Goal: Task Accomplishment & Management: Contribute content

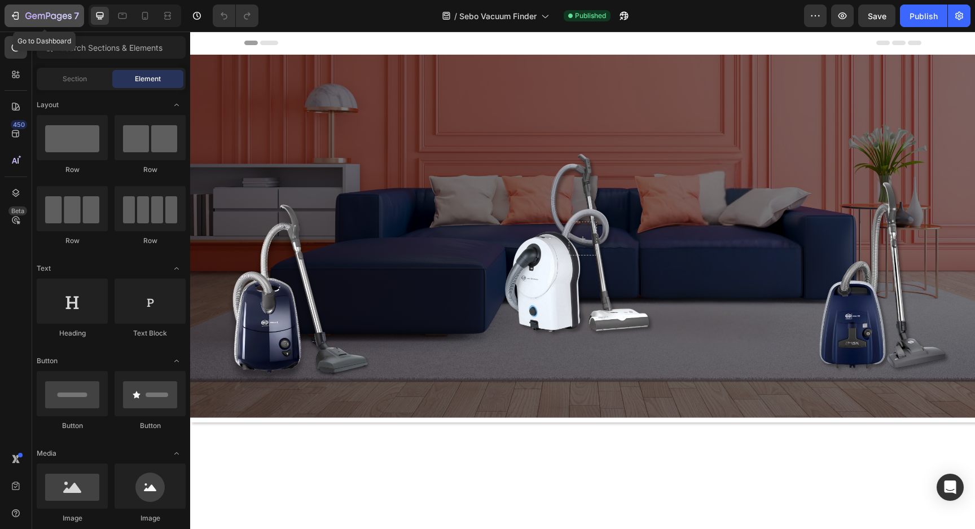
click at [46, 15] on icon "button" at bounding box center [48, 17] width 46 height 10
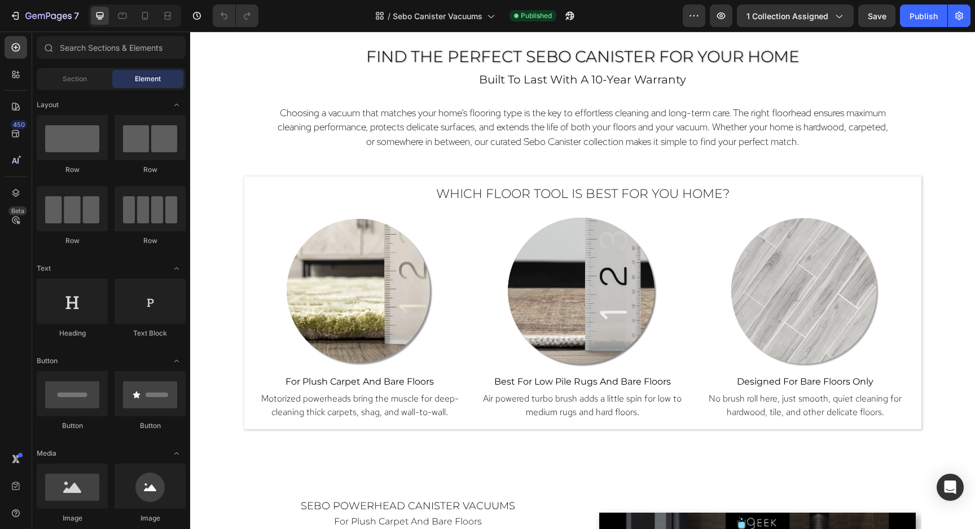
scroll to position [646, 0]
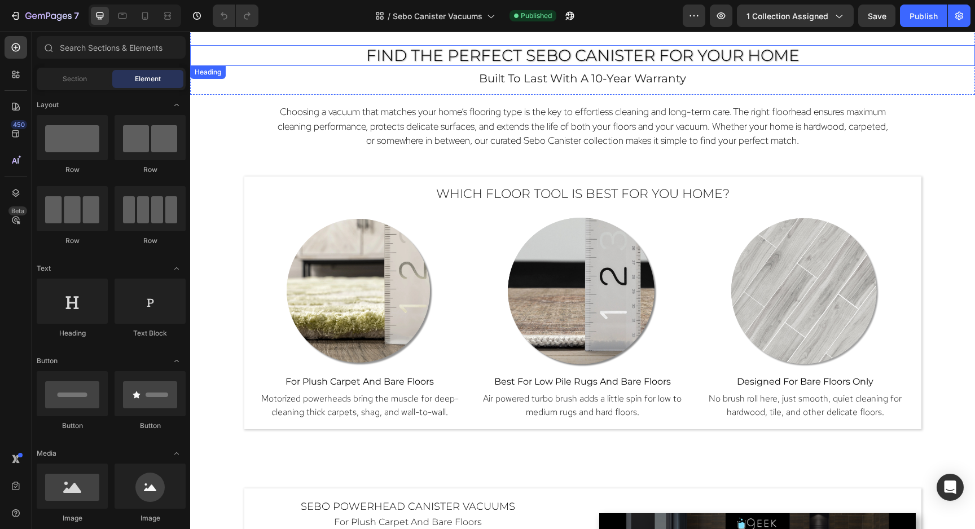
click at [699, 64] on span "Find the Perfect Sebo Canister for Your Home" at bounding box center [582, 55] width 433 height 19
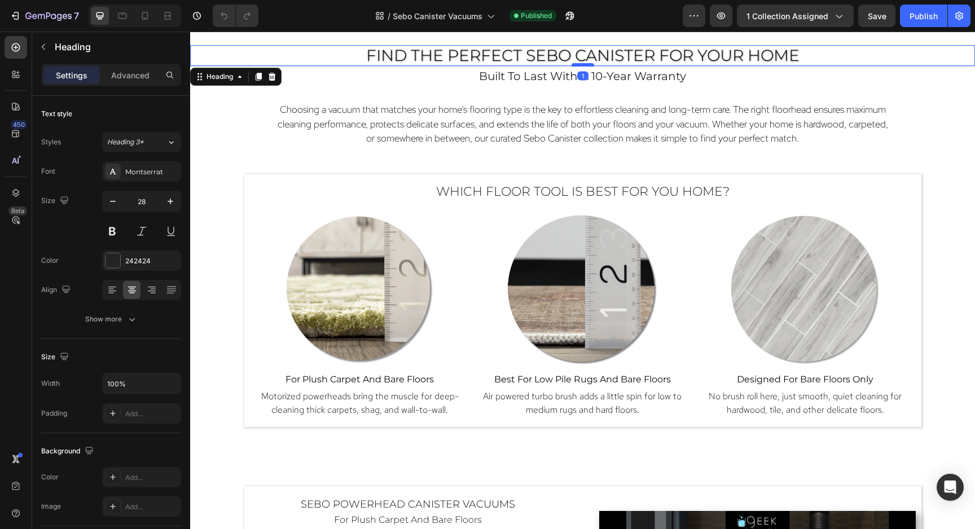
click at [584, 64] on div at bounding box center [582, 64] width 23 height 3
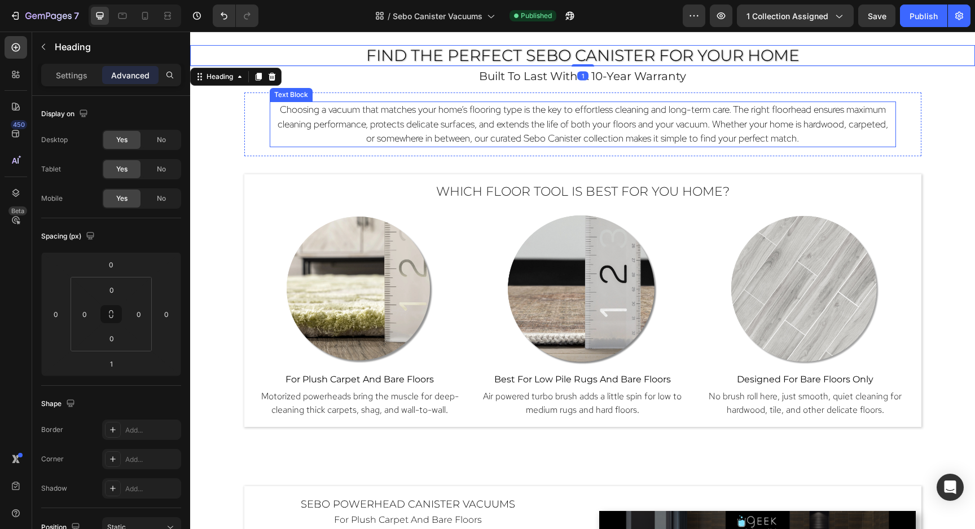
click at [673, 104] on span "Choosing a vacuum that matches your home’s flooring type is the key to effortle…" at bounding box center [582, 123] width 610 height 41
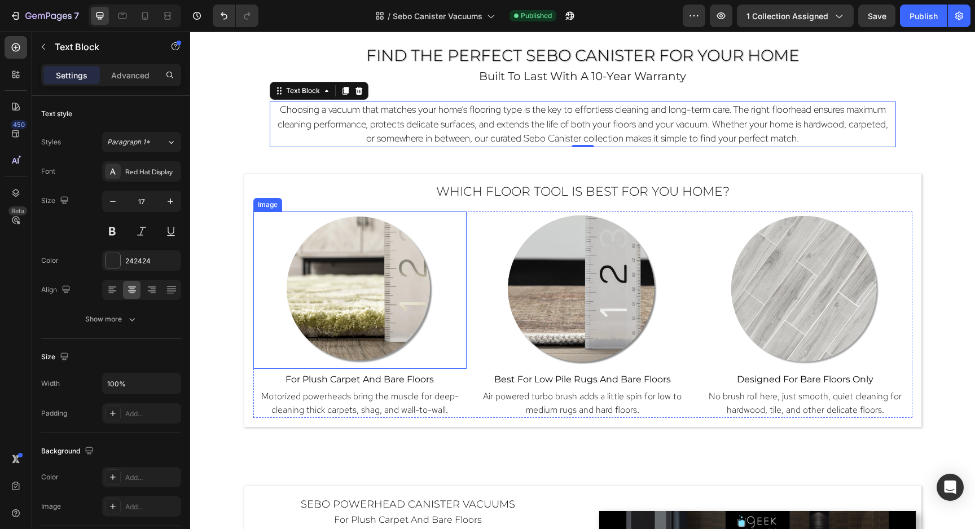
click at [403, 318] on img at bounding box center [359, 289] width 157 height 157
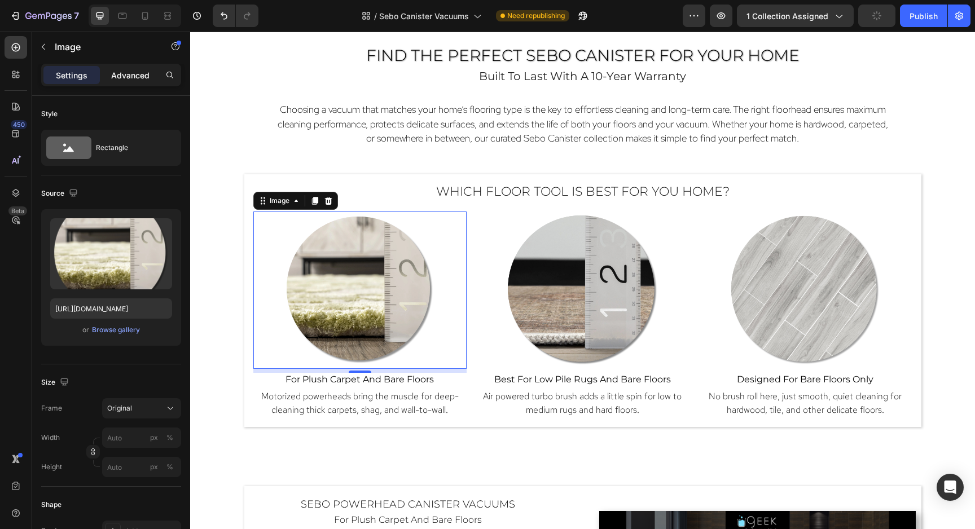
click at [125, 75] on p "Advanced" at bounding box center [130, 75] width 38 height 12
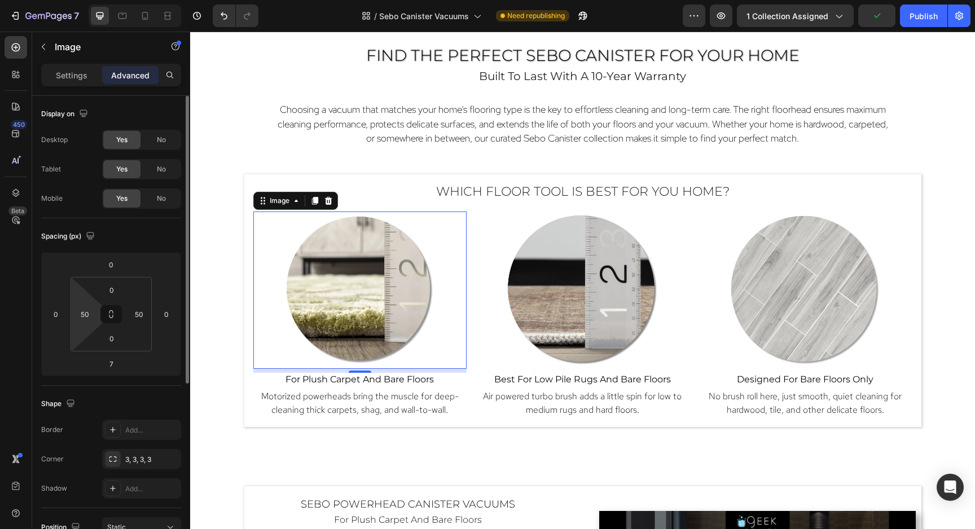
click at [85, 0] on html "7 Version history / Sebo Canister Vacuums Need republishing Preview 1 collectio…" at bounding box center [487, 0] width 975 height 0
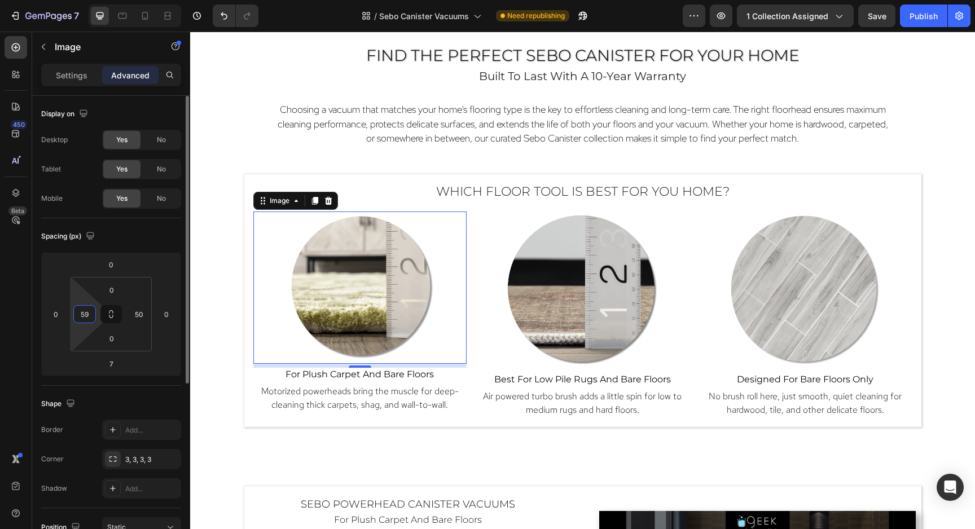
type input "60"
click at [136, 318] on input "50" at bounding box center [138, 314] width 17 height 17
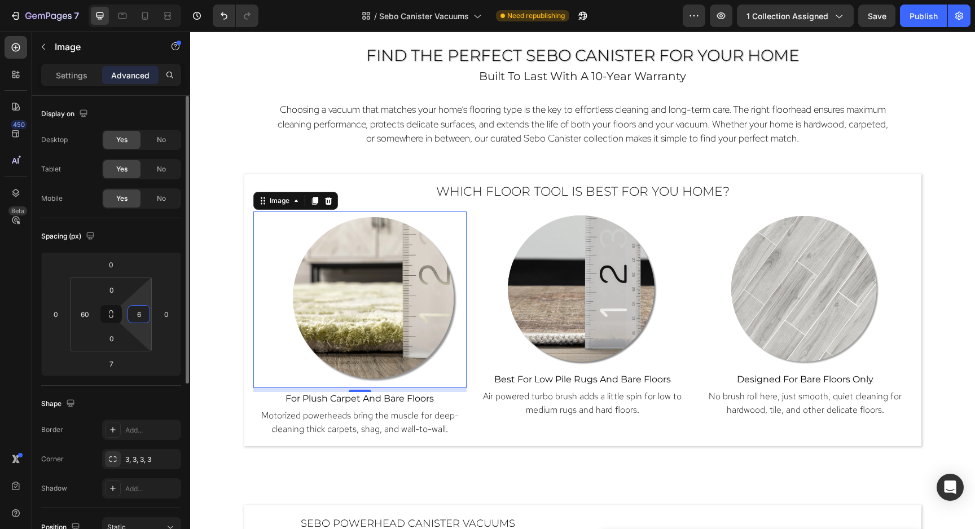
type input "60"
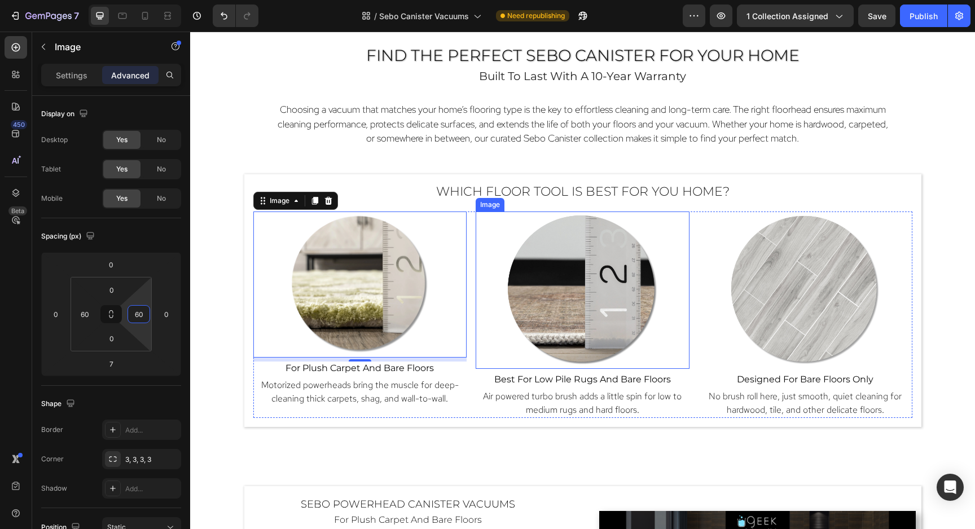
click at [632, 287] on img at bounding box center [582, 289] width 157 height 157
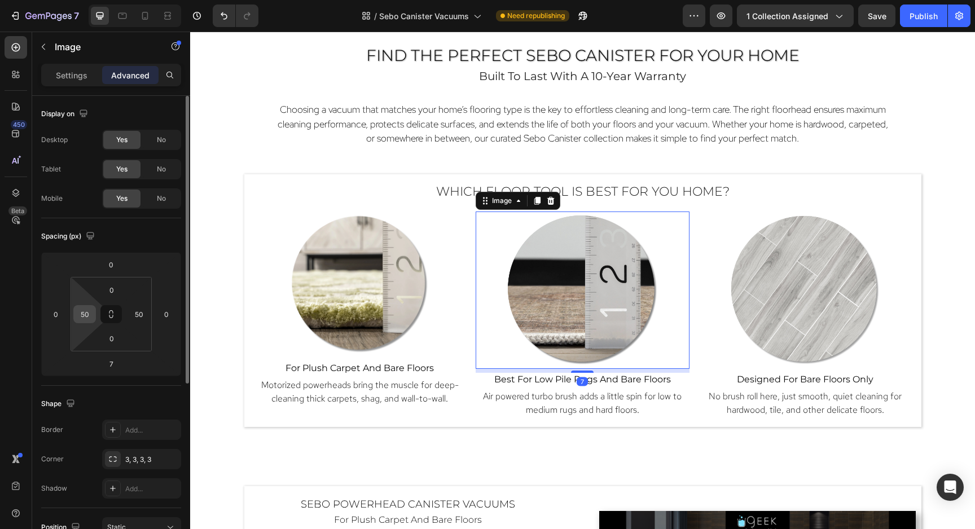
click at [83, 320] on input "50" at bounding box center [84, 314] width 17 height 17
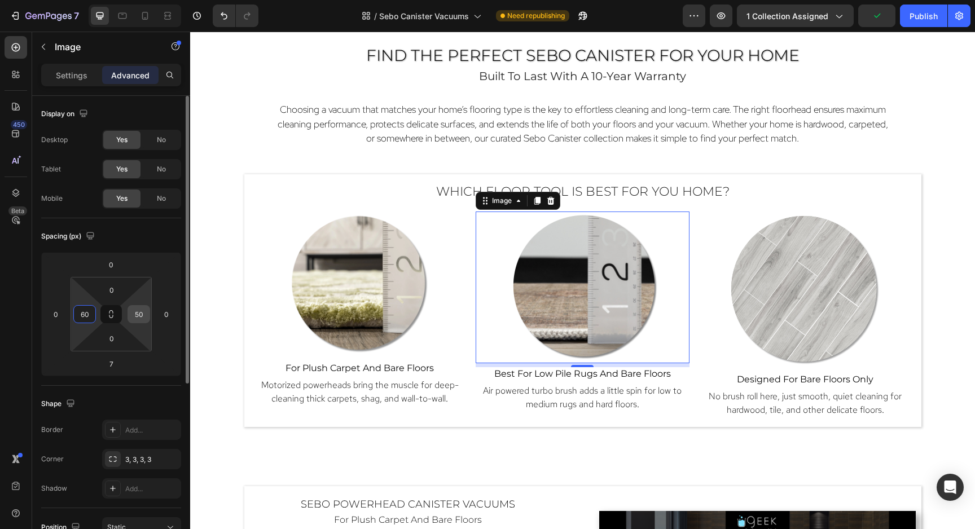
type input "60"
click at [136, 316] on input "50" at bounding box center [138, 314] width 17 height 17
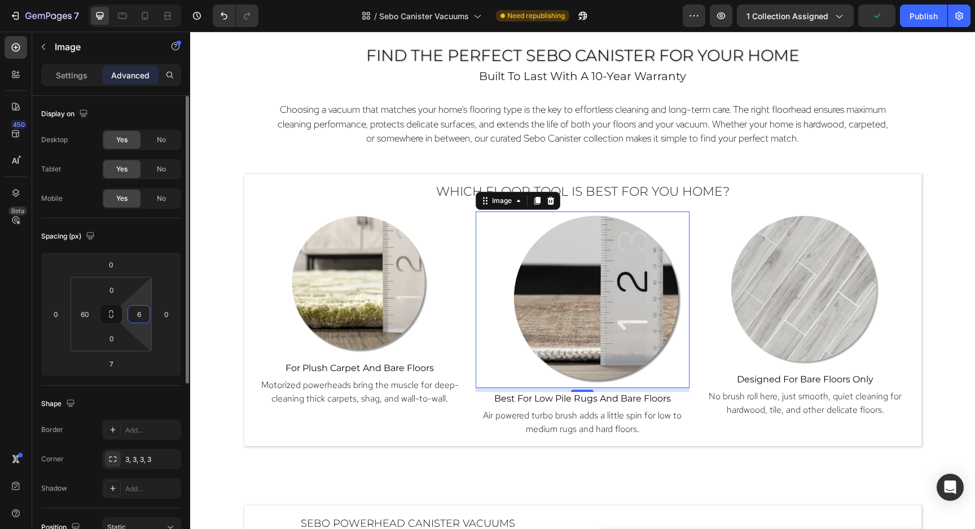
type input "60"
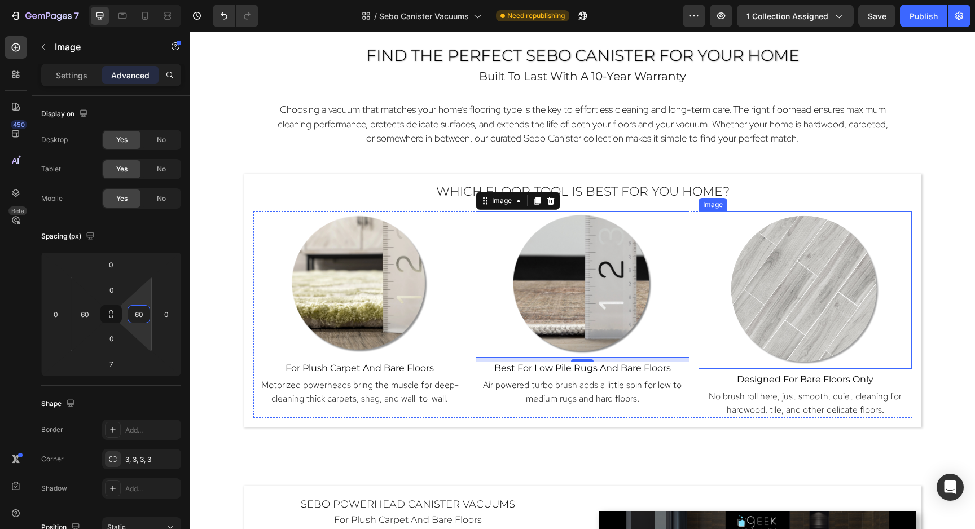
click at [773, 272] on img at bounding box center [804, 289] width 157 height 157
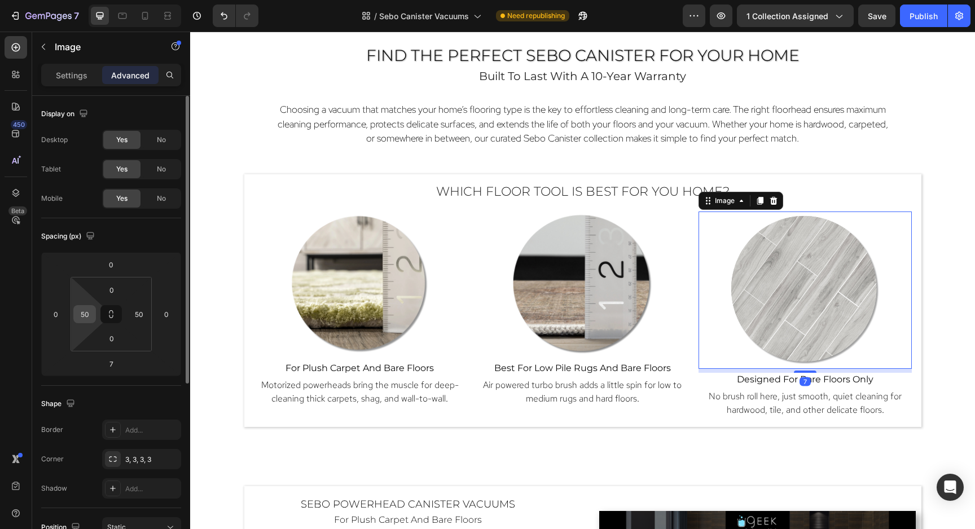
click at [87, 312] on input "50" at bounding box center [84, 314] width 17 height 17
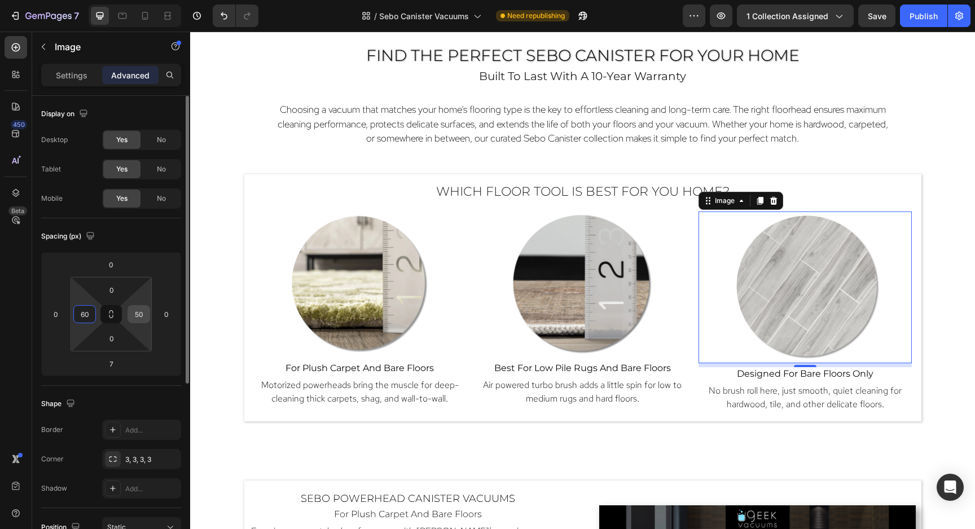
type input "60"
click at [149, 312] on div "50" at bounding box center [138, 314] width 23 height 18
click at [143, 314] on input "50" at bounding box center [138, 314] width 17 height 17
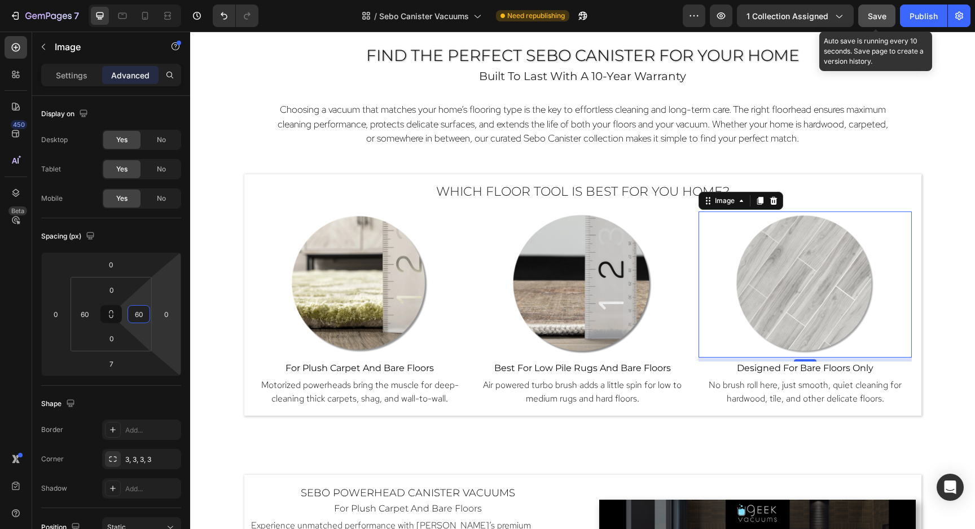
type input "60"
click at [868, 10] on div "Save" at bounding box center [876, 16] width 19 height 12
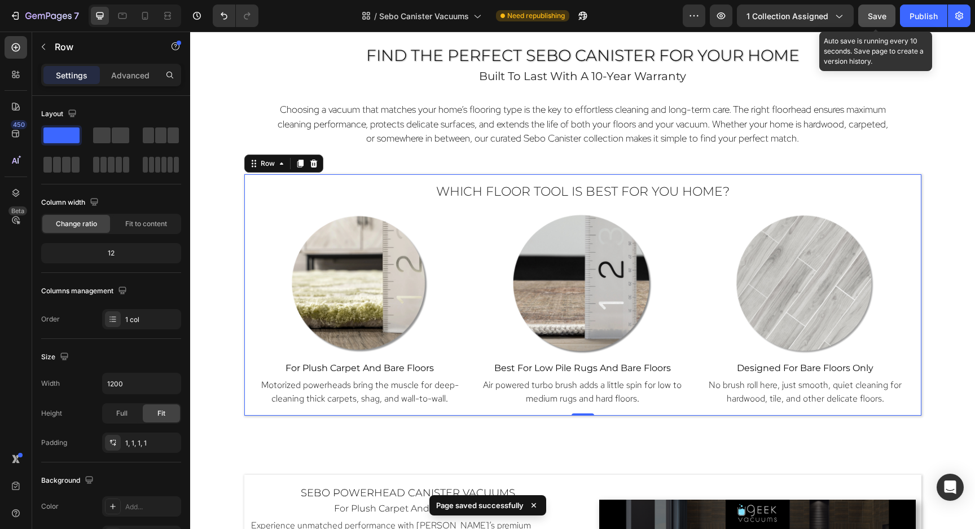
click at [484, 175] on div "Which Floor Tool Is Best for You Home? Heading Image for plush carpet and bare …" at bounding box center [582, 294] width 677 height 241
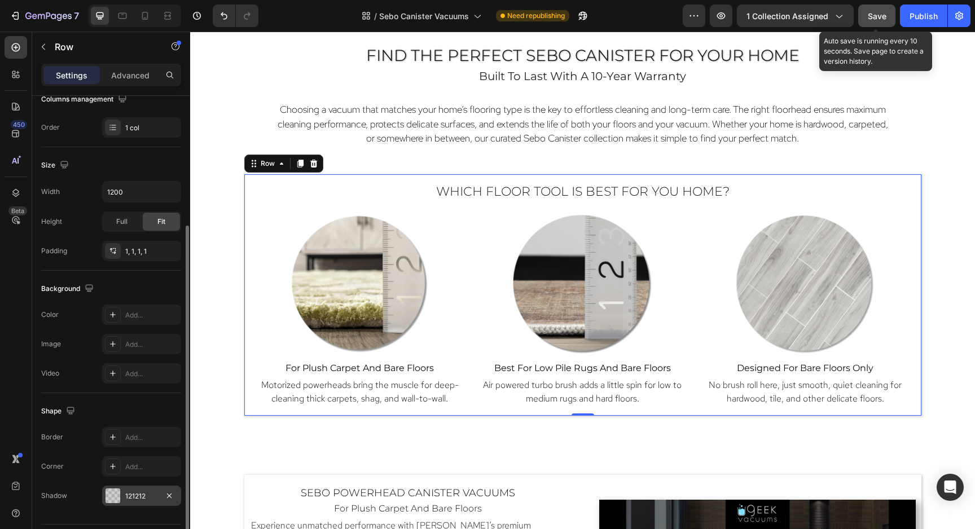
scroll to position [0, 0]
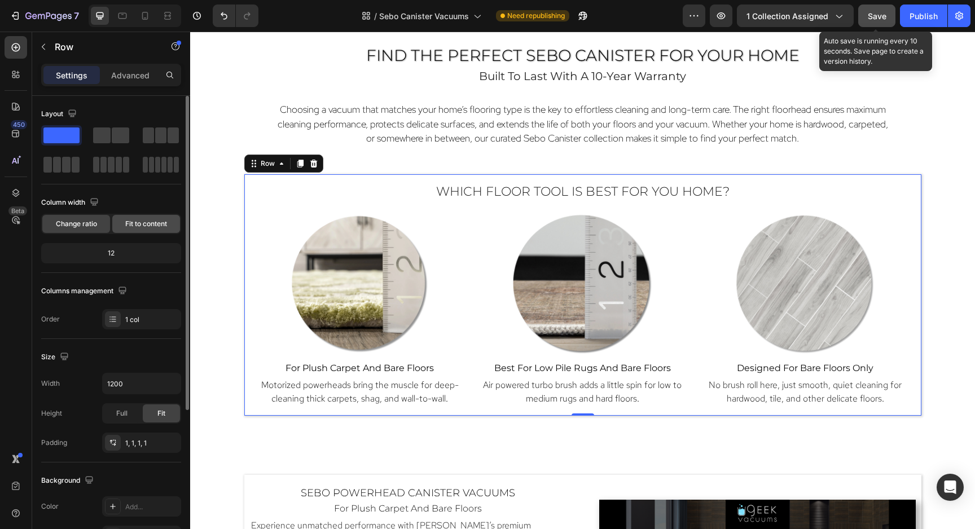
click at [147, 226] on span "Fit to content" at bounding box center [146, 224] width 42 height 10
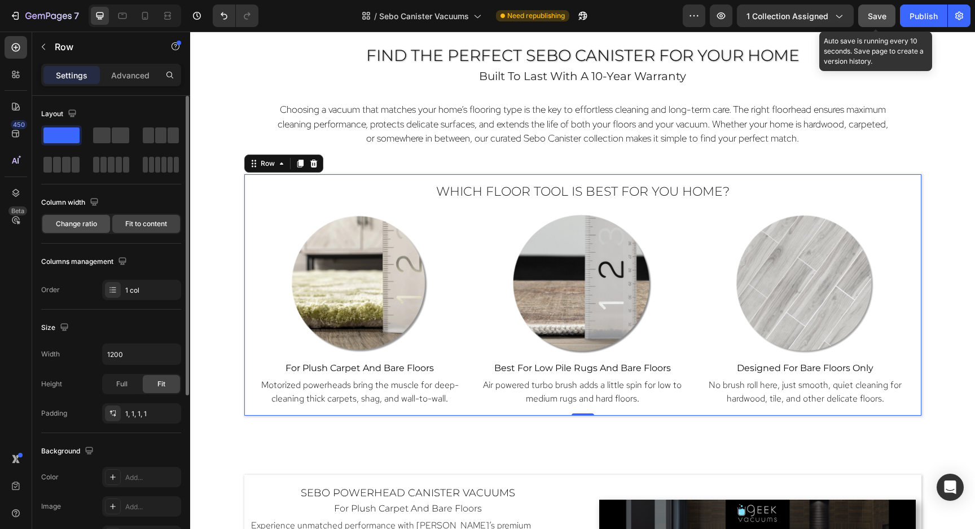
click at [65, 220] on span "Change ratio" at bounding box center [76, 224] width 41 height 10
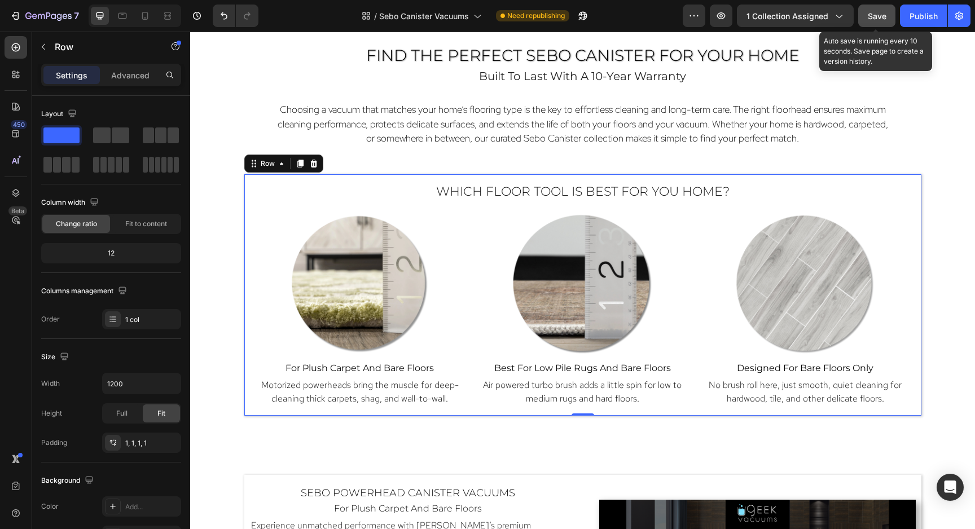
click at [402, 204] on div "Which Floor Tool Is Best for You Home? Heading Image for plush carpet and bare …" at bounding box center [582, 294] width 659 height 223
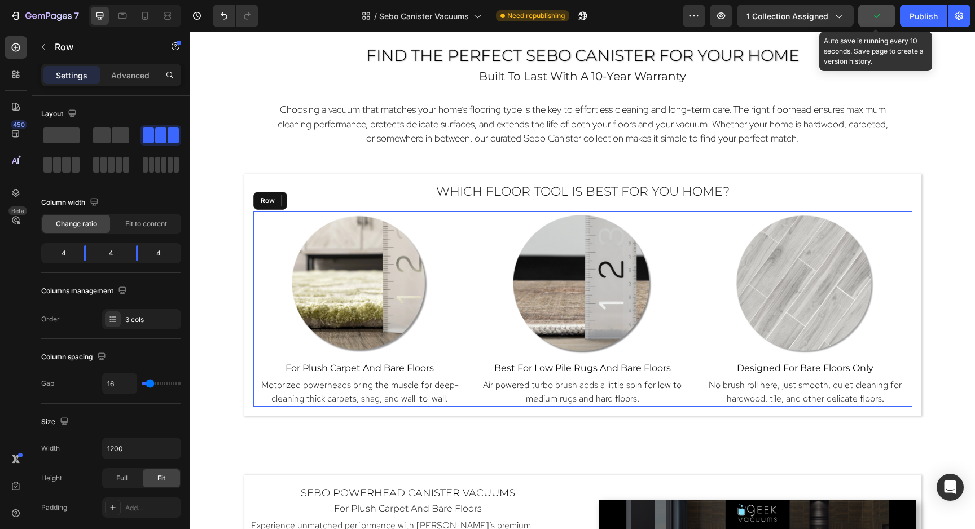
click at [469, 213] on div "Image for plush carpet and bare floors Heading Motorized powerheads bring the m…" at bounding box center [582, 308] width 659 height 195
type input "17"
type input "19"
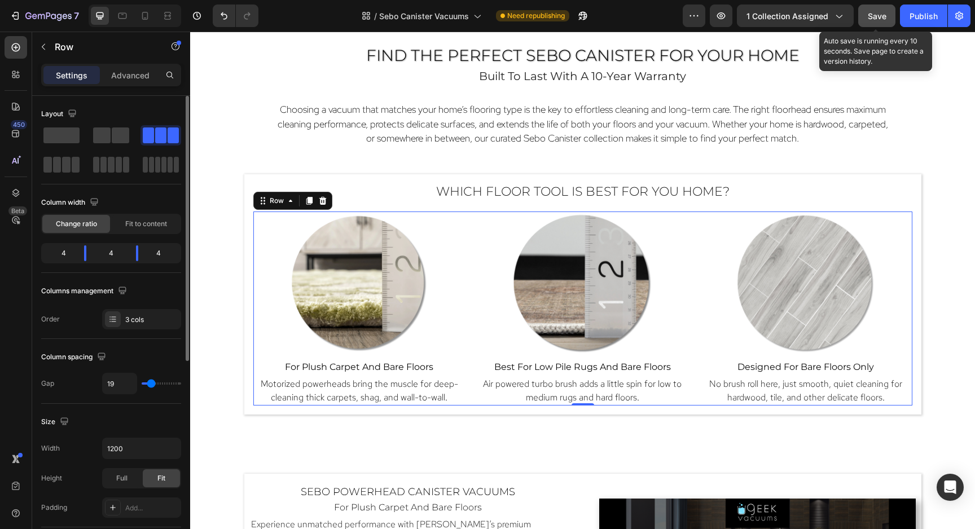
type input "21"
type input "23"
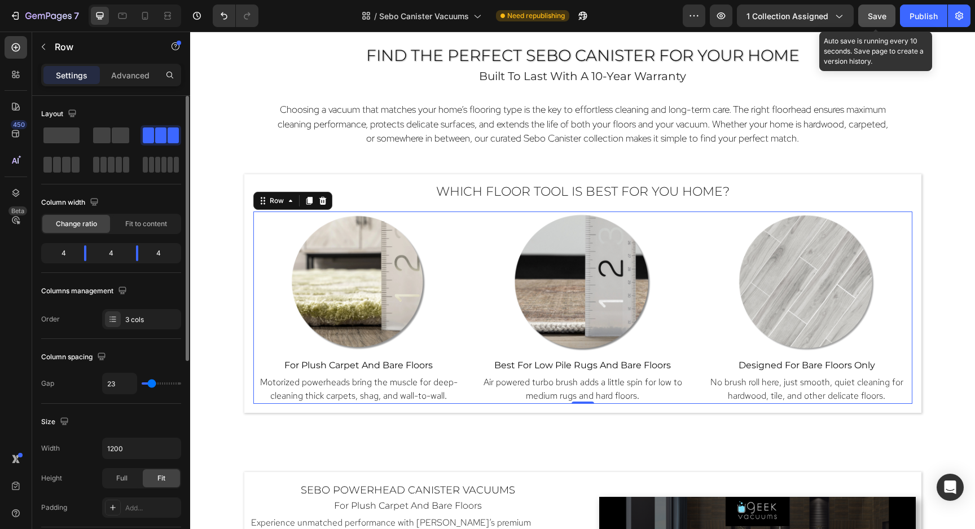
type input "25"
type input "27"
type input "29"
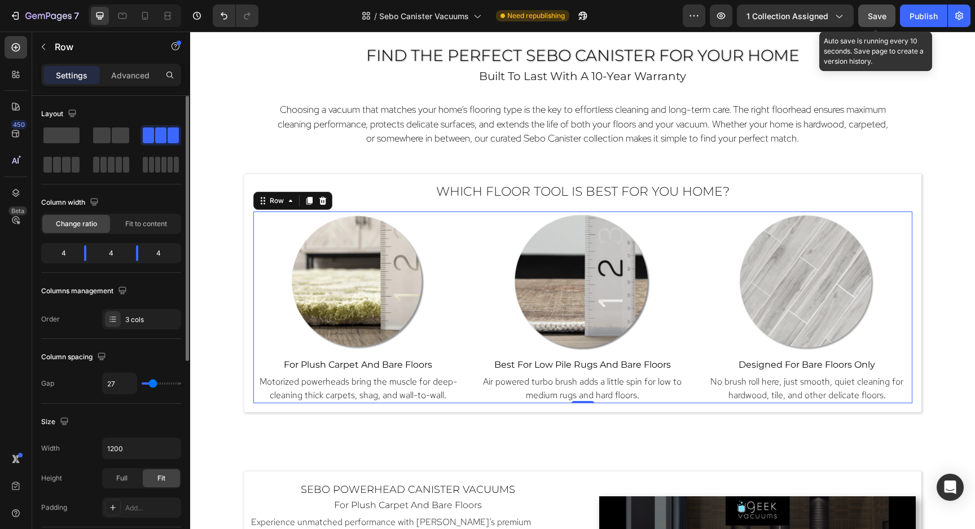
type input "29"
type input "31"
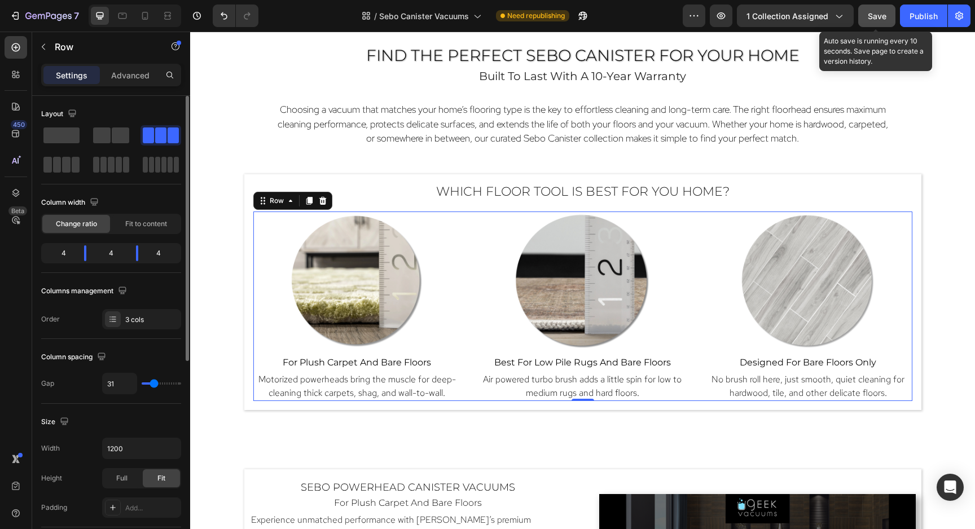
type input "33"
type input "35"
type input "37"
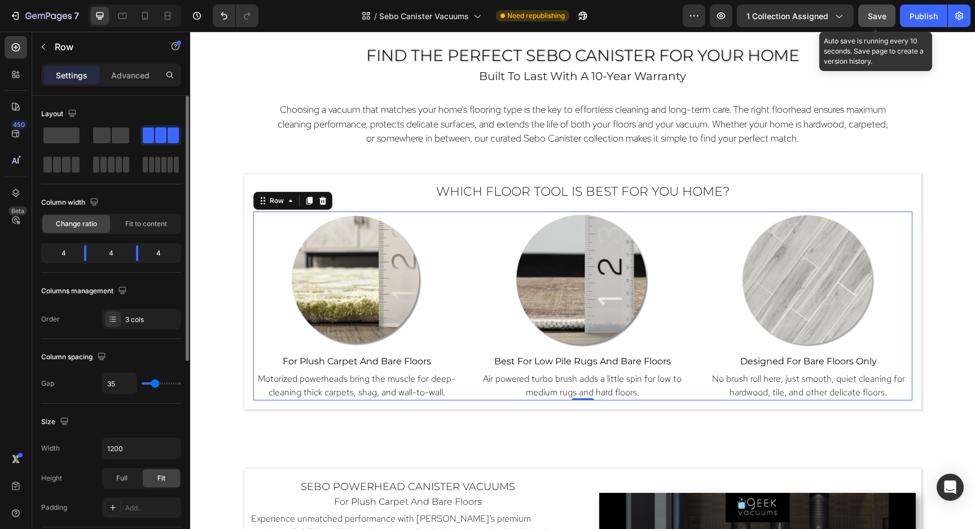
type input "37"
type input "39"
type input "41"
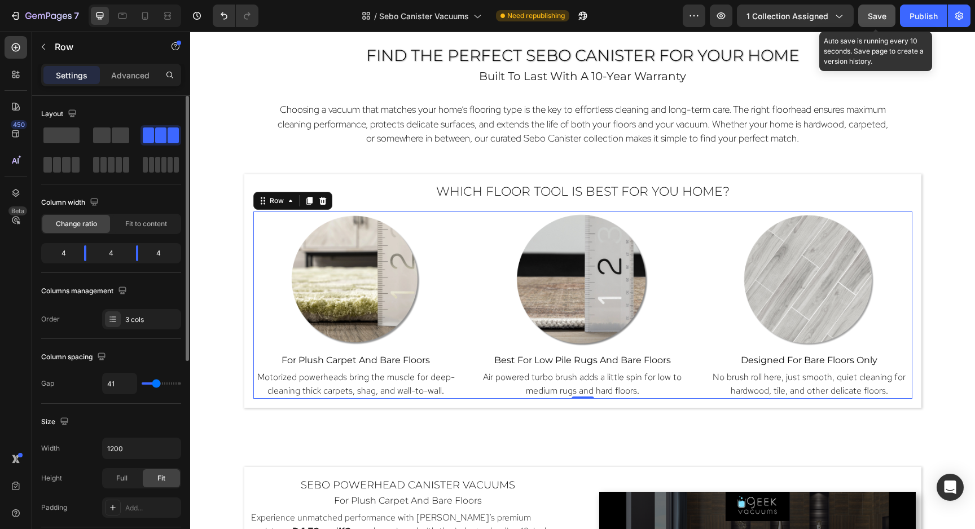
type input "43"
type input "46"
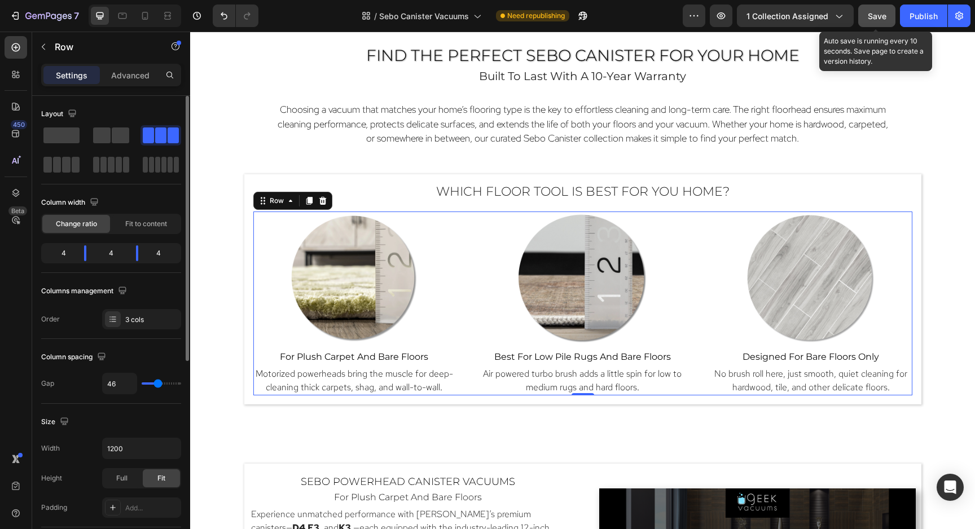
type input "43"
type input "41"
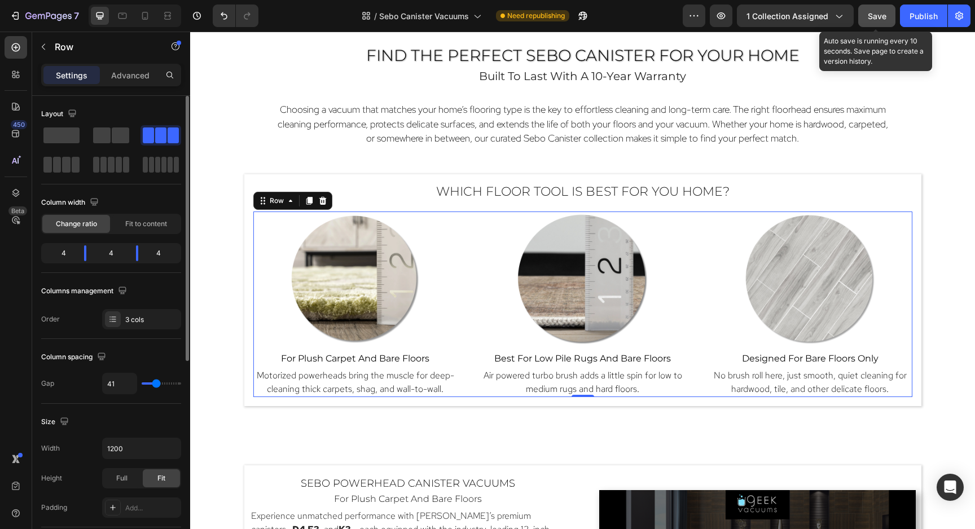
type input "43"
type input "46"
type input "48"
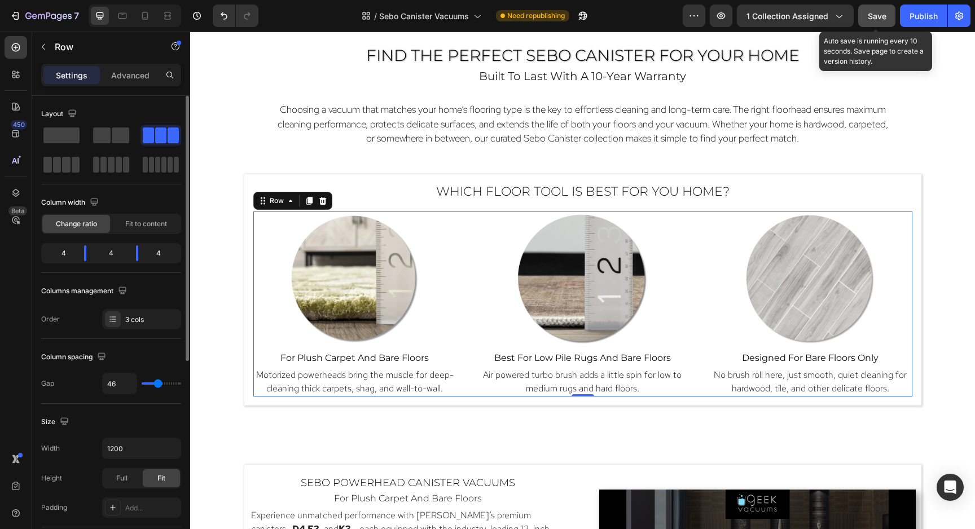
type input "48"
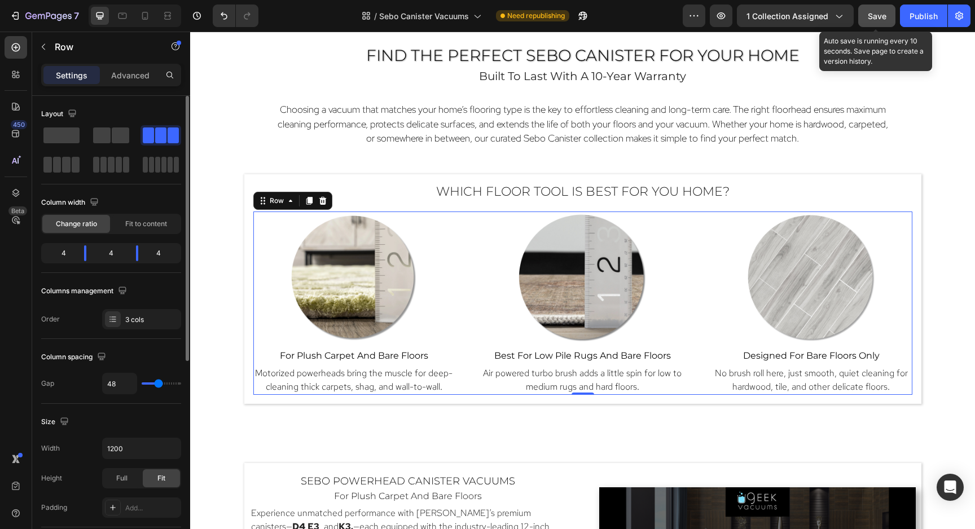
type input "50"
type input "52"
type input "54"
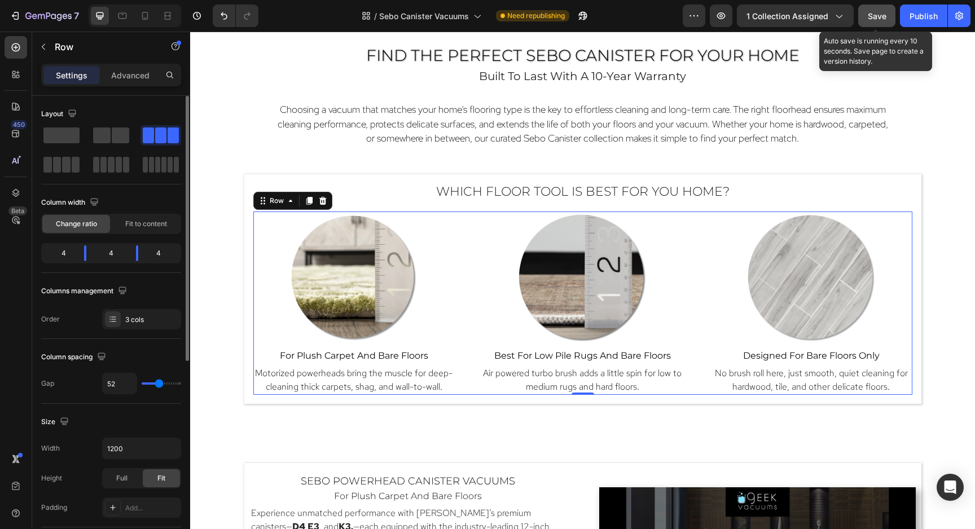
type input "54"
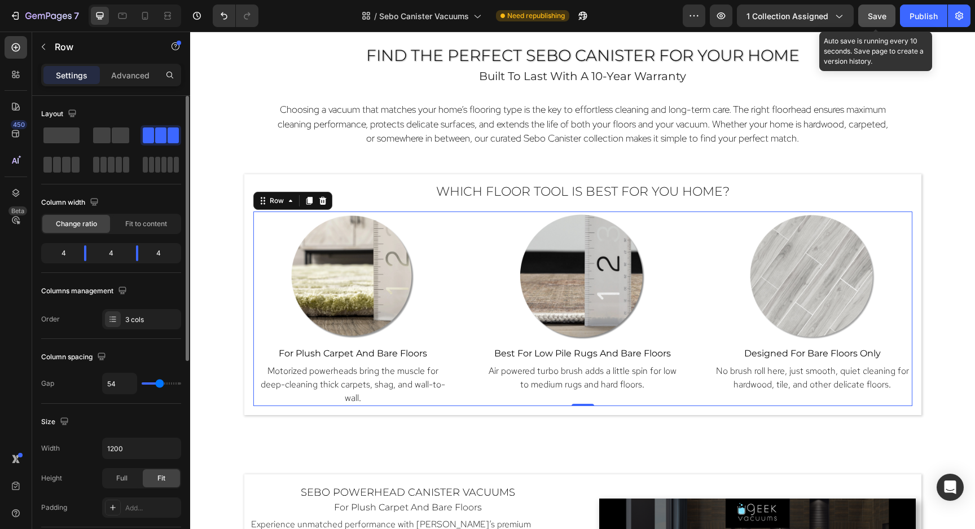
type input "56"
type input "58"
type input "60"
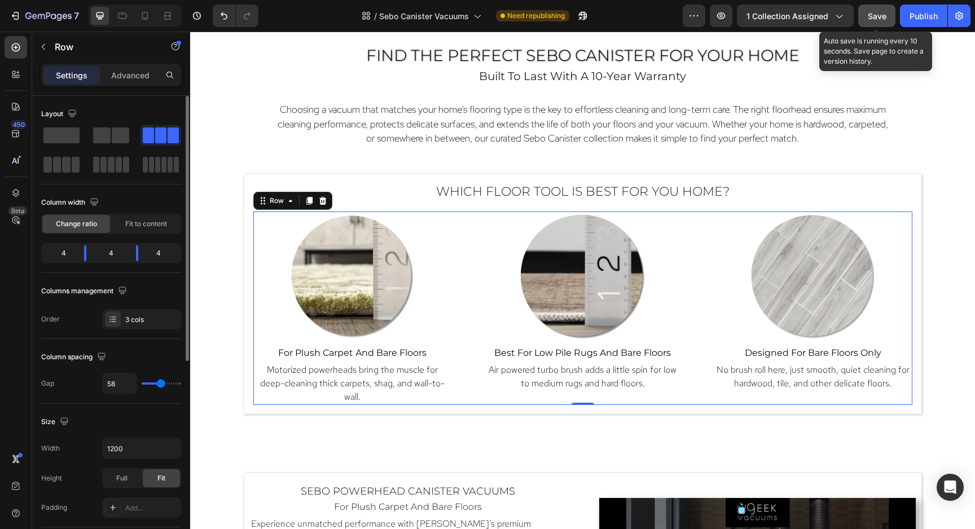
type input "60"
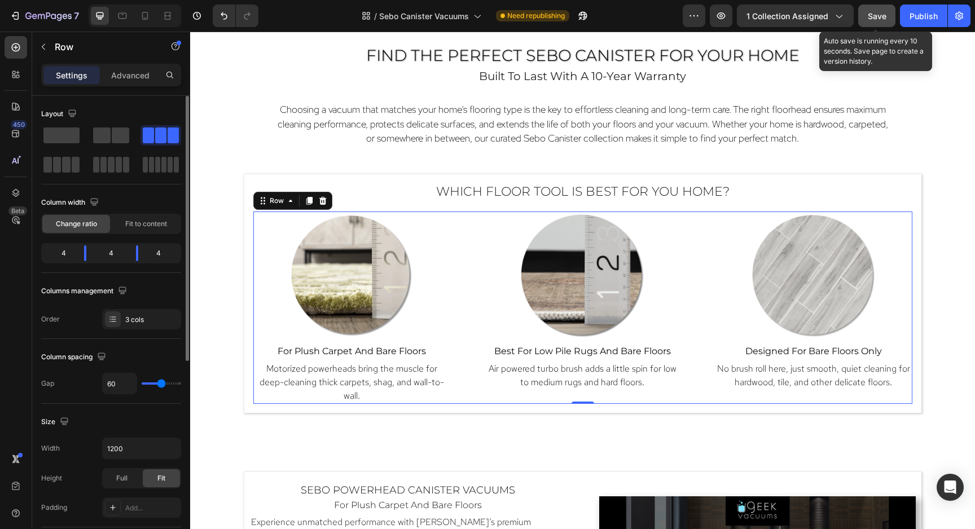
type input "62"
type input "64"
type input "66"
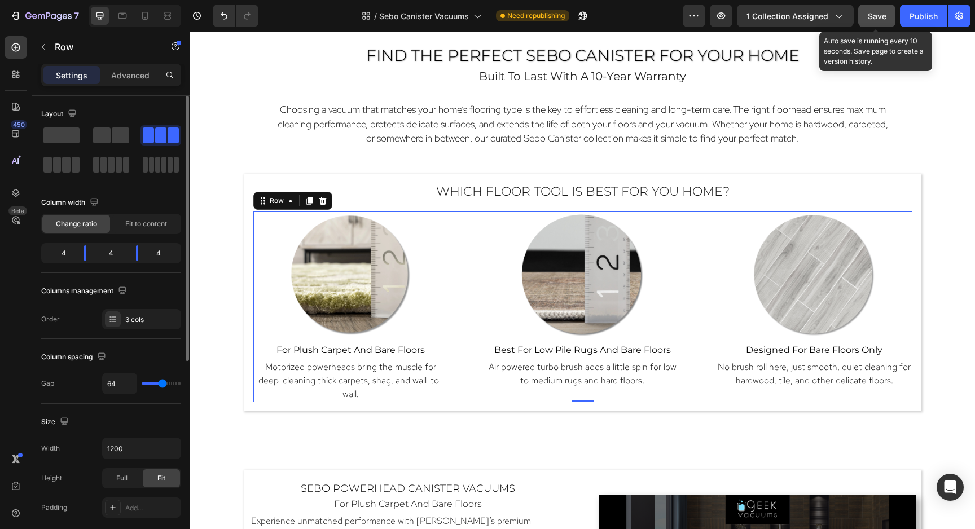
type input "66"
type input "68"
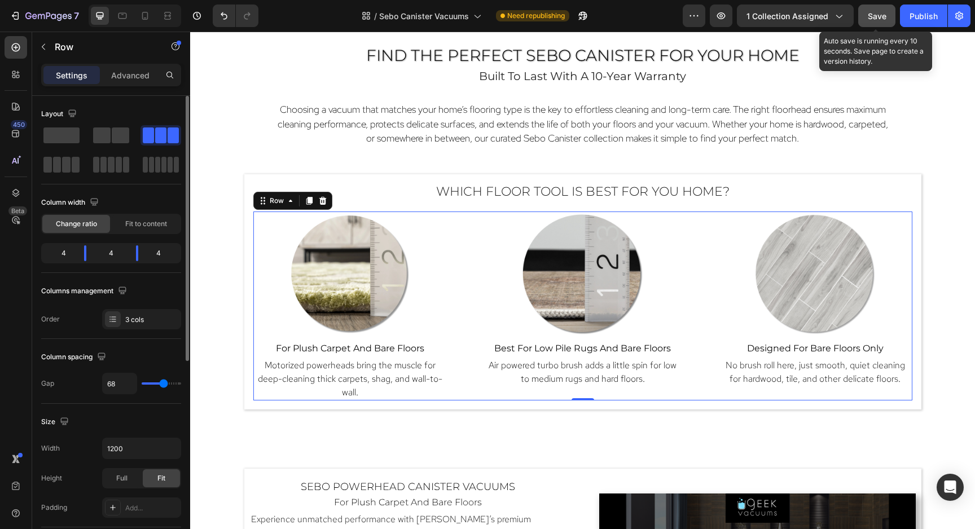
type input "70"
type input "72"
type input "74"
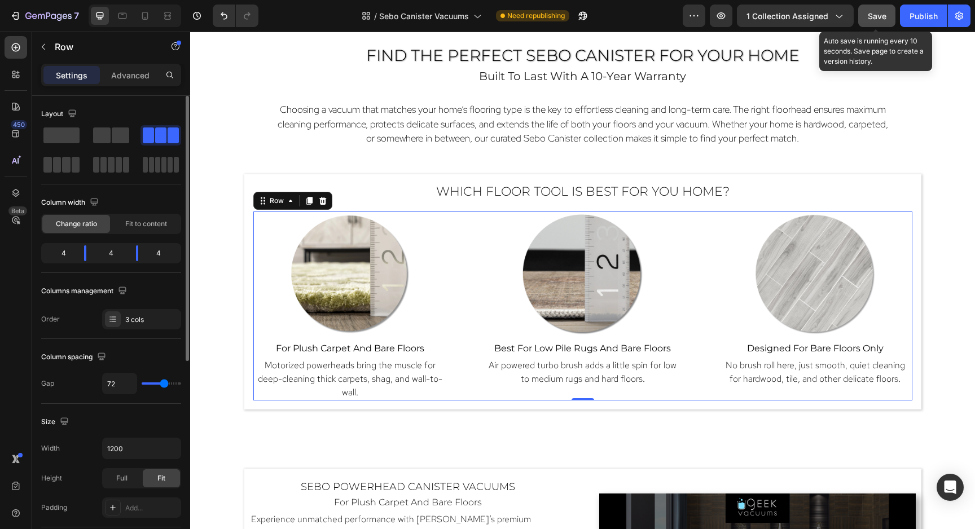
type input "74"
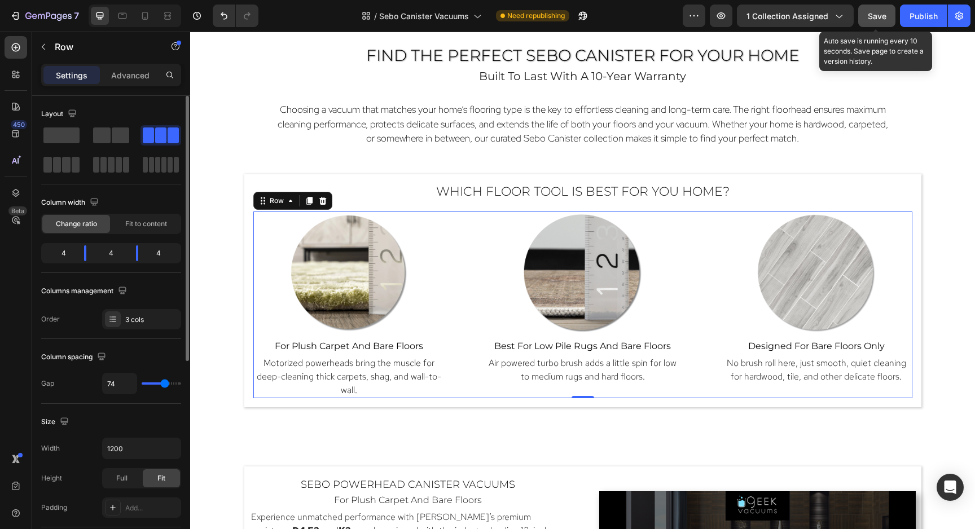
type input "77"
type input "79"
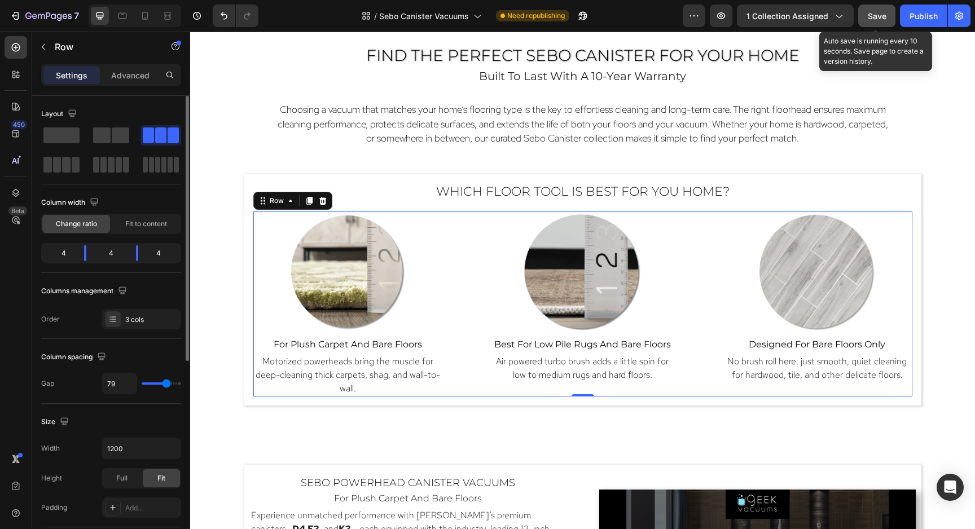
type input "81"
type input "83"
type input "85"
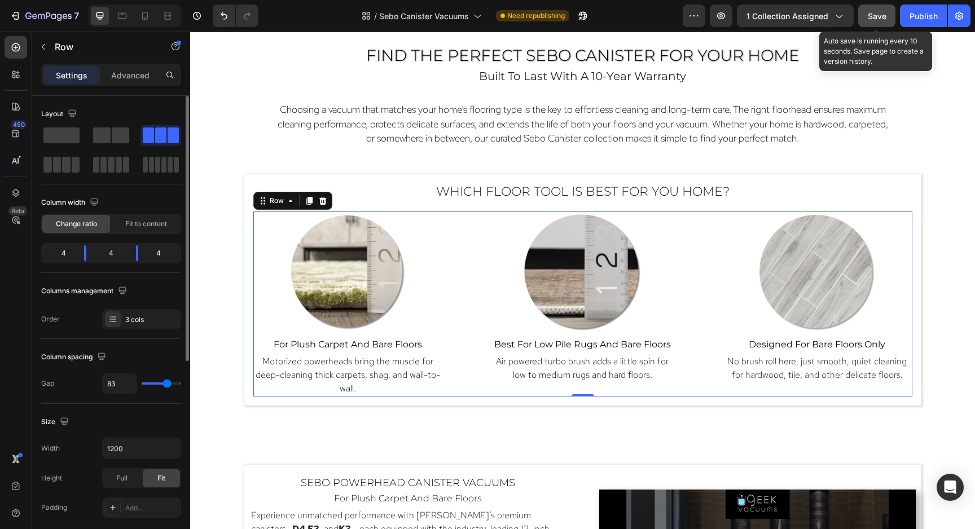
type input "85"
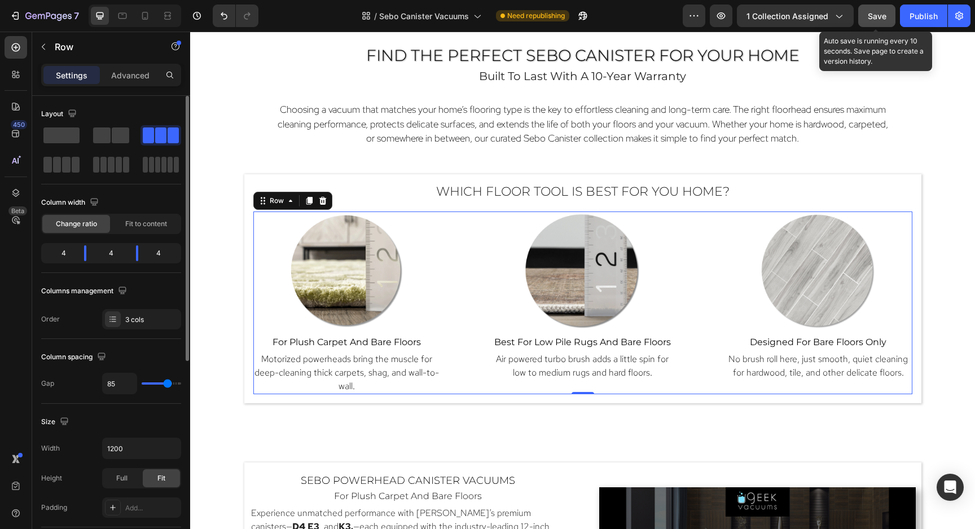
type input "87"
type input "89"
type input "91"
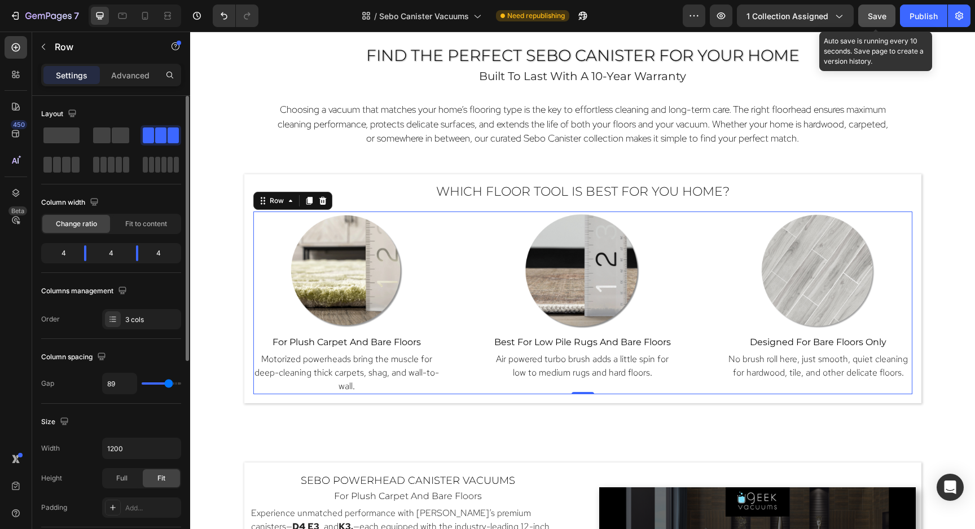
type input "91"
type input "93"
type input "95"
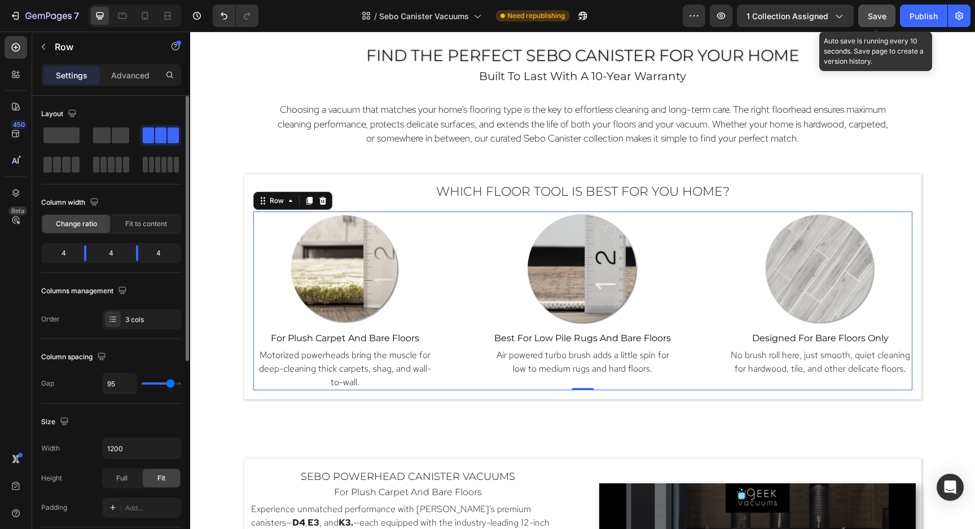
type input "97"
type input "99"
type input "101"
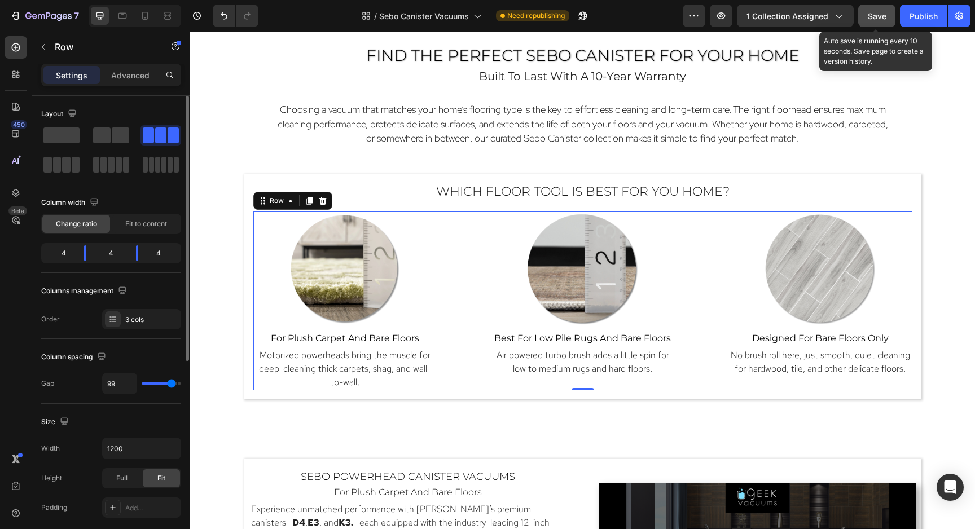
type input "101"
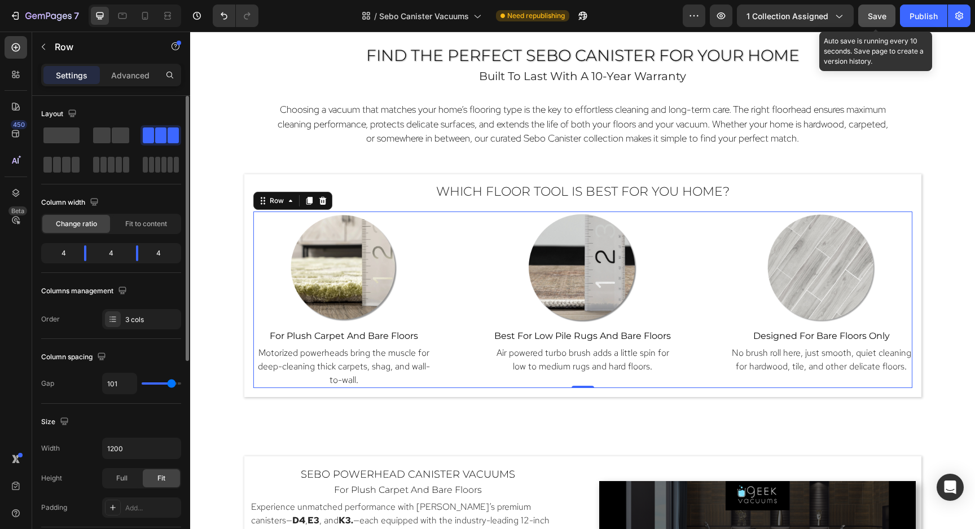
type input "103"
type input "106"
type input "108"
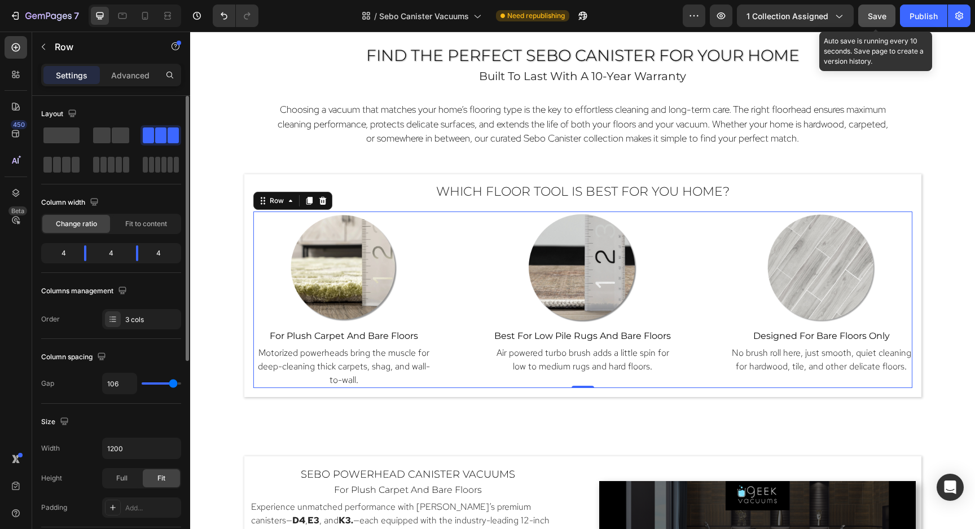
type input "108"
type input "110"
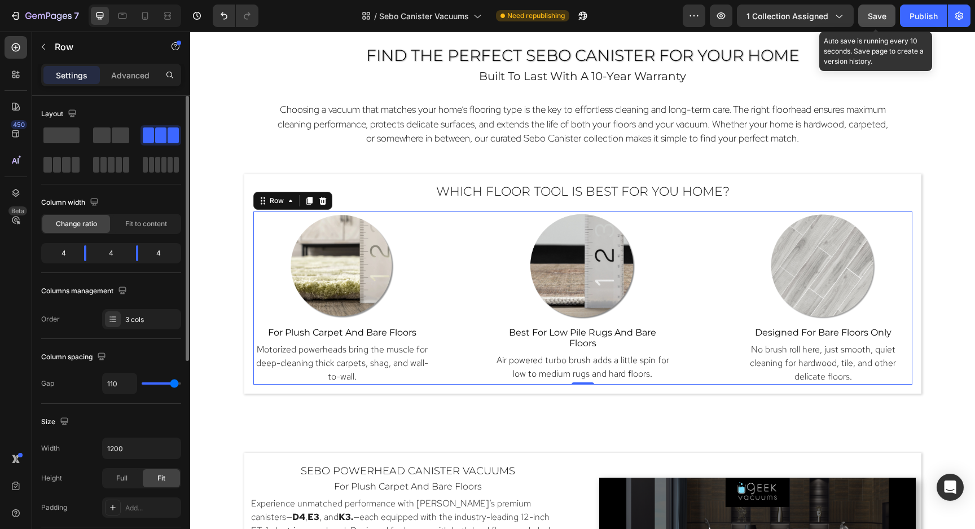
type input "112"
type input "114"
type input "116"
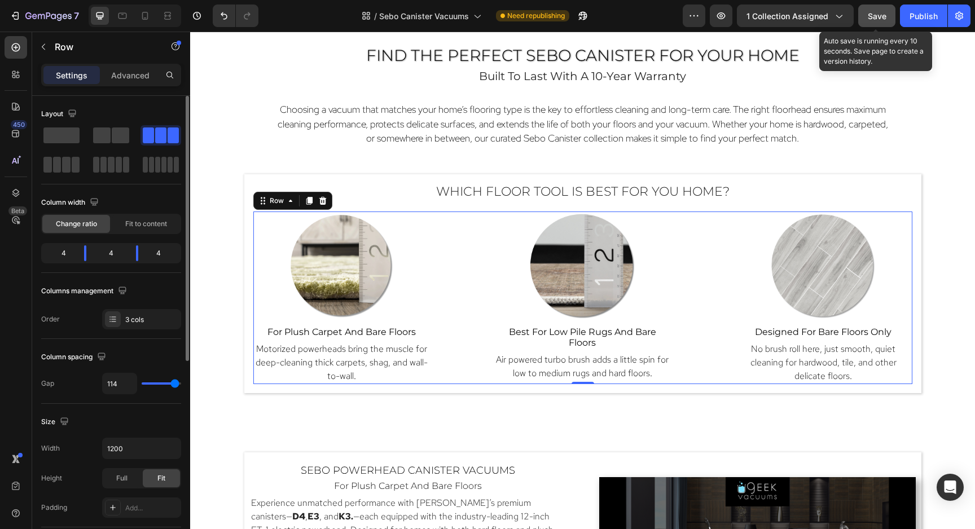
type input "116"
type input "118"
type input "120"
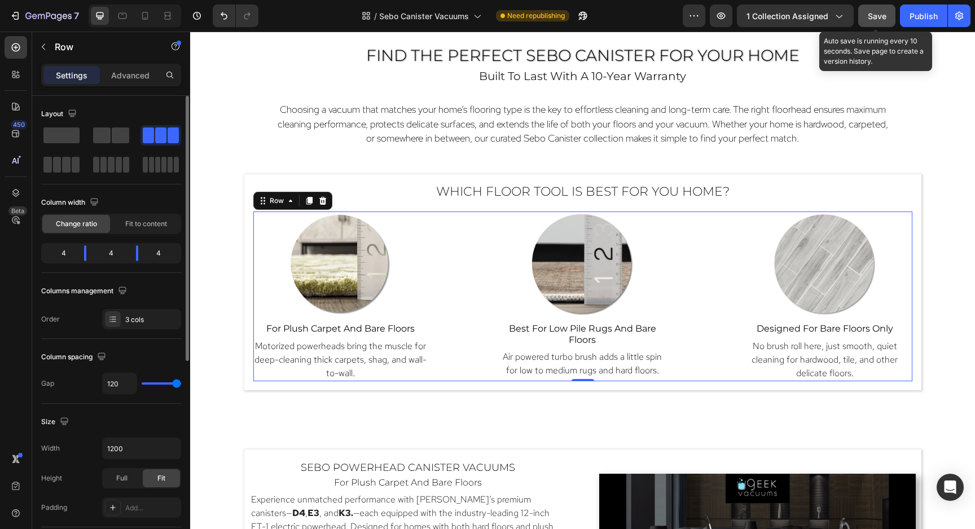
type input "118"
type input "116"
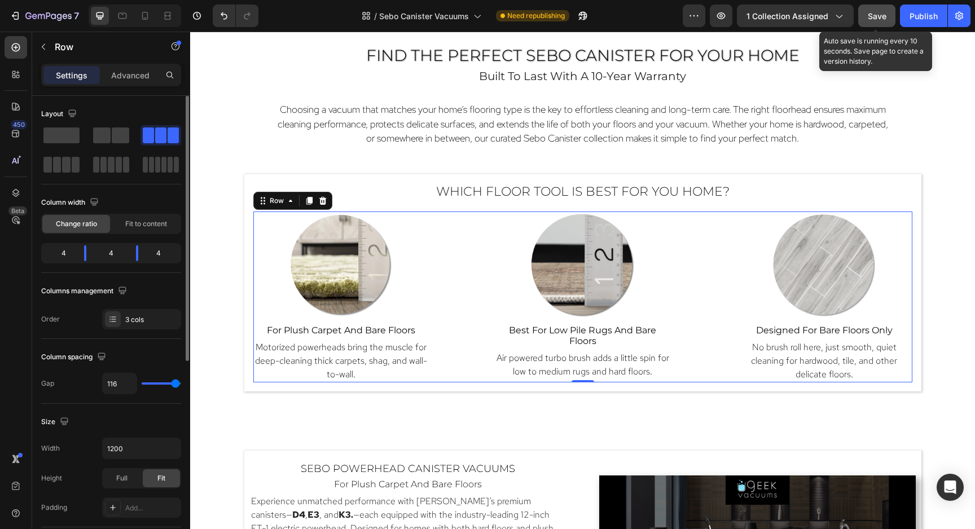
type input "114"
type input "112"
type input "110"
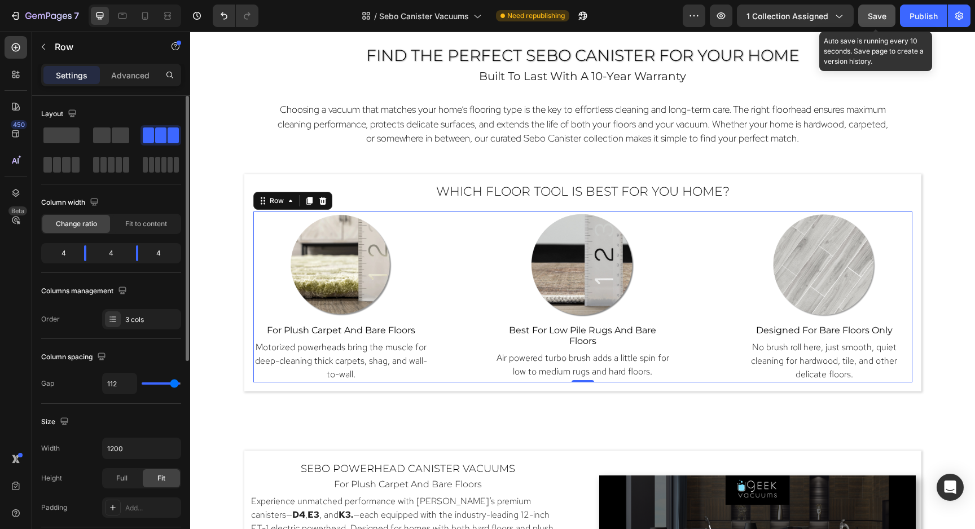
type input "110"
type input "108"
type input "106"
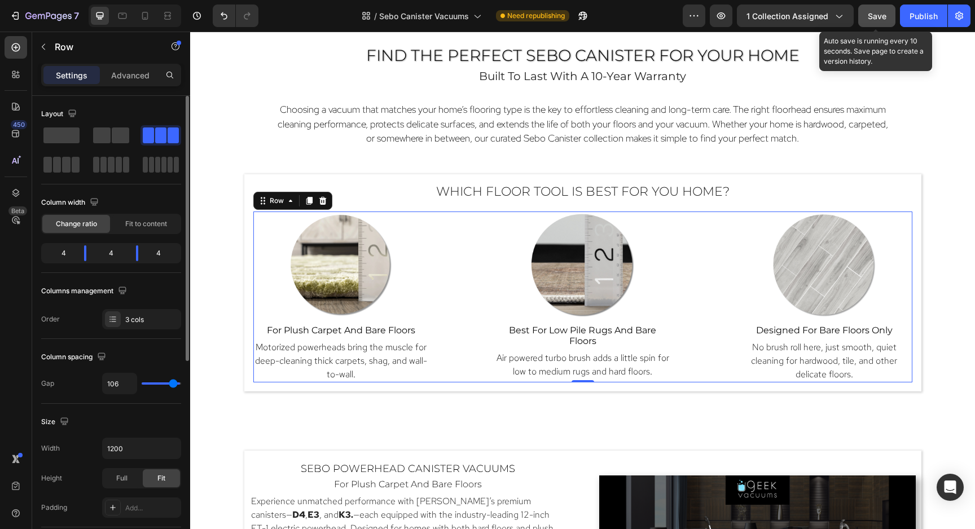
type input "103"
type input "101"
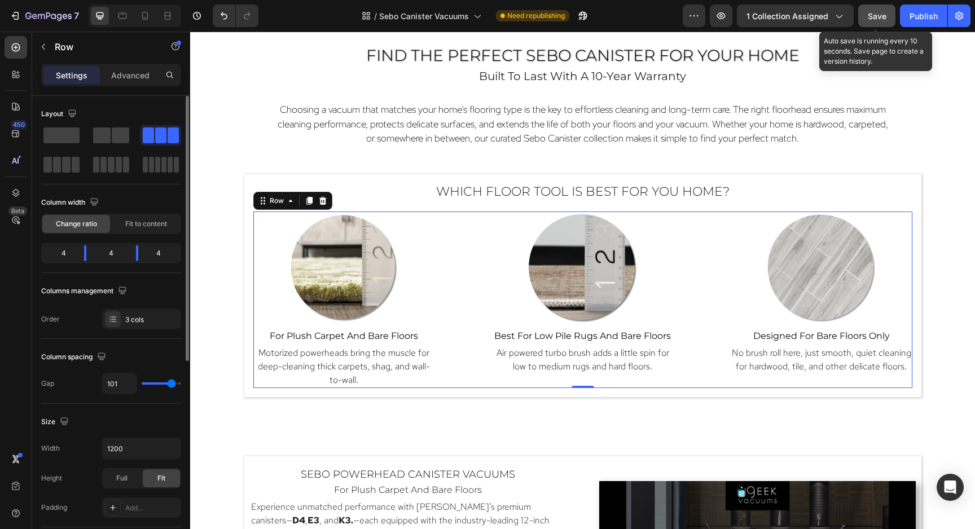
type input "99"
type input "97"
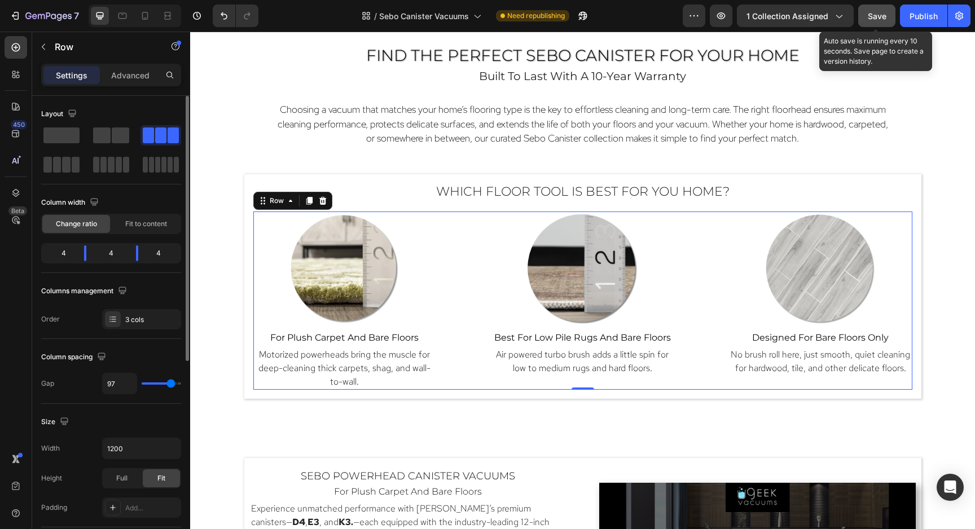
type input "95"
type input "93"
type input "91"
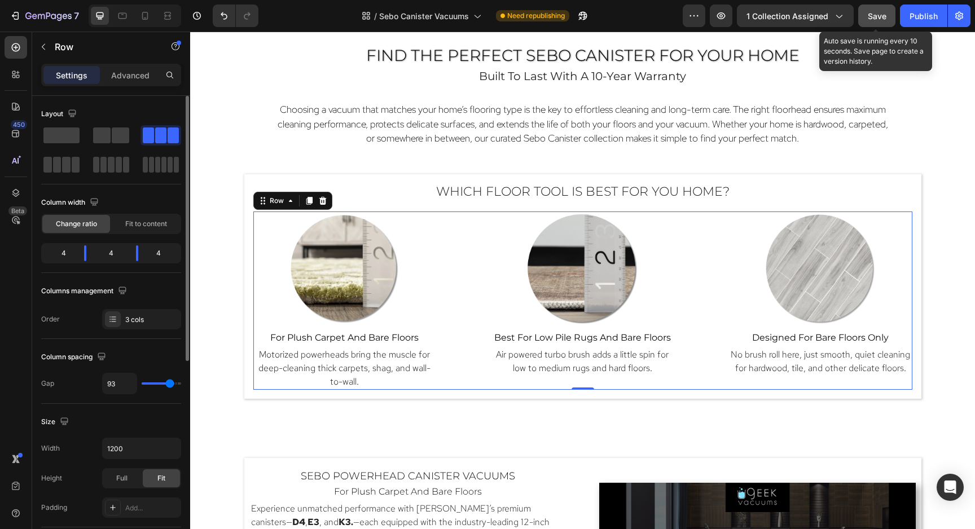
type input "91"
type input "89"
type input "87"
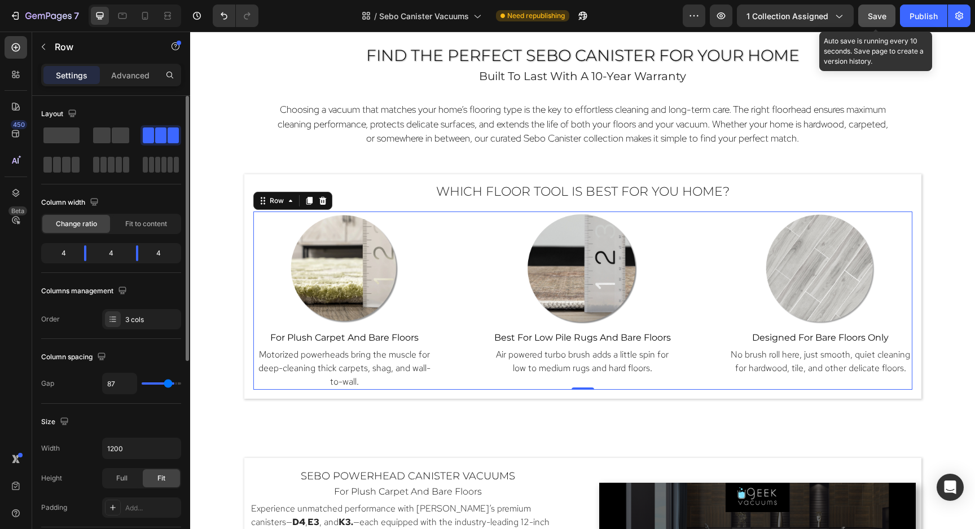
type input "85"
type input "83"
type input "81"
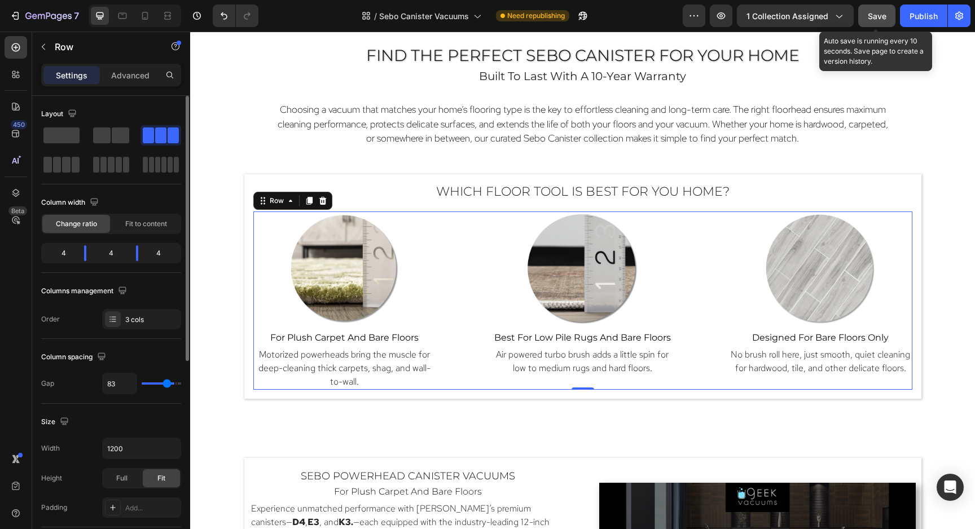
type input "81"
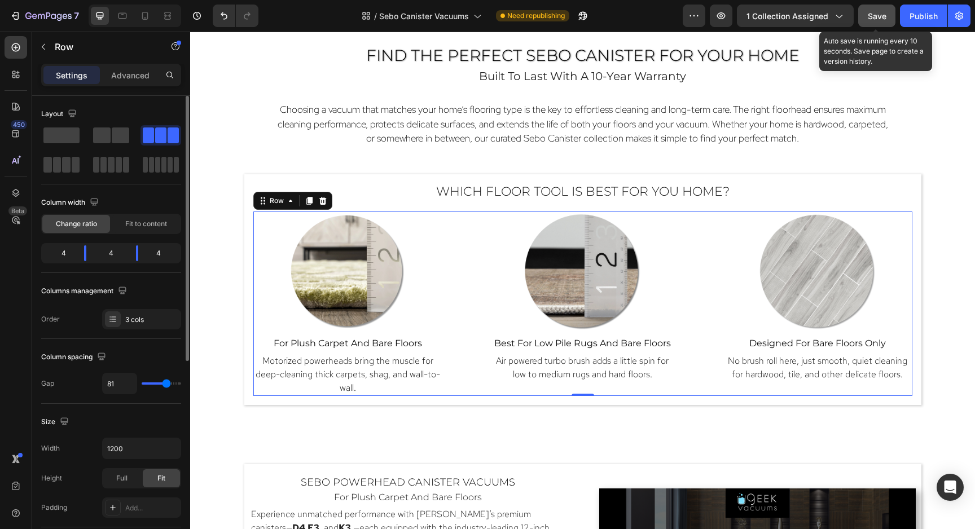
type input "79"
type input "77"
type input "74"
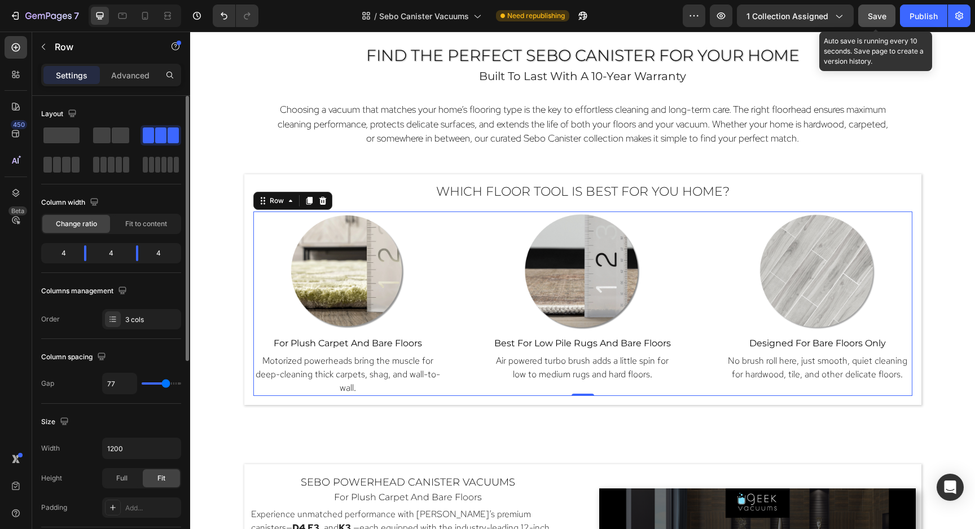
type input "74"
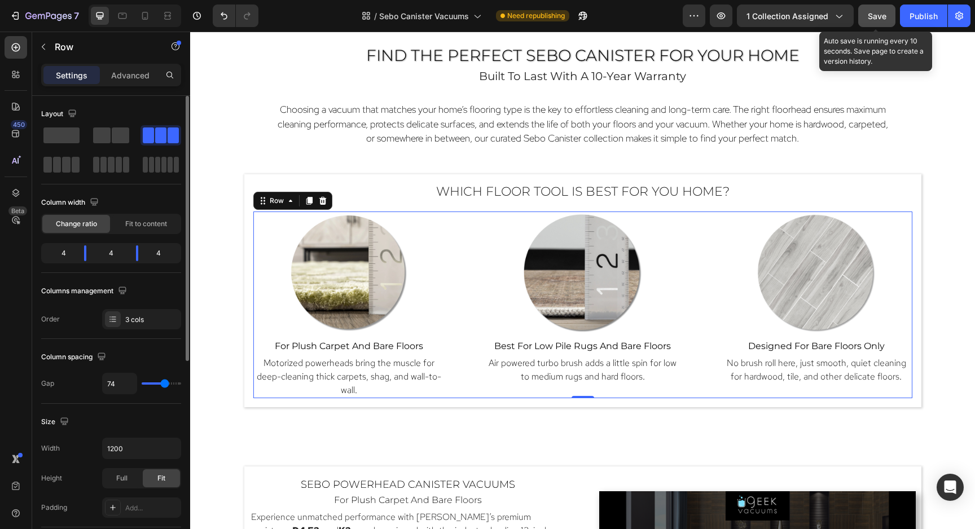
type input "72"
type input "70"
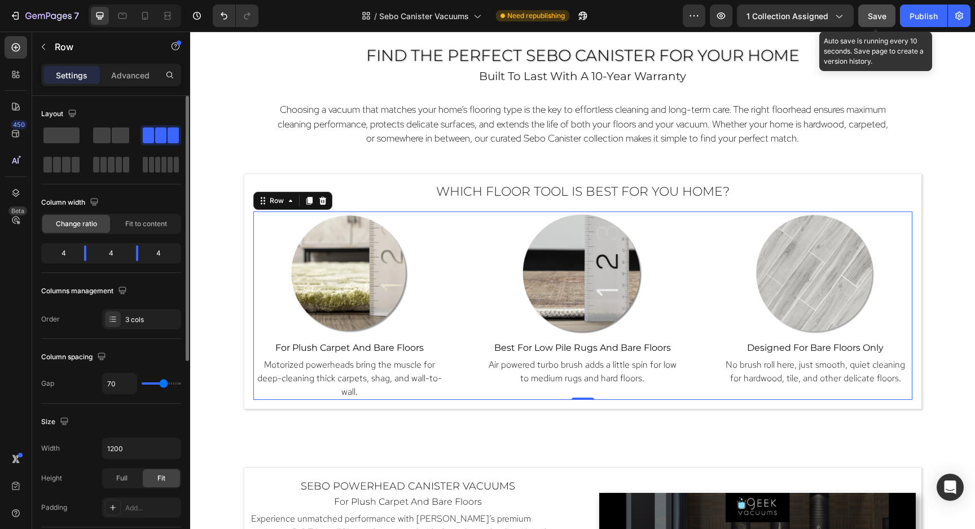
type input "68"
type input "66"
type input "64"
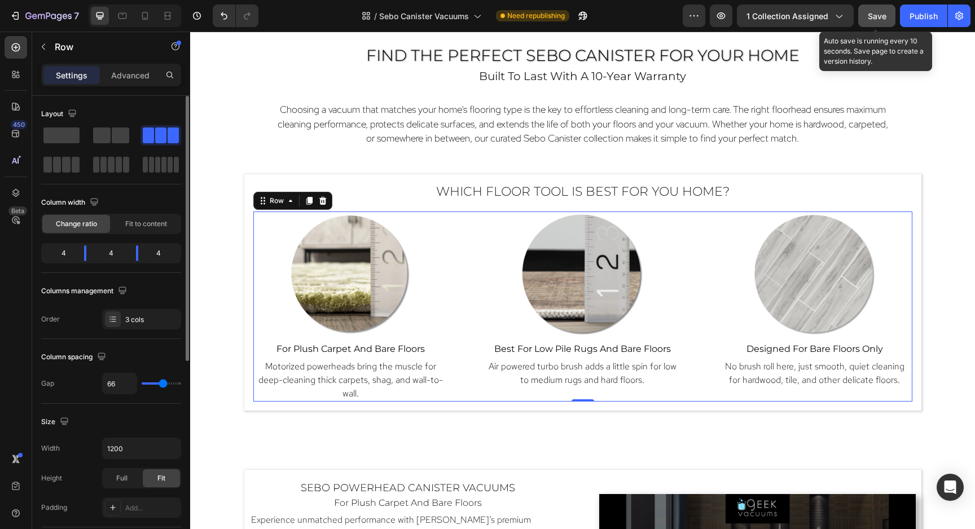
type input "64"
type input "62"
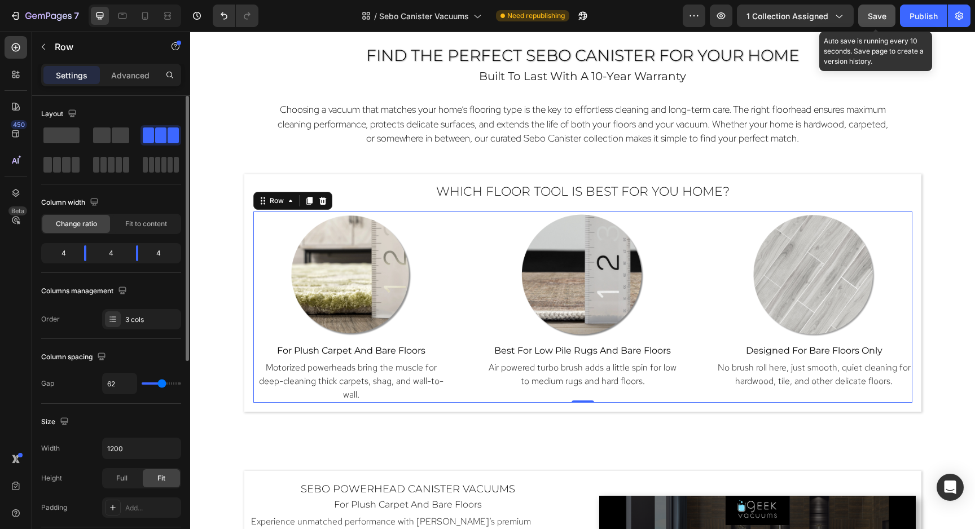
type input "60"
drag, startPoint x: 148, startPoint y: 386, endPoint x: 160, endPoint y: 386, distance: 11.8
type input "60"
click at [160, 385] on input "range" at bounding box center [161, 383] width 39 height 2
click at [876, 16] on span "Save" at bounding box center [876, 16] width 19 height 10
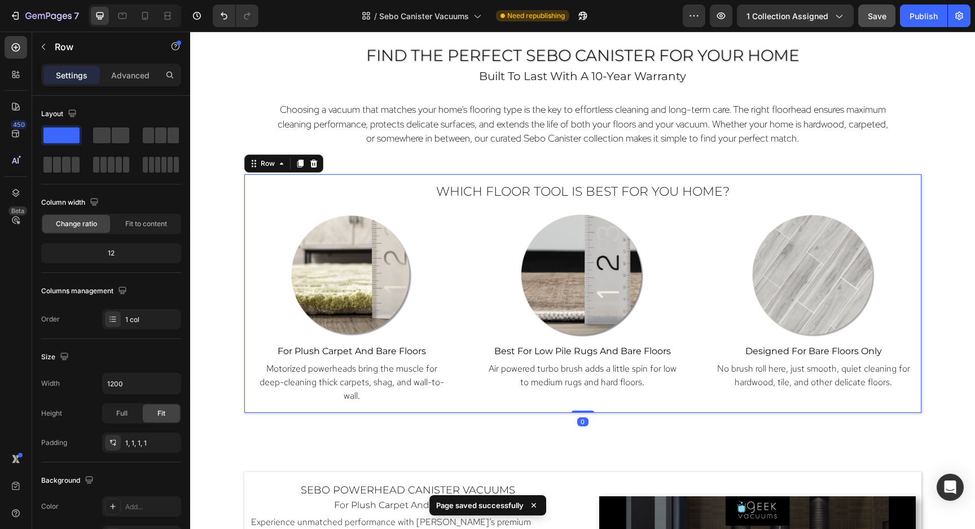
click at [858, 181] on div "Which Floor Tool Is Best for You Home? Heading Image for plush carpet and bare …" at bounding box center [582, 293] width 677 height 239
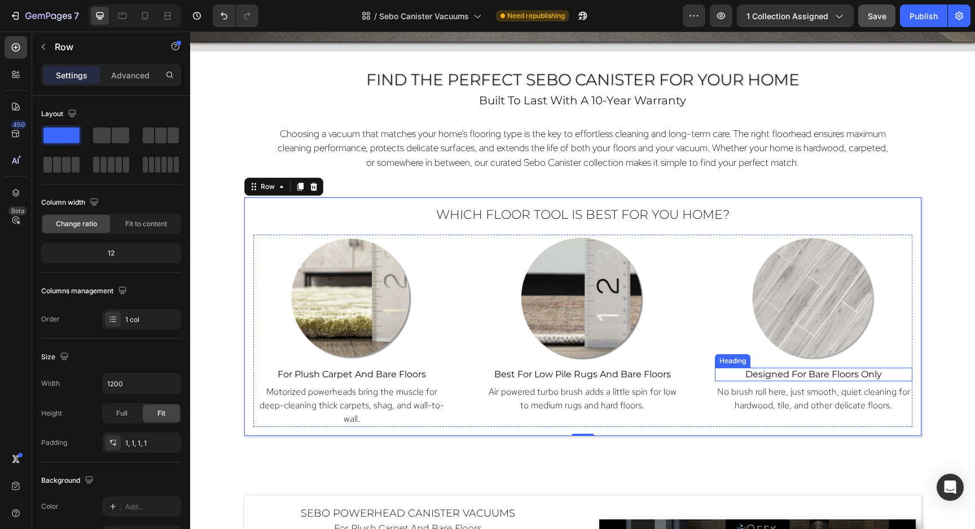
scroll to position [618, 0]
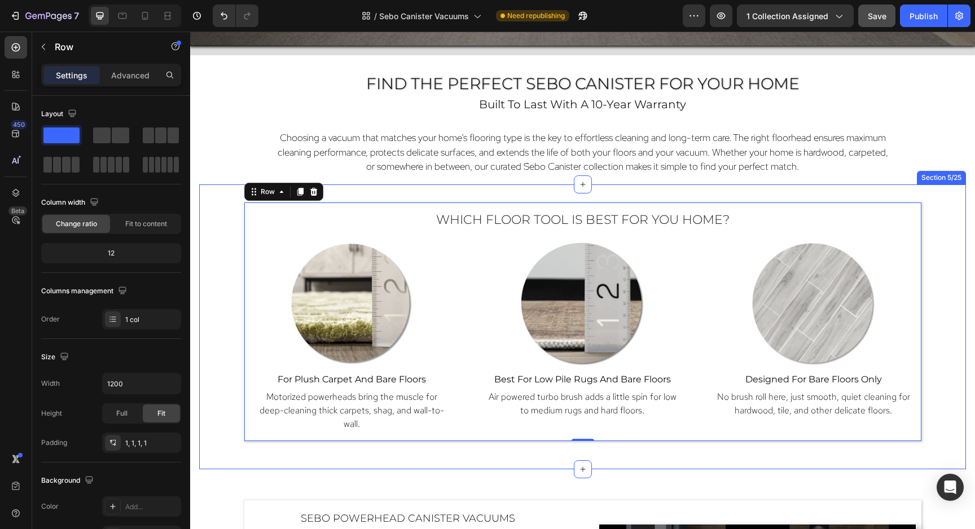
click at [914, 191] on div "Which Floor Tool Is Best for You Home? Heading Image for plush carpet and bare …" at bounding box center [582, 326] width 766 height 285
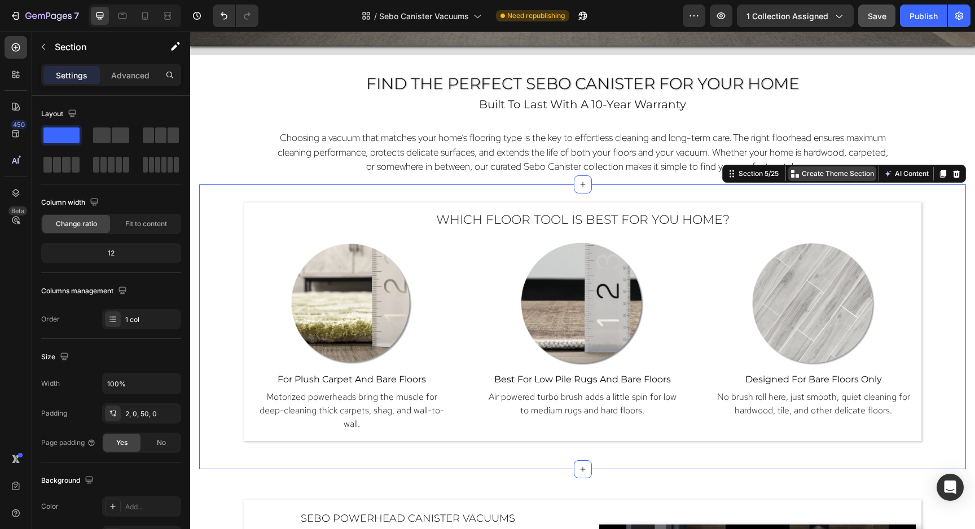
click at [824, 173] on p "Create Theme Section" at bounding box center [837, 174] width 72 height 10
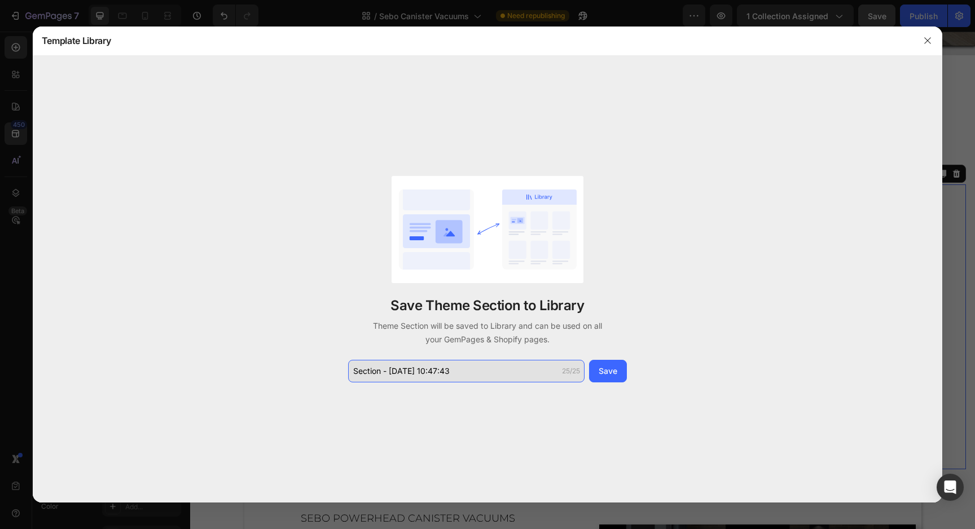
click at [461, 377] on input "Section - Sep 28 10:47:43" at bounding box center [466, 371] width 236 height 23
type input "S"
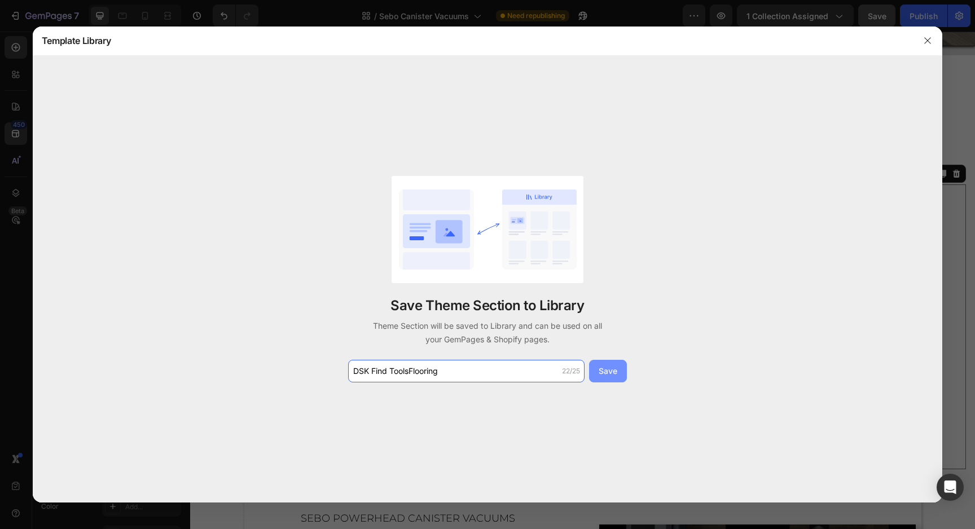
type input "DSK Find ToolsFlooring"
click at [611, 371] on div "Save" at bounding box center [607, 371] width 19 height 12
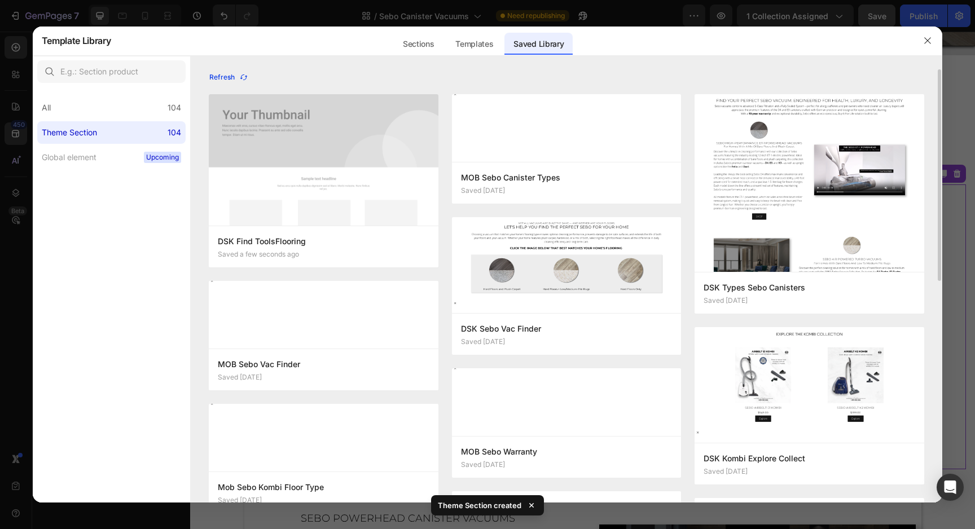
click at [242, 72] on div "Refresh" at bounding box center [228, 77] width 39 height 10
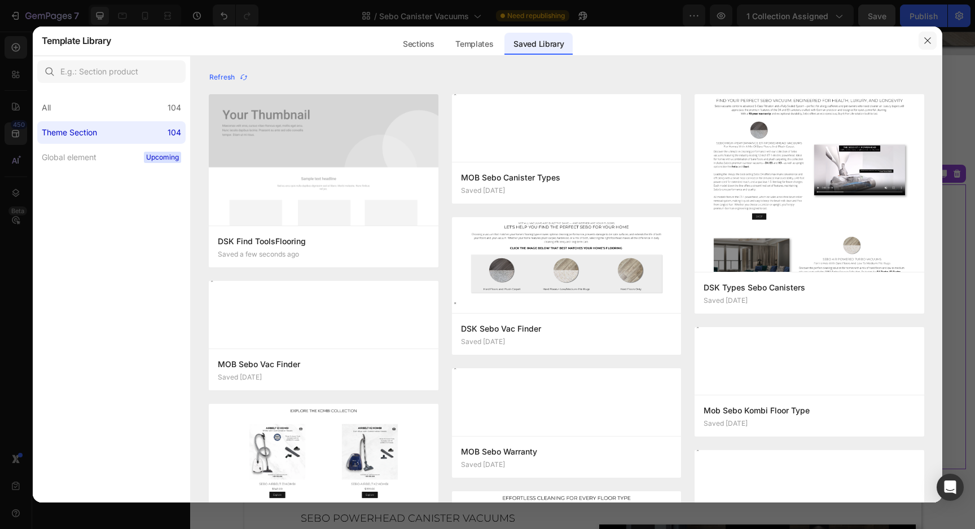
click at [925, 43] on icon "button" at bounding box center [927, 40] width 9 height 9
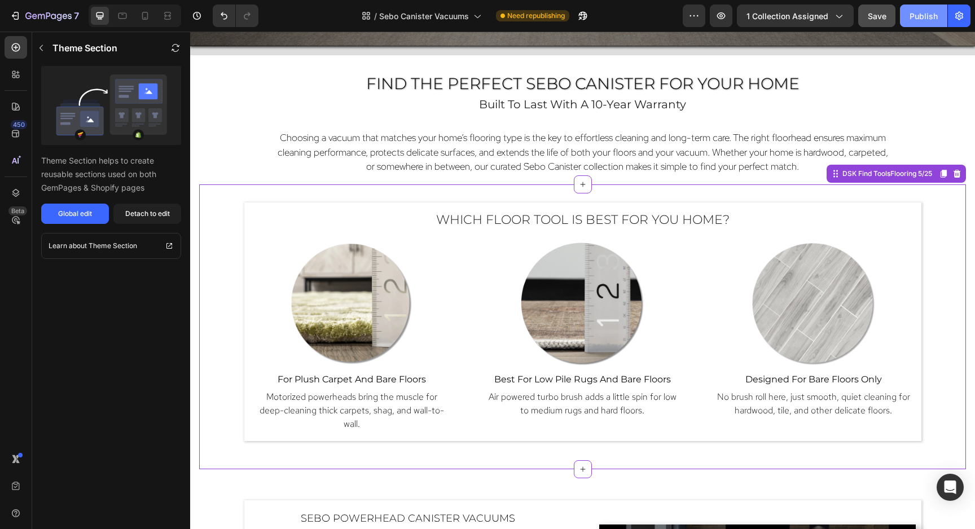
click at [921, 17] on div "Publish" at bounding box center [923, 16] width 28 height 12
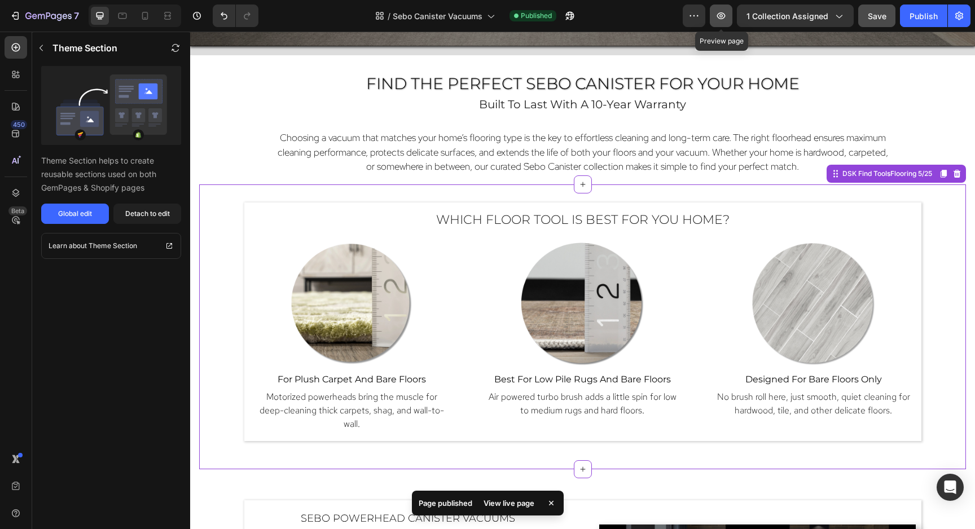
click at [720, 15] on icon "button" at bounding box center [720, 15] width 11 height 11
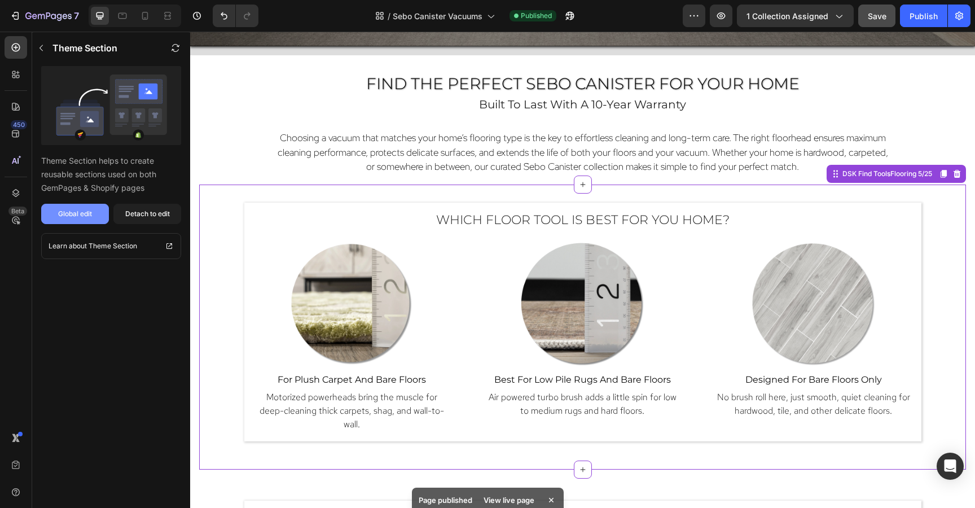
click at [71, 213] on div "Global edit" at bounding box center [75, 214] width 34 height 10
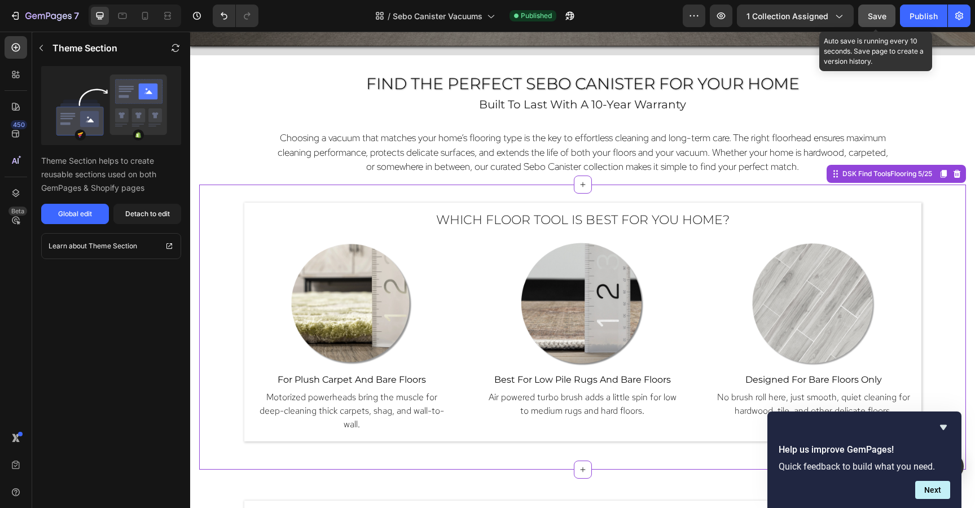
click at [878, 21] on div "Save" at bounding box center [876, 16] width 19 height 12
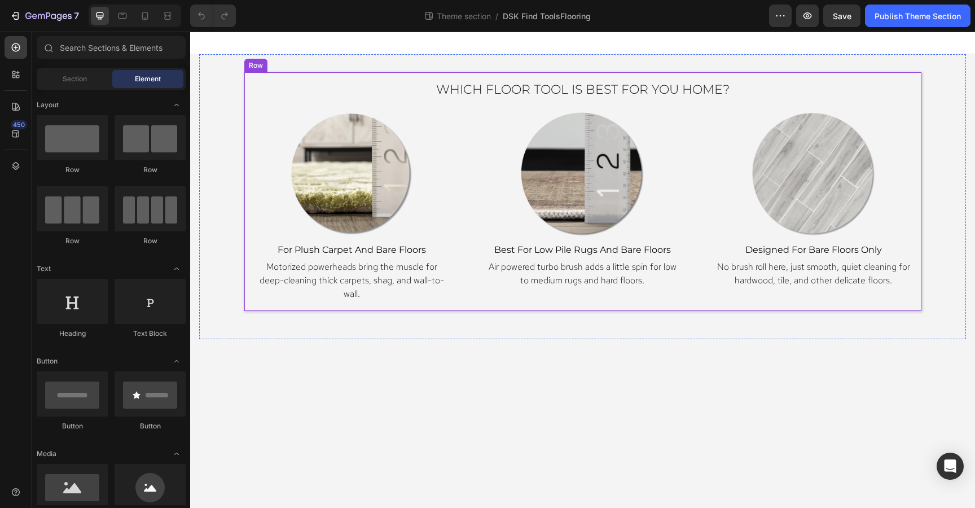
click at [477, 302] on div "Which Floor Tool Is Best for You Home? Heading Image for plush carpet and bare …" at bounding box center [582, 191] width 677 height 239
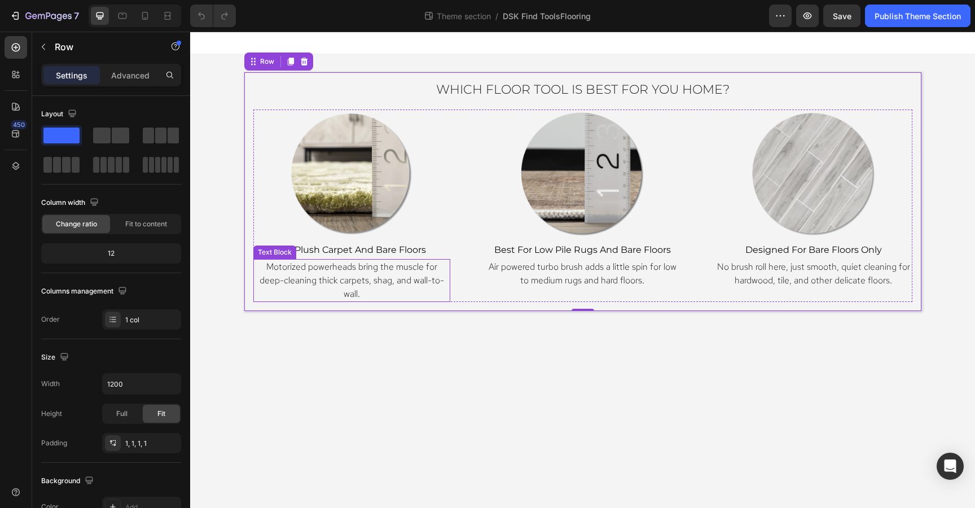
click at [372, 288] on p "Motorized powerheads bring the muscle for deep-cleaning thick carpets, shag, an…" at bounding box center [351, 280] width 195 height 41
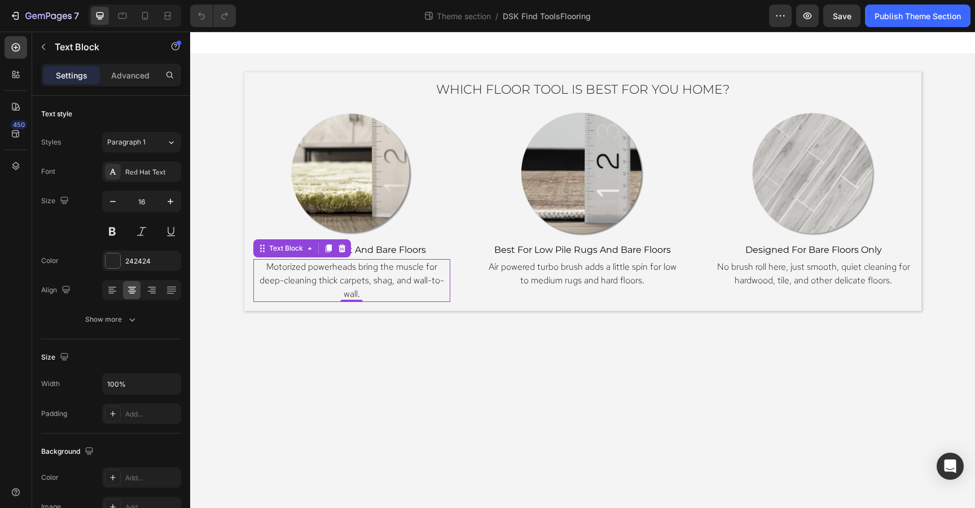
click at [366, 282] on span "Motorized powerheads bring the muscle for deep-cleaning thick carpets, shag, an…" at bounding box center [351, 280] width 184 height 39
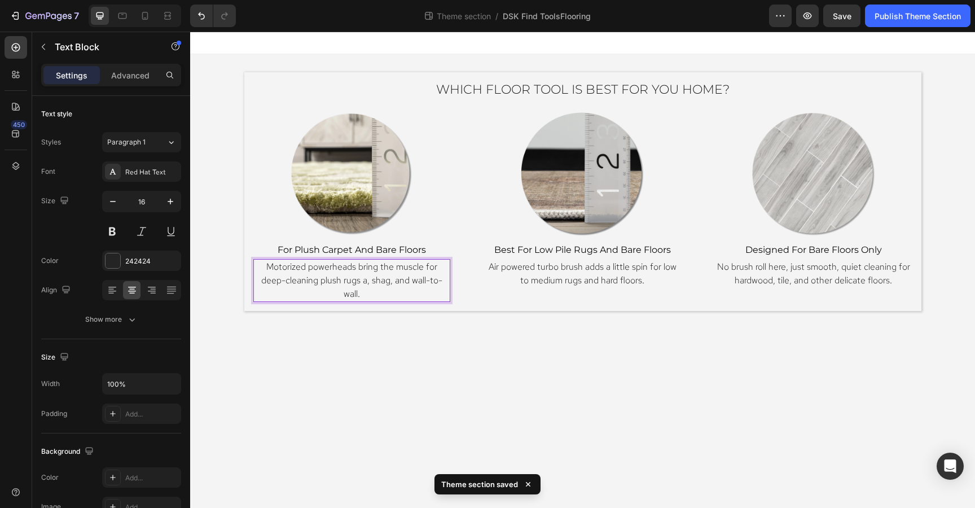
click at [366, 282] on span "Motorized powerheads bring the muscle for deep-cleaning plush rugs a, shag, and…" at bounding box center [351, 280] width 181 height 39
drag, startPoint x: 415, startPoint y: 279, endPoint x: 415, endPoint y: 291, distance: 11.8
click at [415, 291] on p "Motorized powerheads bring the muscle for deep-cleaning plush rugs and carpetin…" at bounding box center [351, 280] width 195 height 41
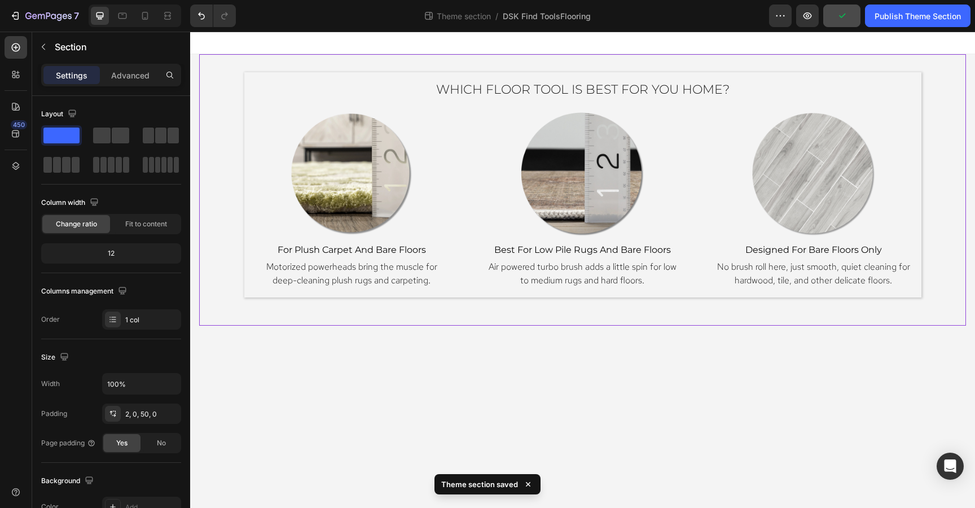
click at [744, 70] on div "Which Floor Tool Is Best for You Home? Heading Image for plush carpet and bare …" at bounding box center [582, 189] width 766 height 271
click at [313, 202] on img at bounding box center [351, 173] width 129 height 129
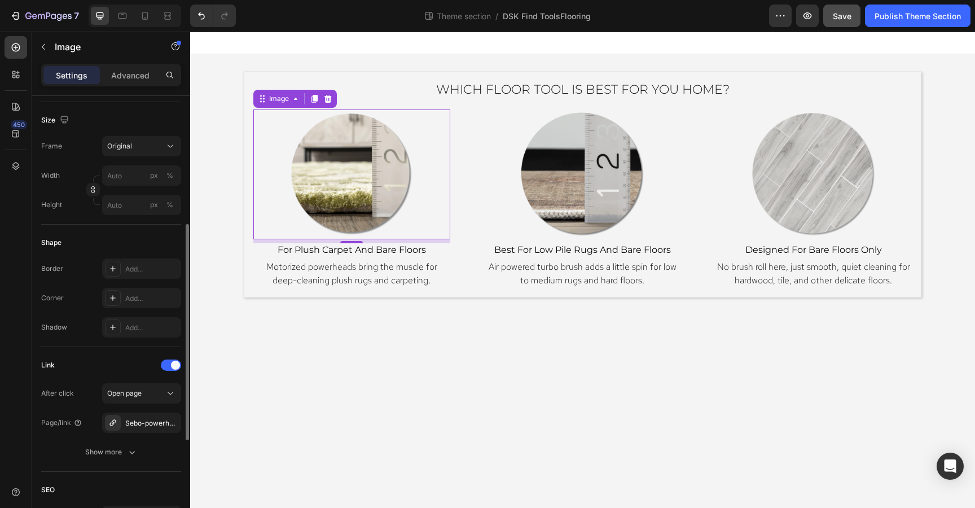
scroll to position [266, 0]
click at [118, 442] on button "Show more" at bounding box center [111, 448] width 140 height 20
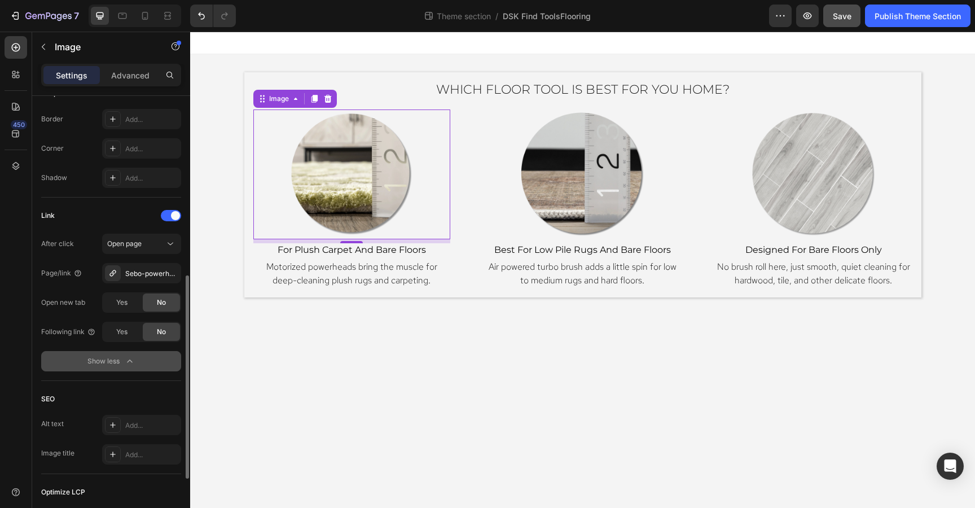
scroll to position [420, 0]
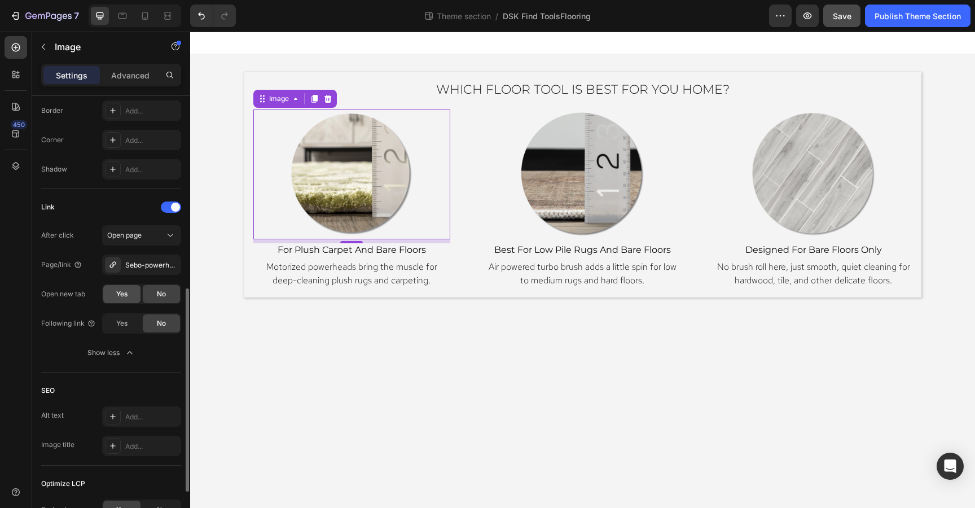
click at [121, 290] on span "Yes" at bounding box center [121, 294] width 11 height 10
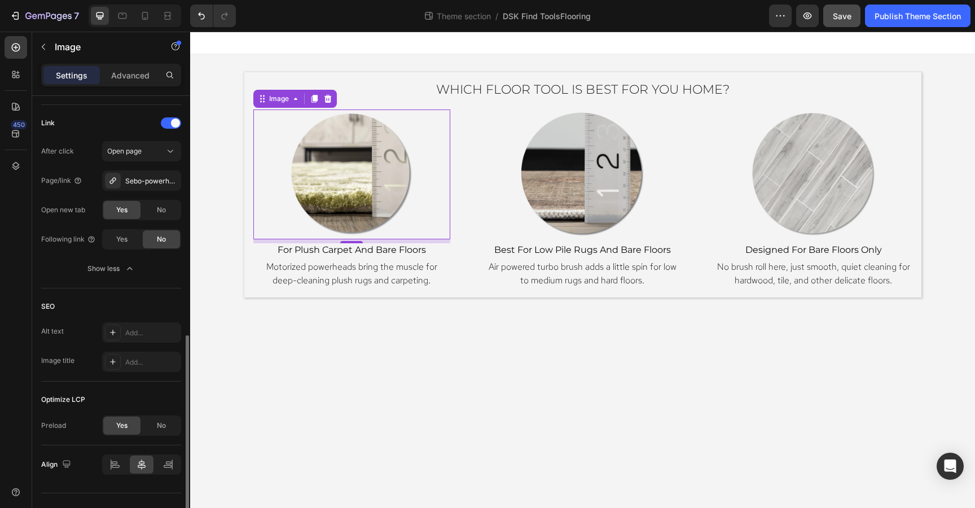
scroll to position [525, 0]
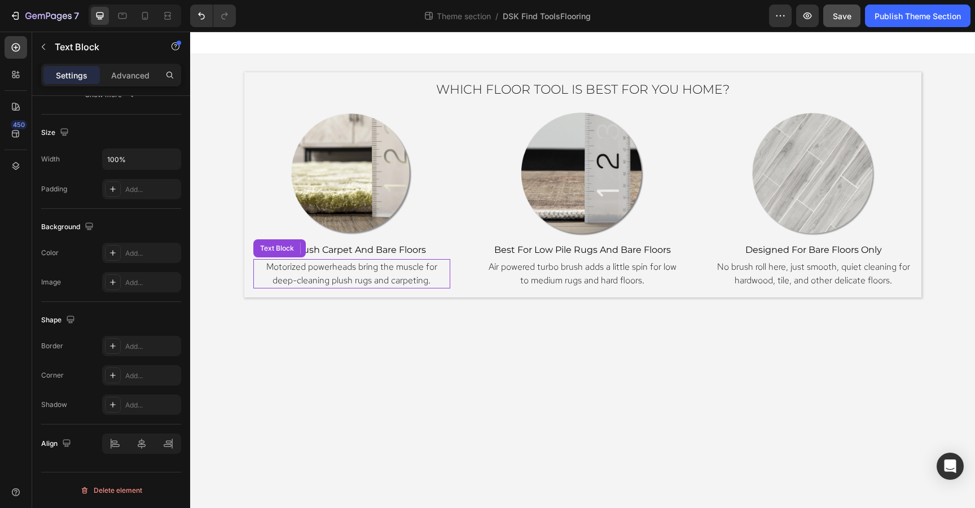
click at [305, 270] on span "Motorized powerheads bring the muscle for deep-cleaning plush rugs and carpetin…" at bounding box center [351, 273] width 171 height 25
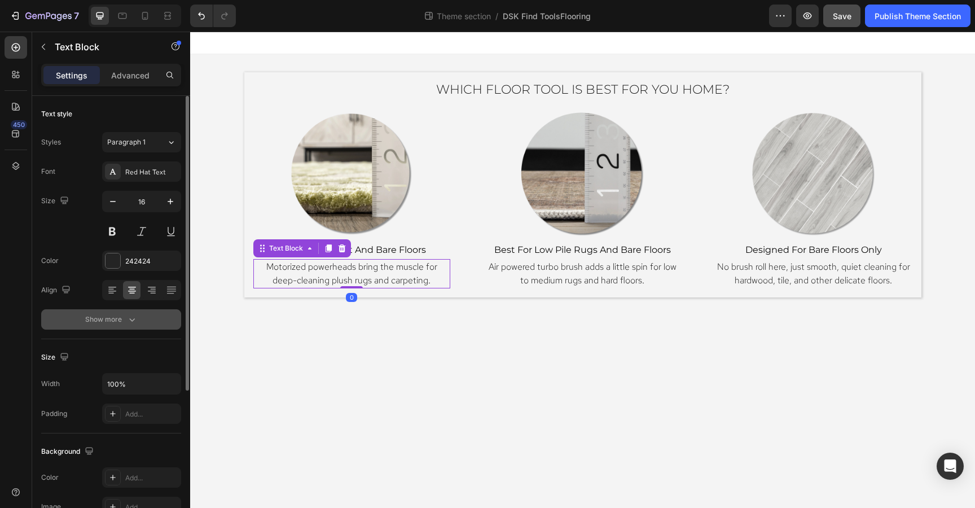
click at [90, 318] on div "Show more" at bounding box center [111, 319] width 52 height 11
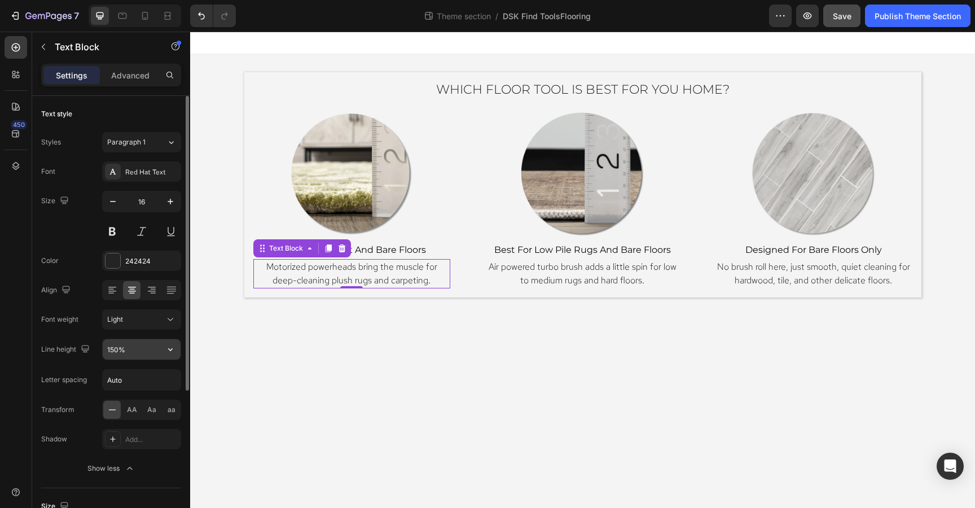
click at [133, 354] on input "150%" at bounding box center [142, 349] width 78 height 20
click at [171, 351] on icon "button" at bounding box center [170, 348] width 11 height 11
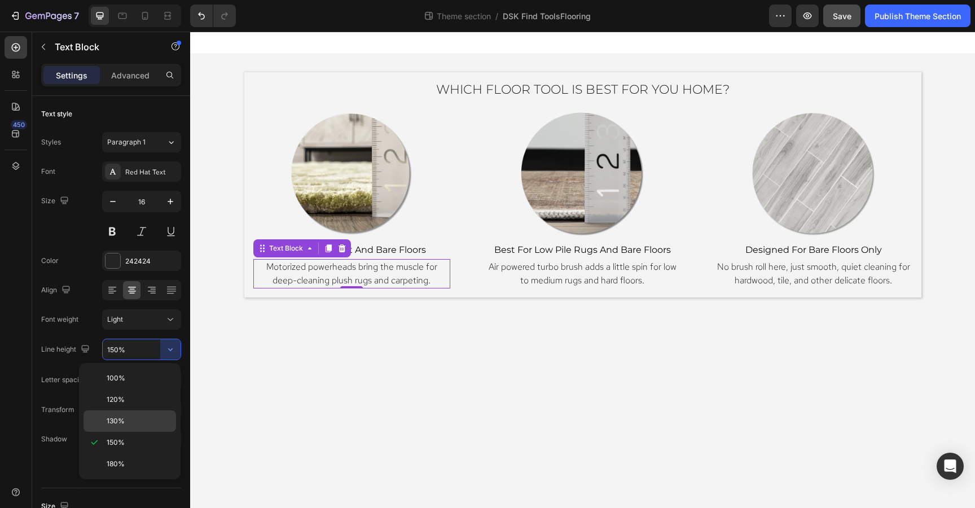
click at [117, 418] on span "130%" at bounding box center [116, 421] width 18 height 10
type input "130%"
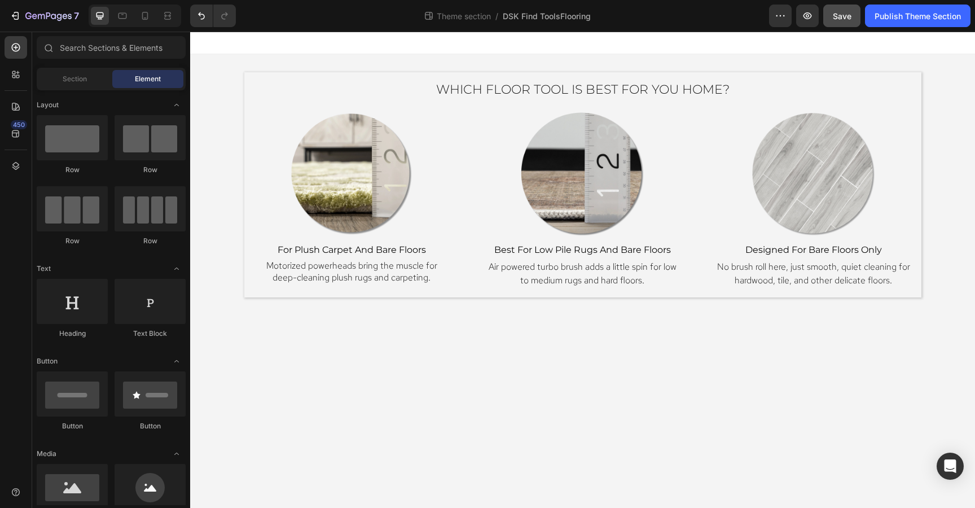
click at [637, 364] on body "Which Floor Tool Is Best for You Home? Heading Image for plush carpet and bare …" at bounding box center [582, 270] width 784 height 476
click at [616, 277] on span "Air powered turbo brush adds a little spin for low to medium rugs and hard floo…" at bounding box center [582, 273] width 188 height 25
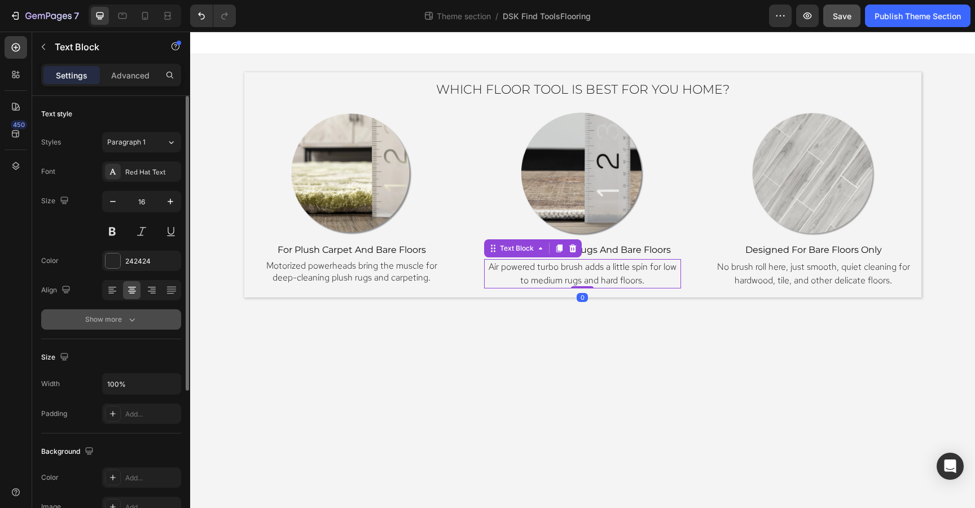
click at [130, 318] on icon "button" at bounding box center [131, 319] width 11 height 11
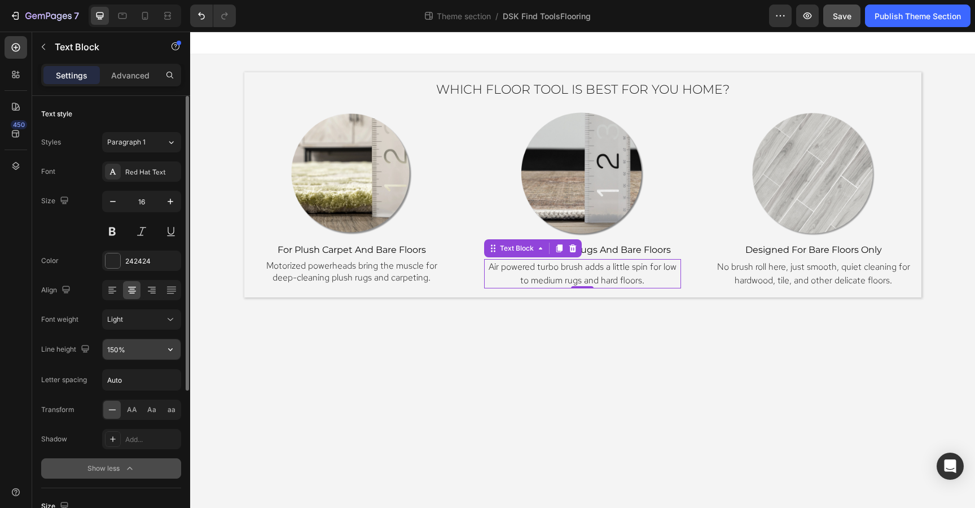
click at [128, 350] on input "150%" at bounding box center [142, 349] width 78 height 20
click at [171, 348] on icon "button" at bounding box center [170, 348] width 11 height 11
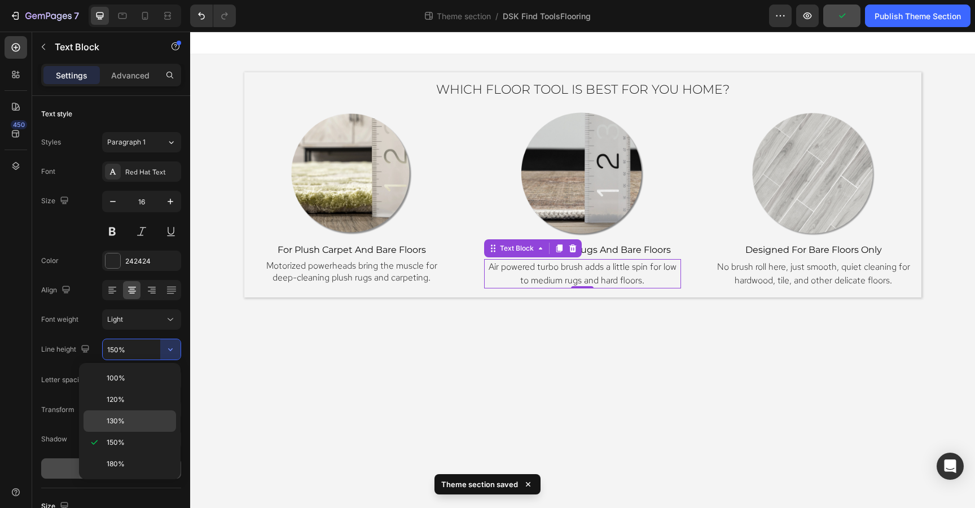
click at [113, 418] on span "130%" at bounding box center [116, 421] width 18 height 10
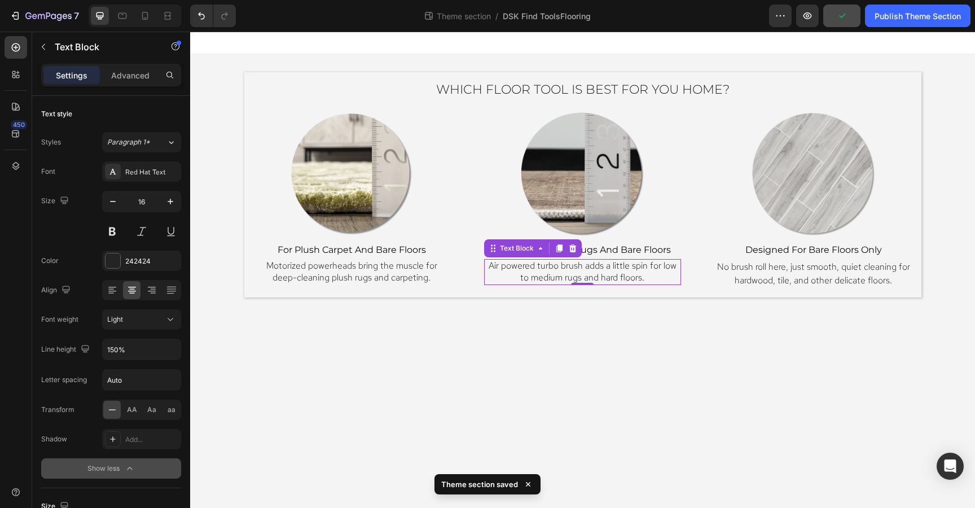
type input "130%"
click at [831, 279] on span "No brush roll here, just smooth, quiet cleaning for hardwood, tile, and other d…" at bounding box center [813, 273] width 193 height 25
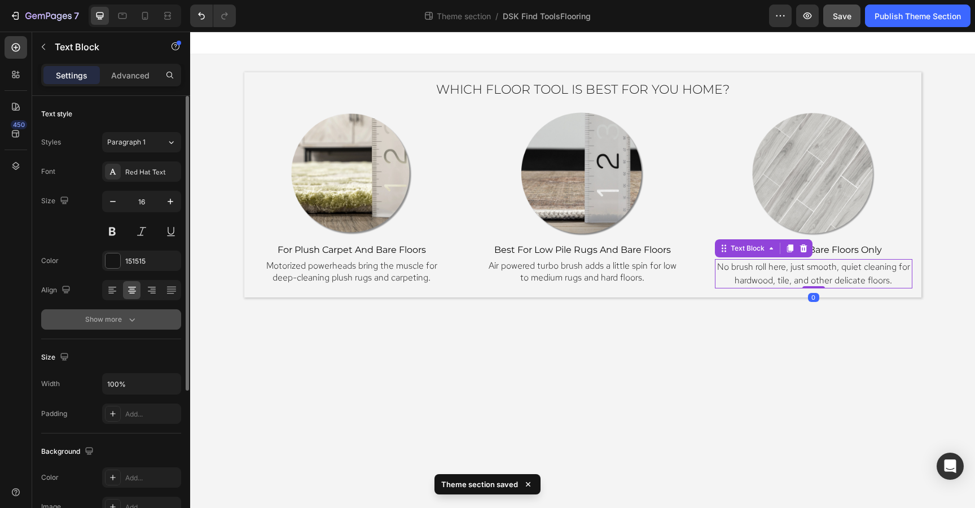
click at [127, 319] on icon "button" at bounding box center [131, 319] width 11 height 11
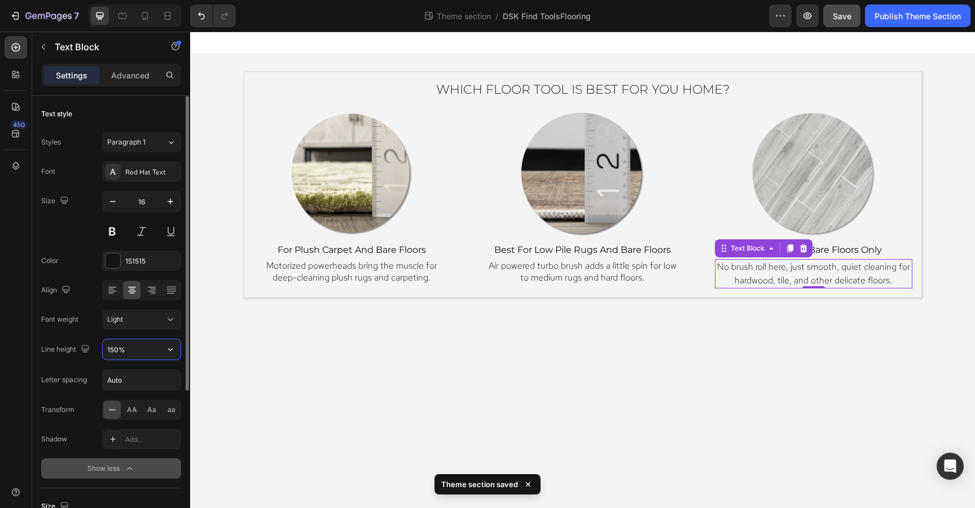
click at [129, 352] on input "150%" at bounding box center [142, 349] width 78 height 20
click at [169, 353] on icon "button" at bounding box center [170, 348] width 11 height 11
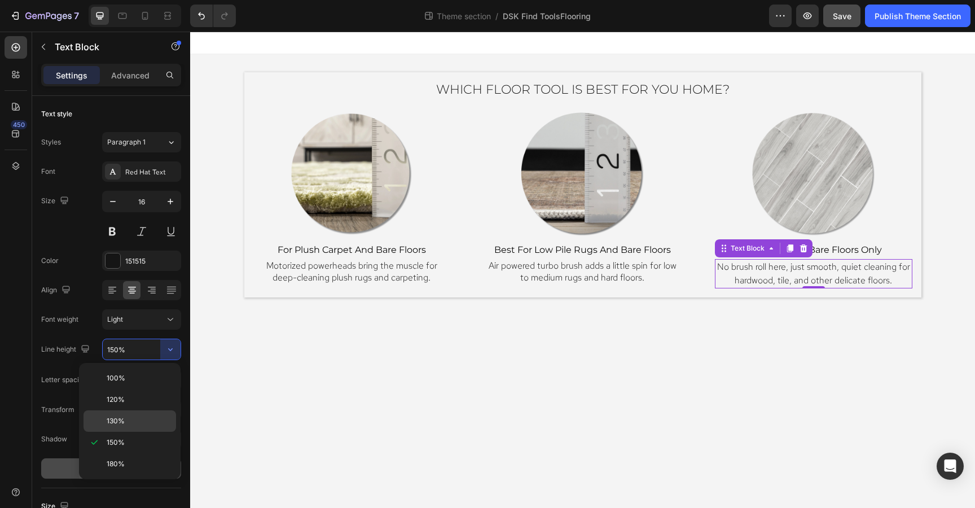
click at [118, 421] on span "130%" at bounding box center [116, 421] width 18 height 10
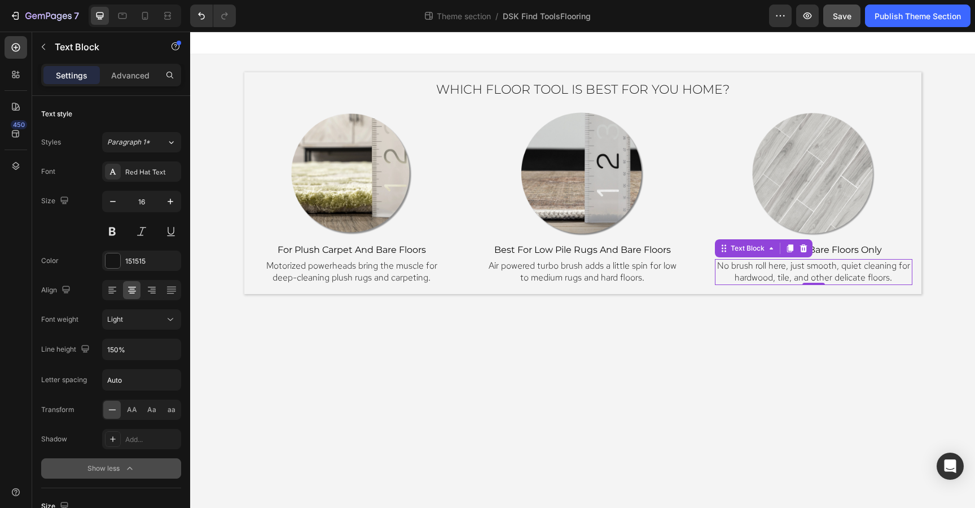
type input "130%"
click at [722, 375] on body "Which Floor Tool Is Best for You Home? Heading Image for plush carpet and bare …" at bounding box center [582, 270] width 784 height 476
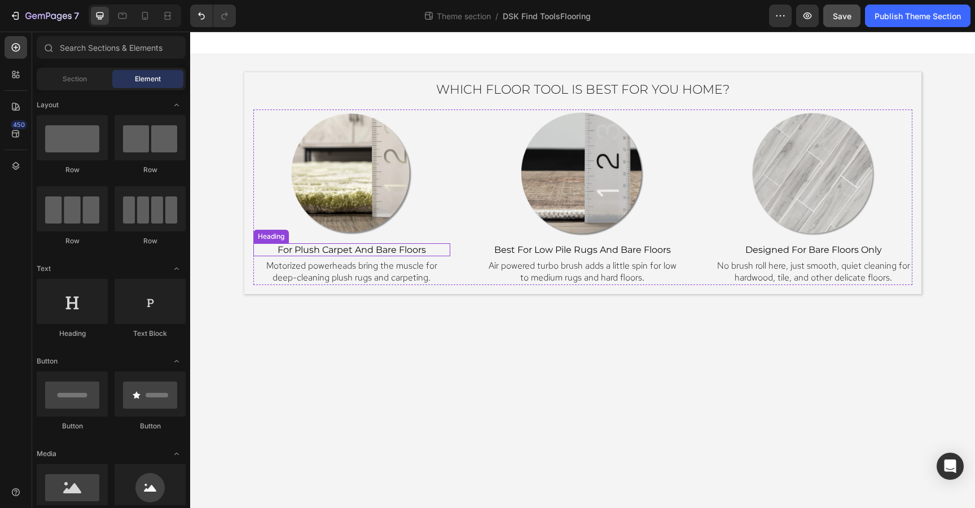
click at [413, 249] on span "for plush carpet and bare floors" at bounding box center [351, 249] width 148 height 11
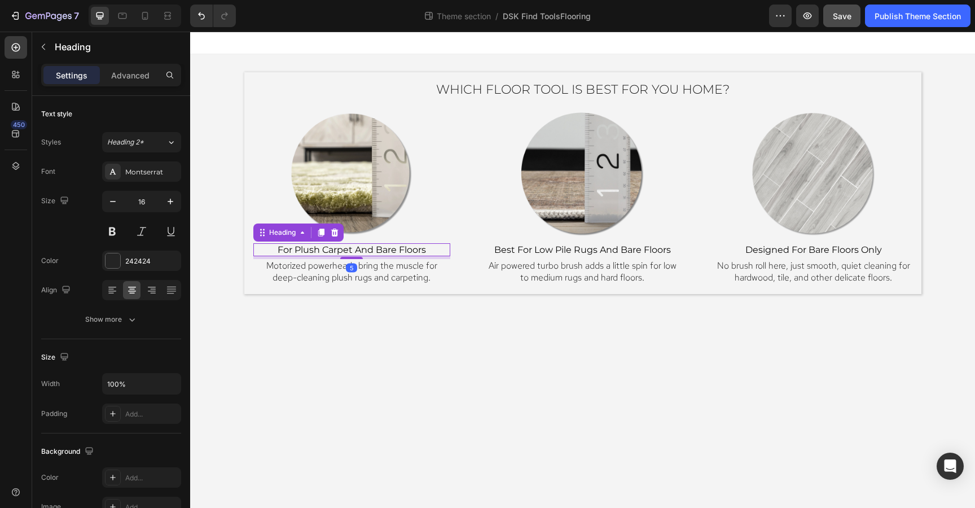
click at [413, 249] on span "for plush carpet and bare floors" at bounding box center [351, 249] width 148 height 11
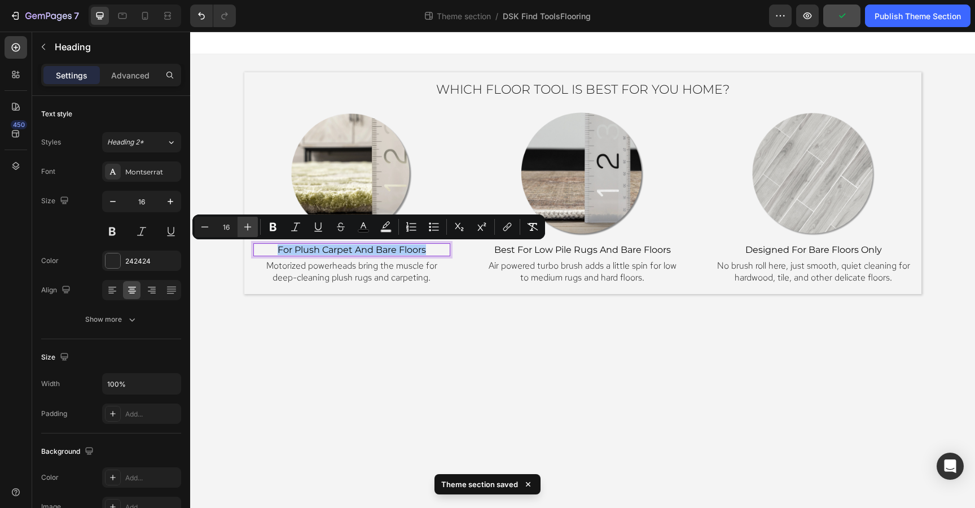
click at [250, 225] on icon "Editor contextual toolbar" at bounding box center [247, 226] width 11 height 11
type input "17"
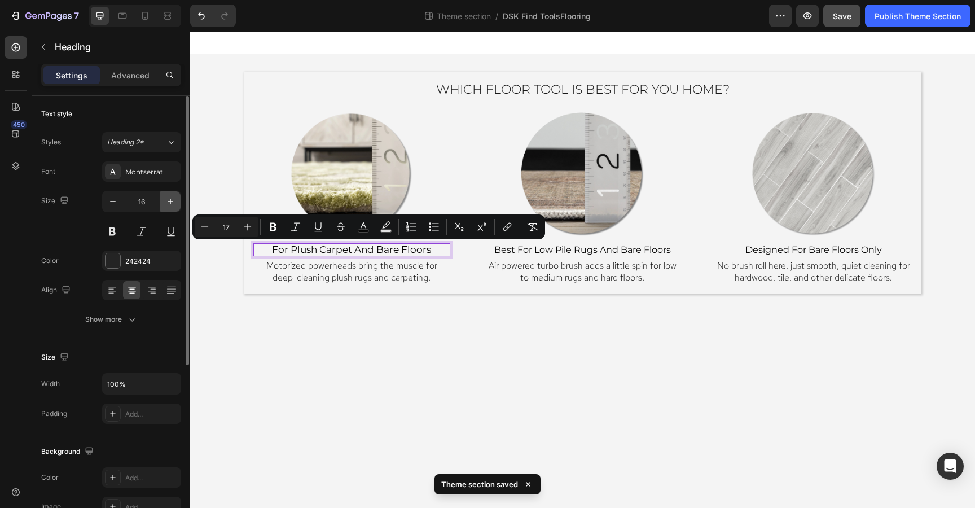
click at [171, 199] on icon "button" at bounding box center [170, 201] width 11 height 11
type input "17"
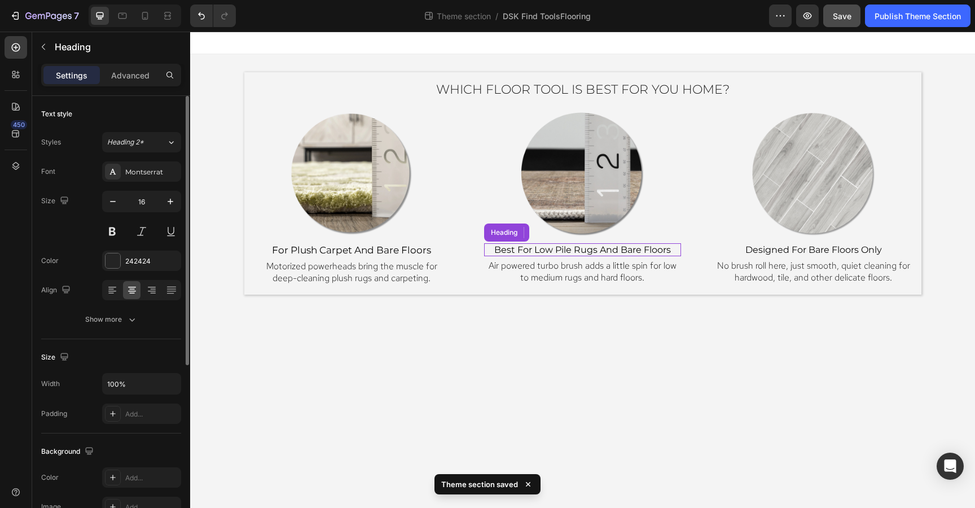
click at [593, 250] on span "best for low pile rugs and bare floors" at bounding box center [582, 249] width 177 height 11
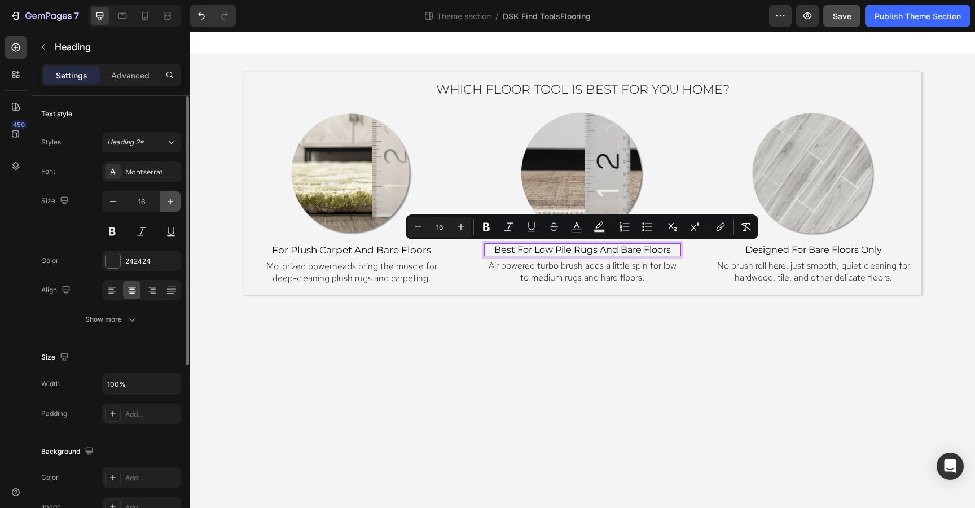
click at [174, 197] on icon "button" at bounding box center [170, 201] width 11 height 11
type input "17"
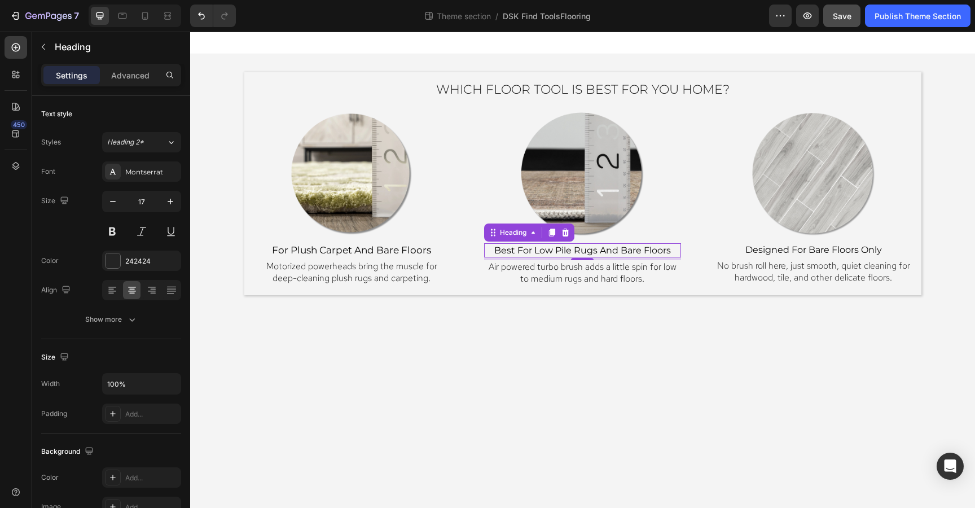
click at [618, 246] on span "best for low pile rugs and bare floors" at bounding box center [582, 250] width 177 height 11
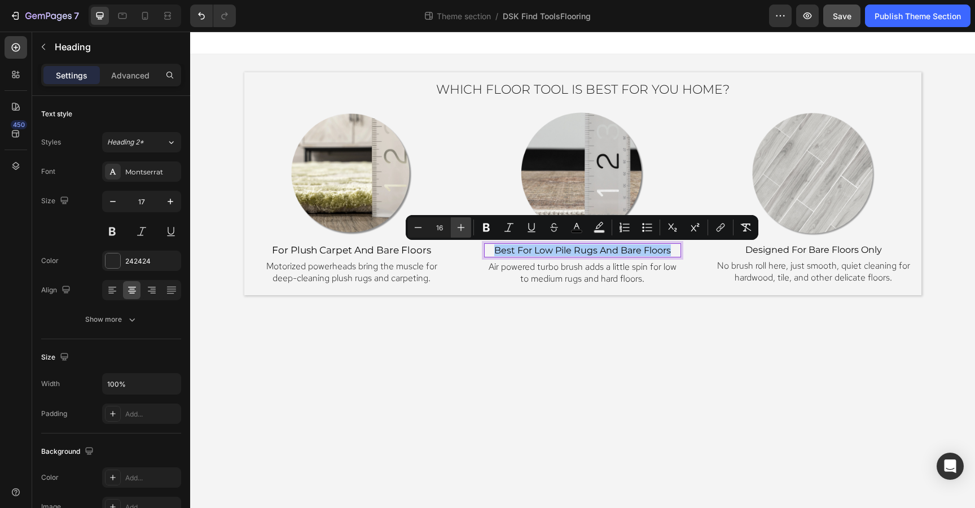
click at [462, 228] on icon "Editor contextual toolbar" at bounding box center [460, 227] width 11 height 11
type input "17"
click at [385, 252] on span "for plush carpet and bare floors" at bounding box center [351, 249] width 159 height 11
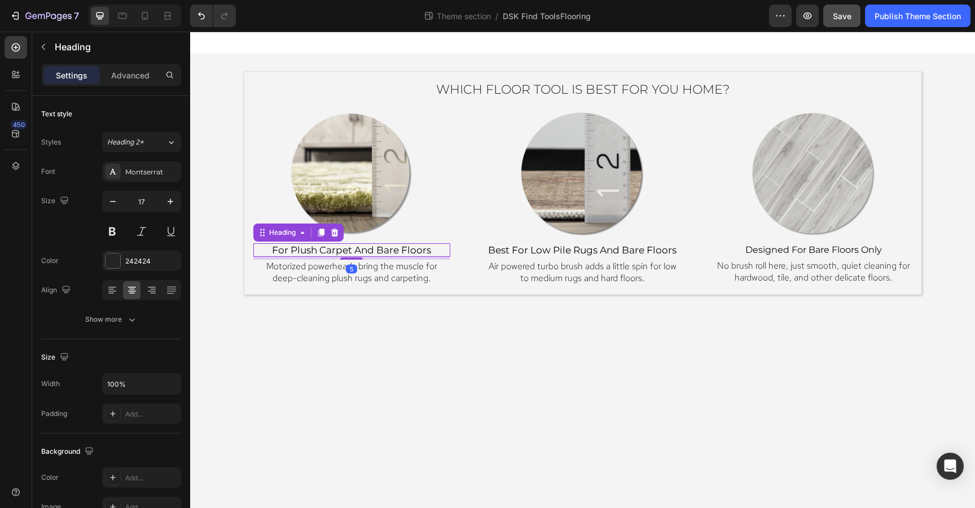
click at [385, 252] on span "for plush carpet and bare floors" at bounding box center [351, 249] width 159 height 11
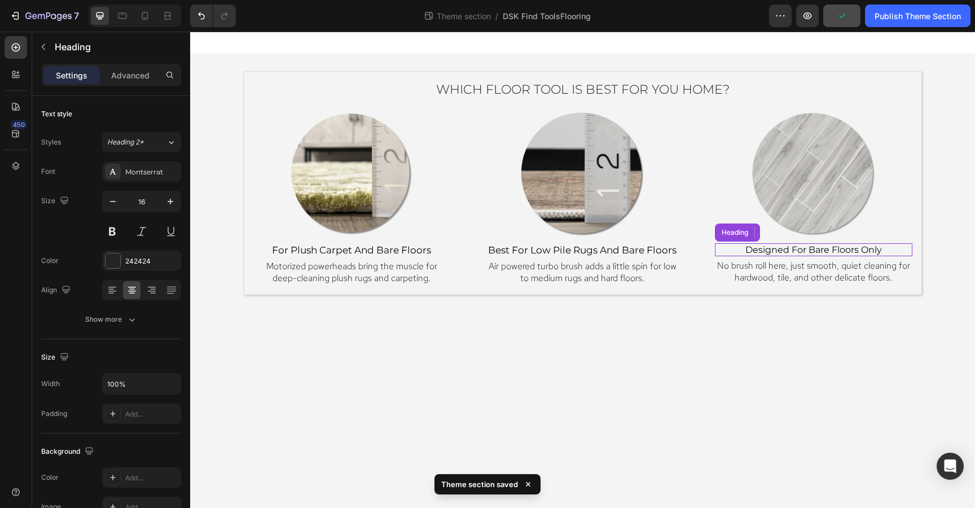
click at [818, 246] on span "designed for bare floors only" at bounding box center [813, 249] width 136 height 11
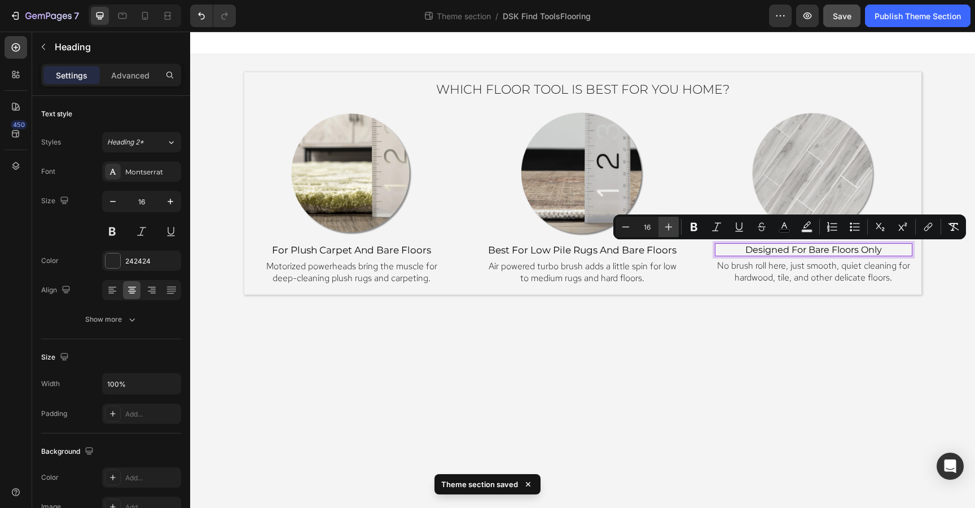
click at [667, 227] on icon "Editor contextual toolbar" at bounding box center [668, 226] width 11 height 11
type input "17"
click at [168, 197] on icon "button" at bounding box center [170, 201] width 11 height 11
type input "17"
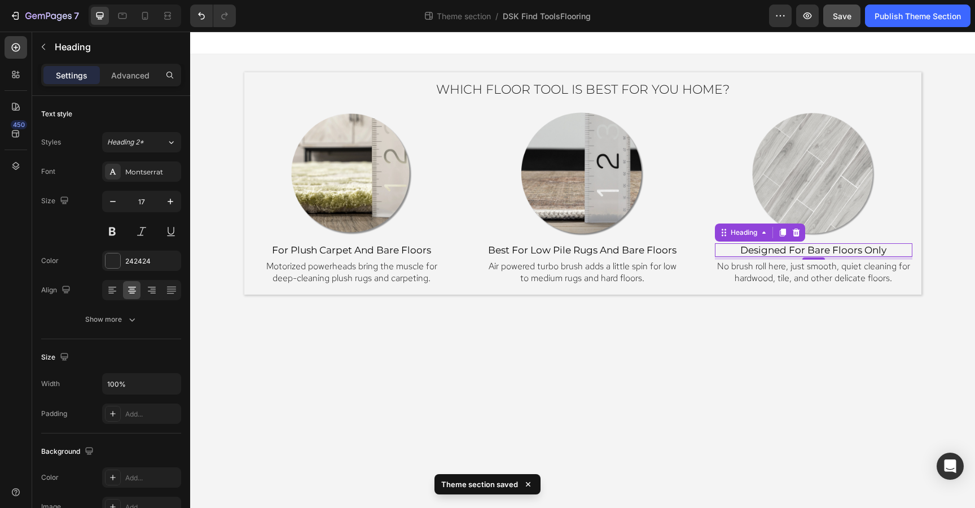
click at [585, 323] on div "Which Floor Tool Is Best for You Home? Heading Image ⁠⁠⁠⁠⁠⁠⁠ for plush carpet a…" at bounding box center [582, 177] width 784 height 291
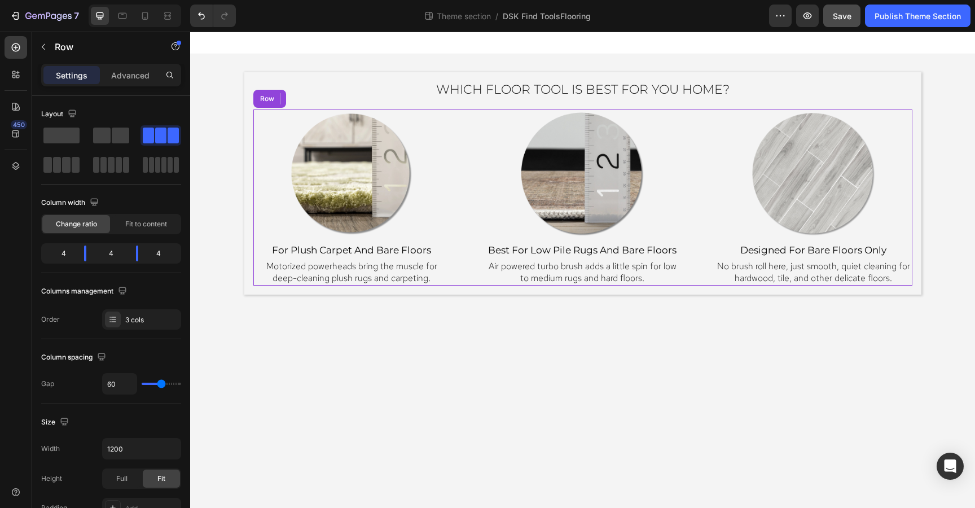
click at [470, 223] on div "Image ⁠⁠⁠⁠⁠⁠⁠ for plush carpet and bare floors Heading Motorized powerheads bri…" at bounding box center [582, 196] width 659 height 175
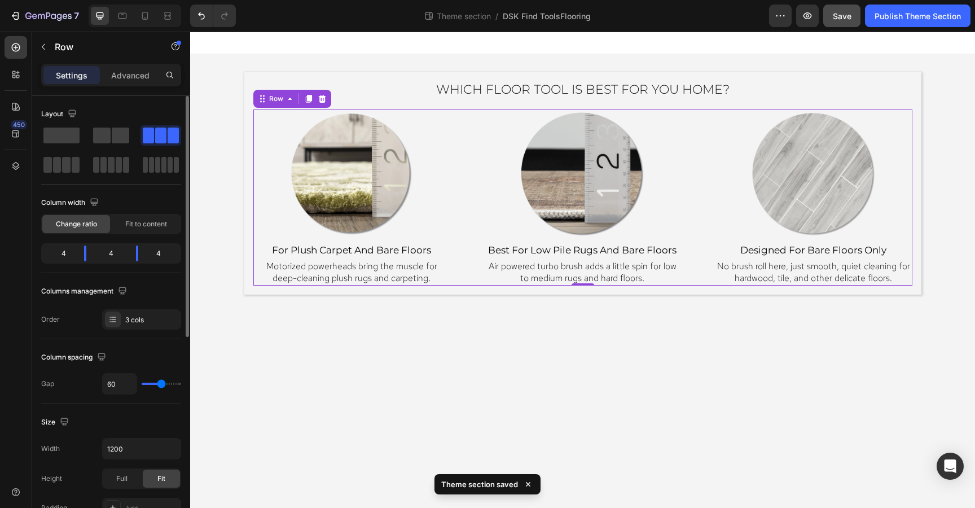
type input "62"
type input "60"
type input "58"
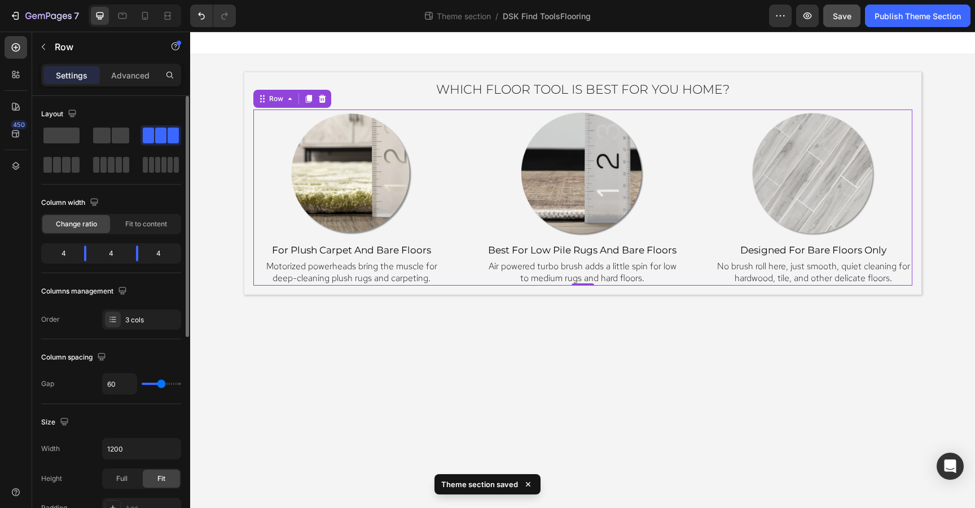
type input "58"
type input "56"
type input "54"
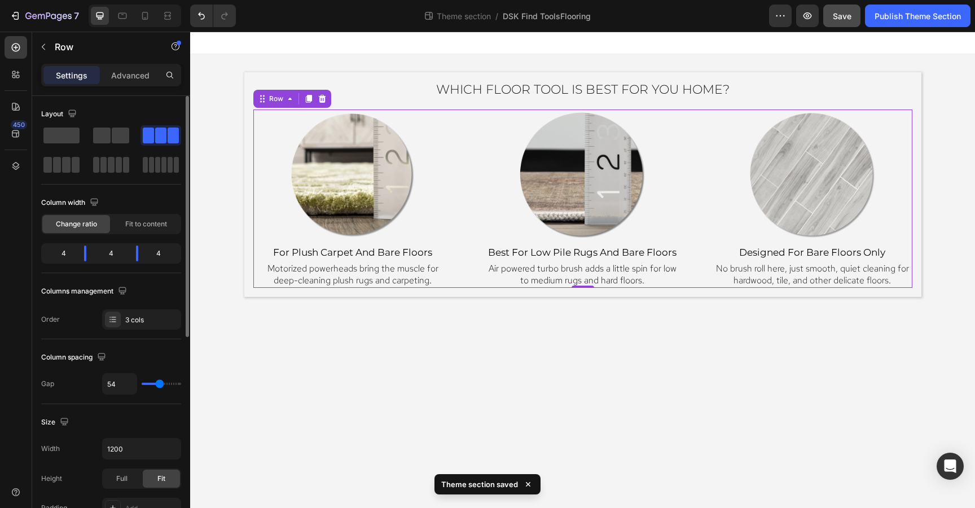
type input "52"
type input "50"
type input "48"
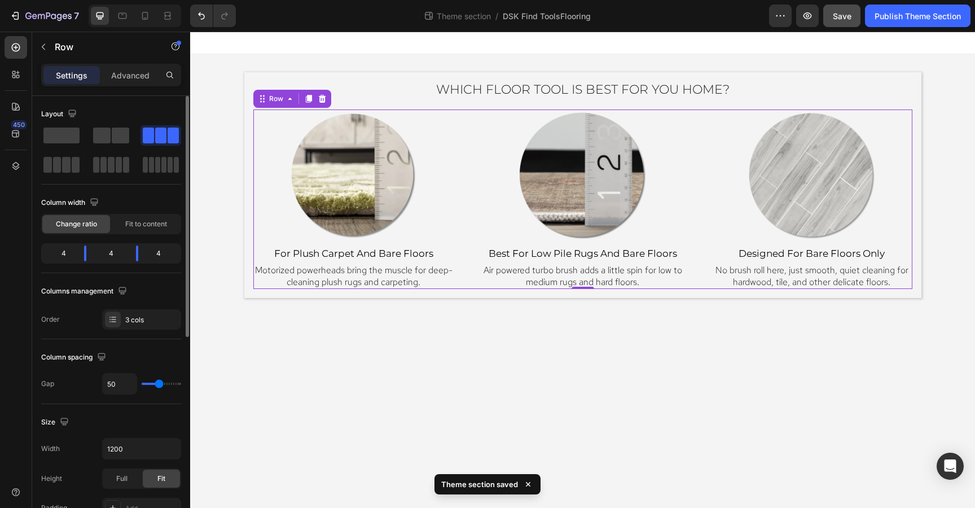
type input "48"
type input "46"
type input "43"
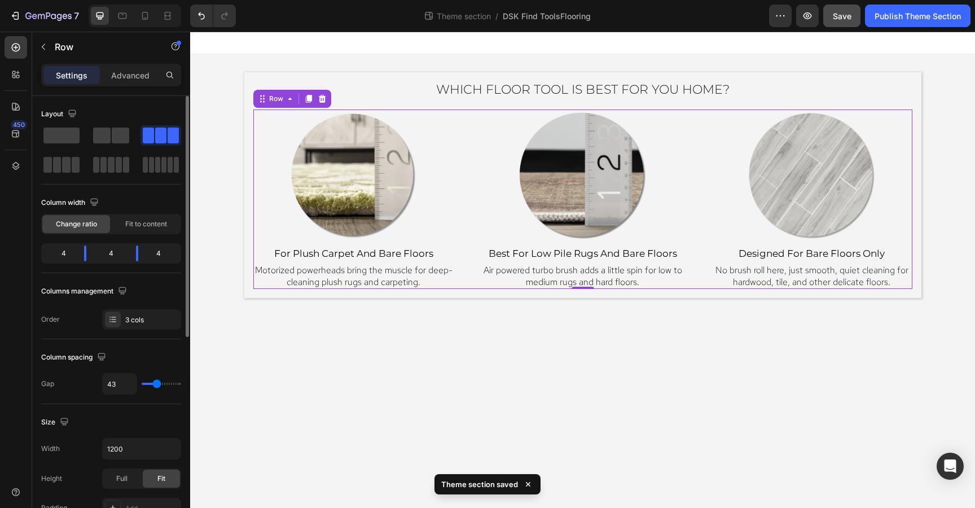
type input "41"
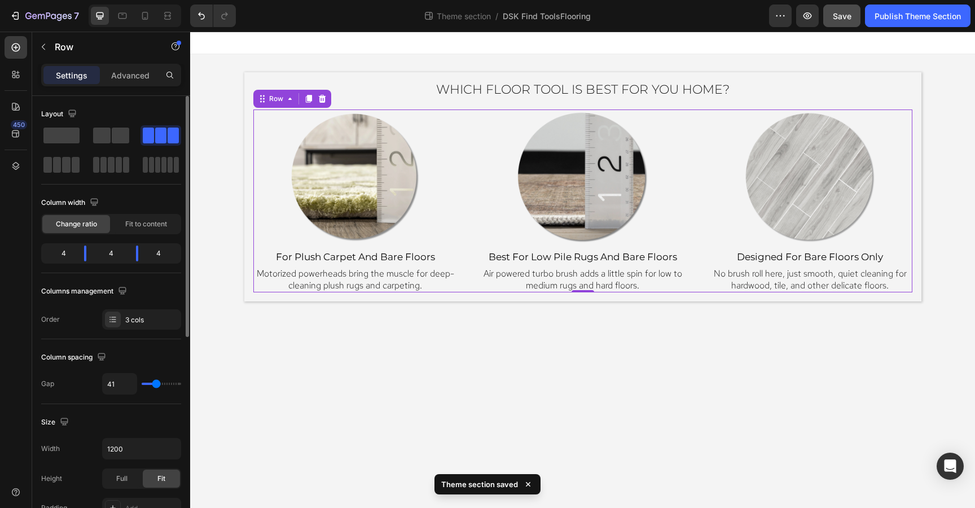
type input "39"
type input "41"
type input "43"
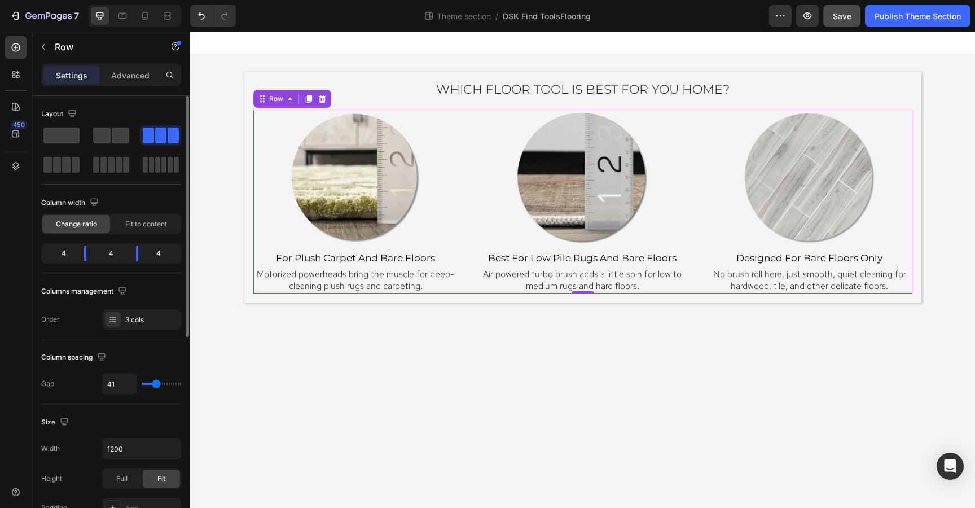
type input "43"
type input "46"
type input "48"
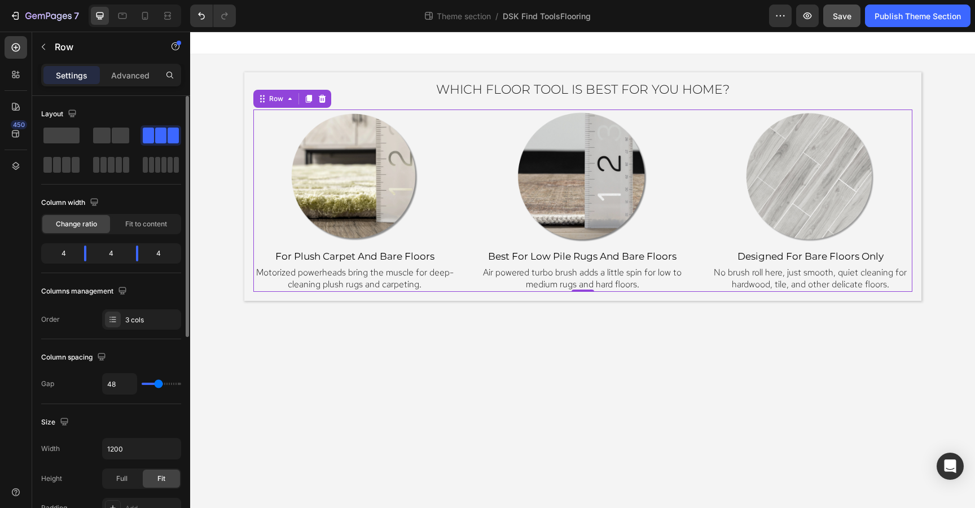
type input "50"
type input "52"
type input "54"
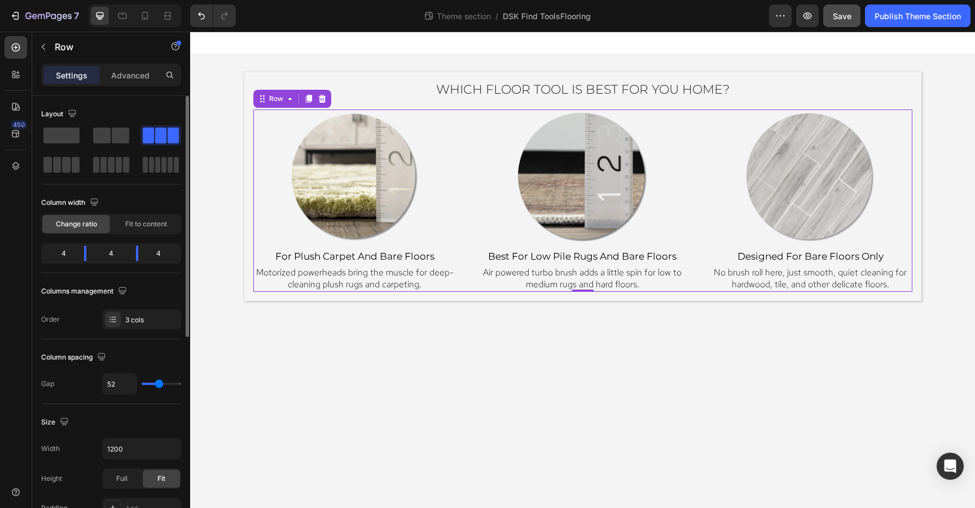
type input "54"
type input "56"
type input "58"
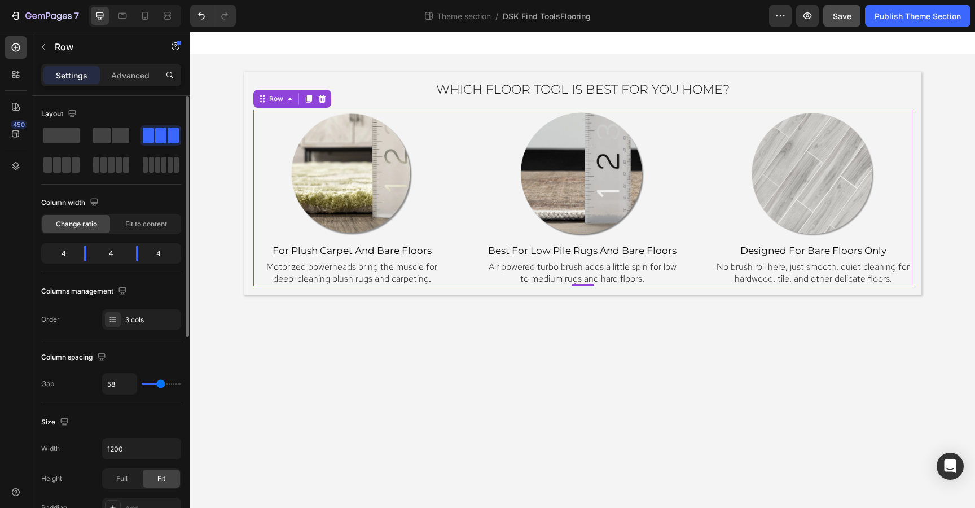
type input "60"
type input "62"
type input "64"
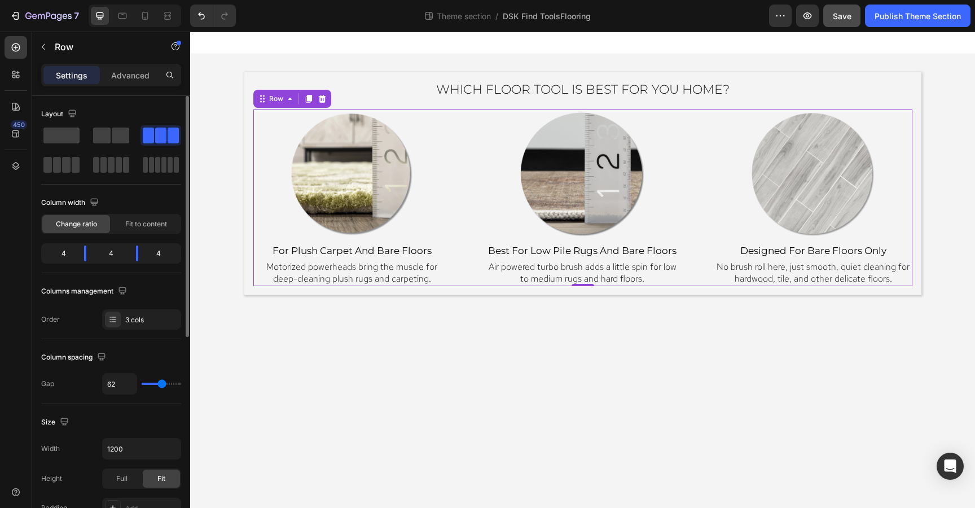
type input "64"
type input "66"
type input "68"
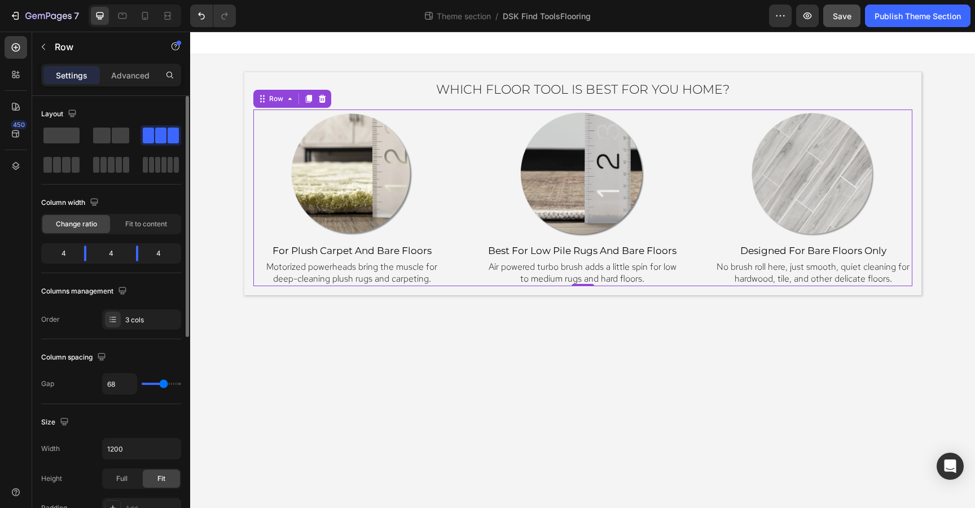
type input "70"
type input "72"
type input "74"
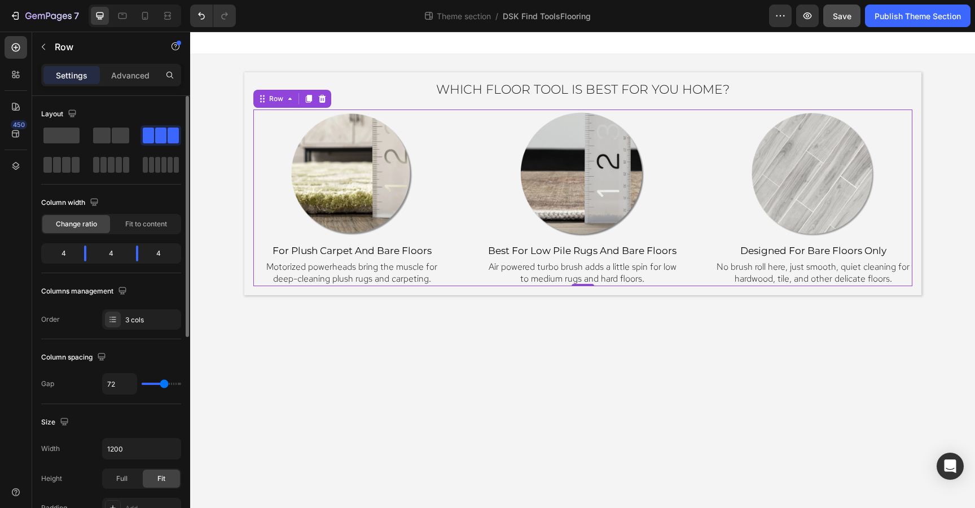
type input "74"
type input "77"
type input "79"
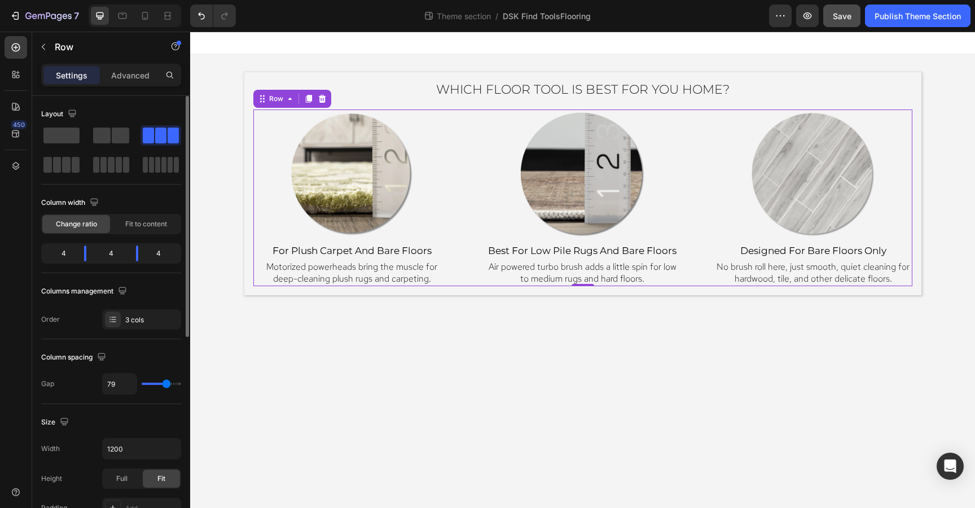
type input "81"
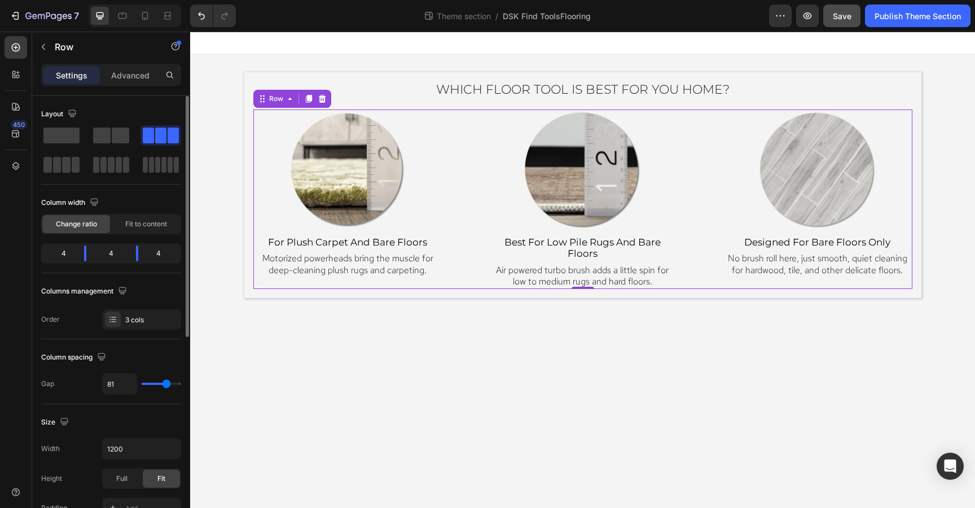
type input "83"
type input "85"
type input "87"
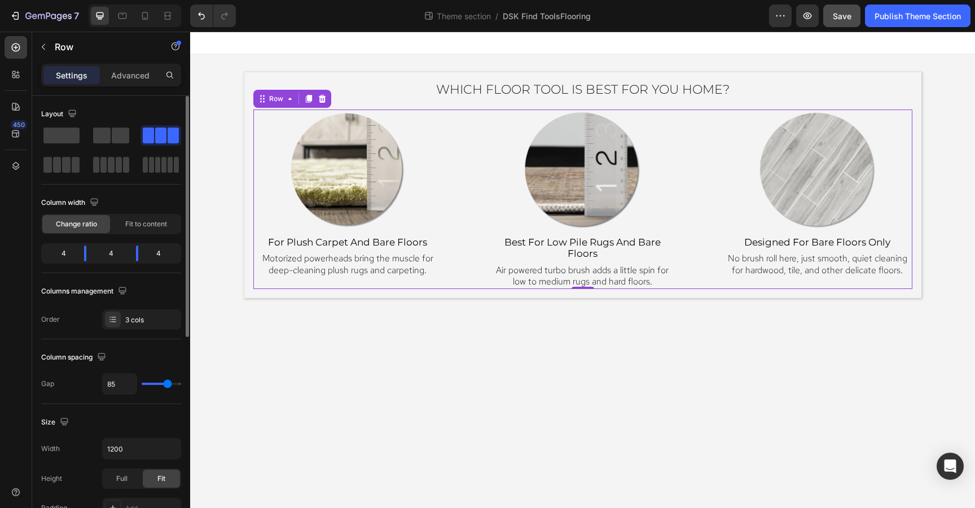
type input "87"
type input "89"
type input "91"
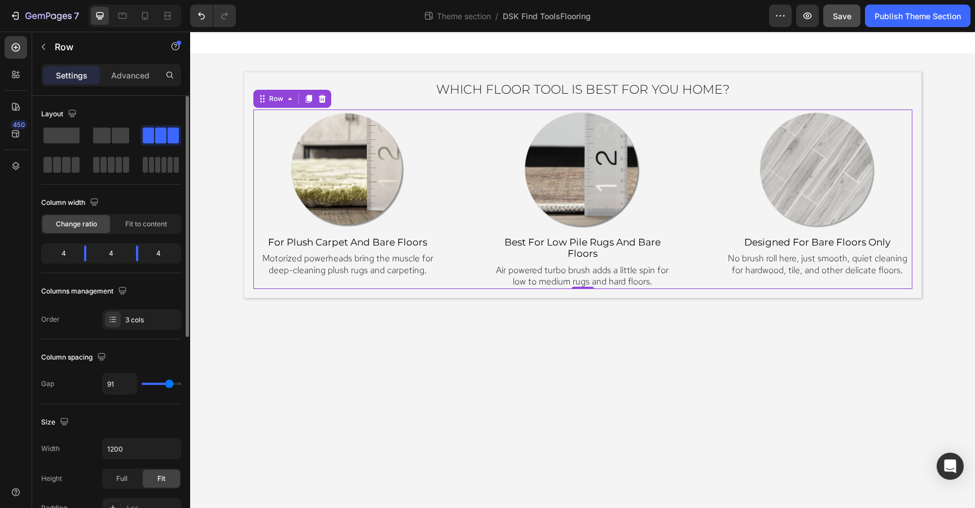
type input "93"
type input "95"
type input "97"
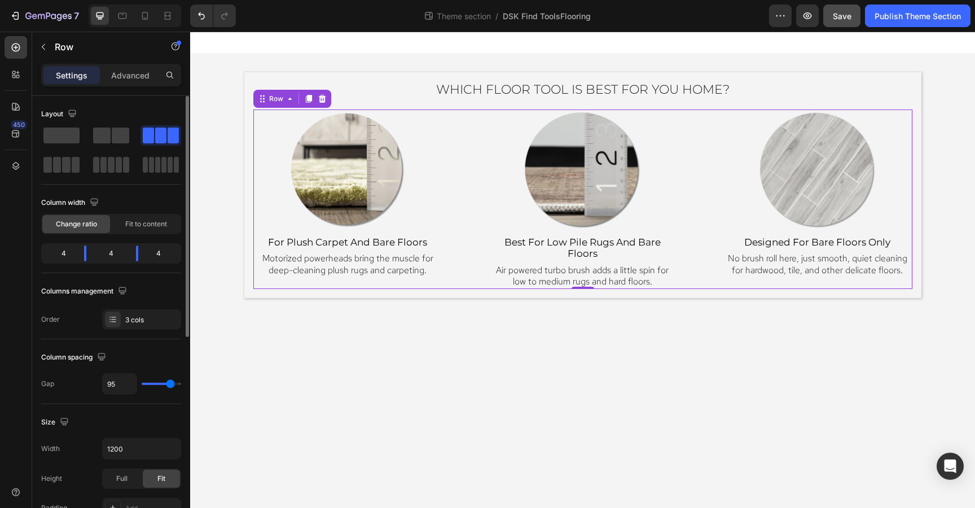
type input "97"
type input "99"
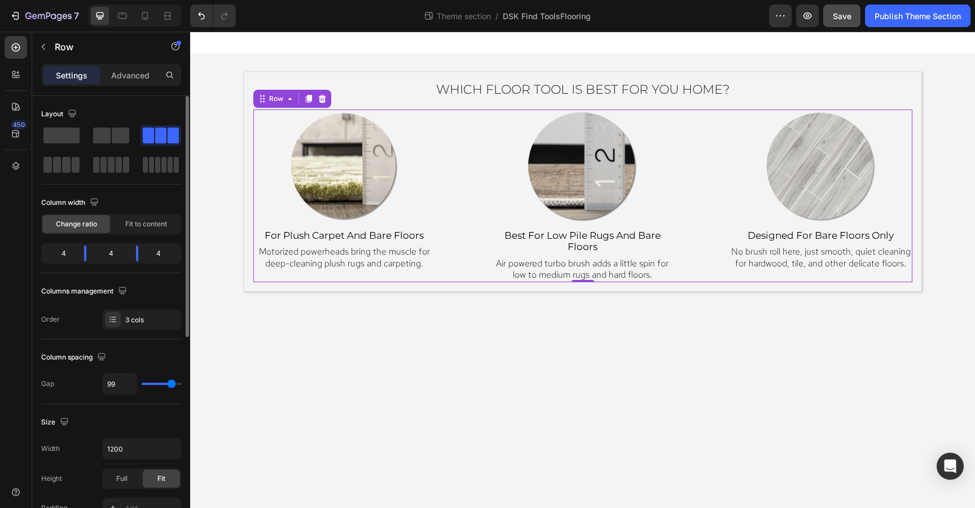
type input "101"
type input "103"
type input "106"
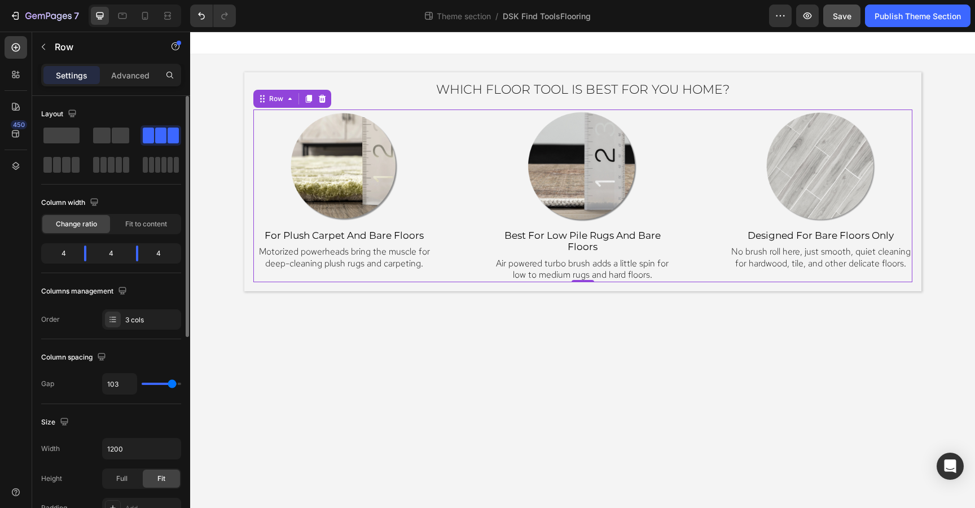
type input "106"
type input "108"
type input "110"
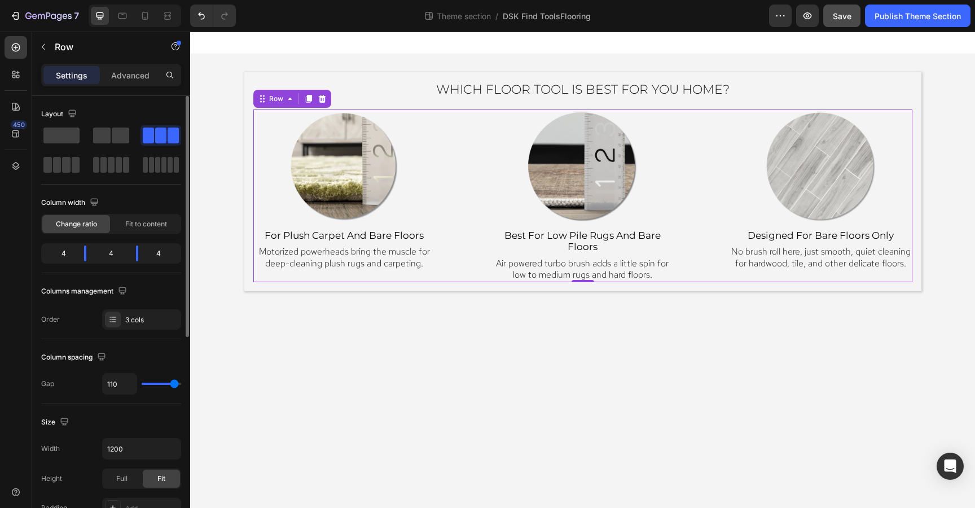
type input "112"
type input "114"
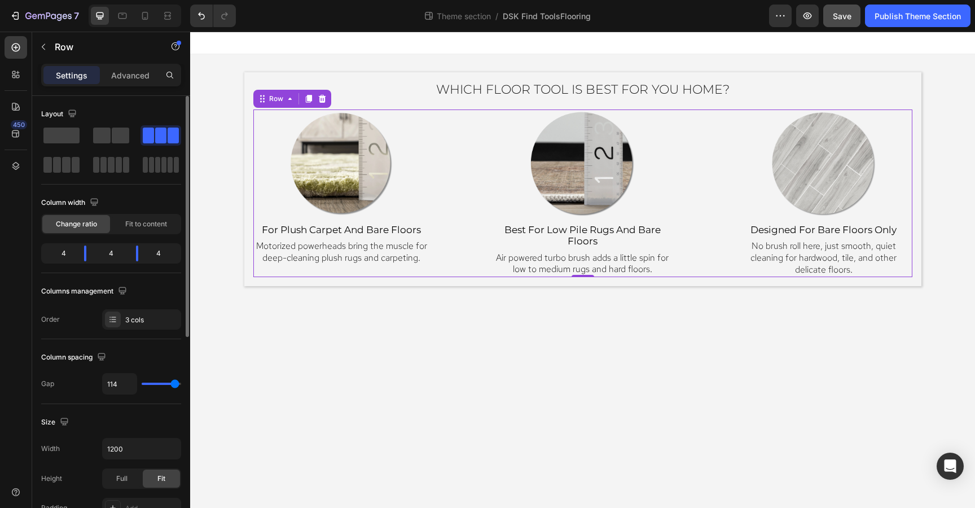
type input "116"
type input "118"
type input "120"
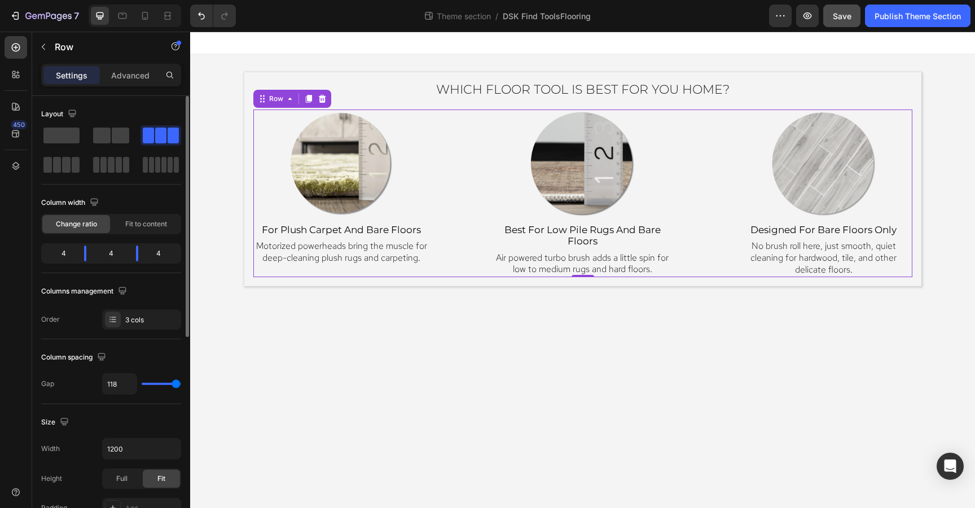
type input "120"
type input "118"
type input "116"
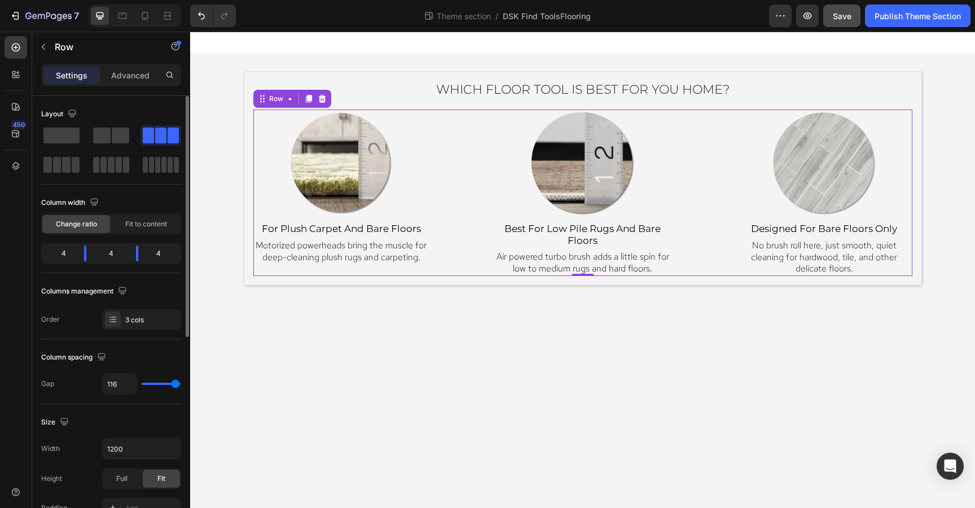
type input "114"
type input "112"
type input "110"
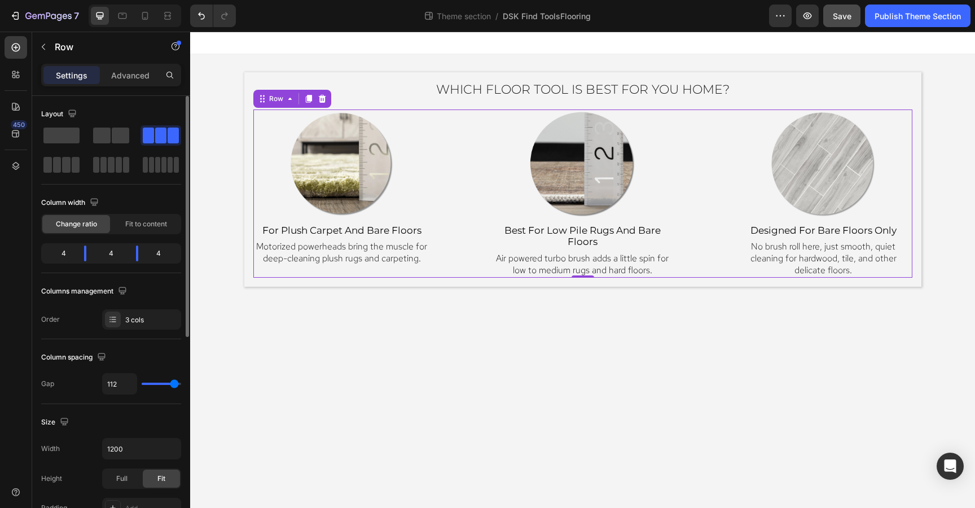
type input "110"
type input "108"
type input "106"
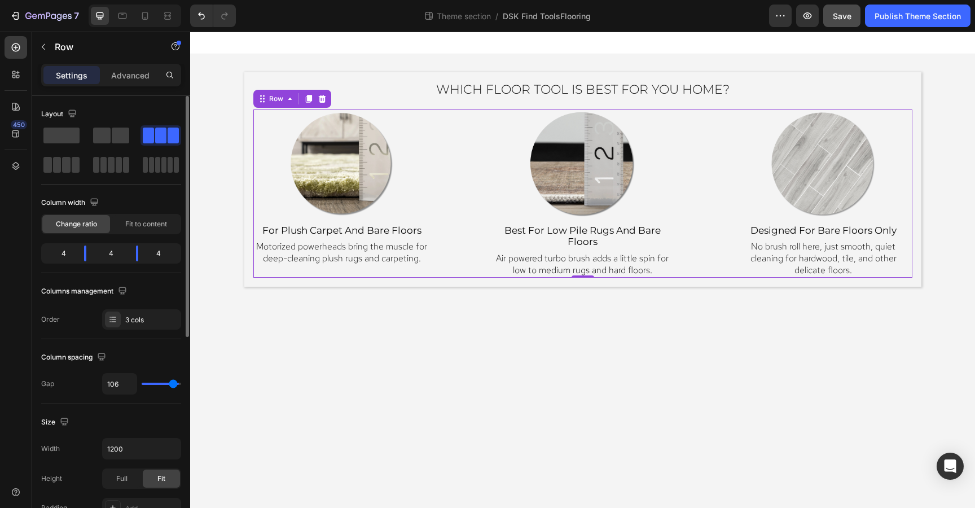
type input "103"
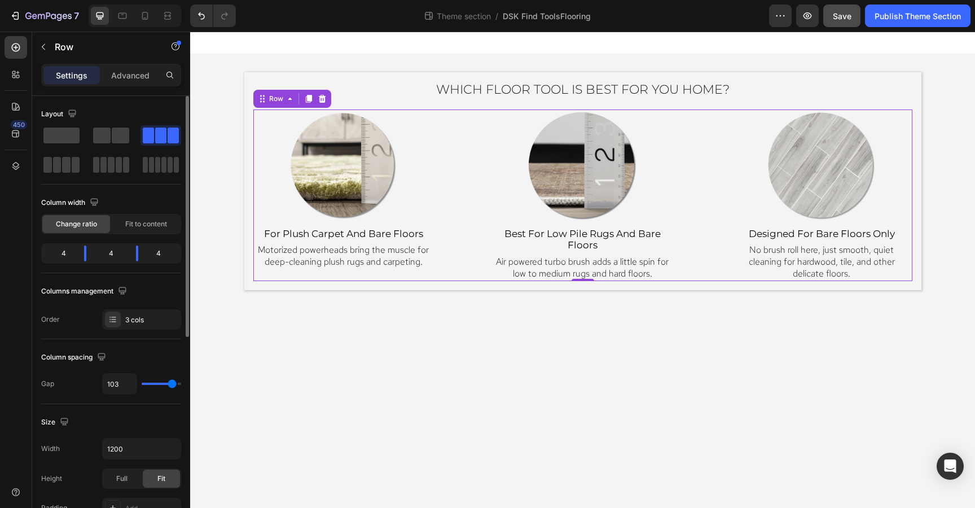
type input "101"
type input "99"
type input "97"
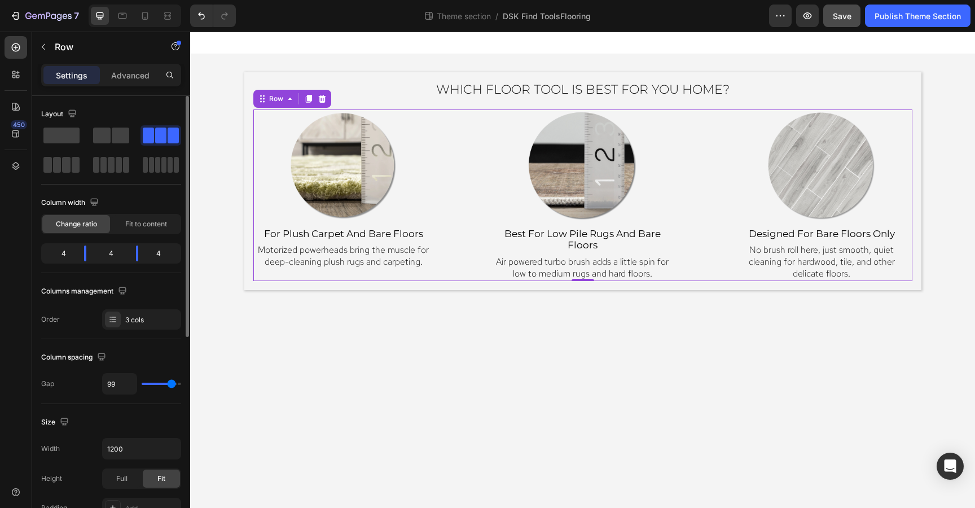
type input "97"
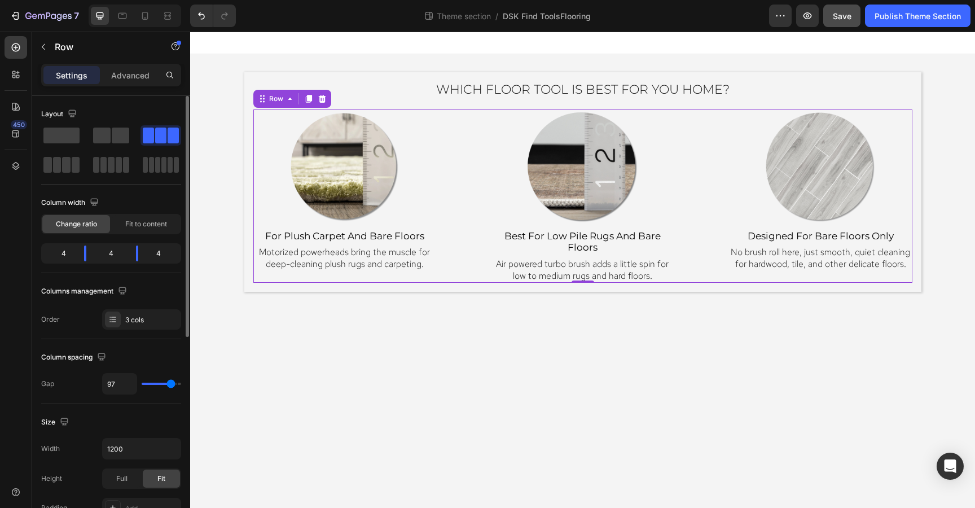
type input "95"
type input "93"
type input "91"
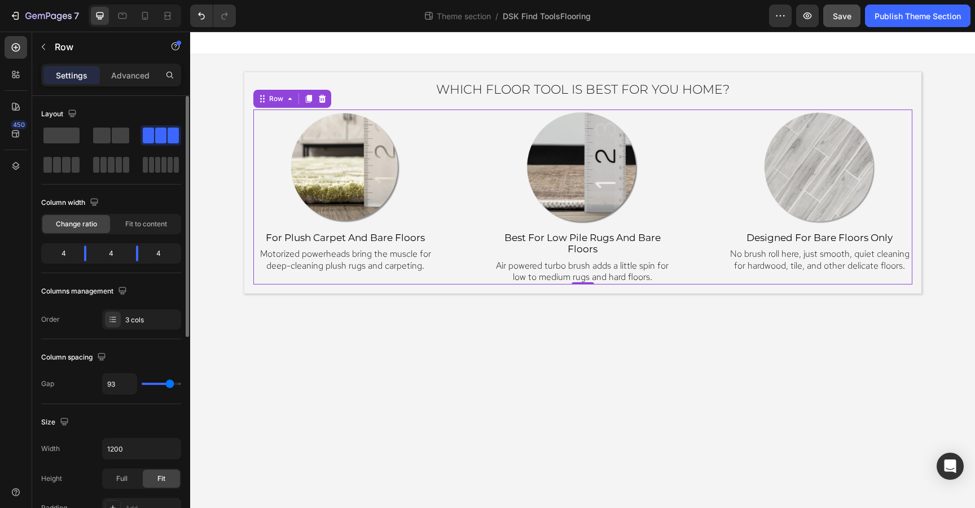
type input "91"
type input "89"
type input "87"
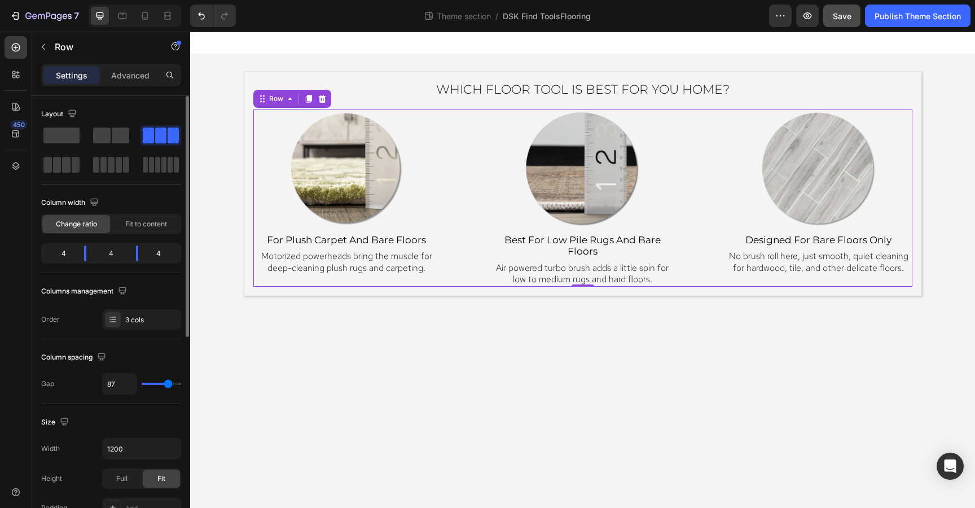
type input "85"
type input "83"
type input "81"
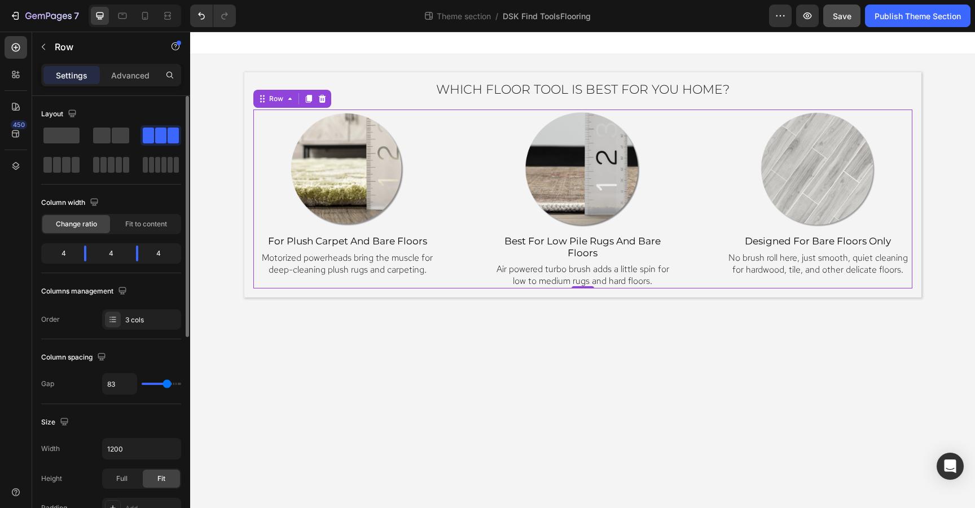
type input "81"
type input "79"
type input "77"
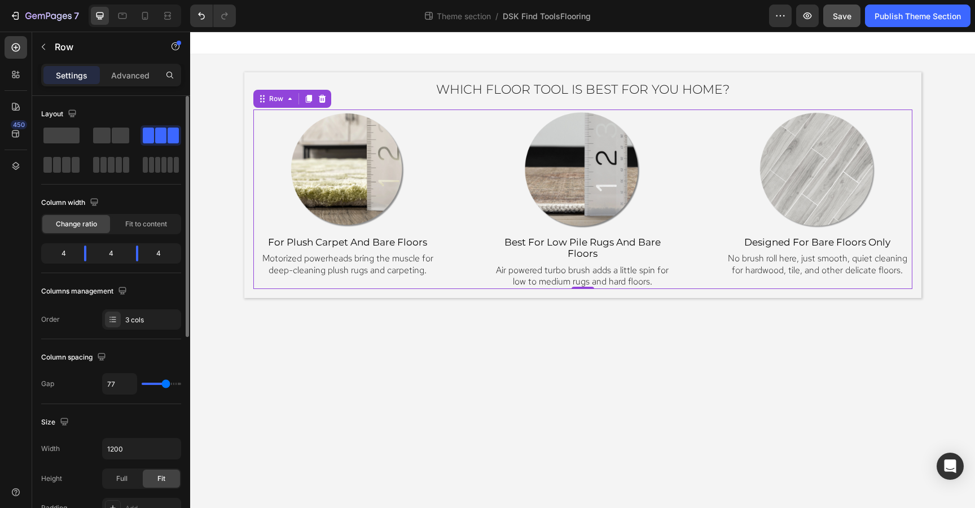
type input "74"
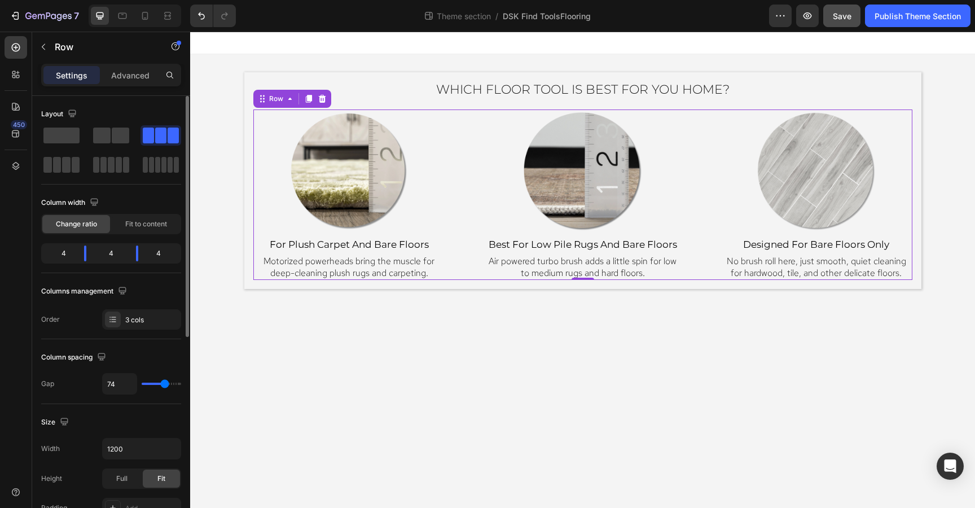
type input "72"
type input "70"
type input "72"
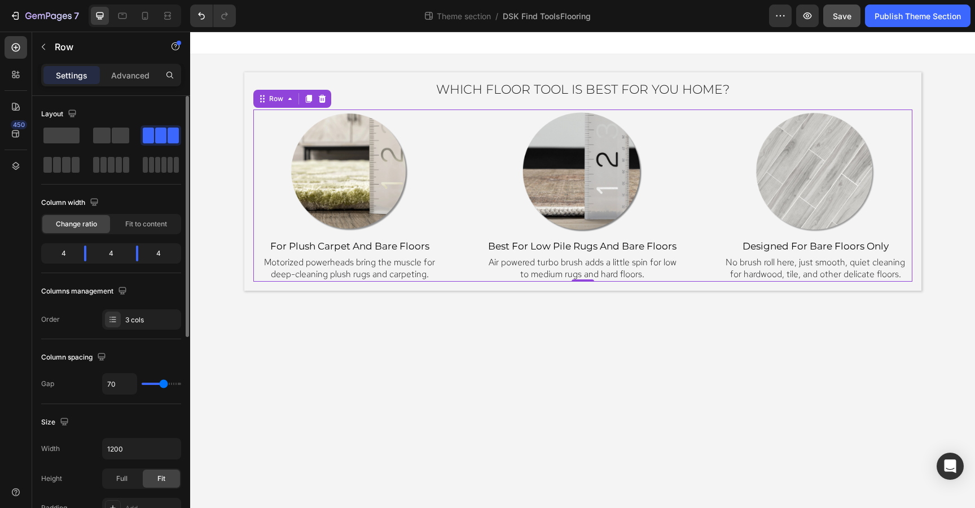
type input "72"
type input "74"
click at [164, 383] on input "range" at bounding box center [161, 383] width 39 height 2
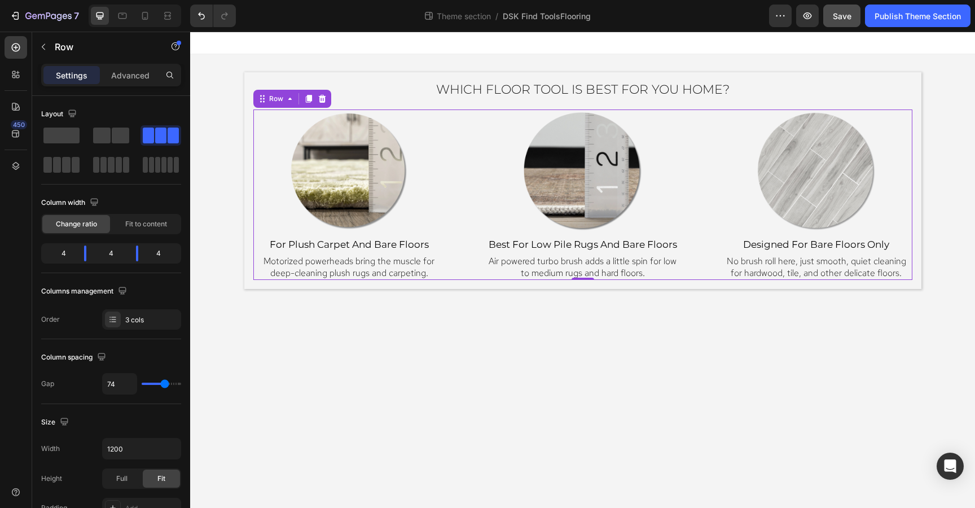
click at [625, 375] on body "Which Floor Tool Is Best for You Home? Heading Image ⁠⁠⁠⁠⁠⁠⁠ for plush carpet a…" at bounding box center [582, 270] width 784 height 476
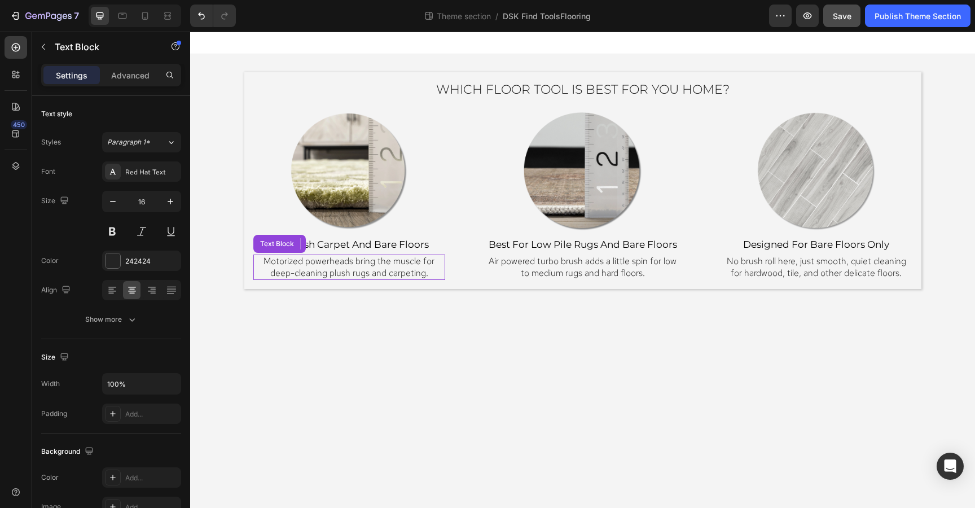
click at [391, 261] on span "Motorized powerheads bring the muscle for deep-cleaning plush rugs and carpetin…" at bounding box center [348, 267] width 171 height 24
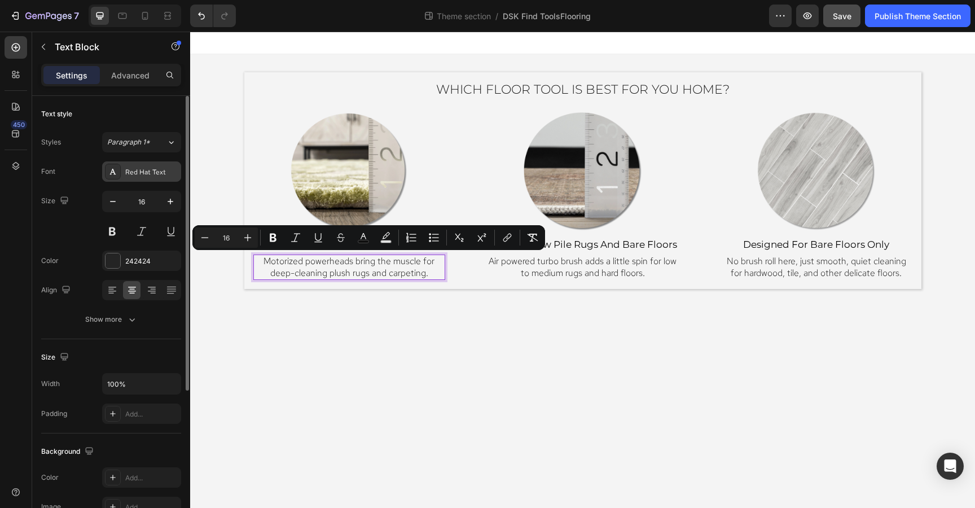
click at [136, 171] on div "Red Hat Text" at bounding box center [151, 172] width 53 height 10
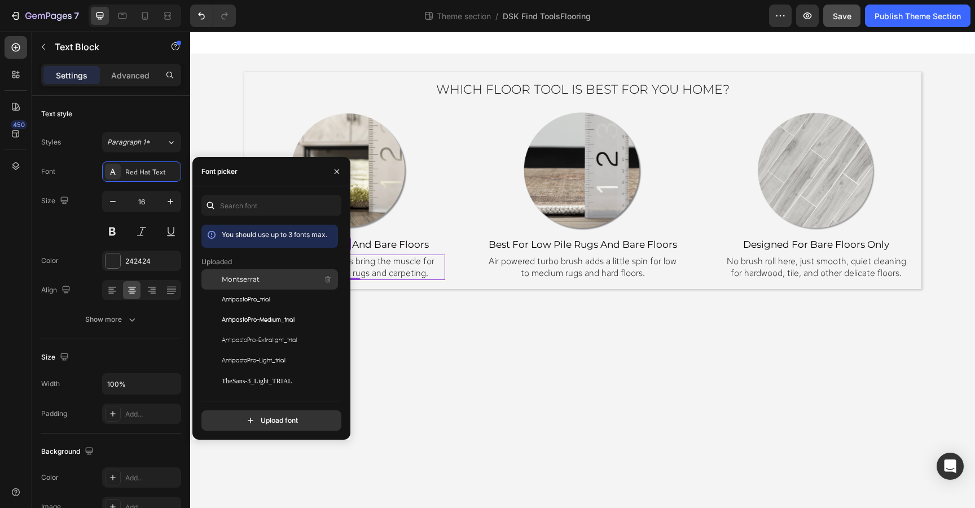
click at [221, 279] on div at bounding box center [211, 279] width 20 height 20
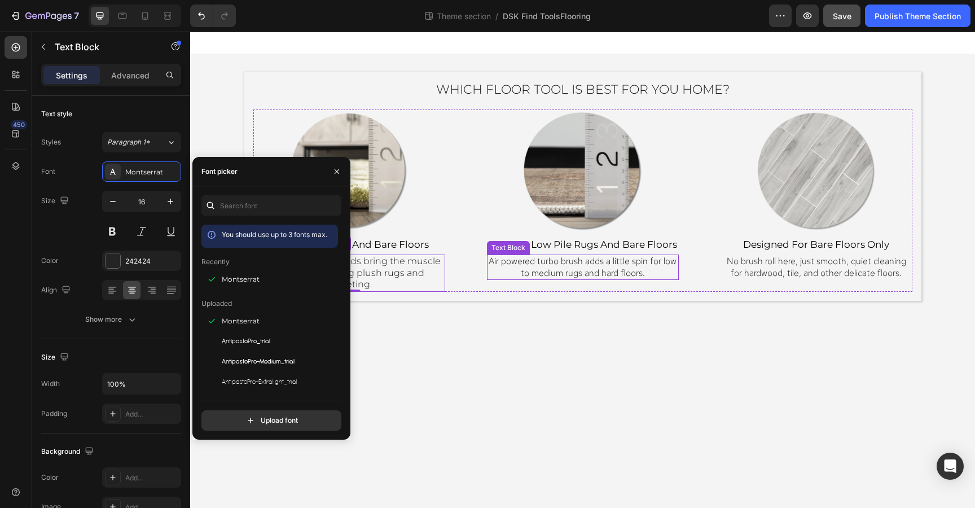
click at [544, 255] on span "Air powered turbo brush adds a little spin for low to medium rugs and hard floo…" at bounding box center [582, 267] width 188 height 24
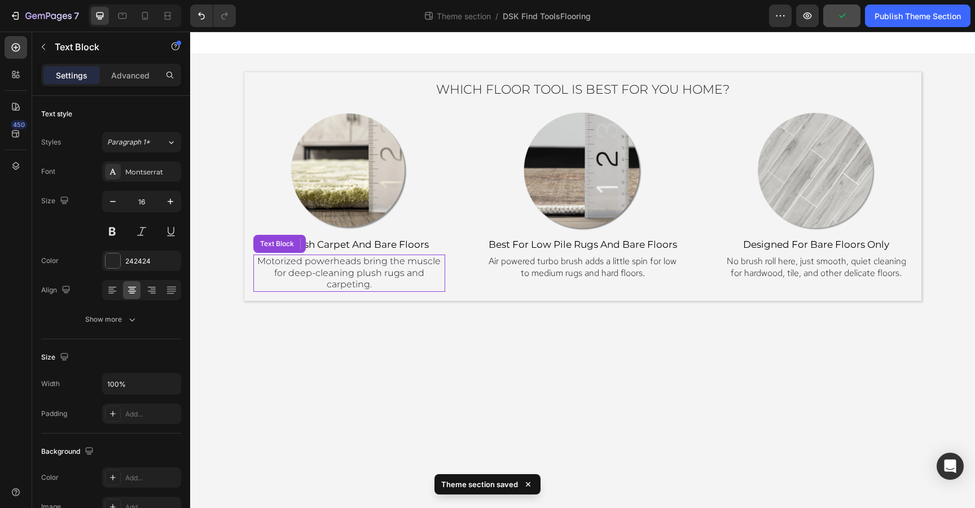
click at [296, 270] on span "Motorized powerheads bring the muscle for deep-cleaning plush rugs and carpetin…" at bounding box center [348, 272] width 183 height 34
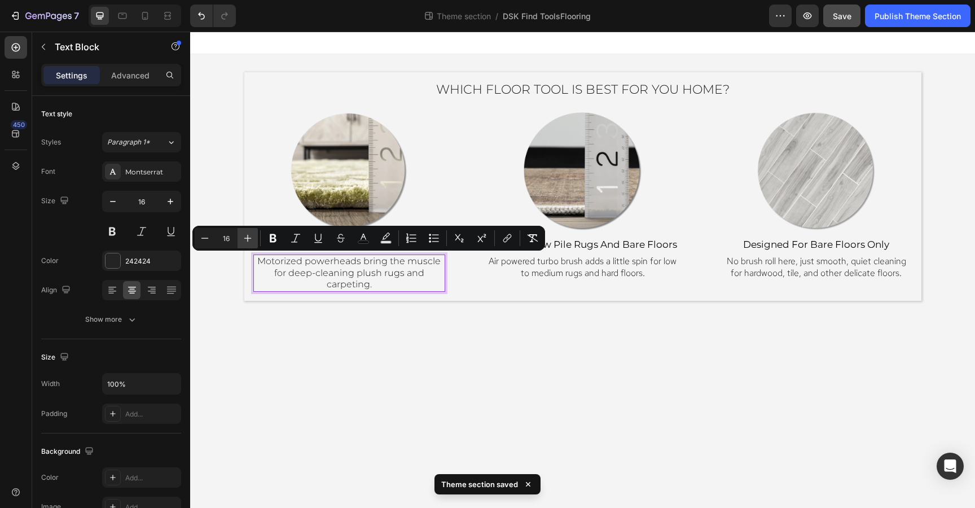
click at [249, 239] on icon "Editor contextual toolbar" at bounding box center [247, 237] width 11 height 11
type input "17"
click at [166, 199] on icon "button" at bounding box center [170, 201] width 11 height 11
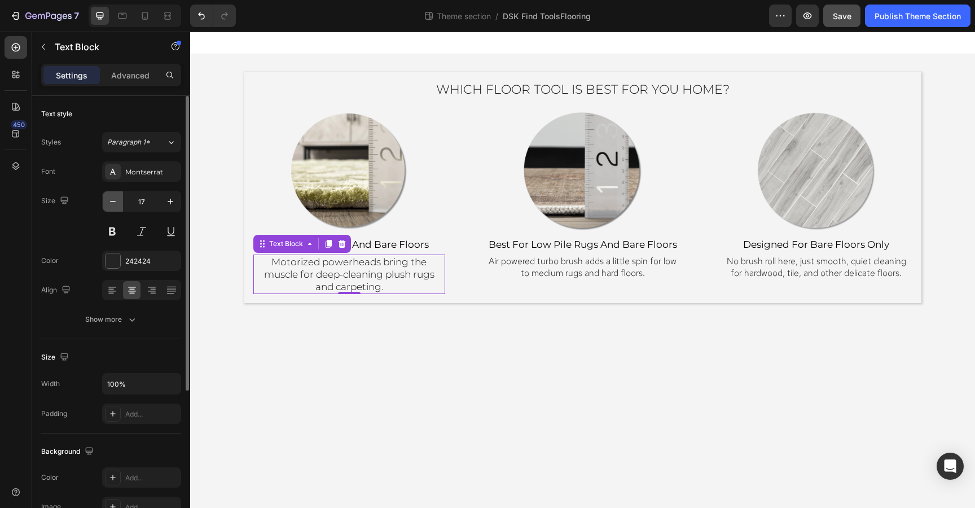
click at [111, 200] on icon "button" at bounding box center [112, 201] width 11 height 11
type input "16"
click at [302, 277] on span "Motorized powerheads bring the muscle for deep-cleaning plush rugs and carpetin…" at bounding box center [349, 273] width 170 height 36
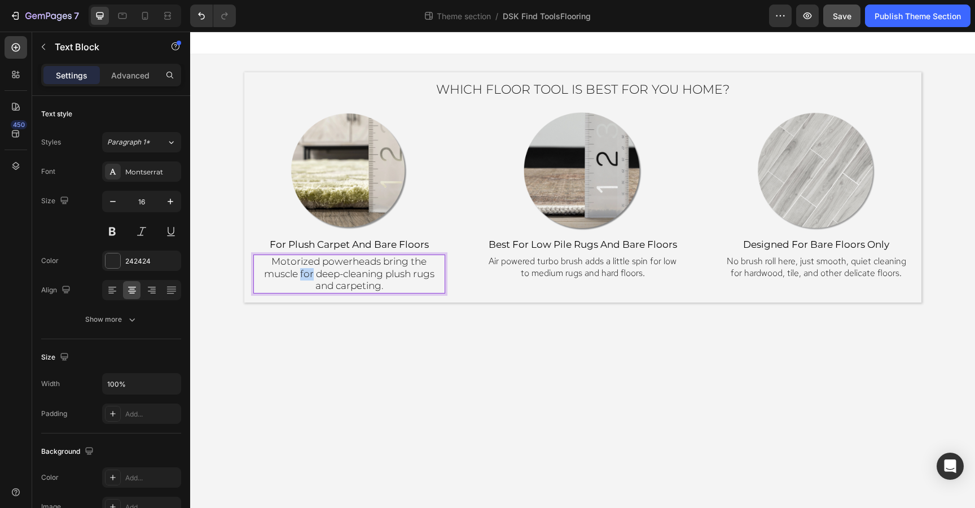
click at [302, 277] on span "Motorized powerheads bring the muscle for deep-cleaning plush rugs and carpetin…" at bounding box center [349, 273] width 170 height 36
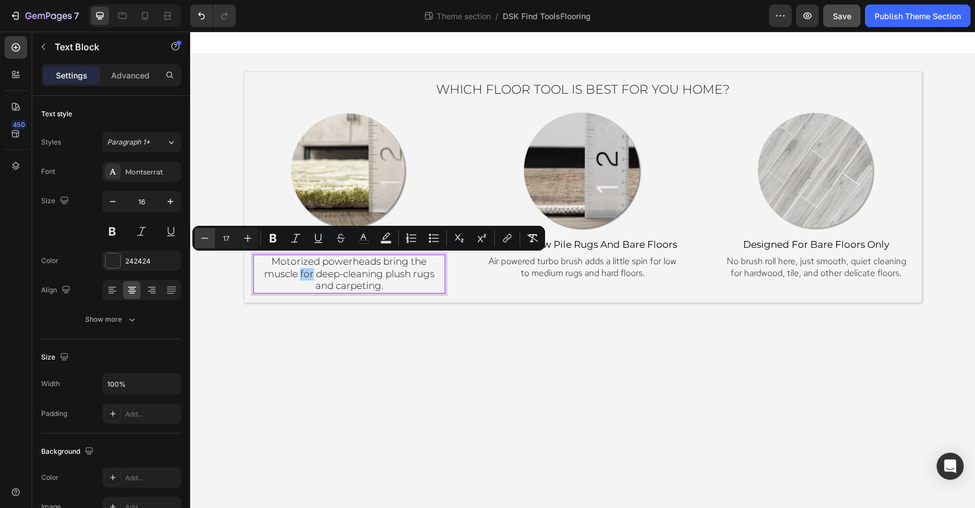
click at [204, 239] on icon "Editor contextual toolbar" at bounding box center [204, 237] width 11 height 11
type input "15"
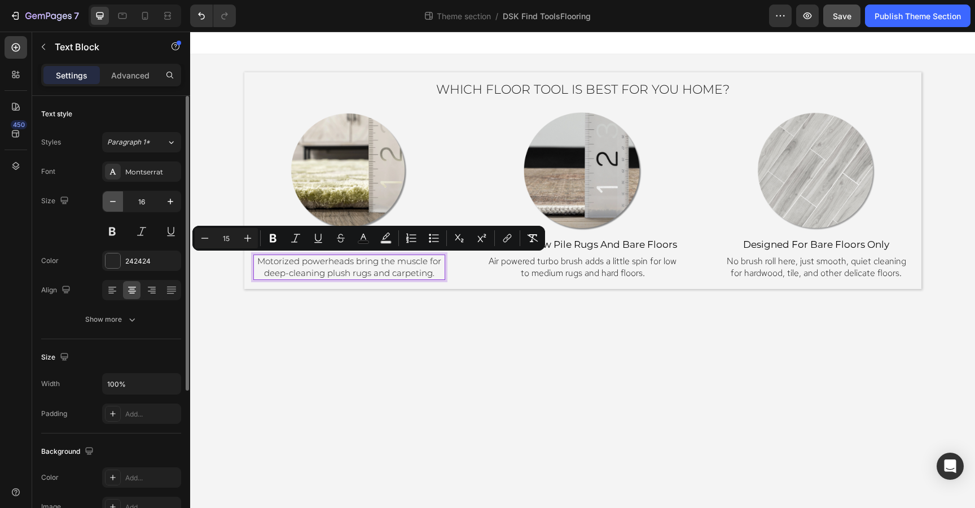
click at [113, 201] on icon "button" at bounding box center [113, 201] width 6 height 1
type input "15"
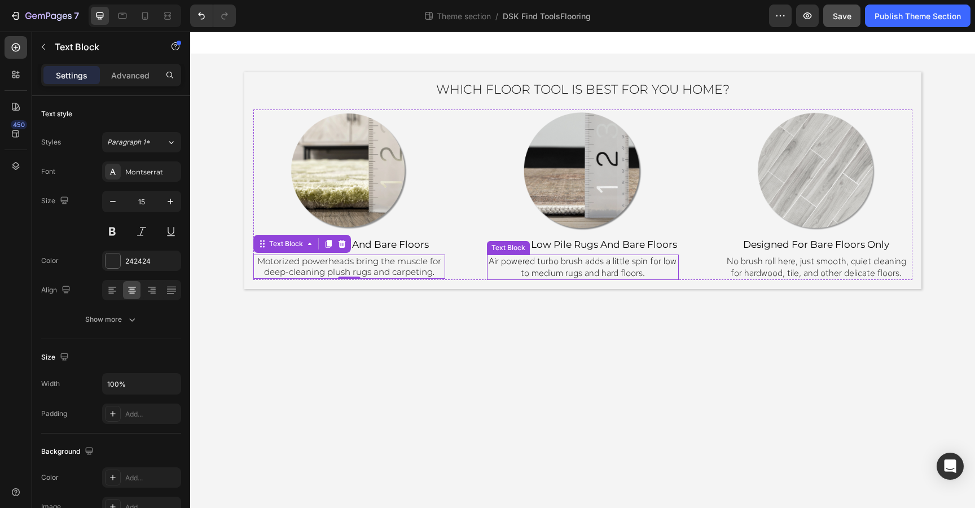
click at [575, 261] on span "Air powered turbo brush adds a little spin for low to medium rugs and hard floo…" at bounding box center [582, 267] width 188 height 24
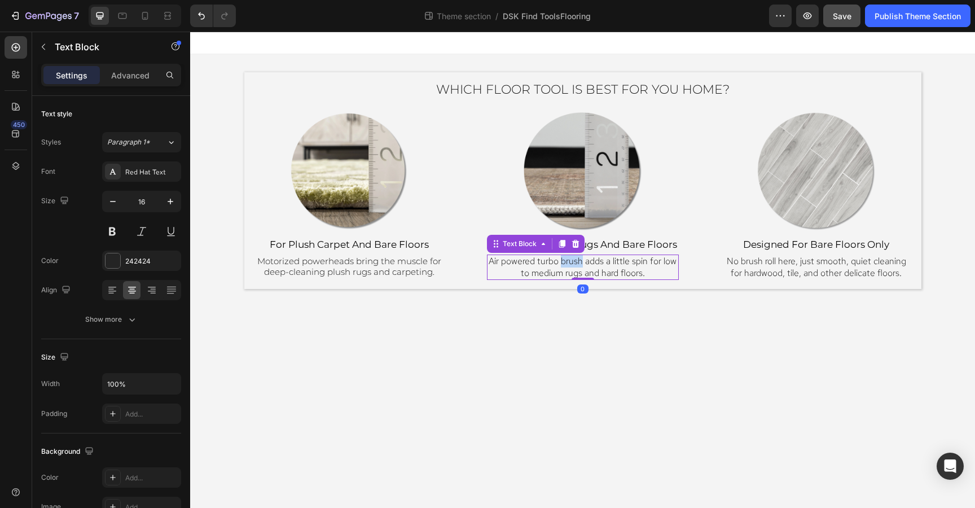
click at [575, 261] on span "Air powered turbo brush adds a little spin for low to medium rugs and hard floo…" at bounding box center [582, 267] width 188 height 24
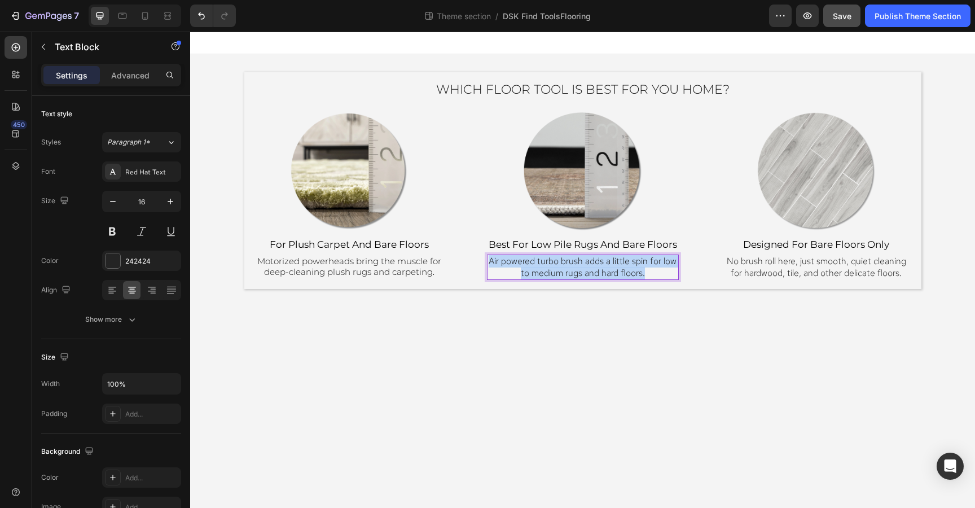
click at [575, 261] on span "Air powered turbo brush adds a little spin for low to medium rugs and hard floo…" at bounding box center [582, 267] width 188 height 24
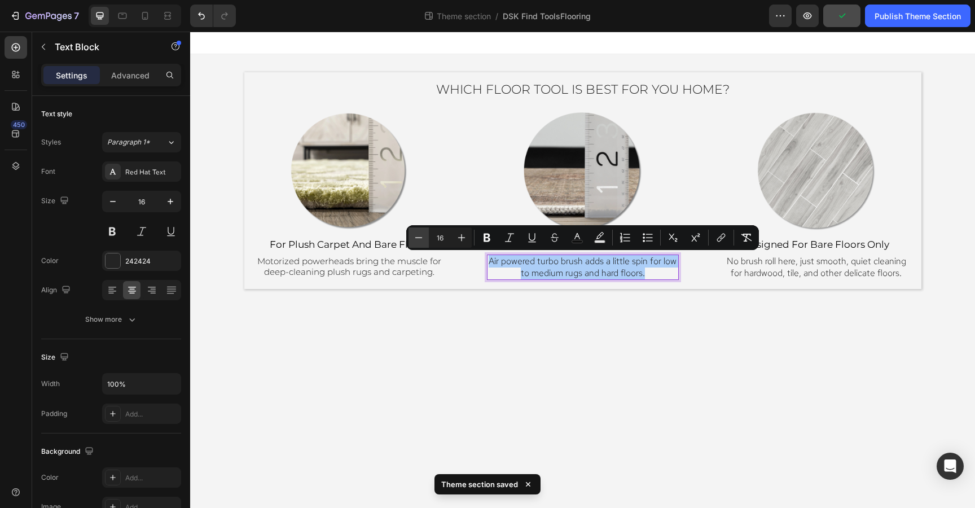
click at [422, 241] on icon "Editor contextual toolbar" at bounding box center [418, 237] width 11 height 11
type input "15"
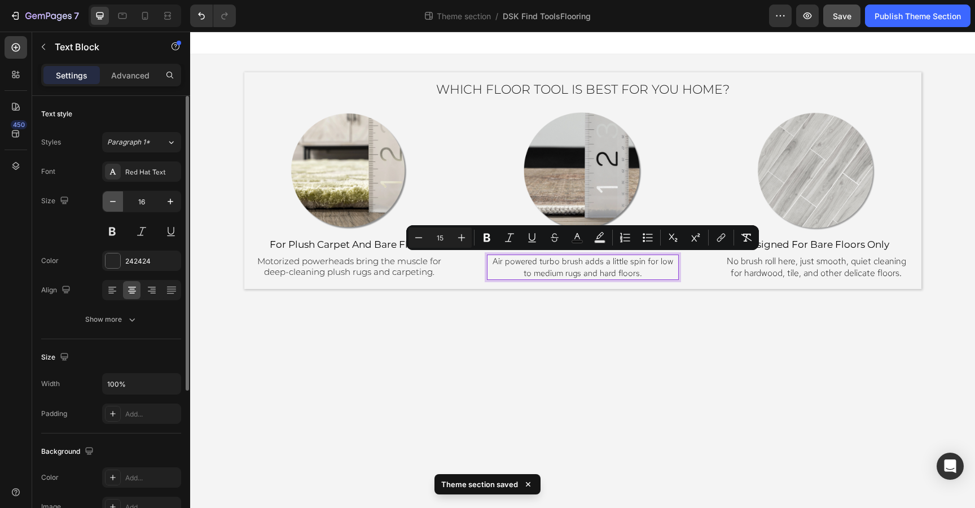
click at [111, 202] on icon "button" at bounding box center [112, 201] width 11 height 11
type input "15"
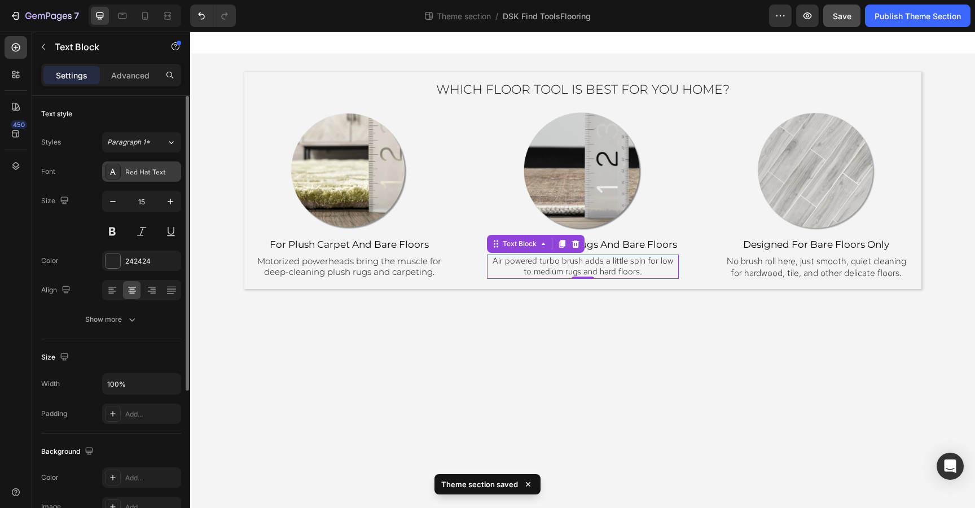
click at [149, 170] on div "Red Hat Text" at bounding box center [151, 172] width 53 height 10
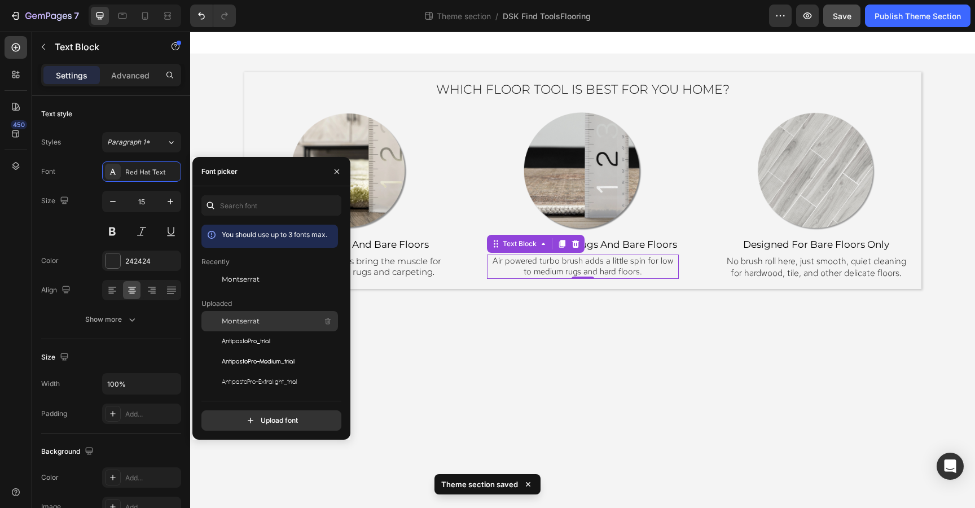
click at [250, 325] on span "Montserrat" at bounding box center [241, 321] width 38 height 10
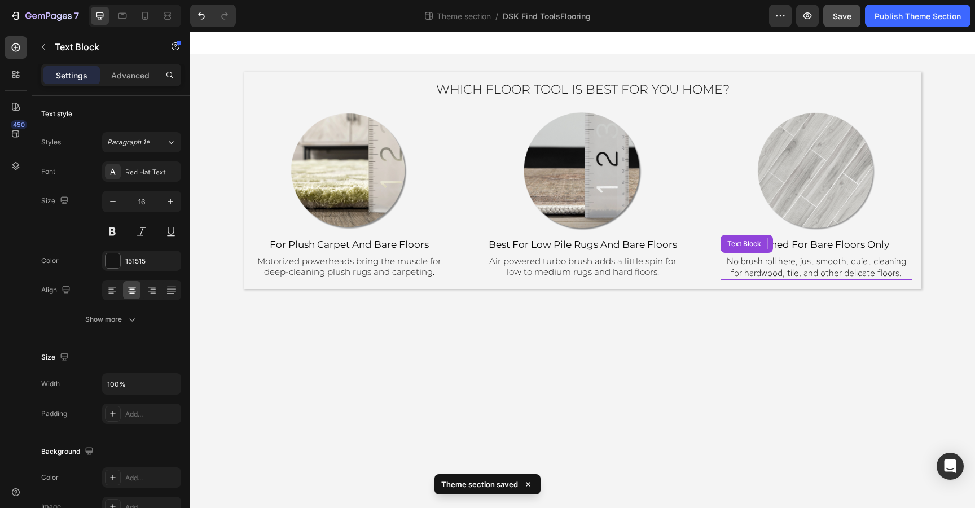
click at [814, 264] on span "No brush roll here, just smooth, quiet cleaning for hardwood, tile, and other d…" at bounding box center [815, 267] width 179 height 24
click at [831, 268] on span "No brush roll here, just smooth, quiet cleaning for hardwood, tile, and other d…" at bounding box center [815, 267] width 179 height 24
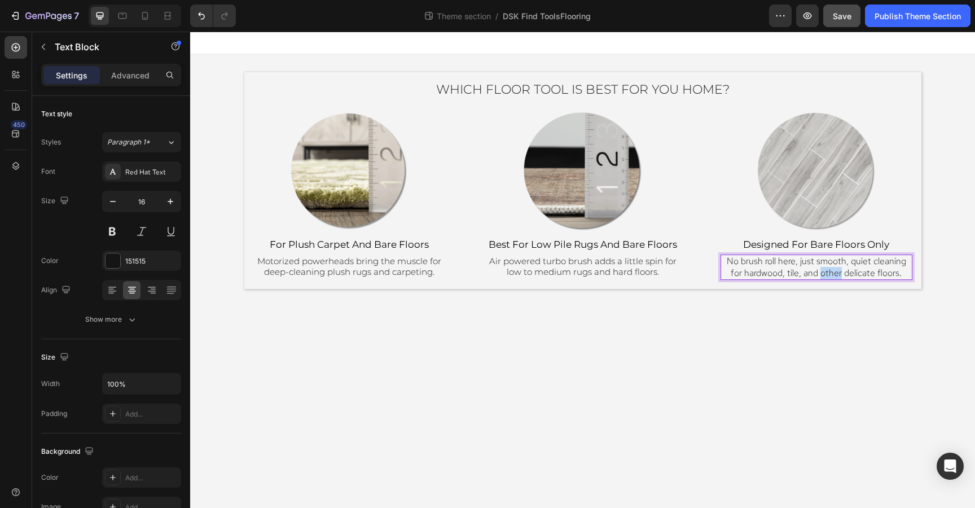
click at [831, 268] on span "No brush roll here, just smooth, quiet cleaning for hardwood, tile, and other d…" at bounding box center [815, 267] width 179 height 24
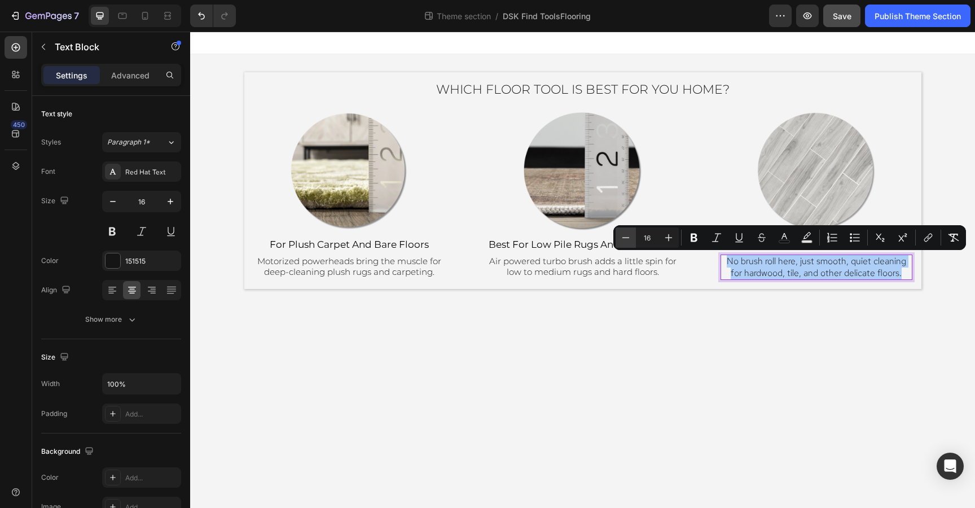
click at [629, 236] on icon "Editor contextual toolbar" at bounding box center [625, 237] width 11 height 11
type input "15"
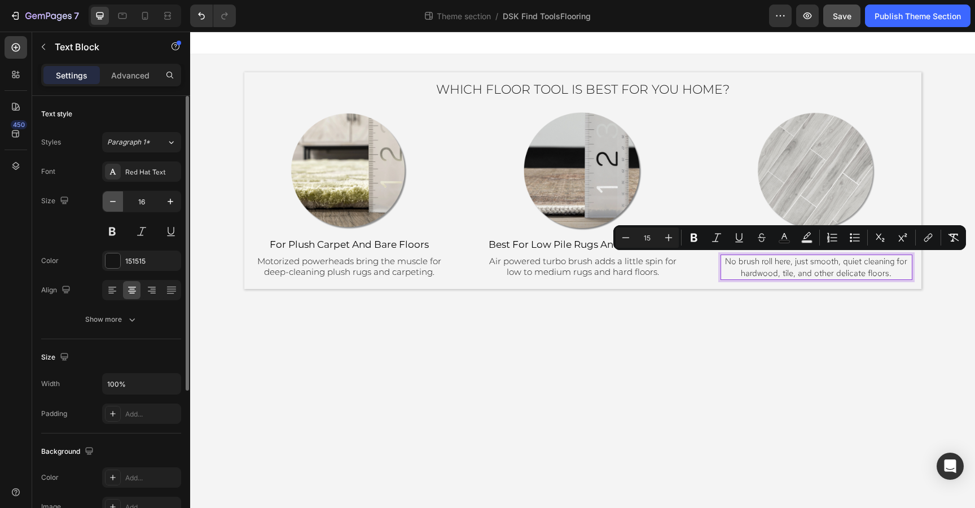
click at [109, 205] on icon "button" at bounding box center [112, 201] width 11 height 11
type input "15"
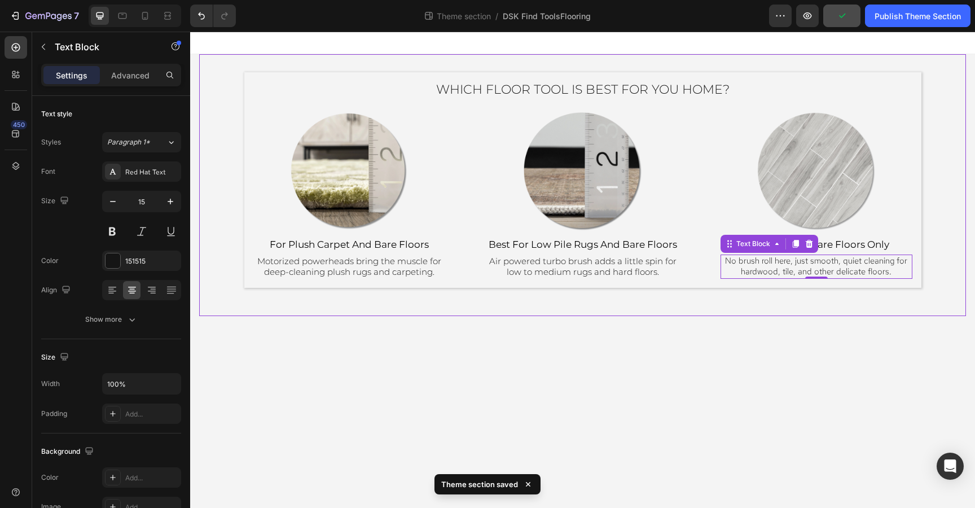
click at [501, 293] on div "Which Floor Tool Is Best for You Home? Heading Image ⁠⁠⁠⁠⁠⁠⁠ for plush carpet a…" at bounding box center [582, 185] width 766 height 262
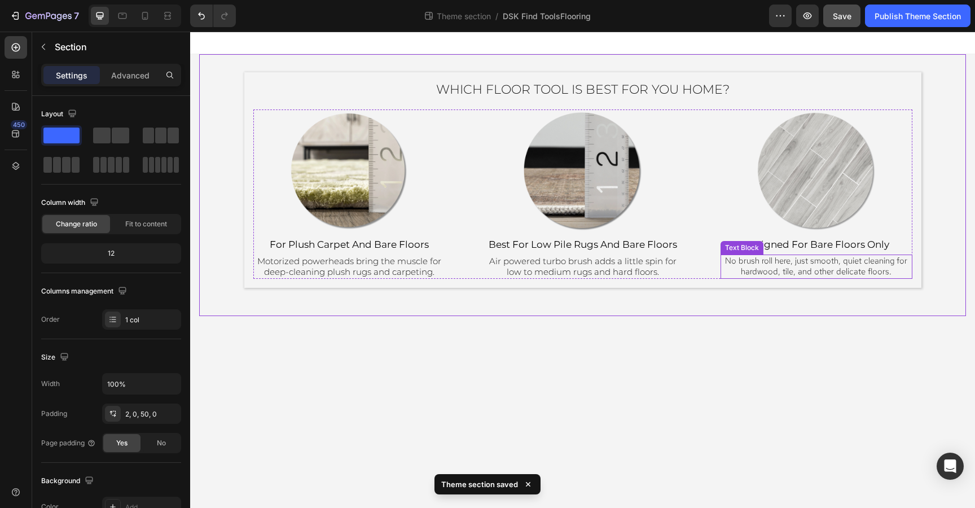
click at [848, 267] on span "No brush roll here, just smooth, quiet cleaning for hardwood, tile, and other d…" at bounding box center [816, 266] width 182 height 23
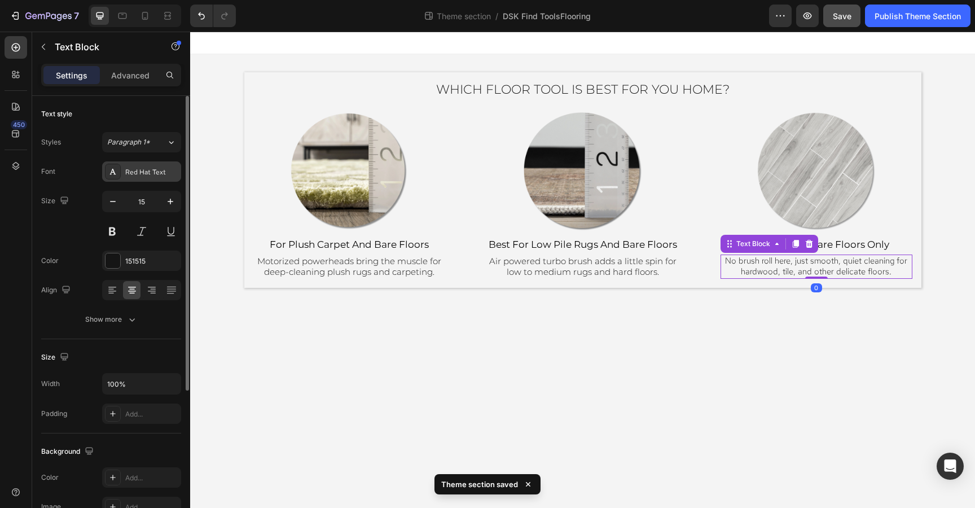
click at [148, 171] on div "Red Hat Text" at bounding box center [151, 172] width 53 height 10
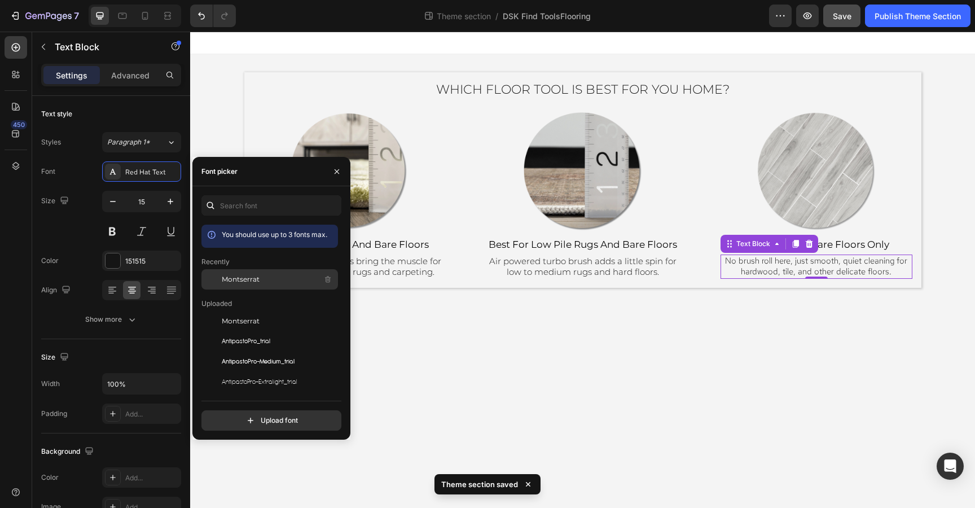
click at [230, 281] on span "Montserrat" at bounding box center [241, 279] width 38 height 10
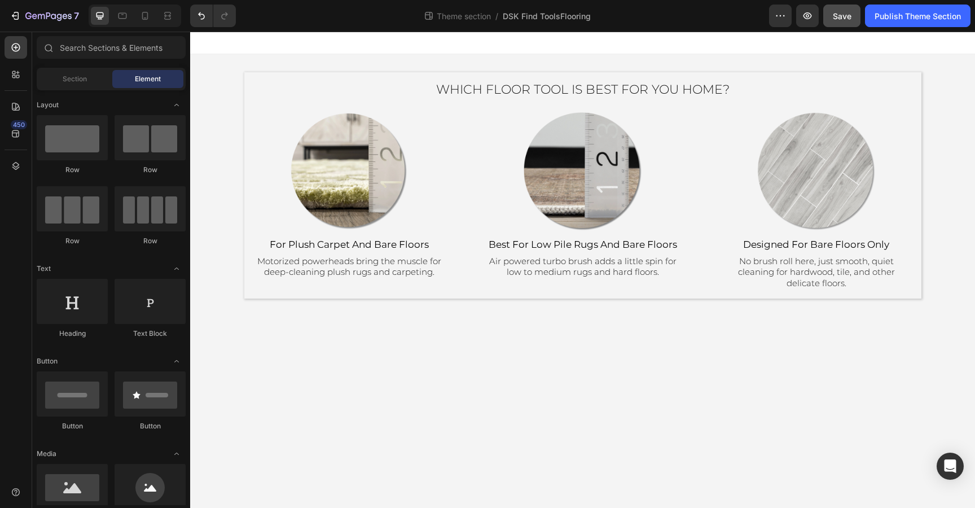
click at [554, 326] on div "Which Floor Tool Is Best for You Home? Heading Image ⁠⁠⁠⁠⁠⁠⁠ for plush carpet a…" at bounding box center [582, 179] width 784 height 295
click at [817, 259] on span "No brush roll here, just smooth, quiet cleaning for hardwood, tile, and other d…" at bounding box center [816, 271] width 157 height 33
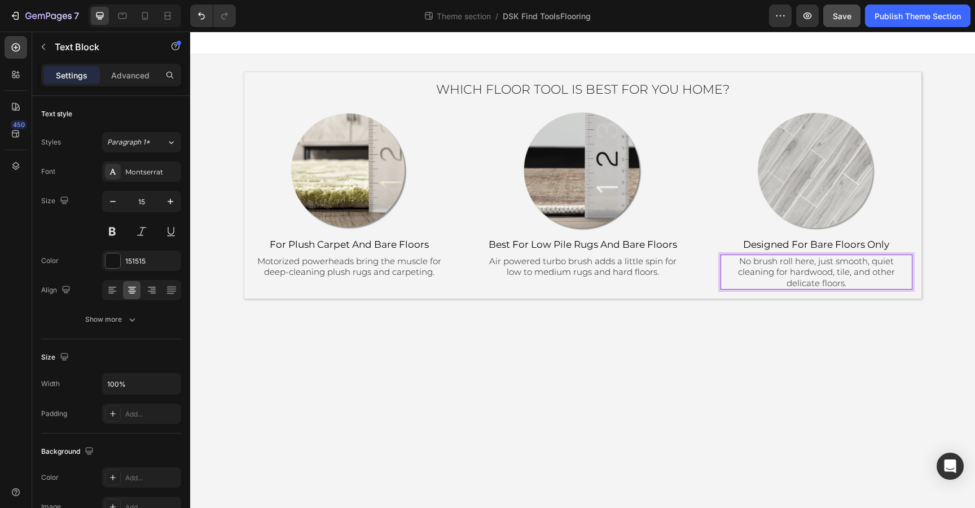
click at [817, 259] on span "No brush roll here, just smooth, quiet cleaning for hardwood, tile, and other d…" at bounding box center [816, 271] width 157 height 33
click at [857, 259] on span "No brush roll, just smooth, quiet cleaning for hardwood, tile, and other delica…" at bounding box center [816, 266] width 185 height 22
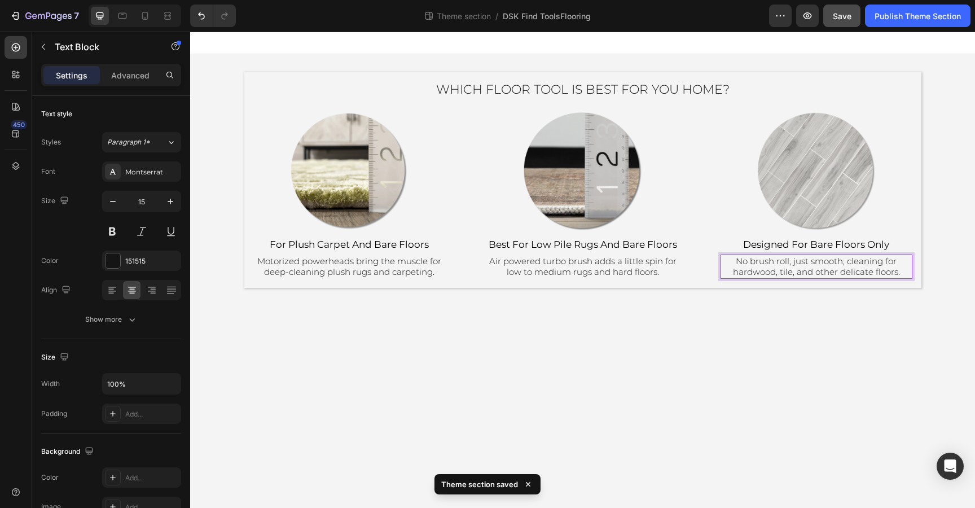
click at [871, 272] on span "No brush roll, just smooth, cleaning for hardwood, tile, and other delicate flo…" at bounding box center [816, 266] width 167 height 22
click at [911, 145] on div "Image" at bounding box center [816, 171] width 192 height 124
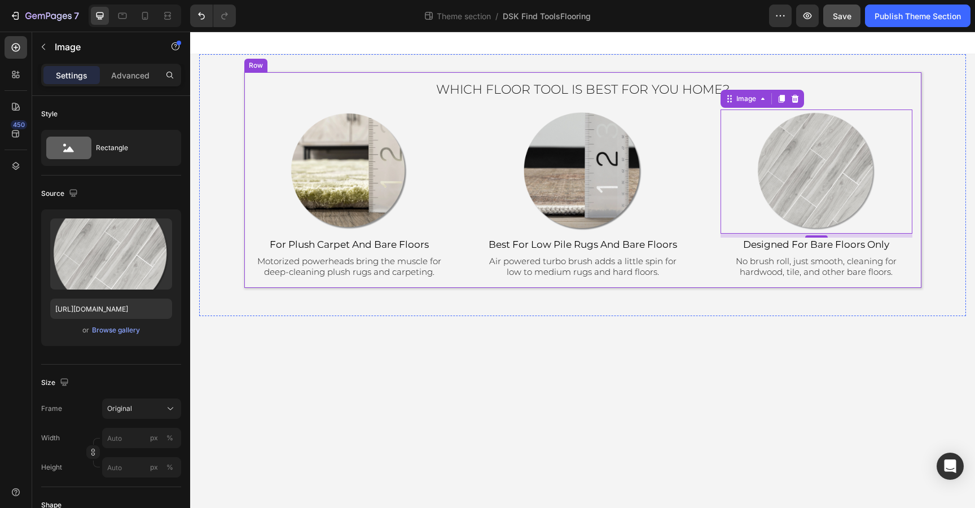
click at [425, 77] on div "Which Floor Tool Is Best for You Home? Heading Image ⁠⁠⁠⁠⁠⁠⁠ for plush carpet a…" at bounding box center [582, 179] width 677 height 215
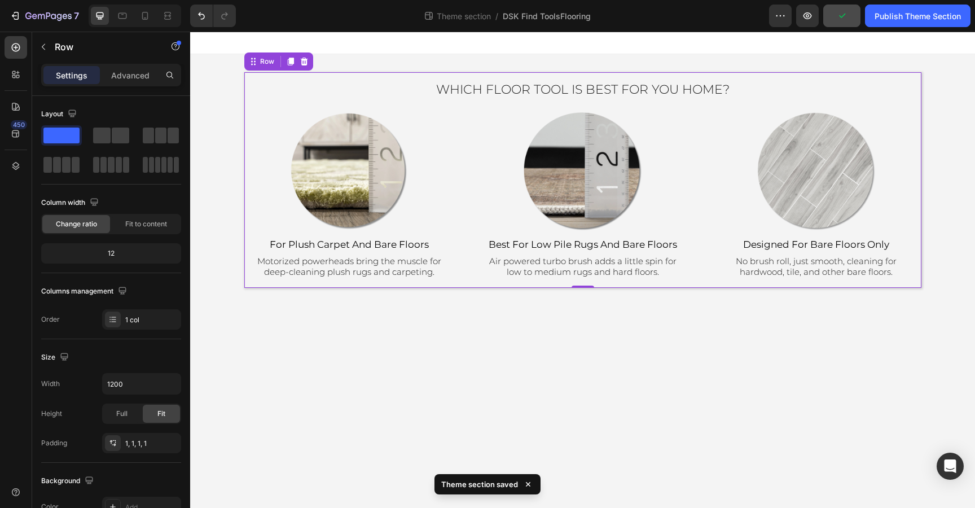
click at [318, 73] on div "Which Floor Tool Is Best for You Home? Heading Image ⁠⁠⁠⁠⁠⁠⁠ for plush carpet a…" at bounding box center [582, 179] width 677 height 215
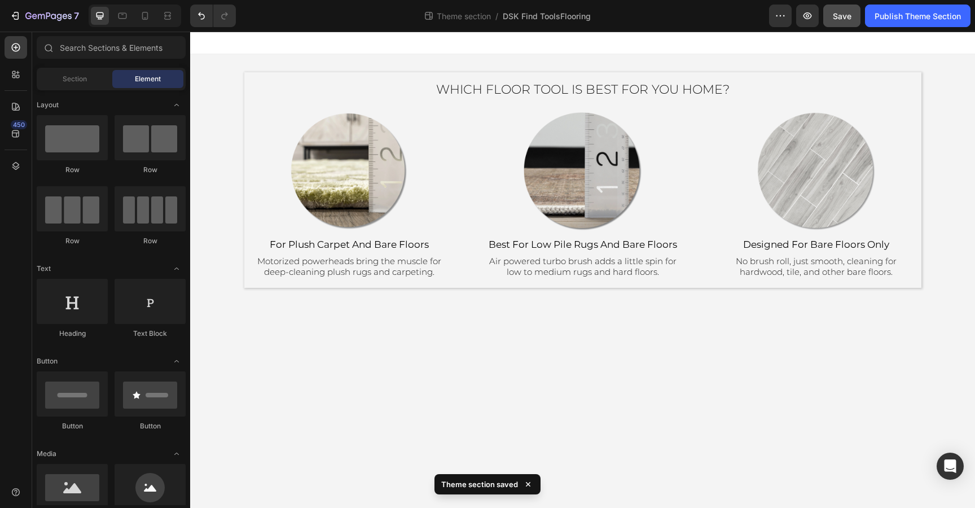
click at [738, 49] on div at bounding box center [582, 43] width 784 height 23
click at [736, 61] on div "Which Floor Tool Is Best for You Home? Heading Image ⁠⁠⁠⁠⁠⁠⁠ for plush carpet a…" at bounding box center [582, 185] width 766 height 262
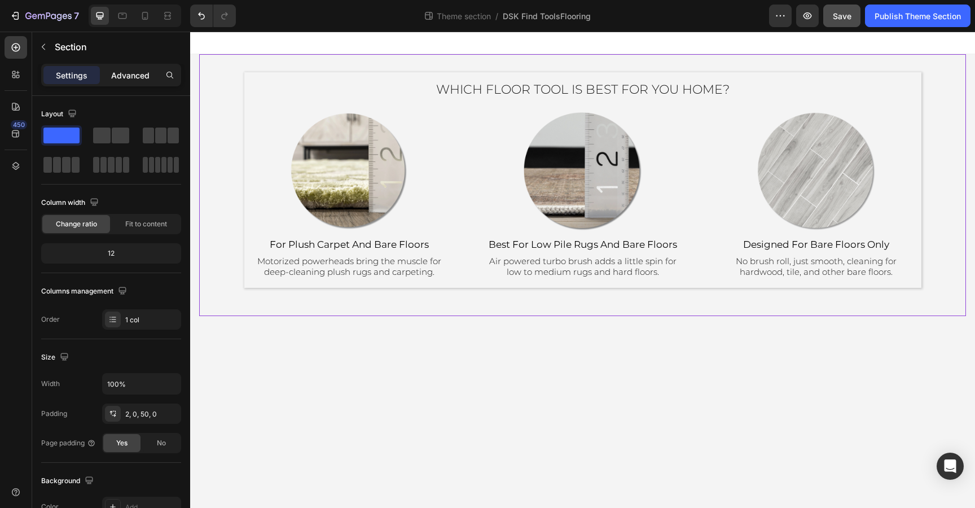
click at [139, 77] on p "Advanced" at bounding box center [130, 75] width 38 height 12
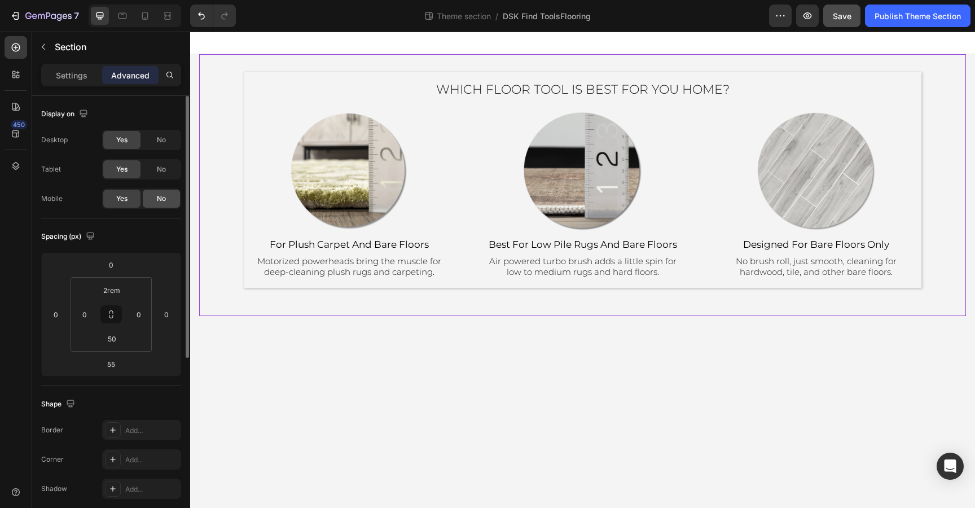
click at [160, 197] on span "No" at bounding box center [161, 198] width 9 height 10
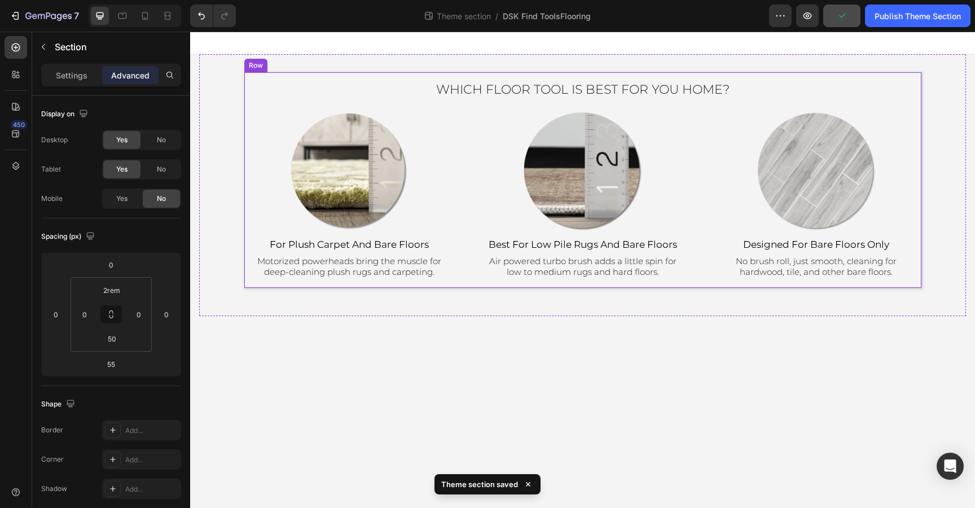
click at [300, 76] on div "Which Floor Tool Is Best for You Home? Heading Image ⁠⁠⁠⁠⁠⁠⁠ for plush carpet a…" at bounding box center [582, 179] width 677 height 215
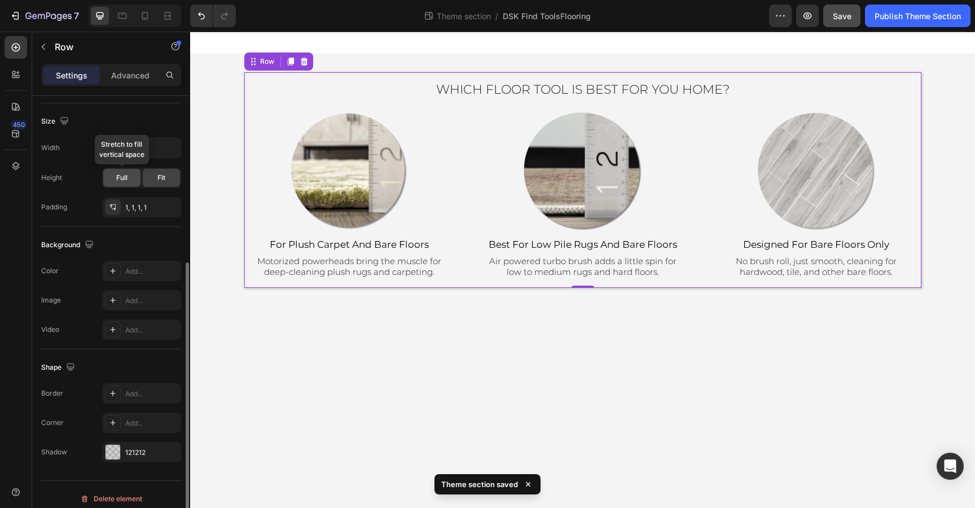
scroll to position [244, 0]
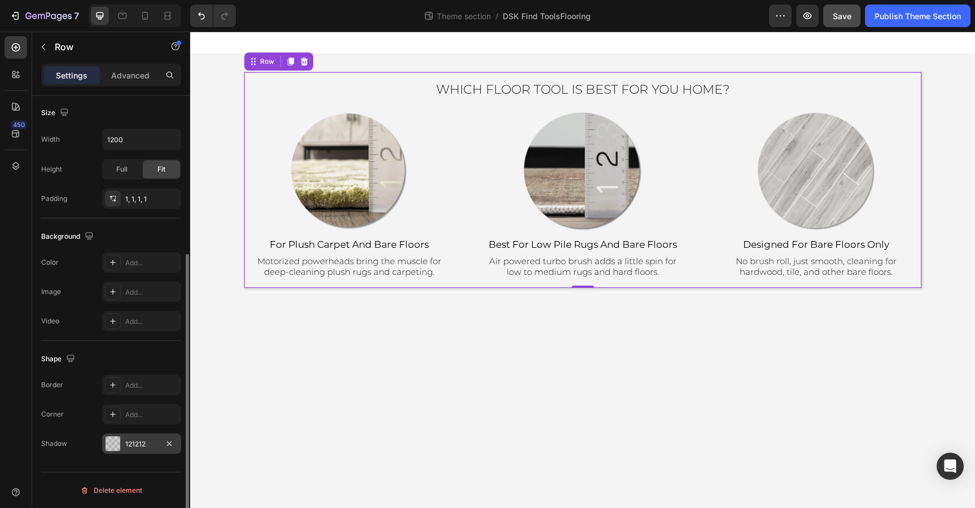
click at [139, 446] on div "121212" at bounding box center [141, 444] width 33 height 10
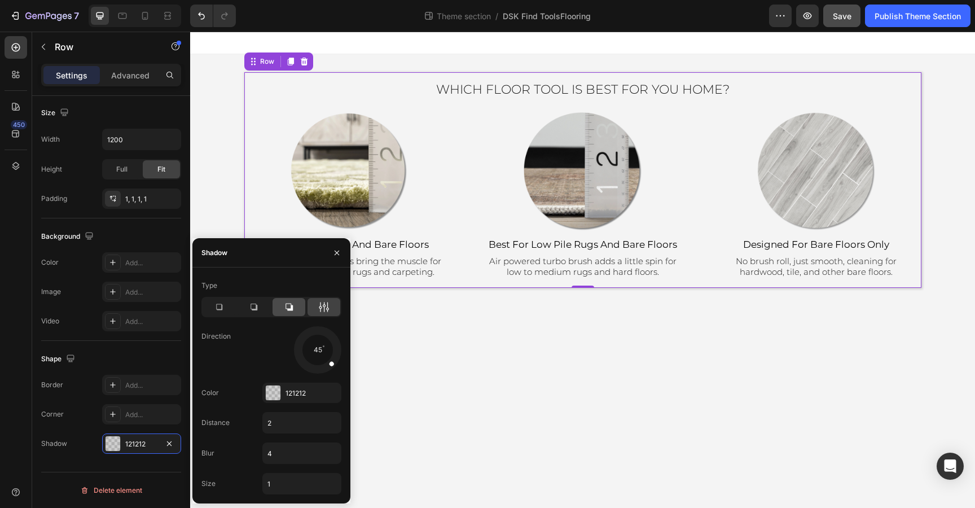
click at [284, 306] on icon at bounding box center [288, 306] width 11 height 11
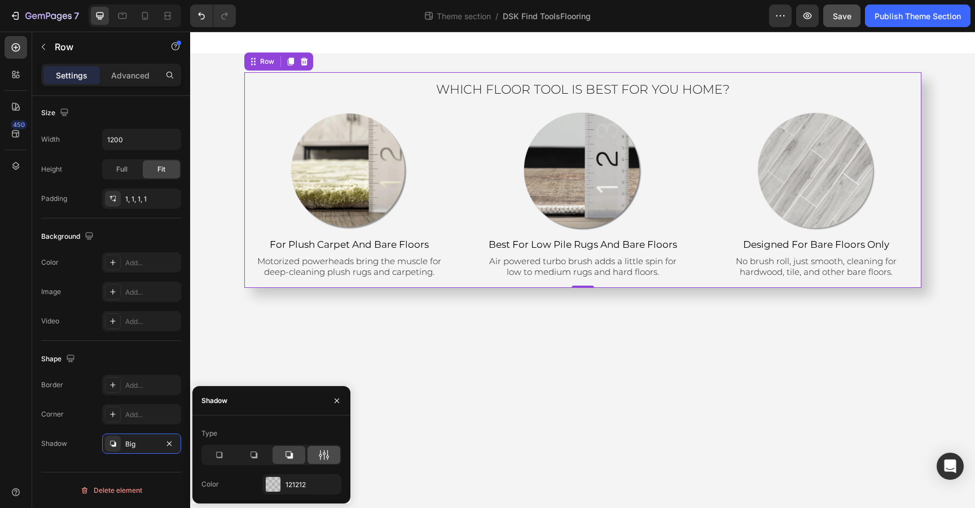
click at [328, 456] on icon at bounding box center [323, 454] width 11 height 11
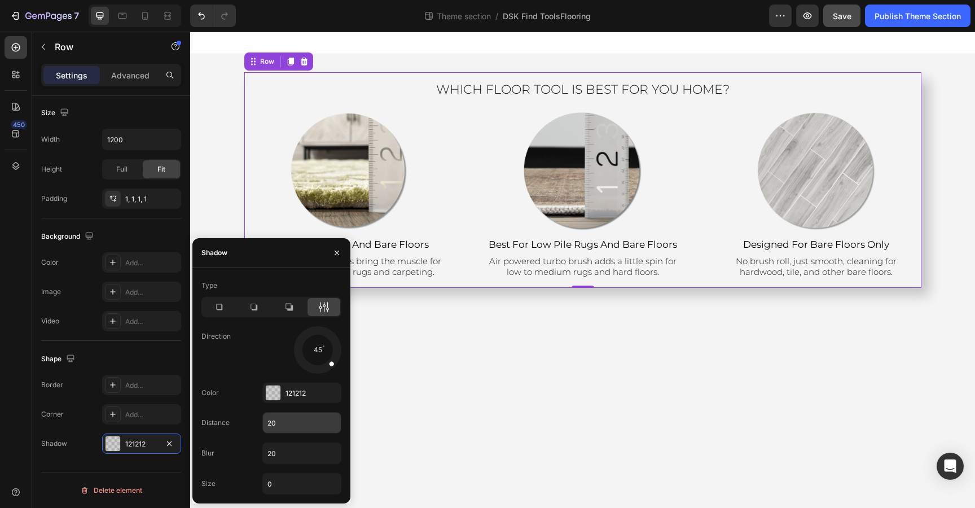
click at [306, 425] on input "20" at bounding box center [302, 422] width 78 height 20
type input "15"
click at [311, 450] on input "20" at bounding box center [302, 453] width 78 height 20
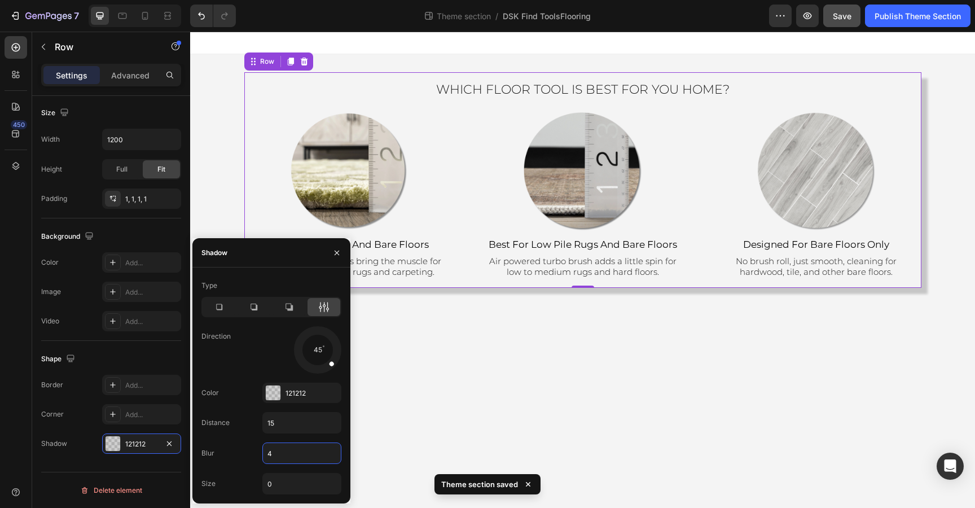
type input "5"
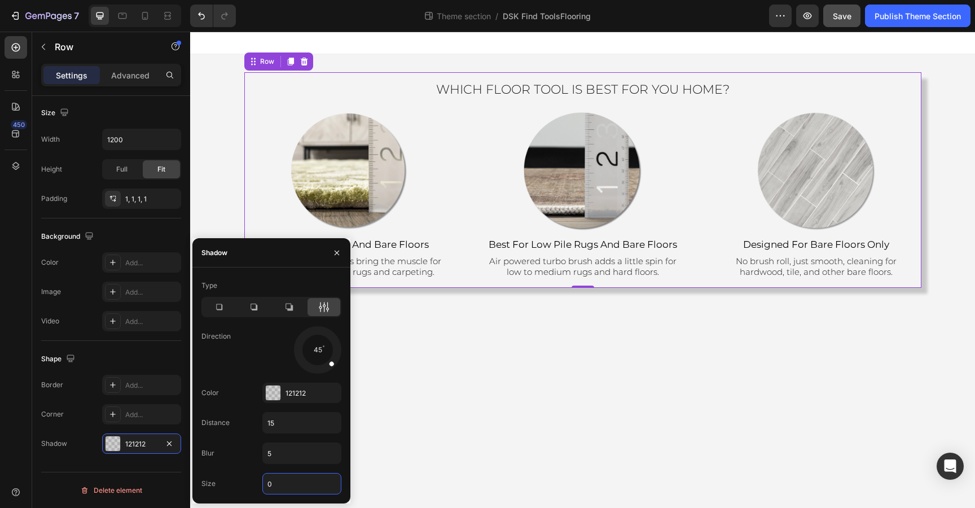
click at [296, 486] on input "0" at bounding box center [302, 483] width 78 height 20
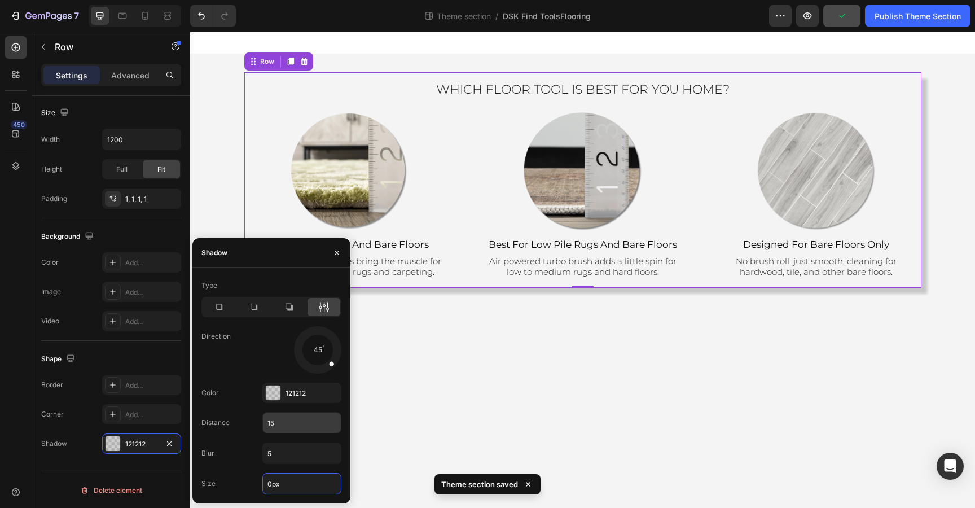
type input "0"
click at [312, 422] on input "15" at bounding box center [302, 422] width 78 height 20
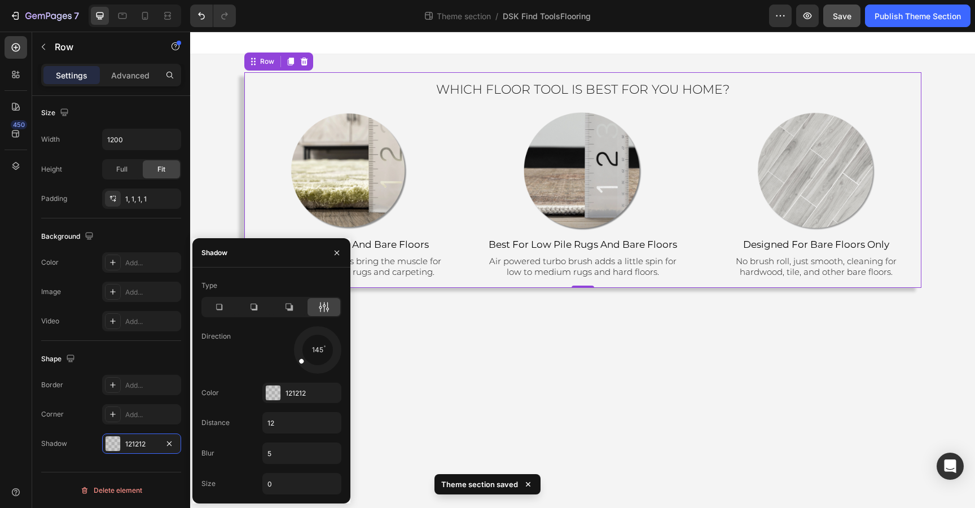
drag, startPoint x: 332, startPoint y: 364, endPoint x: 301, endPoint y: 358, distance: 31.5
click at [301, 358] on span at bounding box center [301, 361] width 6 height 6
click at [301, 424] on input "12" at bounding box center [302, 422] width 78 height 20
type input "10"
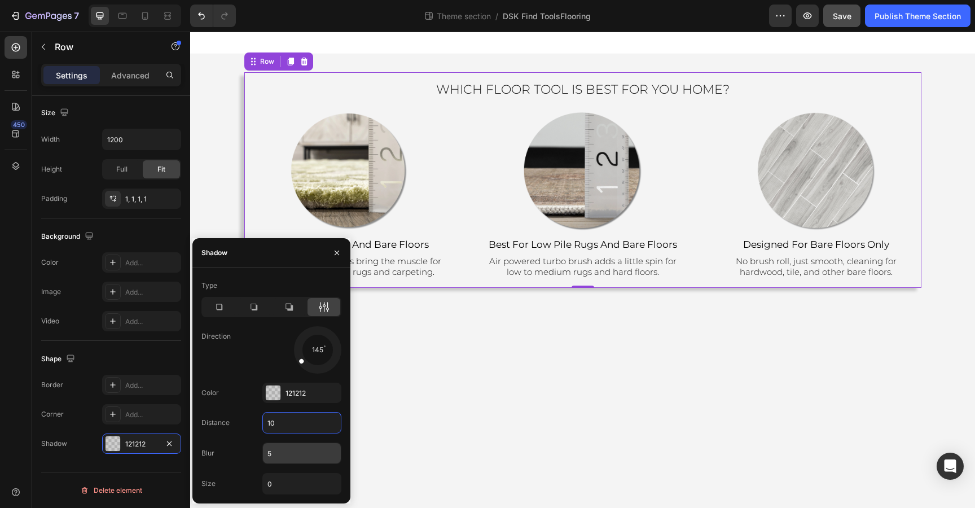
click at [298, 455] on input "5" at bounding box center [302, 453] width 78 height 20
click at [504, 427] on body "Which Floor Tool Is Best for You Home? Heading Image ⁠⁠⁠⁠⁠⁠⁠ for plush carpet a…" at bounding box center [582, 270] width 784 height 476
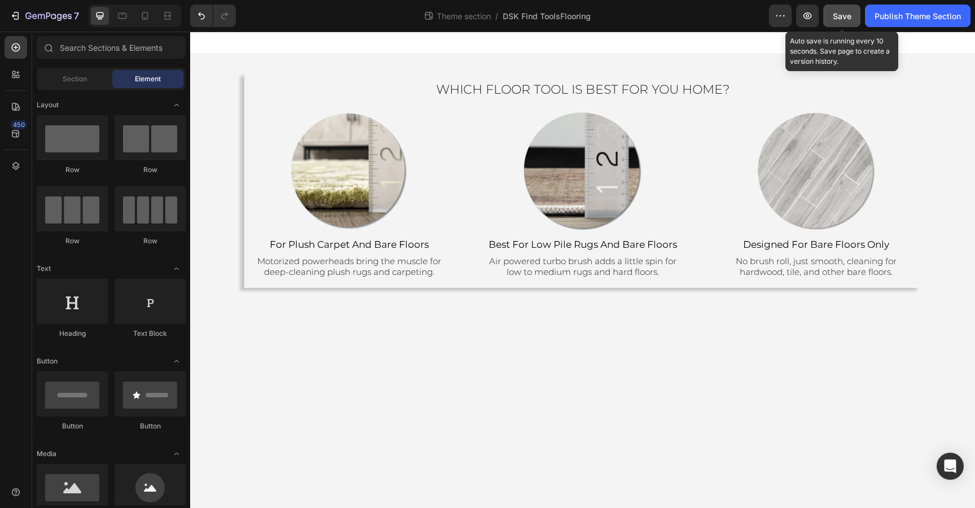
click at [836, 15] on span "Save" at bounding box center [841, 16] width 19 height 10
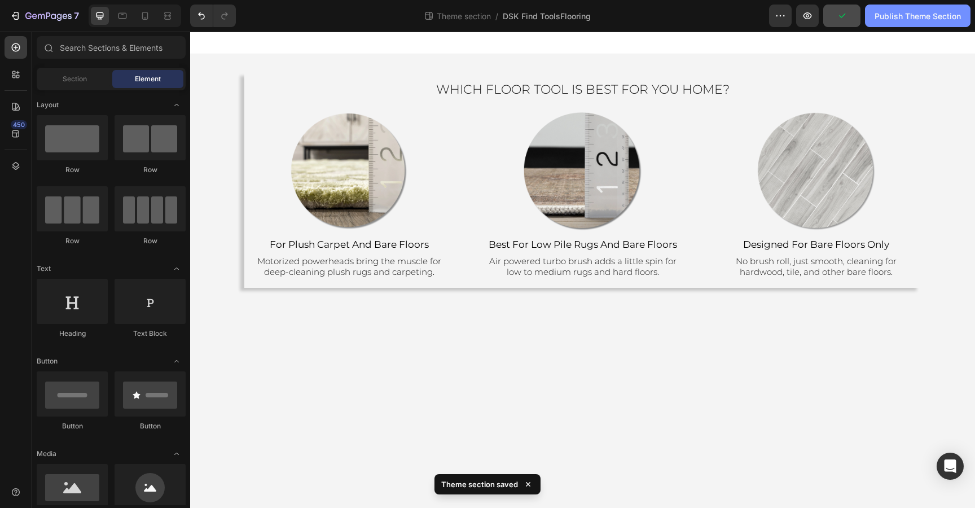
click at [905, 14] on div "Publish Theme Section" at bounding box center [917, 16] width 86 height 12
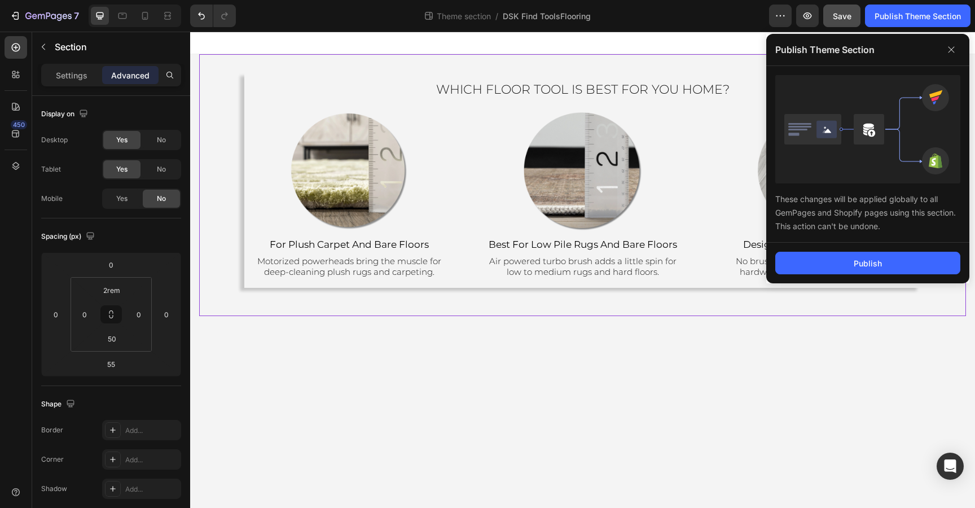
click at [705, 312] on div "Which Floor Tool Is Best for You Home? Heading Image ⁠⁠⁠⁠⁠⁠⁠ for plush carpet a…" at bounding box center [582, 185] width 766 height 262
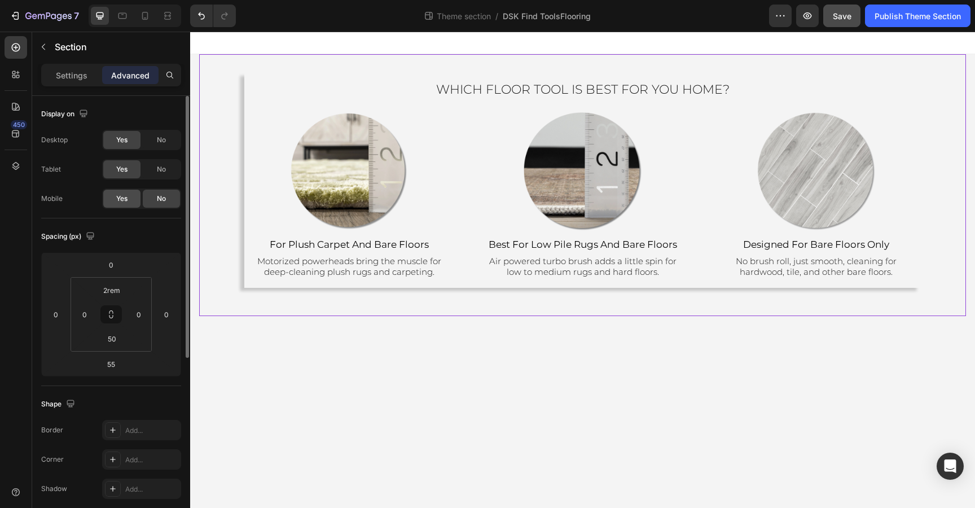
click at [121, 197] on span "Yes" at bounding box center [121, 198] width 11 height 10
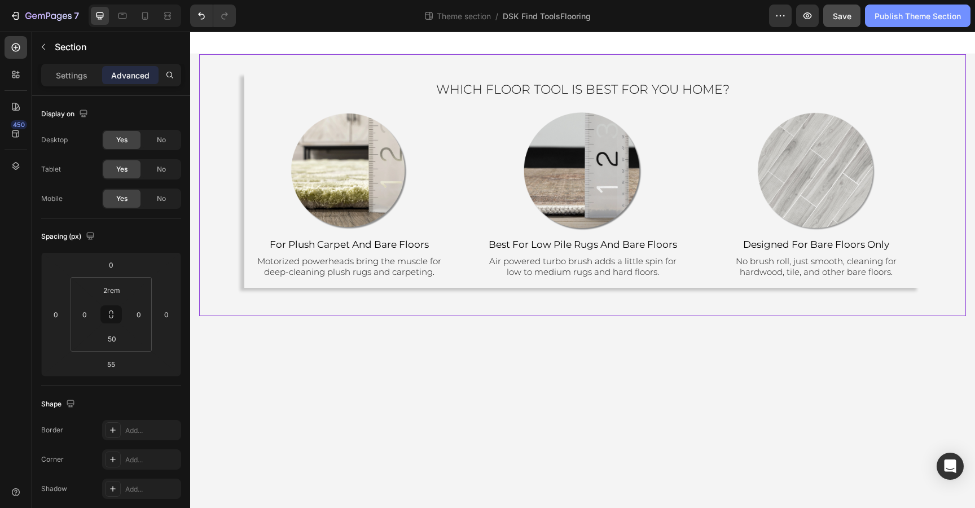
click at [885, 16] on div "Publish Theme Section" at bounding box center [917, 16] width 86 height 12
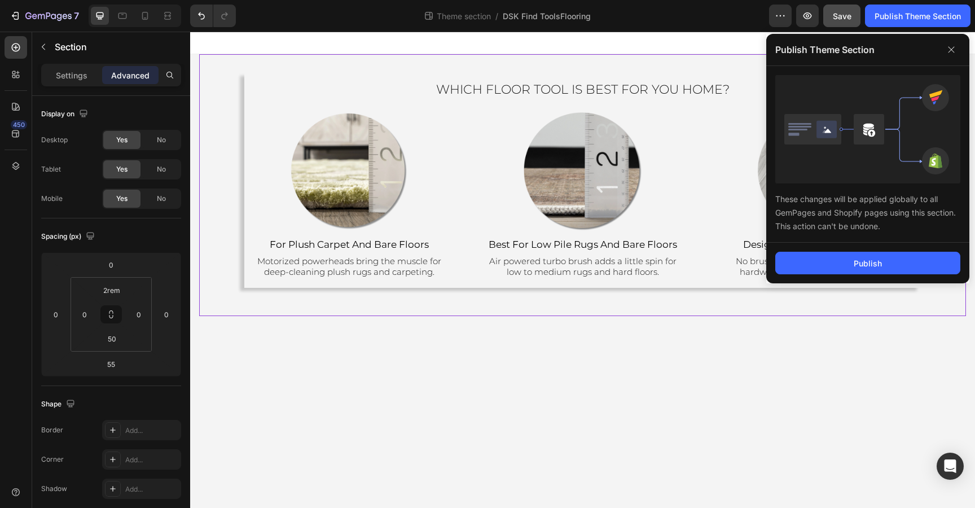
click at [824, 275] on div "Publish" at bounding box center [867, 262] width 203 height 41
click at [823, 264] on button "Publish" at bounding box center [867, 263] width 185 height 23
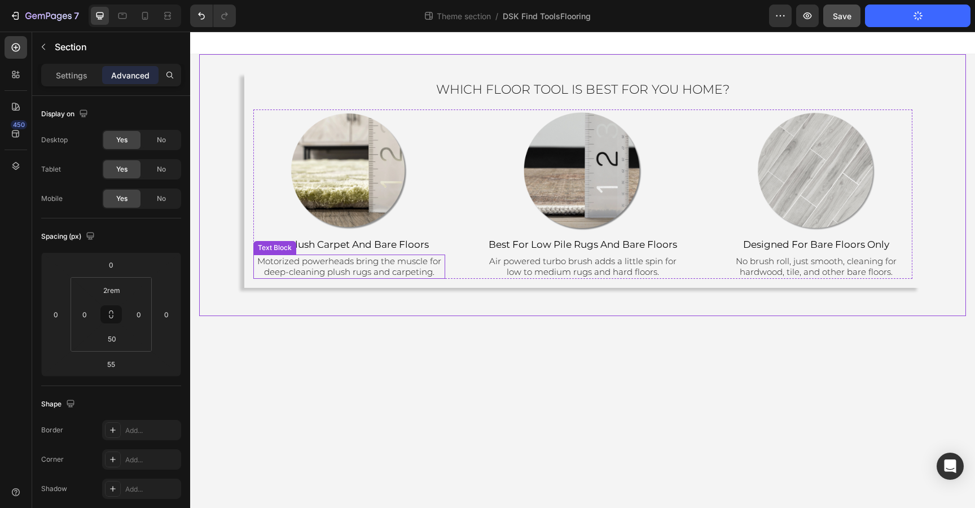
click at [405, 272] on span "Motorized powerheads bring the muscle for deep-cleaning plush rugs and carpetin…" at bounding box center [349, 266] width 184 height 22
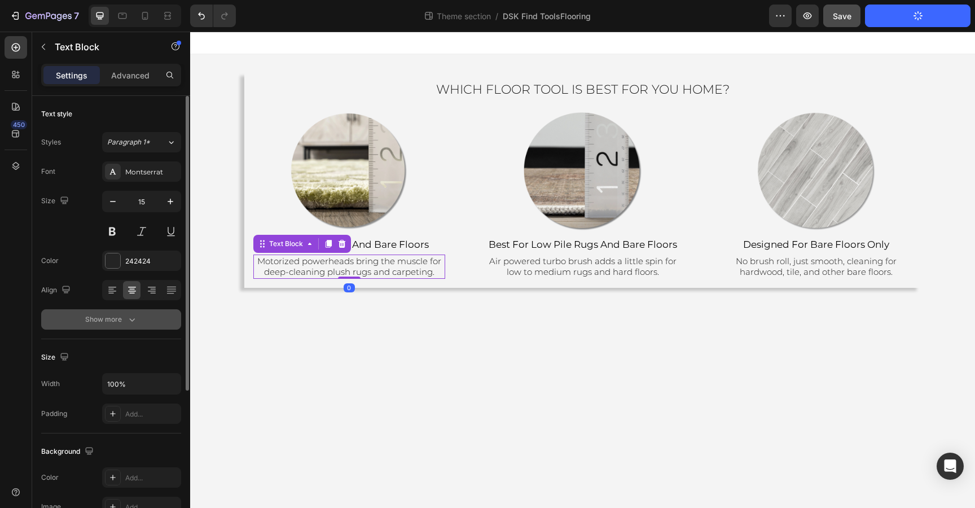
click at [119, 321] on div "Show more" at bounding box center [111, 319] width 52 height 11
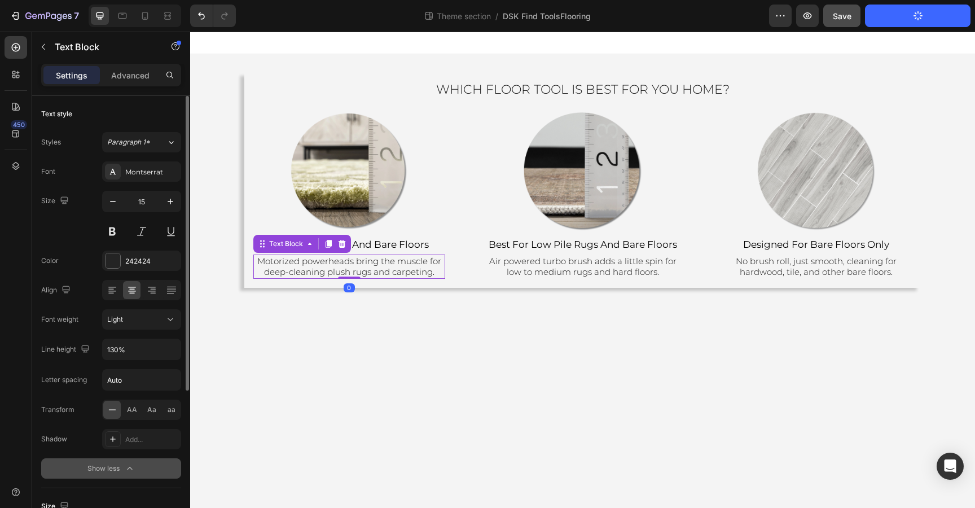
click at [119, 321] on span "Light" at bounding box center [115, 319] width 16 height 8
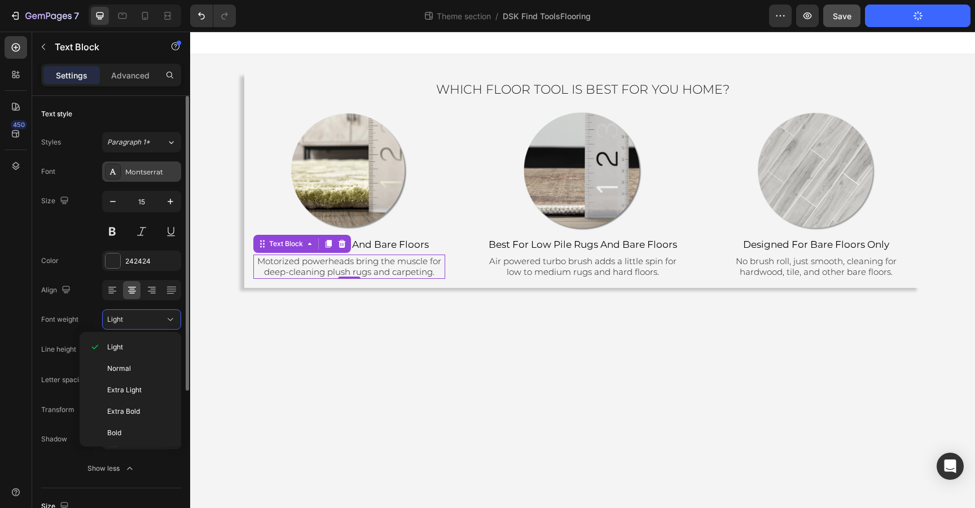
click at [147, 175] on div "Montserrat" at bounding box center [151, 172] width 53 height 10
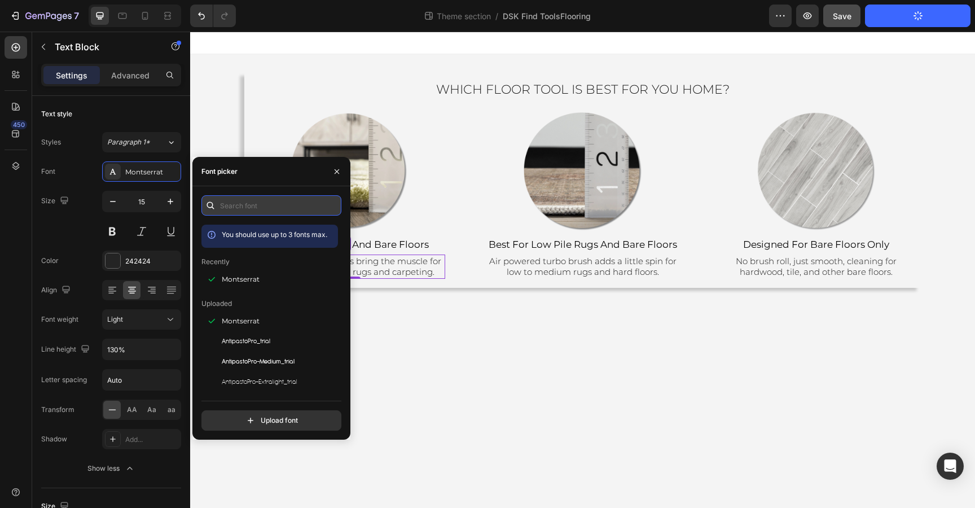
click at [241, 199] on input "text" at bounding box center [271, 205] width 140 height 20
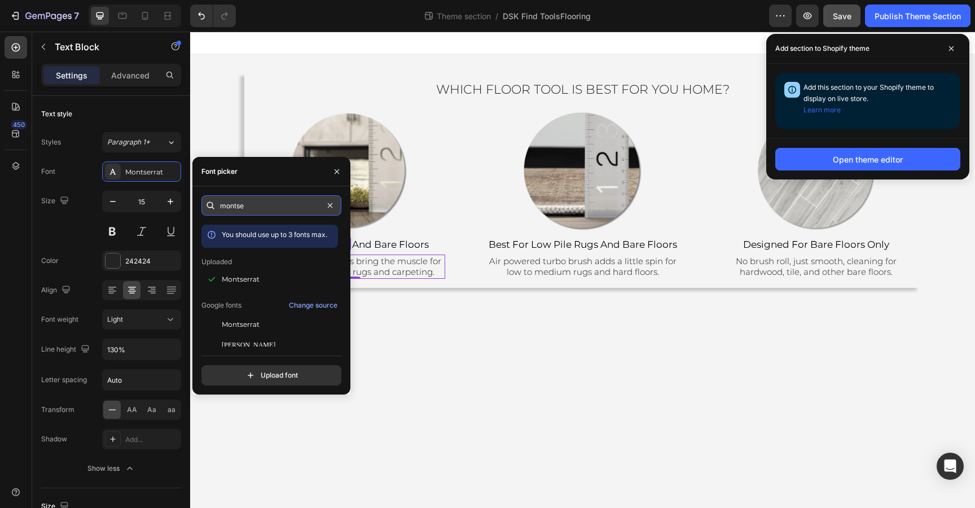
type input "montser"
drag, startPoint x: 431, startPoint y: 258, endPoint x: 254, endPoint y: 325, distance: 189.0
click at [254, 316] on div "Which Floor Tool Is Best for You Home? Heading Image ⁠⁠⁠⁠⁠⁠⁠ for plush carpet a…" at bounding box center [582, 174] width 784 height 284
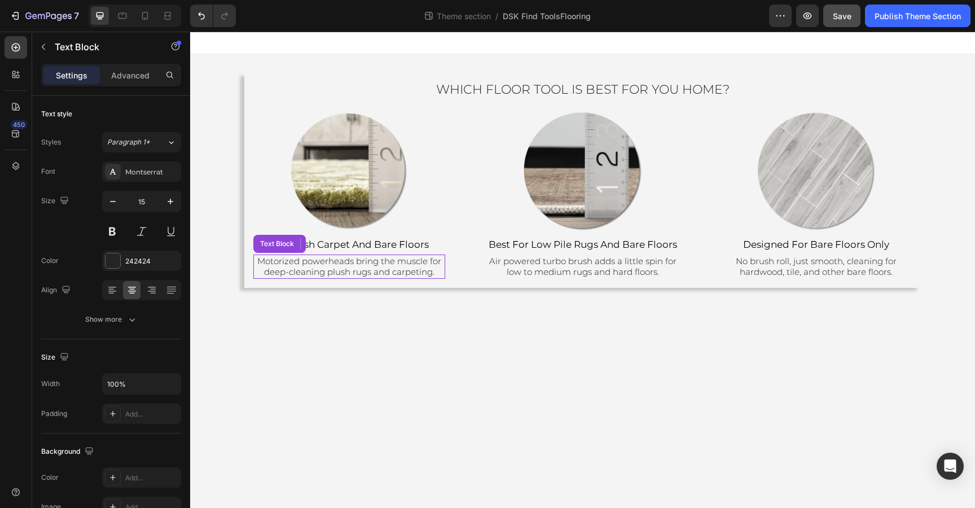
click at [296, 270] on span "Motorized powerheads bring the muscle for deep-cleaning plush rugs and carpetin…" at bounding box center [349, 266] width 184 height 22
click at [137, 173] on div "Montserrat" at bounding box center [151, 172] width 53 height 10
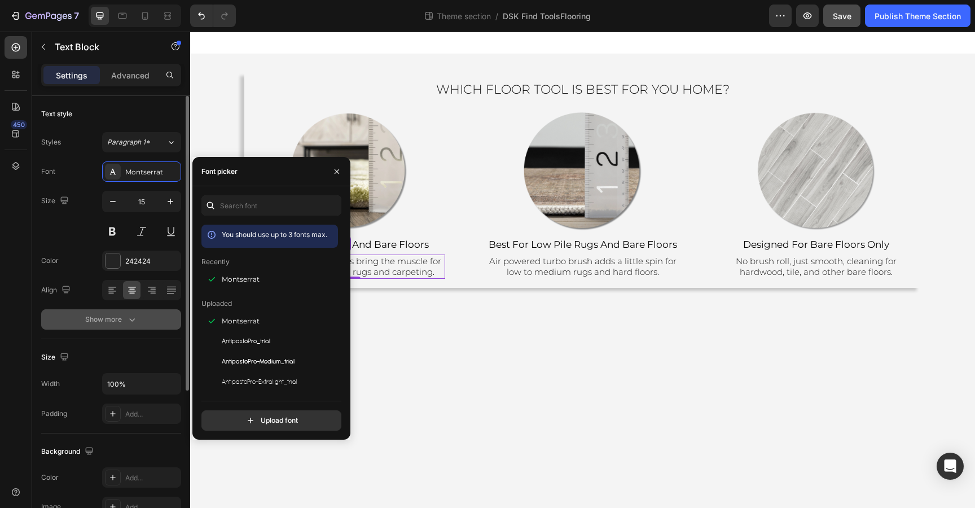
click at [135, 322] on icon "button" at bounding box center [131, 319] width 11 height 11
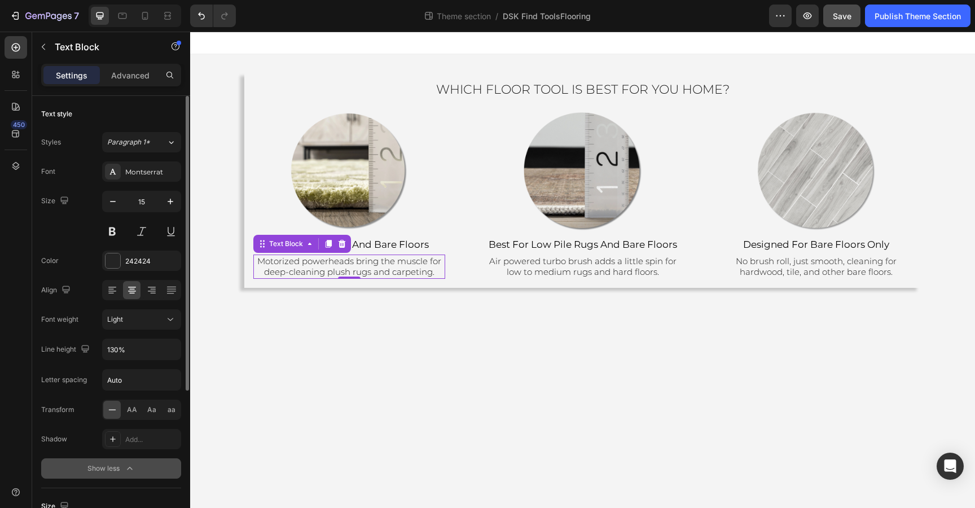
click at [135, 322] on div "Light" at bounding box center [136, 319] width 58 height 10
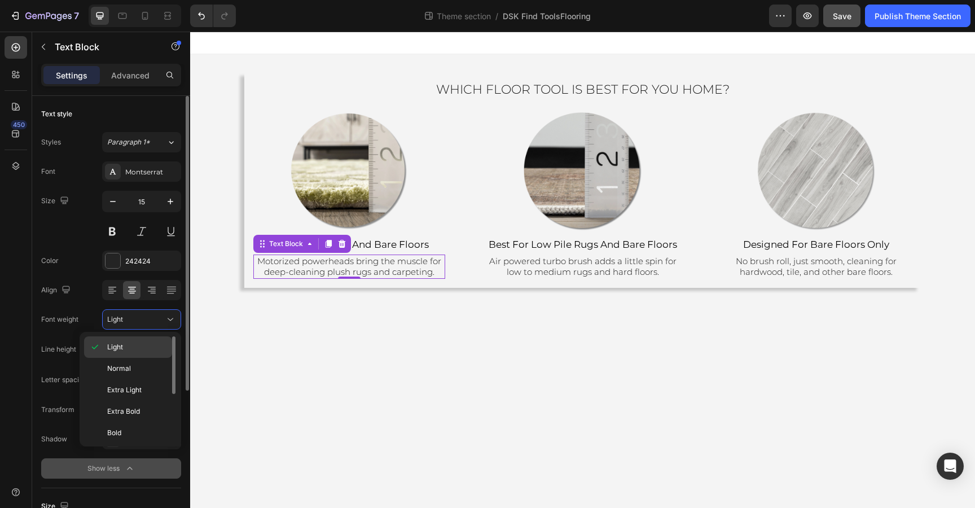
click at [122, 343] on span "Light" at bounding box center [115, 347] width 16 height 10
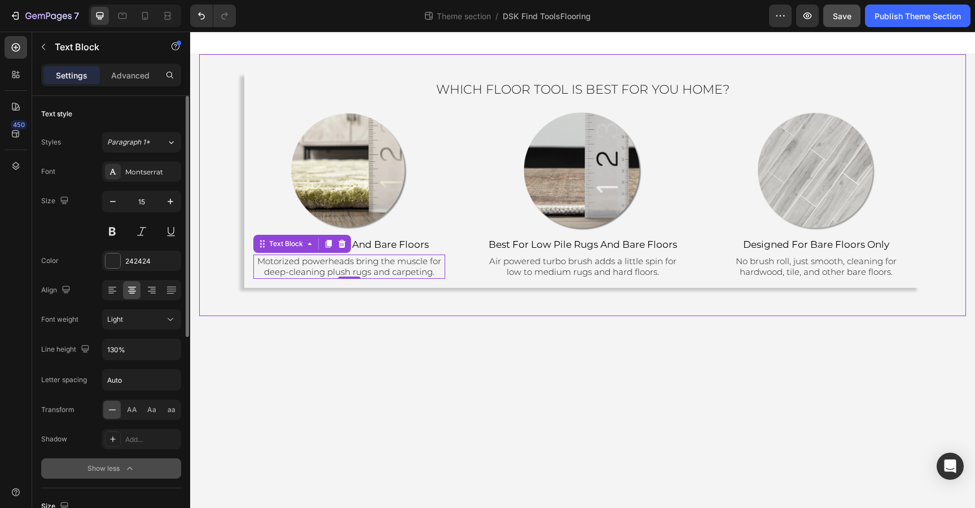
click at [416, 312] on div "Which Floor Tool Is Best for You Home? Heading Image ⁠⁠⁠⁠⁠⁠⁠ for plush carpet a…" at bounding box center [582, 185] width 766 height 262
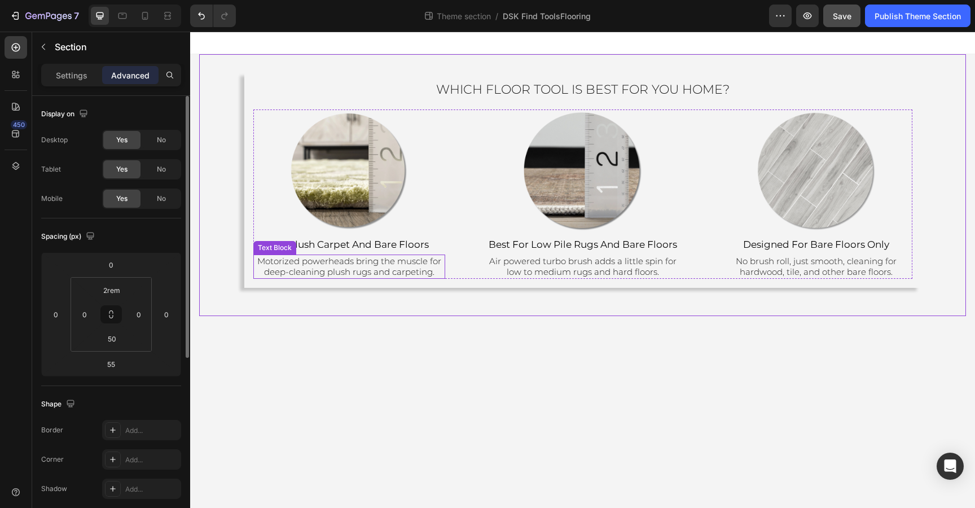
click at [400, 268] on span "Motorized powerheads bring the muscle for deep-cleaning plush rugs and carpetin…" at bounding box center [349, 266] width 184 height 22
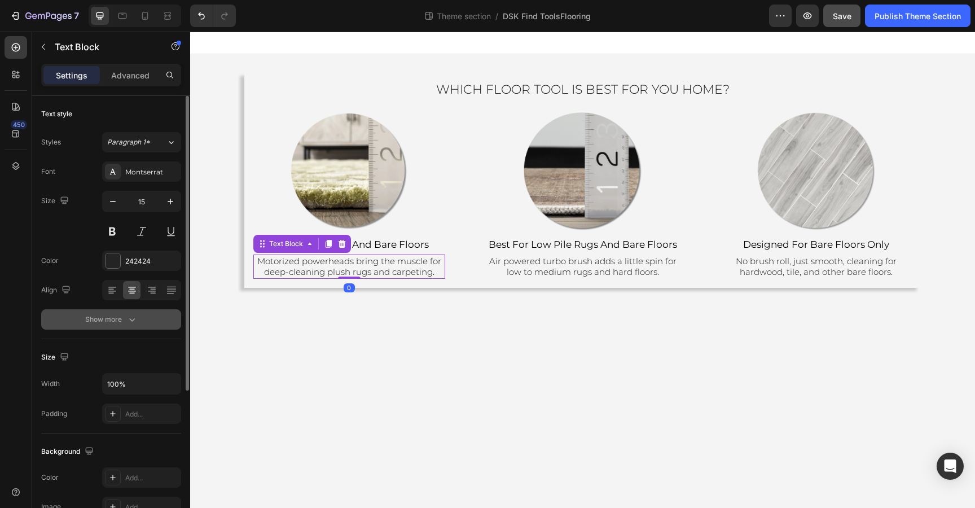
click at [145, 316] on button "Show more" at bounding box center [111, 319] width 140 height 20
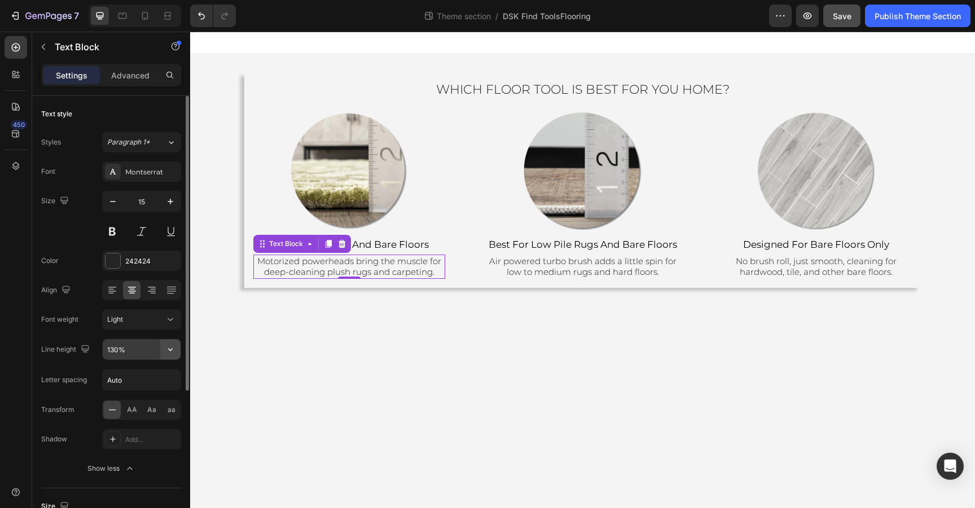
click at [170, 347] on icon "button" at bounding box center [170, 348] width 11 height 11
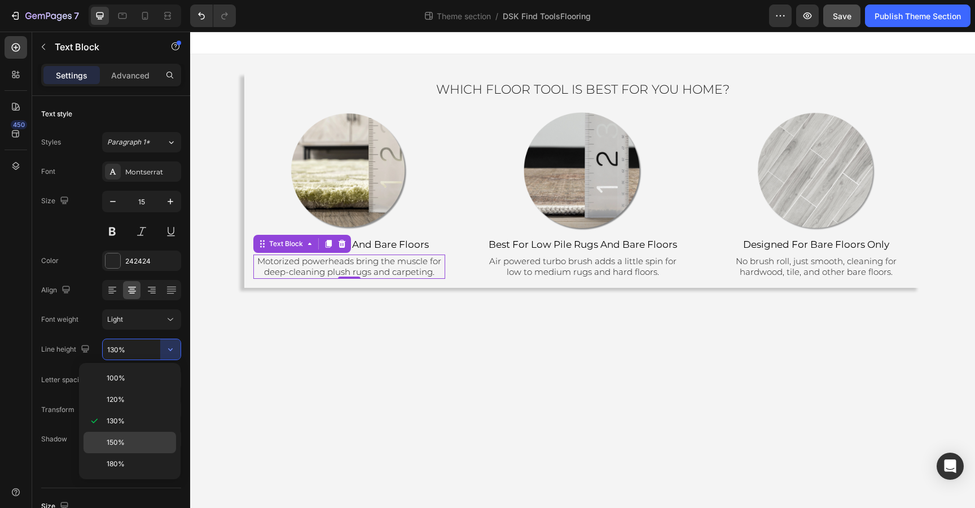
click at [124, 437] on span "150%" at bounding box center [116, 442] width 18 height 10
type input "150%"
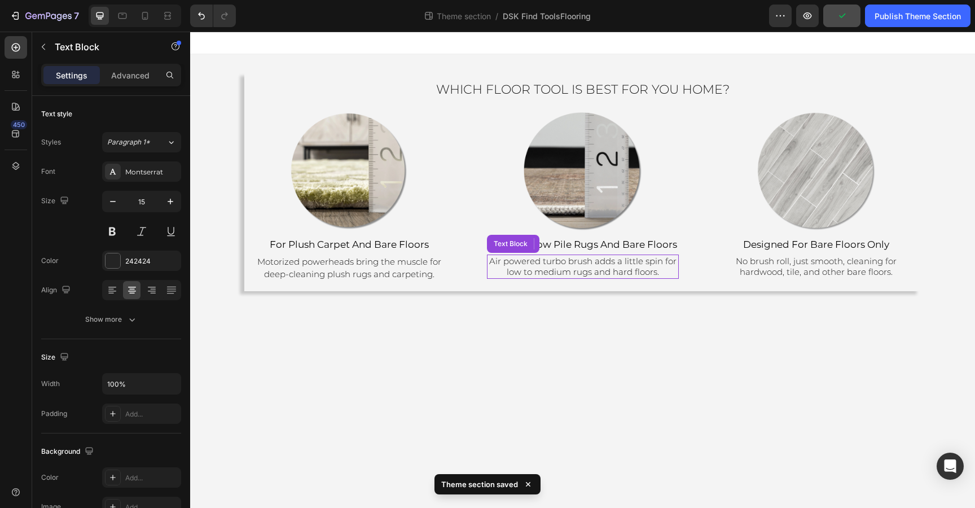
click at [605, 270] on span "Air powered turbo brush adds a little spin for low to medium rugs and hard floo…" at bounding box center [582, 266] width 187 height 22
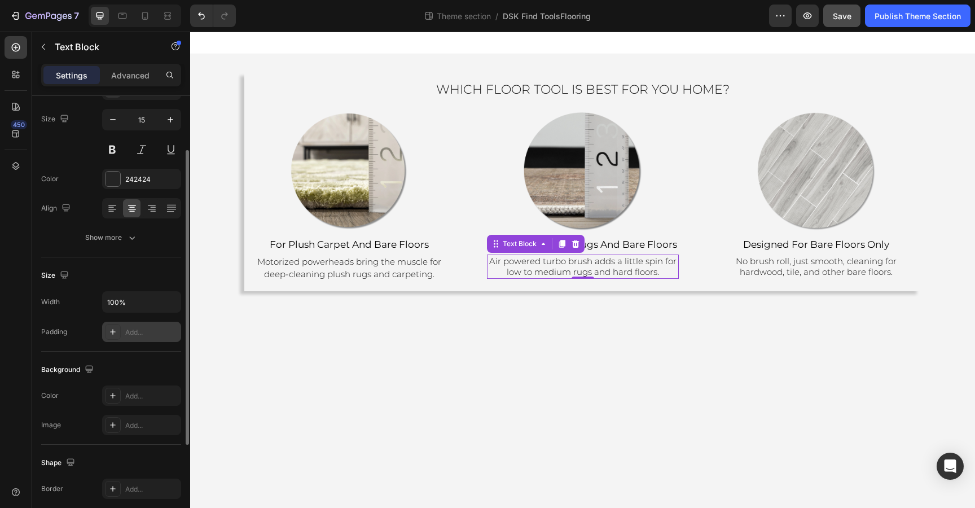
scroll to position [83, 0]
click at [112, 233] on div "Show more" at bounding box center [111, 236] width 52 height 11
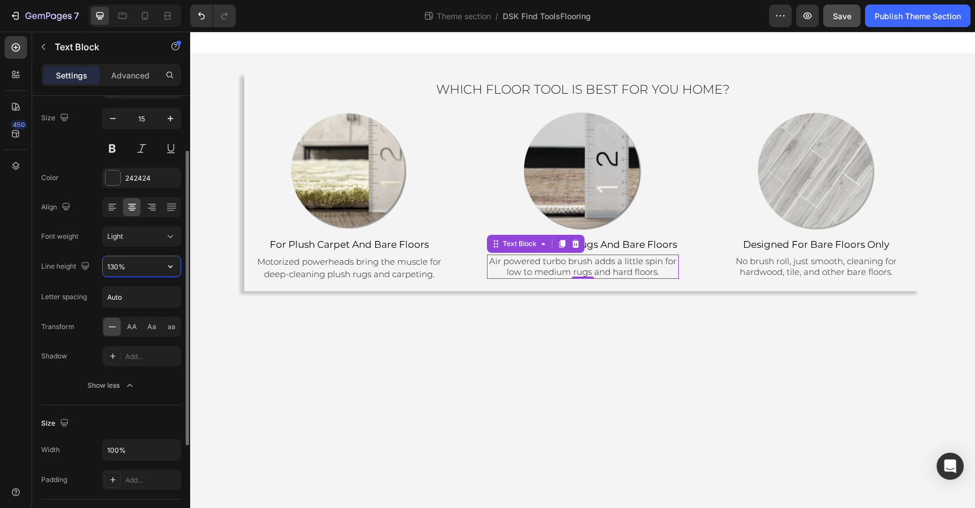
click at [148, 273] on input "130%" at bounding box center [142, 266] width 78 height 20
click at [171, 265] on icon "button" at bounding box center [170, 266] width 11 height 11
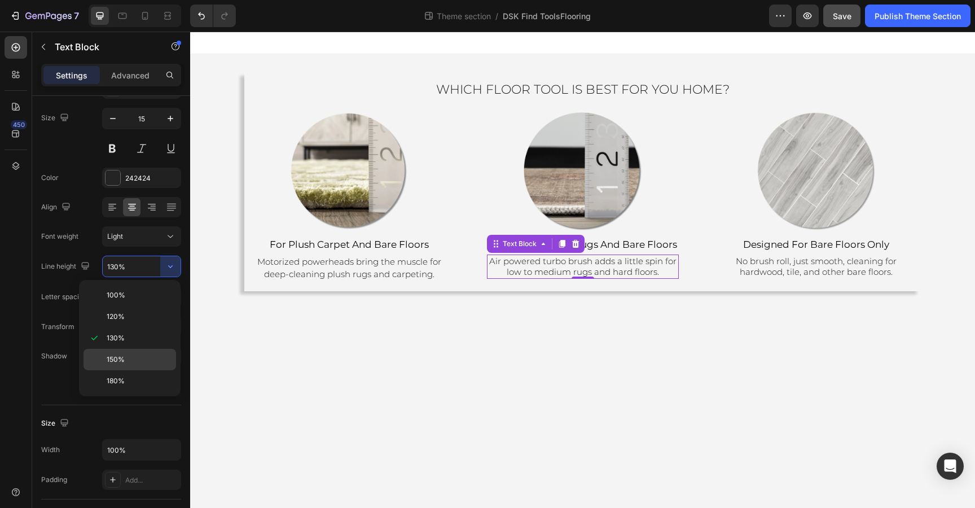
click at [116, 355] on span "150%" at bounding box center [116, 359] width 18 height 10
type input "150%"
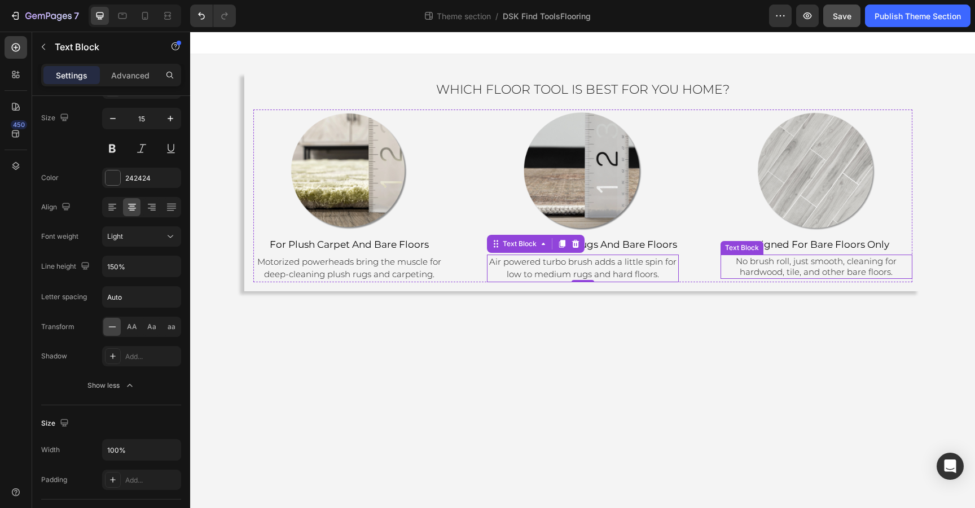
click at [812, 268] on span "No brush roll, just smooth, cleaning for hardwood, tile, and other bare floors." at bounding box center [815, 266] width 161 height 22
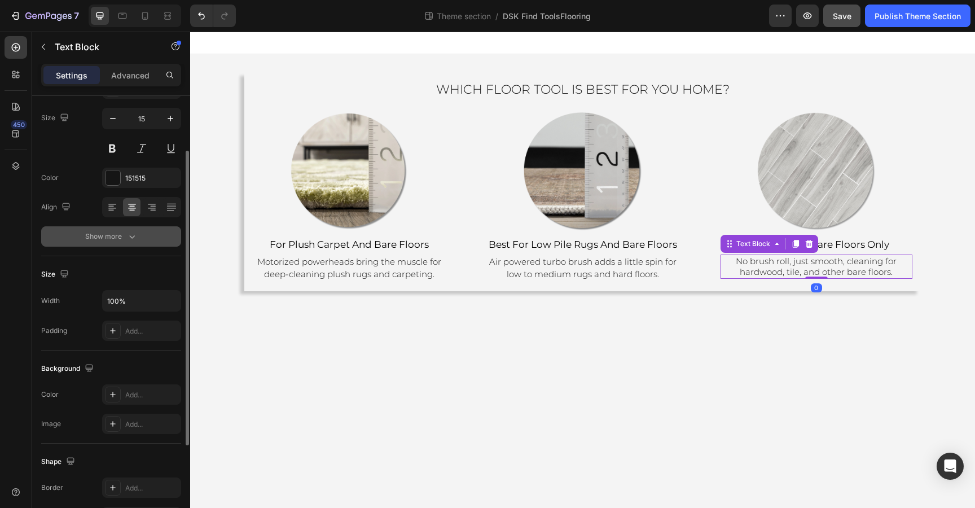
click at [123, 233] on div "Show more" at bounding box center [111, 236] width 52 height 11
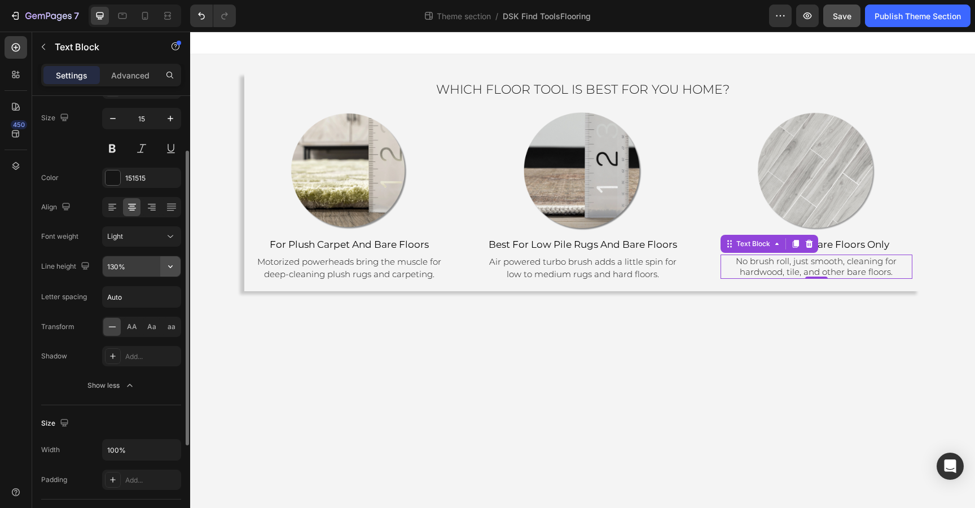
click at [173, 273] on button "button" at bounding box center [170, 266] width 20 height 20
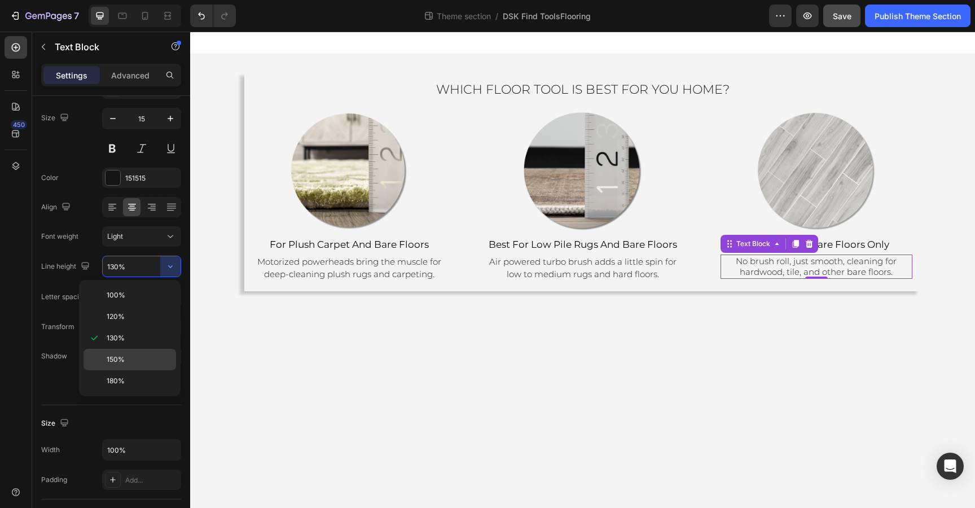
click at [112, 358] on span "150%" at bounding box center [116, 359] width 18 height 10
type input "150%"
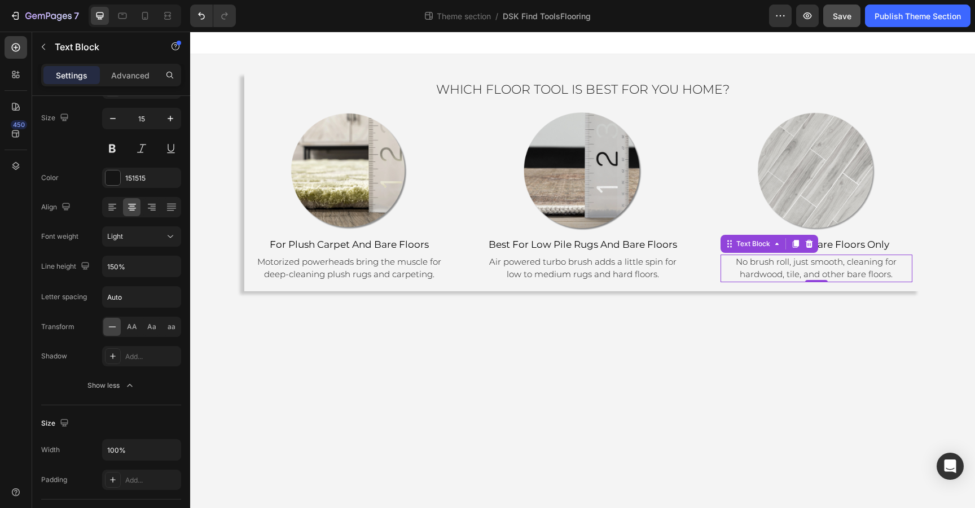
click at [757, 397] on body "Which Floor Tool Is Best for You Home? Heading Image ⁠⁠⁠⁠⁠⁠⁠ for plush carpet a…" at bounding box center [582, 270] width 784 height 476
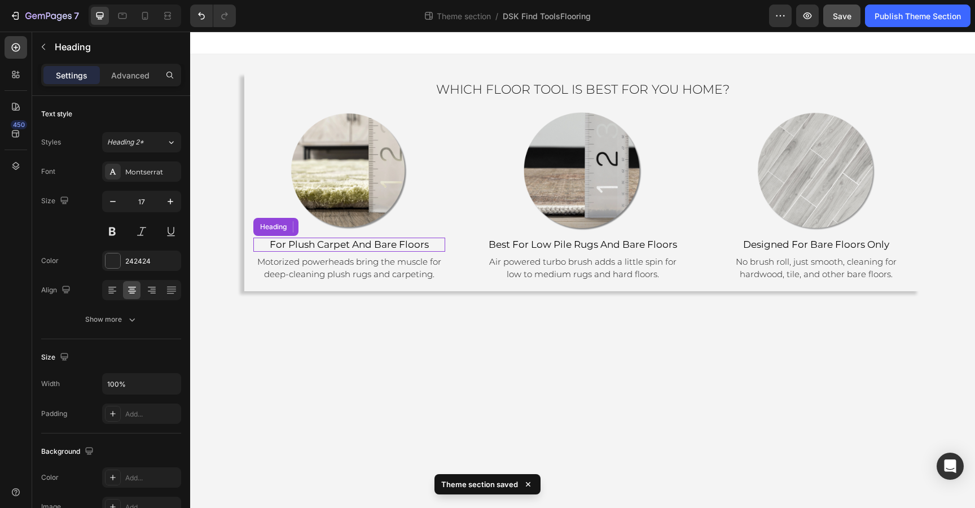
click at [288, 244] on span "for plush carpet and bare floors" at bounding box center [349, 244] width 159 height 11
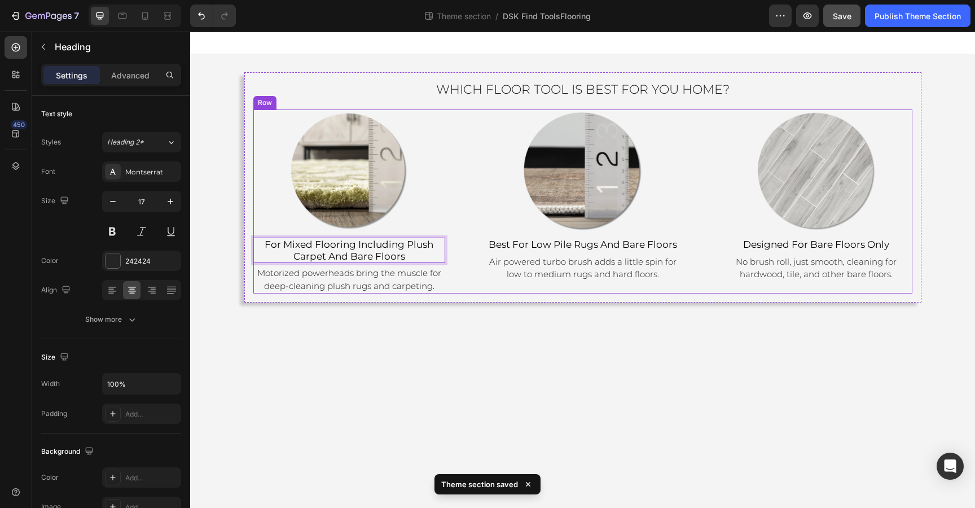
click at [502, 290] on div "Image ⁠⁠⁠⁠⁠⁠⁠ best for low pile rugs and bare floors Heading Air powered turbo …" at bounding box center [583, 201] width 192 height 184
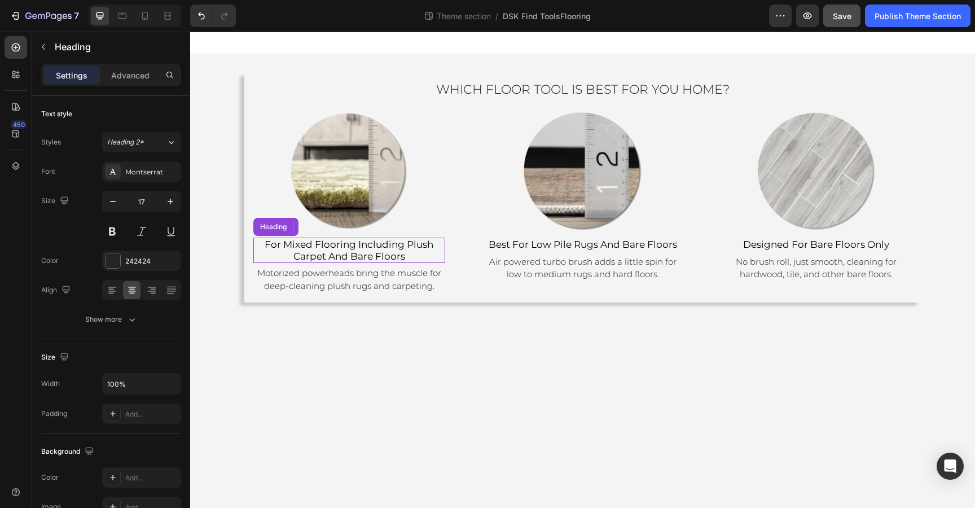
click at [283, 243] on span "for Mixed Flooring including plush carpet and bare floors" at bounding box center [348, 250] width 169 height 23
click at [284, 244] on span "for Mixed Flooring including plush carpet and bare floors" at bounding box center [348, 250] width 169 height 23
drag, startPoint x: 409, startPoint y: 245, endPoint x: 288, endPoint y: 245, distance: 121.8
click at [288, 245] on span "From Mixed Flooring including plush carpet and bare floors" at bounding box center [348, 250] width 179 height 23
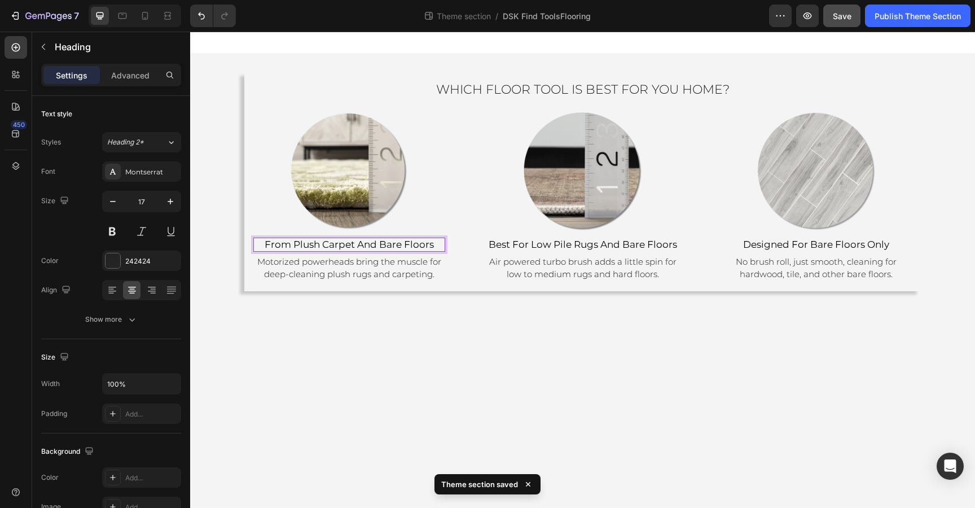
click at [377, 242] on span "From plush carpet and bare floors" at bounding box center [348, 244] width 169 height 11
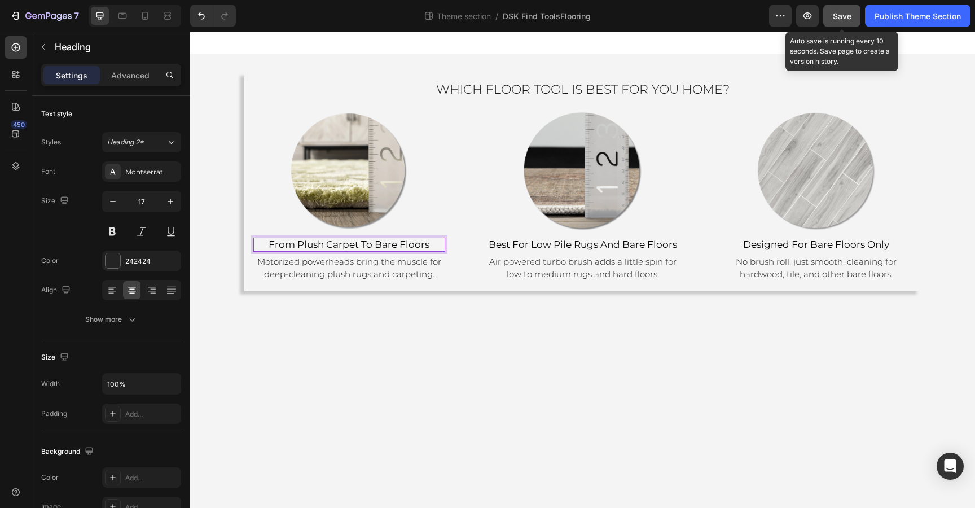
click at [841, 14] on span "Save" at bounding box center [841, 16] width 19 height 10
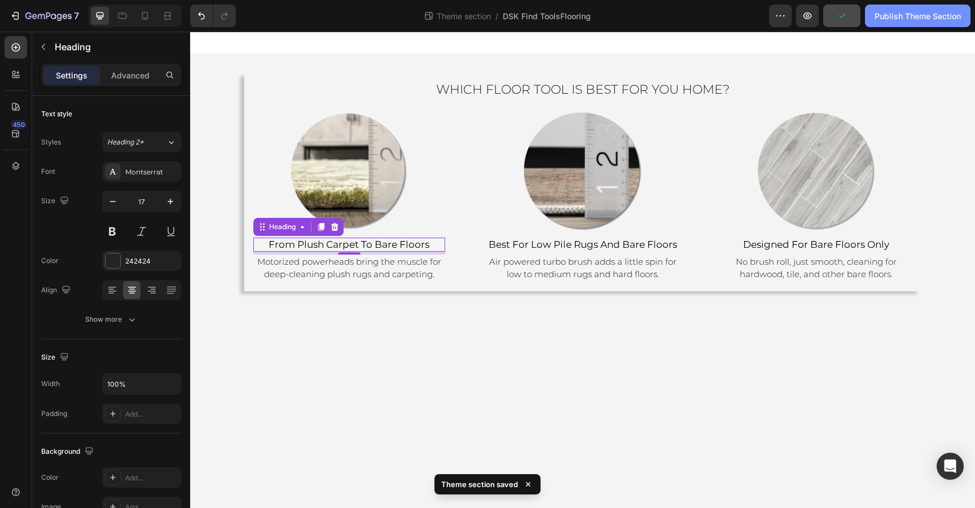
click at [896, 12] on div "Publish Theme Section" at bounding box center [917, 16] width 86 height 12
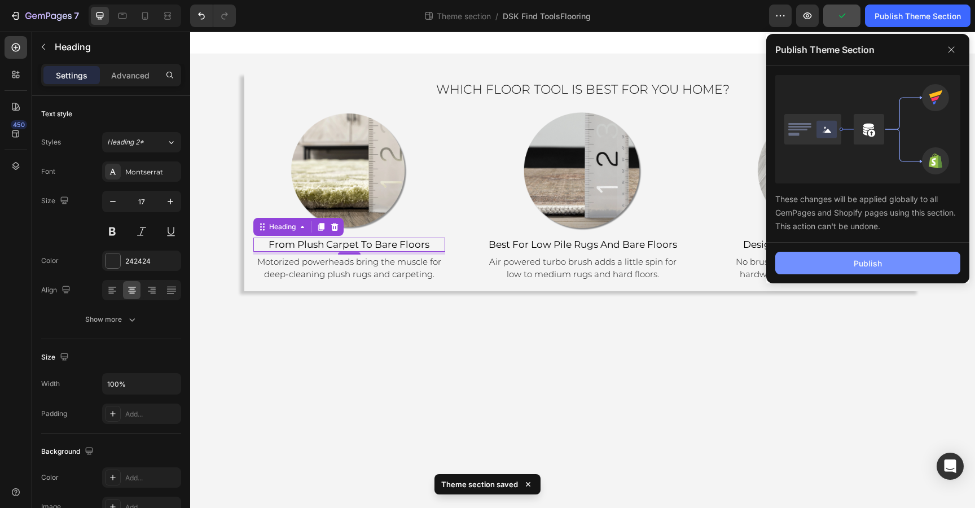
click at [854, 264] on div "Publish" at bounding box center [867, 263] width 28 height 12
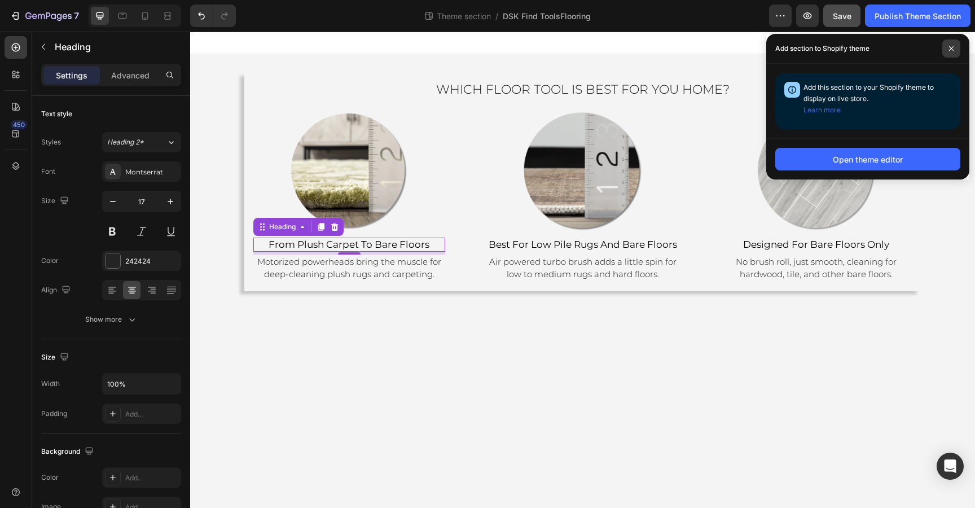
click at [949, 46] on icon at bounding box center [951, 49] width 6 height 6
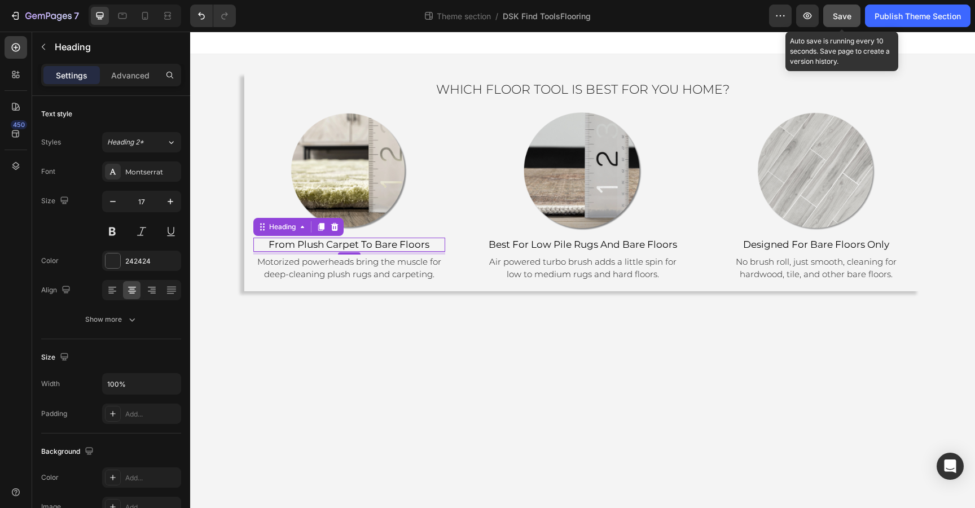
click at [840, 8] on button "Save" at bounding box center [841, 16] width 37 height 23
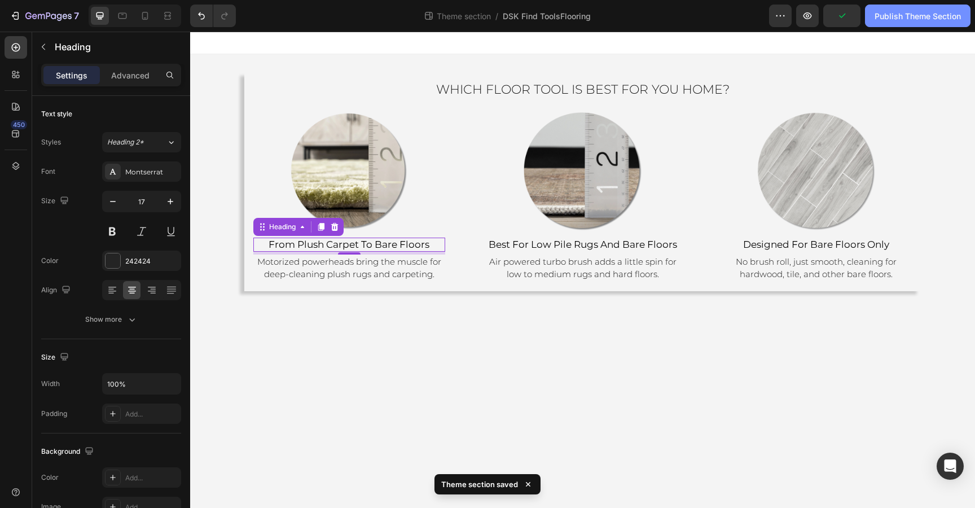
click at [897, 15] on div "Publish Theme Section" at bounding box center [917, 16] width 86 height 12
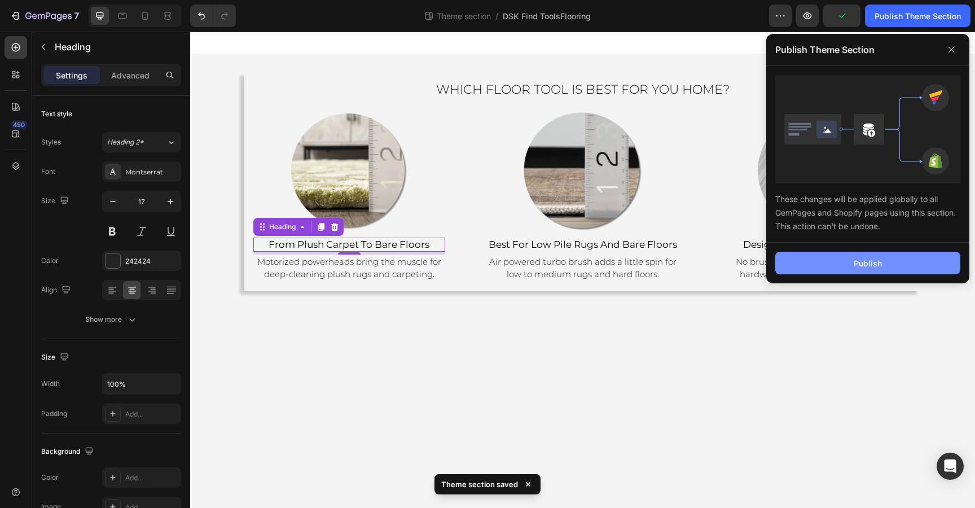
click at [841, 262] on button "Publish" at bounding box center [867, 263] width 185 height 23
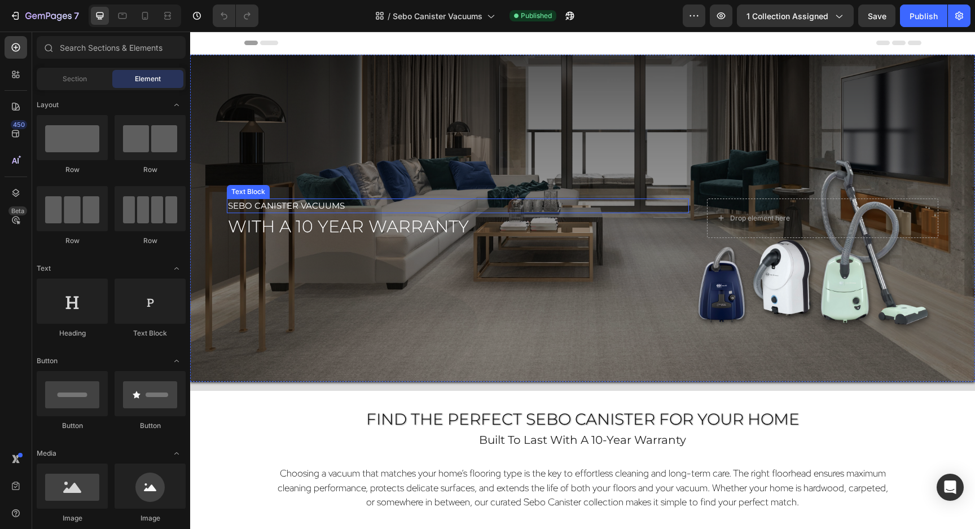
click at [301, 204] on span "sebo Canister Vacuums" at bounding box center [286, 205] width 117 height 11
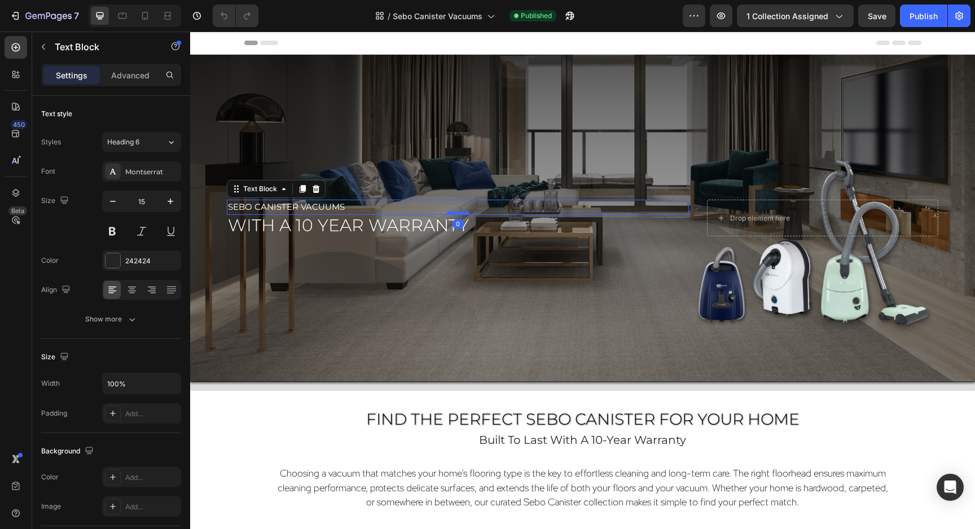
click at [458, 213] on div at bounding box center [458, 212] width 23 height 3
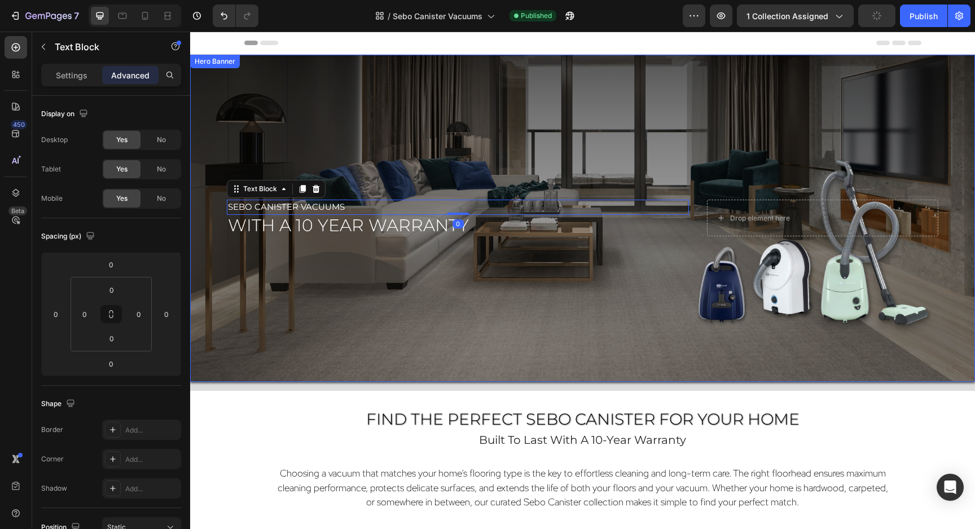
click at [524, 315] on div "Overlay" at bounding box center [582, 218] width 784 height 327
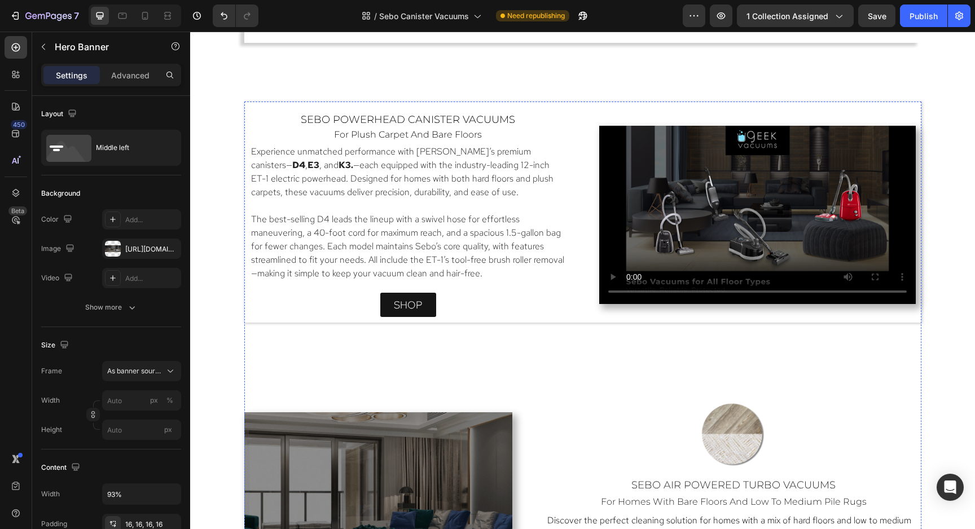
scroll to position [992, 0]
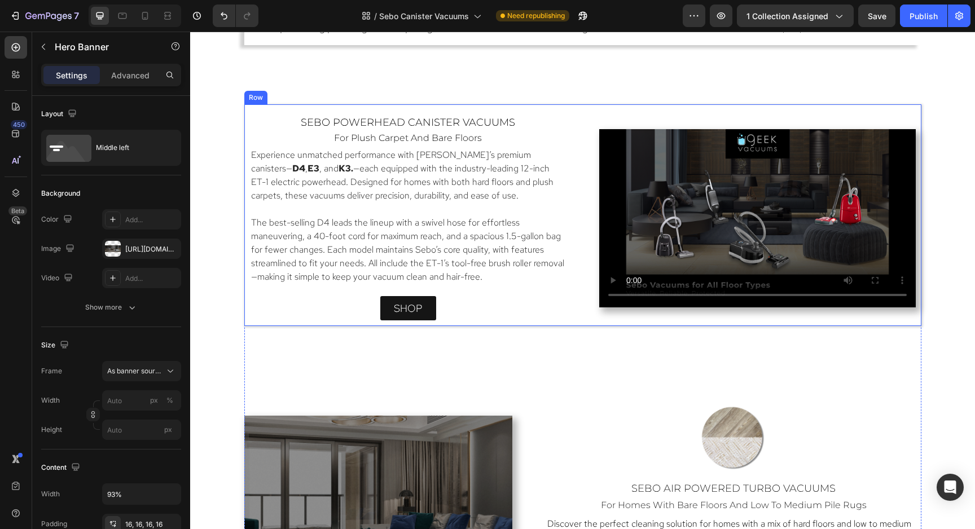
click at [532, 324] on div "sebo powerhead canister vacuums Heading for plush carpet and bare floors Headin…" at bounding box center [582, 215] width 677 height 222
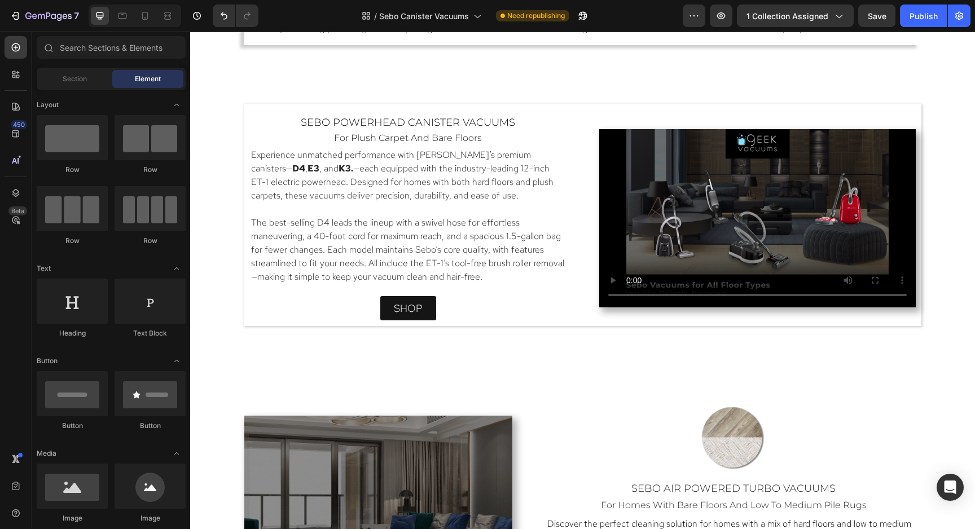
click at [888, 320] on div "sebo powerhead canister vacuums Heading for plush carpet and bare floors Headin…" at bounding box center [582, 215] width 677 height 222
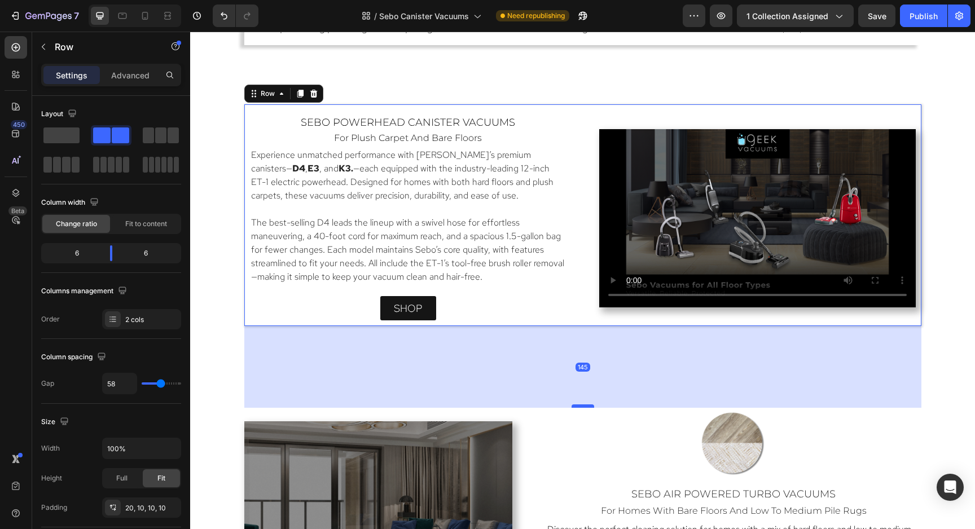
click at [587, 405] on div at bounding box center [582, 405] width 23 height 3
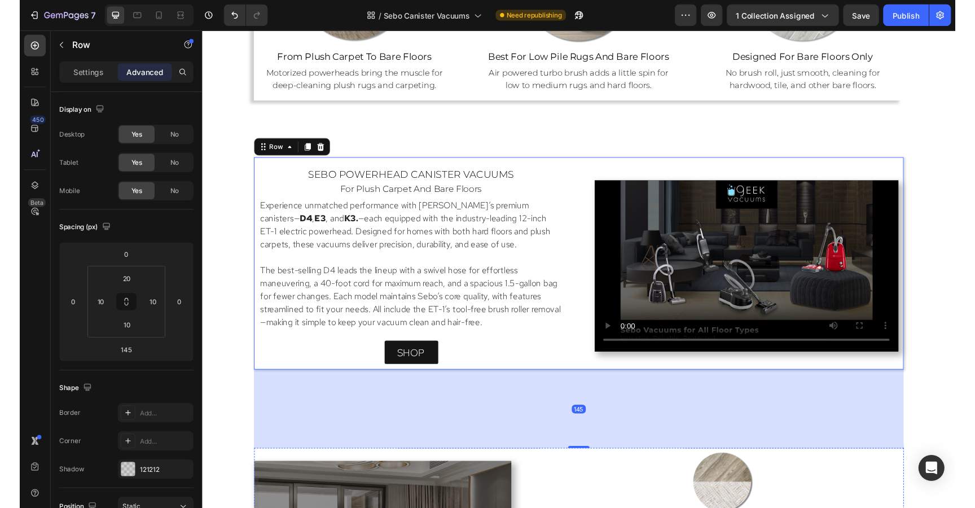
scroll to position [927, 0]
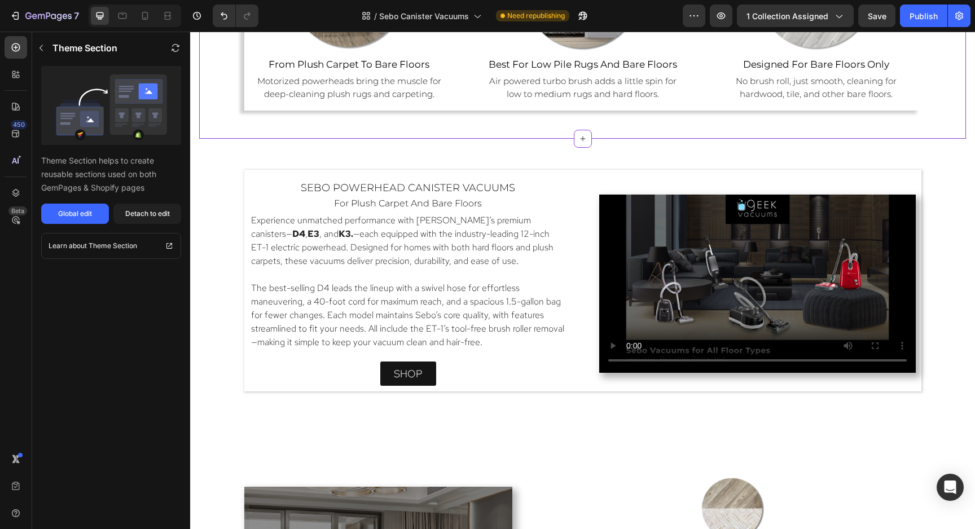
click at [70, 211] on div "Global edit" at bounding box center [75, 214] width 34 height 10
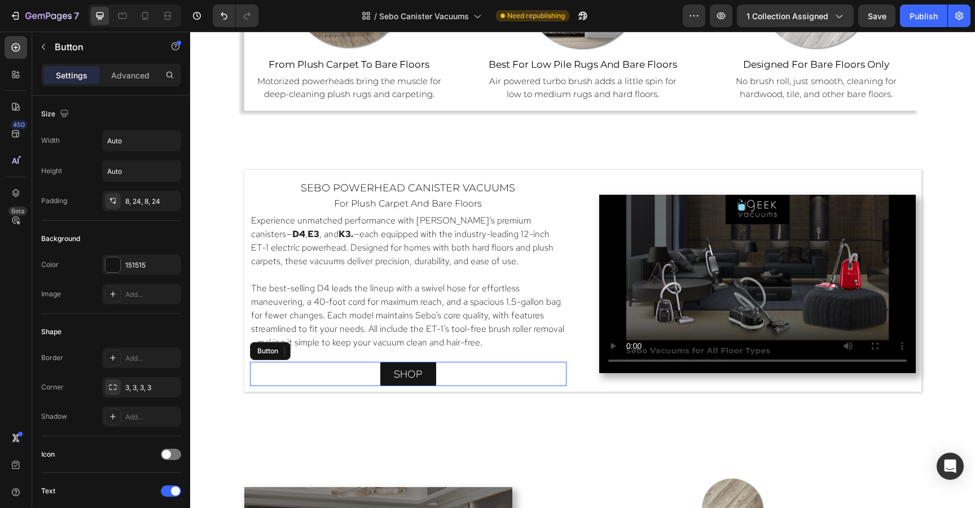
click at [504, 378] on div "shop Button" at bounding box center [408, 373] width 316 height 24
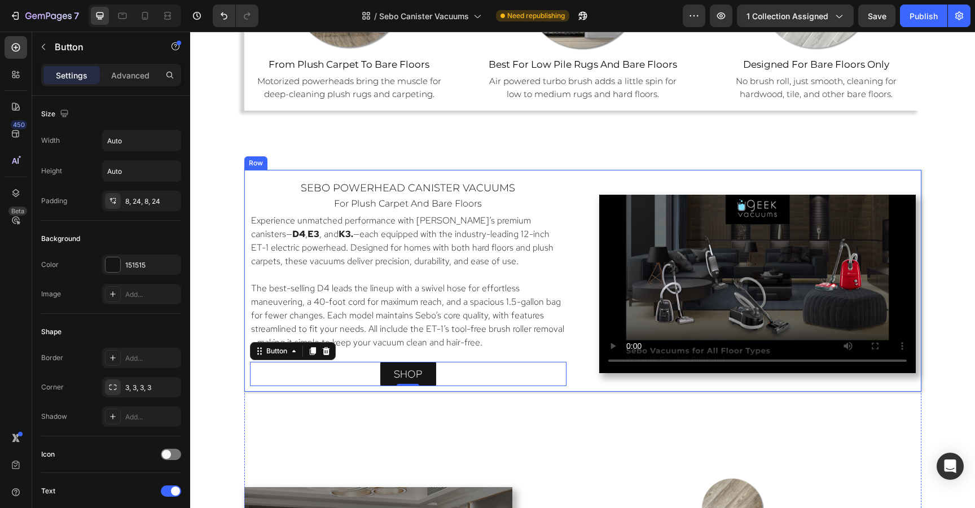
click at [527, 178] on div "sebo powerhead canister vacuums Heading for plush carpet and bare floors Headin…" at bounding box center [582, 281] width 677 height 222
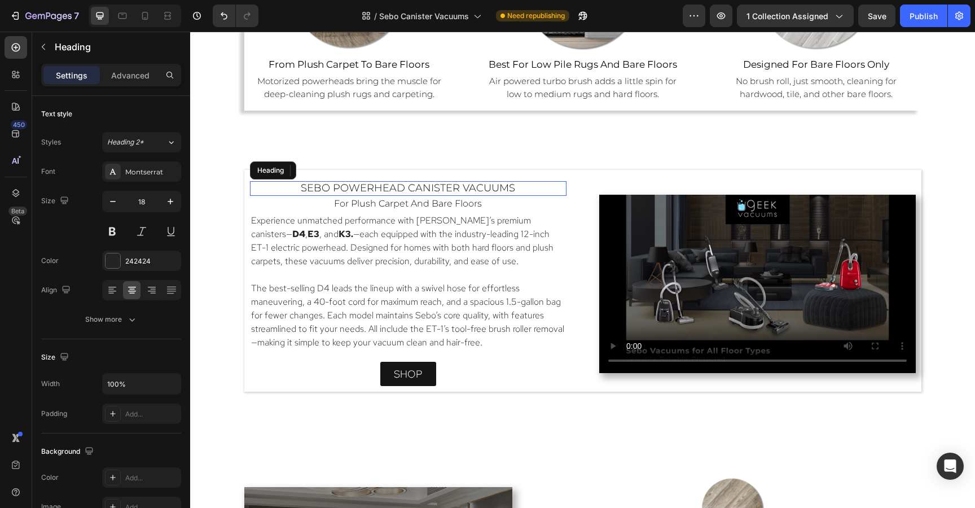
click at [406, 189] on span "sebo powerhead canister vacuums" at bounding box center [408, 188] width 214 height 12
click at [405, 186] on span "sebo powerhead canister vacuums" at bounding box center [408, 188] width 214 height 12
click at [500, 189] on p "sebo canister vacuums" at bounding box center [408, 188] width 314 height 12
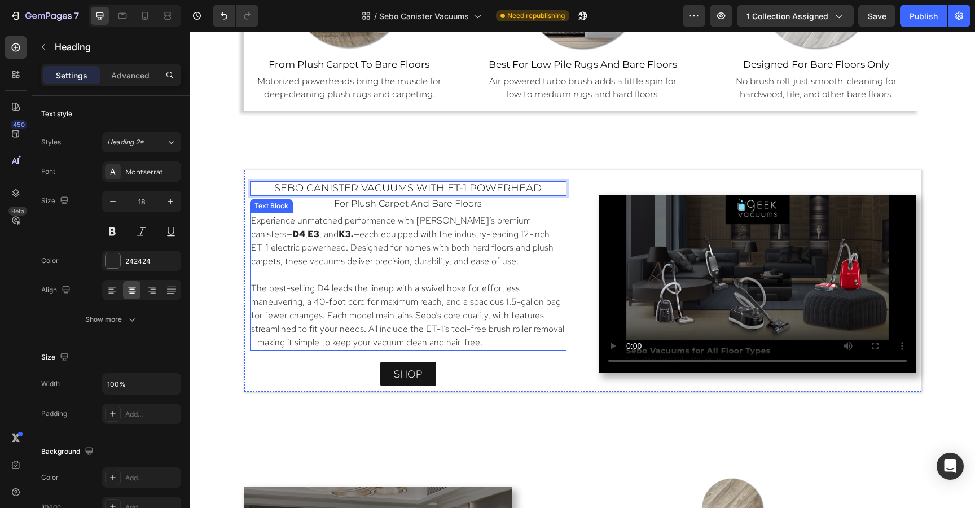
click at [491, 274] on p at bounding box center [408, 275] width 314 height 14
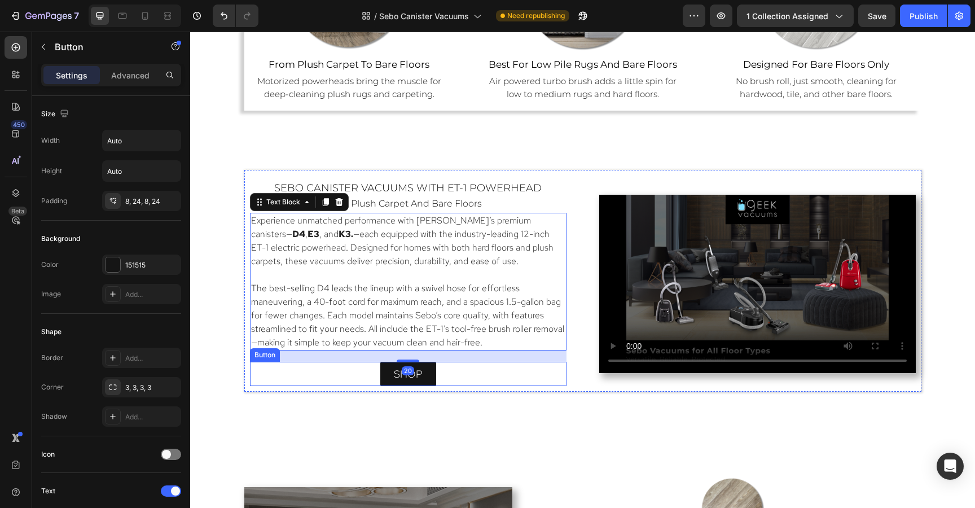
click at [553, 376] on div "shop Button" at bounding box center [408, 373] width 316 height 24
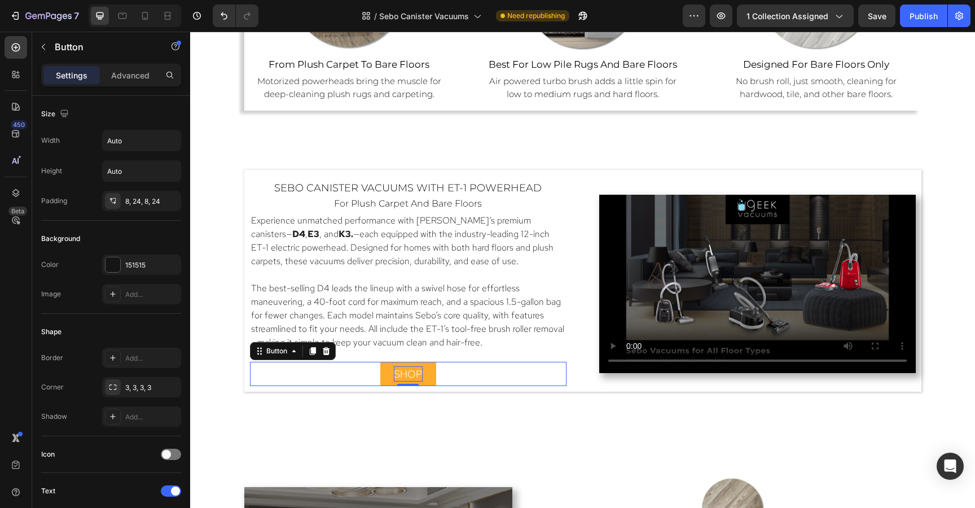
click at [407, 373] on span "shop" at bounding box center [408, 373] width 29 height 13
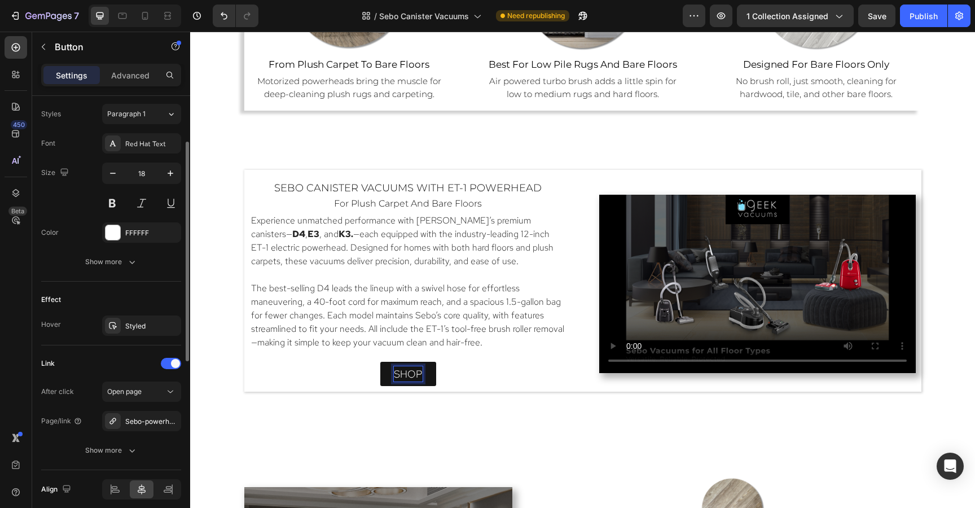
scroll to position [453, 0]
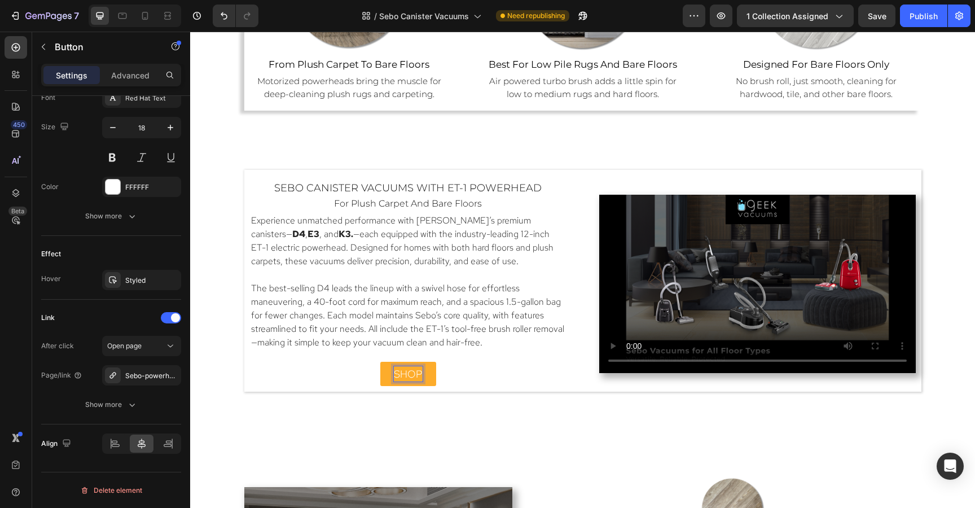
click at [406, 368] on span "shop" at bounding box center [408, 373] width 29 height 13
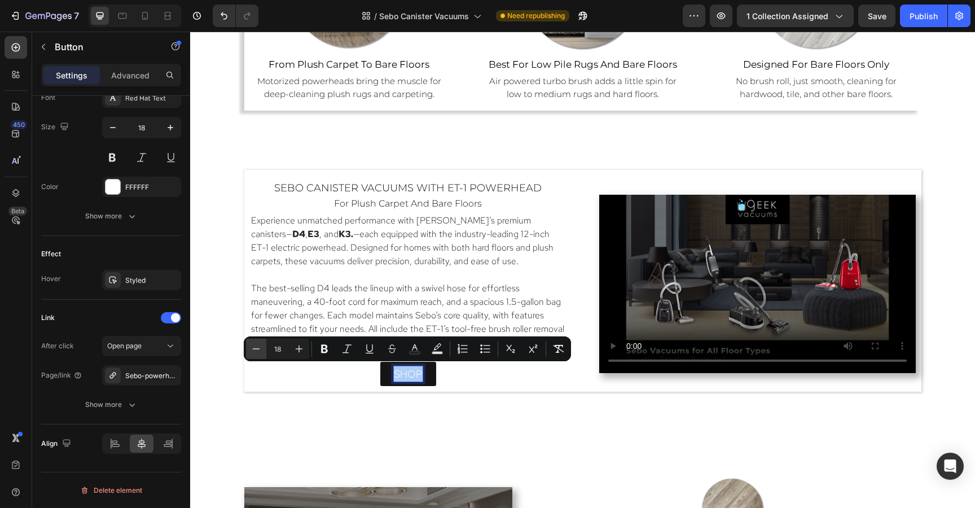
click at [257, 349] on icon "Editor contextual toolbar" at bounding box center [255, 348] width 11 height 11
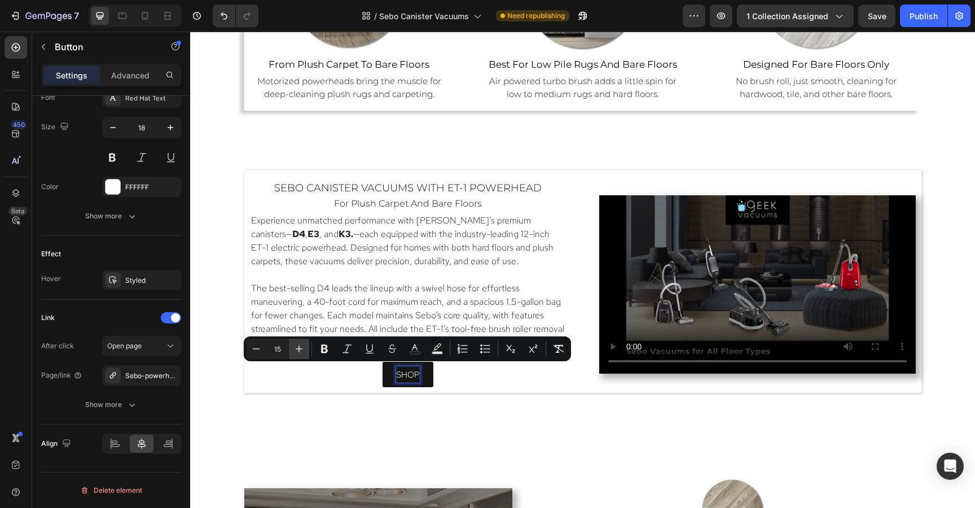
click at [300, 348] on icon "Editor contextual toolbar" at bounding box center [298, 348] width 11 height 11
type input "17"
click at [111, 126] on icon "button" at bounding box center [112, 127] width 11 height 11
type input "17"
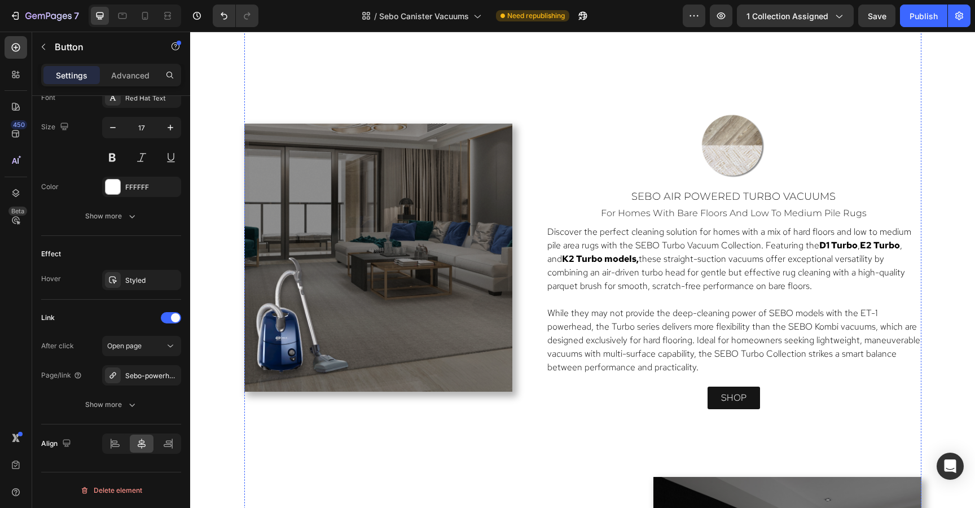
scroll to position [1307, 0]
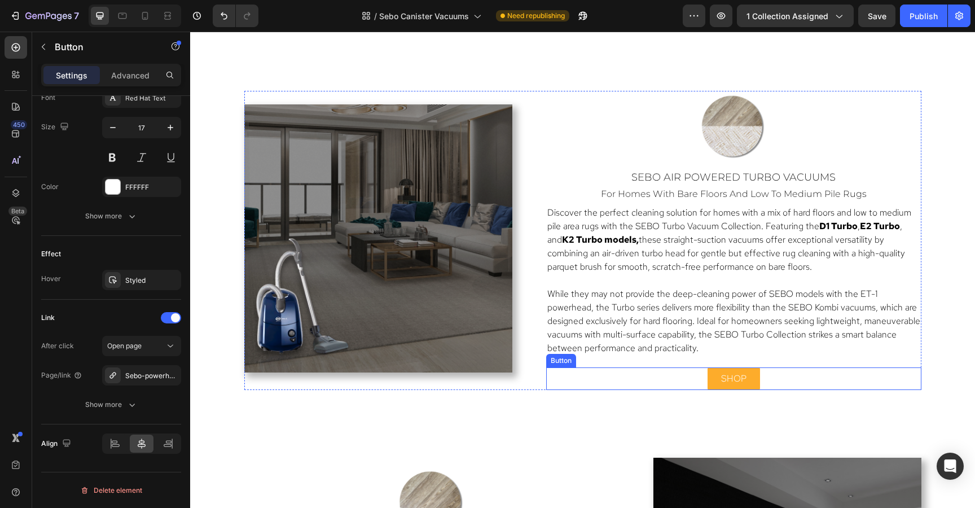
click at [757, 376] on link "shop" at bounding box center [733, 378] width 52 height 23
click at [740, 377] on p "shop" at bounding box center [733, 379] width 25 height 14
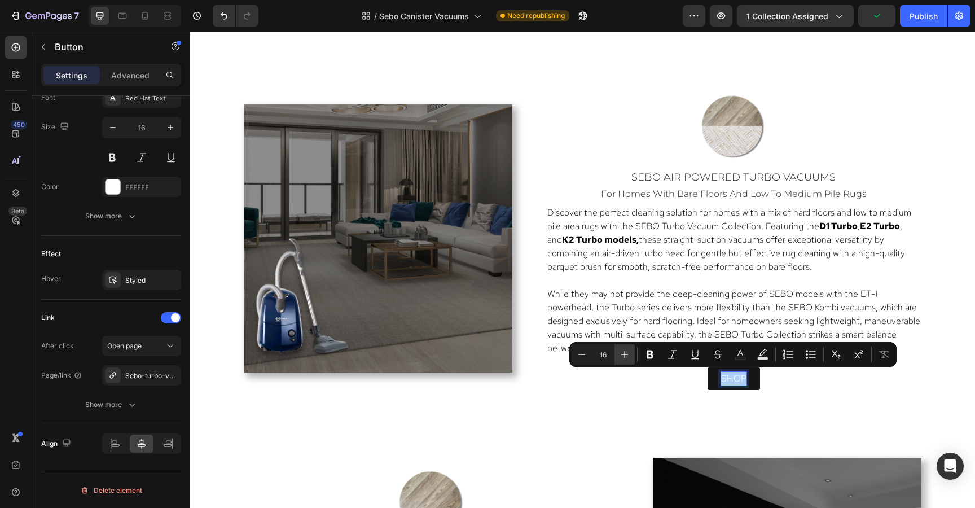
click at [622, 354] on icon "Editor contextual toolbar" at bounding box center [624, 354] width 11 height 11
type input "17"
click at [169, 127] on icon "button" at bounding box center [170, 127] width 11 height 11
type input "17"
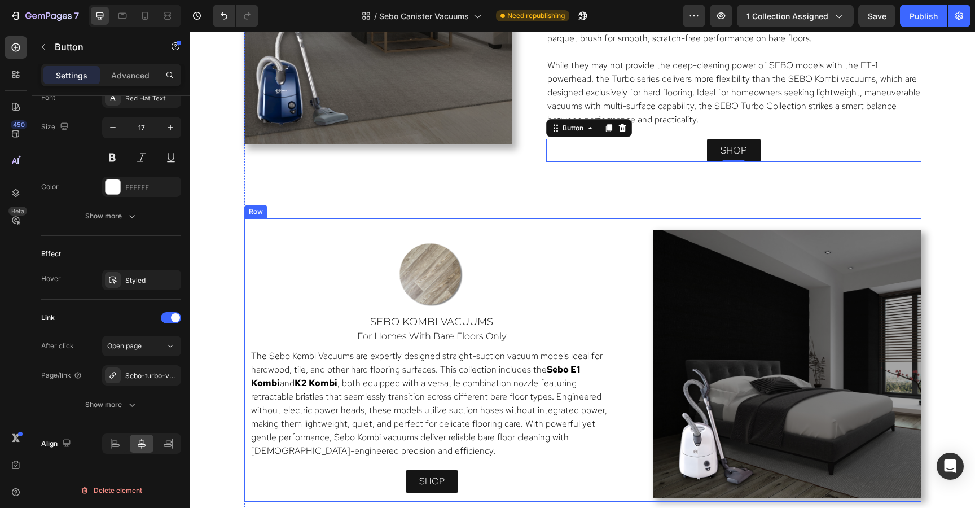
scroll to position [1750, 0]
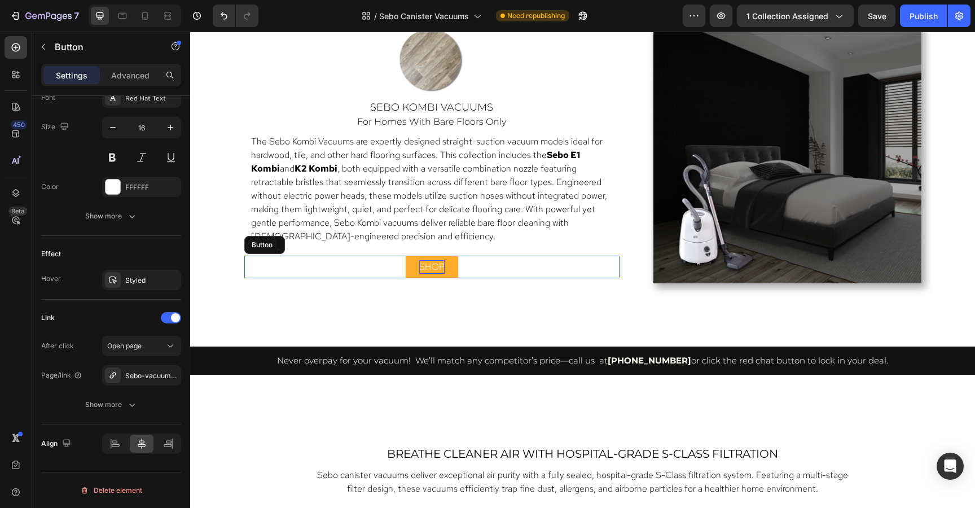
click at [430, 264] on p "shop" at bounding box center [431, 267] width 25 height 14
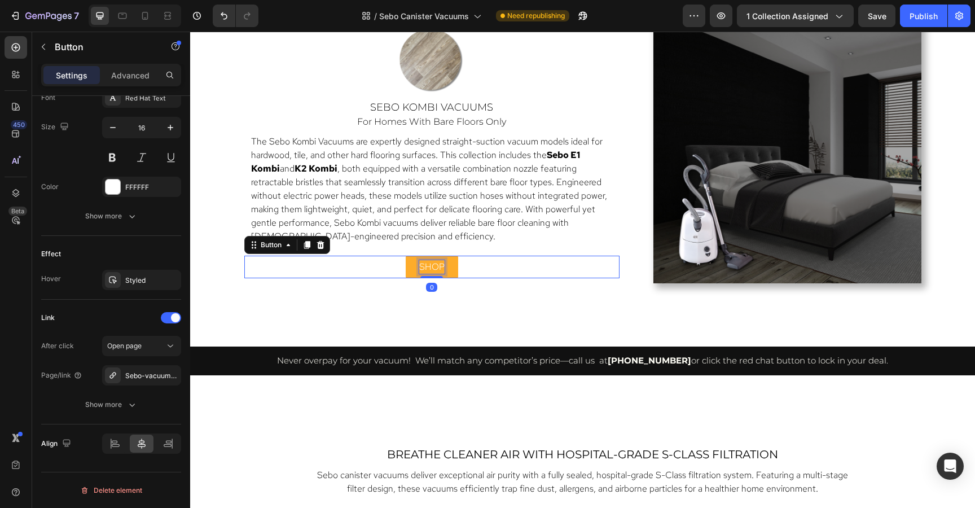
click at [430, 264] on p "shop" at bounding box center [431, 267] width 25 height 14
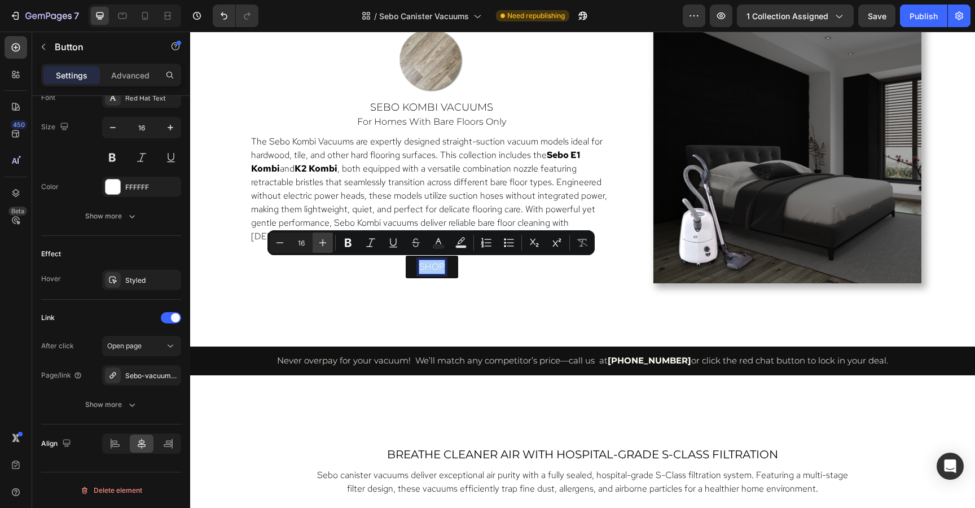
click at [318, 242] on icon "Editor contextual toolbar" at bounding box center [322, 242] width 11 height 11
type input "17"
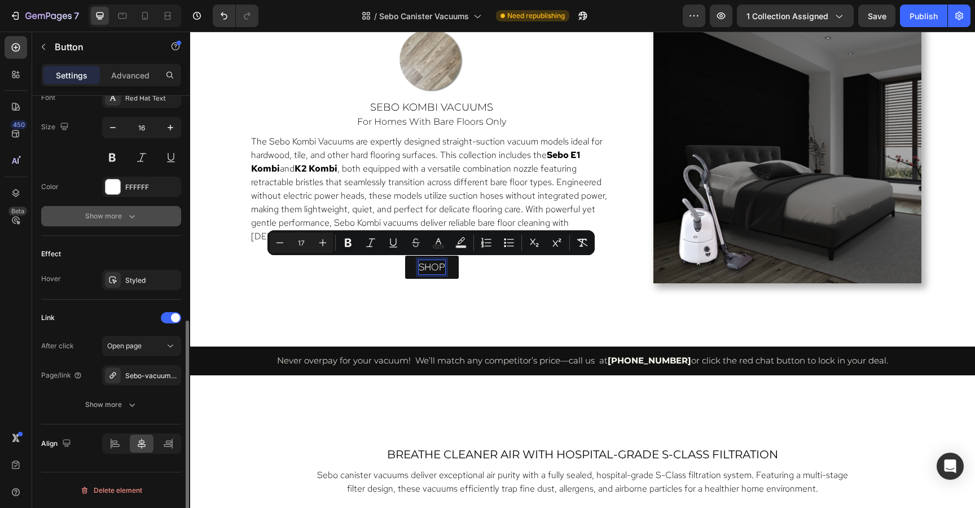
click at [116, 214] on div "Show more" at bounding box center [111, 215] width 52 height 11
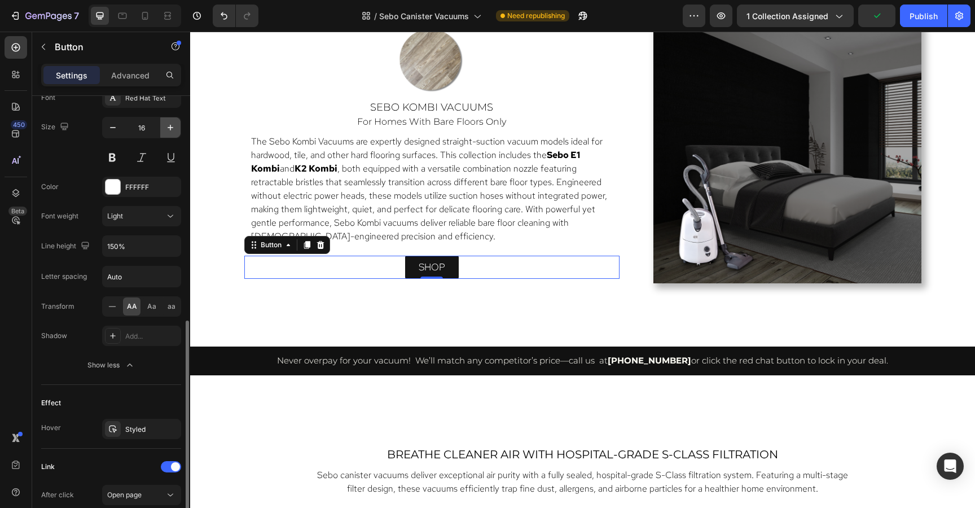
click at [165, 129] on icon "button" at bounding box center [170, 127] width 11 height 11
type input "17"
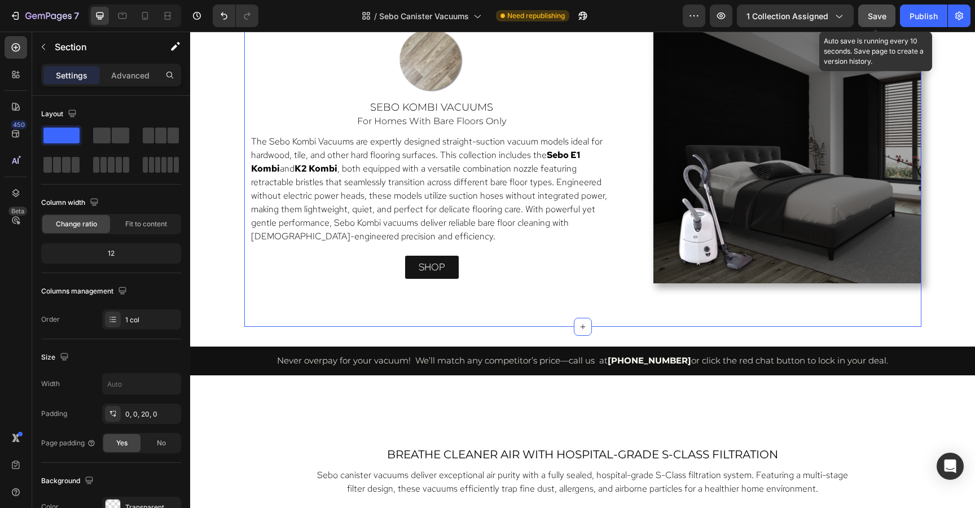
click at [879, 20] on span "Save" at bounding box center [876, 16] width 19 height 10
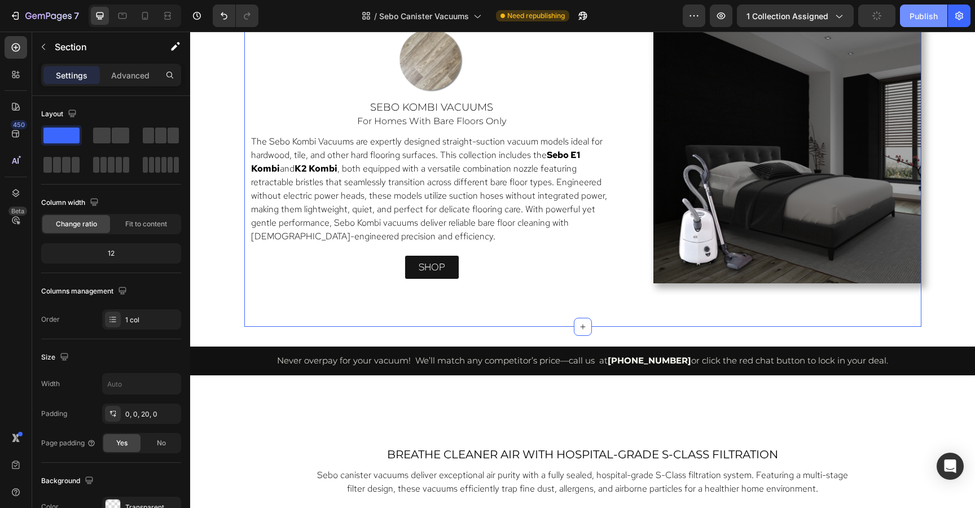
click at [923, 14] on div "Publish" at bounding box center [923, 16] width 28 height 12
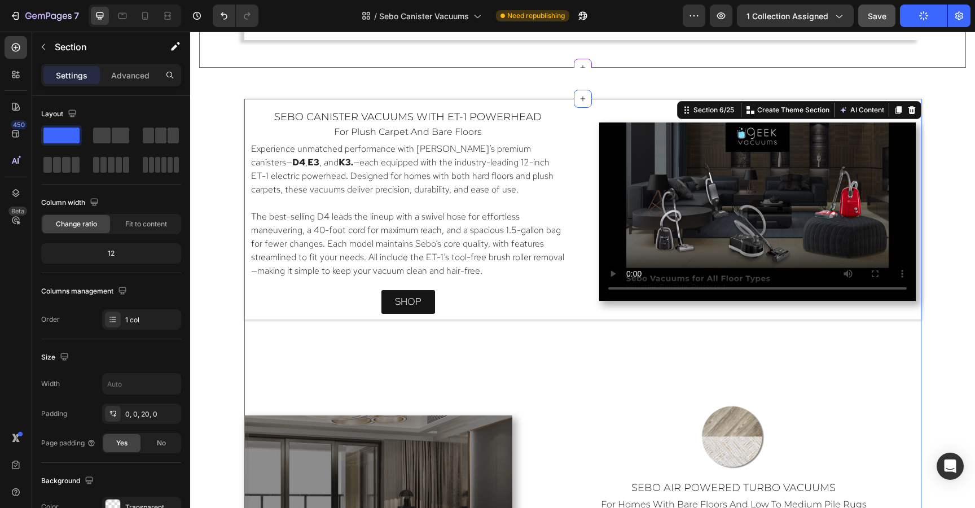
scroll to position [998, 0]
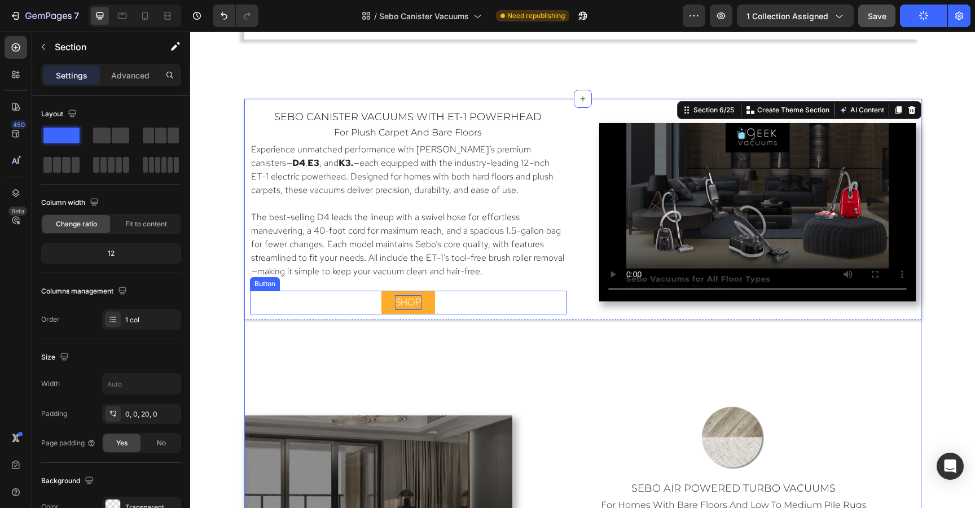
click at [410, 300] on span "shop" at bounding box center [408, 302] width 27 height 12
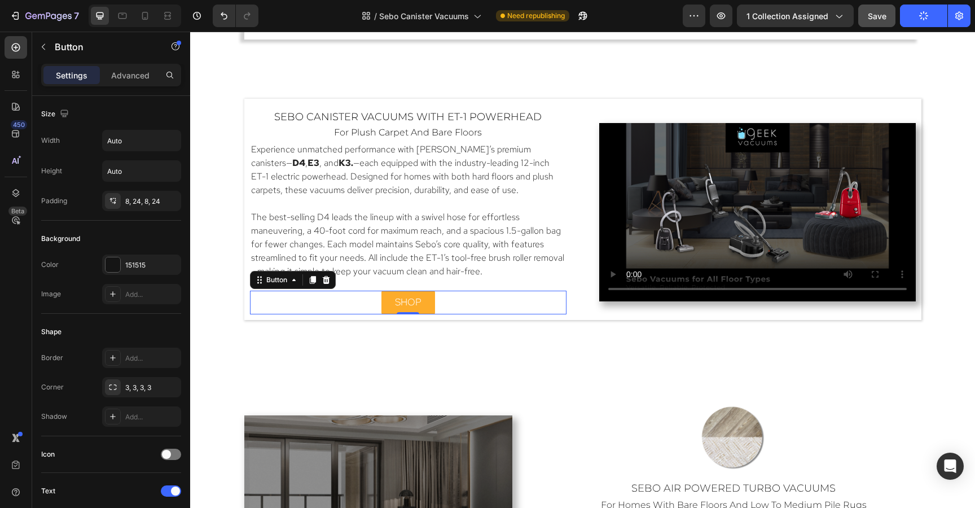
click at [427, 303] on link "shop" at bounding box center [408, 302] width 54 height 24
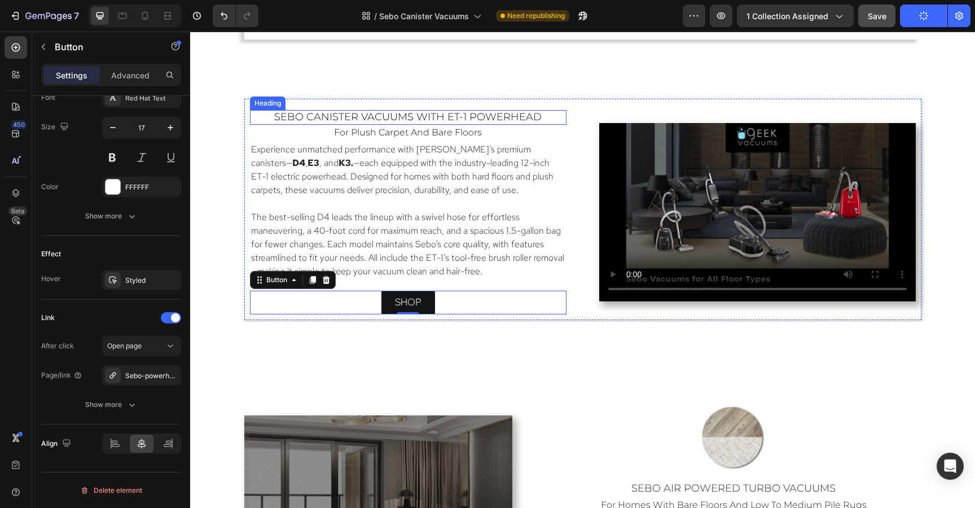
click at [480, 118] on span "sebo canister vacuums with ET-1 Powerhead" at bounding box center [407, 117] width 267 height 12
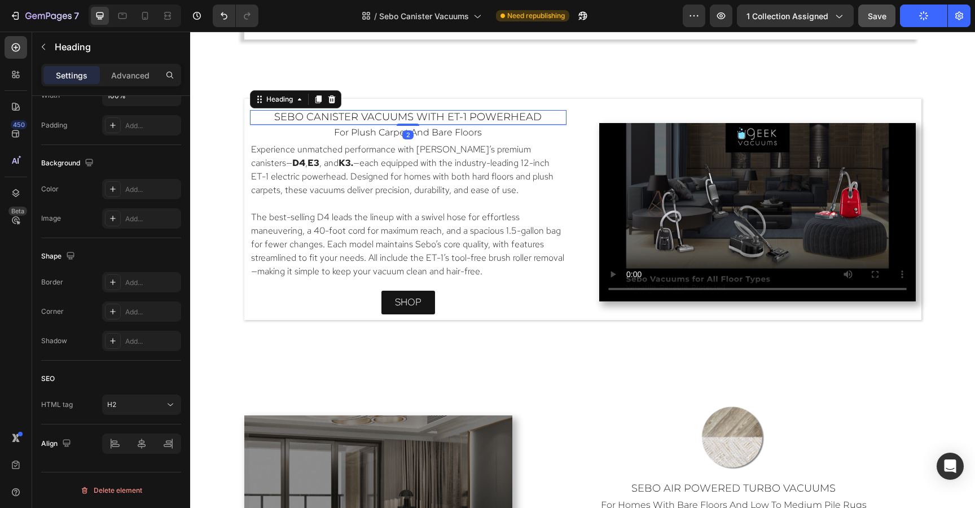
scroll to position [0, 0]
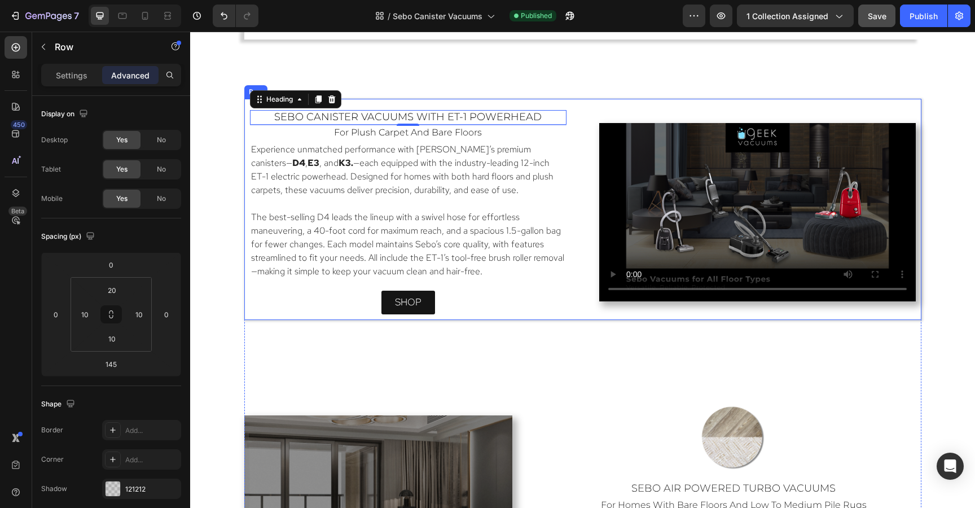
click at [480, 103] on div "⁠⁠⁠⁠⁠⁠⁠ sebo canister vacuums with ET-1 Powerhead Heading 2 for plush carpet an…" at bounding box center [582, 209] width 677 height 221
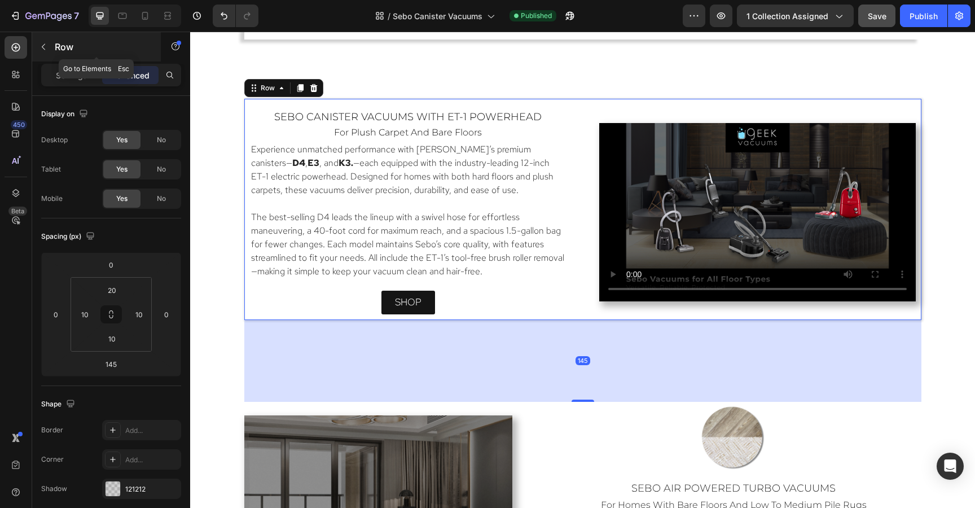
click at [45, 45] on icon "button" at bounding box center [43, 46] width 9 height 9
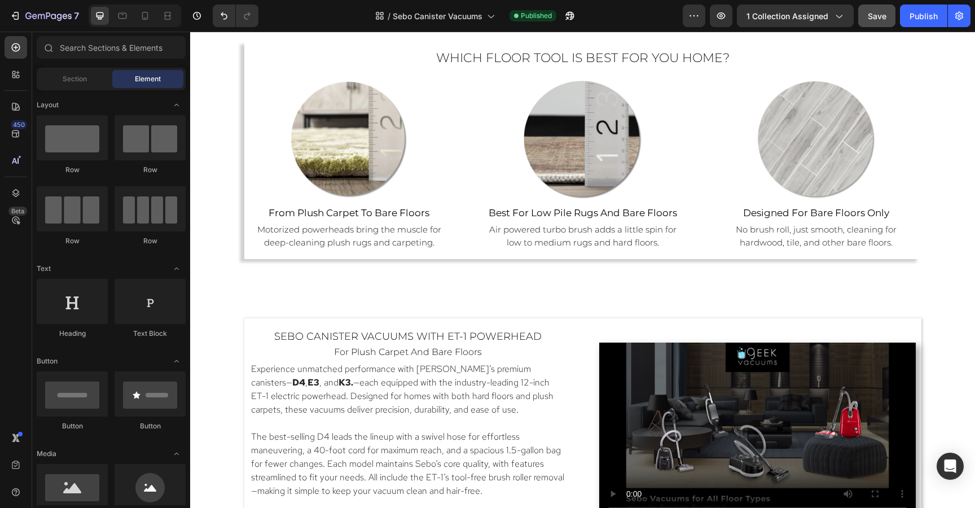
scroll to position [773, 0]
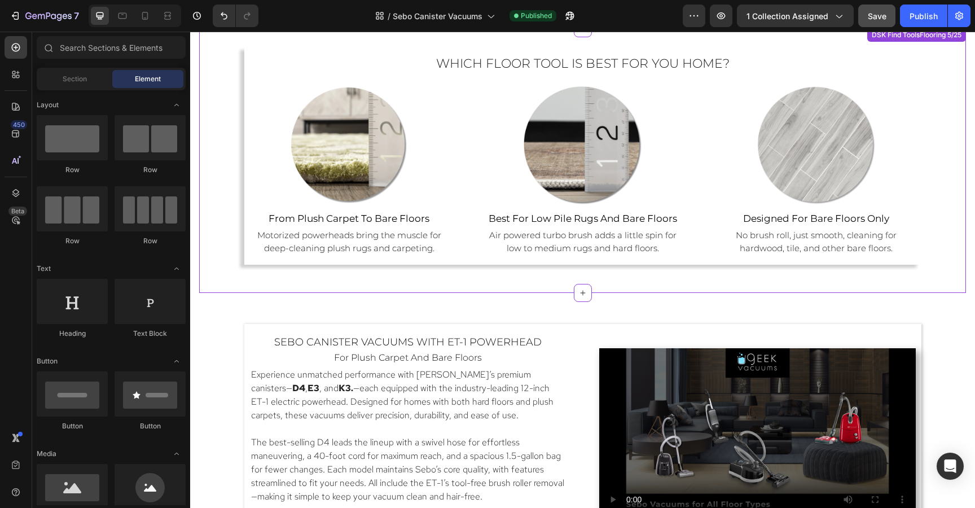
click at [363, 158] on img at bounding box center [349, 145] width 124 height 124
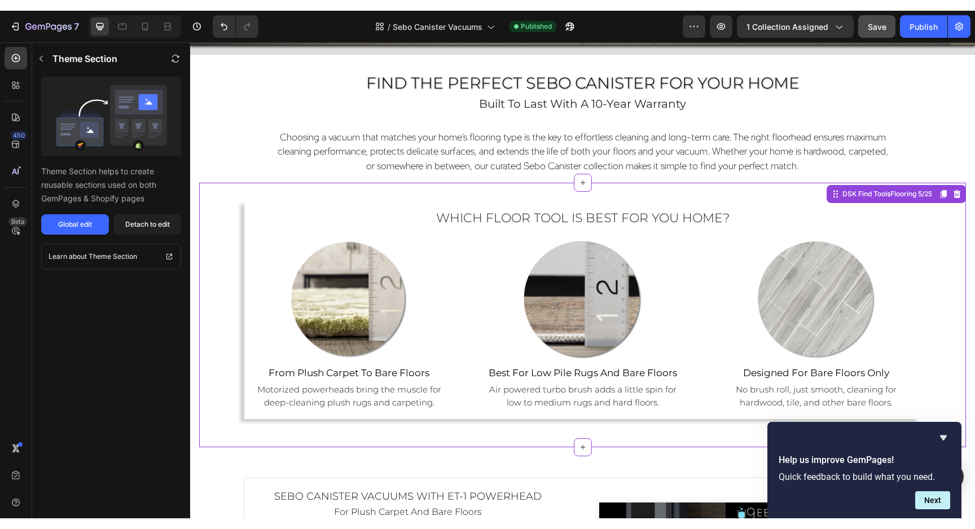
scroll to position [630, 0]
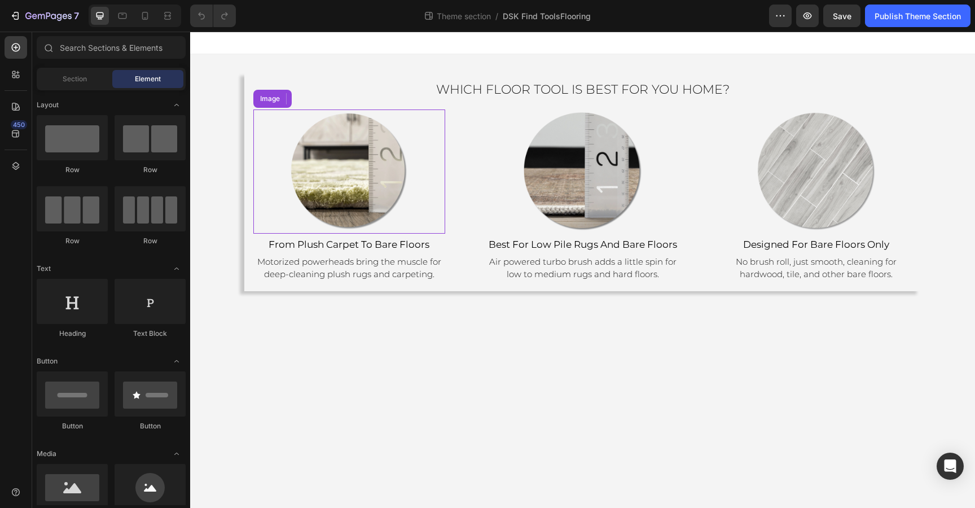
click at [380, 198] on img at bounding box center [349, 171] width 124 height 124
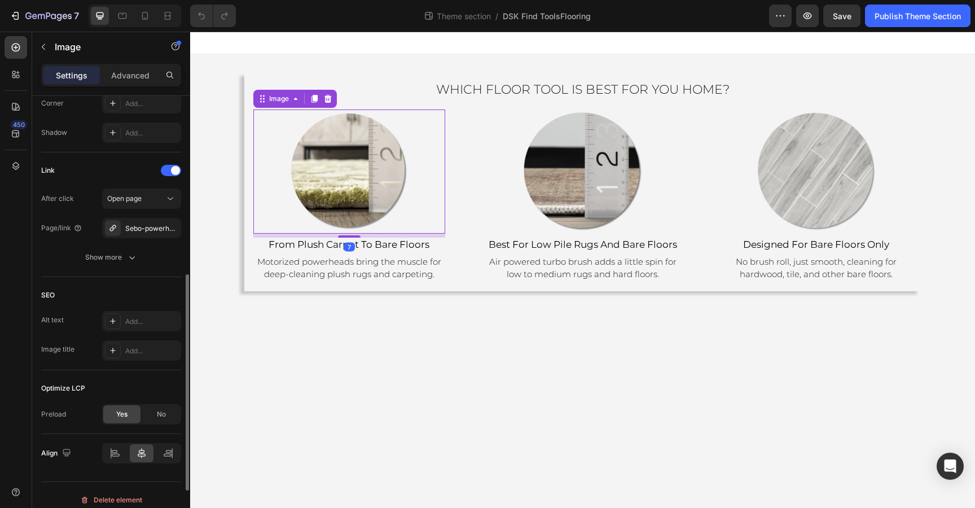
scroll to position [466, 0]
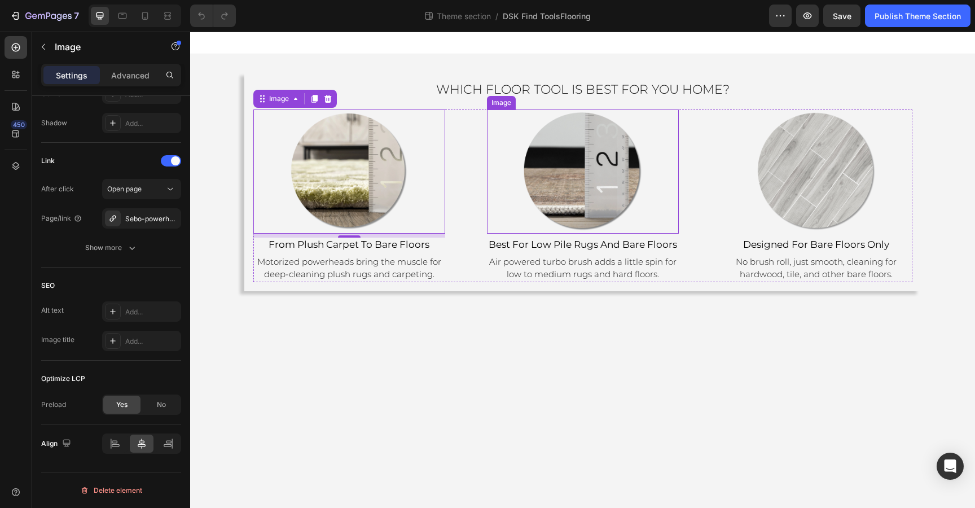
click at [618, 209] on img at bounding box center [583, 171] width 124 height 124
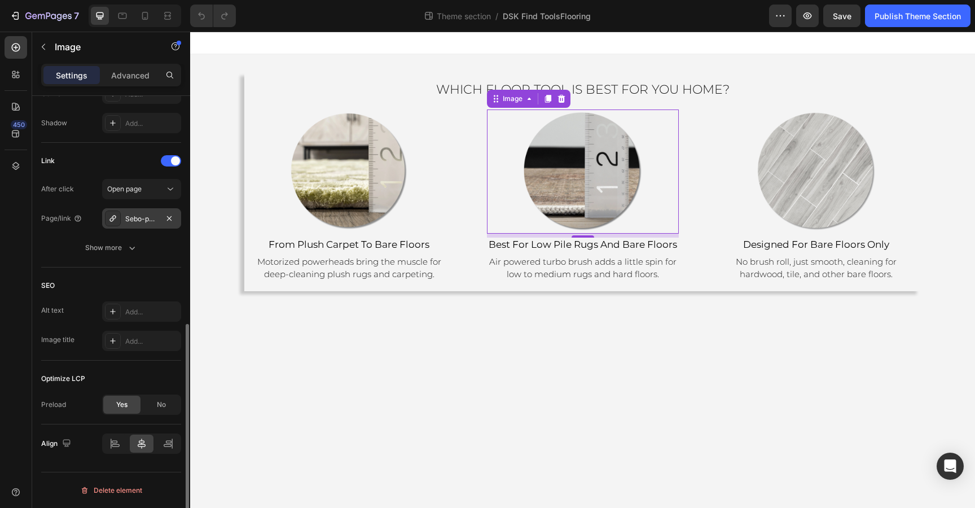
click at [153, 226] on div "Sebo-powerhead-vacuums-for-all-flooring-types" at bounding box center [141, 218] width 79 height 20
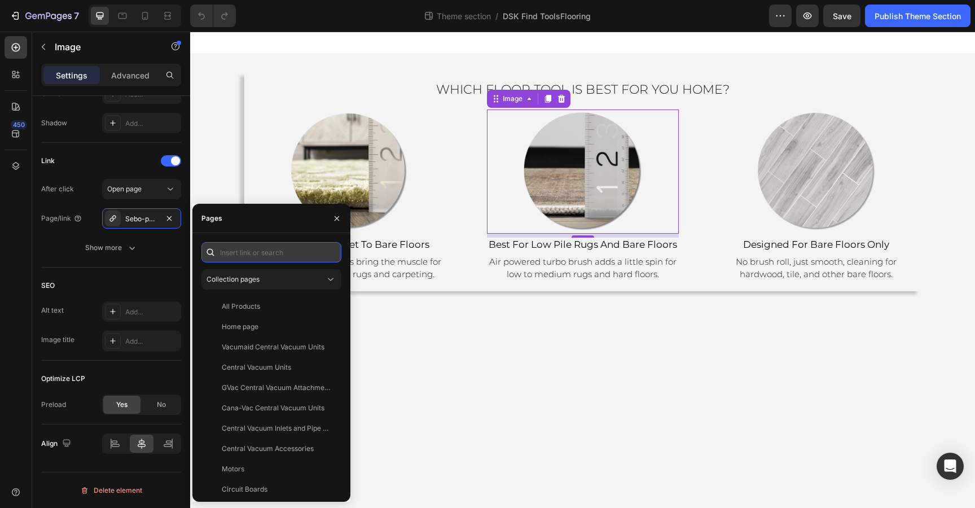
click at [232, 256] on input "text" at bounding box center [271, 252] width 140 height 20
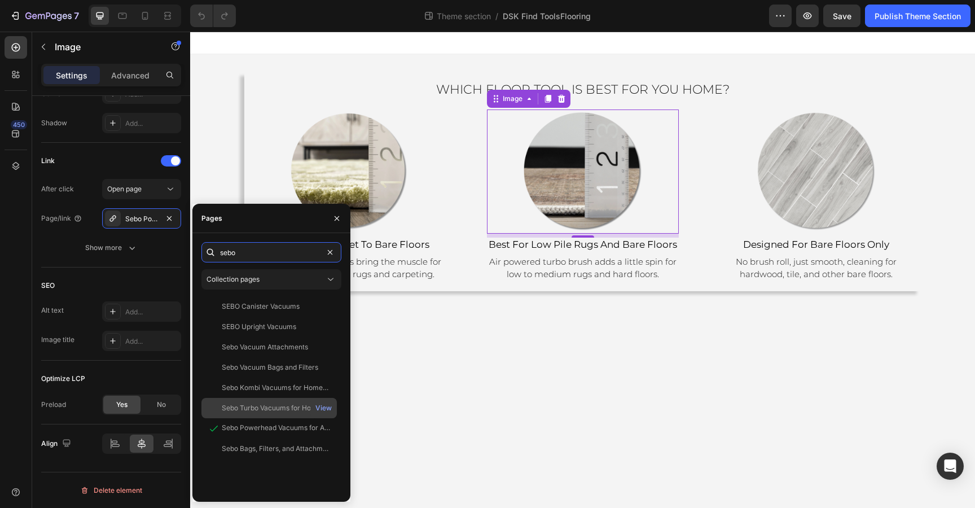
type input "sebo"
click at [267, 405] on div "Sebo Turbo Vacuums for Homes with Bare Floors and Low to Medium Pile Rugs" at bounding box center [276, 408] width 108 height 10
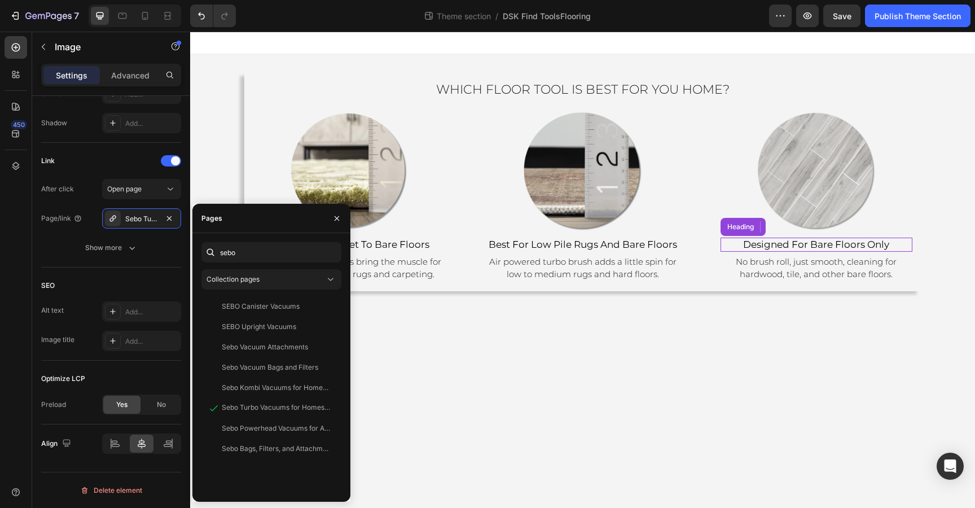
click at [767, 246] on span "designed for bare floors only" at bounding box center [816, 244] width 146 height 11
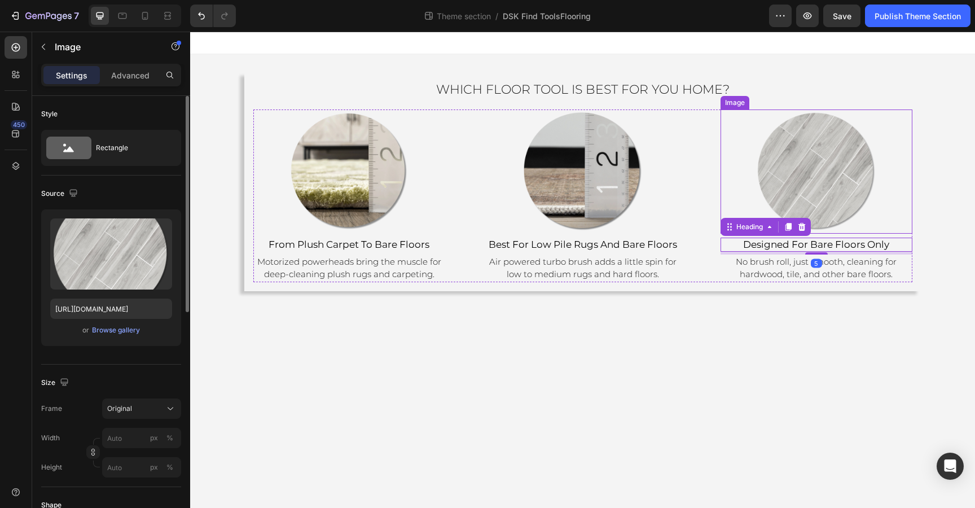
click at [802, 164] on img at bounding box center [816, 171] width 124 height 124
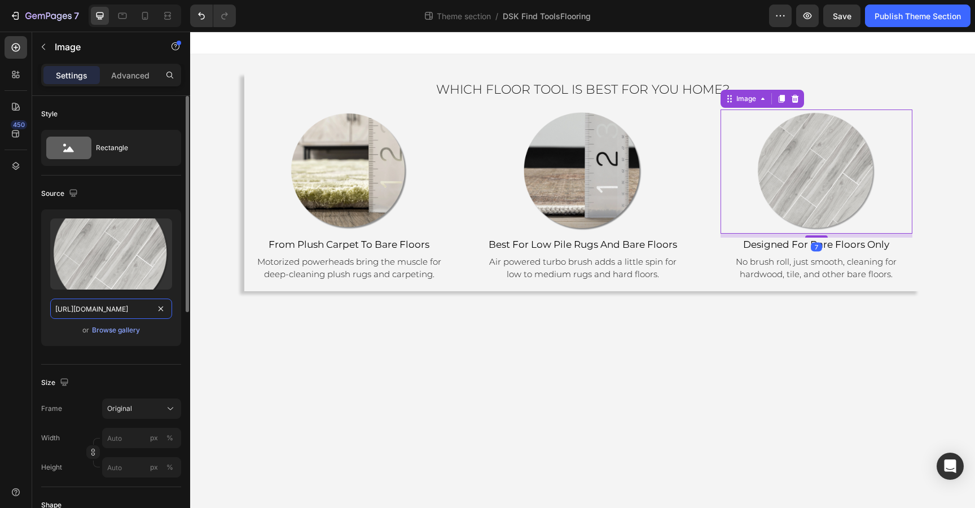
click at [106, 308] on input "[URL][DOMAIN_NAME]" at bounding box center [111, 308] width 122 height 20
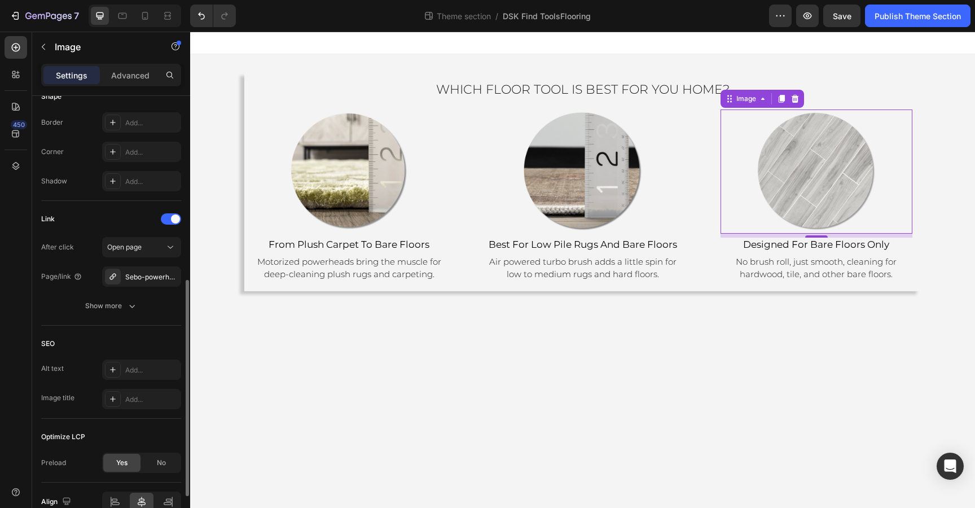
scroll to position [410, 0]
click at [135, 269] on div "Sebo-powerhead-vacuums-for-all-flooring-types" at bounding box center [141, 274] width 79 height 20
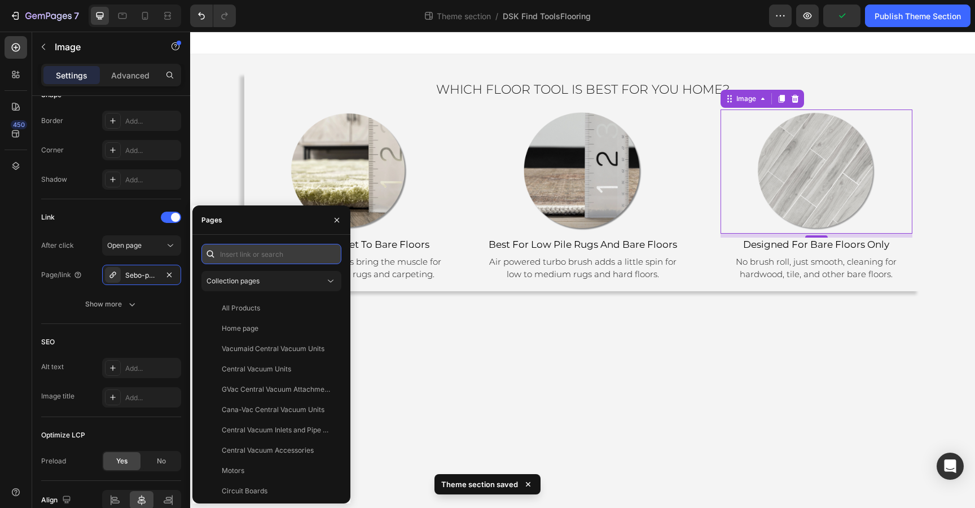
click at [229, 254] on input "text" at bounding box center [271, 254] width 140 height 20
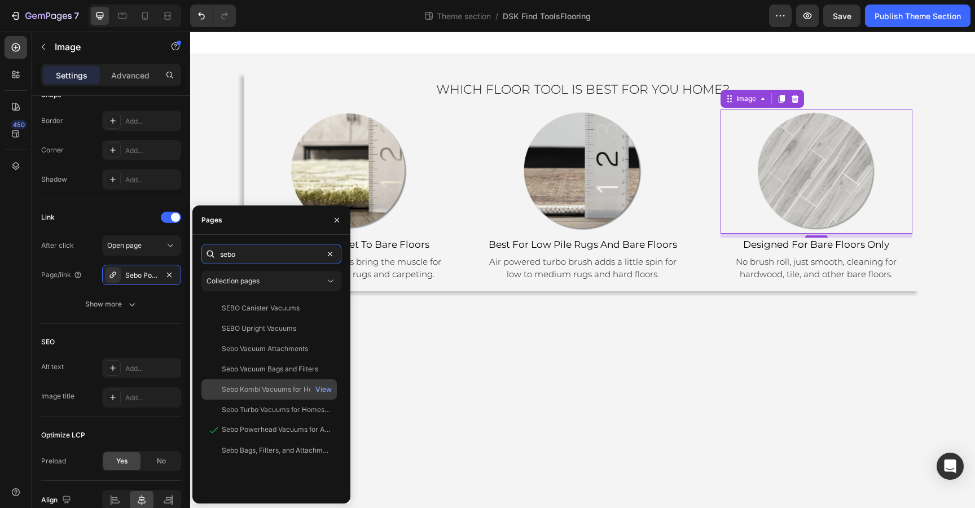
type input "sebo"
click at [250, 390] on div "Sebo Kombi Vacuums for Homes with Bare Floors" at bounding box center [276, 389] width 108 height 10
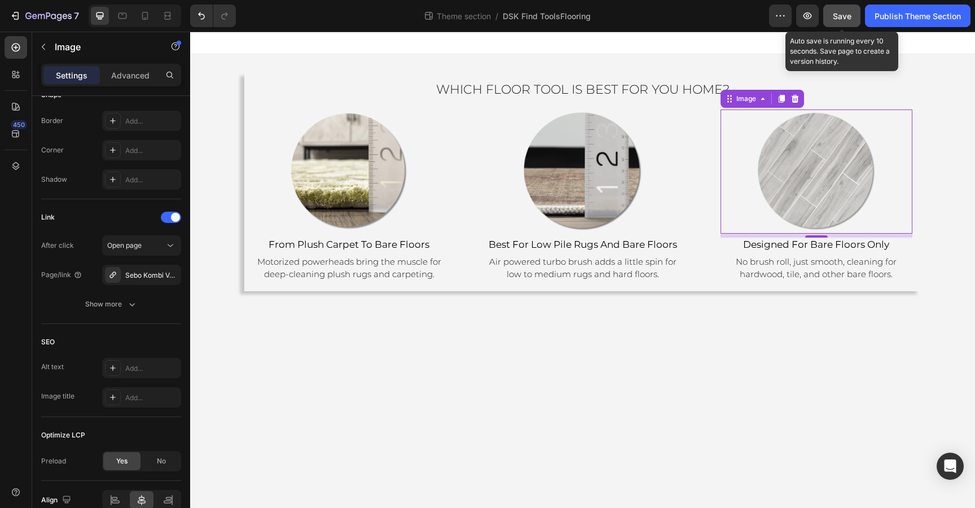
click at [843, 17] on span "Save" at bounding box center [841, 16] width 19 height 10
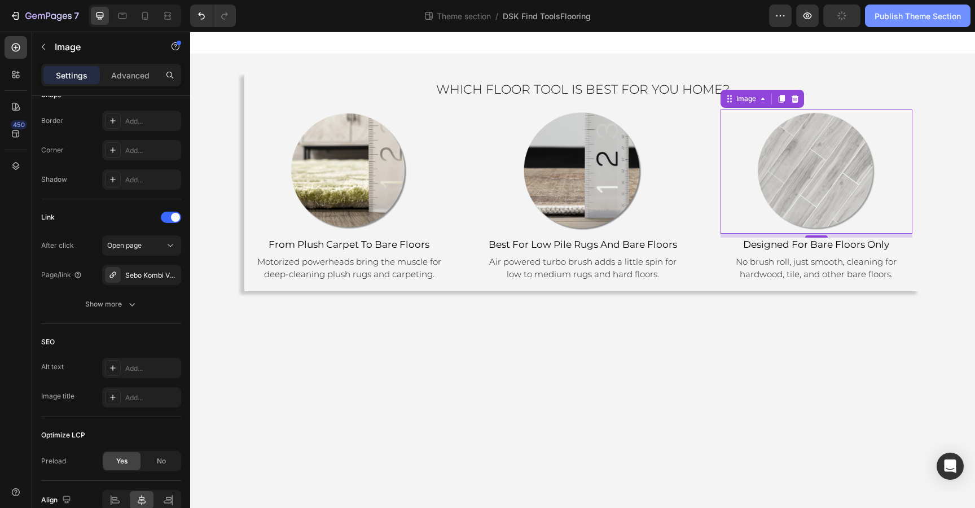
click at [893, 19] on div "Publish Theme Section" at bounding box center [917, 16] width 86 height 12
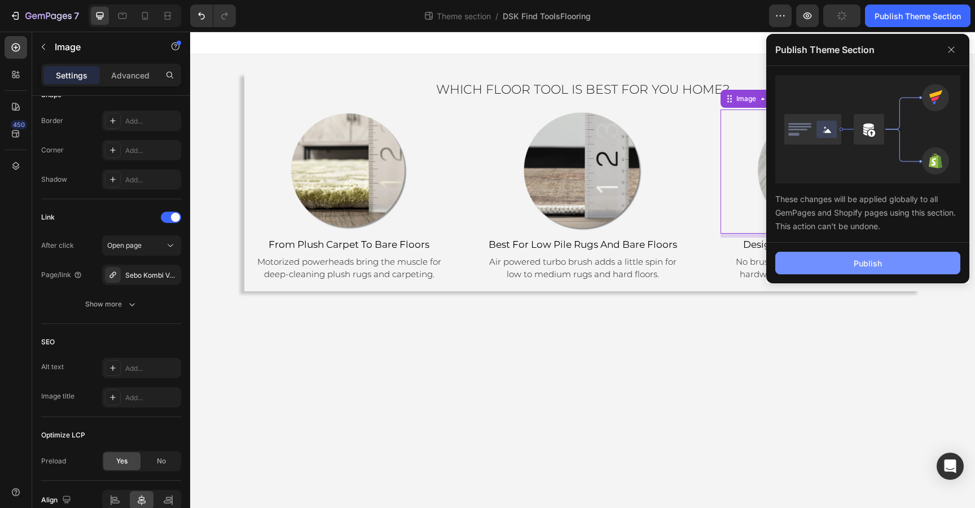
click at [863, 266] on div "Publish" at bounding box center [867, 263] width 28 height 12
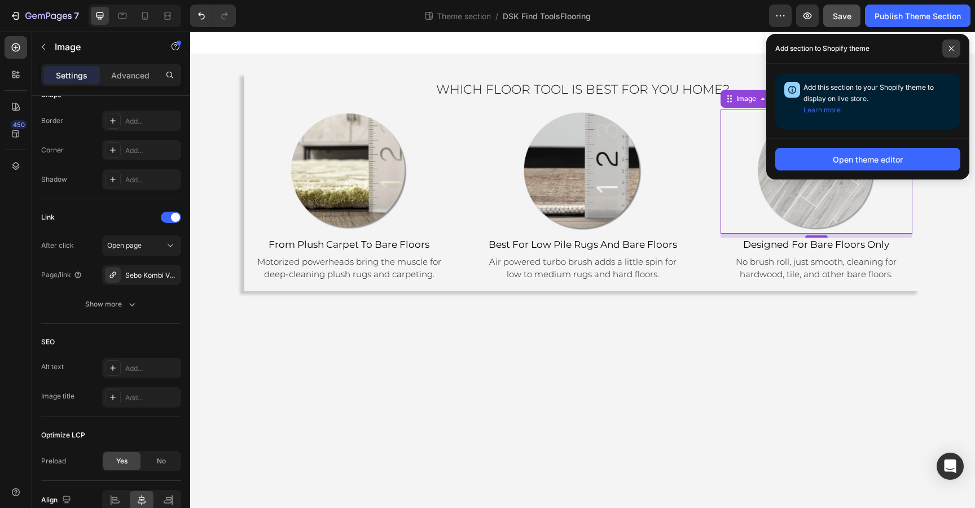
click at [949, 52] on span at bounding box center [951, 48] width 18 height 18
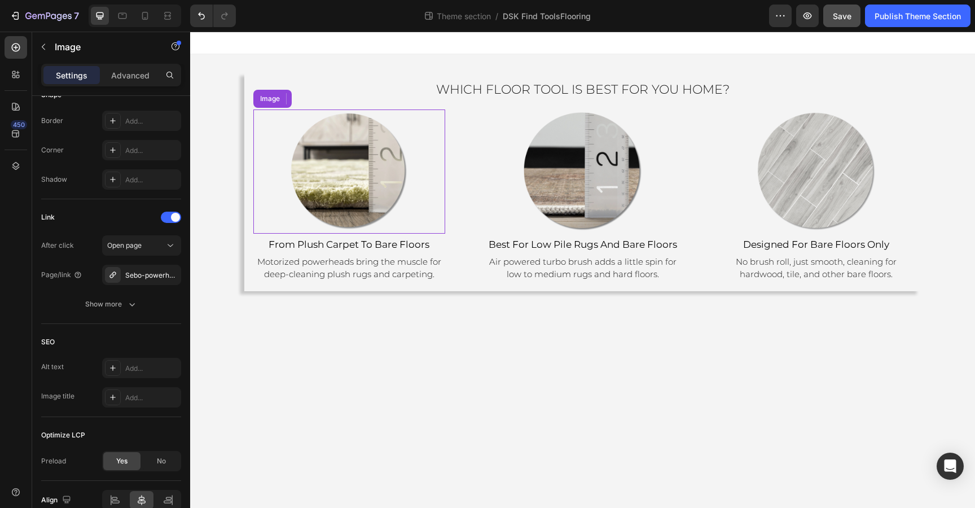
click at [367, 189] on img at bounding box center [349, 171] width 124 height 124
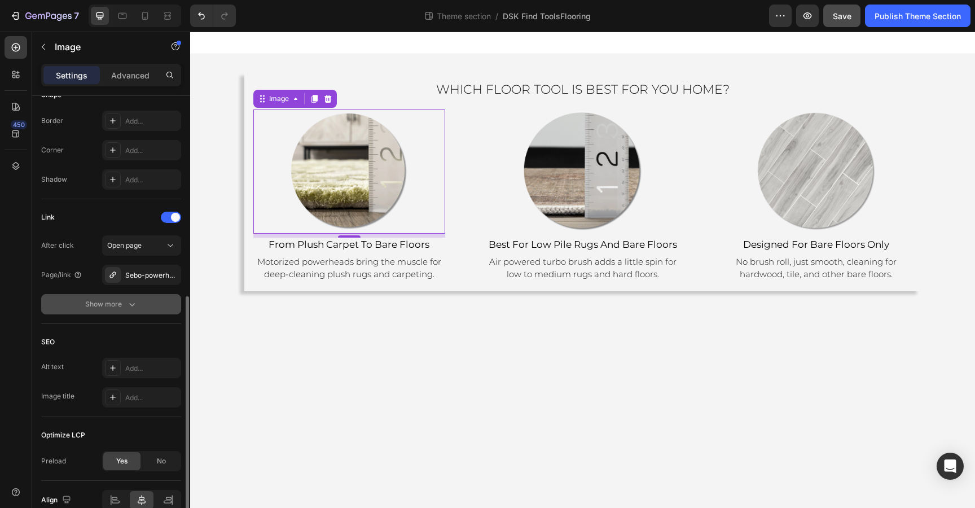
click at [118, 299] on div "Show more" at bounding box center [111, 303] width 52 height 11
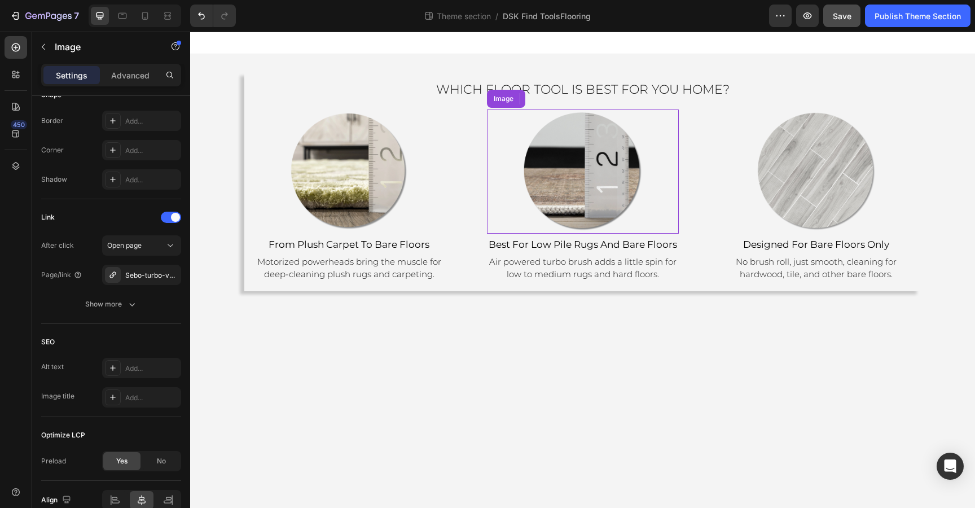
click at [545, 200] on img at bounding box center [583, 171] width 124 height 124
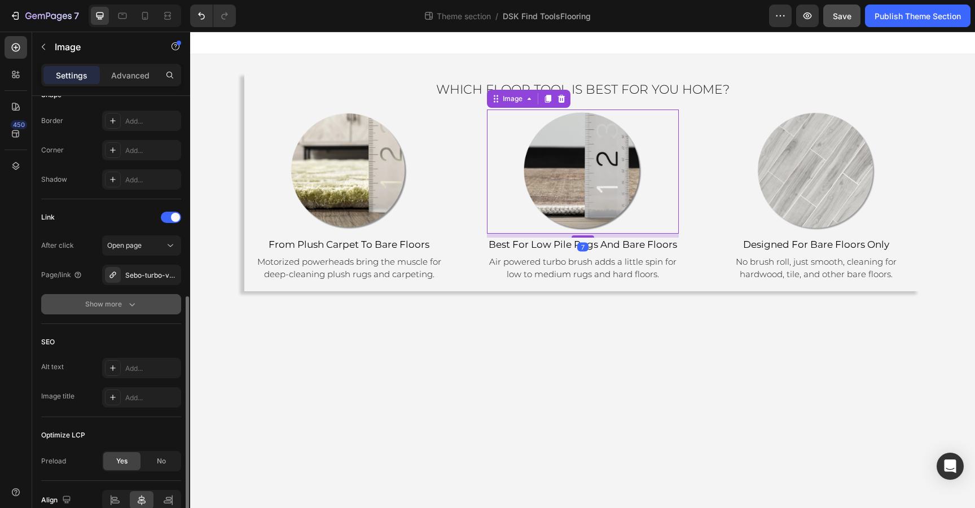
click at [99, 302] on div "Show more" at bounding box center [111, 303] width 52 height 11
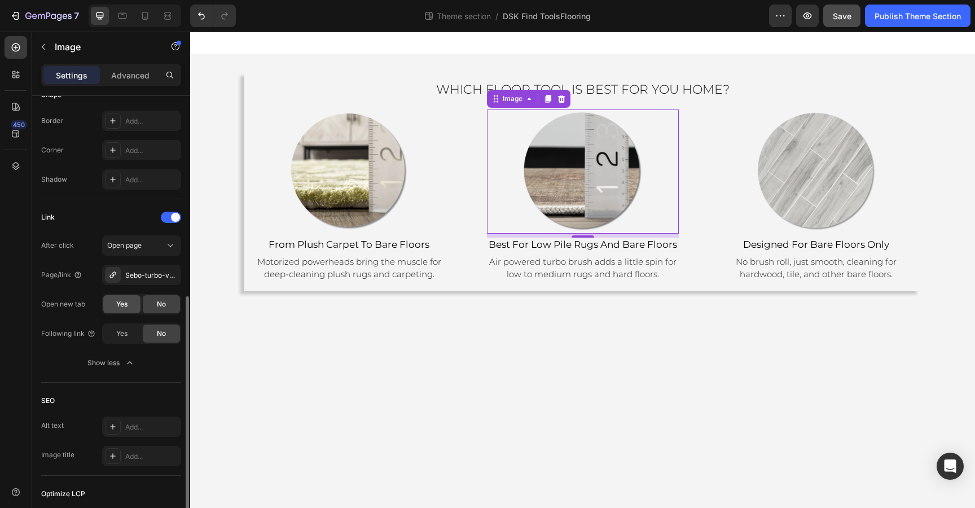
click at [119, 305] on span "Yes" at bounding box center [121, 304] width 11 height 10
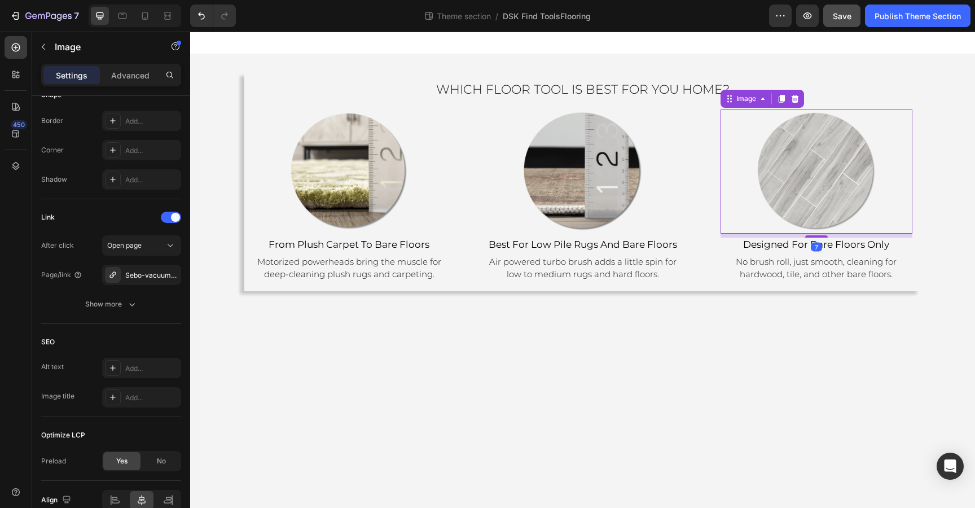
click at [817, 199] on img at bounding box center [816, 171] width 124 height 124
click at [135, 307] on icon "button" at bounding box center [131, 303] width 11 height 11
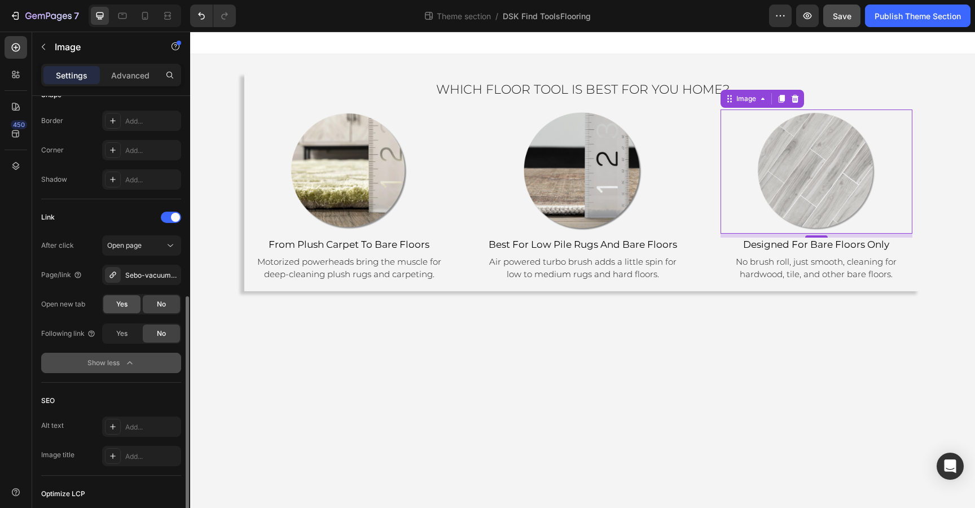
click at [121, 303] on span "Yes" at bounding box center [121, 304] width 11 height 10
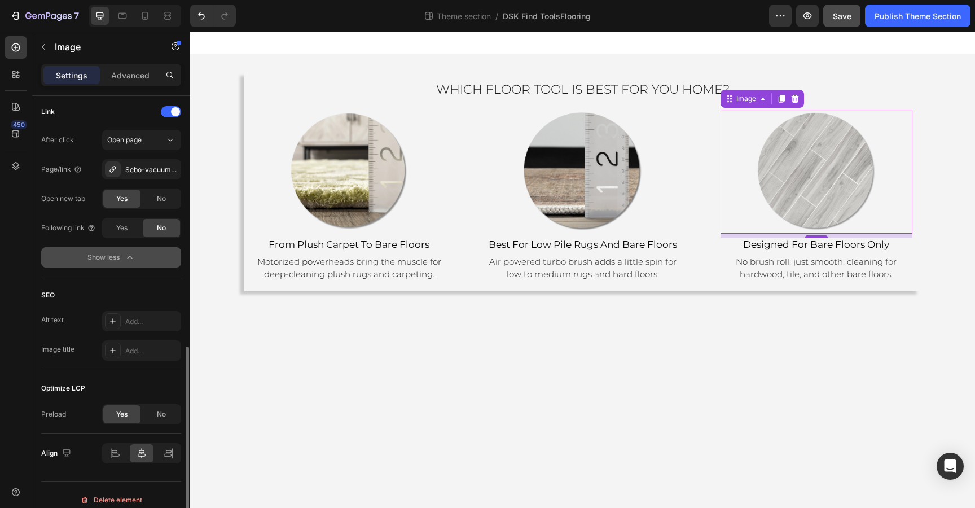
scroll to position [525, 0]
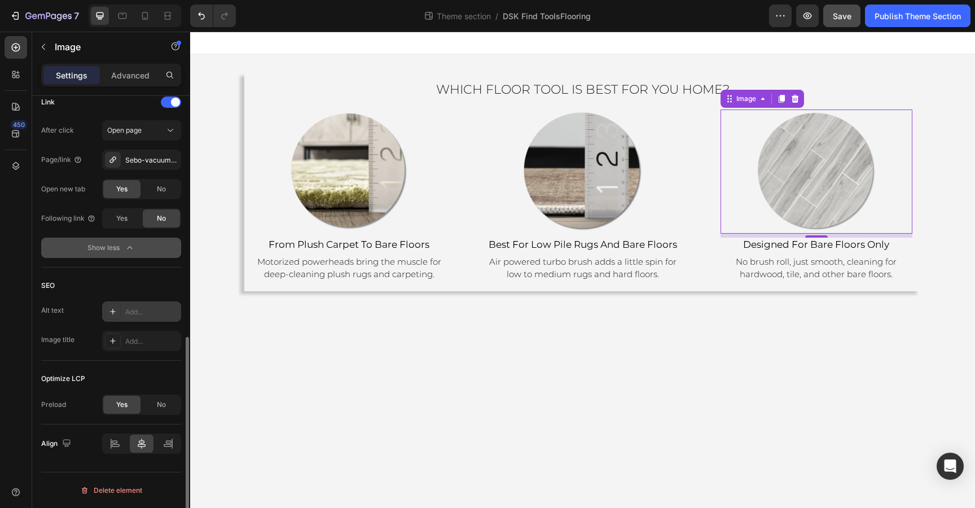
click at [134, 312] on div "Add..." at bounding box center [151, 312] width 53 height 10
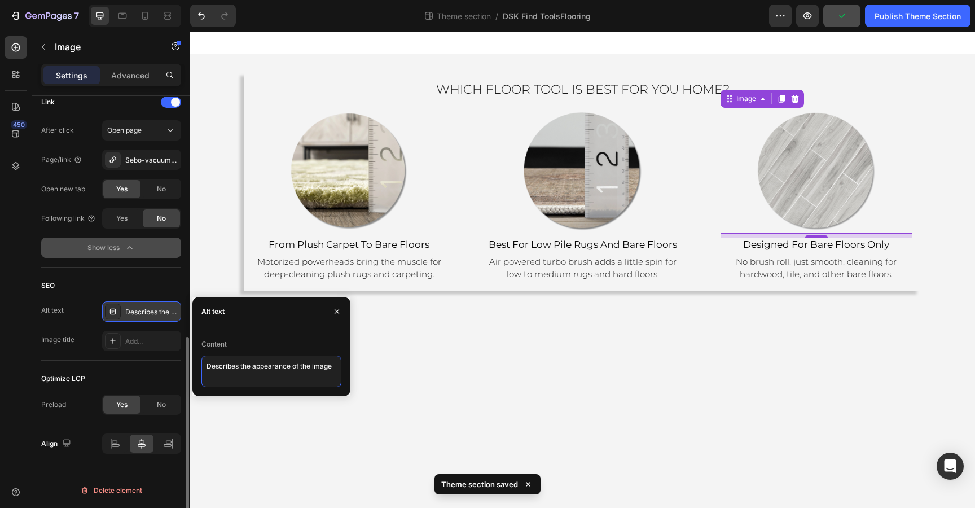
drag, startPoint x: 208, startPoint y: 368, endPoint x: 349, endPoint y: 361, distance: 141.1
click at [349, 361] on div "Content Describes the appearance of the image" at bounding box center [271, 361] width 158 height 52
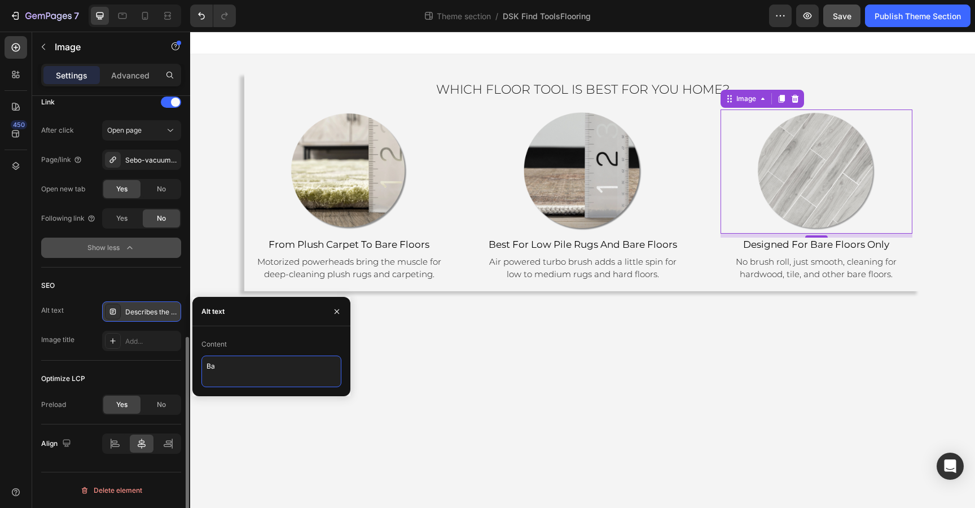
type textarea "B"
type textarea "Grey tile plank flooring"
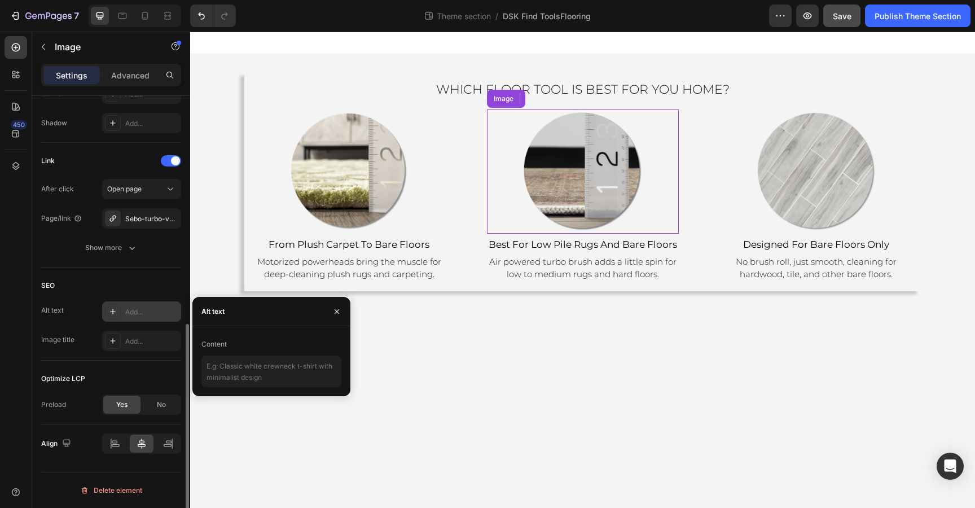
scroll to position [466, 0]
click at [614, 227] on img at bounding box center [583, 171] width 124 height 124
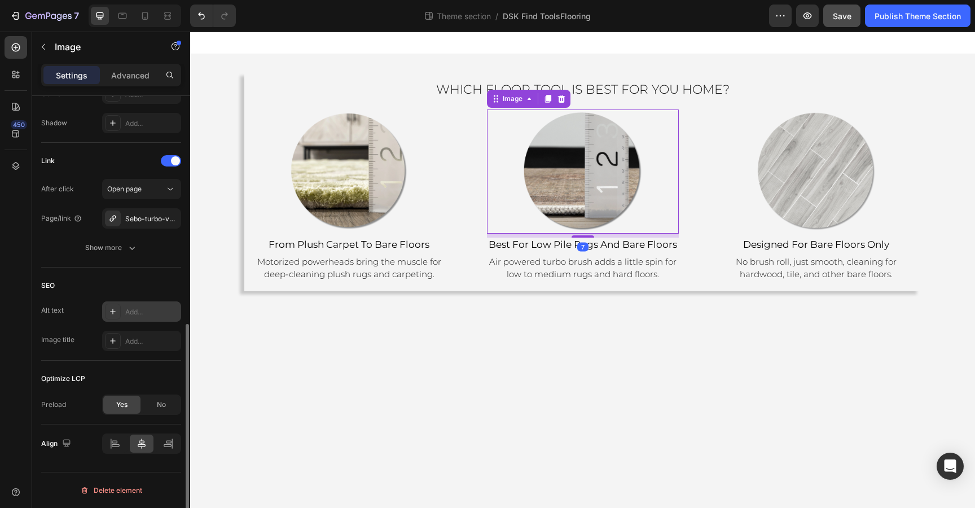
click at [134, 315] on div "Add..." at bounding box center [151, 312] width 53 height 10
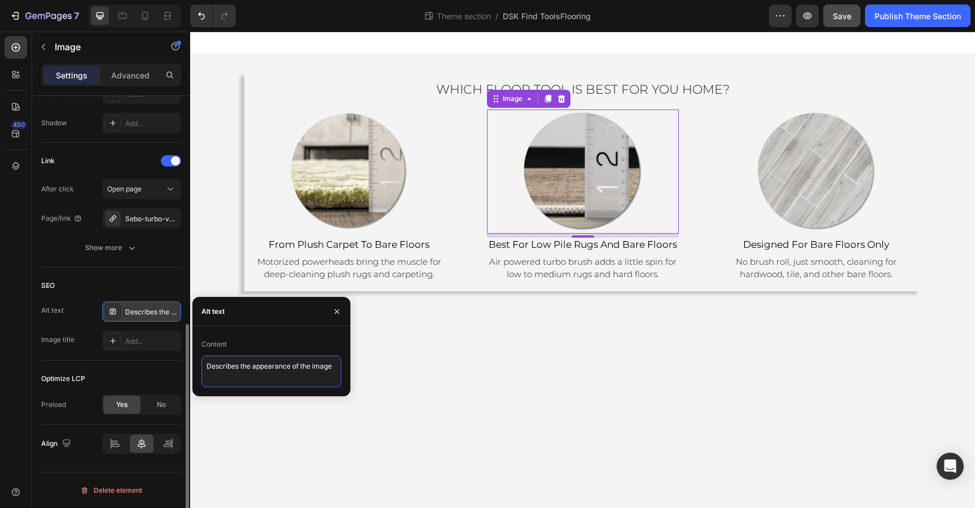
drag, startPoint x: 206, startPoint y: 367, endPoint x: 339, endPoint y: 367, distance: 133.1
click at [339, 367] on textarea "Describes the appearance of the image" at bounding box center [271, 371] width 140 height 32
type textarea "Low pile area rug with ruler showing less than half inch height"
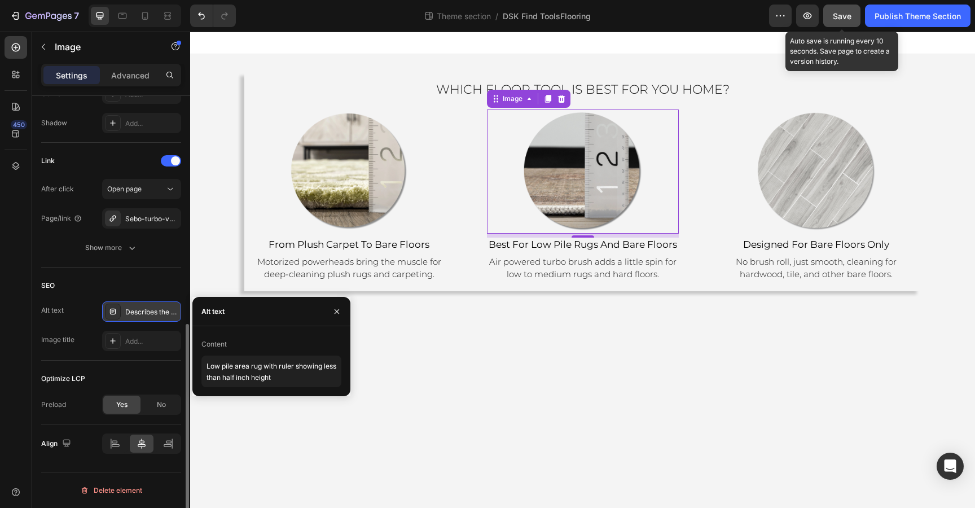
click at [841, 19] on span "Save" at bounding box center [841, 16] width 19 height 10
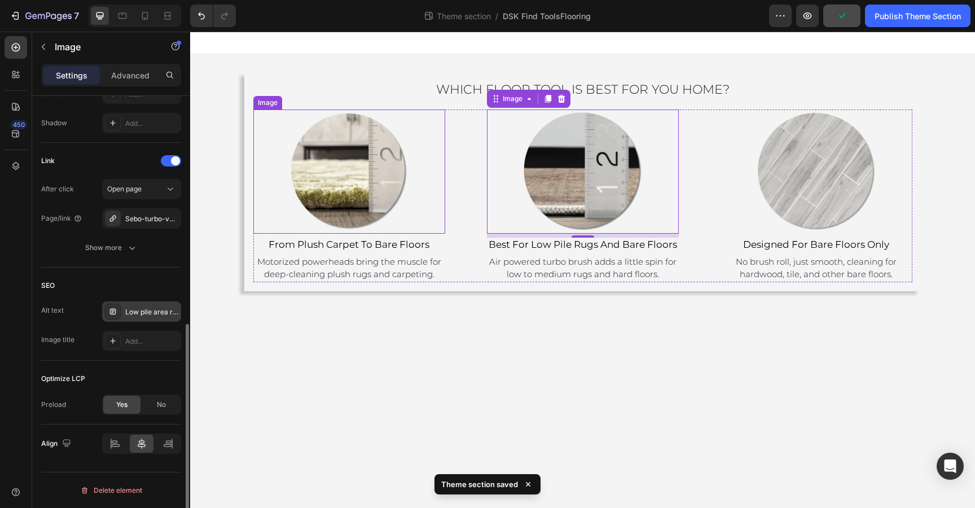
click at [372, 172] on img at bounding box center [349, 171] width 124 height 124
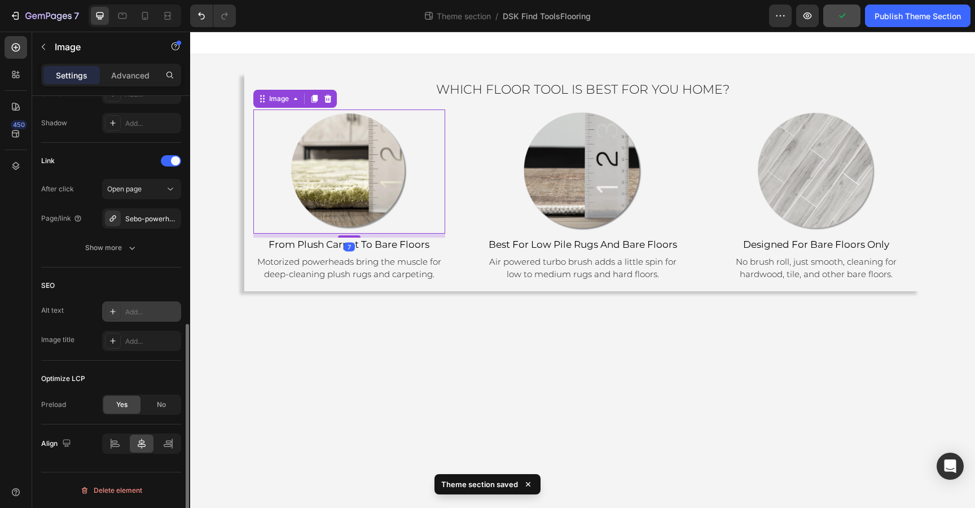
click at [139, 307] on div "Add..." at bounding box center [151, 312] width 53 height 10
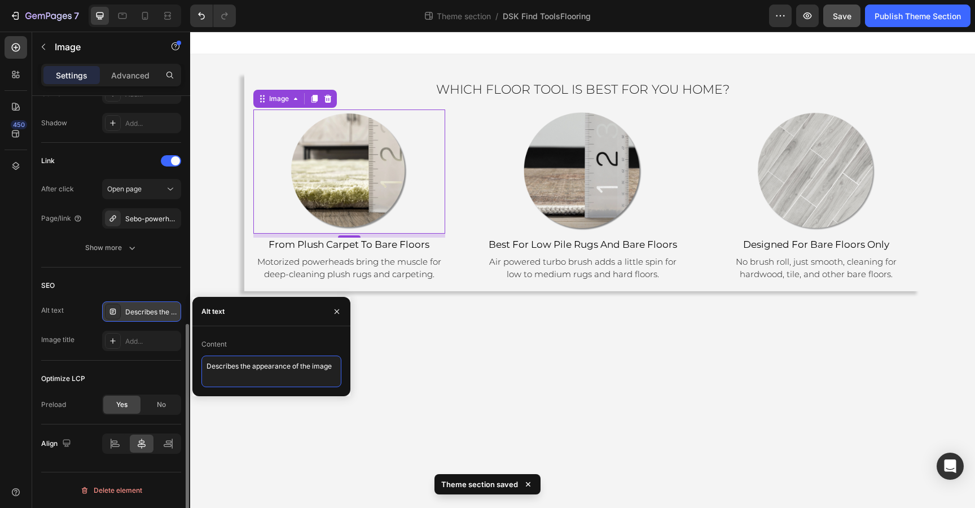
drag, startPoint x: 334, startPoint y: 364, endPoint x: 199, endPoint y: 364, distance: 135.3
click at [199, 364] on div "Content Describes the appearance of the image" at bounding box center [271, 361] width 158 height 52
type textarea "Thick carpet with ruler showing an inch thick"
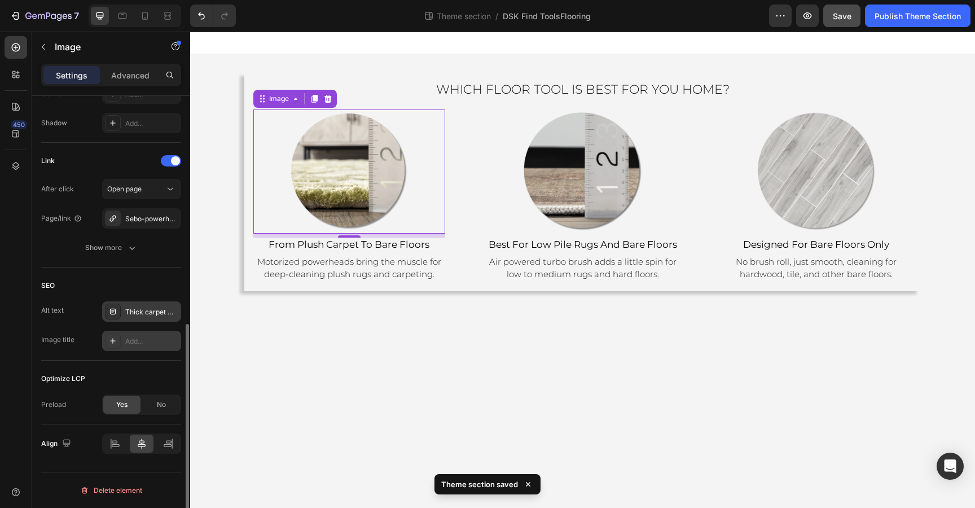
click at [133, 344] on div "Add..." at bounding box center [151, 341] width 53 height 10
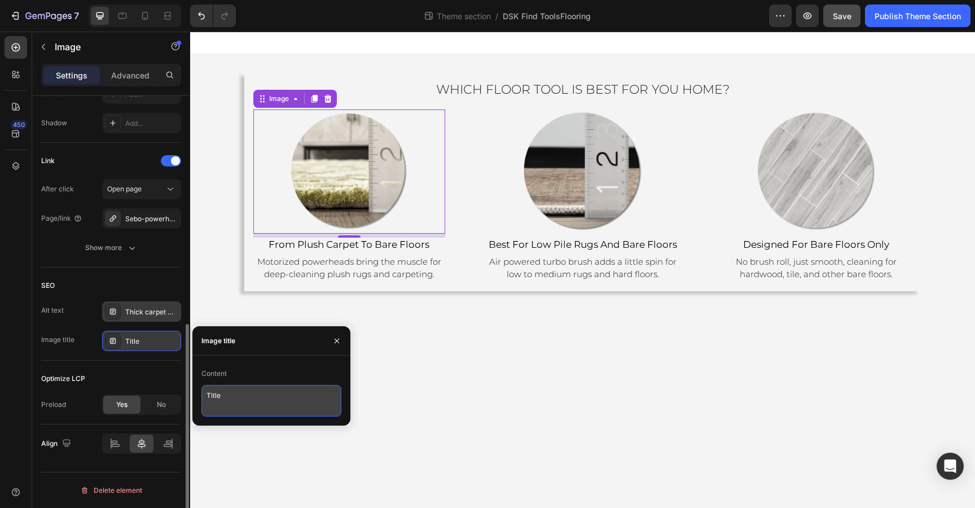
click at [235, 397] on textarea "Title" at bounding box center [271, 401] width 140 height 32
drag, startPoint x: 235, startPoint y: 397, endPoint x: 209, endPoint y: 395, distance: 25.4
click at [209, 395] on textarea "Title" at bounding box center [271, 401] width 140 height 32
type textarea "Sebo vacuums for plush carpet and bare floors"
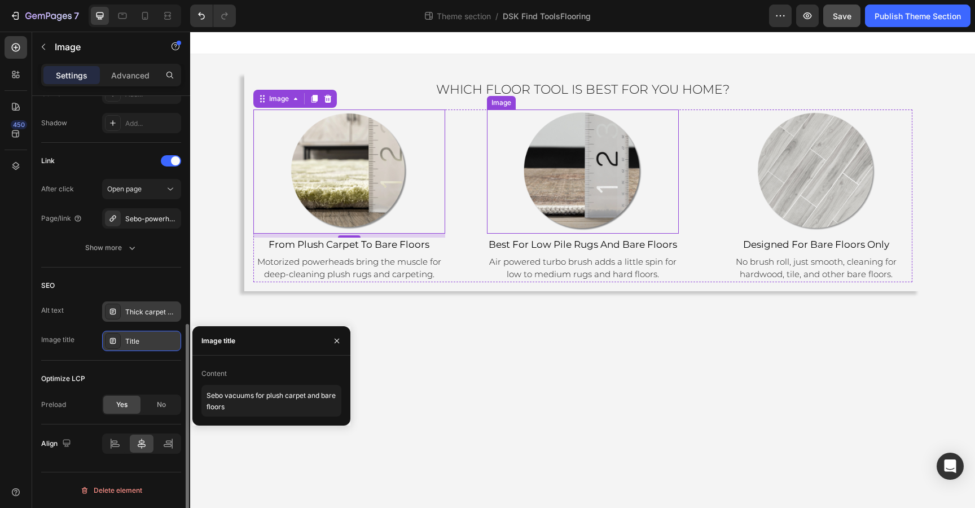
click at [583, 198] on img at bounding box center [583, 171] width 124 height 124
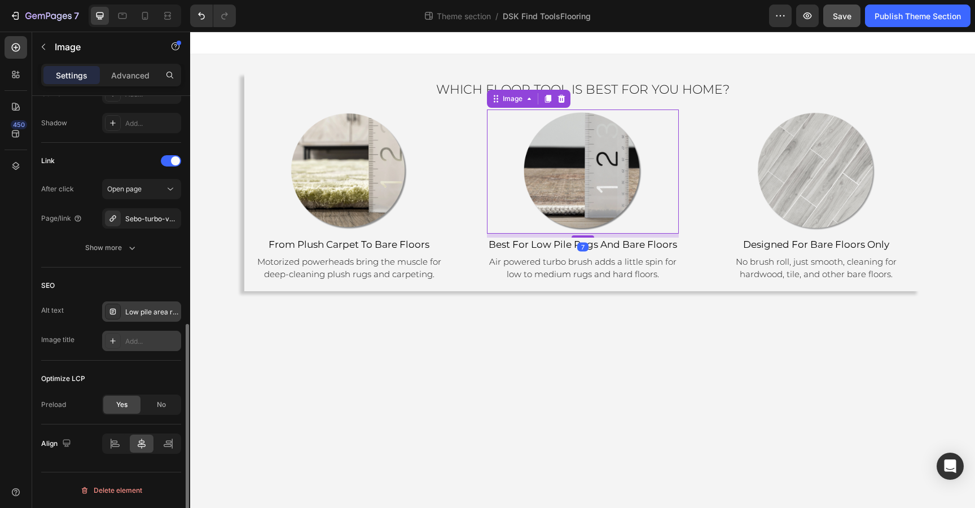
click at [142, 338] on div "Add..." at bounding box center [151, 341] width 53 height 10
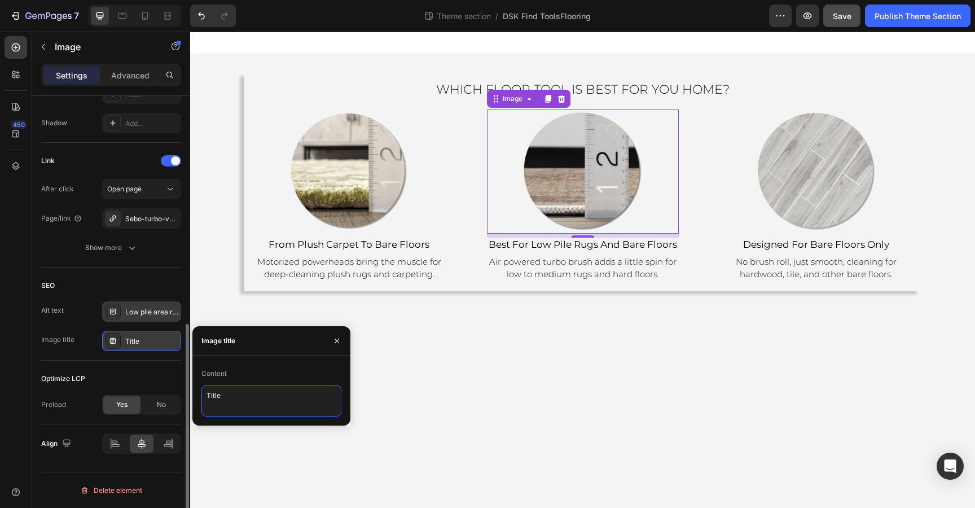
drag, startPoint x: 238, startPoint y: 395, endPoint x: 199, endPoint y: 395, distance: 38.9
click at [199, 395] on div "Content Title" at bounding box center [271, 390] width 158 height 52
type textarea "Sebo Turbo vacuums for low pile rugs"
click at [339, 338] on icon "button" at bounding box center [336, 340] width 5 height 5
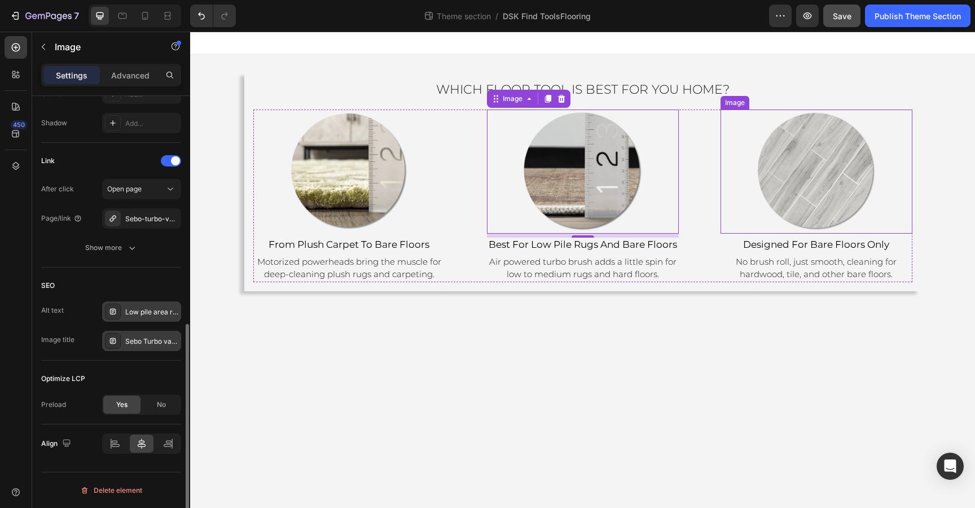
click at [829, 176] on img at bounding box center [816, 171] width 124 height 124
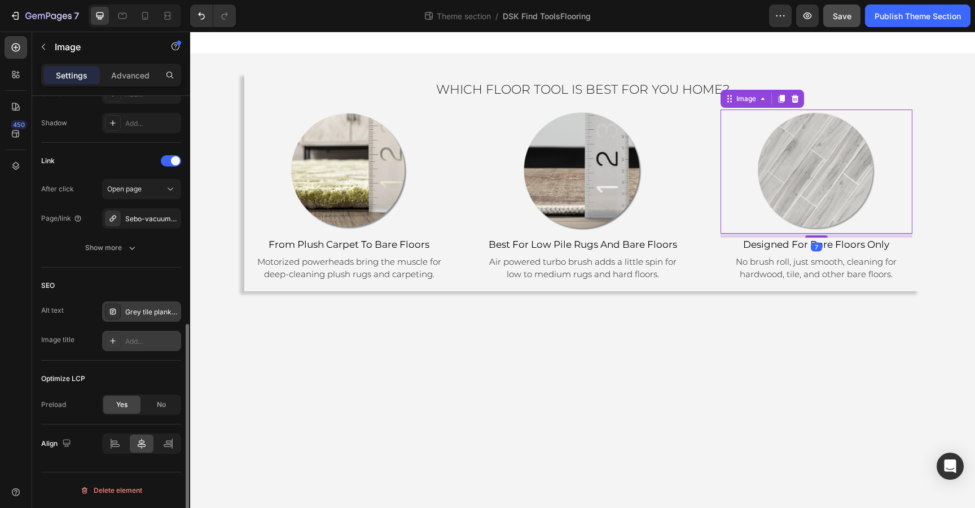
click at [134, 334] on div "Add..." at bounding box center [141, 340] width 79 height 20
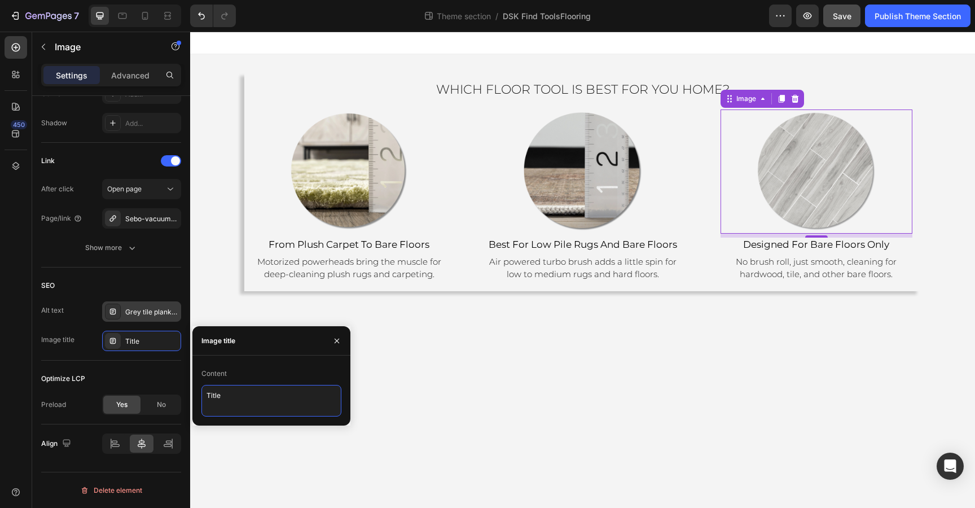
drag, startPoint x: 419, startPoint y: 427, endPoint x: 190, endPoint y: 393, distance: 231.4
type textarea "Sebo Kombi vacuums for homes with bare floors only"
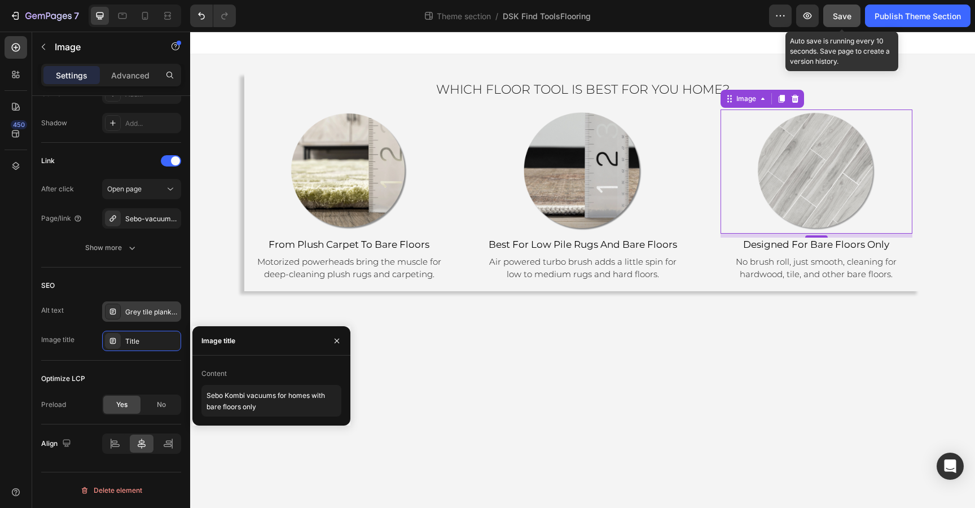
click at [825, 14] on button "Save" at bounding box center [841, 16] width 37 height 23
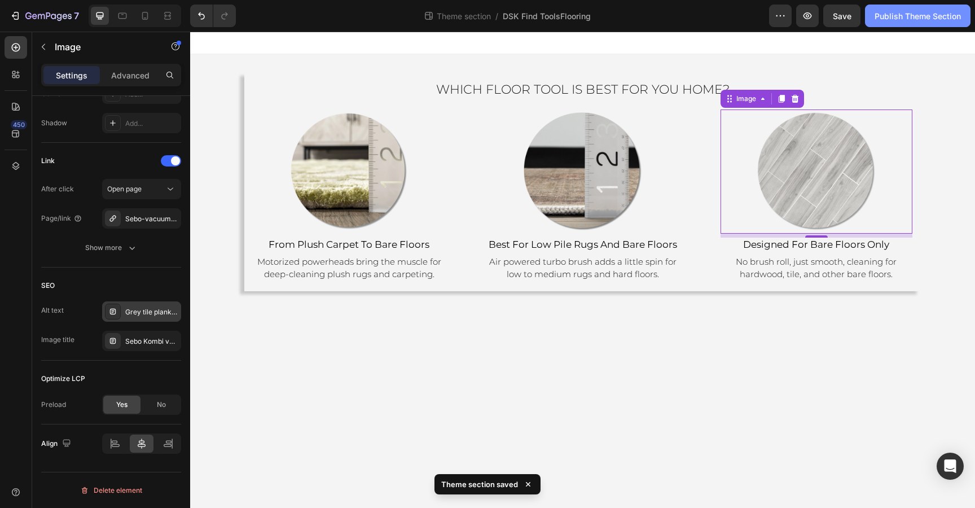
click at [911, 15] on div "Publish Theme Section" at bounding box center [917, 16] width 86 height 12
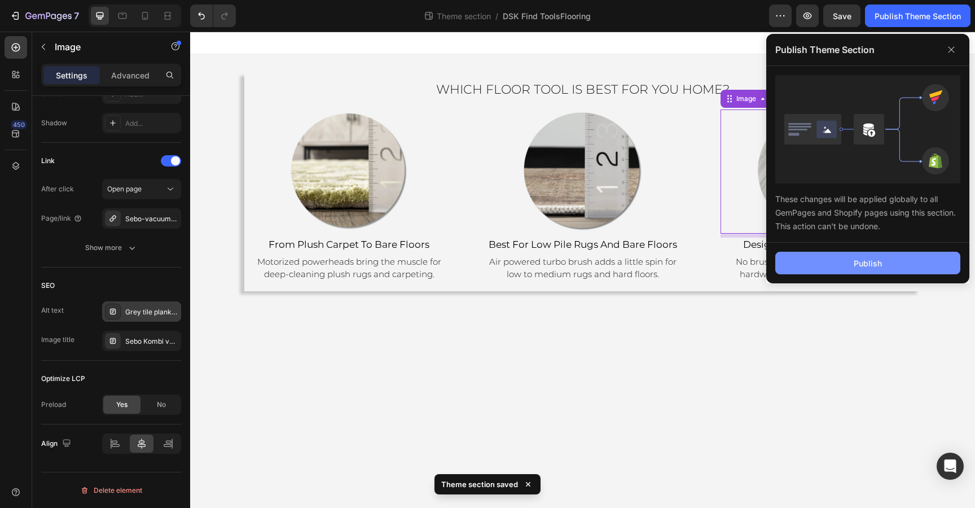
click at [856, 262] on div "Publish" at bounding box center [867, 263] width 28 height 12
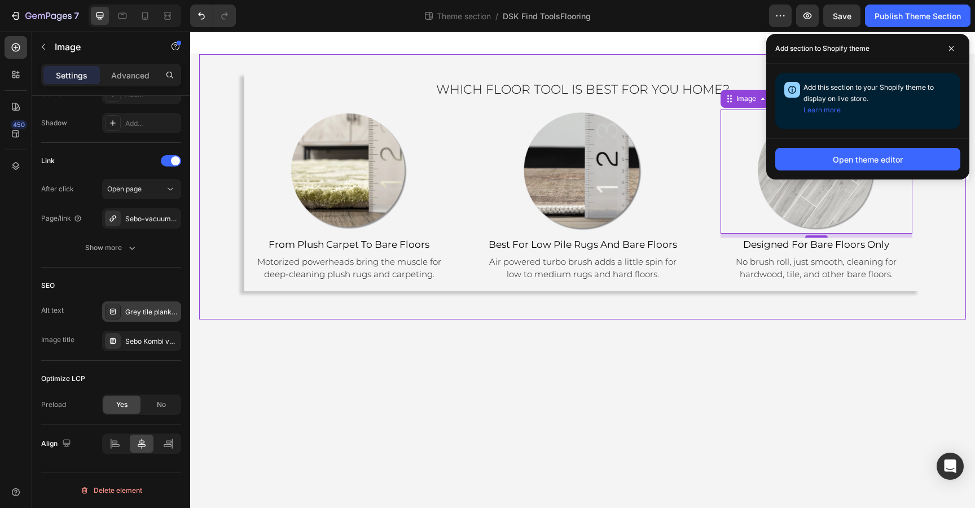
scroll to position [0, 0]
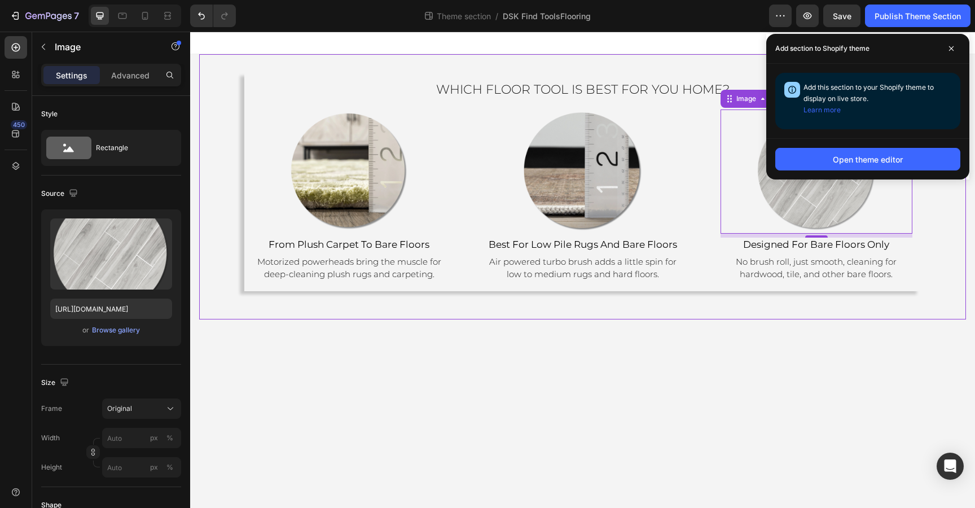
click at [630, 305] on div "Which Floor Tool Is Best for You Home? Heading Image from plush carpet to bare …" at bounding box center [582, 186] width 766 height 265
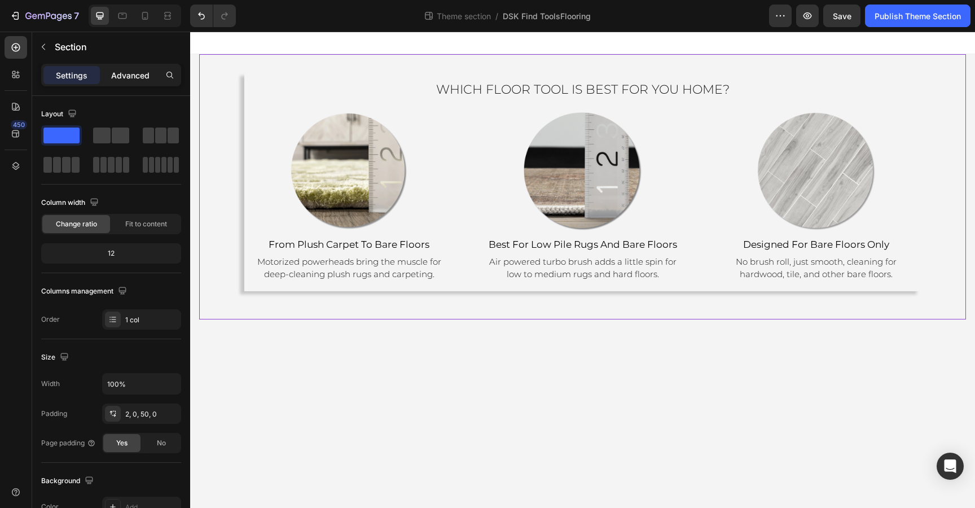
click at [122, 80] on p "Advanced" at bounding box center [130, 75] width 38 height 12
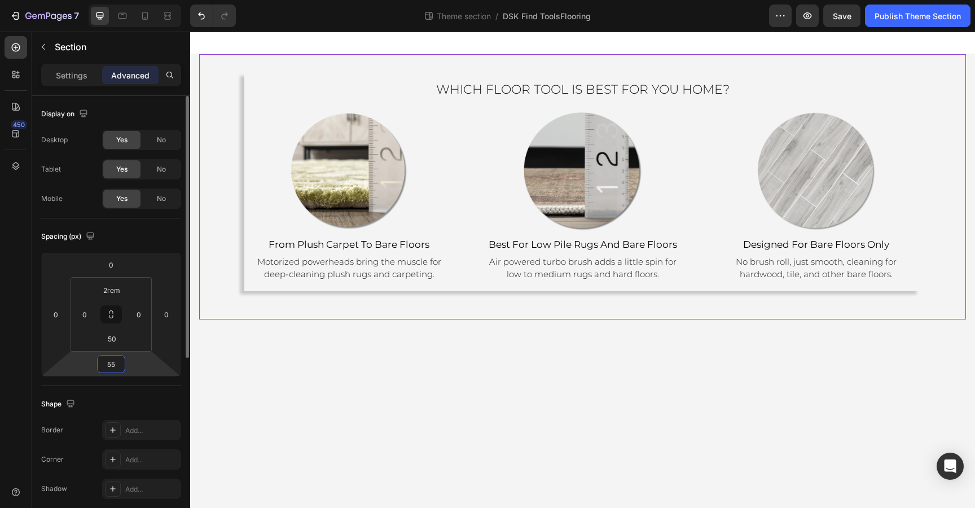
click at [118, 360] on input "55" at bounding box center [111, 363] width 23 height 17
type input "70"
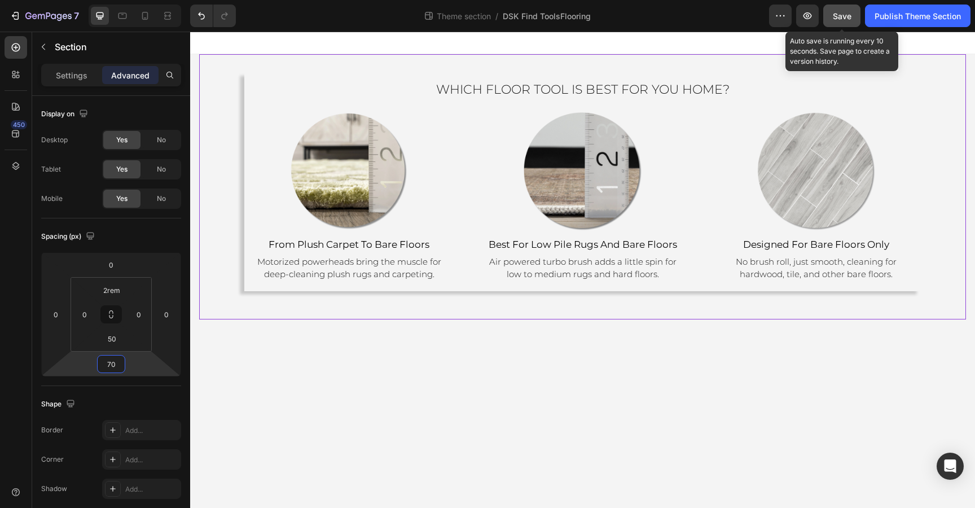
click at [839, 8] on button "Save" at bounding box center [841, 16] width 37 height 23
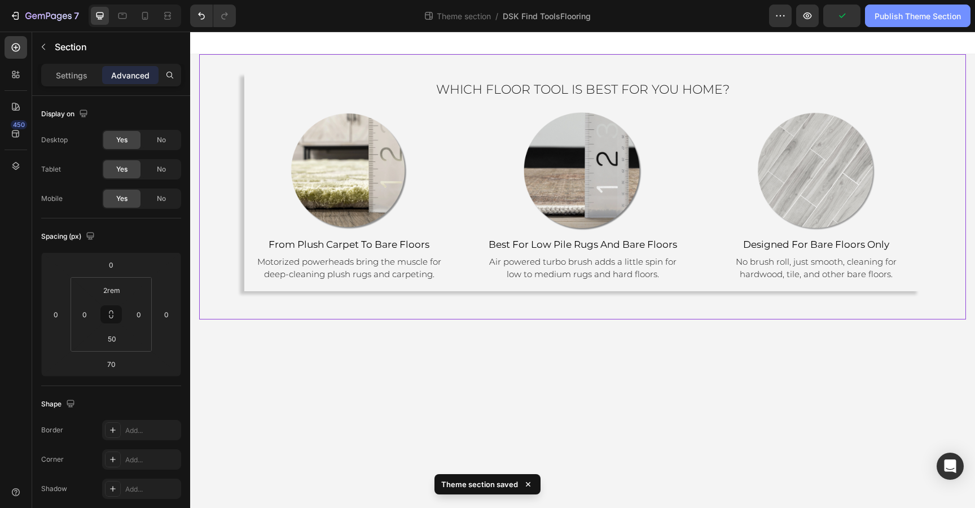
click at [903, 23] on button "Publish Theme Section" at bounding box center [917, 16] width 105 height 23
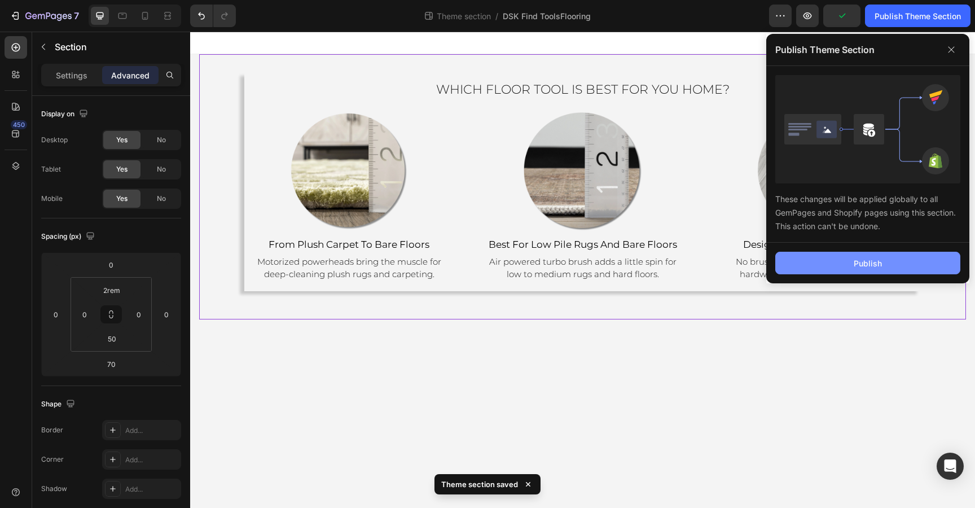
click at [848, 271] on button "Publish" at bounding box center [867, 263] width 185 height 23
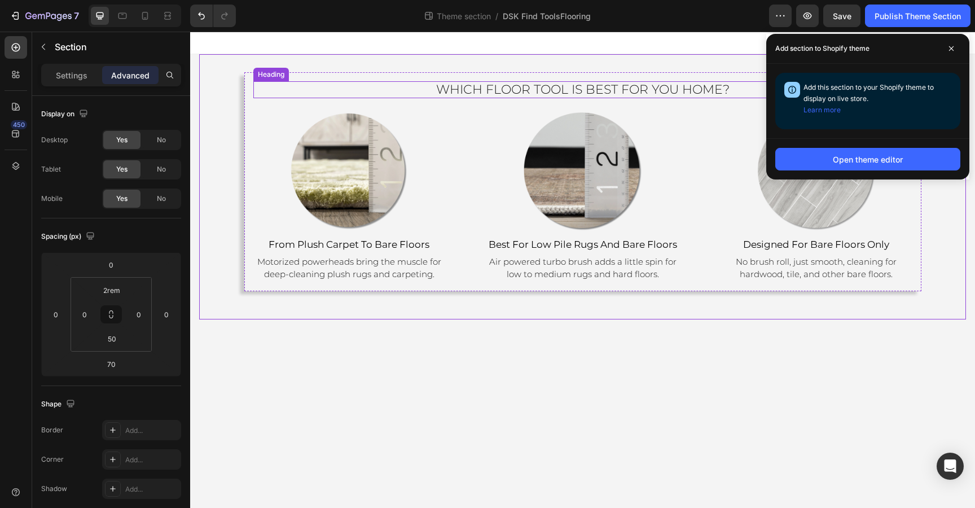
click at [693, 91] on span "Which Floor Tool Is Best for You Home?" at bounding box center [582, 89] width 293 height 15
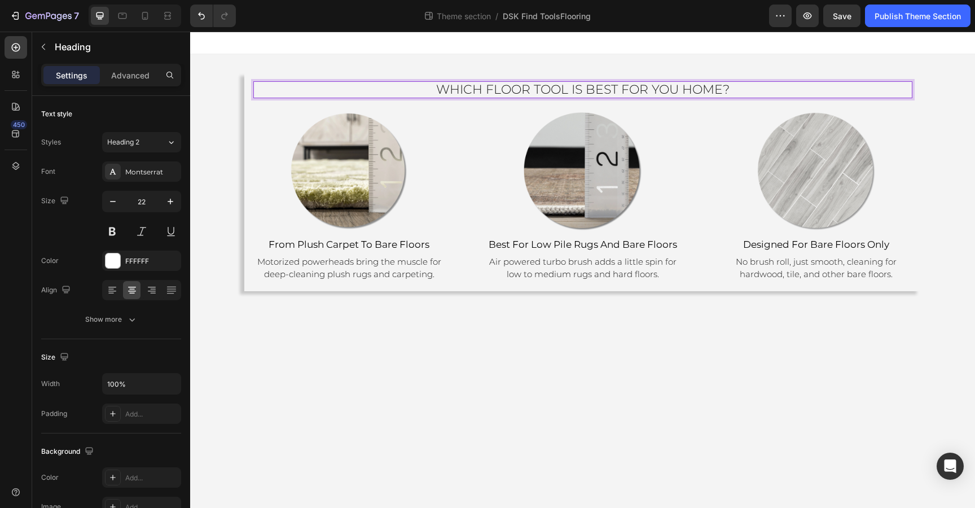
click at [724, 89] on span "Which Floor Tool Is Best for You Home?" at bounding box center [582, 89] width 293 height 15
click at [733, 73] on div "Which Floor Tool Is Best for the flooring in your home? Heading 20 Image from p…" at bounding box center [582, 181] width 677 height 219
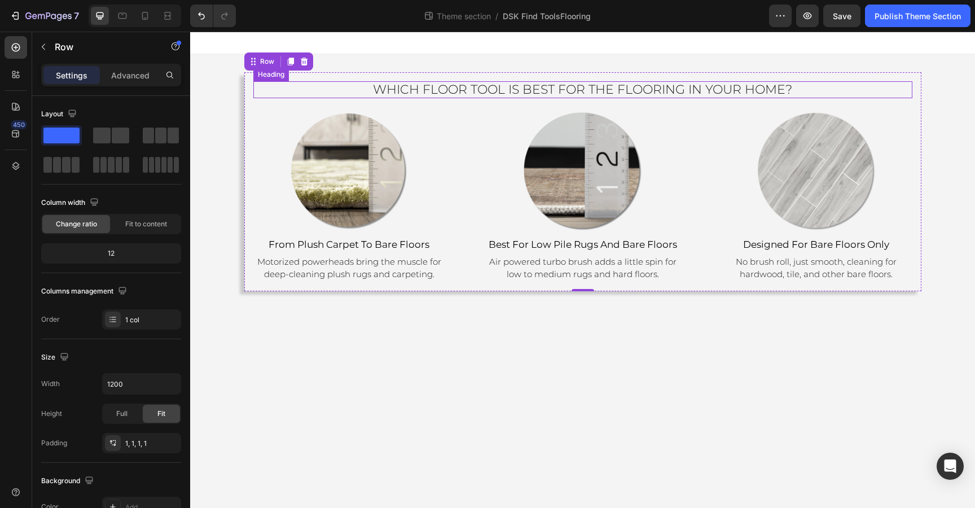
click at [725, 95] on span "Which Floor Tool Is Best for the flooring in your home?" at bounding box center [582, 89] width 419 height 15
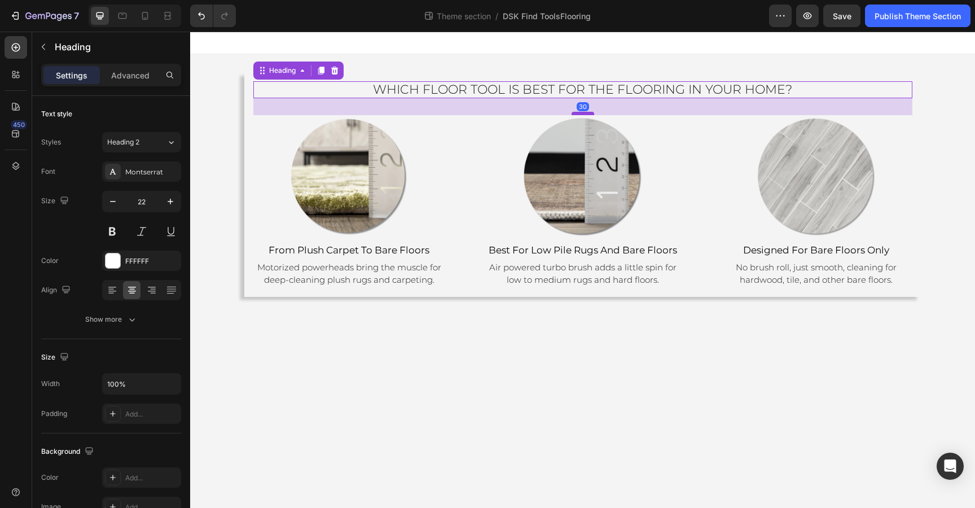
click at [580, 114] on div at bounding box center [582, 113] width 23 height 3
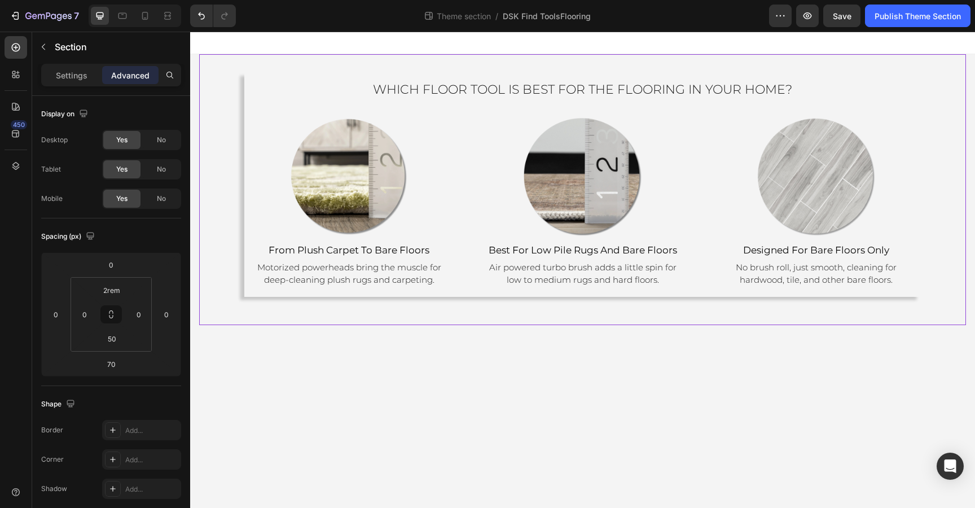
click at [648, 307] on div "⁠⁠⁠⁠⁠⁠⁠ Which Floor Tool Is Best for the flooring in your home? Heading Image f…" at bounding box center [582, 189] width 766 height 271
click at [660, 81] on h2 "⁠⁠⁠⁠⁠⁠⁠ Which Floor Tool Is Best for the flooring in your home?" at bounding box center [582, 89] width 659 height 17
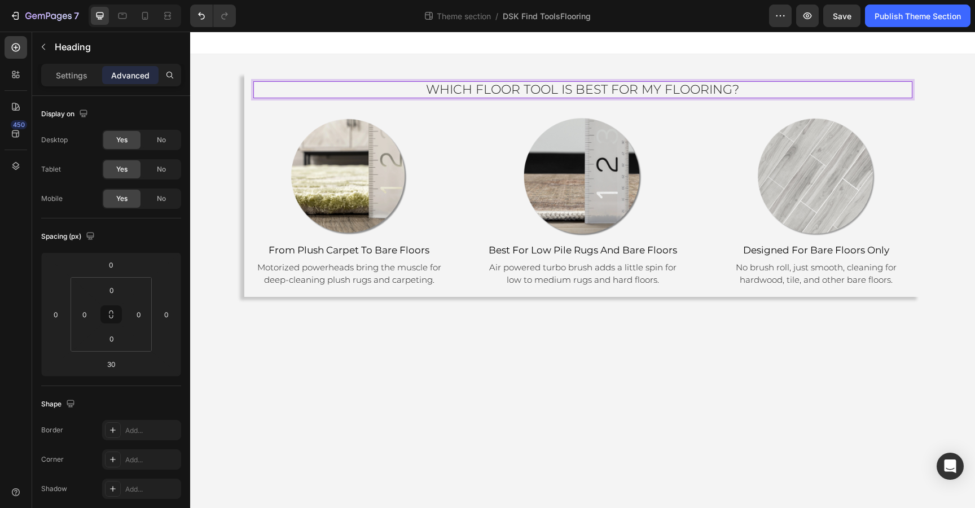
click at [520, 89] on span "Which Floor Tool Is Best for my flooring?" at bounding box center [582, 89] width 313 height 15
click at [744, 95] on p "Which floor Tool Is Best for my flooring?" at bounding box center [582, 89] width 656 height 15
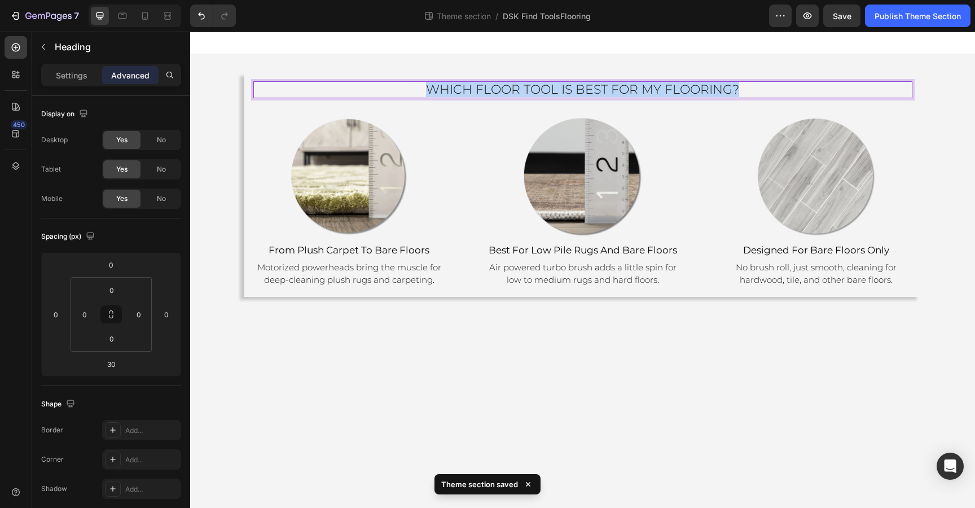
click at [744, 95] on p "Which floor Tool Is Best for my flooring?" at bounding box center [582, 89] width 656 height 15
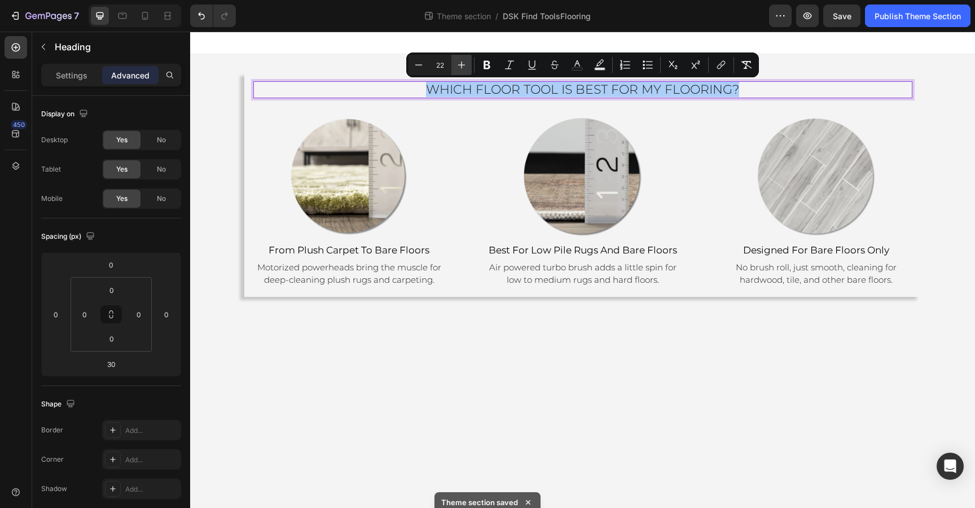
click at [463, 60] on icon "Editor contextual toolbar" at bounding box center [461, 64] width 11 height 11
type input "24"
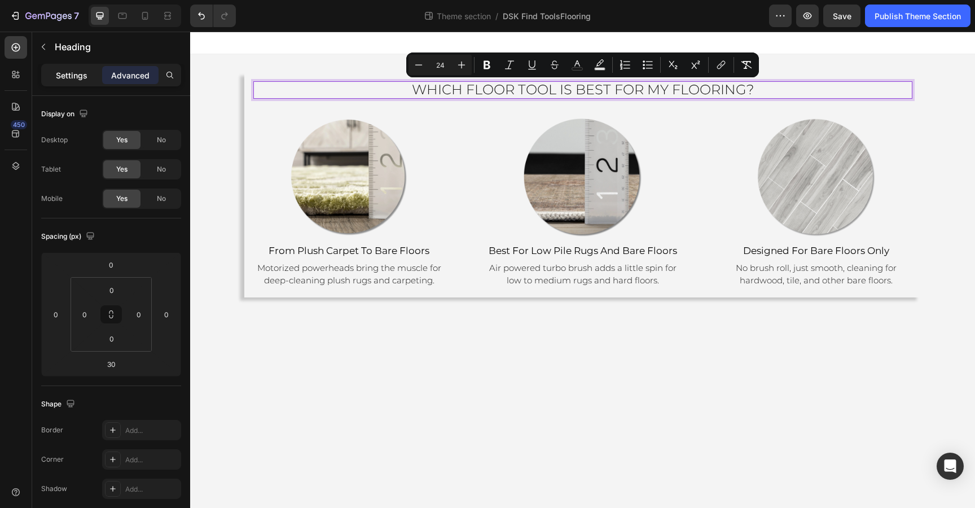
click at [73, 74] on p "Settings" at bounding box center [72, 75] width 32 height 12
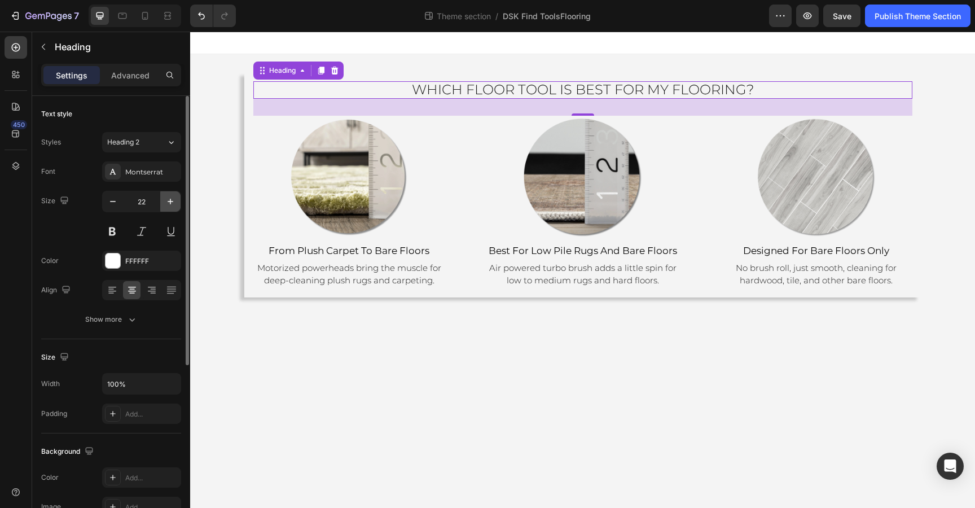
click at [170, 201] on icon "button" at bounding box center [170, 202] width 6 height 6
type input "24"
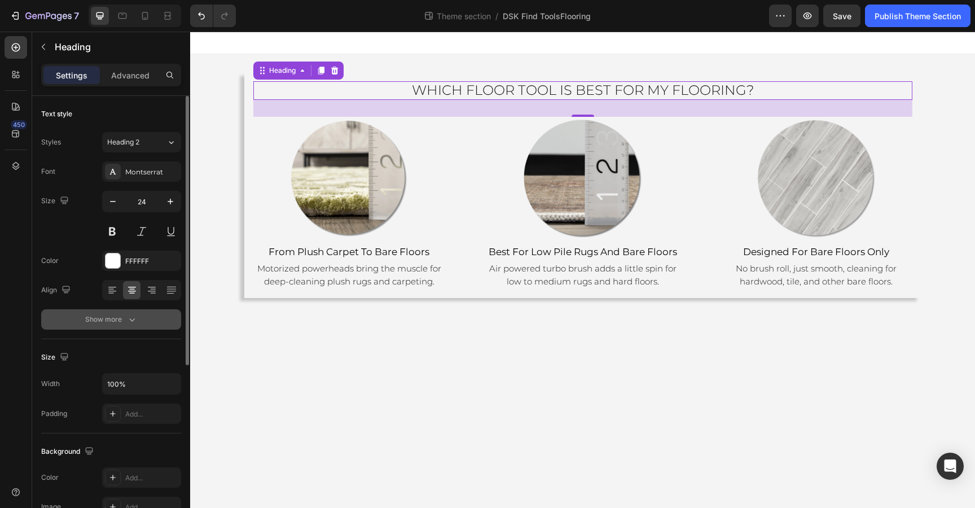
click at [120, 321] on div "Show more" at bounding box center [111, 319] width 52 height 11
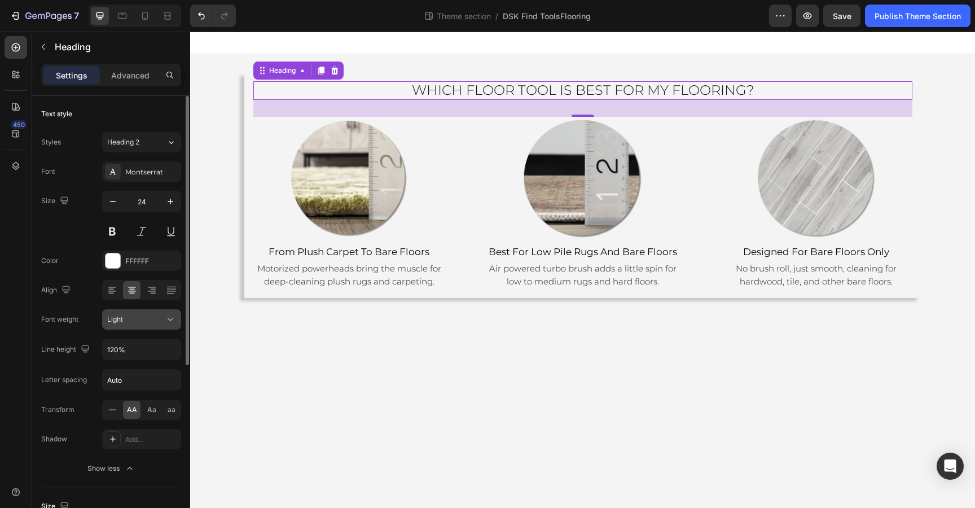
click at [146, 321] on div "Light" at bounding box center [136, 319] width 58 height 10
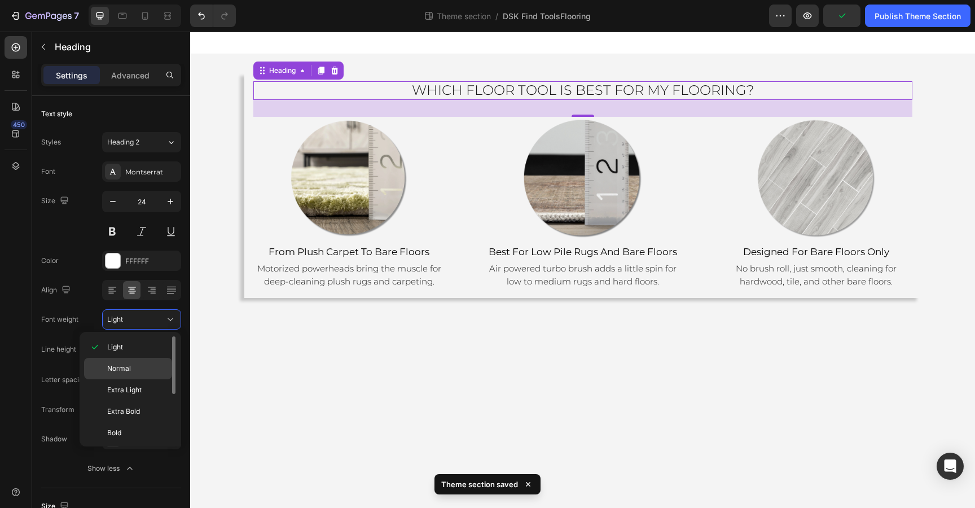
click at [129, 363] on span "Normal" at bounding box center [119, 368] width 24 height 10
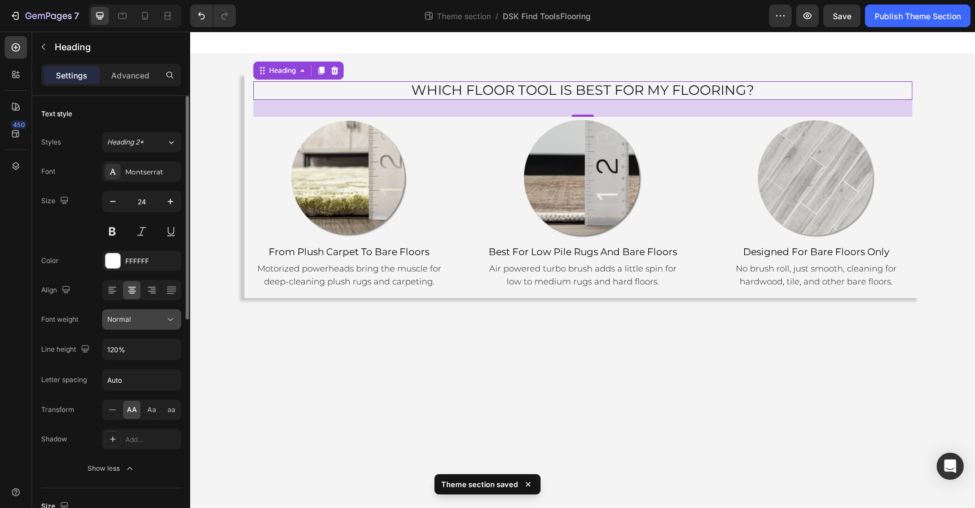
click at [125, 329] on button "Normal" at bounding box center [141, 319] width 79 height 20
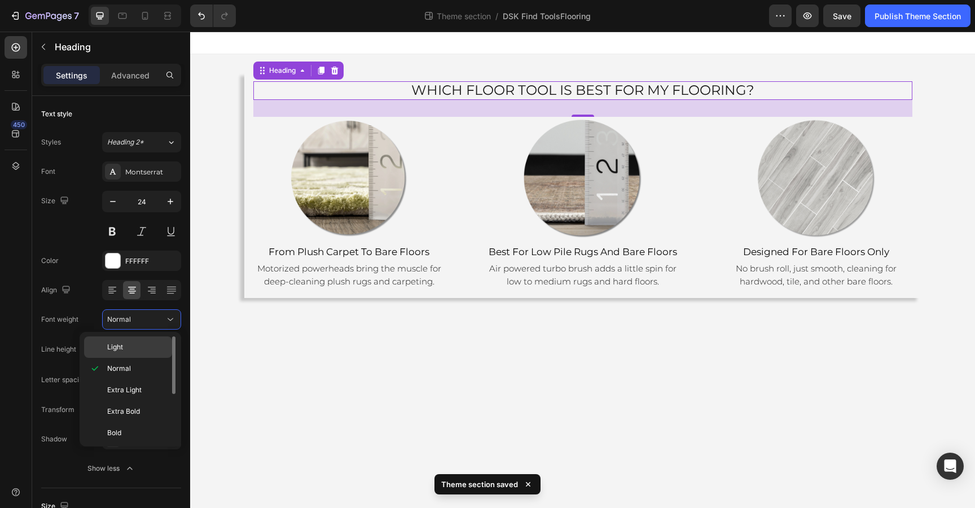
click at [123, 345] on span "Light" at bounding box center [115, 347] width 16 height 10
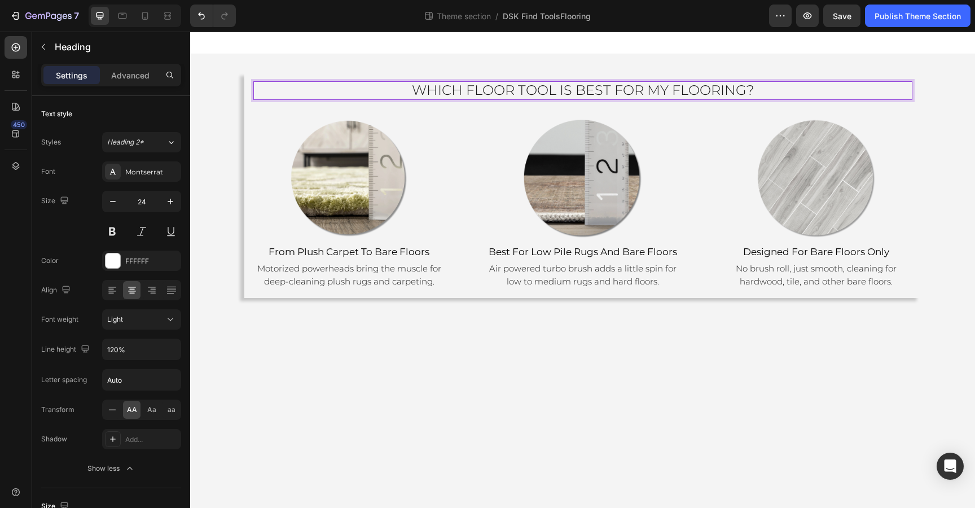
click at [554, 93] on span "Which floor Tool Is Best for my flooring?" at bounding box center [583, 90] width 342 height 16
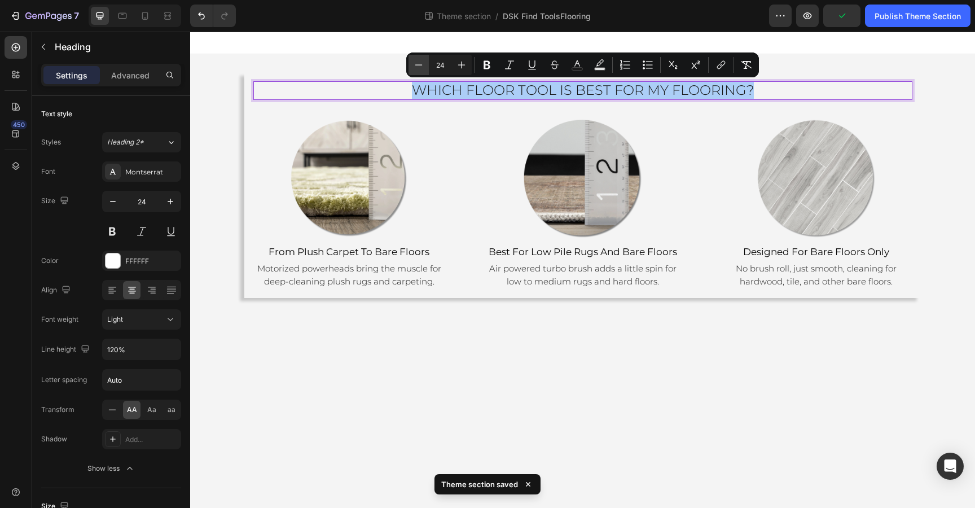
click at [420, 67] on icon "Editor contextual toolbar" at bounding box center [418, 64] width 11 height 11
type input "22"
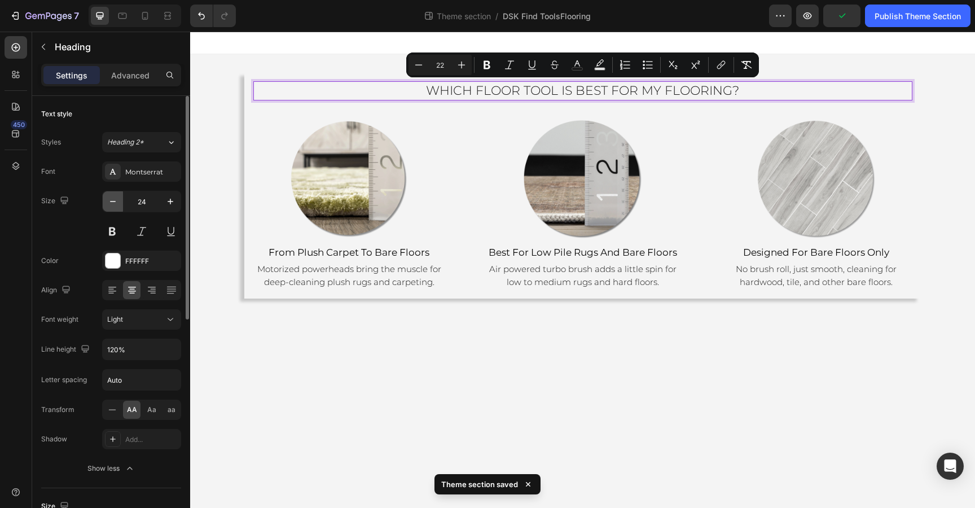
click at [118, 199] on button "button" at bounding box center [113, 201] width 20 height 20
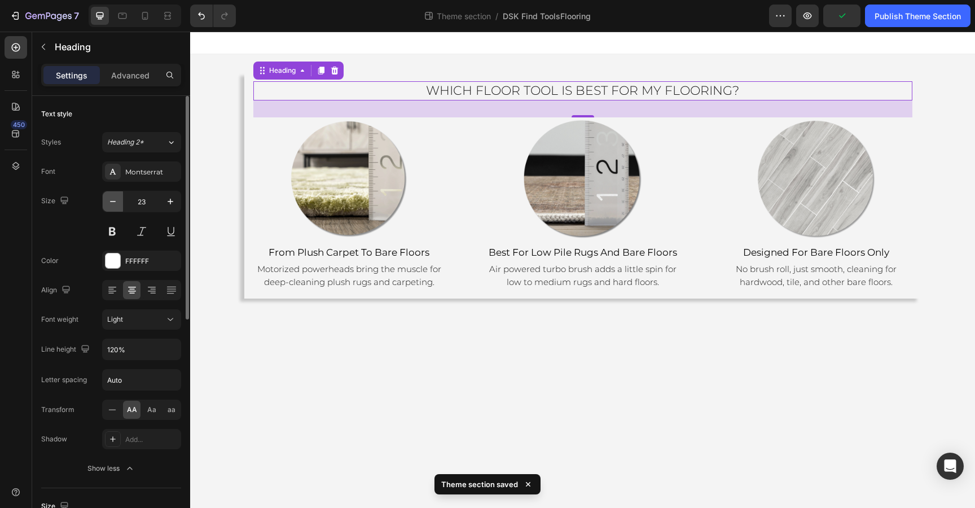
click at [118, 199] on button "button" at bounding box center [113, 201] width 20 height 20
type input "22"
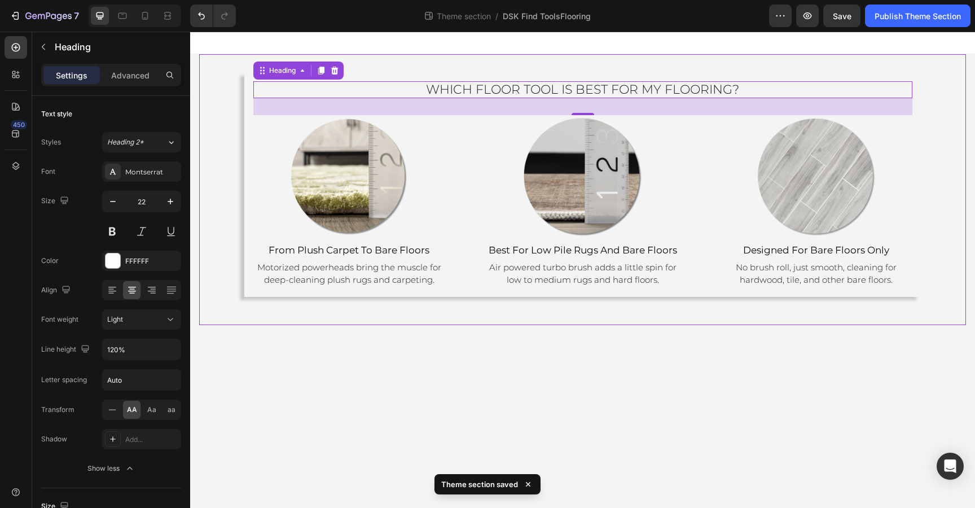
click at [704, 299] on div "Which floor Tool Is Best for my flooring? Heading 30 Image from plush carpet to…" at bounding box center [582, 189] width 766 height 271
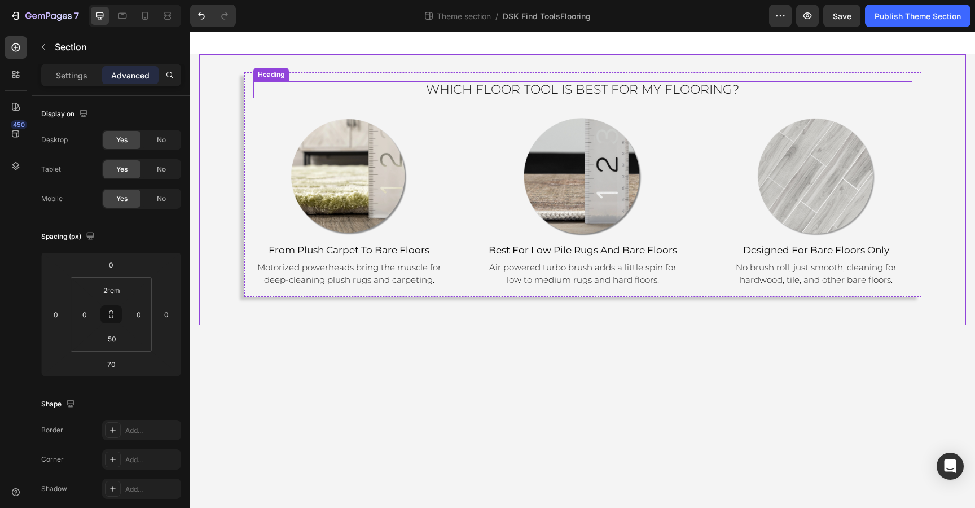
click at [655, 89] on span "Which floor Tool Is Best for my flooring?" at bounding box center [582, 89] width 313 height 15
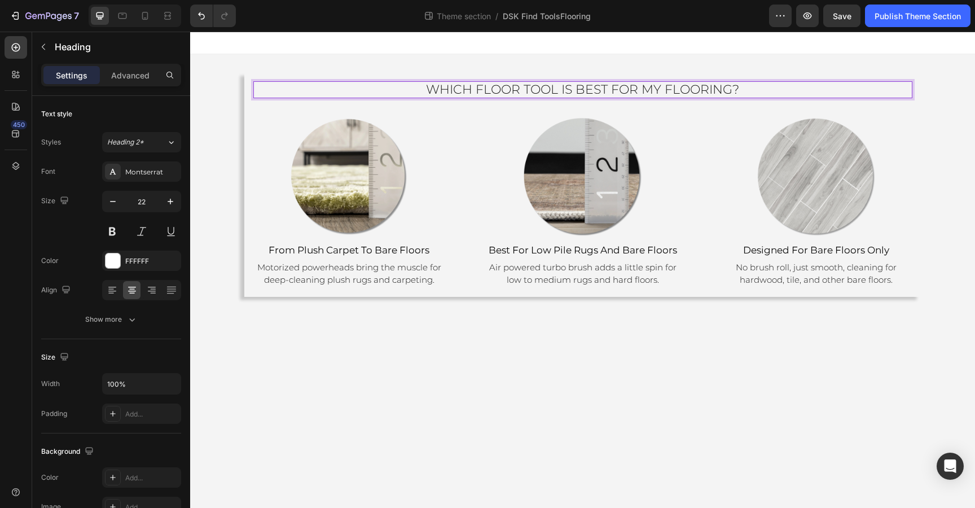
click at [661, 89] on span "Which floor Tool Is Best for my flooring?" at bounding box center [582, 89] width 313 height 15
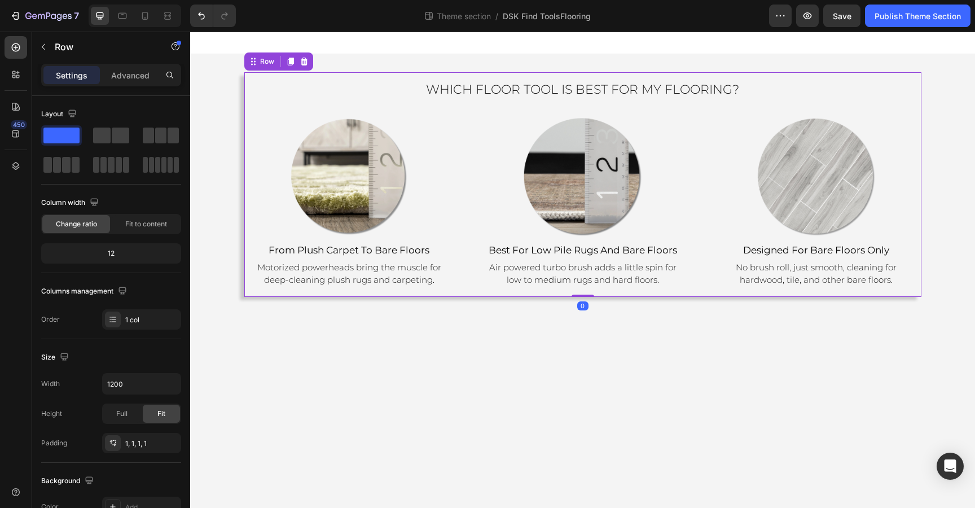
click at [752, 102] on div "⁠⁠⁠⁠⁠⁠⁠ Which floor Tool Is Best for my flooring? Heading Image from plush carp…" at bounding box center [582, 184] width 659 height 206
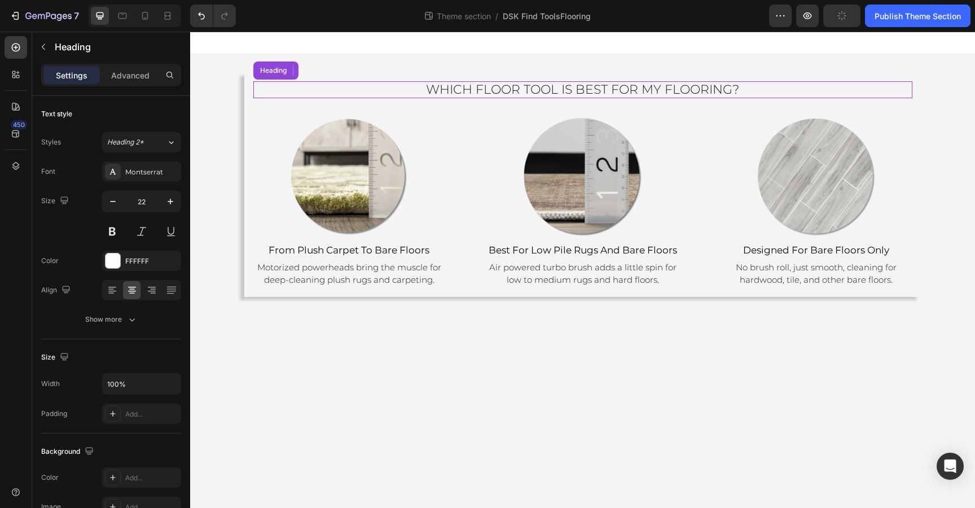
click at [693, 94] on span "Which floor Tool Is Best for my flooring?" at bounding box center [582, 89] width 313 height 15
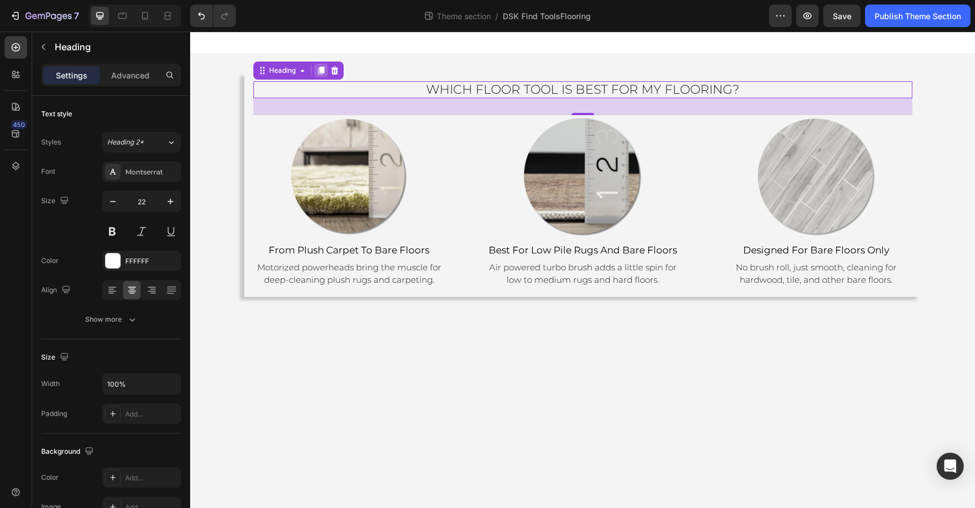
click at [321, 71] on icon at bounding box center [321, 71] width 6 height 8
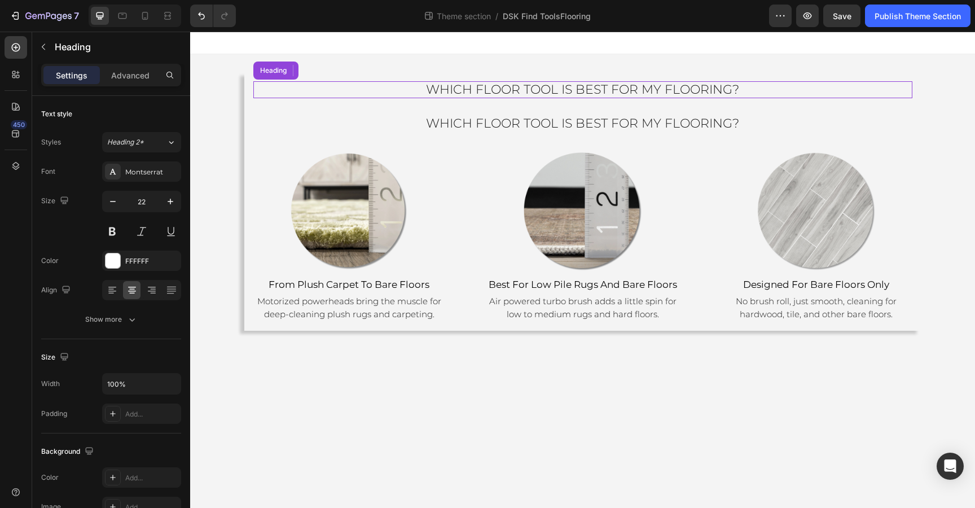
click at [523, 95] on span "Which floor Tool Is Best for my flooring?" at bounding box center [582, 89] width 313 height 15
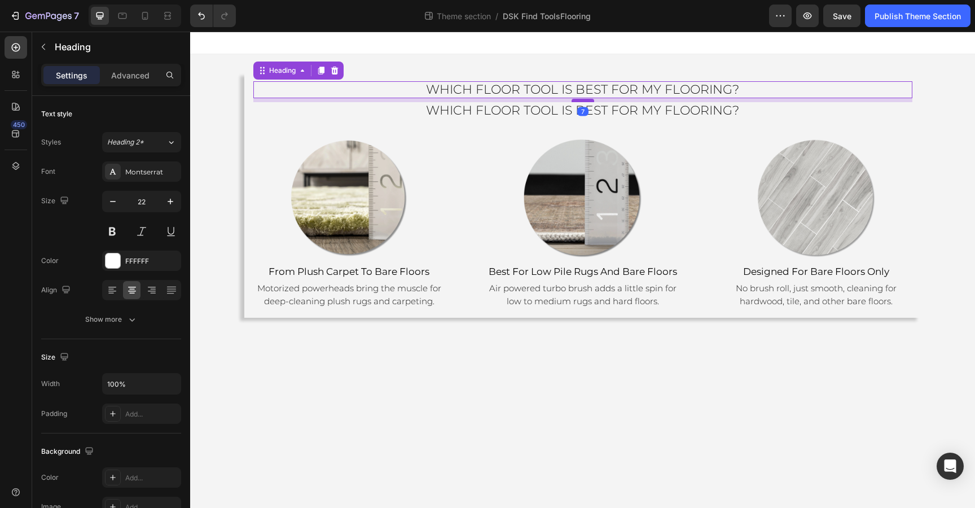
drag, startPoint x: 585, startPoint y: 114, endPoint x: 584, endPoint y: 101, distance: 13.0
click at [584, 101] on div at bounding box center [582, 100] width 23 height 3
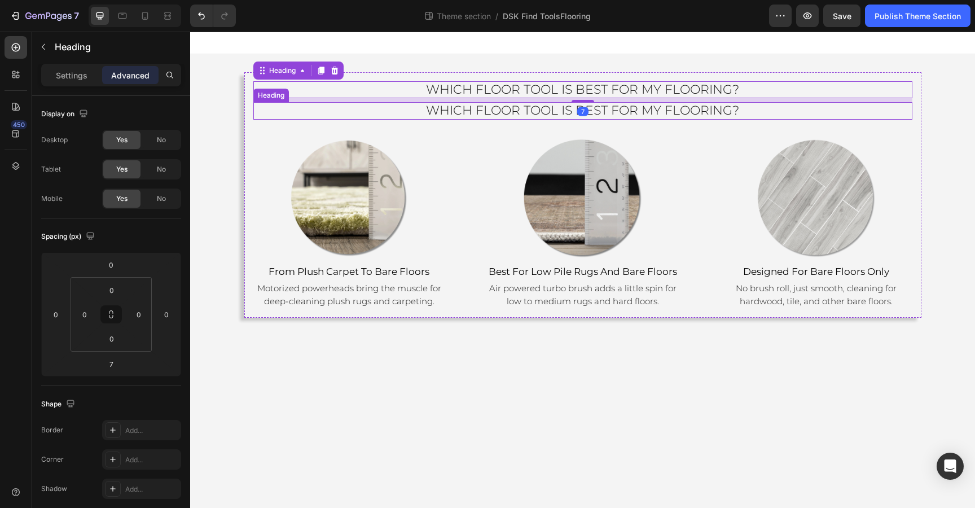
click at [616, 108] on span "Which floor Tool Is Best for my flooring?" at bounding box center [582, 110] width 313 height 15
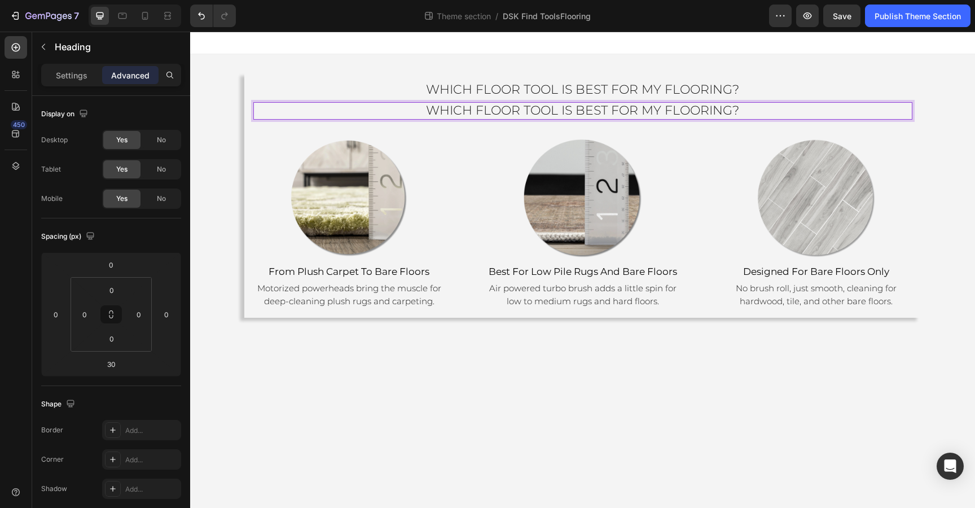
click at [616, 108] on span "Which floor Tool Is Best for my flooring?" at bounding box center [582, 110] width 313 height 15
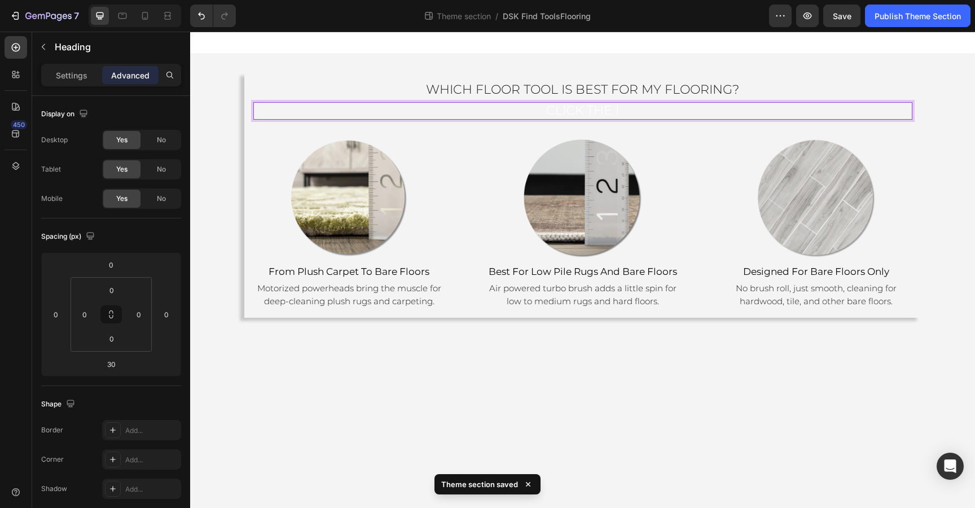
click at [645, 113] on p "Click the i" at bounding box center [582, 110] width 656 height 15
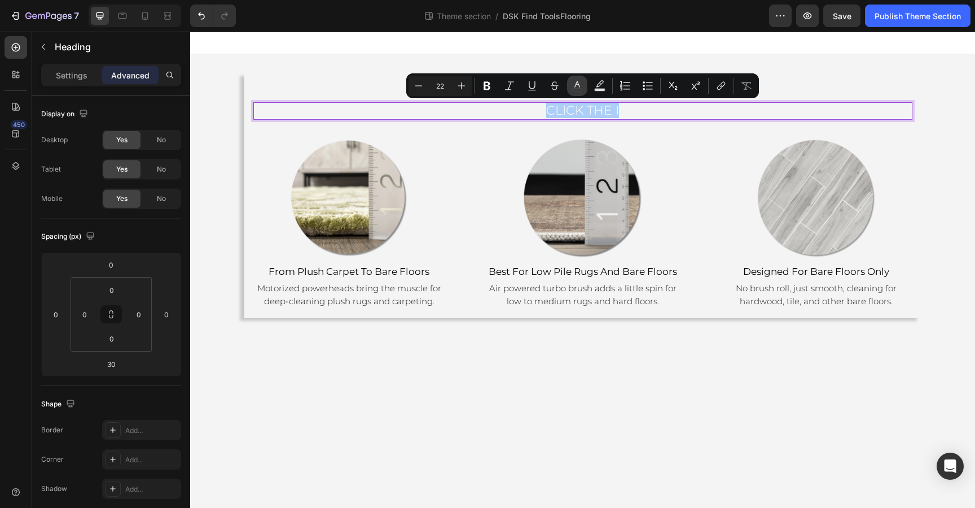
click at [574, 85] on icon "Editor contextual toolbar" at bounding box center [576, 85] width 11 height 11
type input "FFFFFF"
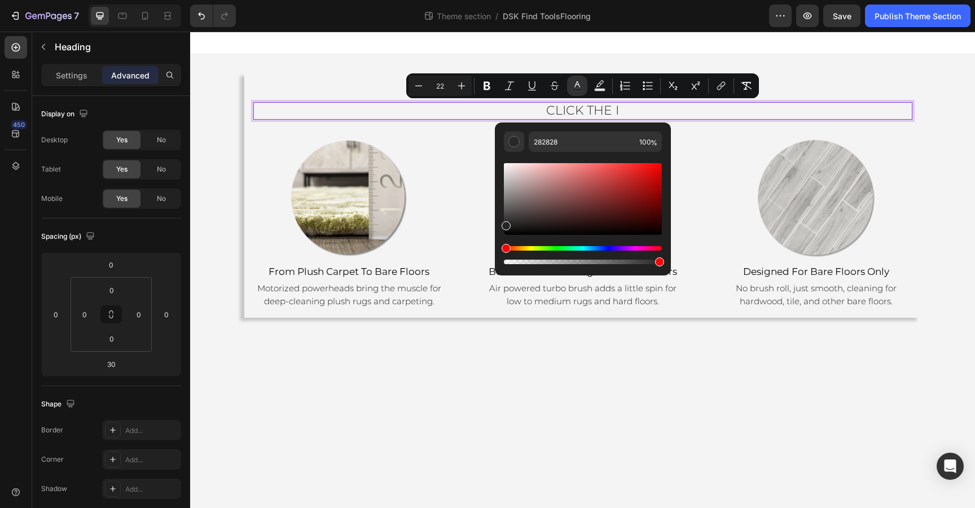
type input "262626"
drag, startPoint x: 506, startPoint y: 165, endPoint x: 501, endPoint y: 223, distance: 58.3
click at [501, 223] on div "Editor contextual toolbar" at bounding box center [505, 226] width 9 height 9
click at [645, 106] on p "Click the i" at bounding box center [582, 110] width 656 height 15
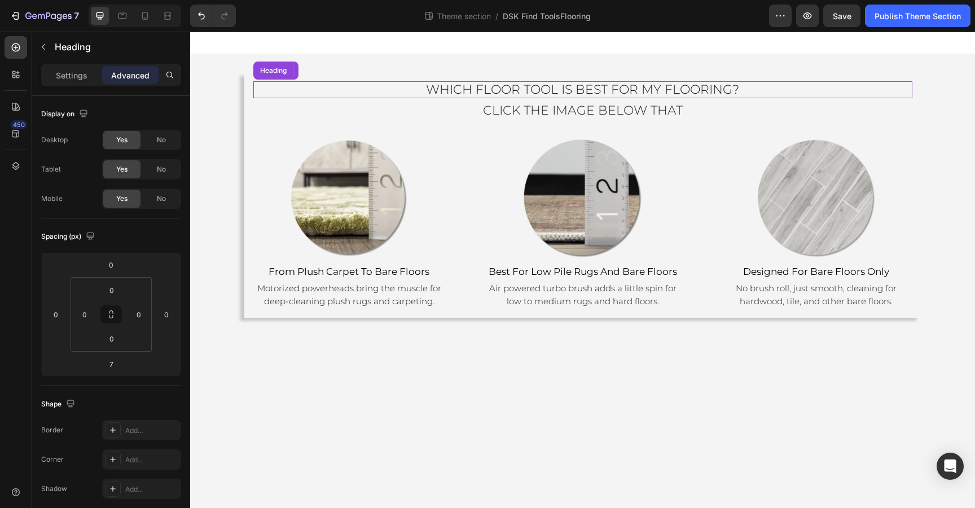
click at [676, 90] on span "Which floor Tool Is Best for my flooring?" at bounding box center [582, 89] width 313 height 15
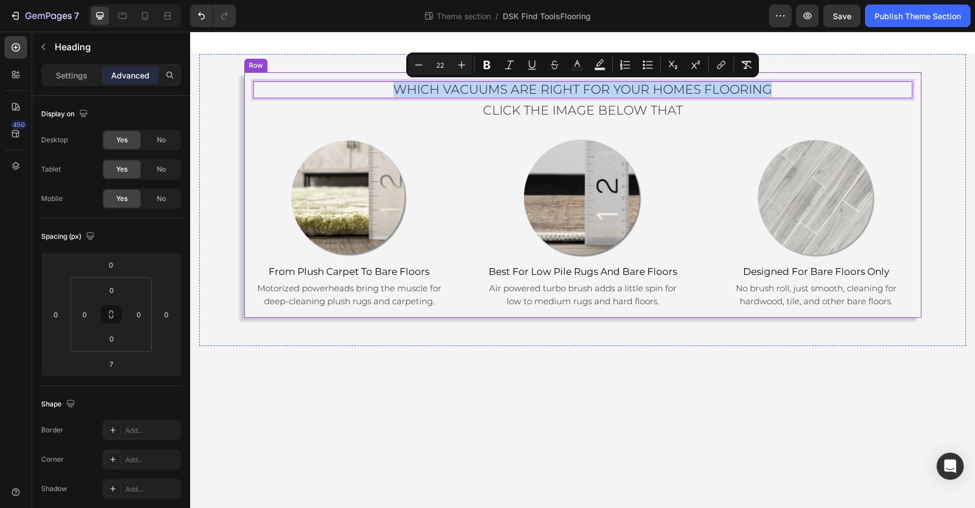
drag, startPoint x: 787, startPoint y: 86, endPoint x: 384, endPoint y: 77, distance: 403.3
click at [384, 77] on div "Which vacuums are right for your homes flooring Heading 7 ⁠⁠⁠⁠⁠⁠⁠ Click the ima…" at bounding box center [582, 194] width 677 height 245
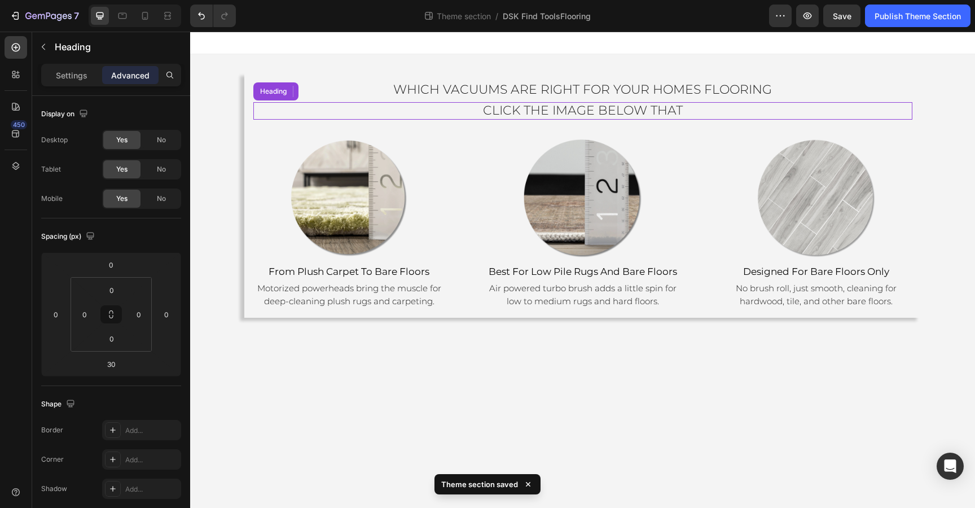
click at [487, 108] on span "Click the image below that" at bounding box center [583, 110] width 200 height 15
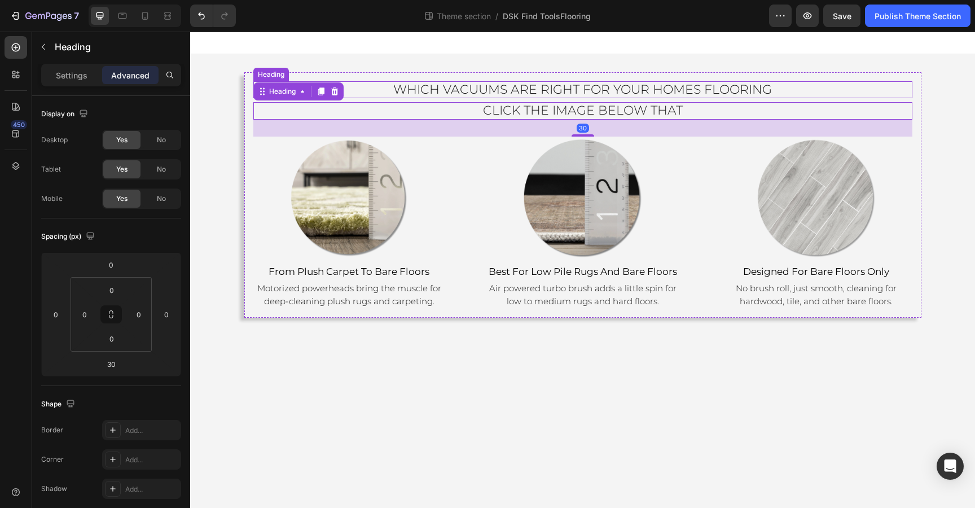
click at [777, 90] on p "⁠⁠⁠⁠⁠⁠⁠ Which vacuums are right for your homes flooring" at bounding box center [582, 89] width 656 height 15
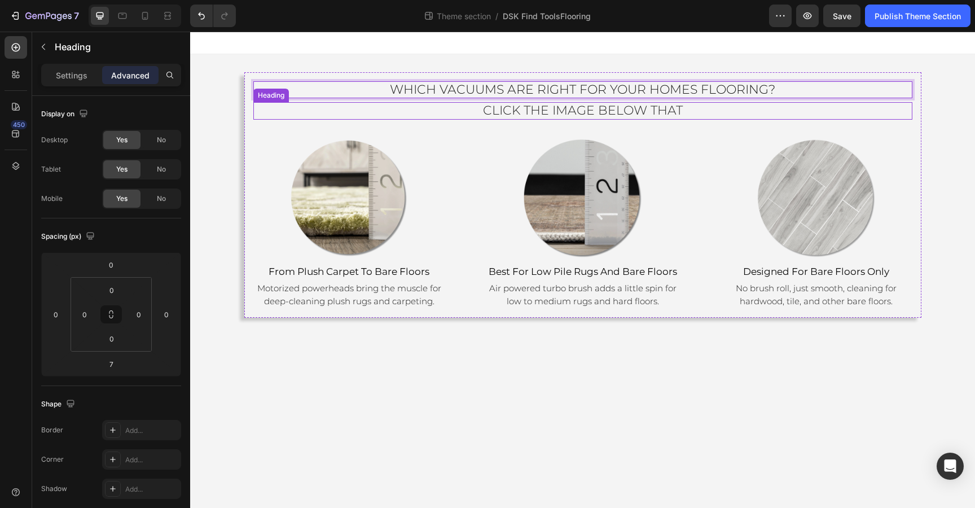
click at [685, 111] on p "⁠⁠⁠⁠⁠⁠⁠ Click the image below that" at bounding box center [582, 110] width 656 height 15
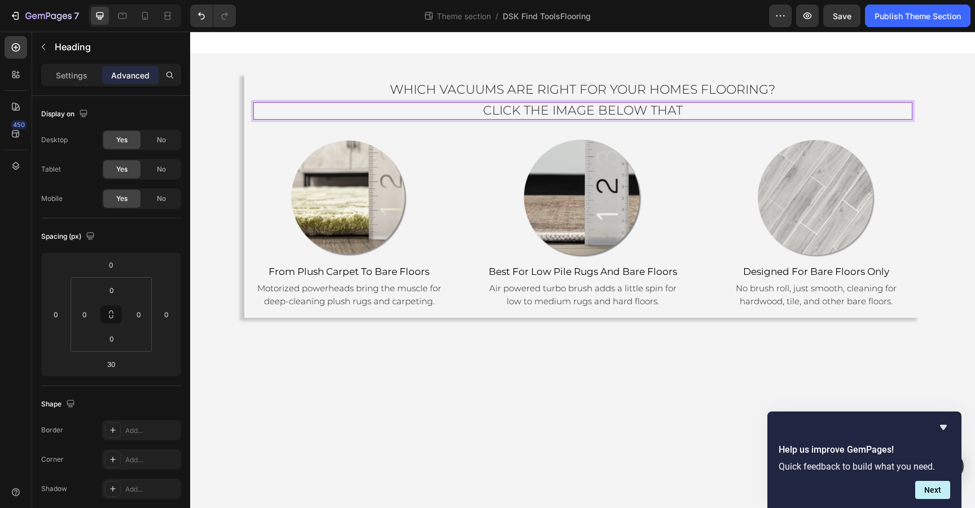
click at [685, 111] on p "Click the image below that" at bounding box center [582, 110] width 656 height 15
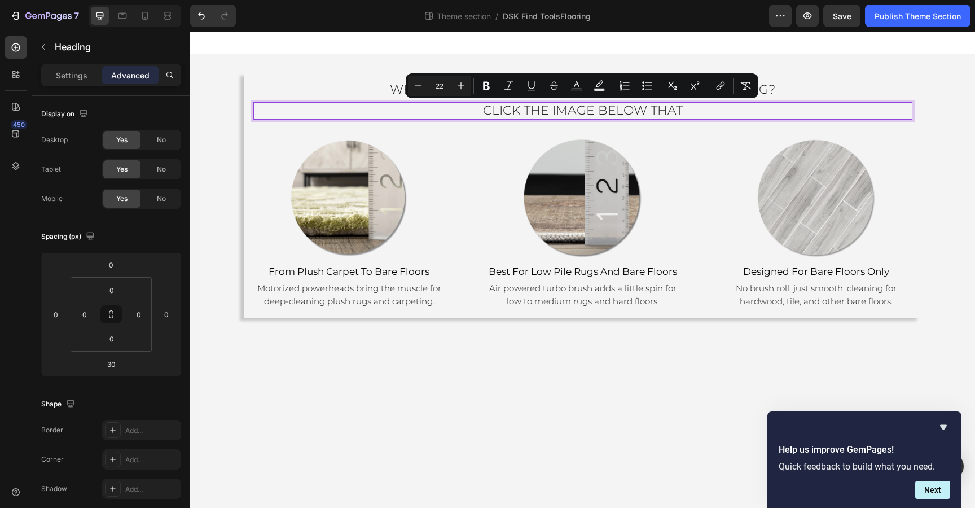
click at [685, 111] on p "Click the image below that" at bounding box center [582, 110] width 656 height 15
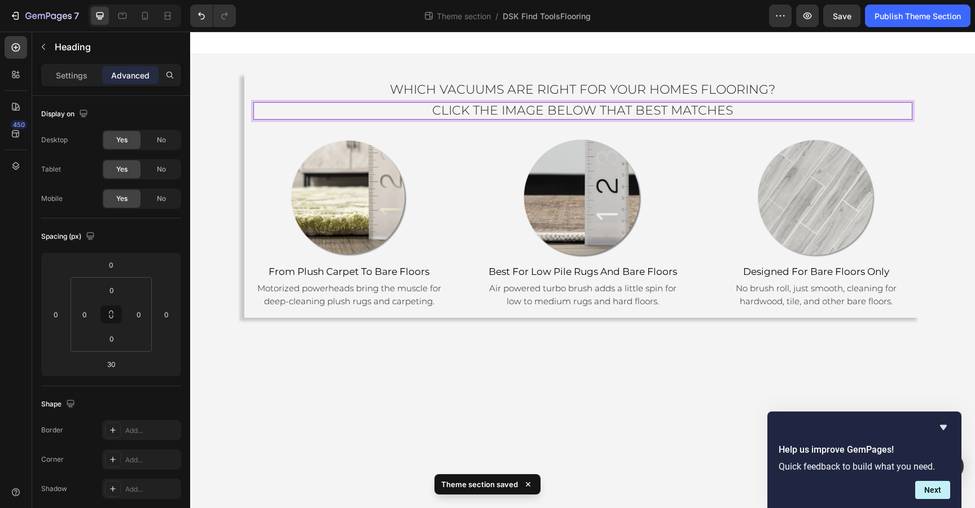
click at [747, 105] on p "Click the image below that best matches" at bounding box center [582, 110] width 656 height 15
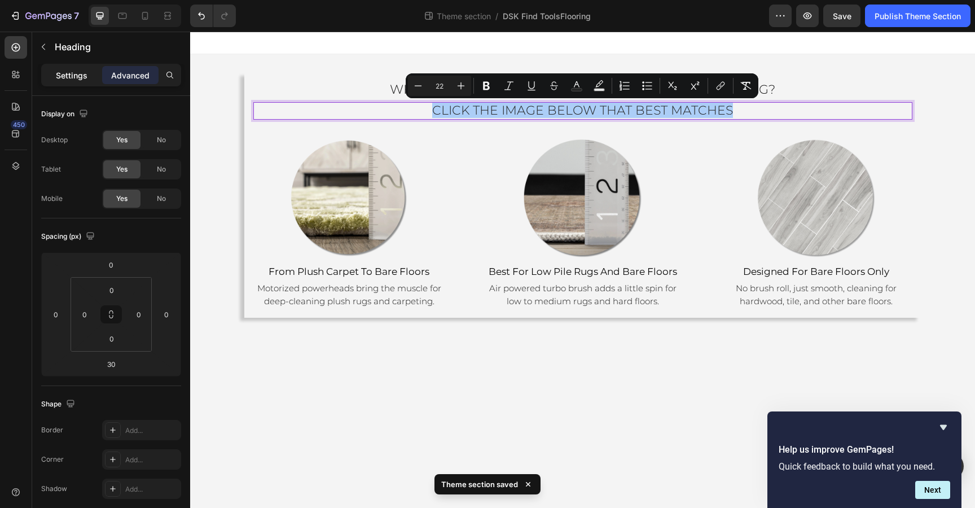
click at [65, 74] on p "Settings" at bounding box center [72, 75] width 32 height 12
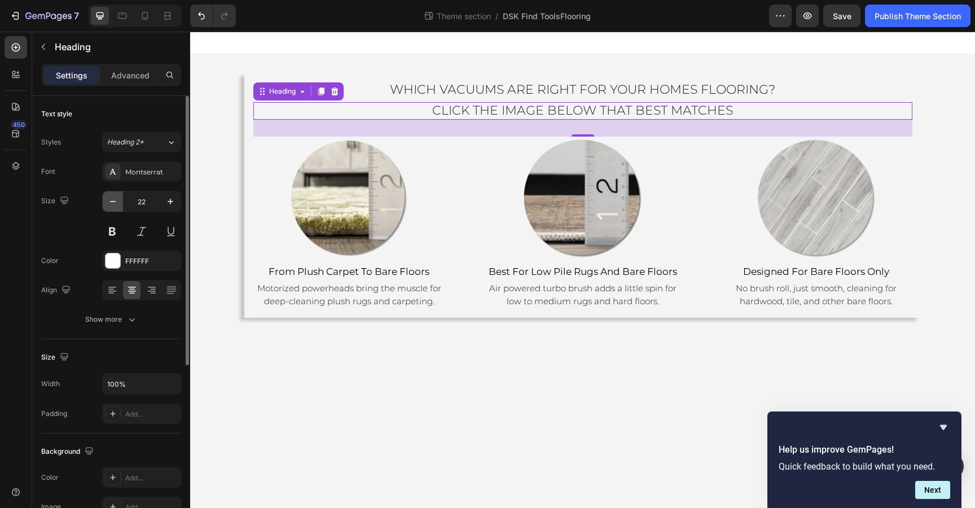
click at [111, 199] on icon "button" at bounding box center [112, 201] width 11 height 11
type input "20"
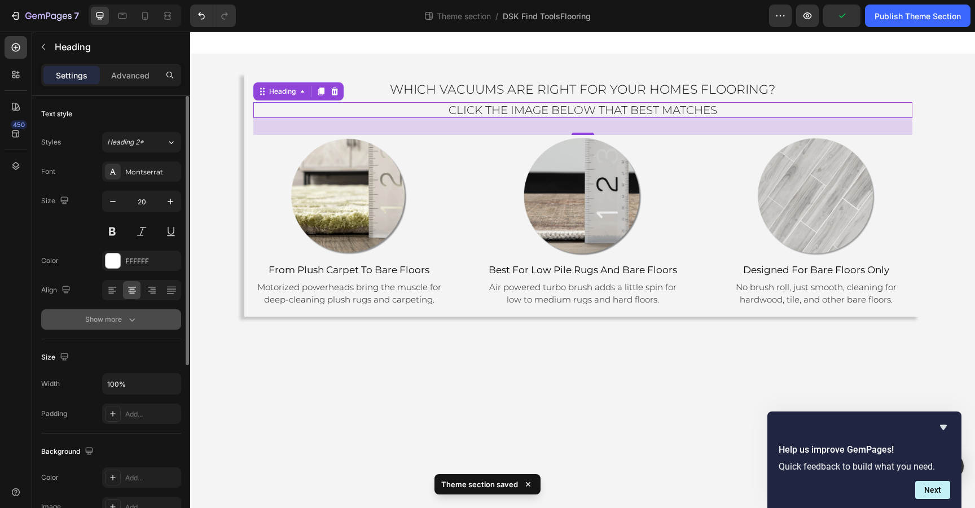
click at [104, 316] on div "Show more" at bounding box center [111, 319] width 52 height 11
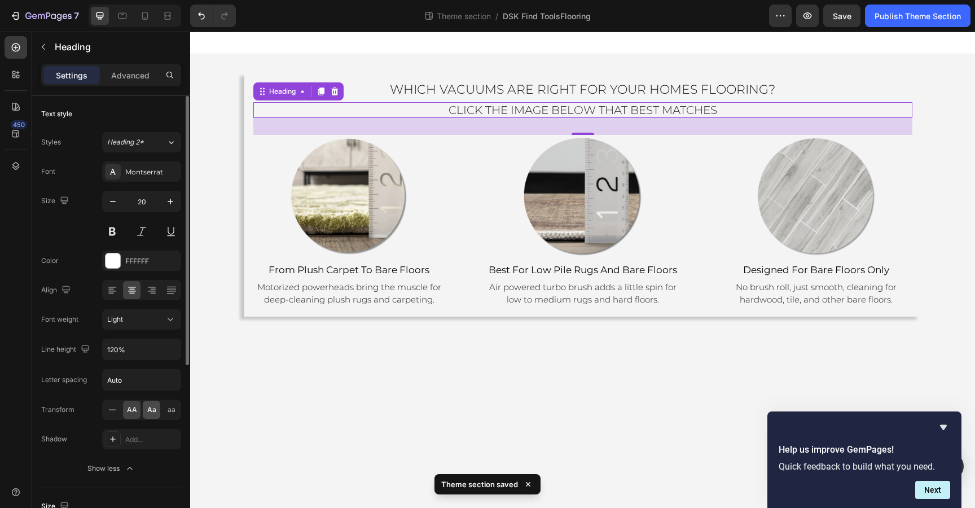
click at [149, 414] on span "Aa" at bounding box center [151, 409] width 9 height 10
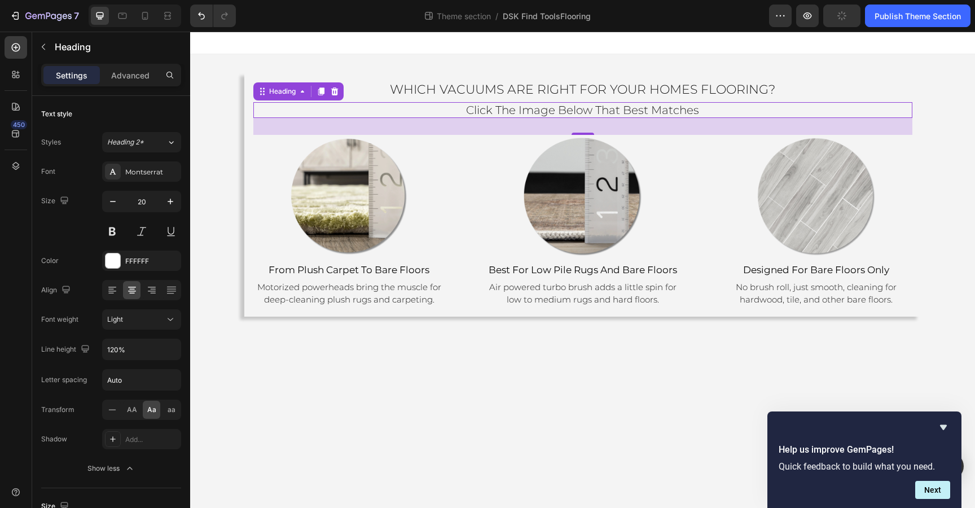
click at [711, 108] on h2 "click the image below that best matches" at bounding box center [582, 110] width 659 height 16
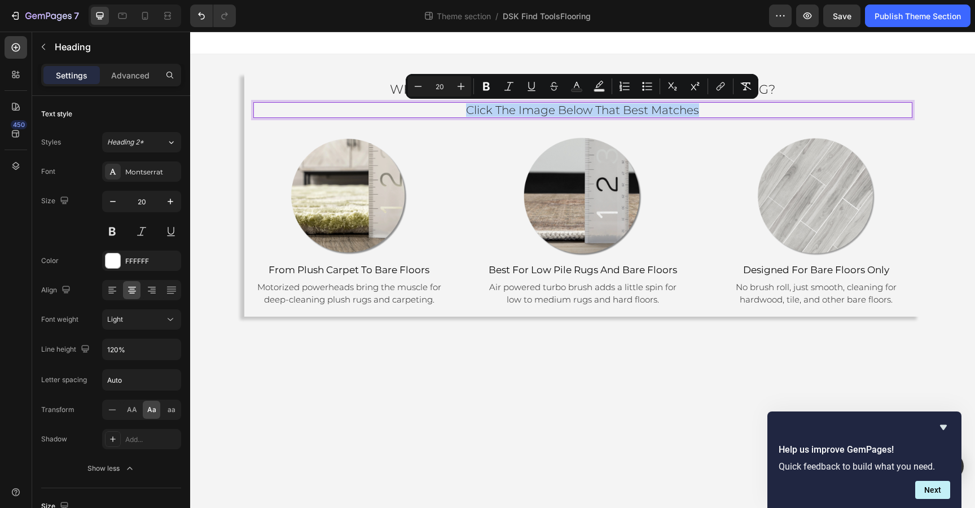
drag, startPoint x: 717, startPoint y: 110, endPoint x: 459, endPoint y: 108, distance: 258.3
click at [459, 108] on p "click the image below that best matches" at bounding box center [582, 110] width 656 height 14
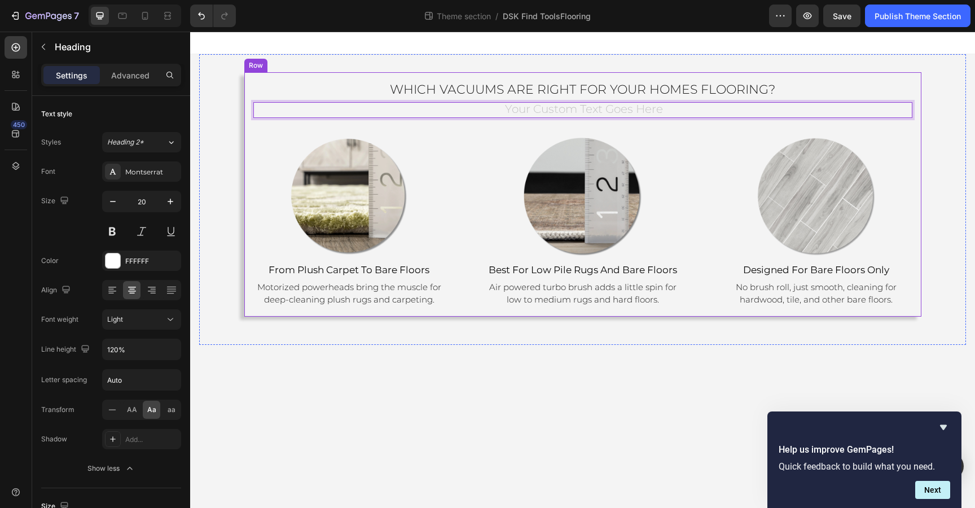
click at [468, 125] on div "⁠⁠⁠⁠⁠⁠⁠ Which vacuums are right for your homes flooring? Heading Heading 30 Ima…" at bounding box center [582, 194] width 659 height 226
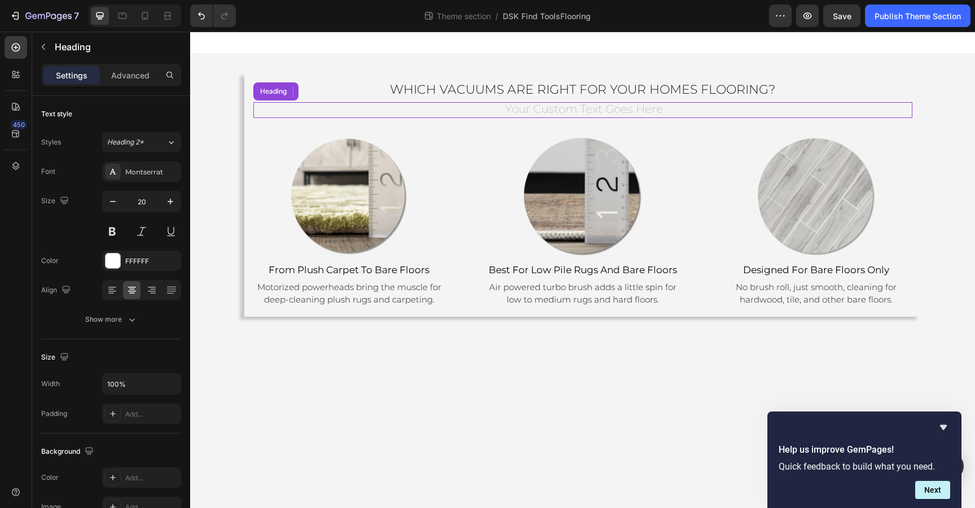
click at [464, 109] on h2 "Rich Text Editor. Editing area: main" at bounding box center [582, 110] width 659 height 16
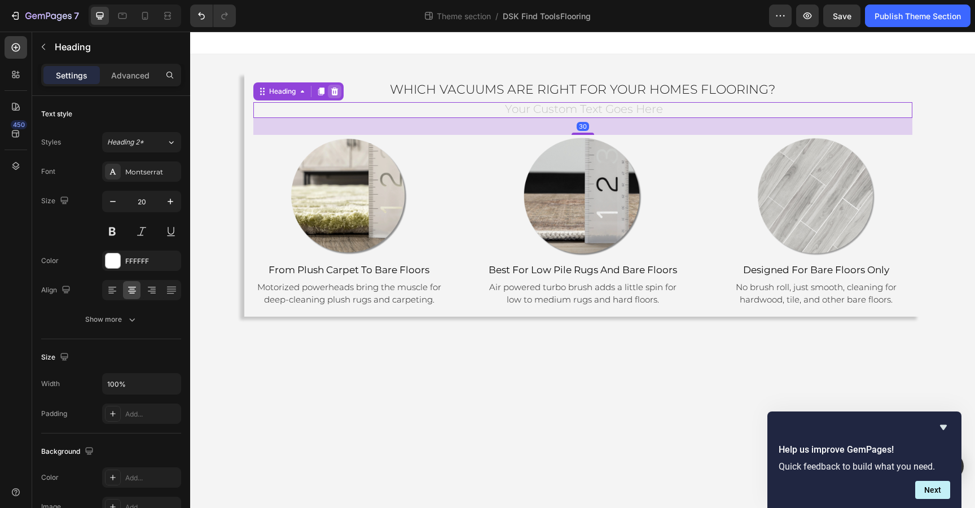
click at [337, 91] on icon at bounding box center [333, 91] width 7 height 8
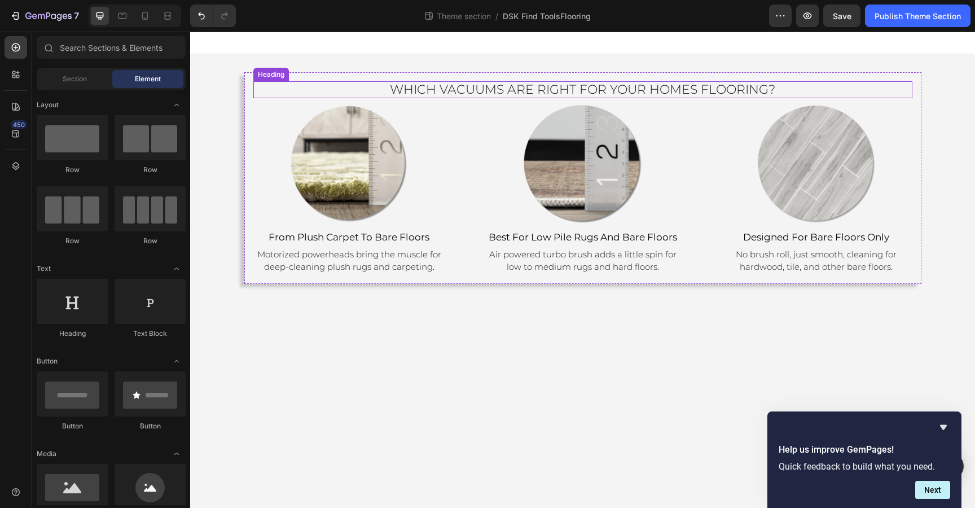
click at [580, 92] on span "Which vacuums are right for your homes flooring?" at bounding box center [582, 89] width 385 height 15
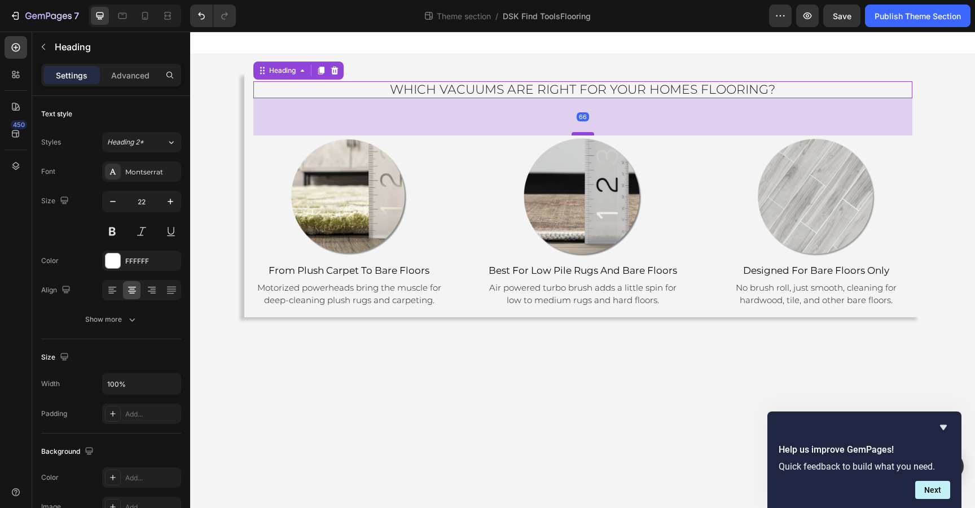
drag, startPoint x: 583, startPoint y: 101, endPoint x: 584, endPoint y: 134, distance: 33.3
click at [584, 134] on div at bounding box center [582, 133] width 23 height 3
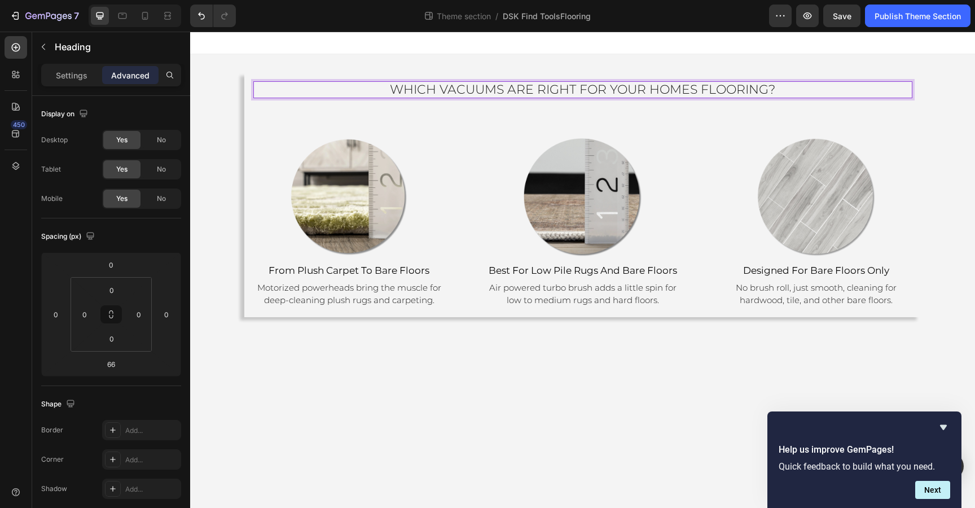
click at [615, 95] on span "Which vacuums are right for your homes flooring?" at bounding box center [582, 89] width 385 height 15
click at [577, 90] on span "Which vacuums are right for your homes flooring?" at bounding box center [582, 89] width 385 height 15
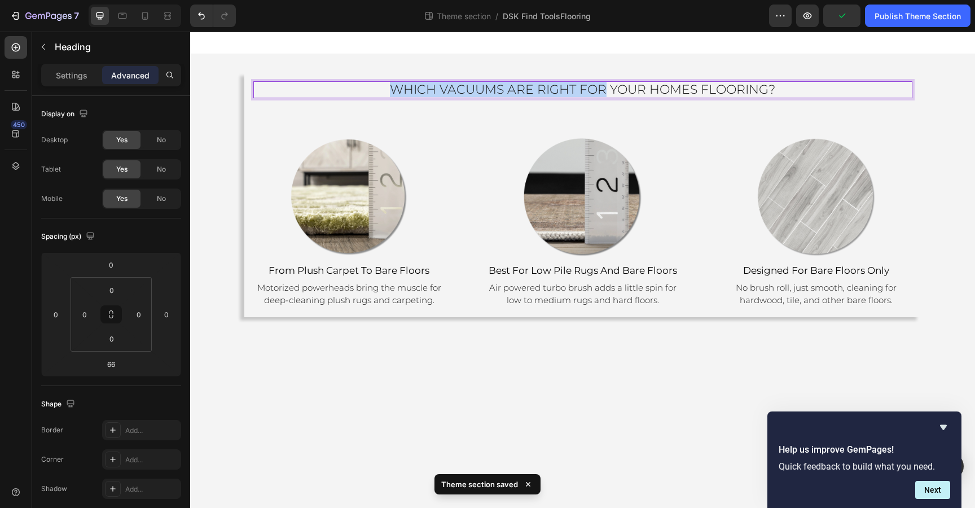
drag, startPoint x: 577, startPoint y: 90, endPoint x: 400, endPoint y: 83, distance: 177.2
click at [400, 83] on span "Which vacuums are right for your homes flooring?" at bounding box center [582, 89] width 385 height 15
click at [827, 89] on p "click the image below that best matches your homes flooring?" at bounding box center [582, 89] width 656 height 15
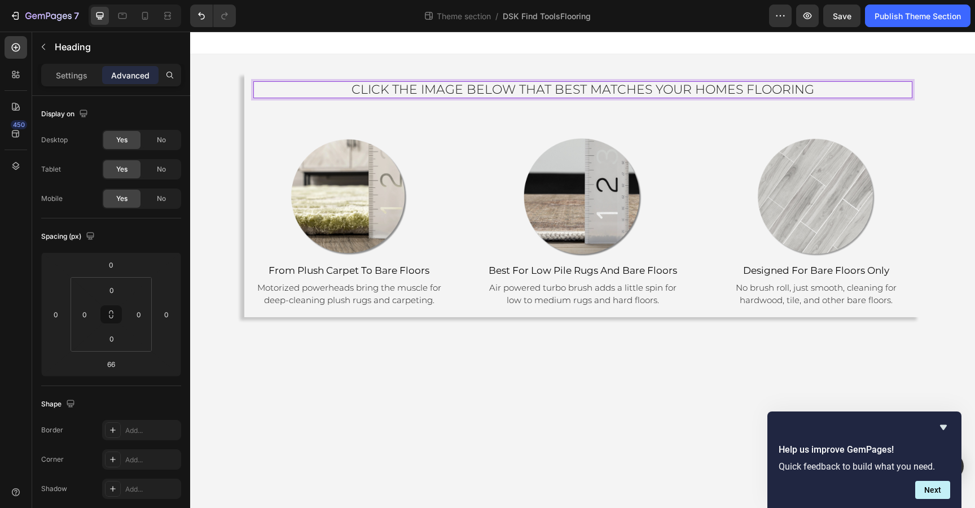
click at [693, 88] on span "click the image below that best matches your homes flooring" at bounding box center [582, 89] width 462 height 15
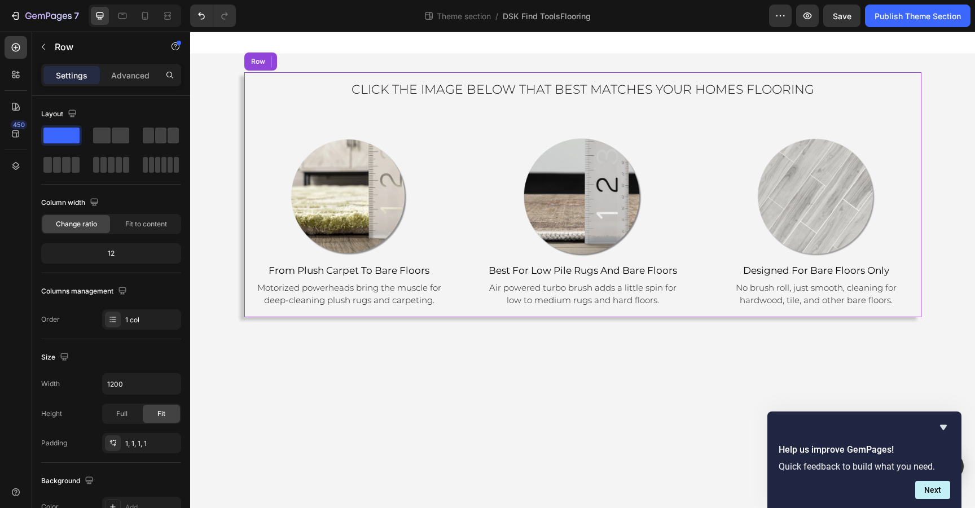
click at [773, 128] on div "⁠⁠⁠⁠⁠⁠⁠ click the image below that best matches your homes flooring Heading 66 …" at bounding box center [582, 194] width 659 height 227
click at [762, 94] on span "click the image below that best matches your homes flooring" at bounding box center [582, 89] width 462 height 15
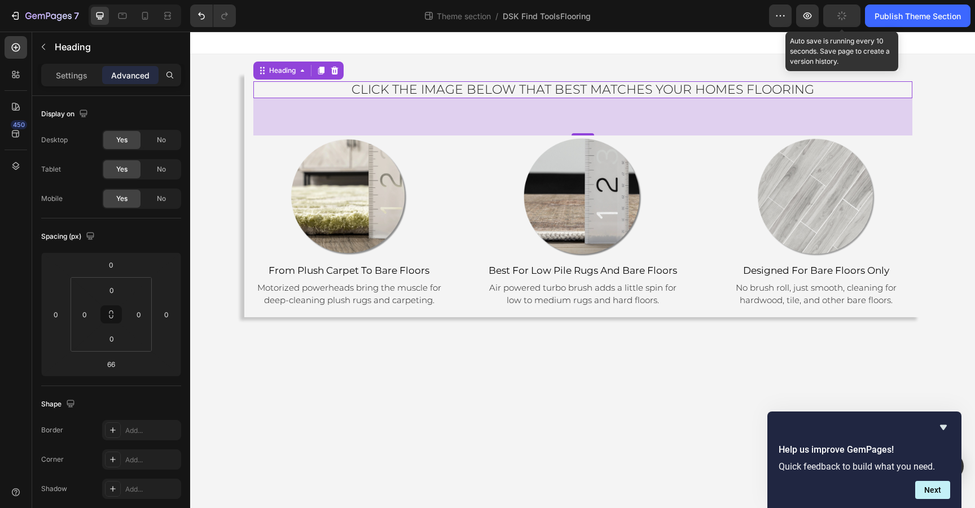
click at [832, 24] on button "button" at bounding box center [841, 16] width 37 height 23
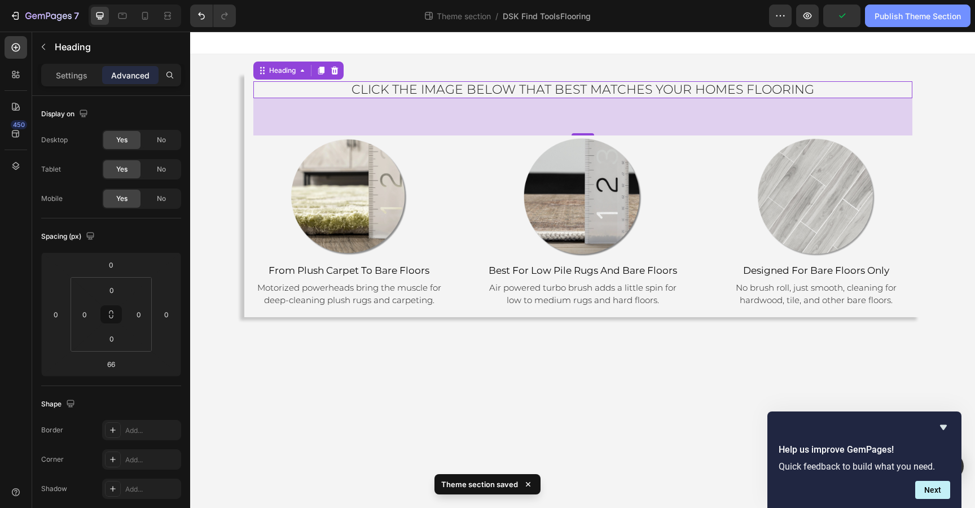
click at [920, 8] on button "Publish Theme Section" at bounding box center [917, 16] width 105 height 23
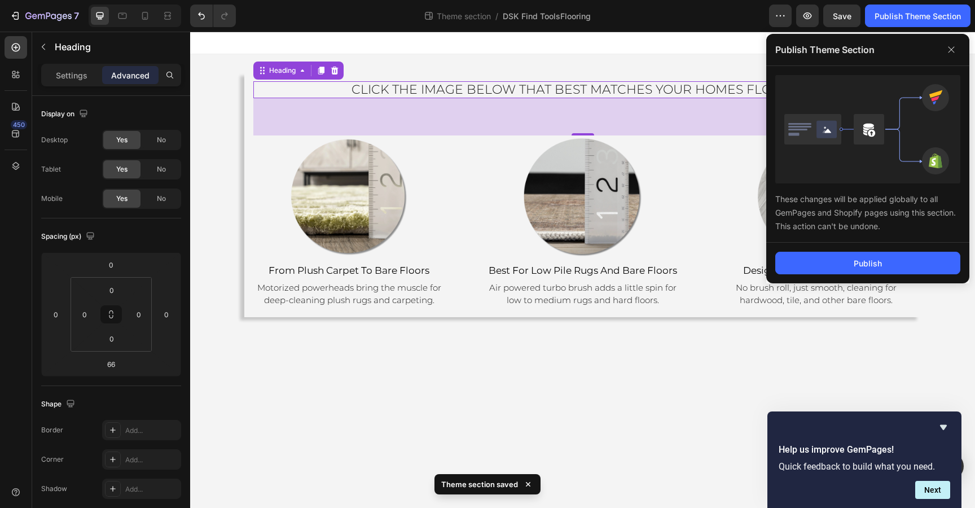
click at [805, 275] on div "Publish" at bounding box center [867, 262] width 203 height 41
click at [802, 262] on button "Publish" at bounding box center [867, 263] width 185 height 23
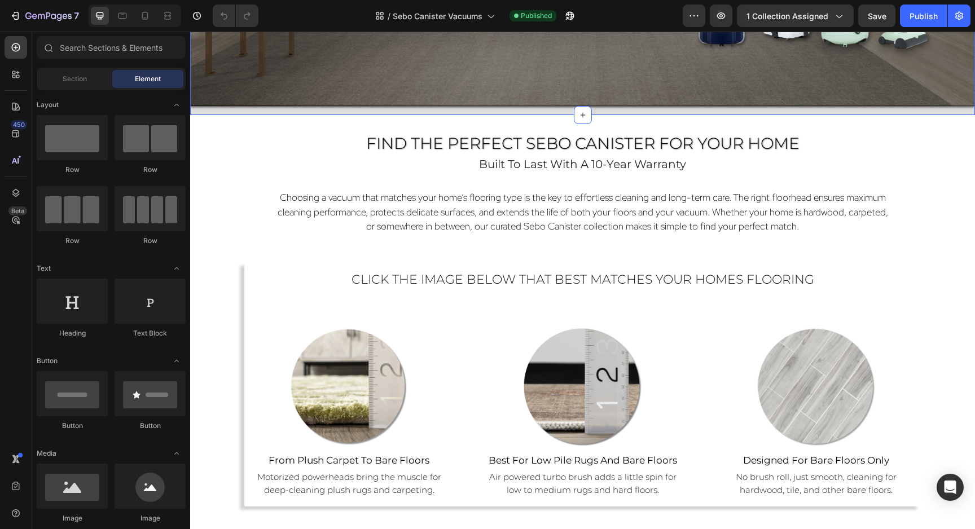
scroll to position [602, 0]
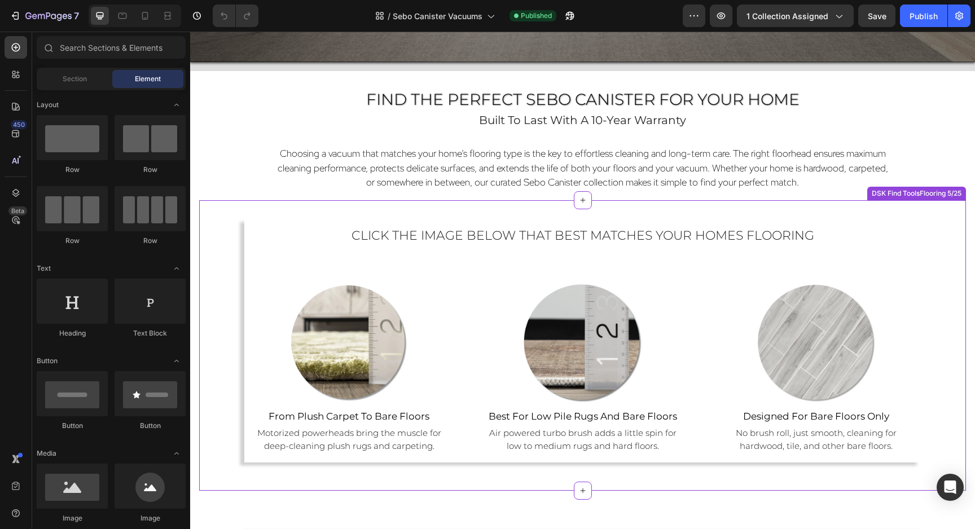
click at [713, 284] on div "Image from plush carpet to bare floors Heading Motorized powerheads bring the m…" at bounding box center [582, 367] width 659 height 172
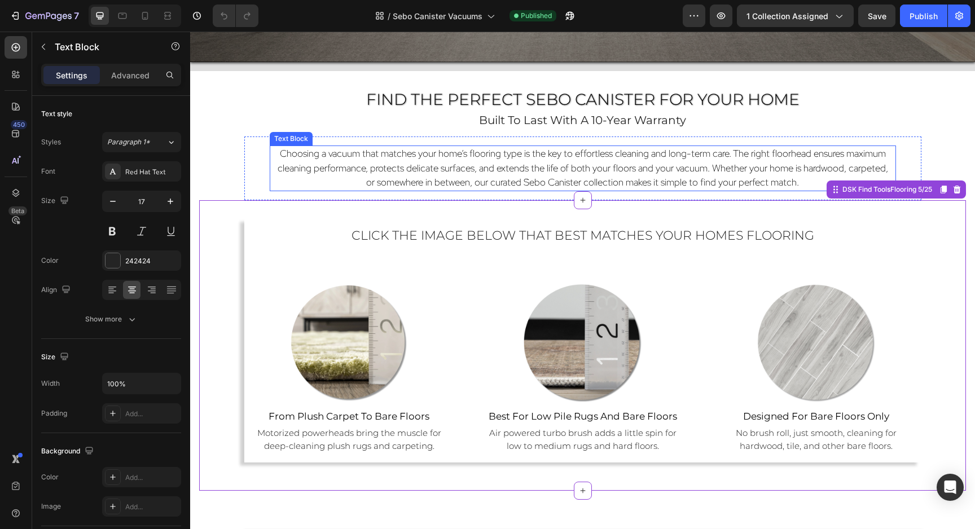
click at [729, 147] on p "Choosing a vacuum that matches your home’s flooring type is the key to effortle…" at bounding box center [582, 168] width 612 height 43
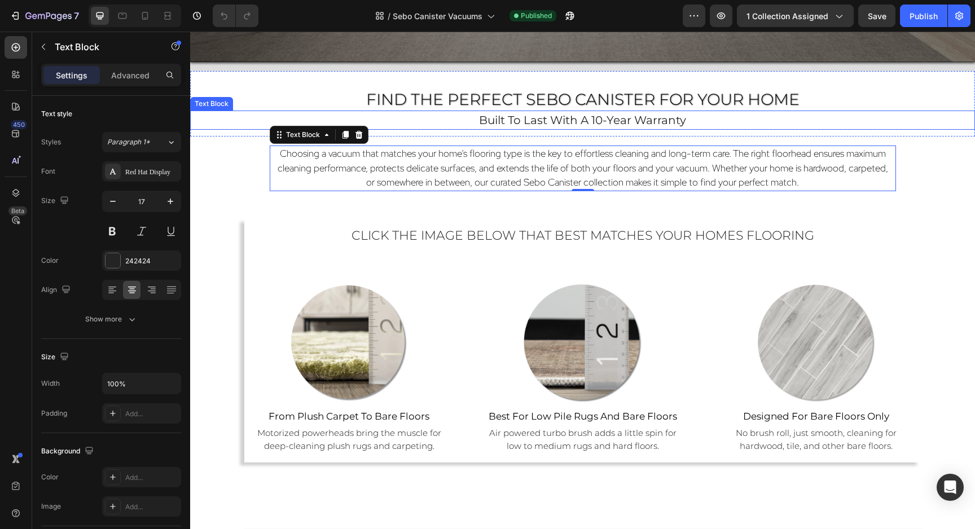
click at [649, 122] on span "built to last with a 10-year warranty" at bounding box center [582, 120] width 207 height 14
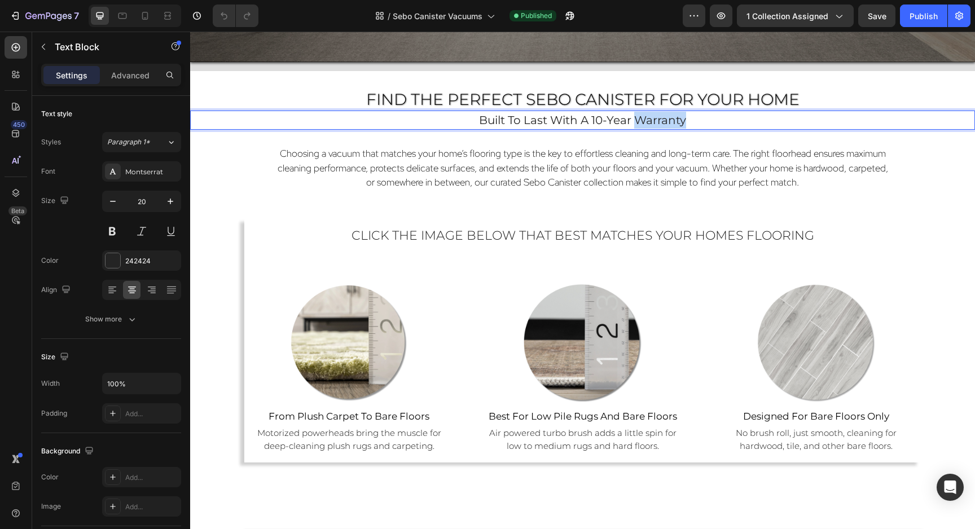
click at [649, 122] on span "built to last with a 10-year warranty" at bounding box center [582, 120] width 207 height 14
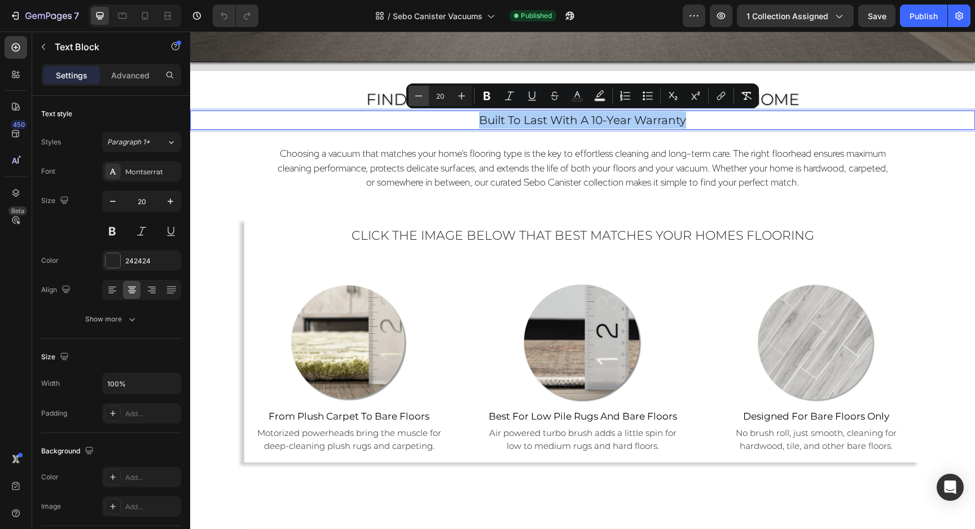
click at [421, 94] on icon "Editor contextual toolbar" at bounding box center [418, 95] width 11 height 11
type input "18"
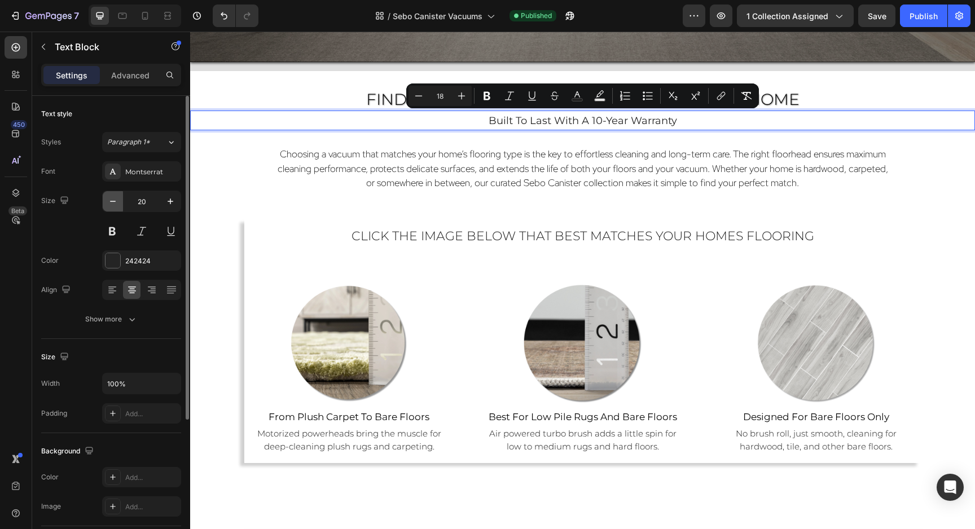
click at [114, 206] on icon "button" at bounding box center [112, 201] width 11 height 11
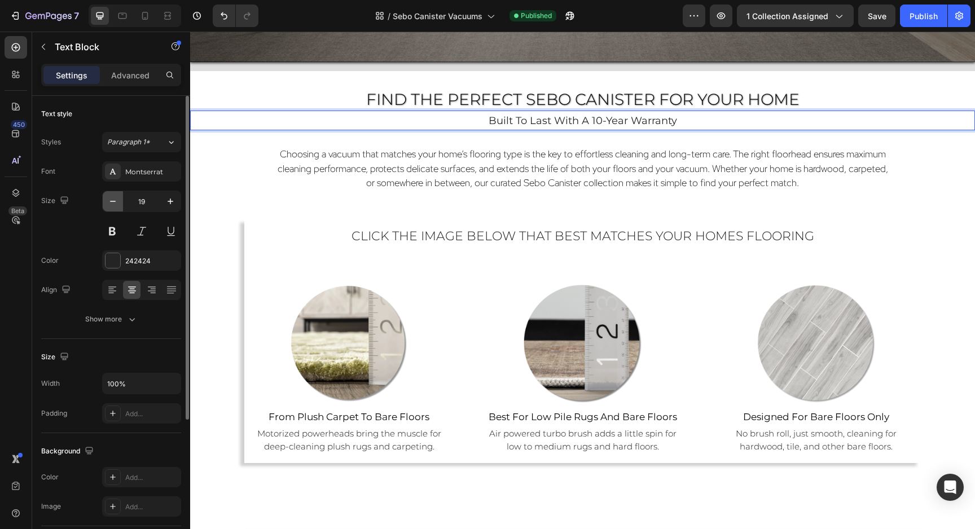
type input "18"
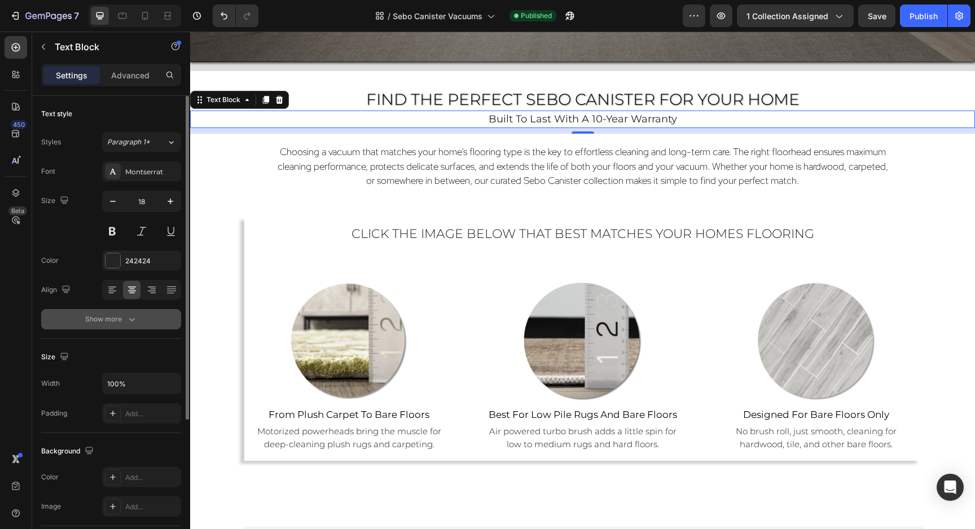
click at [125, 318] on div "Show more" at bounding box center [111, 319] width 52 height 11
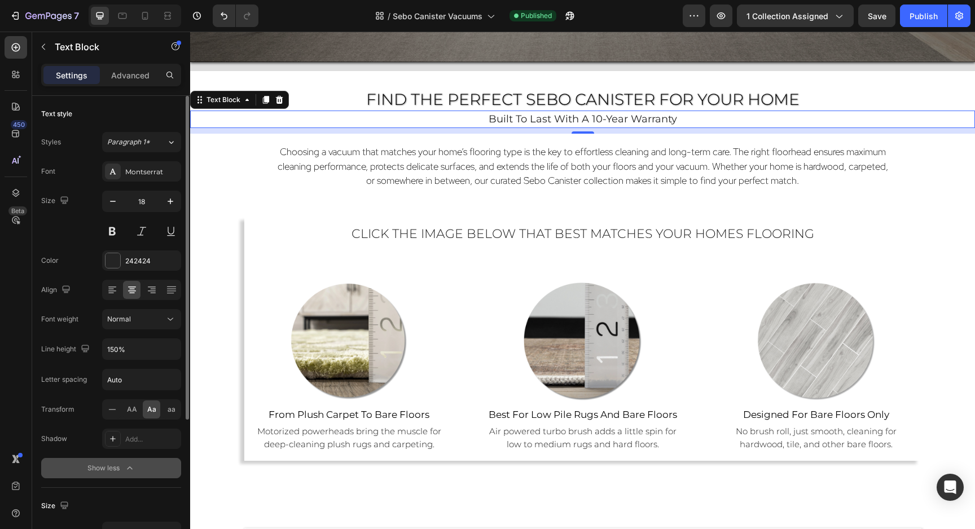
click at [125, 318] on span "Normal" at bounding box center [119, 319] width 24 height 8
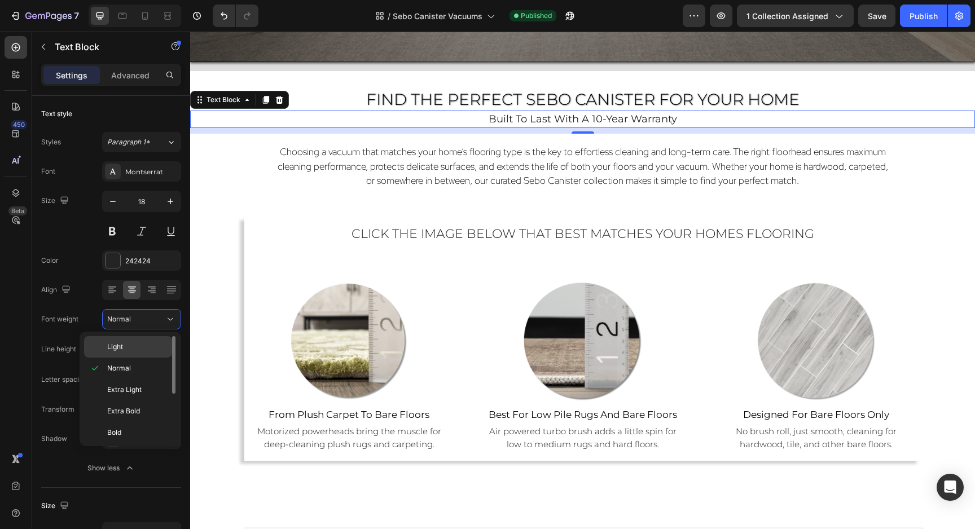
click at [121, 347] on span "Light" at bounding box center [115, 347] width 16 height 10
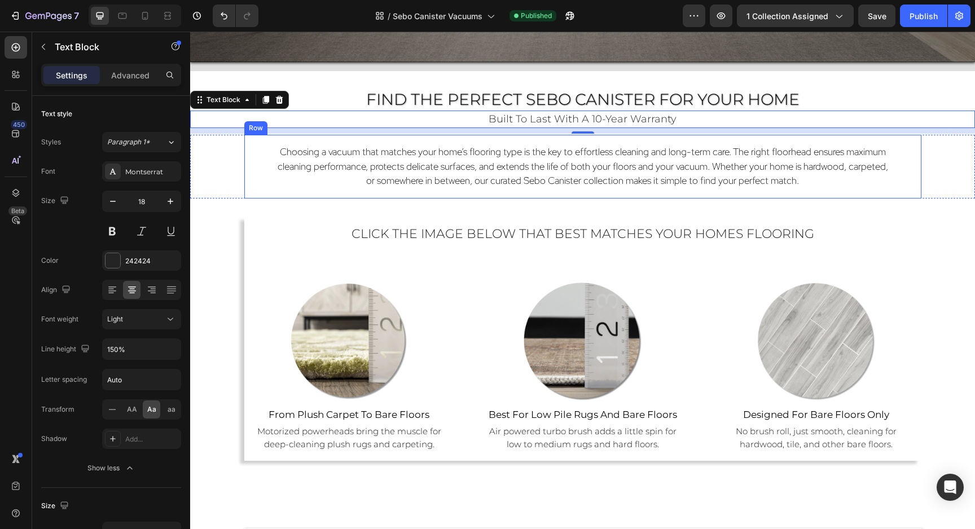
click at [793, 142] on div "Choosing a vacuum that matches your home’s flooring type is the key to effortle…" at bounding box center [582, 167] width 677 height 64
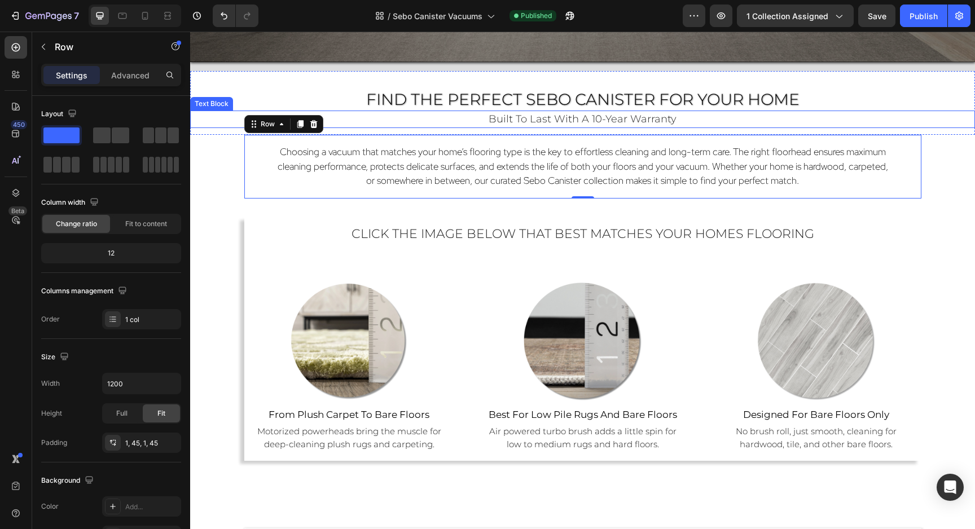
click at [673, 117] on span "built to last with a 10-year warranty" at bounding box center [582, 119] width 188 height 12
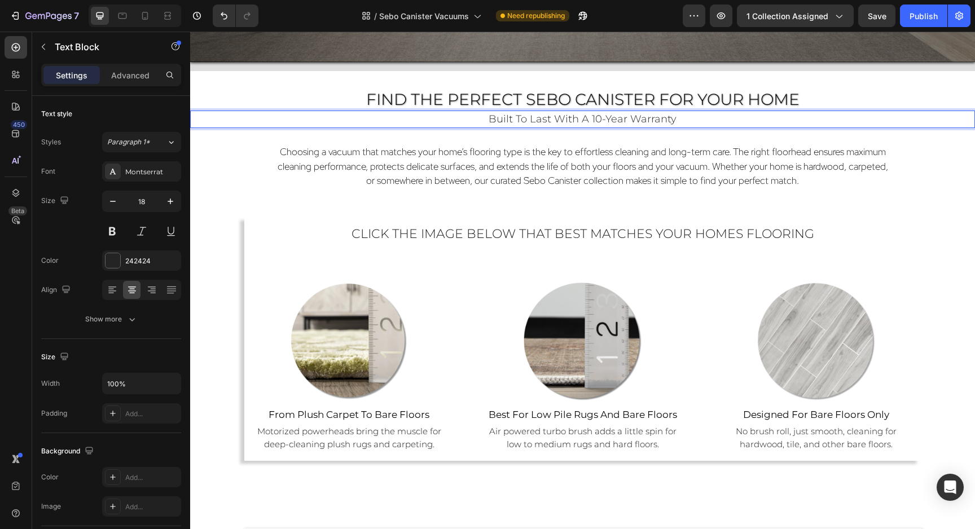
click at [515, 122] on span "built to last with a 10-year warranty" at bounding box center [582, 119] width 188 height 12
click at [735, 117] on p "german engineered to last with a 10-year warranty" at bounding box center [582, 119] width 782 height 15
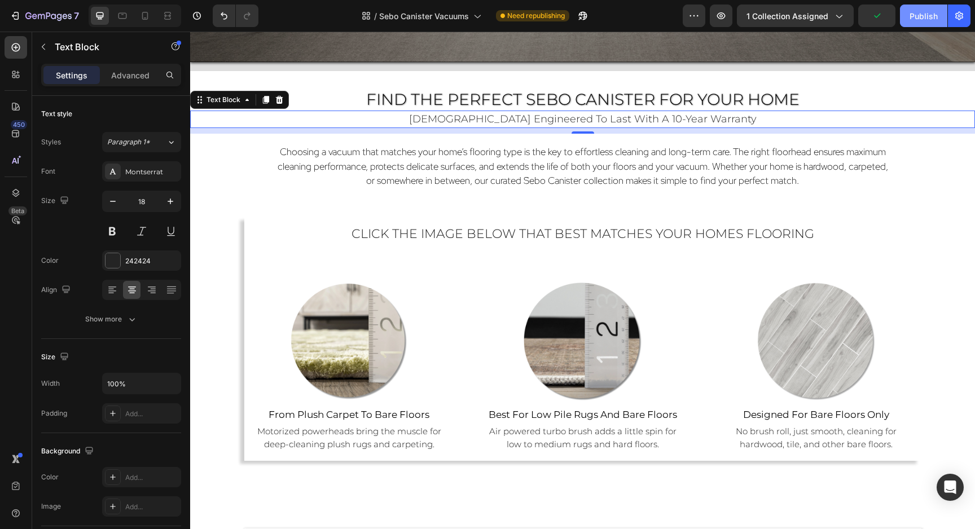
click at [914, 21] on div "Publish" at bounding box center [923, 16] width 28 height 12
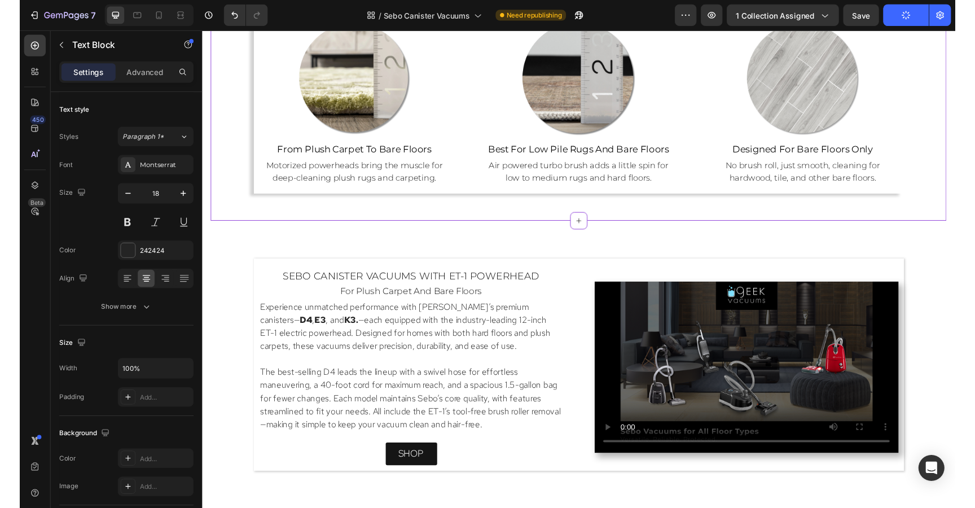
scroll to position [863, 0]
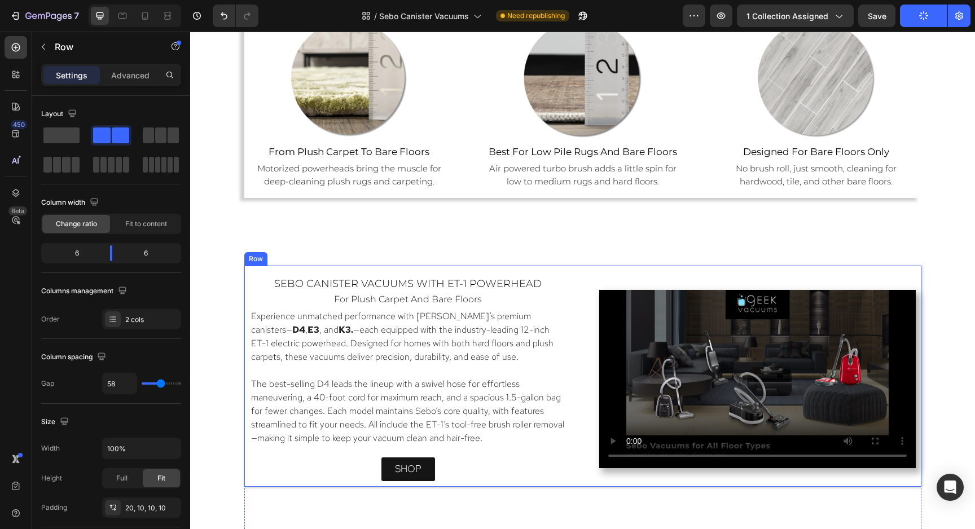
click at [583, 271] on div "sebo canister vacuums with ET-1 Powerhead Heading for plush carpet and bare flo…" at bounding box center [582, 376] width 677 height 221
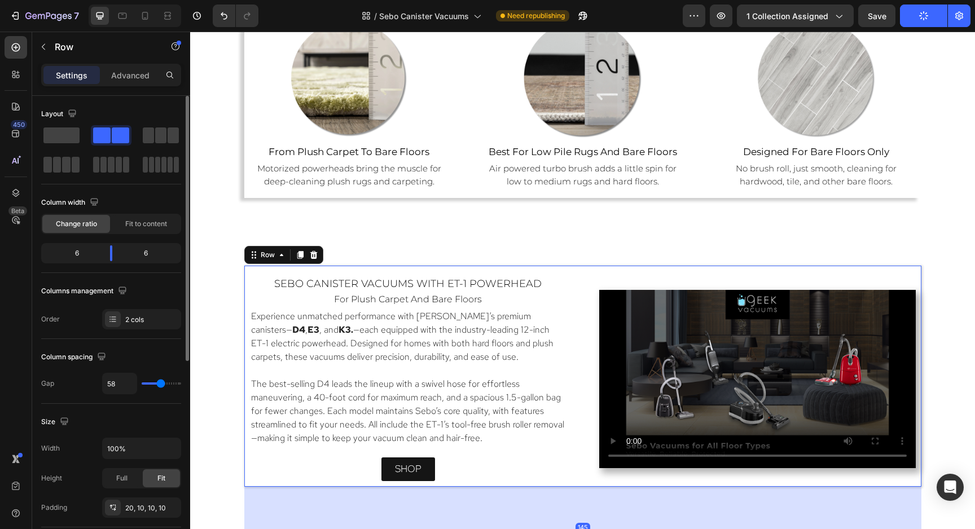
type input "52"
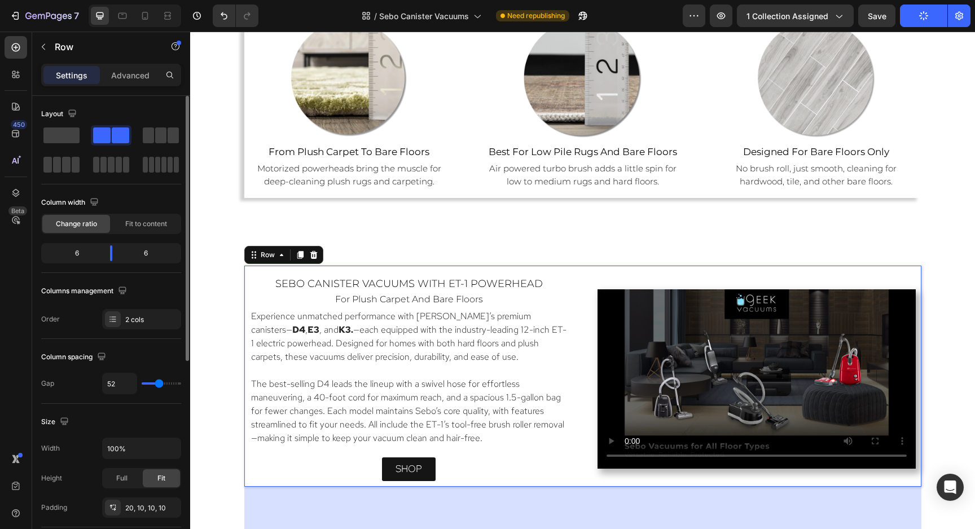
type input "54"
type input "56"
type input "58"
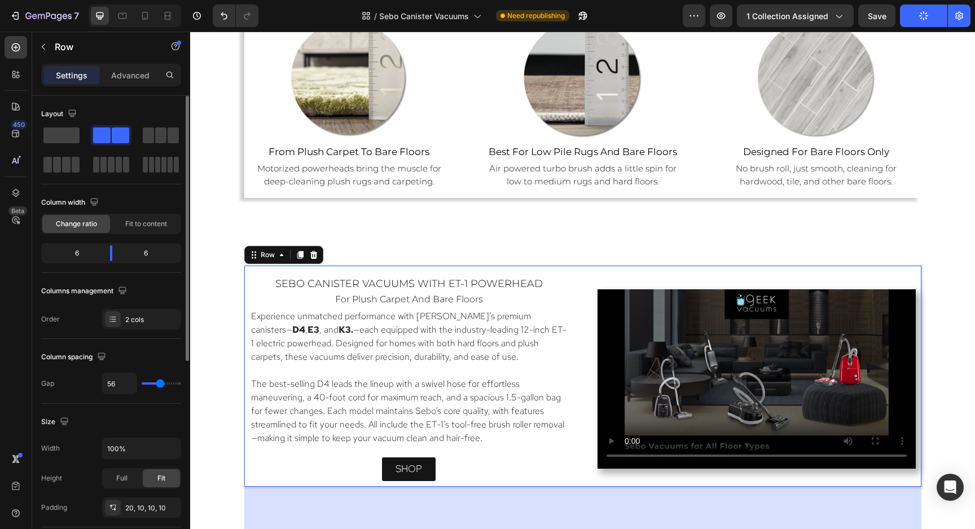
type input "58"
type input "60"
type input "62"
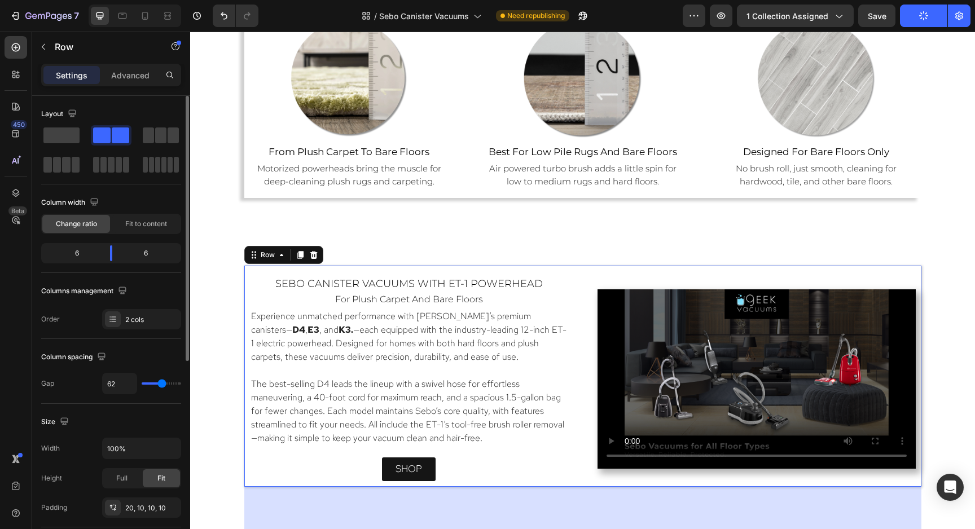
type input "64"
type input "66"
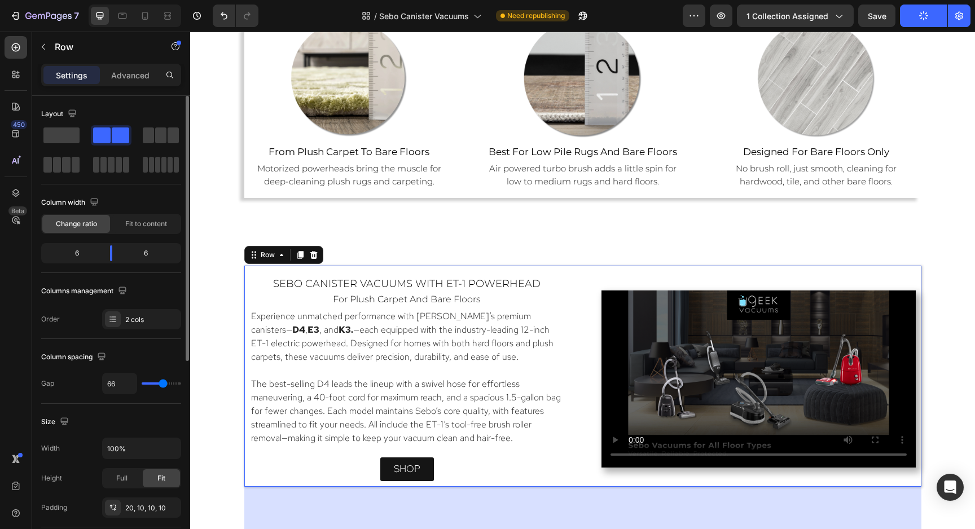
type input "68"
type input "70"
type input "72"
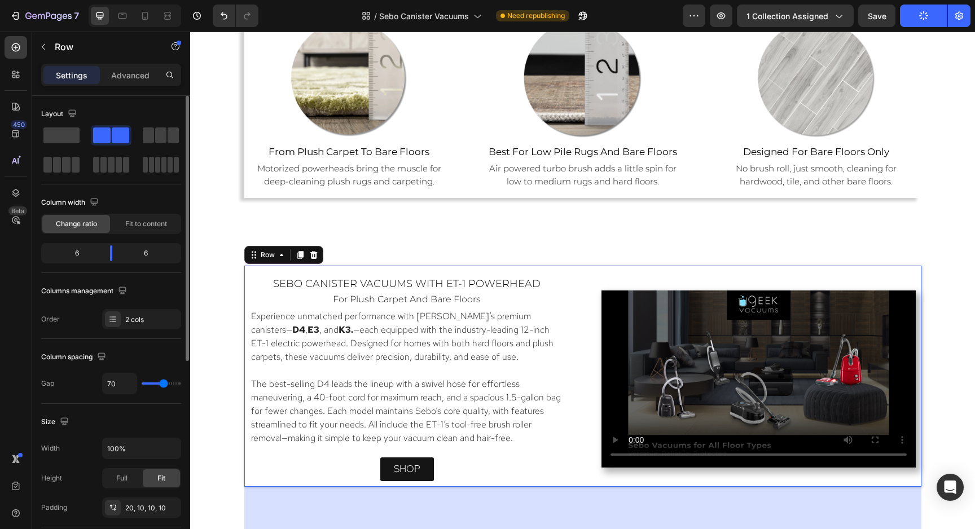
type input "72"
type input "74"
type input "77"
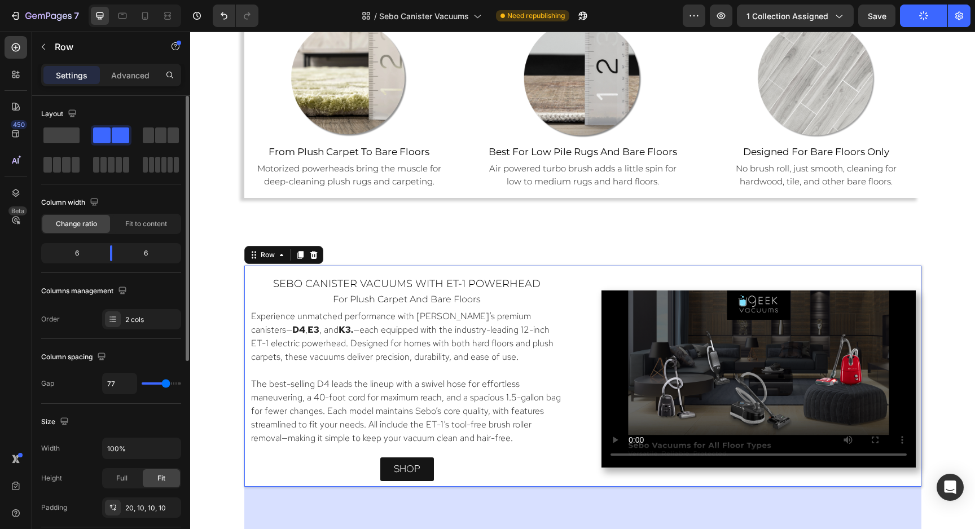
type input "79"
type input "81"
type input "83"
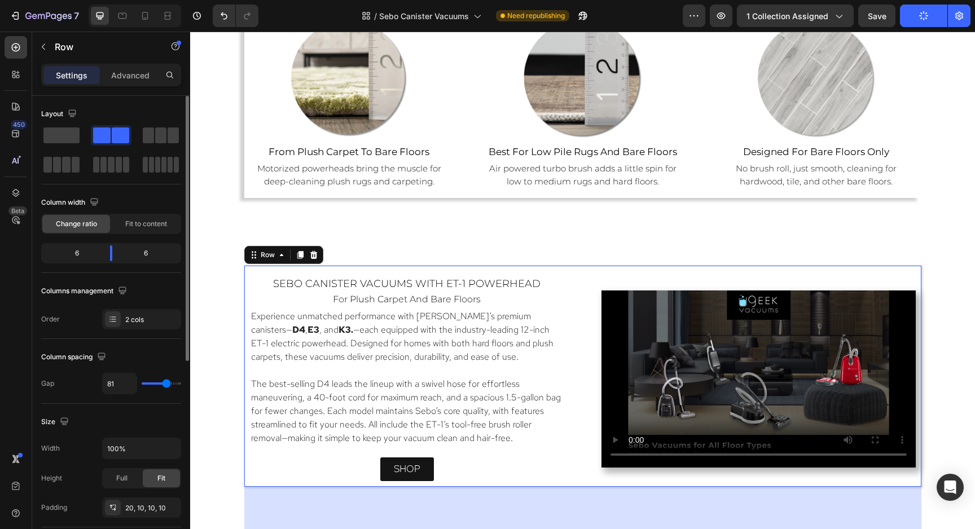
type input "83"
type input "85"
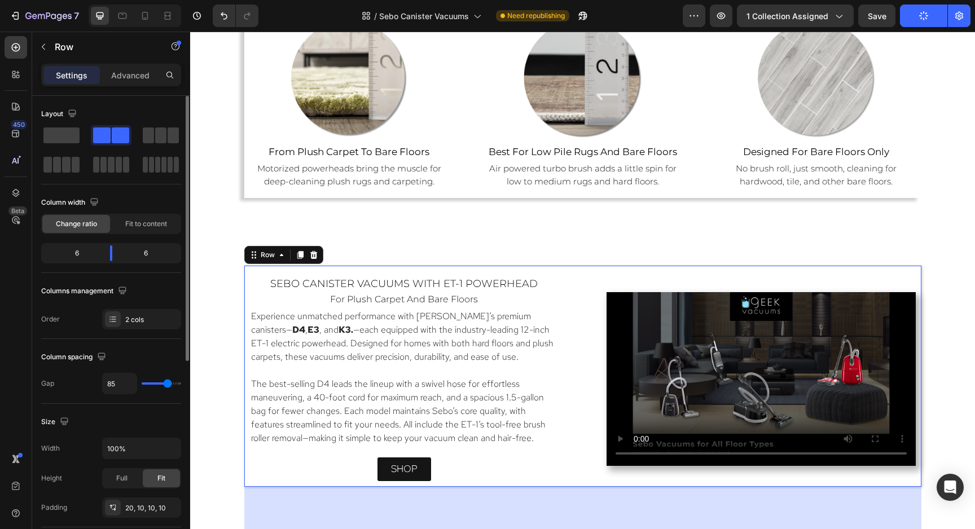
type input "87"
type input "89"
type input "91"
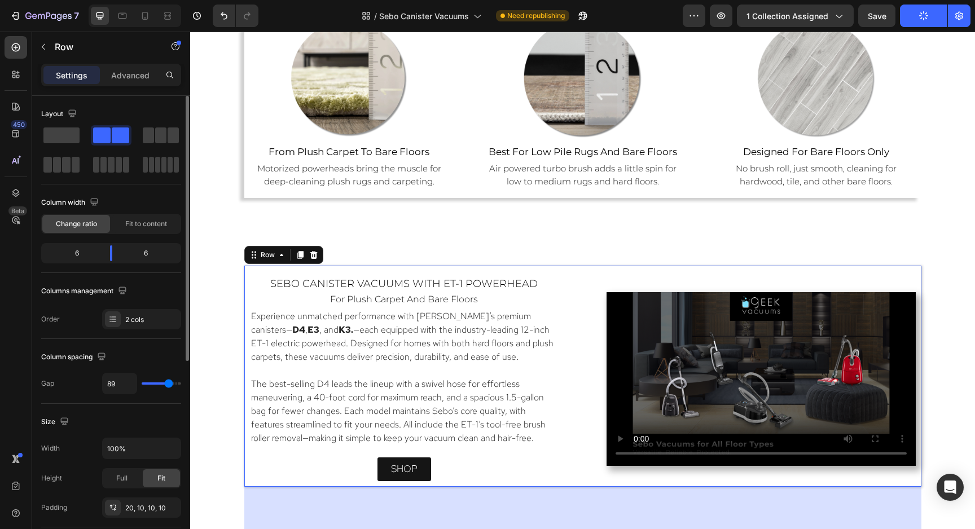
type input "91"
type input "93"
type input "95"
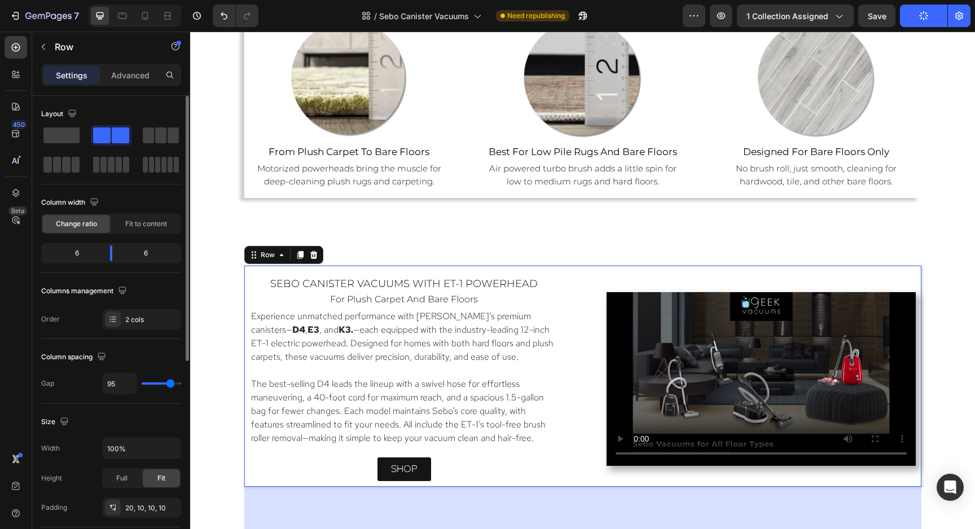
type input "97"
type input "99"
type input "101"
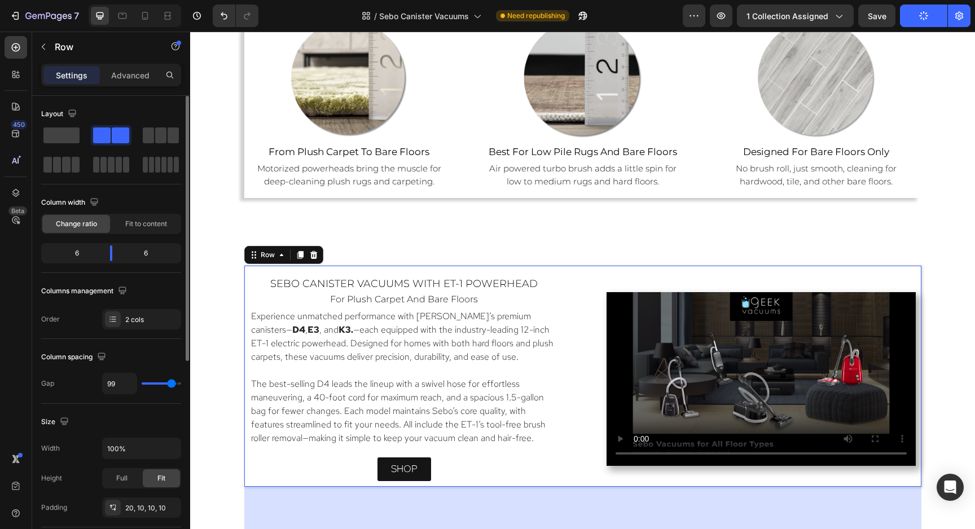
type input "101"
type input "103"
type input "106"
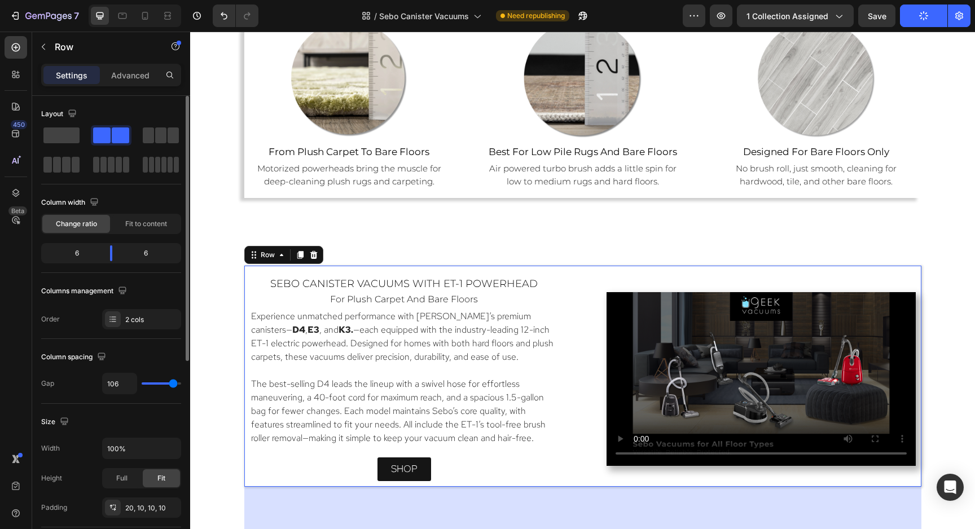
type input "108"
type input "110"
type input "112"
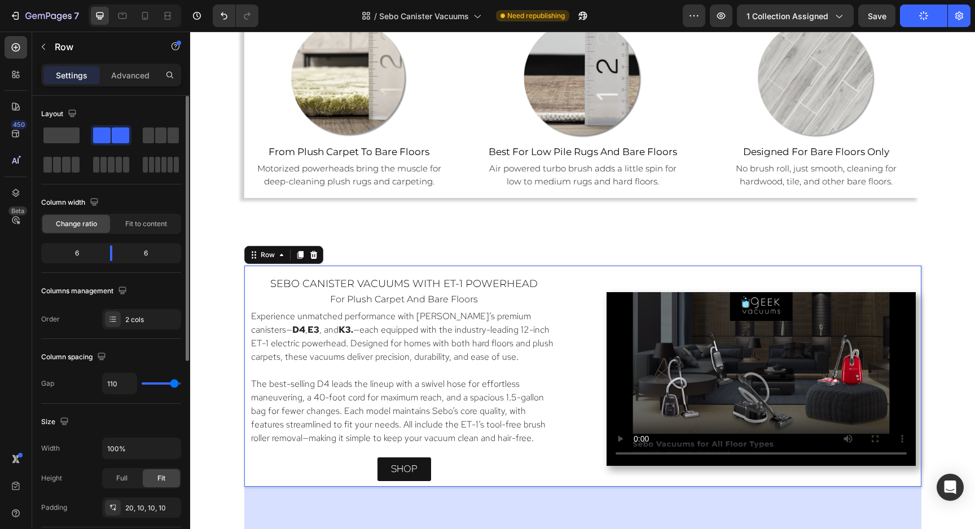
type input "112"
type input "114"
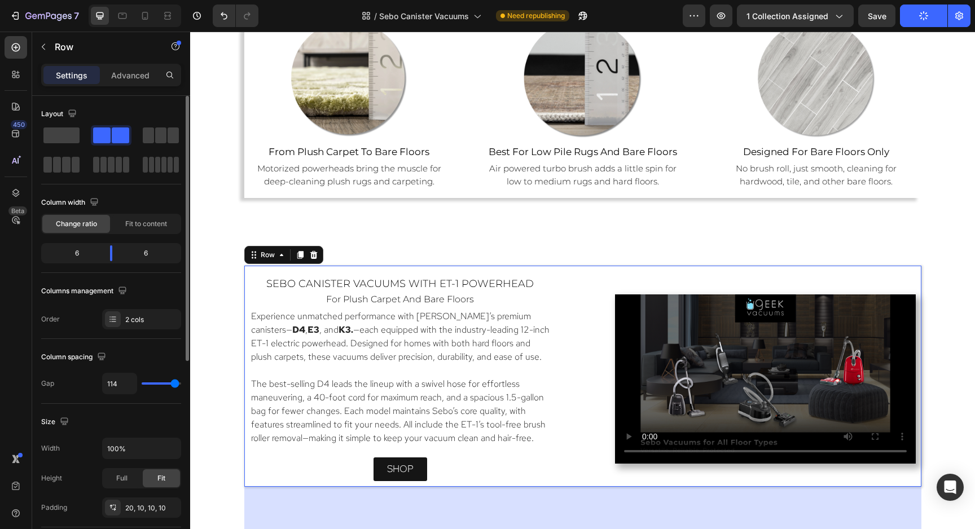
type input "116"
type input "118"
type input "120"
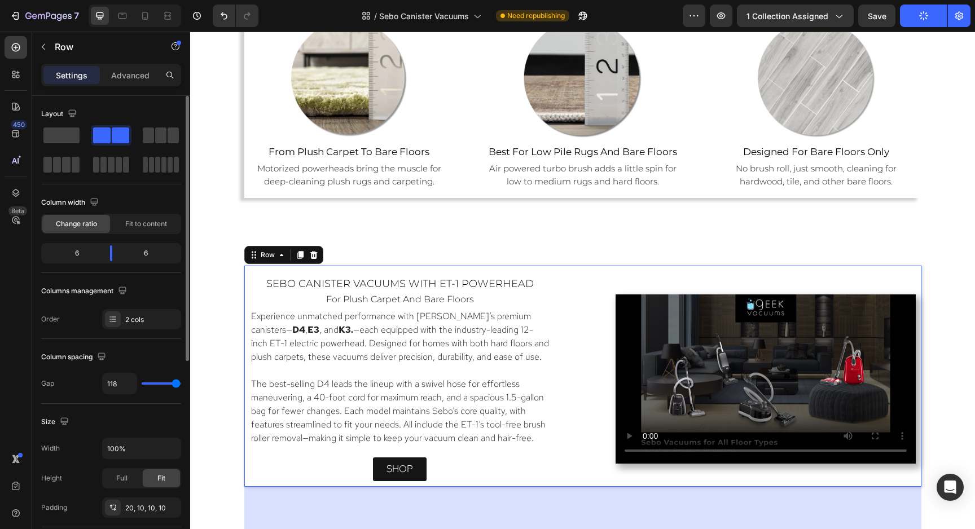
type input "120"
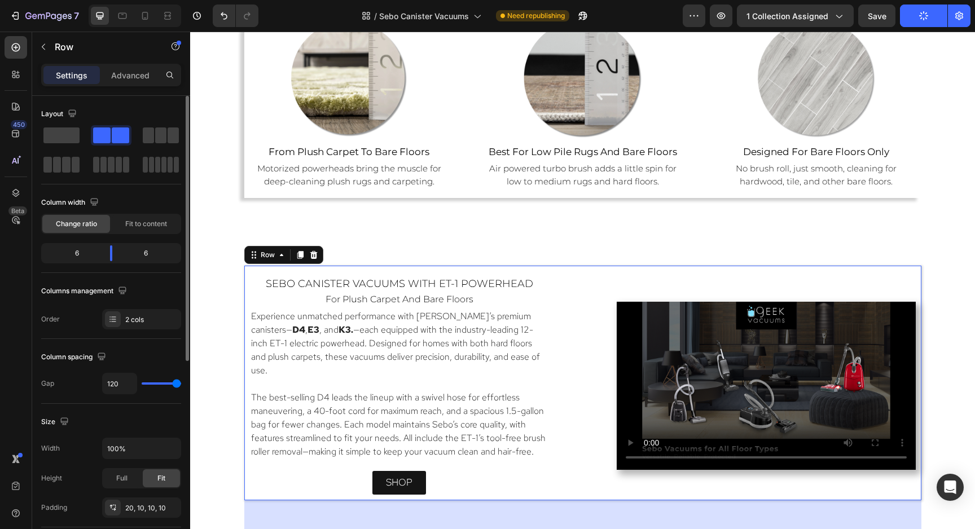
type input "118"
type input "116"
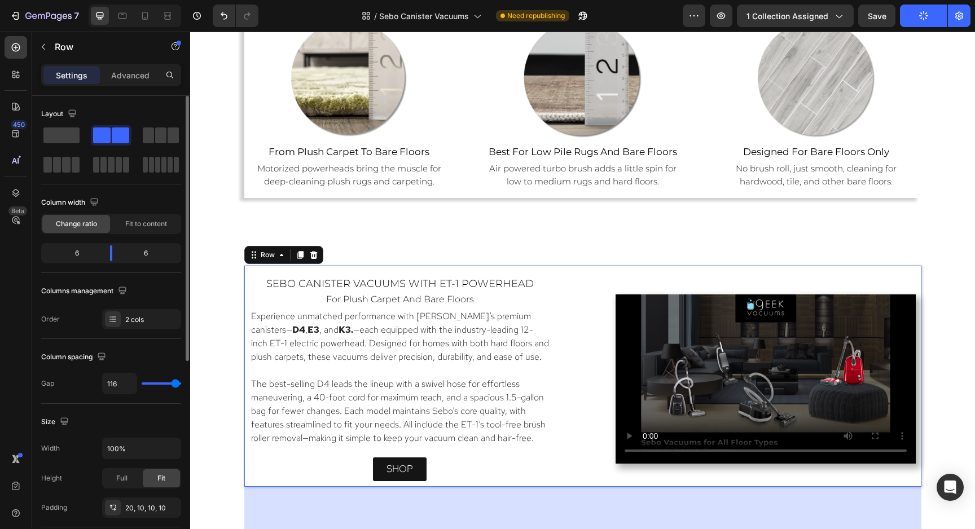
type input "114"
type input "112"
type input "110"
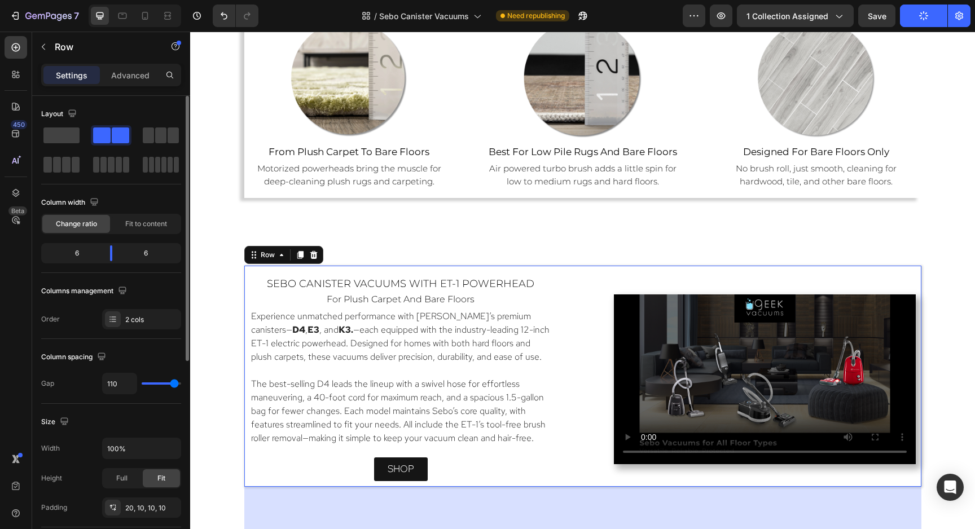
drag, startPoint x: 158, startPoint y: 384, endPoint x: 174, endPoint y: 385, distance: 15.8
type input "110"
click at [174, 385] on input "range" at bounding box center [161, 383] width 39 height 2
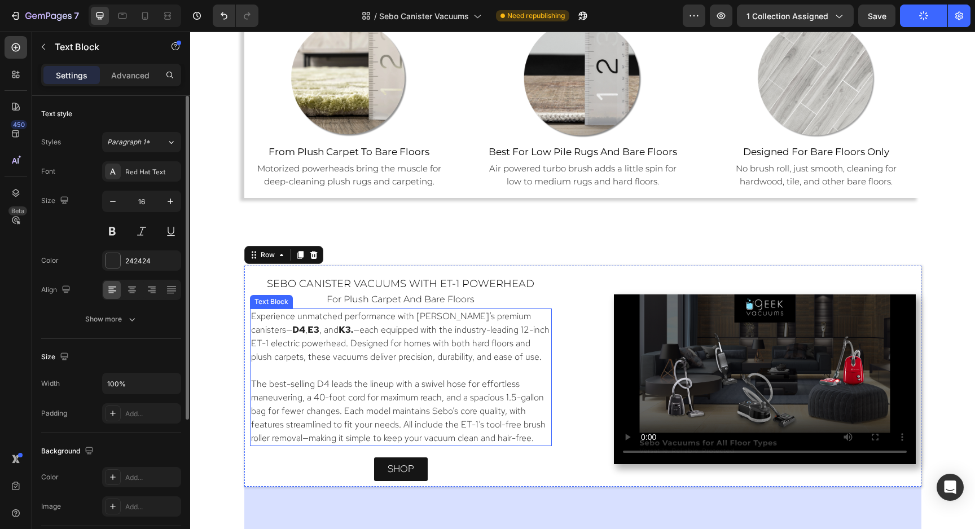
click at [396, 355] on p "Experience unmatched performance with Sebo’s premium canisters— D4 , E3 , and K…" at bounding box center [400, 337] width 299 height 54
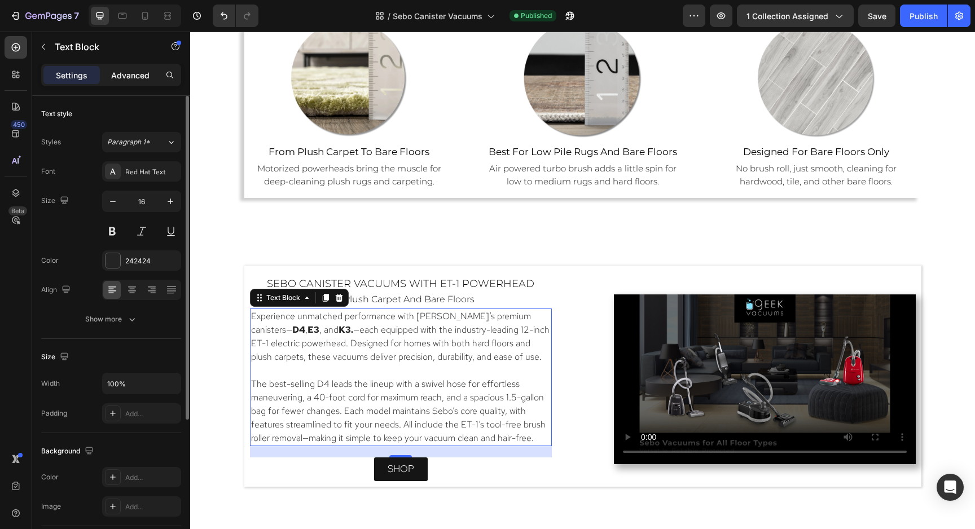
click at [132, 69] on p "Advanced" at bounding box center [130, 75] width 38 height 12
click at [462, 284] on span "sebo canister vacuums with ET-1 Powerhead" at bounding box center [400, 283] width 267 height 12
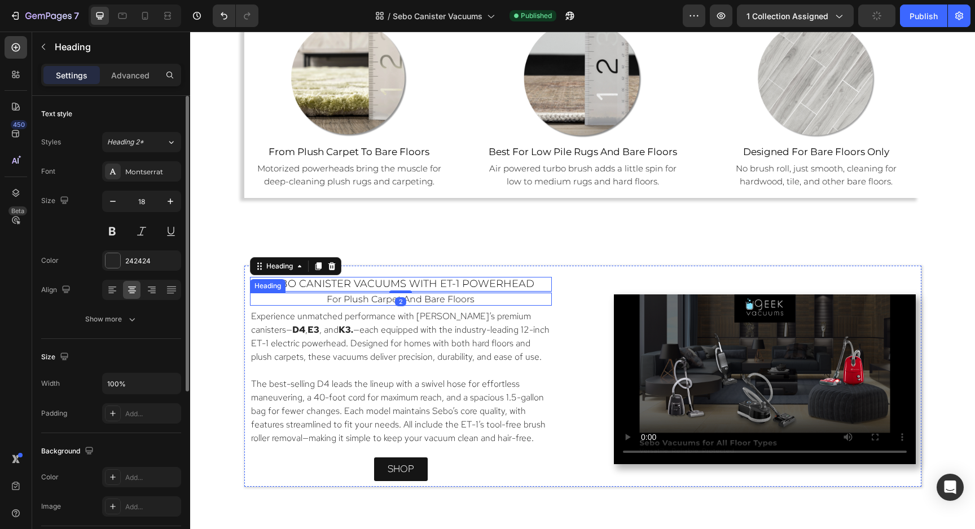
click at [461, 296] on span "for plush carpet and bare floors" at bounding box center [401, 299] width 148 height 11
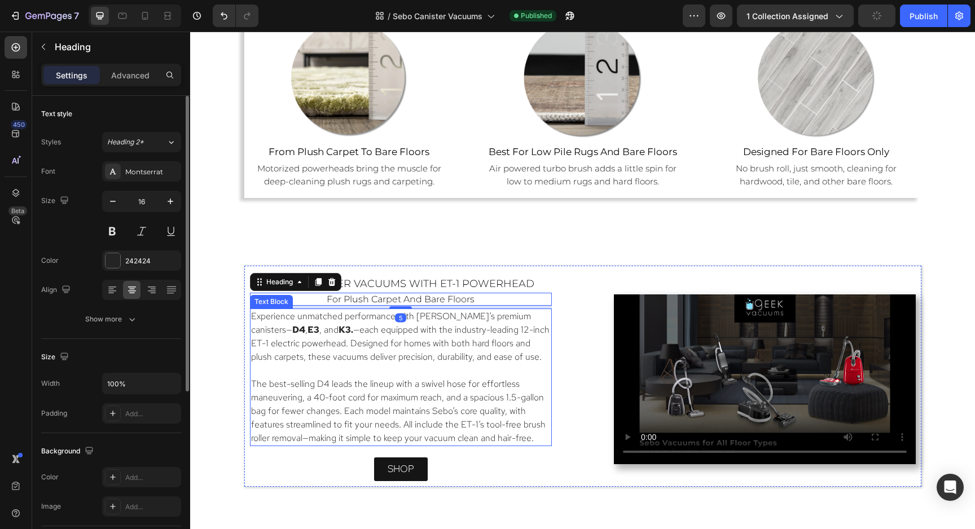
click at [474, 352] on p "Experience unmatched performance with Sebo’s premium canisters— D4 , E3 , and K…" at bounding box center [400, 337] width 299 height 54
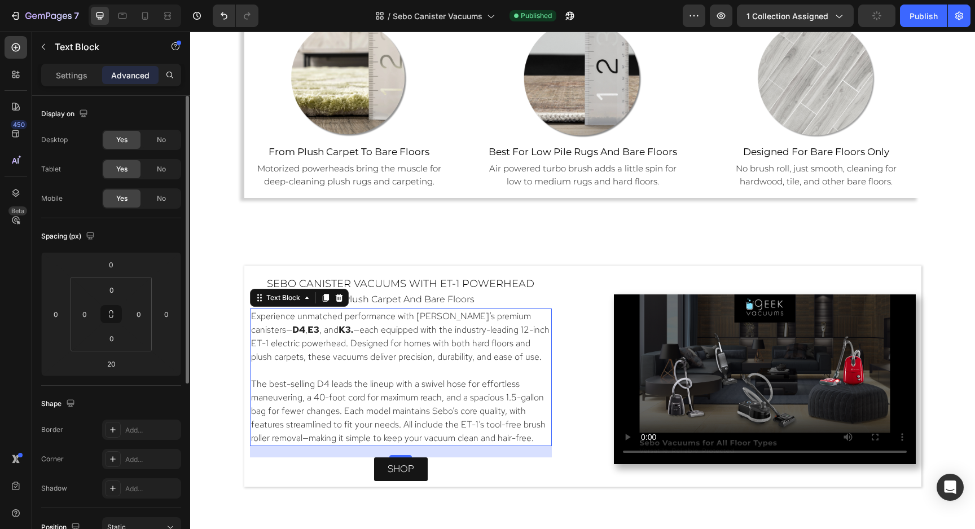
click at [535, 436] on p "The best-selling D4 leads the lineup with a swivel hose for effortless maneuver…" at bounding box center [400, 411] width 299 height 68
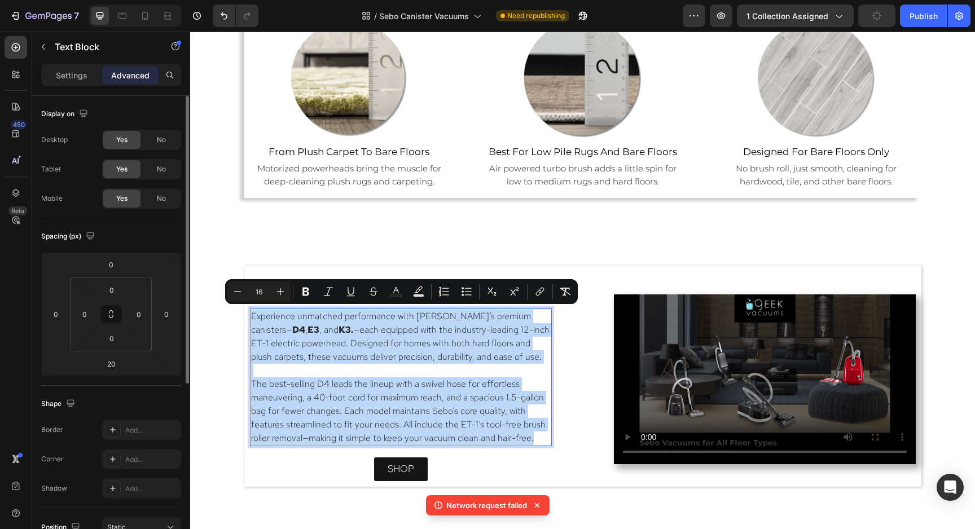
drag, startPoint x: 535, startPoint y: 436, endPoint x: 249, endPoint y: 312, distance: 311.7
click at [250, 312] on div "Experience unmatched performance with Sebo’s premium canisters— D4 , E3 , and K…" at bounding box center [401, 377] width 302 height 138
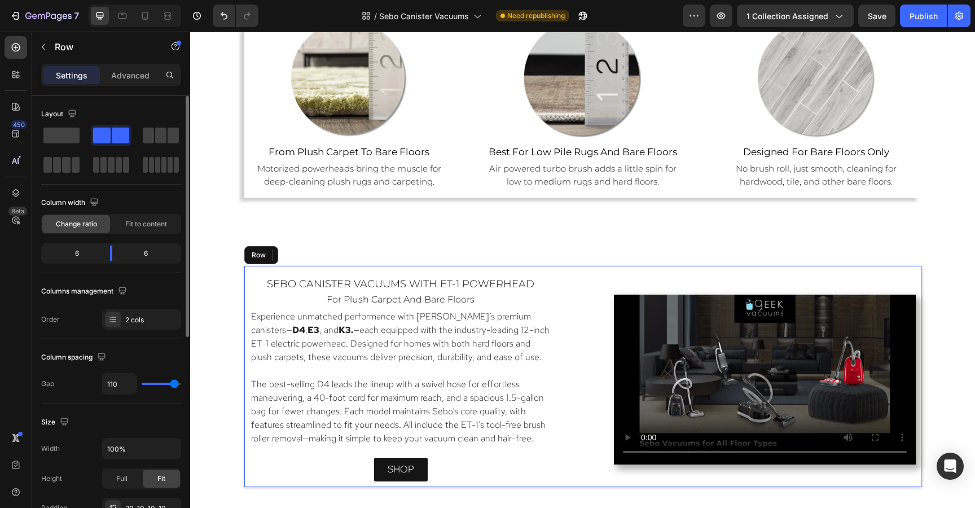
click at [629, 268] on div "sebo canister vacuums with ET-1 Powerhead Heading for plush carpet and bare flo…" at bounding box center [582, 376] width 677 height 221
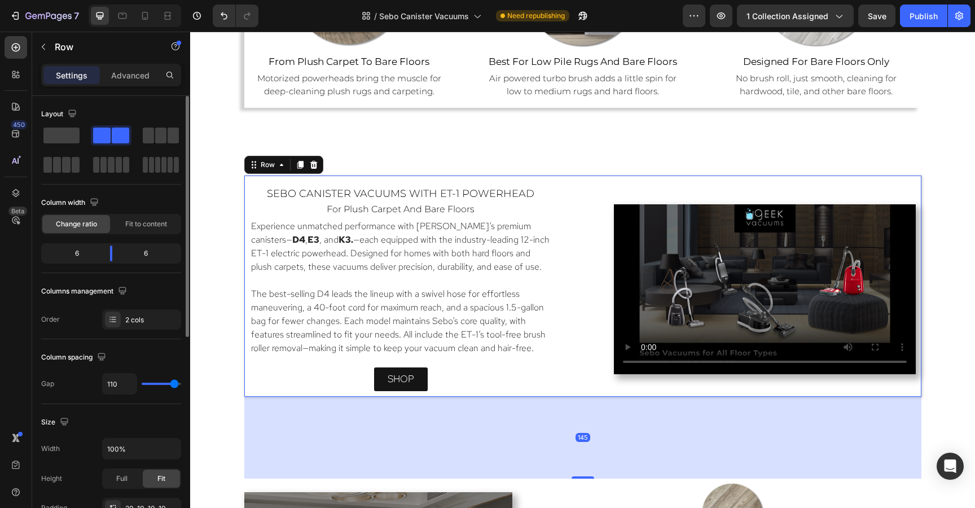
scroll to position [955, 0]
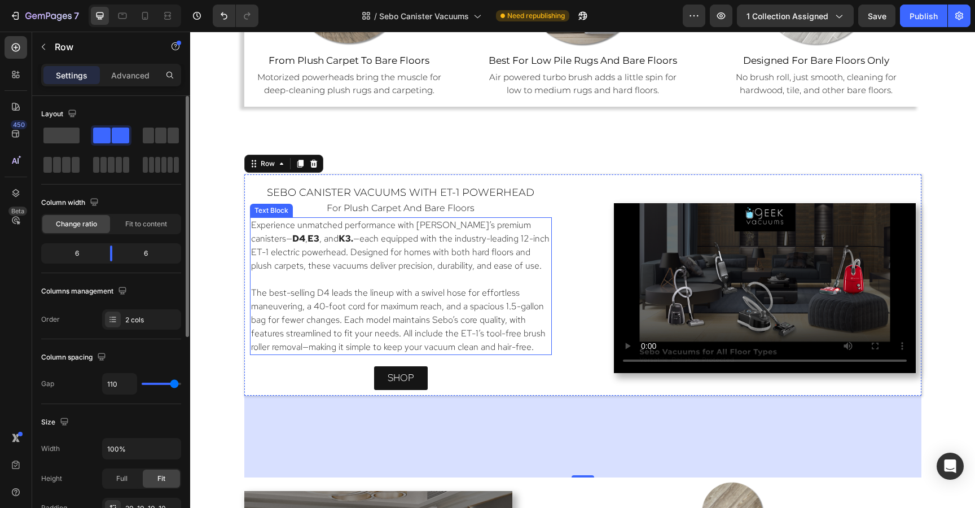
click at [529, 312] on p "The best-selling D4 leads the lineup with a swivel hose for effortless maneuver…" at bounding box center [400, 320] width 299 height 68
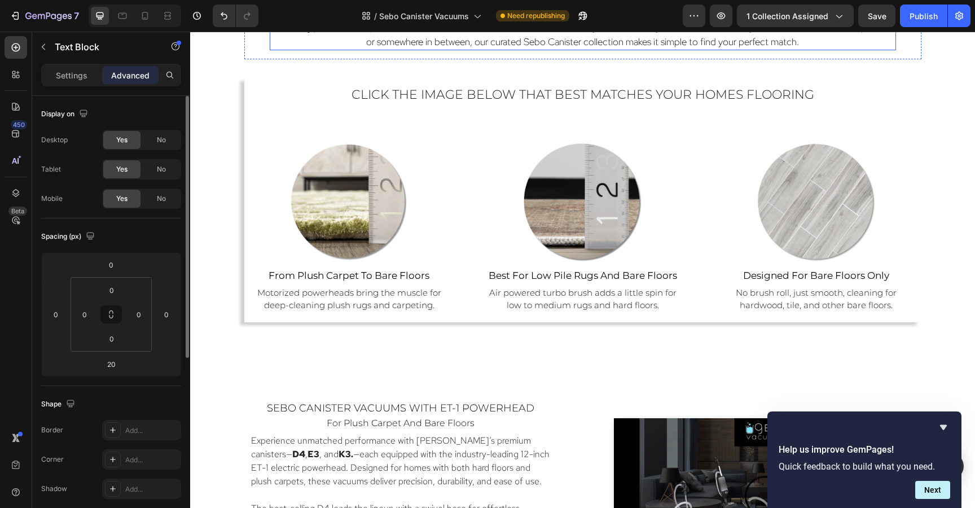
scroll to position [757, 0]
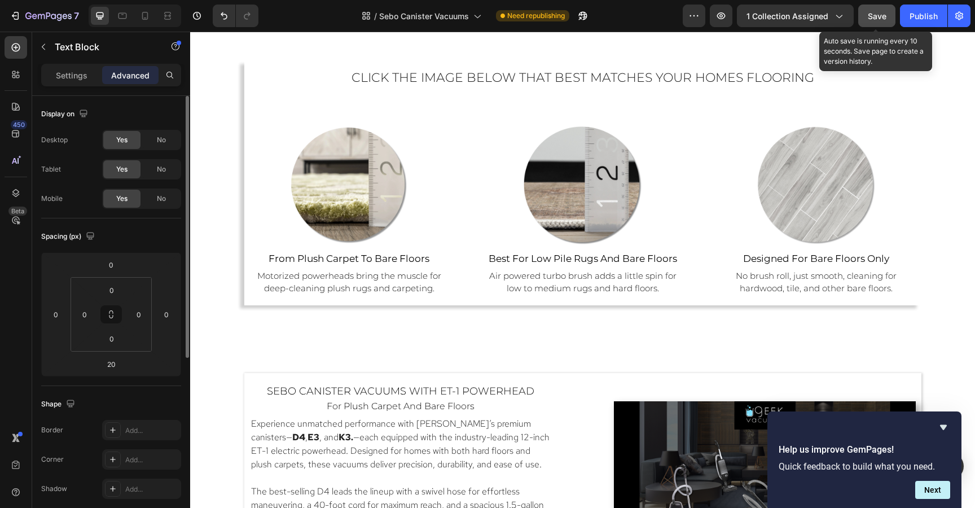
click at [868, 14] on span "Save" at bounding box center [876, 16] width 19 height 10
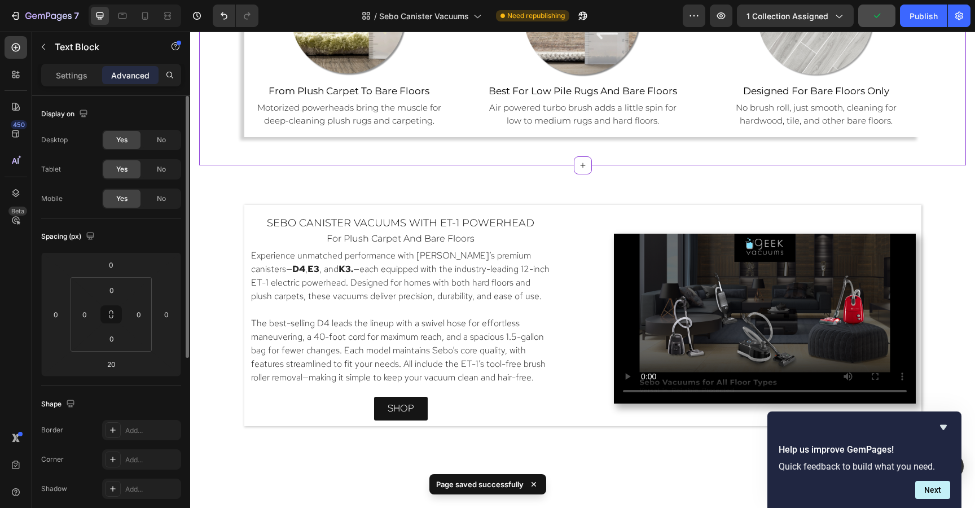
scroll to position [960, 0]
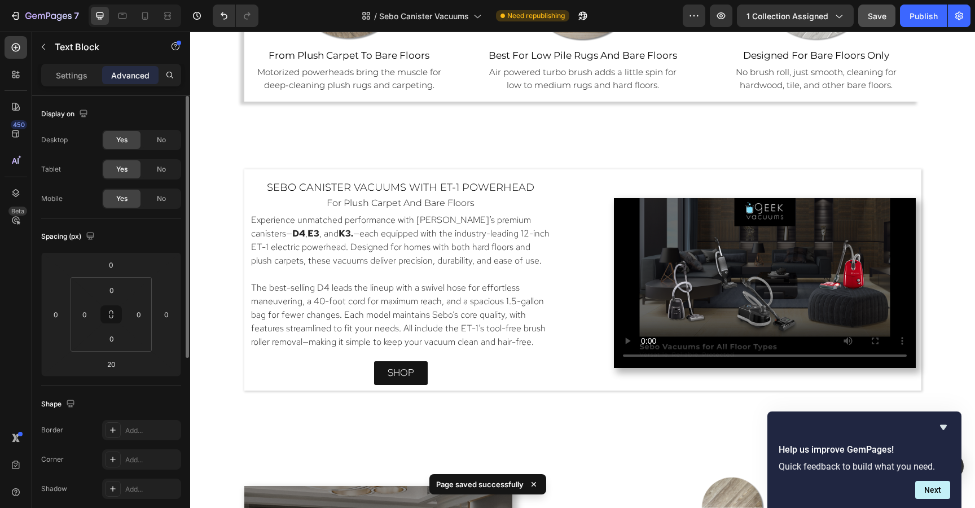
click at [456, 275] on p at bounding box center [400, 274] width 299 height 14
click at [252, 219] on p "Experience unmatched performance with Sebo’s premium canisters— D4 , E3 , and K…" at bounding box center [400, 240] width 299 height 54
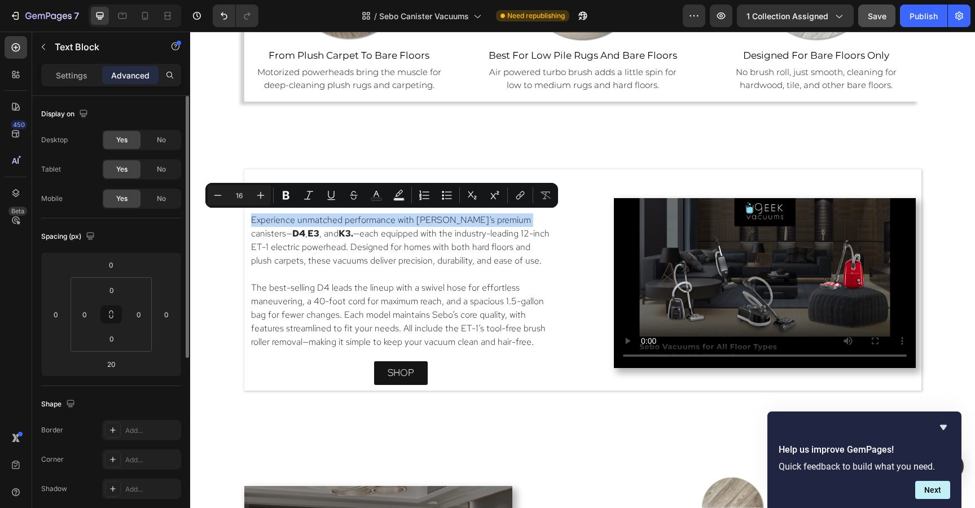
drag, startPoint x: 252, startPoint y: 219, endPoint x: 514, endPoint y: 217, distance: 262.8
click at [514, 217] on p "Experience unmatched performance with Sebo’s premium canisters— D4 , E3 , and K…" at bounding box center [400, 240] width 299 height 54
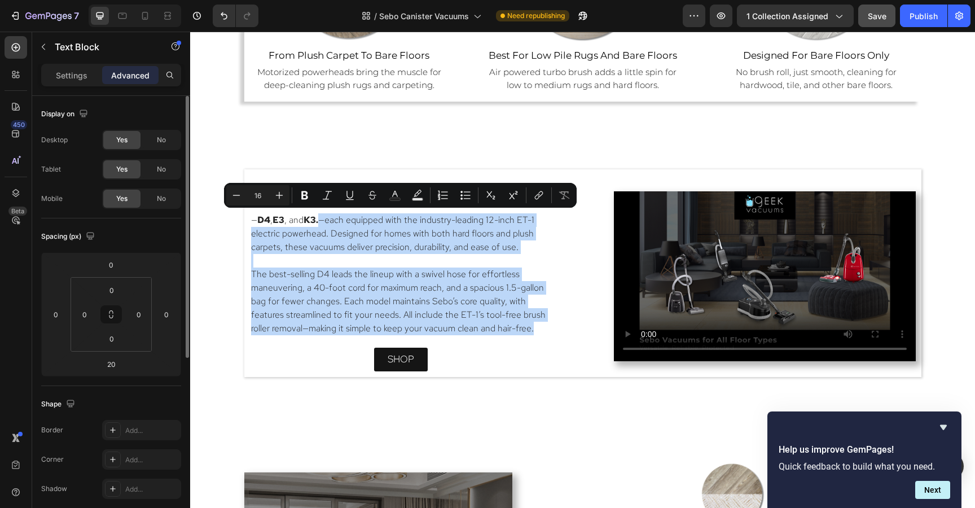
drag, startPoint x: 322, startPoint y: 218, endPoint x: 536, endPoint y: 332, distance: 243.0
click at [536, 332] on div "— D4 , E3 , and K3 . —each equipped with the industry-leading 12-inch ET-1 elec…" at bounding box center [401, 274] width 302 height 124
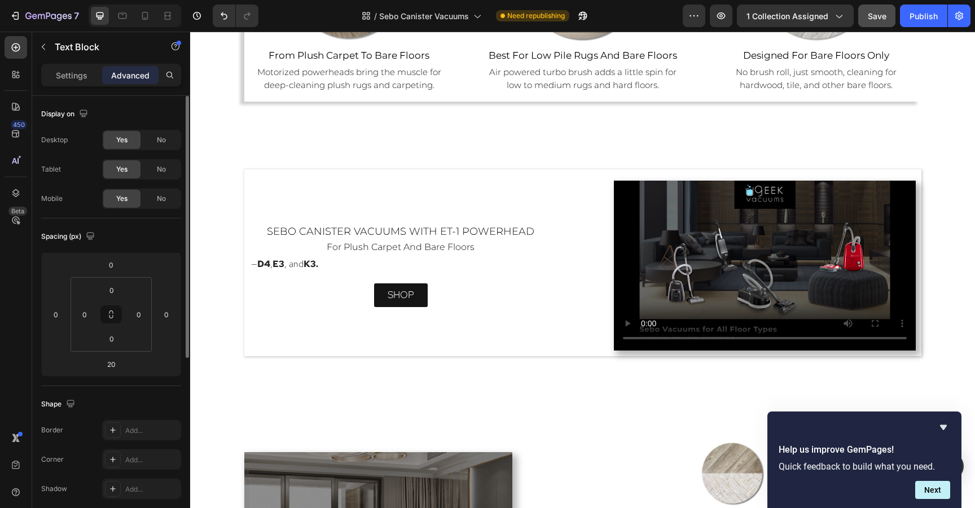
click at [257, 262] on strong "D4" at bounding box center [263, 264] width 13 height 12
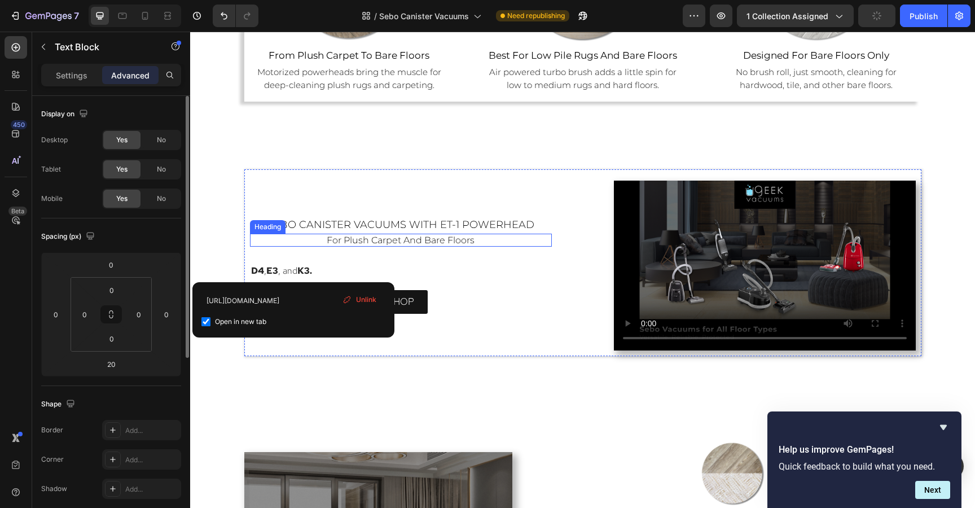
click at [372, 245] on h2 "for plush carpet and bare floors" at bounding box center [401, 239] width 302 height 13
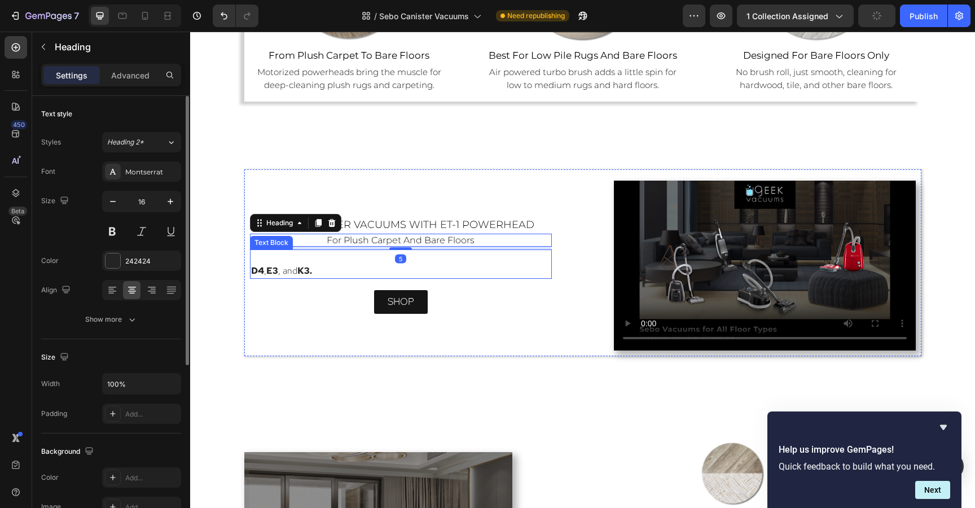
click at [368, 254] on p "Rich Text Editor. Editing area: main" at bounding box center [400, 257] width 299 height 14
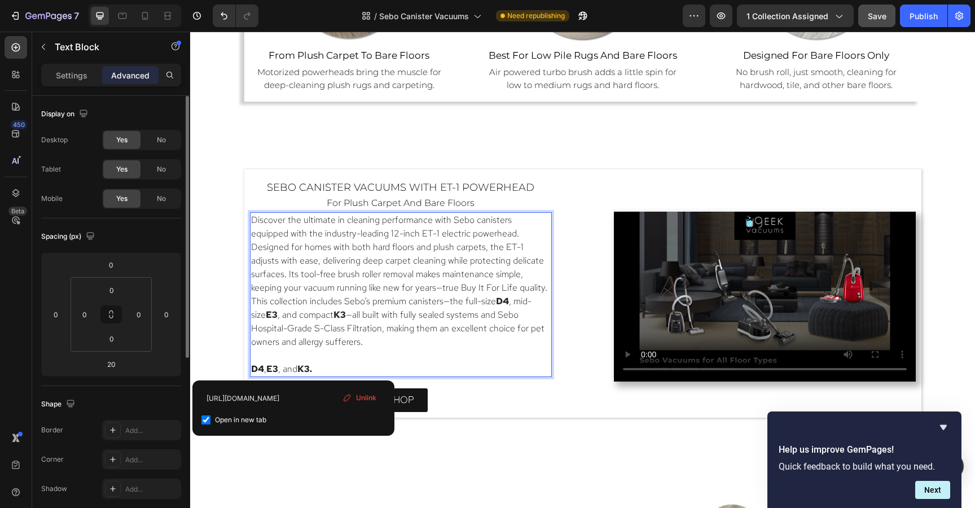
click at [263, 366] on p "D4 ⁠⁠⁠⁠⁠⁠⁠ , E3 , and K3 ." at bounding box center [400, 369] width 299 height 14
click at [264, 368] on strong "D 4 https://geekvacuums.com/products/sebo-airbelt-d4-premium-canister-vacuum?ut…" at bounding box center [311, 369] width 120 height 12
click at [223, 17] on icon "Undo/Redo" at bounding box center [223, 15] width 11 height 11
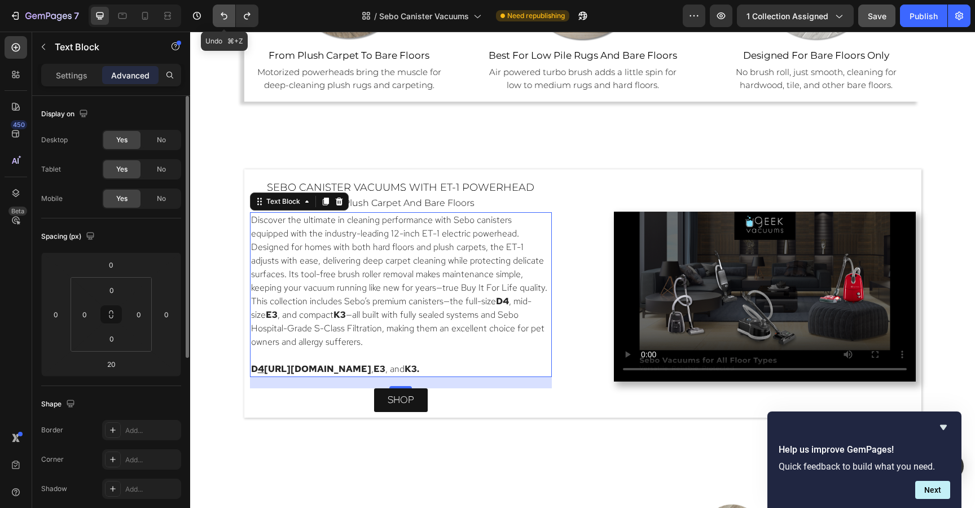
click at [223, 17] on icon "Undo/Redo" at bounding box center [223, 15] width 11 height 11
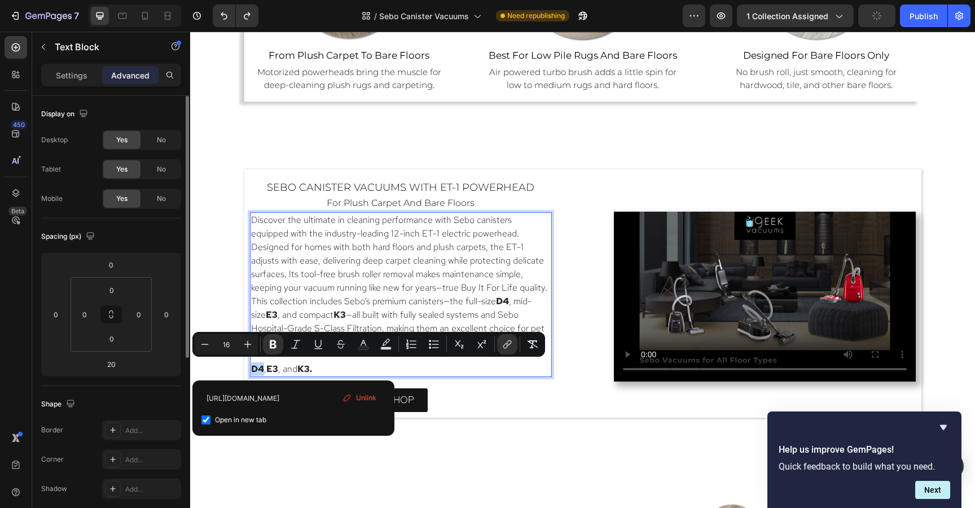
drag, startPoint x: 264, startPoint y: 368, endPoint x: 253, endPoint y: 367, distance: 11.3
copy strong "D4"
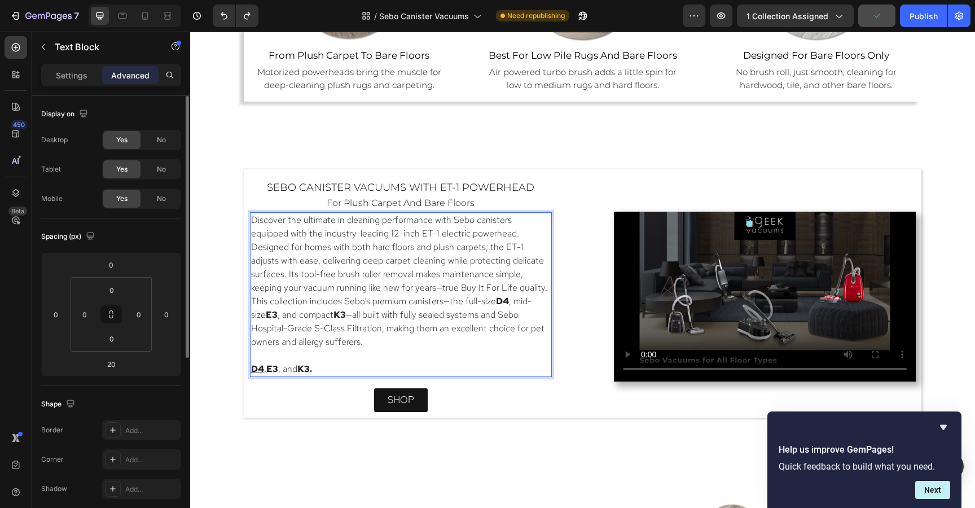
click at [508, 299] on strong "D4" at bounding box center [502, 301] width 13 height 12
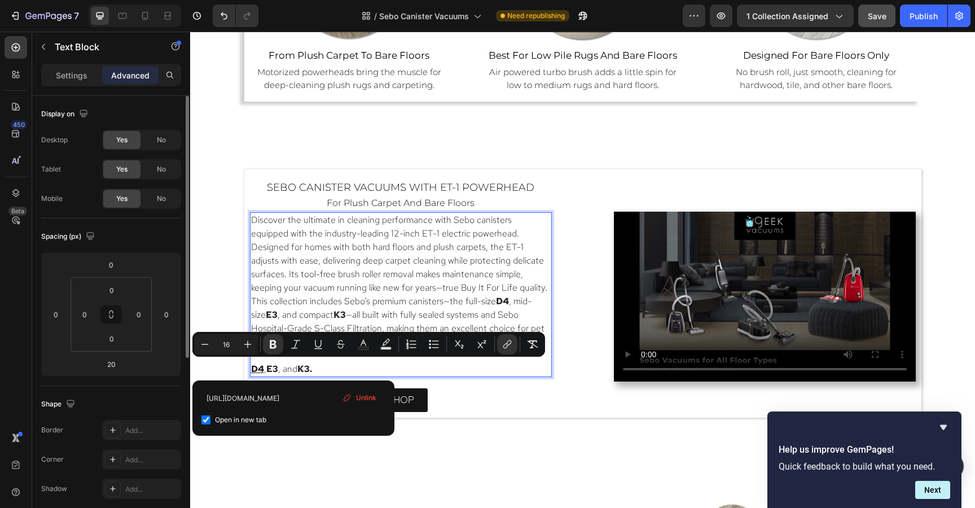
drag, startPoint x: 279, startPoint y: 369, endPoint x: 270, endPoint y: 369, distance: 9.6
click at [270, 369] on p "D4 , E3 , and K3 ." at bounding box center [400, 369] width 299 height 14
copy p "Rich Text Editor. Editing area: main"
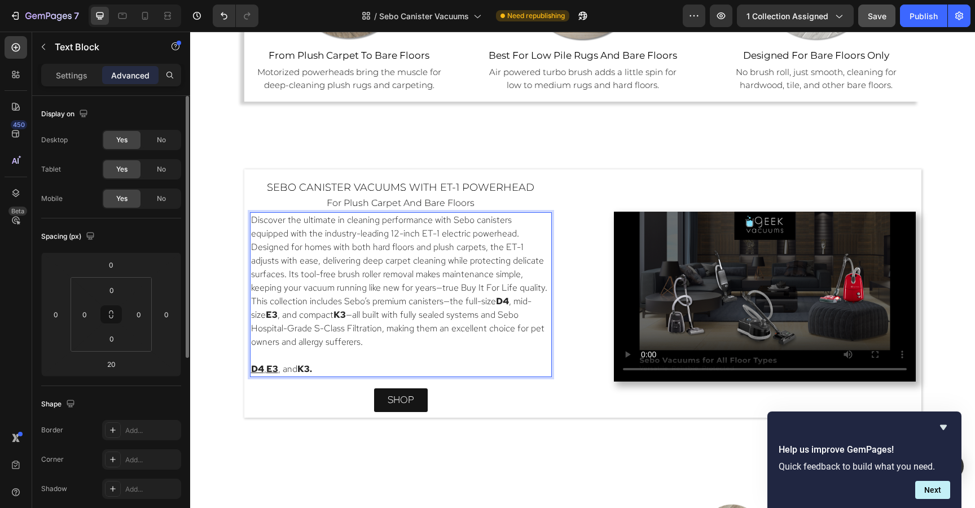
click at [262, 310] on p "This collection includes Sebo’s premium canisters—the full-size D4 , mid-size E…" at bounding box center [400, 321] width 299 height 54
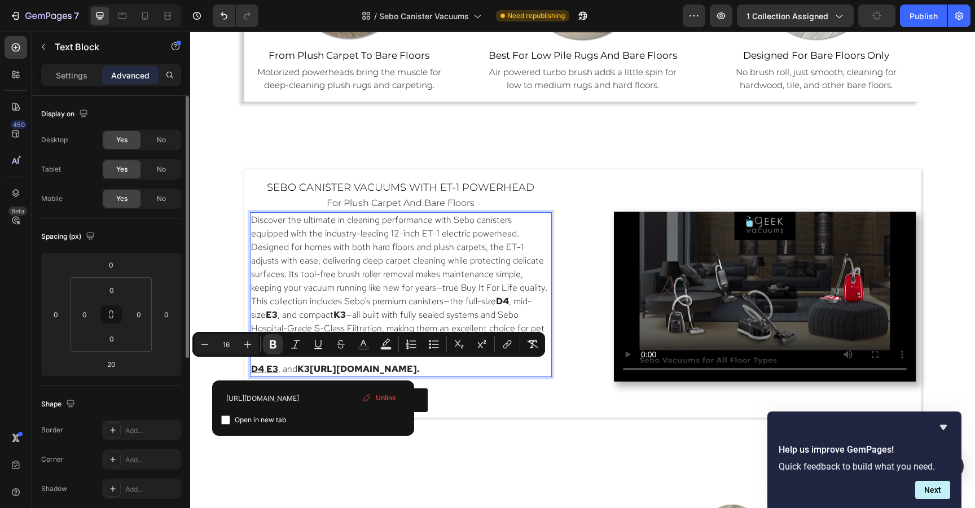
drag, startPoint x: 312, startPoint y: 366, endPoint x: 302, endPoint y: 365, distance: 10.2
click at [302, 365] on strong "K3https://geekvacuums.com/products/sebo-airbelt-k3-premium?utm_source=copyToPas…" at bounding box center [357, 369] width 120 height 12
copy p "K3"
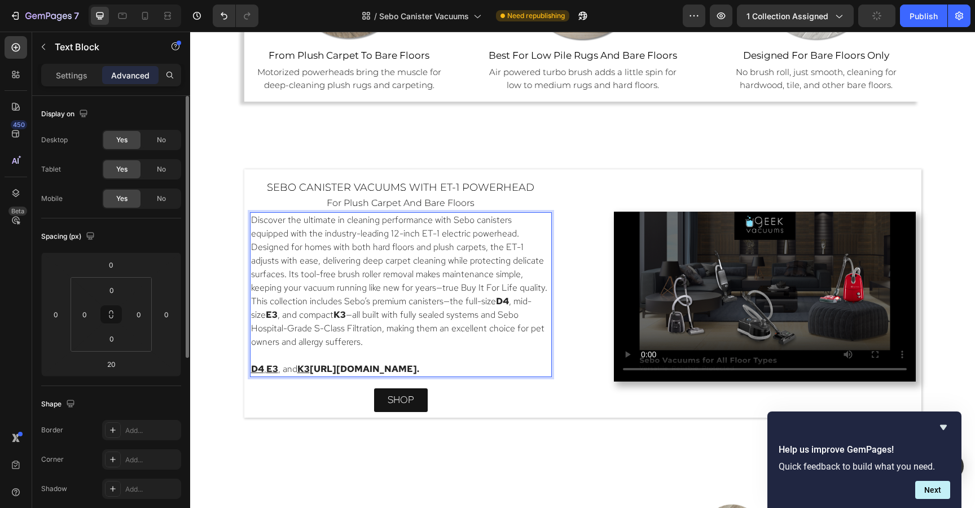
click at [333, 315] on p "This collection includes Sebo’s premium canisters—the full-size D4 , mid-size E…" at bounding box center [400, 321] width 299 height 54
drag, startPoint x: 333, startPoint y: 315, endPoint x: 320, endPoint y: 312, distance: 13.2
click at [320, 312] on p "This collection includes Sebo’s premium canisters—the full-size D4 , mid-size E…" at bounding box center [400, 321] width 299 height 54
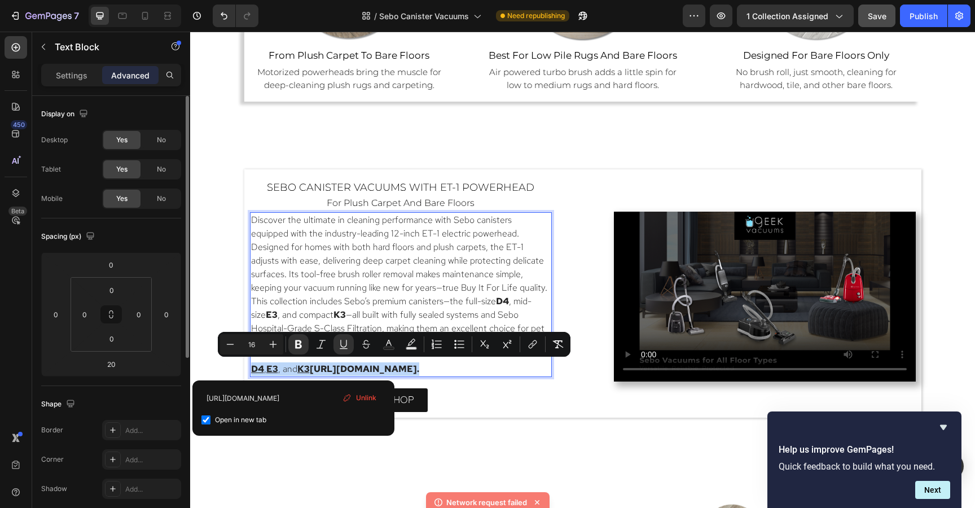
drag, startPoint x: 252, startPoint y: 364, endPoint x: 501, endPoint y: 416, distance: 254.5
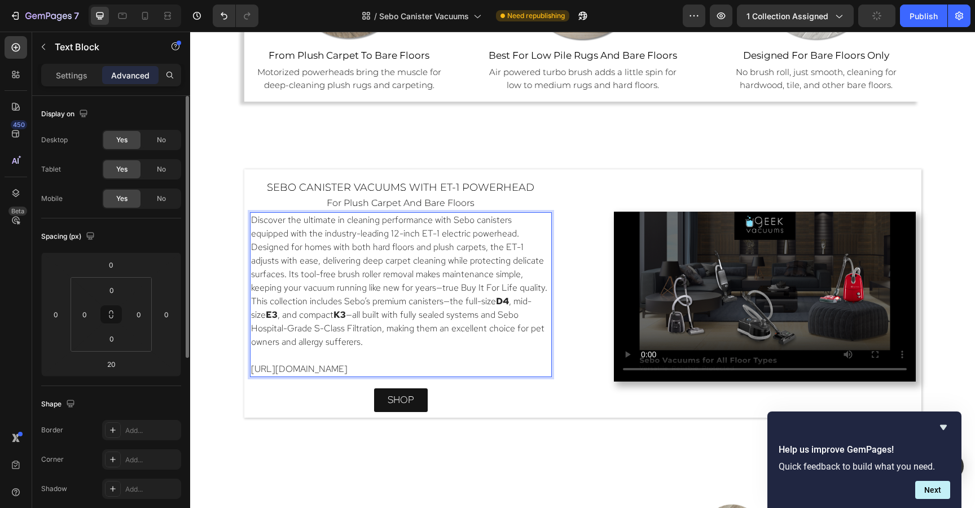
click at [491, 287] on p "Discover the ultimate in cleaning performance with Sebo canisters equipped with…" at bounding box center [400, 253] width 299 height 81
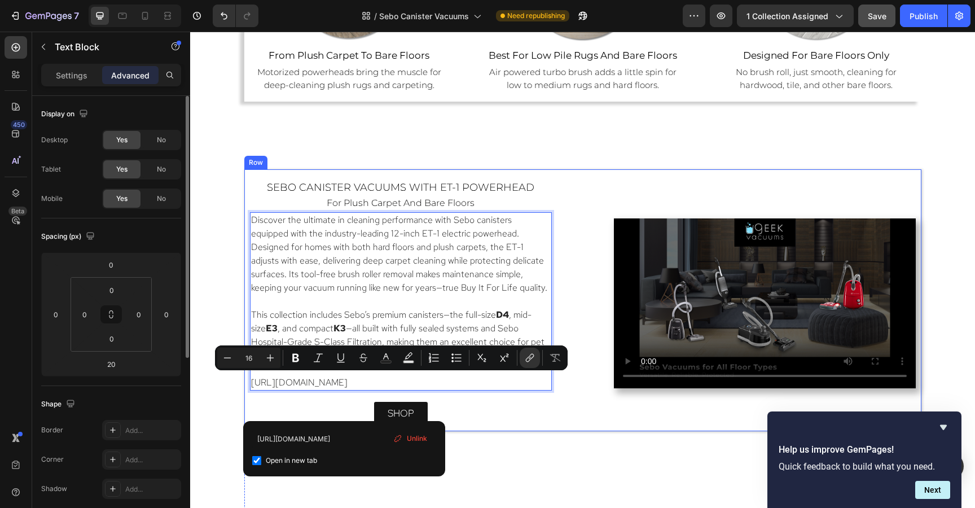
drag, startPoint x: 360, startPoint y: 405, endPoint x: 245, endPoint y: 376, distance: 118.9
click at [245, 376] on div "sebo canister vacuums with ET-1 Powerhead Heading for plush carpet and bare flo…" at bounding box center [582, 299] width 677 height 261
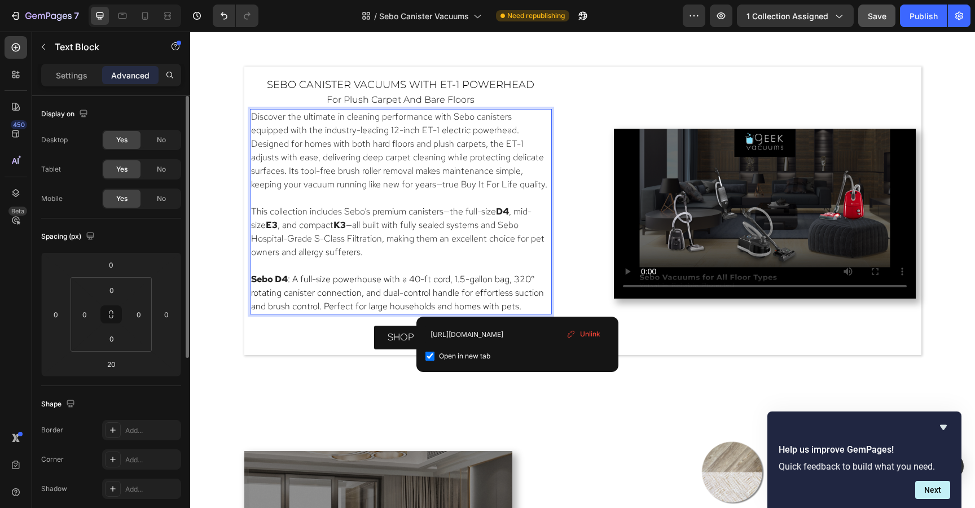
scroll to position [1064, 0]
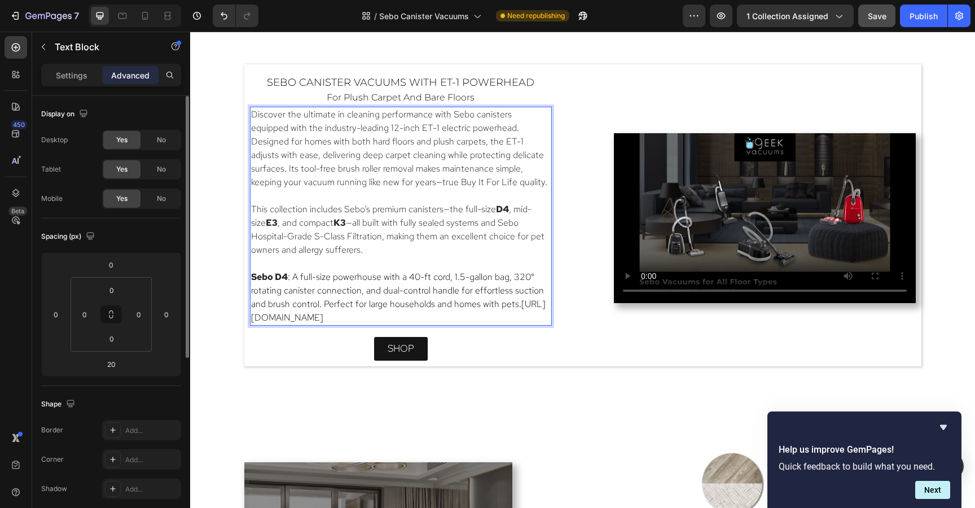
click at [504, 302] on p "Sebo D4 : A full-size powerhouse with a 40-ft cord, 1.5-gallon bag, 320° rotati…" at bounding box center [400, 297] width 299 height 54
click at [279, 273] on strong "Sebo D4" at bounding box center [269, 277] width 37 height 12
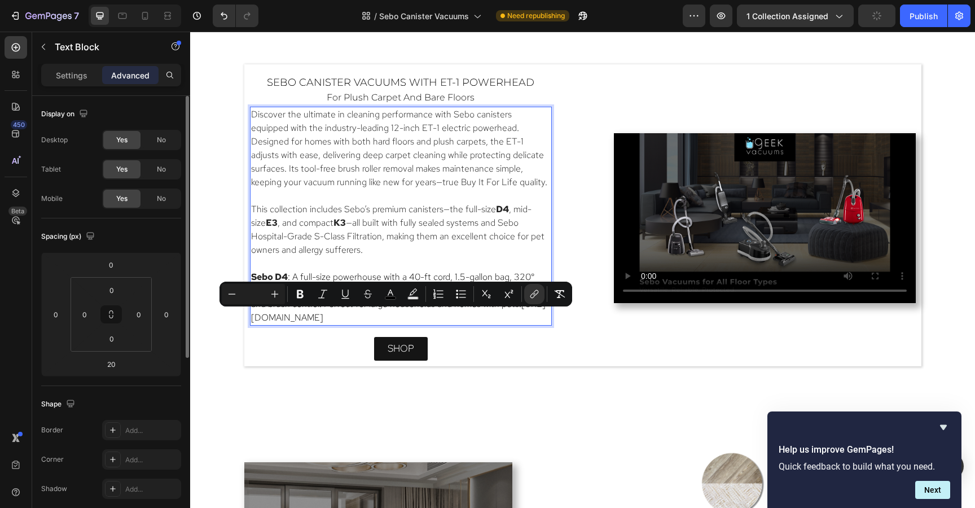
drag, startPoint x: 270, startPoint y: 318, endPoint x: 405, endPoint y: 345, distance: 138.1
click at [405, 324] on p "Sebo D4 : A full-size powerhouse with a 40-ft cord, 1.5-gallon bag, 320° rotati…" at bounding box center [400, 297] width 299 height 54
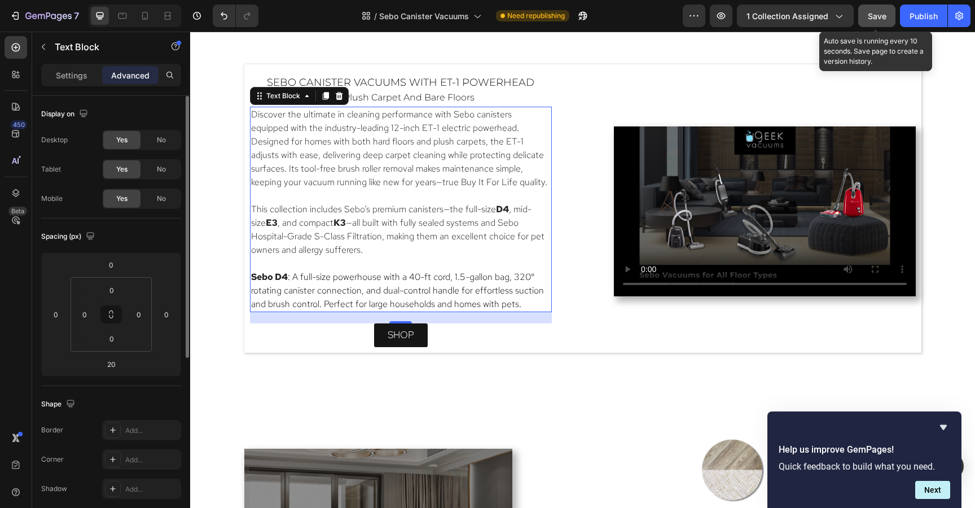
click at [880, 12] on span "Save" at bounding box center [876, 16] width 19 height 10
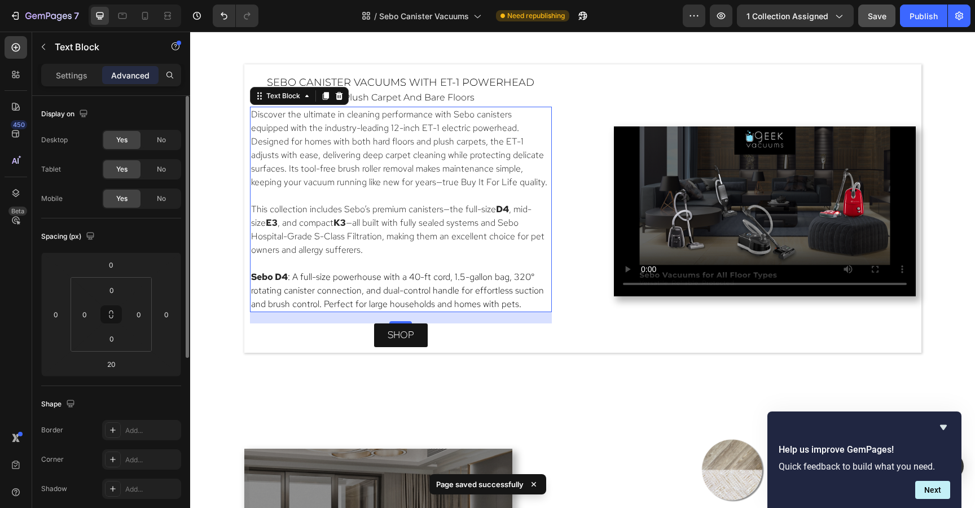
click at [524, 306] on p "Sebo D4 : A full-size powerhouse with a 40-ft cord, 1.5-gallon bag, 320° rotati…" at bounding box center [400, 290] width 299 height 41
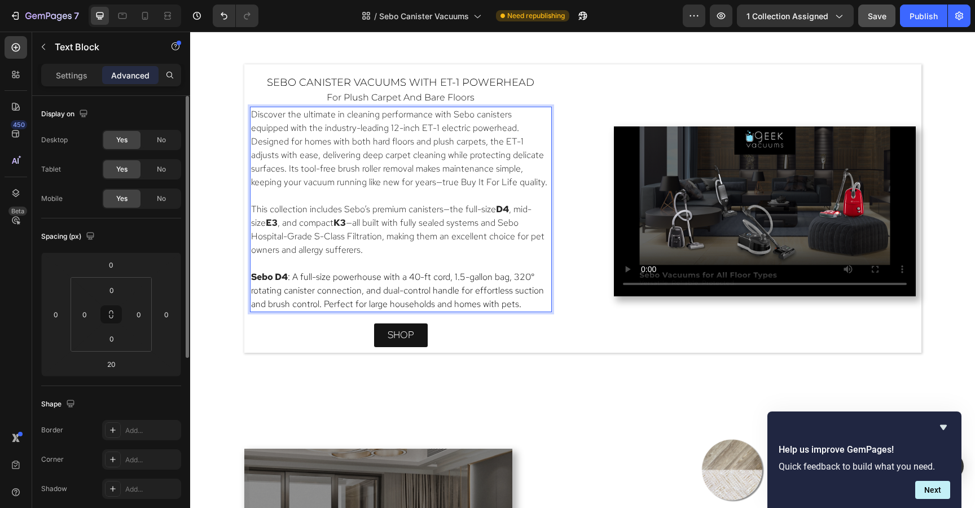
click at [252, 277] on strong "Sebo D4" at bounding box center [269, 277] width 37 height 12
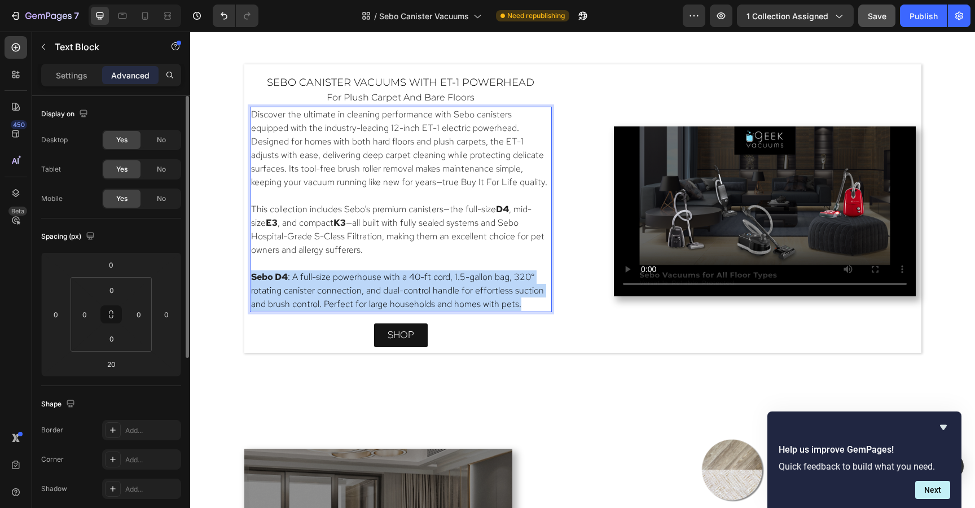
click at [252, 277] on strong "Sebo D4" at bounding box center [269, 277] width 37 height 12
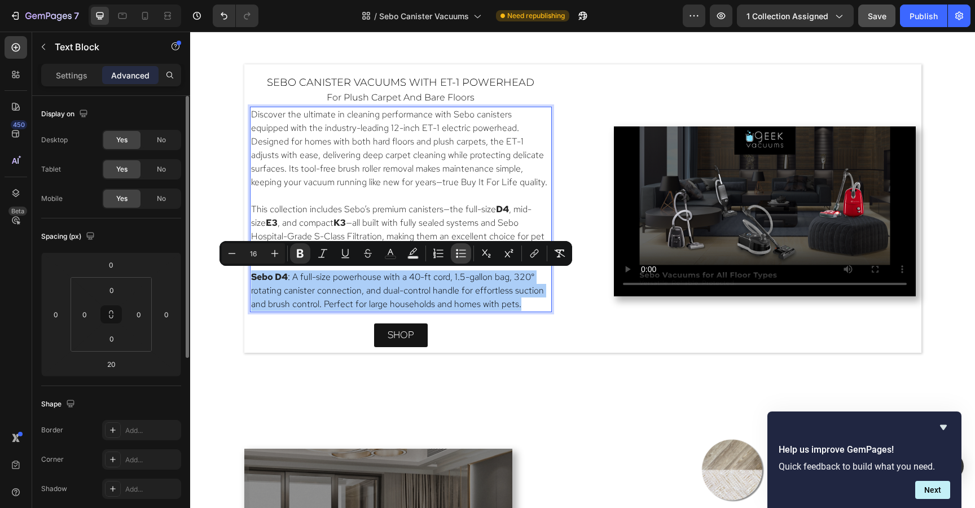
click at [461, 259] on button "Bulleted List" at bounding box center [461, 253] width 20 height 20
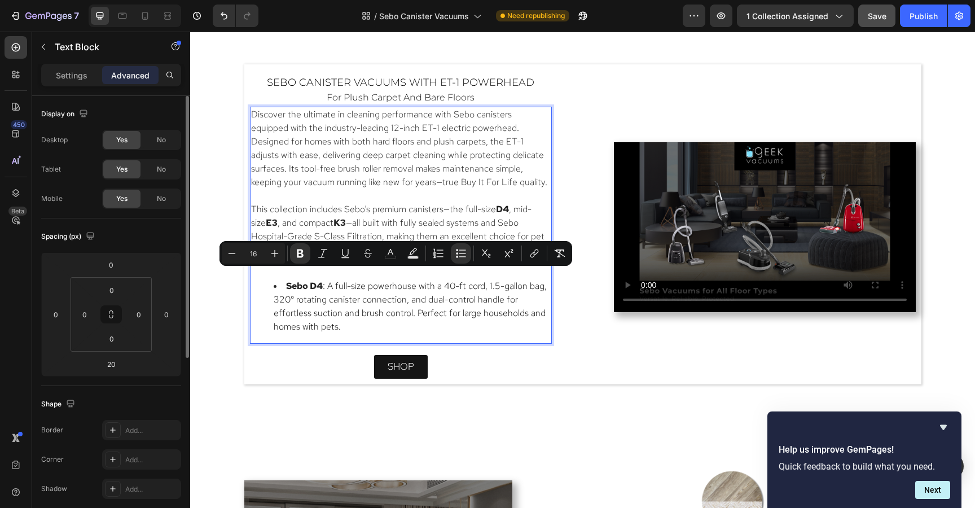
click at [428, 322] on li "Sebo D4 : A full-size powerhouse with a 40-ft cord, 1.5-gallon bag, 320° rotati…" at bounding box center [412, 306] width 277 height 54
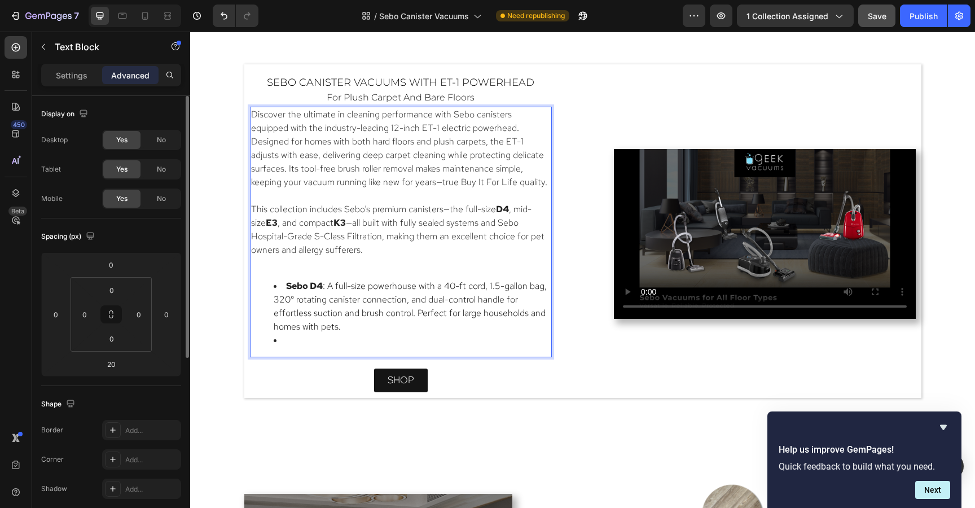
click at [327, 332] on li "Sebo D4 : A full-size powerhouse with a 40-ft cord, 1.5-gallon bag, 320° rotati…" at bounding box center [412, 306] width 277 height 54
click at [283, 339] on li "Rich Text Editor. Editing area: main" at bounding box center [412, 340] width 277 height 14
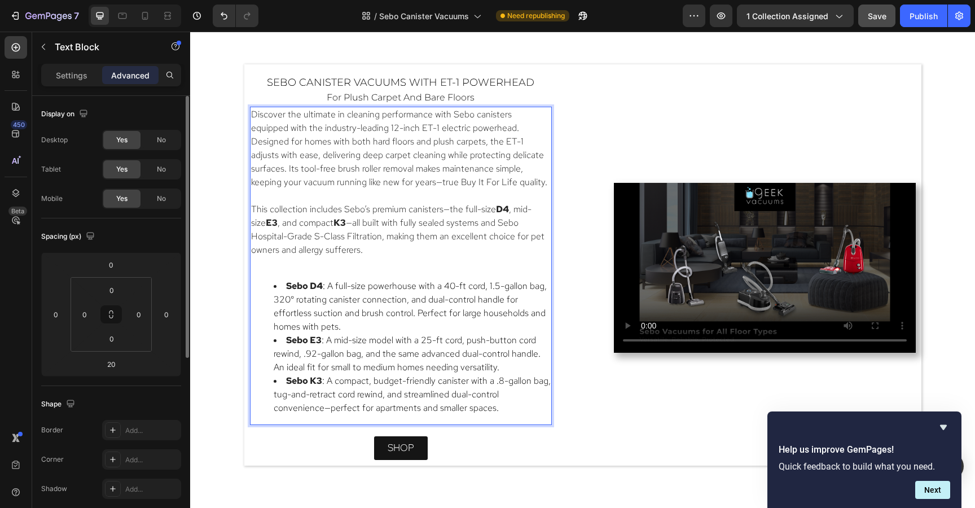
click at [303, 264] on p "Rich Text Editor. Editing area: main" at bounding box center [400, 264] width 299 height 14
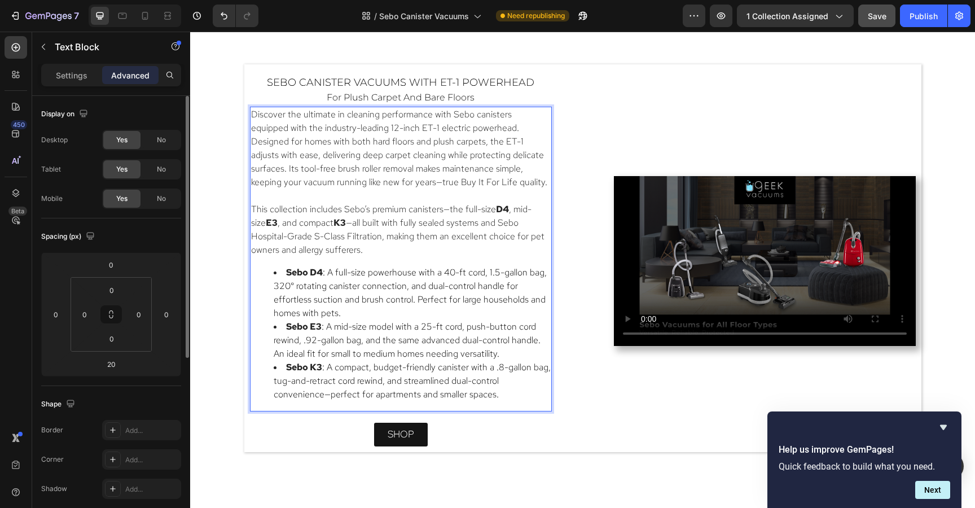
click at [363, 312] on li "Sebo D4 : A full-size powerhouse with a 40-ft cord, 1.5-gallon bag, 320° rotati…" at bounding box center [412, 293] width 277 height 54
click at [271, 272] on ul "Sebo D4 : A full-size powerhouse with a 40-ft cord, 1.5-gallon bag, 320° rotati…" at bounding box center [400, 333] width 299 height 135
click at [270, 270] on ul "Sebo D4 : A full-size powerhouse with a 40-ft cord, 1.5-gallon bag, 320° rotati…" at bounding box center [400, 333] width 299 height 135
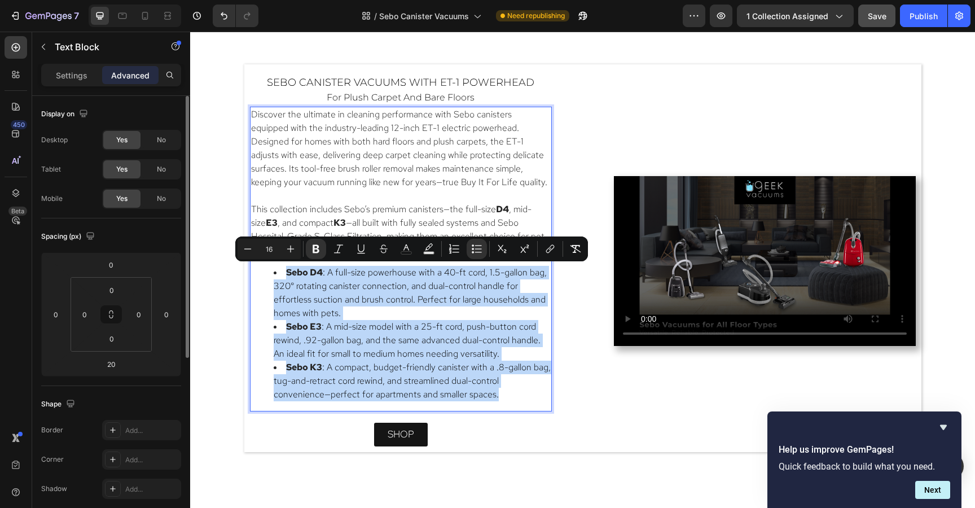
drag, startPoint x: 270, startPoint y: 270, endPoint x: 465, endPoint y: 403, distance: 236.2
click at [465, 403] on div "Discover the ultimate in cleaning performance with Sebo canisters equipped with…" at bounding box center [401, 259] width 302 height 305
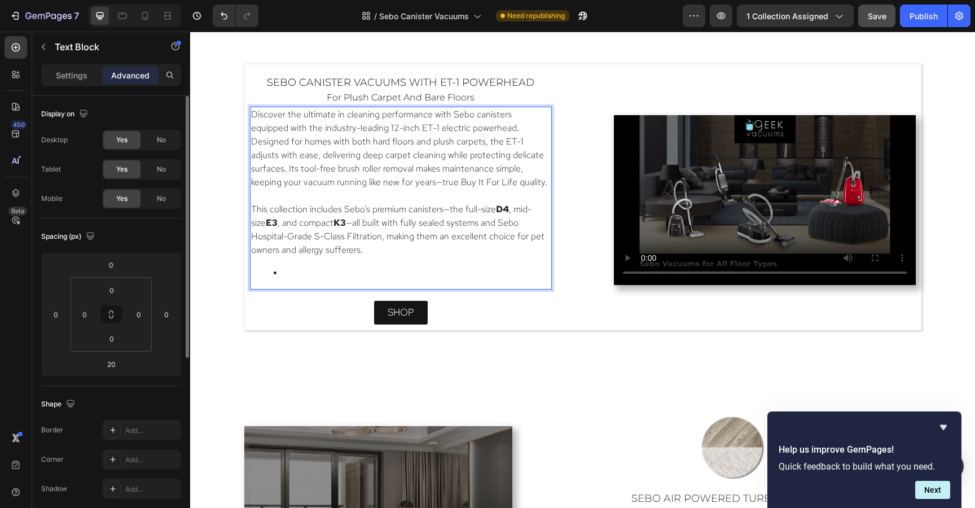
click at [346, 281] on div "Discover the ultimate in cleaning performance with Sebo canisters equipped with…" at bounding box center [401, 198] width 302 height 183
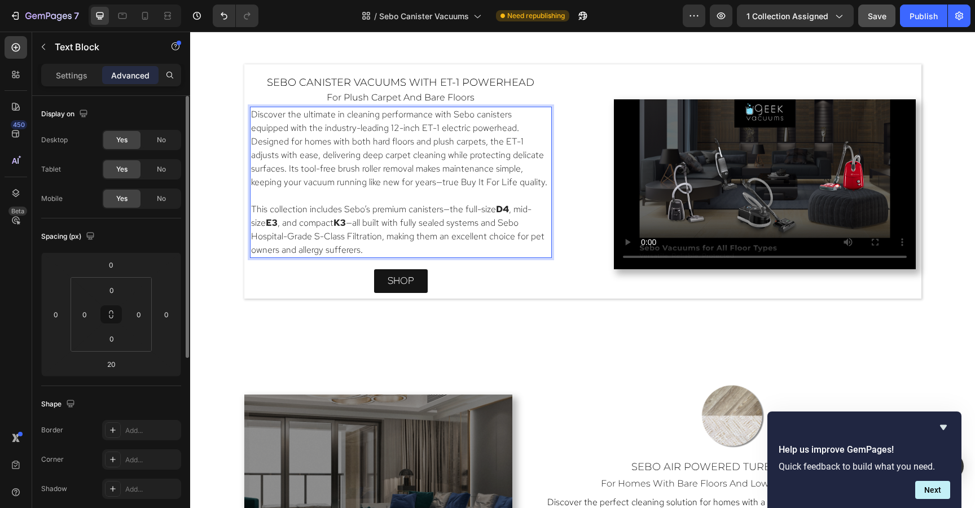
click at [445, 253] on p "This collection includes Sebo’s premium canisters—the full-size D4 , mid-size E…" at bounding box center [400, 229] width 299 height 54
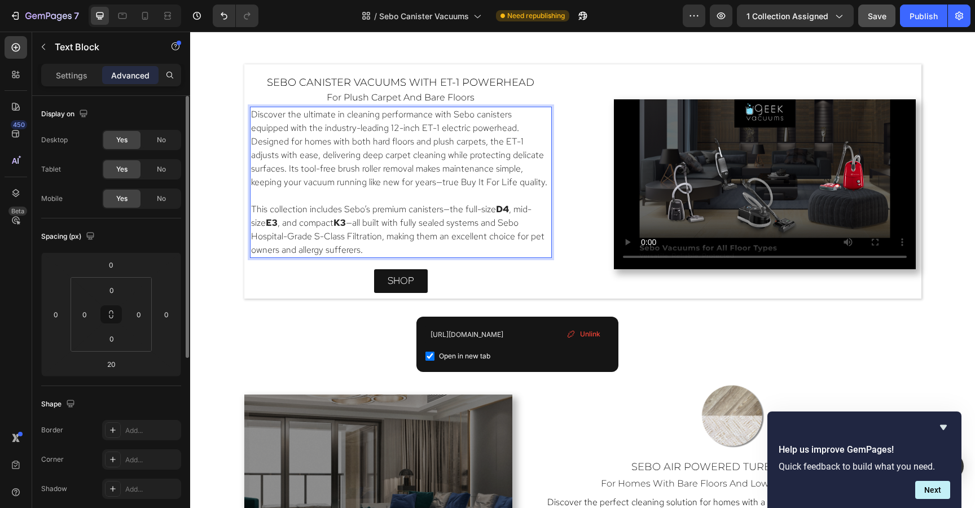
click at [501, 210] on strong "D4" at bounding box center [502, 209] width 13 height 12
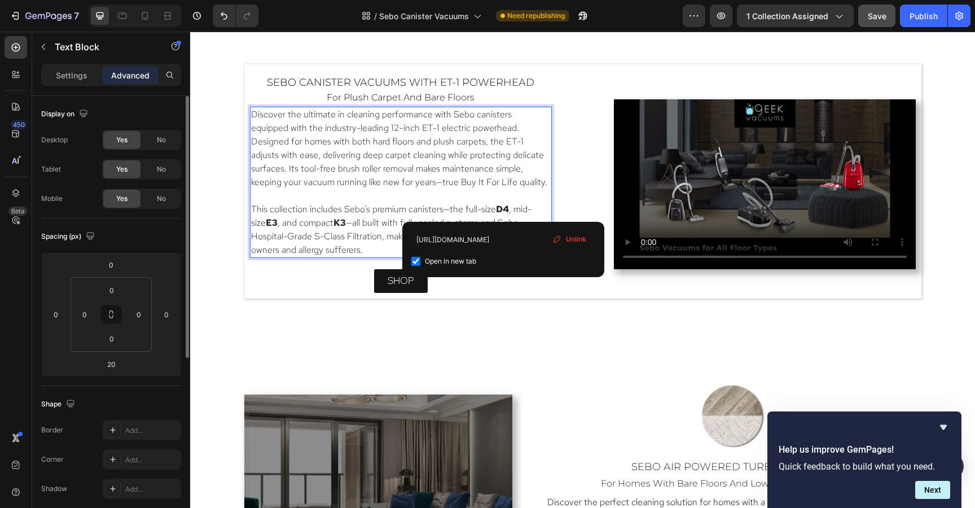
click at [266, 224] on strong "E3" at bounding box center [272, 223] width 12 height 12
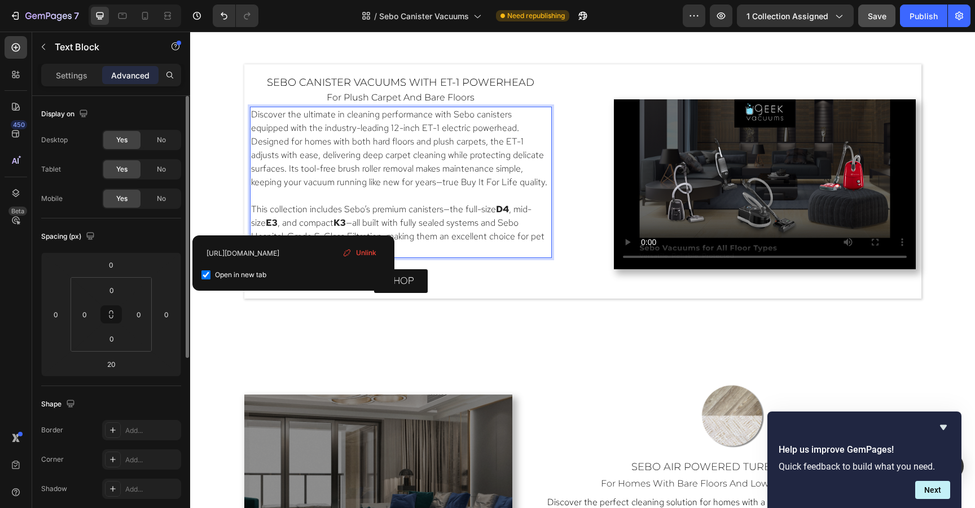
click at [333, 222] on strong "K3" at bounding box center [339, 223] width 12 height 12
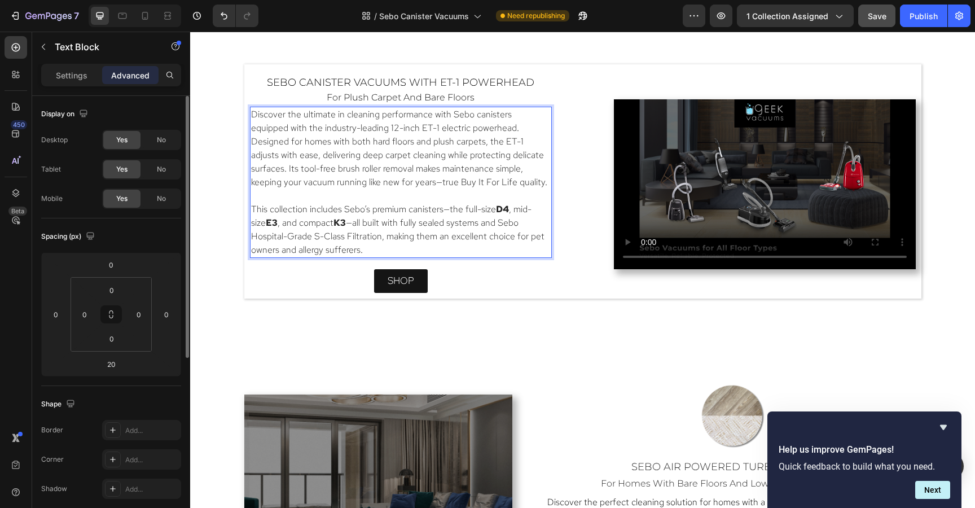
click at [456, 243] on p "This collection includes Sebo’s premium canisters—the full-size D4 , mid-size E…" at bounding box center [400, 229] width 299 height 54
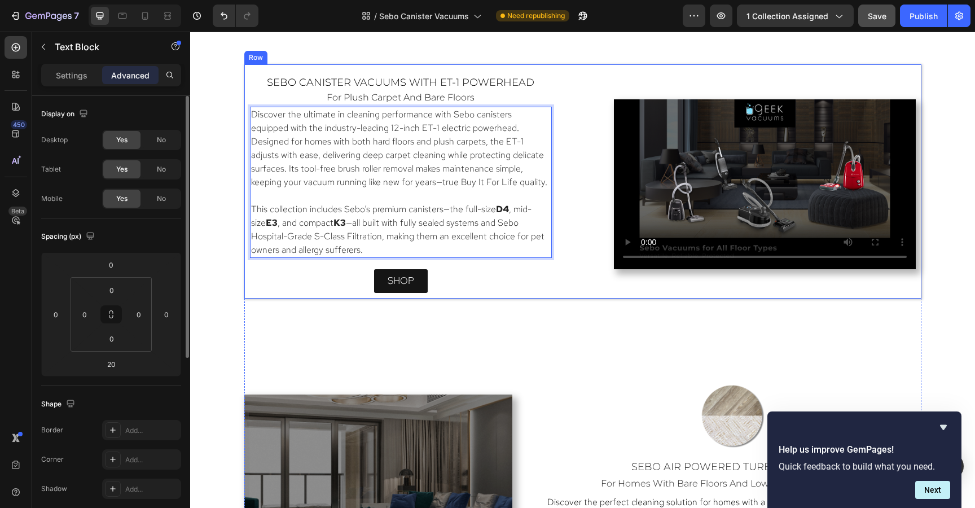
click at [557, 95] on div "sebo canister vacuums with ET-1 Powerhead Heading for plush carpet and bare flo…" at bounding box center [582, 181] width 677 height 234
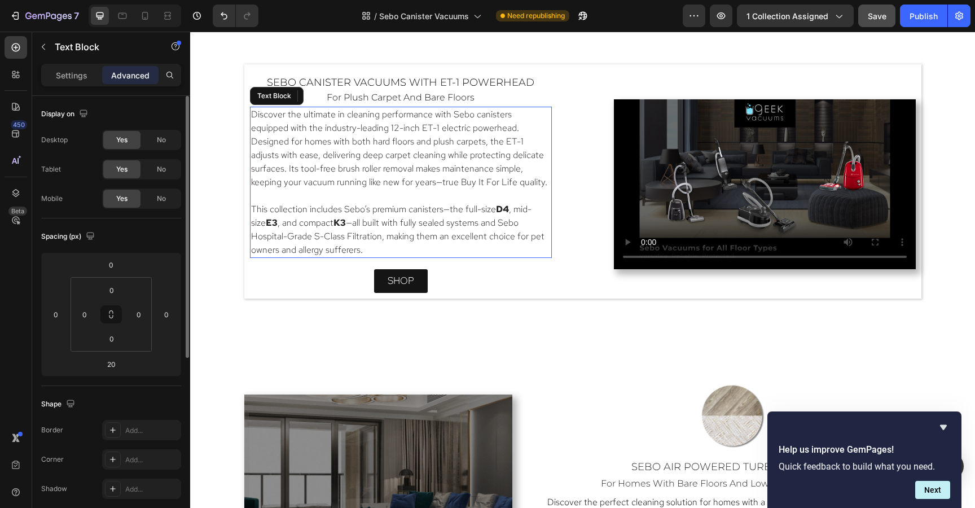
click at [424, 137] on p "Discover the ultimate in cleaning performance with Sebo canisters equipped with…" at bounding box center [400, 148] width 299 height 81
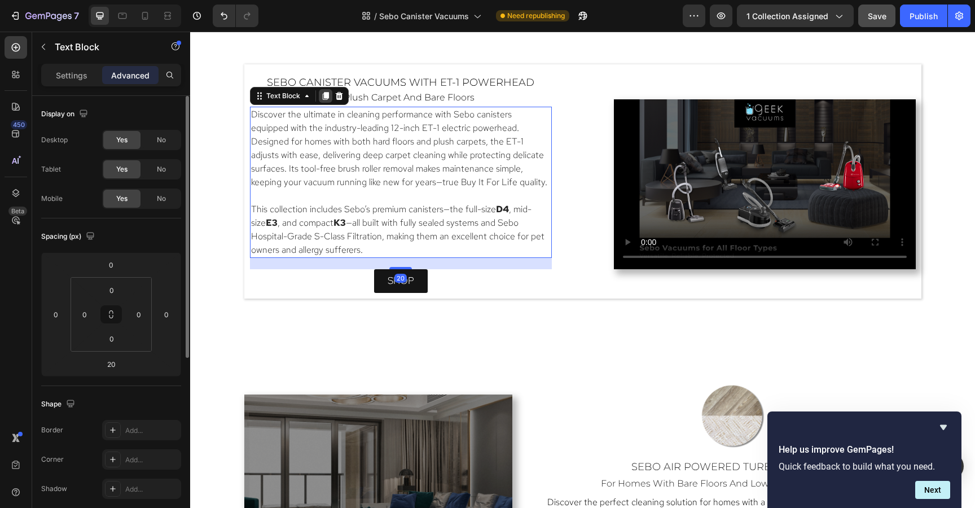
click at [324, 96] on icon at bounding box center [325, 96] width 6 height 8
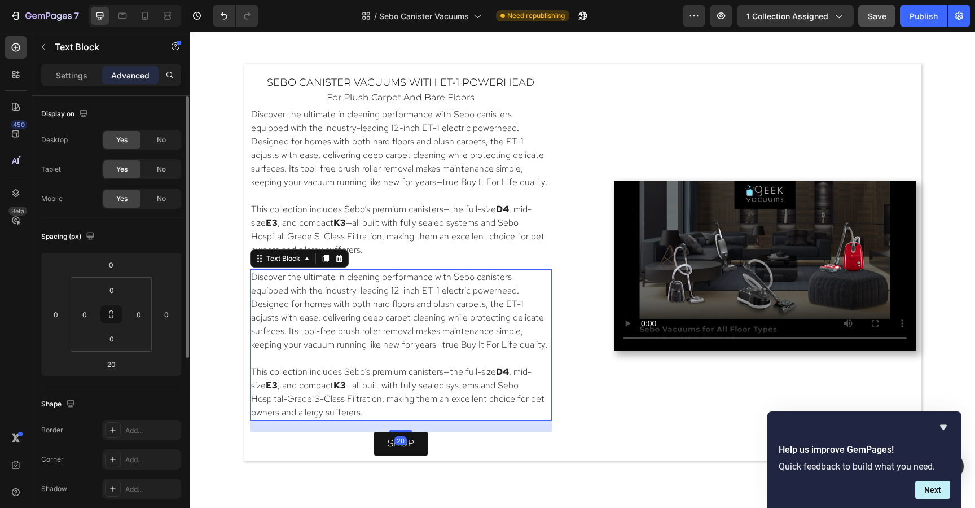
click at [252, 275] on p "Discover the ultimate in cleaning performance with Sebo canisters equipped with…" at bounding box center [400, 310] width 299 height 81
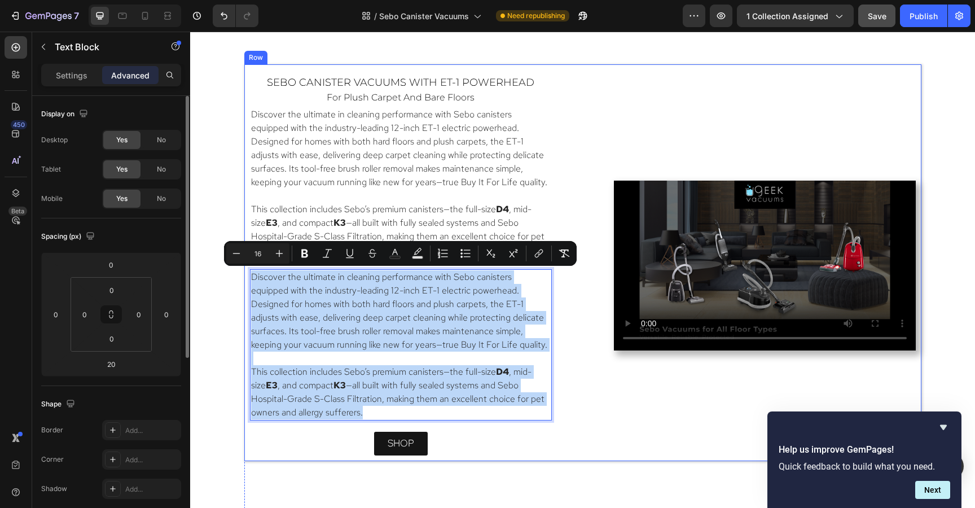
drag, startPoint x: 252, startPoint y: 275, endPoint x: 367, endPoint y: 422, distance: 186.4
click at [367, 422] on div "sebo canister vacuums with ET-1 Powerhead Heading for plush carpet and bare flo…" at bounding box center [401, 266] width 302 height 380
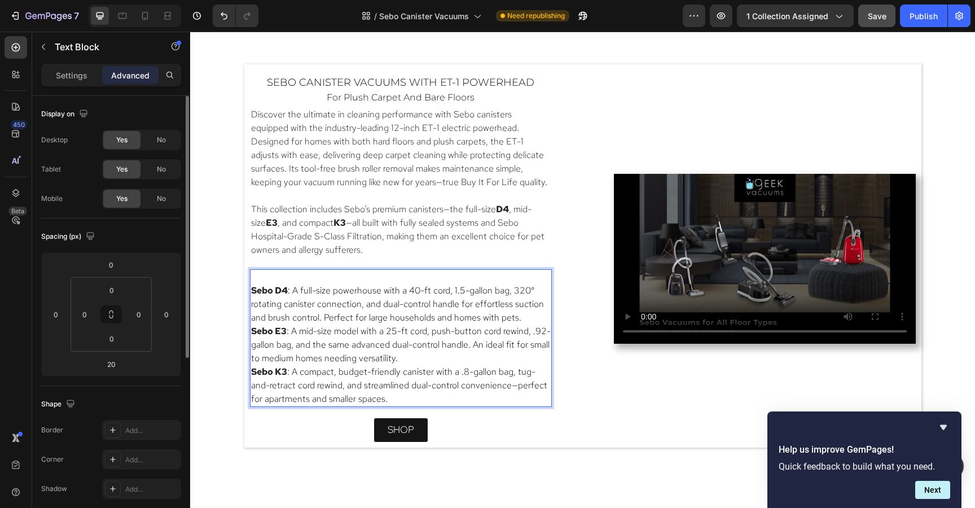
click at [527, 316] on p "Sebo D4 : A full-size powerhouse with a 40-ft cord, 1.5-gallon bag, 320° rotati…" at bounding box center [400, 304] width 299 height 41
click at [297, 274] on p "Rich Text Editor. Editing area: main" at bounding box center [400, 277] width 299 height 14
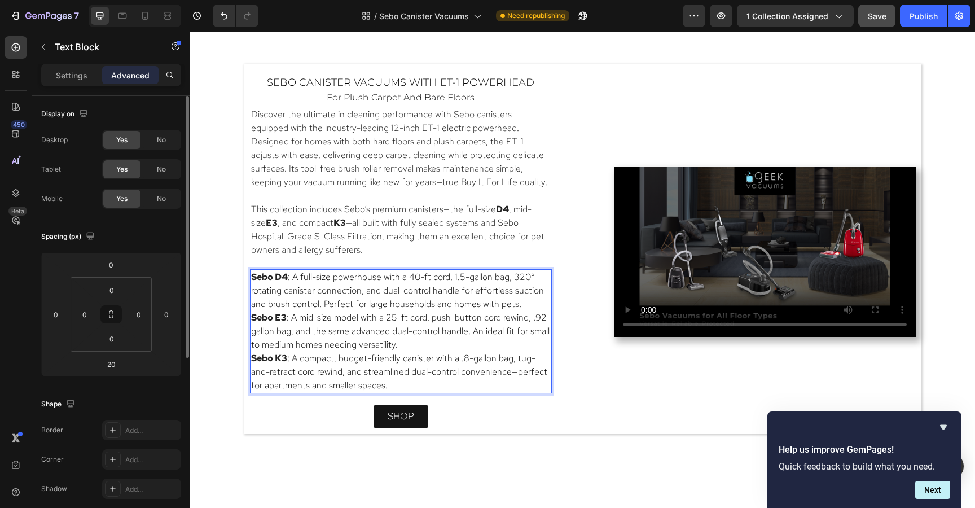
click at [525, 306] on p "Sebo D4 : A full-size powerhouse with a 40-ft cord, 1.5-gallon bag, 320° rotati…" at bounding box center [400, 290] width 299 height 41
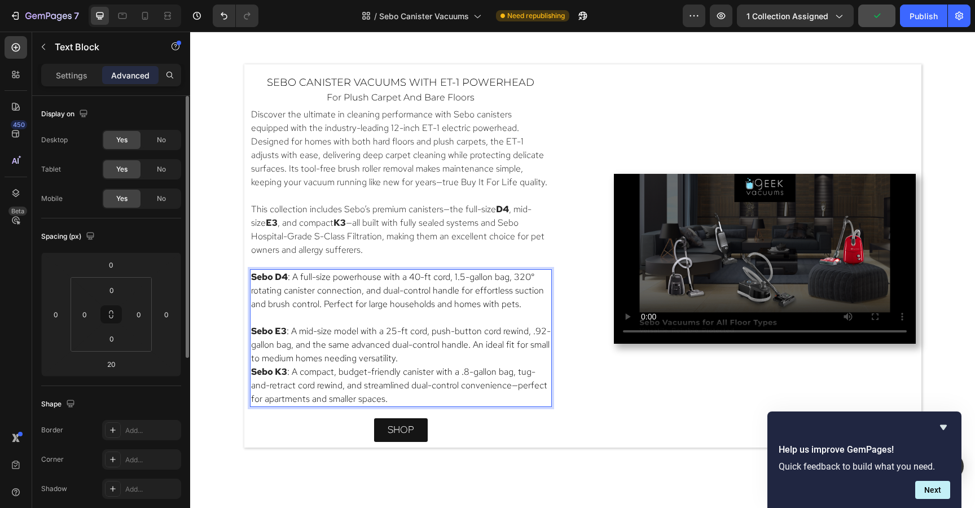
click at [473, 361] on p "Sebo E3 : A mid-size model with a 25-ft cord, push-button cord rewind, .92-gall…" at bounding box center [400, 344] width 299 height 41
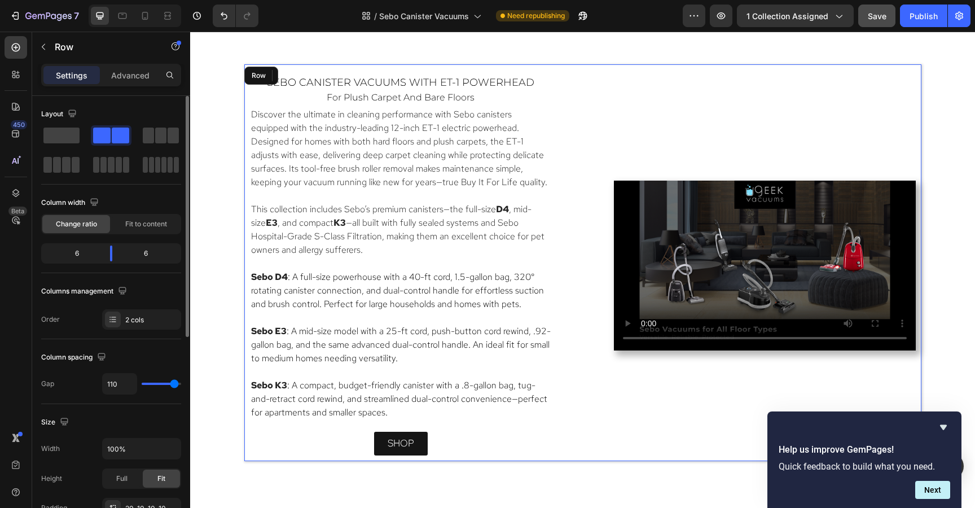
click at [574, 170] on div "sebo canister vacuums with ET-1 Powerhead Heading for plush carpet and bare flo…" at bounding box center [582, 262] width 677 height 396
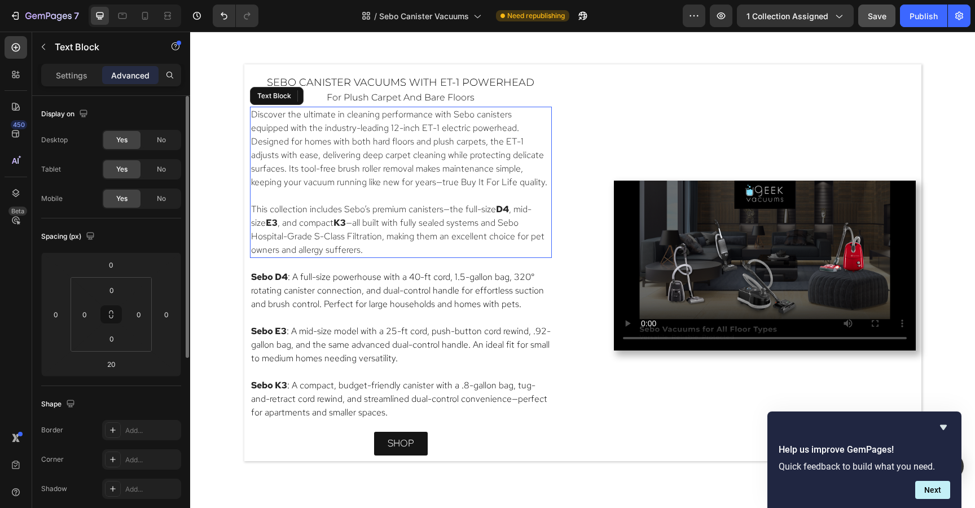
click at [258, 129] on p "Discover the ultimate in cleaning performance with Sebo canisters equipped with…" at bounding box center [400, 148] width 299 height 81
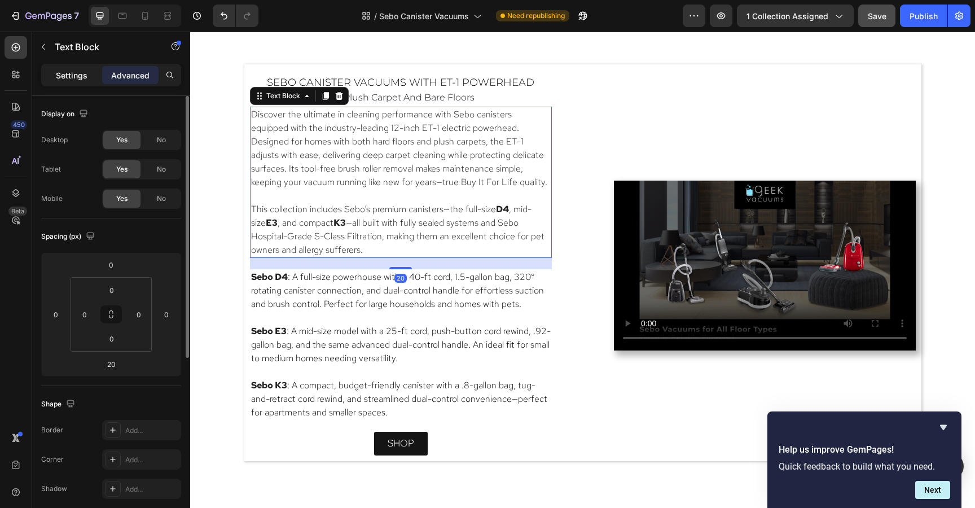
click at [67, 72] on p "Settings" at bounding box center [72, 75] width 32 height 12
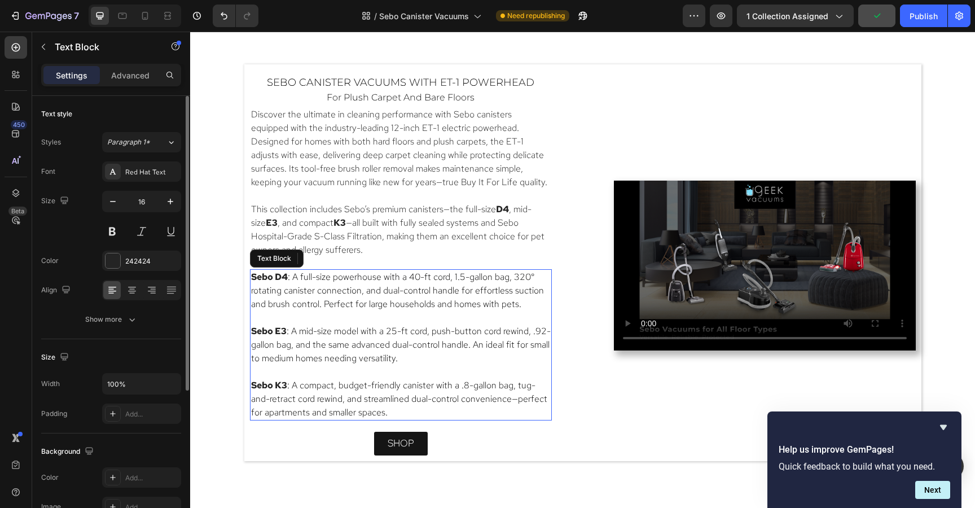
click at [298, 341] on span ": A mid-size model with a 25-ft cord, push-button cord rewind, .92-gallon bag, …" at bounding box center [400, 344] width 299 height 39
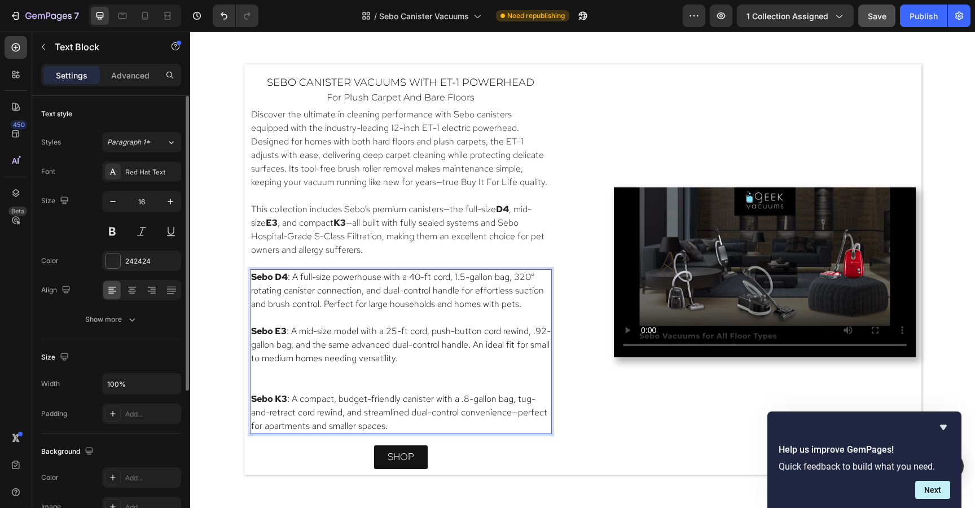
click at [334, 391] on p "Rich Text Editor. Editing area: main" at bounding box center [400, 378] width 299 height 27
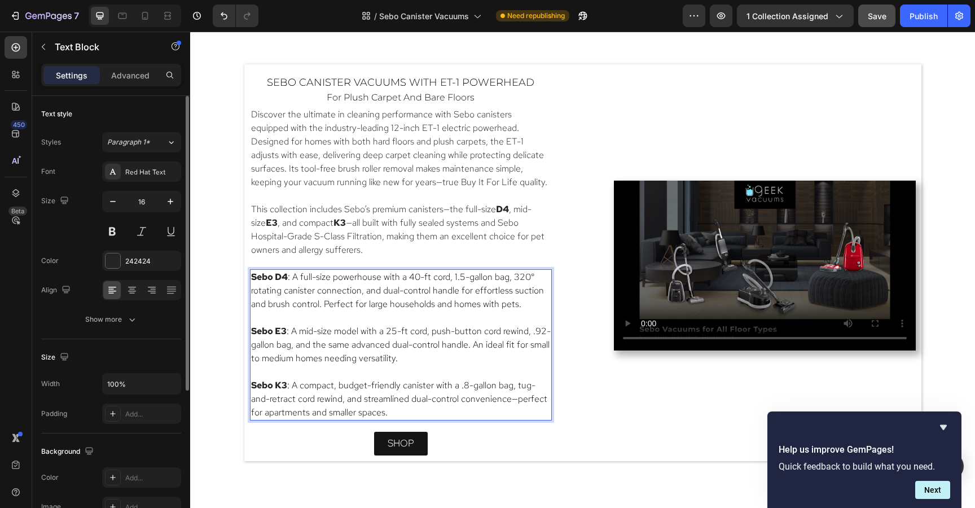
click at [425, 413] on p "Sebo K3 : A compact, budget-friendly canister with a .8-gallon bag, tug-and-ret…" at bounding box center [400, 398] width 299 height 41
click at [919, 23] on button "Publish" at bounding box center [922, 16] width 47 height 23
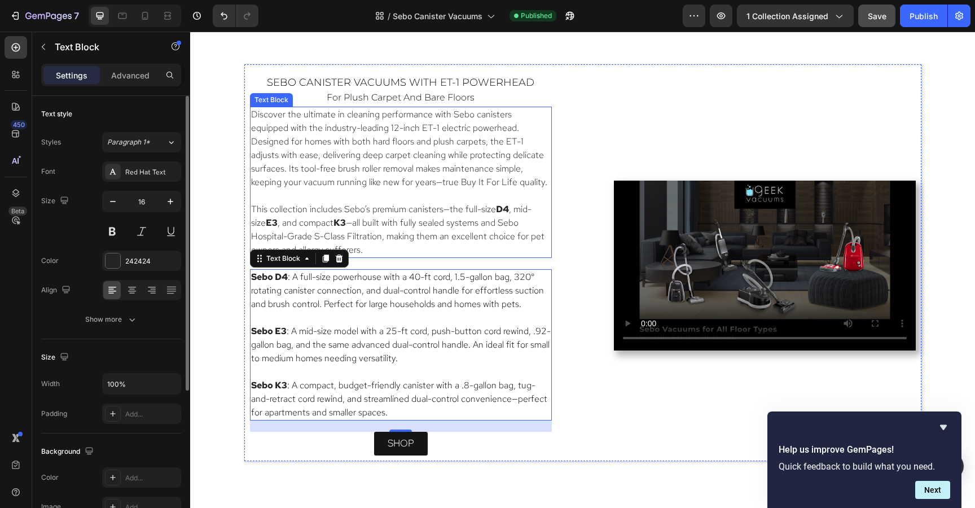
click at [502, 253] on p "This collection includes Sebo’s premium canisters—the full-size D4 , mid-size E…" at bounding box center [400, 229] width 299 height 54
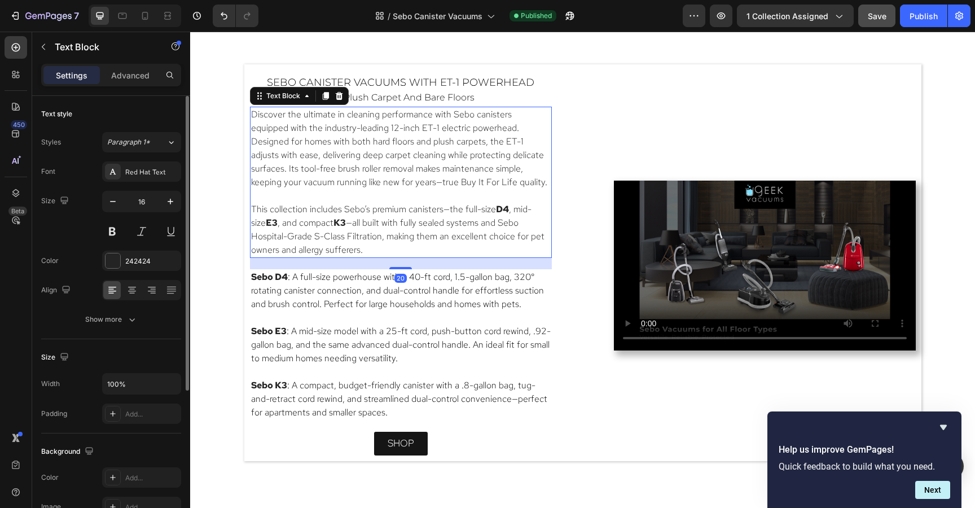
click at [251, 277] on strong "Sebo D4" at bounding box center [269, 277] width 37 height 12
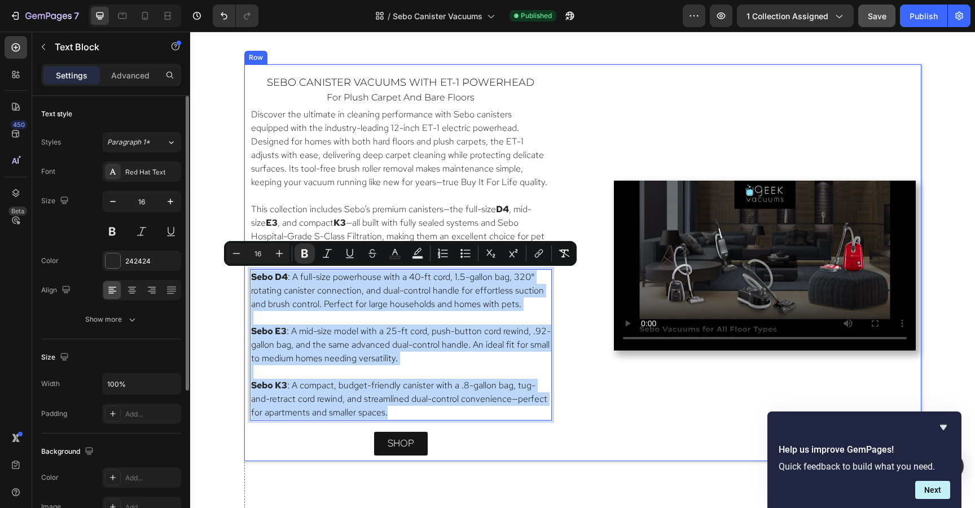
drag, startPoint x: 251, startPoint y: 276, endPoint x: 496, endPoint y: 422, distance: 285.5
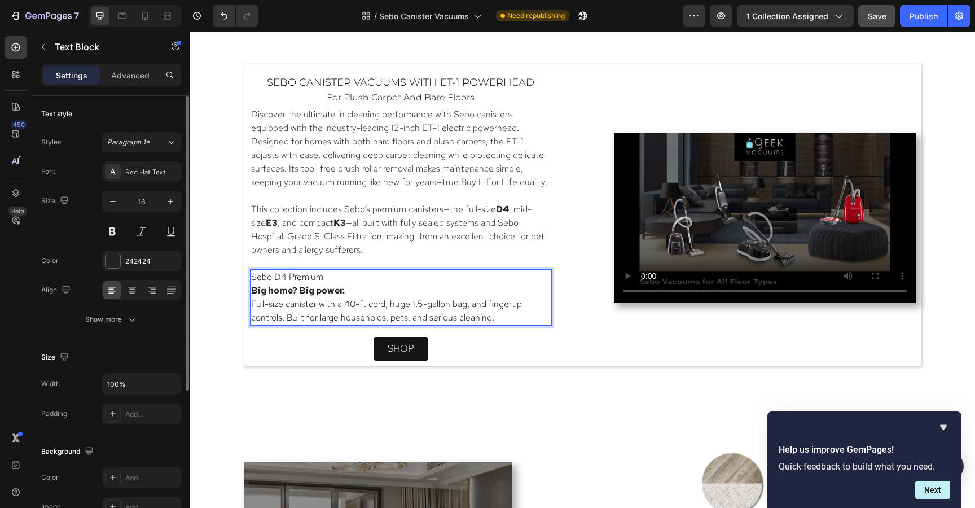
click at [436, 289] on p "Big home? Big power. Full-size canister with a 40-ft cord, huge 1.5-gallon bag,…" at bounding box center [400, 304] width 299 height 41
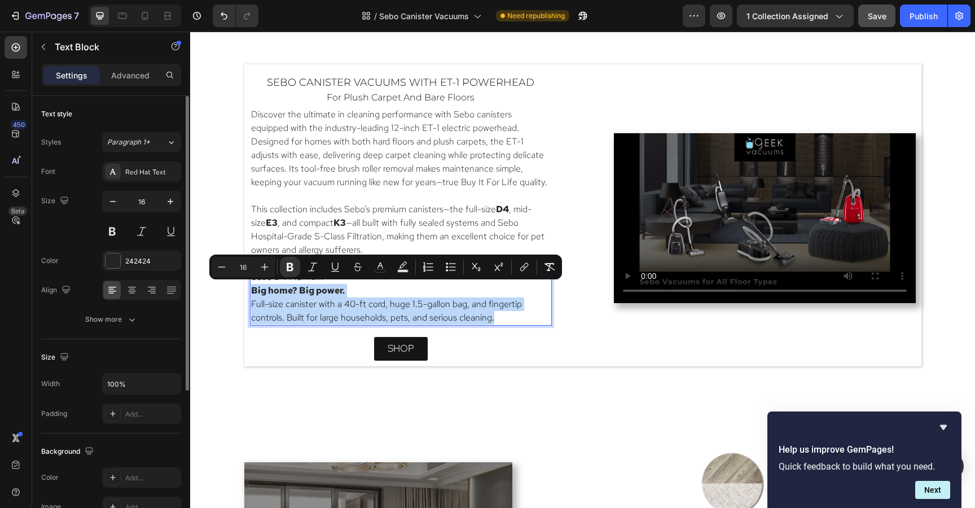
drag, startPoint x: 253, startPoint y: 289, endPoint x: 541, endPoint y: 319, distance: 289.7
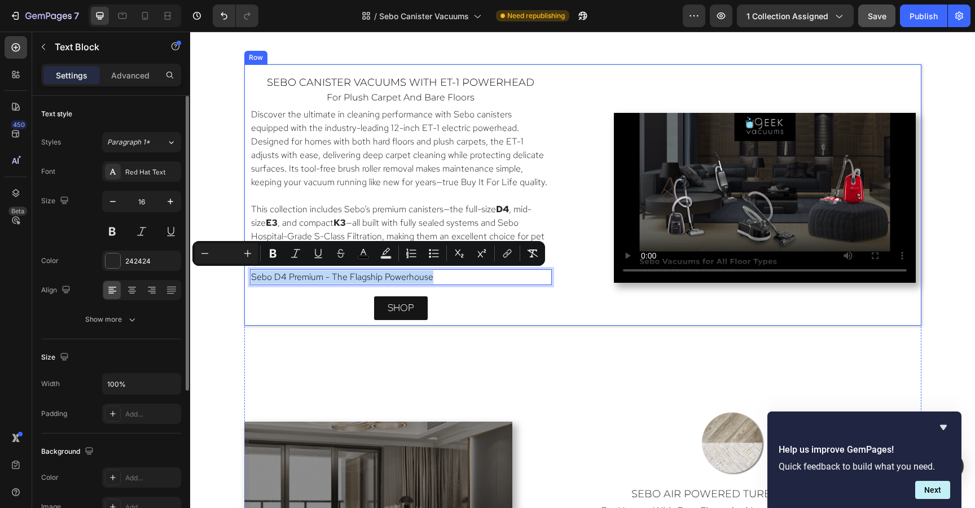
drag, startPoint x: 446, startPoint y: 273, endPoint x: 244, endPoint y: 267, distance: 201.4
click at [244, 267] on div "sebo canister vacuums with ET-1 Powerhead Heading for plush carpet and bare flo…" at bounding box center [582, 194] width 677 height 261
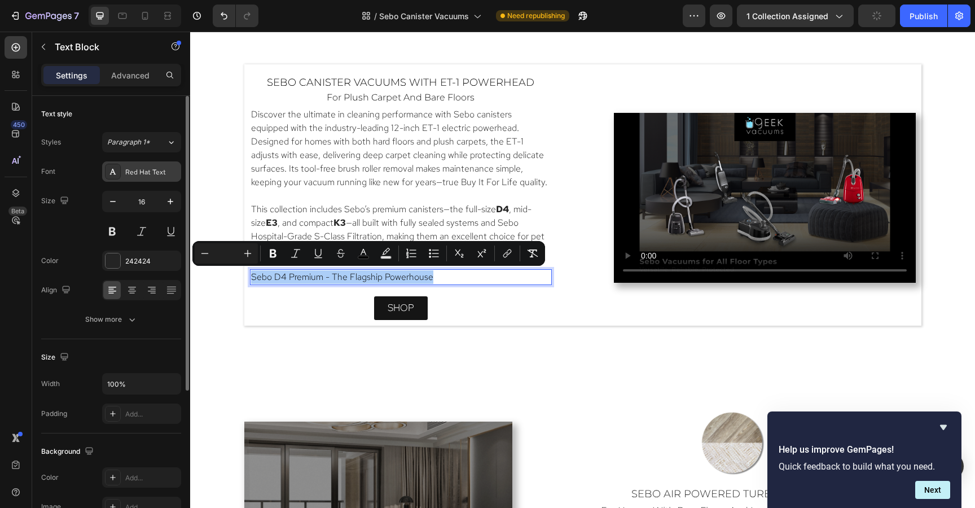
click at [136, 175] on div "Red Hat Text" at bounding box center [151, 172] width 53 height 10
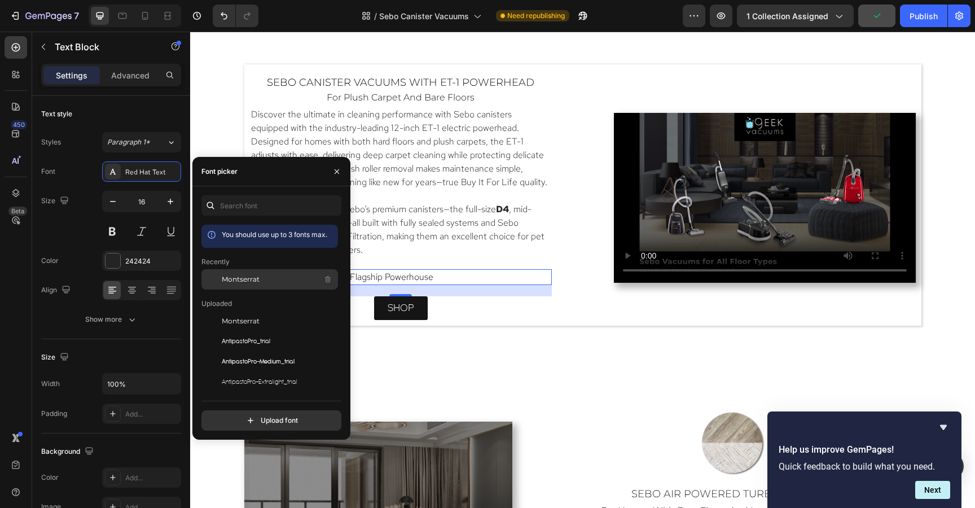
click at [240, 284] on div "Montserrat" at bounding box center [279, 279] width 114 height 14
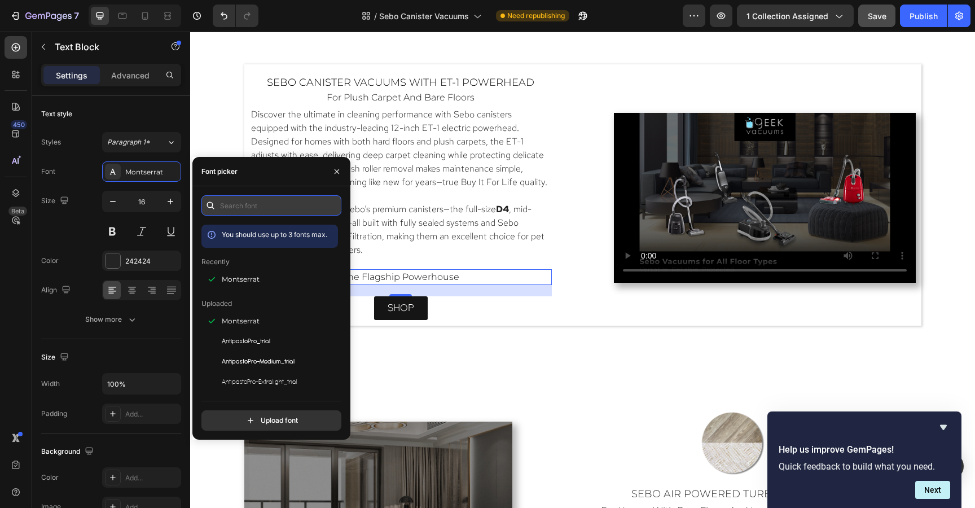
click at [249, 214] on input "text" at bounding box center [271, 205] width 140 height 20
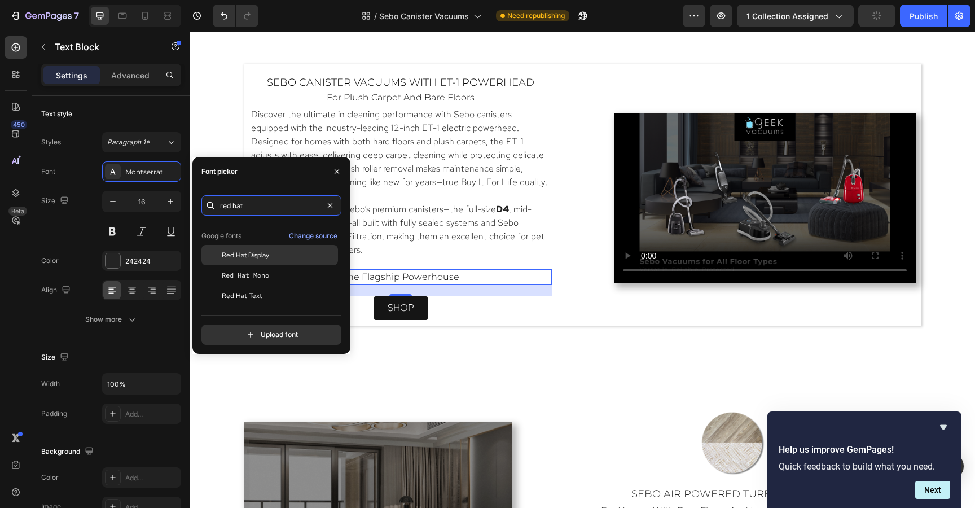
scroll to position [28, 0]
type input "red hat"
click at [240, 250] on span "Red Hat Display" at bounding box center [245, 255] width 47 height 10
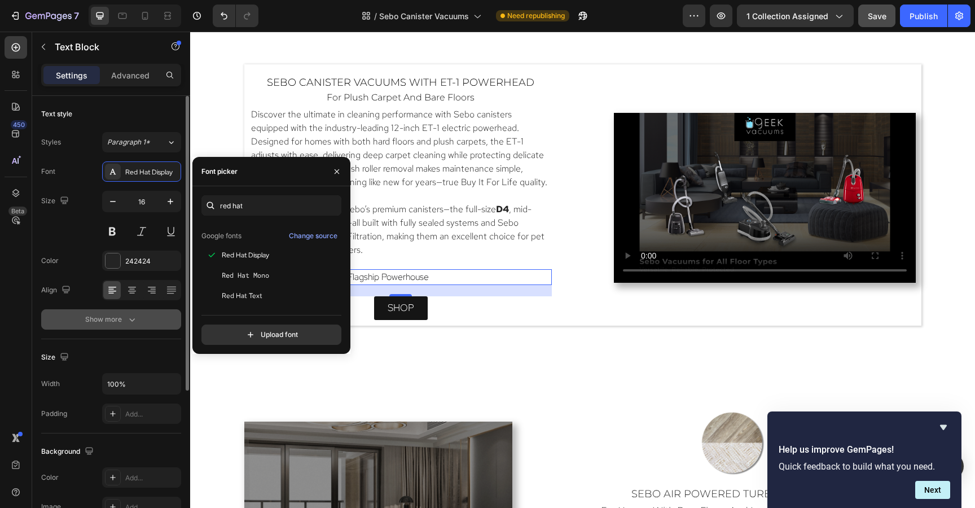
click at [129, 321] on icon "button" at bounding box center [131, 319] width 11 height 11
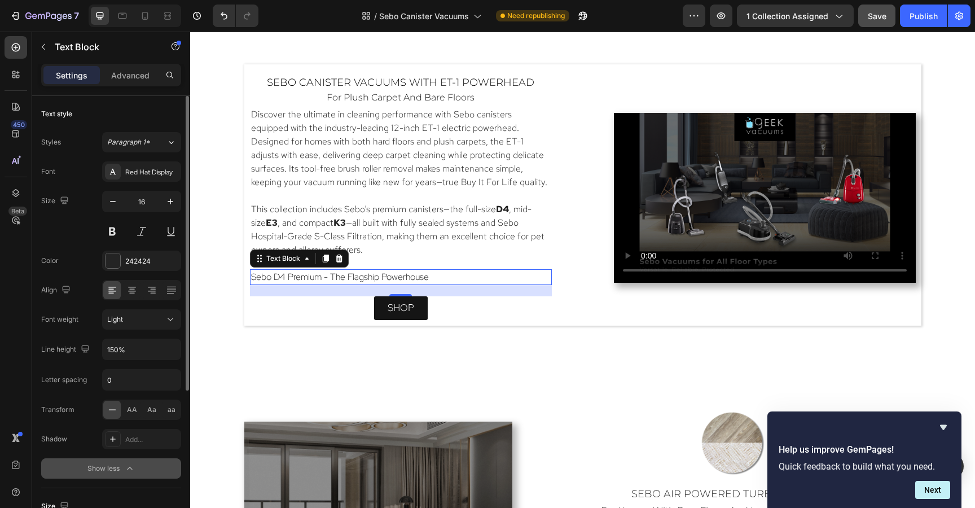
click at [129, 321] on div "Light" at bounding box center [136, 319] width 58 height 10
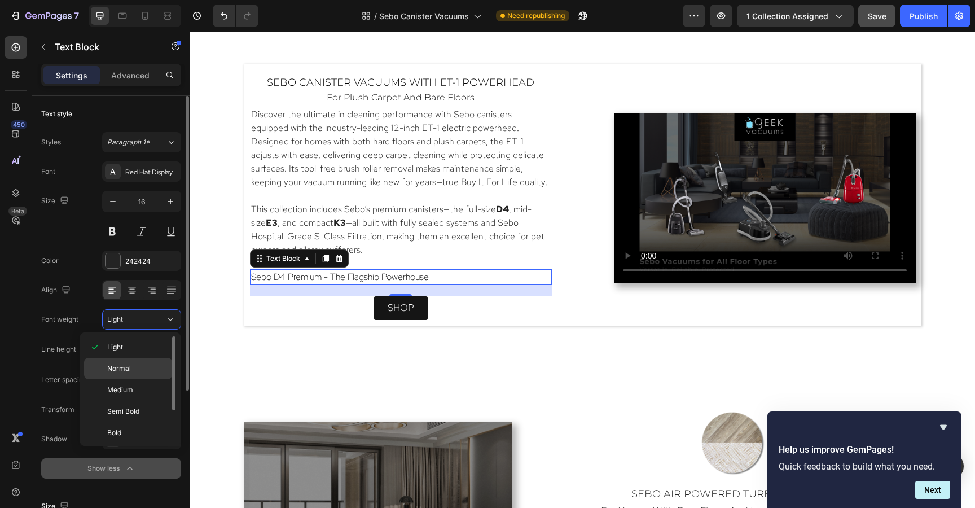
click at [120, 373] on span "Normal" at bounding box center [119, 368] width 24 height 10
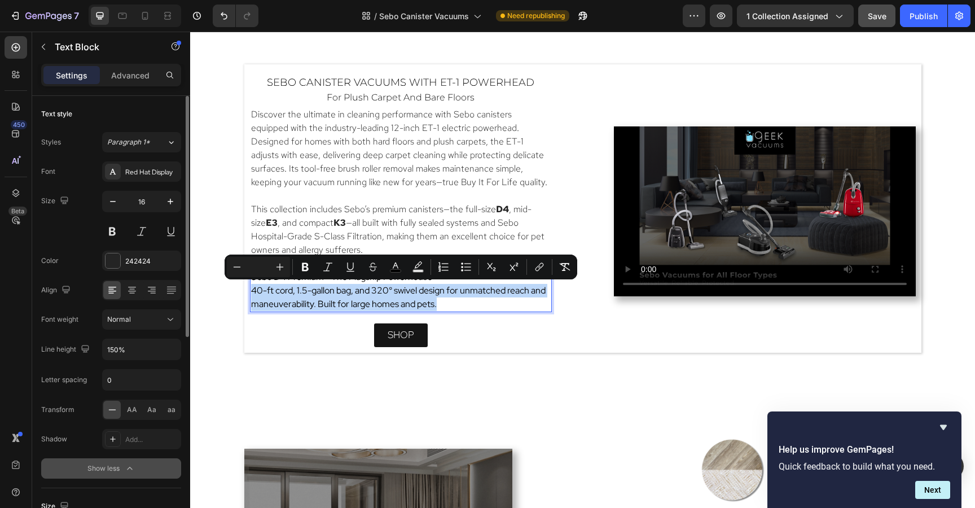
drag, startPoint x: 253, startPoint y: 290, endPoint x: 484, endPoint y: 310, distance: 232.0
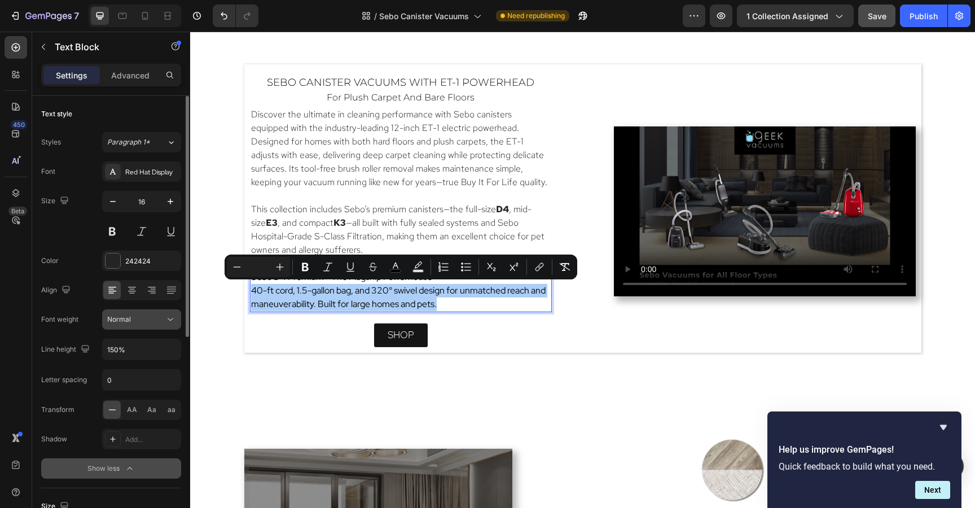
click at [131, 323] on div "Normal" at bounding box center [136, 319] width 58 height 10
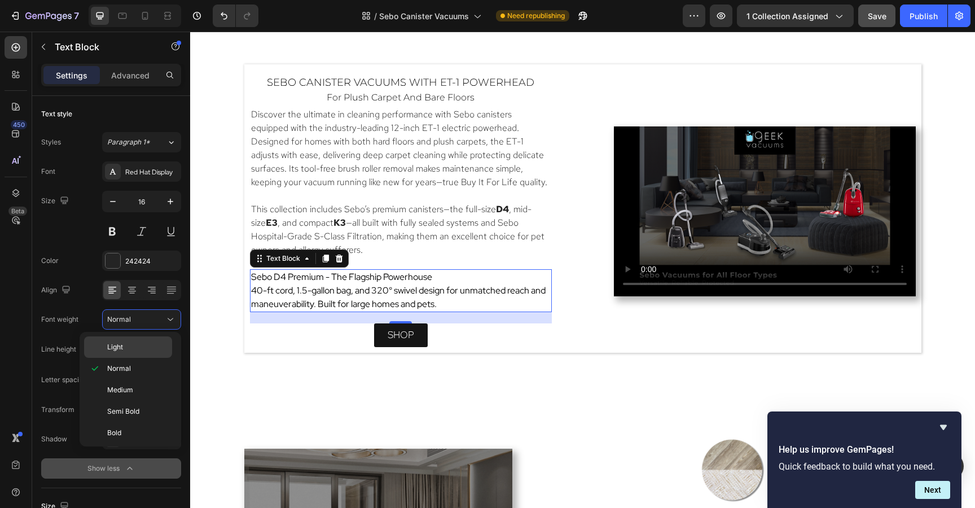
click at [121, 353] on div "Light" at bounding box center [128, 346] width 88 height 21
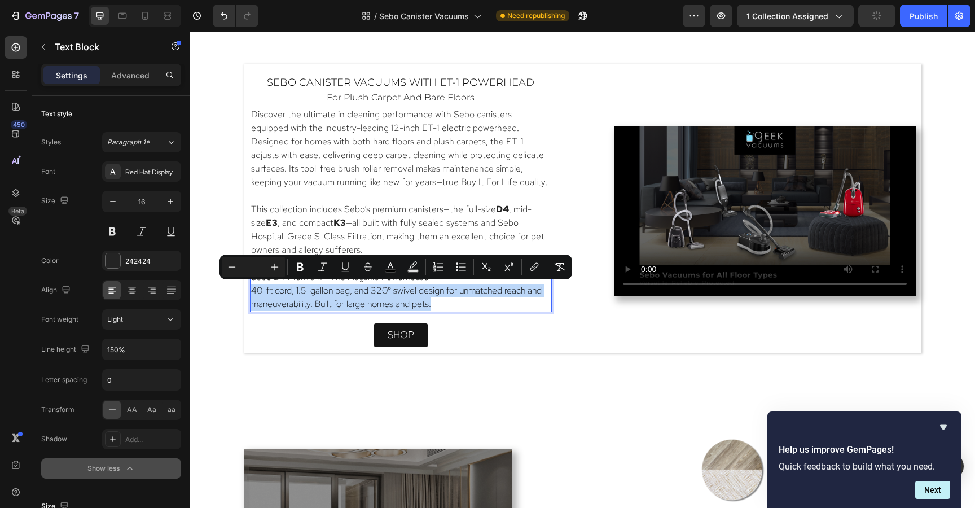
drag, startPoint x: 252, startPoint y: 289, endPoint x: 473, endPoint y: 308, distance: 222.5
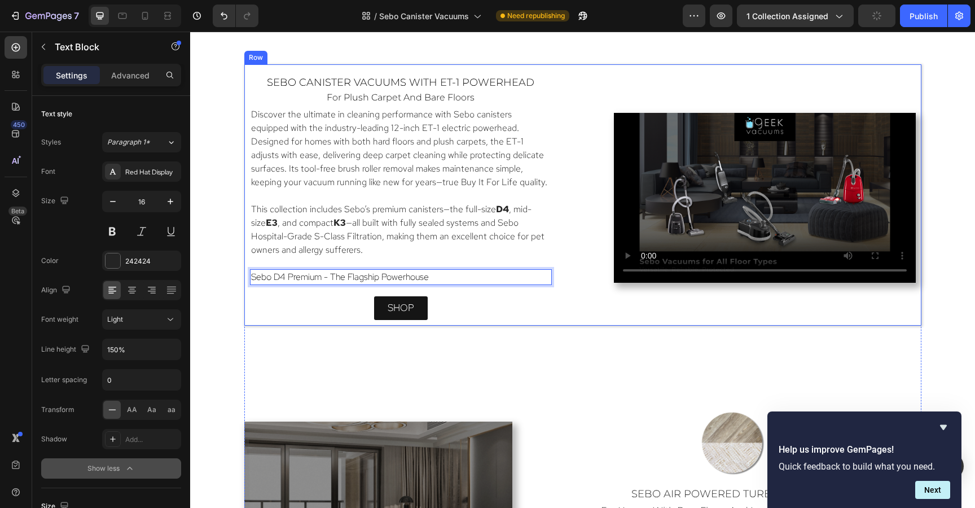
click at [575, 291] on div "sebo canister vacuums with ET-1 Powerhead Heading for plush carpet and bare flo…" at bounding box center [582, 194] width 677 height 261
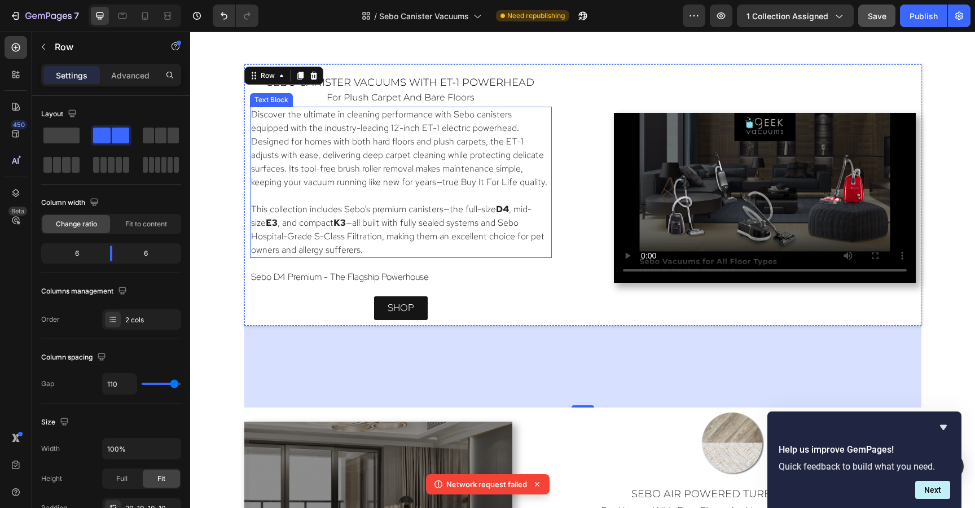
click at [486, 248] on p "This collection includes Sebo’s premium canisters—the full-size D4 , mid-size E…" at bounding box center [400, 229] width 299 height 54
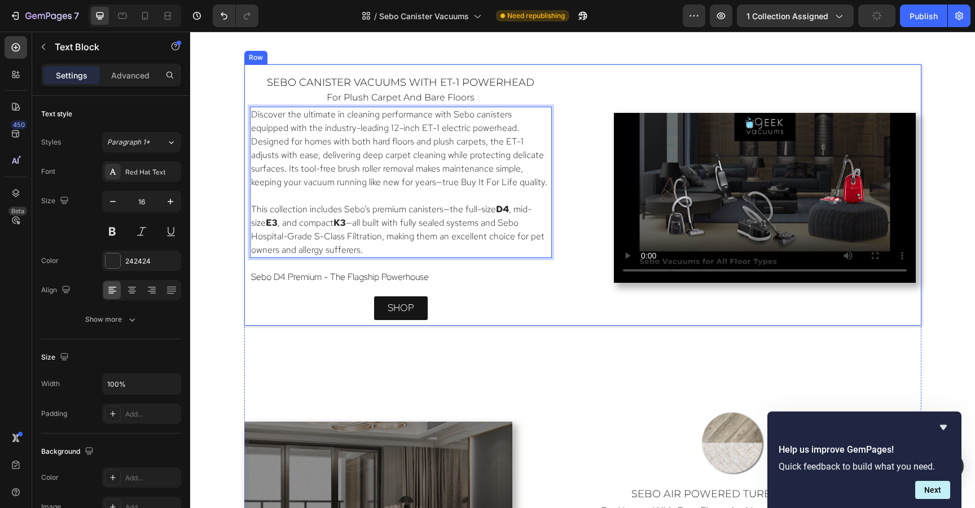
click at [403, 258] on div "sebo canister vacuums with ET-1 Powerhead Heading for plush carpet and bare flo…" at bounding box center [401, 198] width 302 height 244
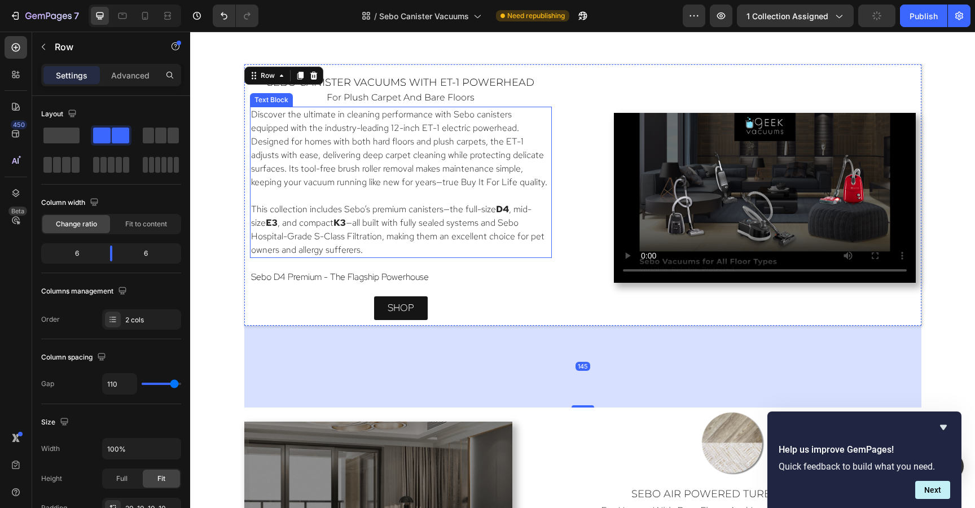
click at [400, 231] on p "This collection includes Sebo’s premium canisters—the full-size D4 , mid-size E…" at bounding box center [400, 229] width 299 height 54
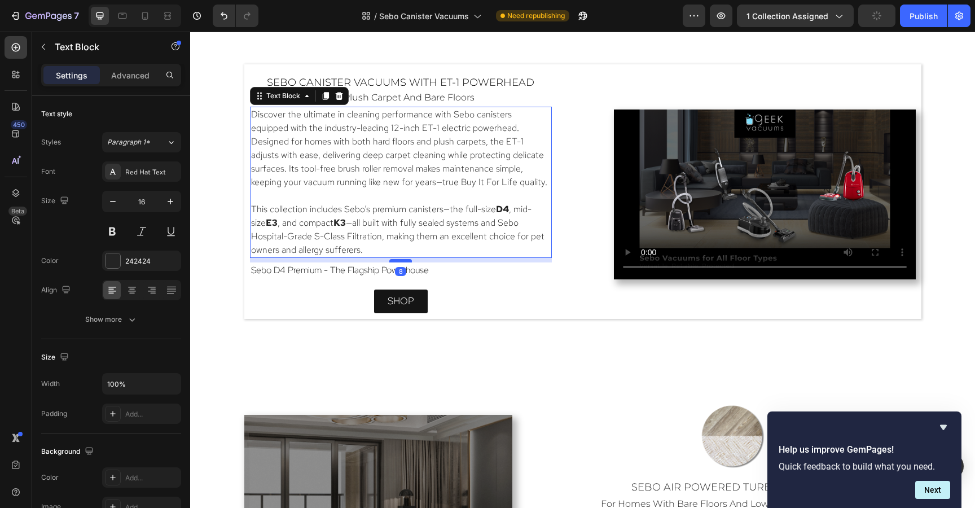
drag, startPoint x: 399, startPoint y: 268, endPoint x: 399, endPoint y: 262, distance: 6.8
click at [399, 262] on div at bounding box center [400, 260] width 23 height 3
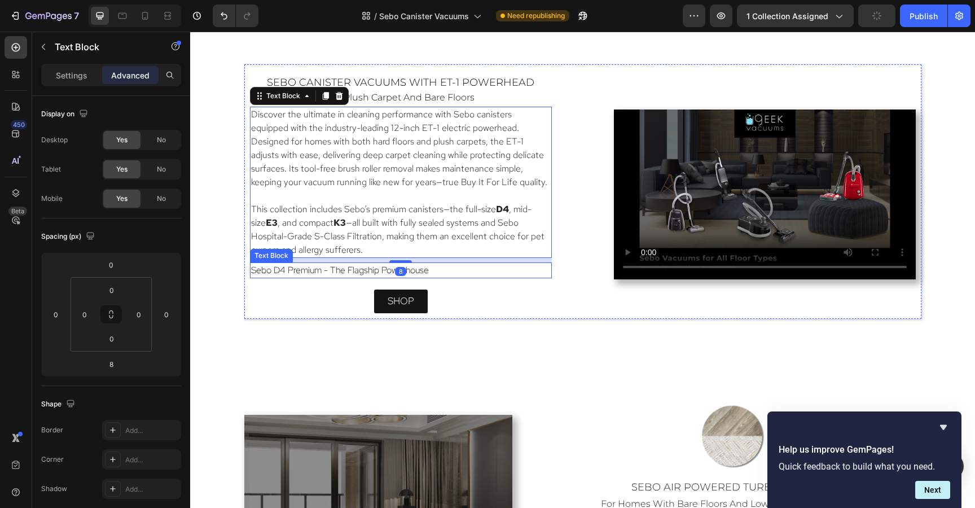
click at [427, 271] on span "Sebo D4 Premium - The Flagship Powerhouse" at bounding box center [340, 270] width 178 height 12
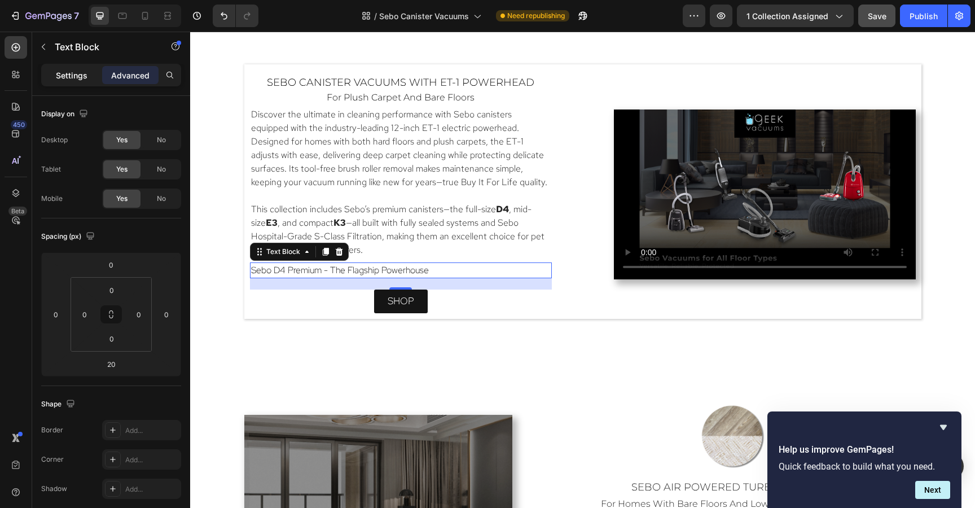
click at [63, 77] on p "Settings" at bounding box center [72, 75] width 32 height 12
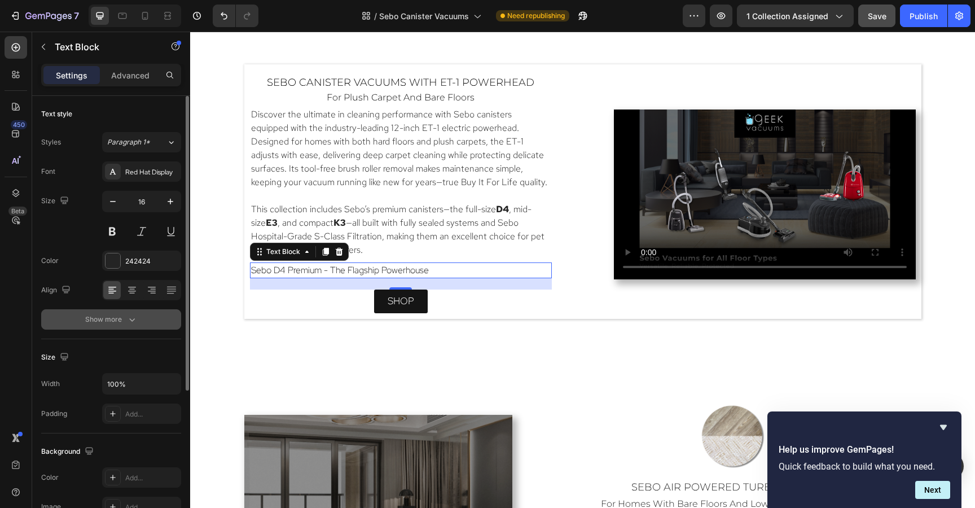
click at [107, 323] on div "Show more" at bounding box center [111, 319] width 52 height 11
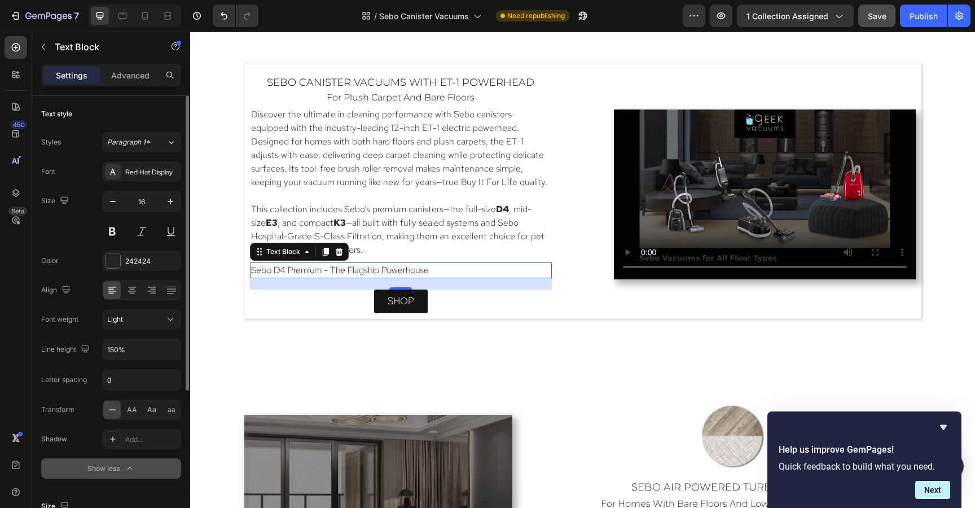
click at [107, 323] on span "Light" at bounding box center [115, 319] width 16 height 10
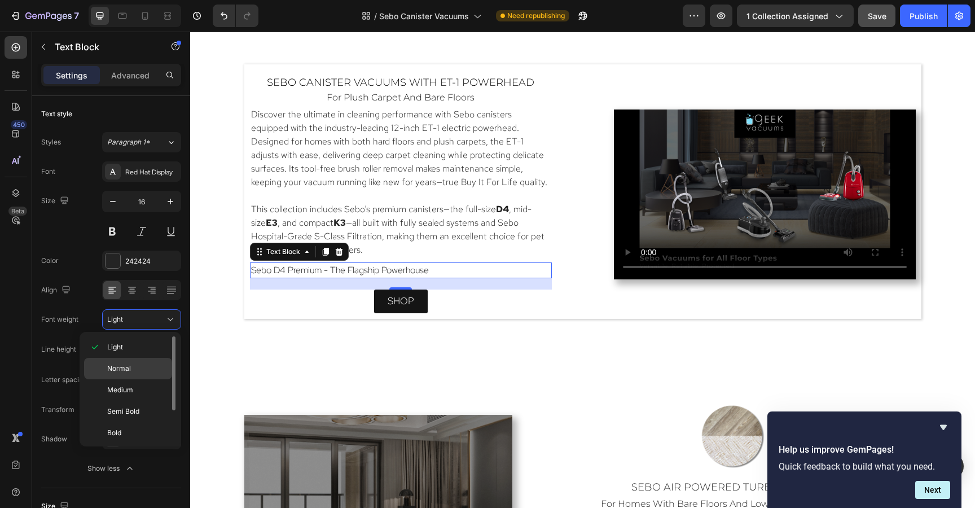
click at [112, 365] on span "Normal" at bounding box center [119, 368] width 24 height 10
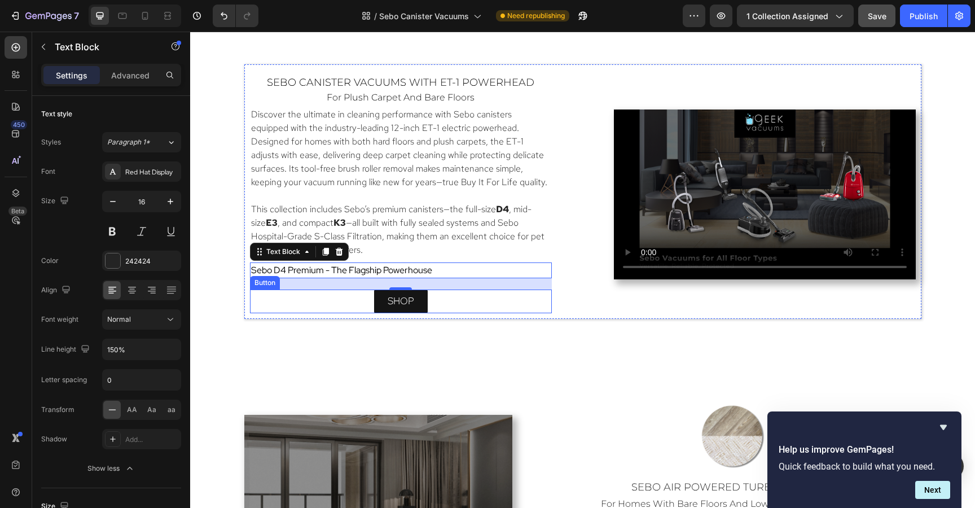
click at [497, 294] on div "shop Button" at bounding box center [401, 301] width 302 height 24
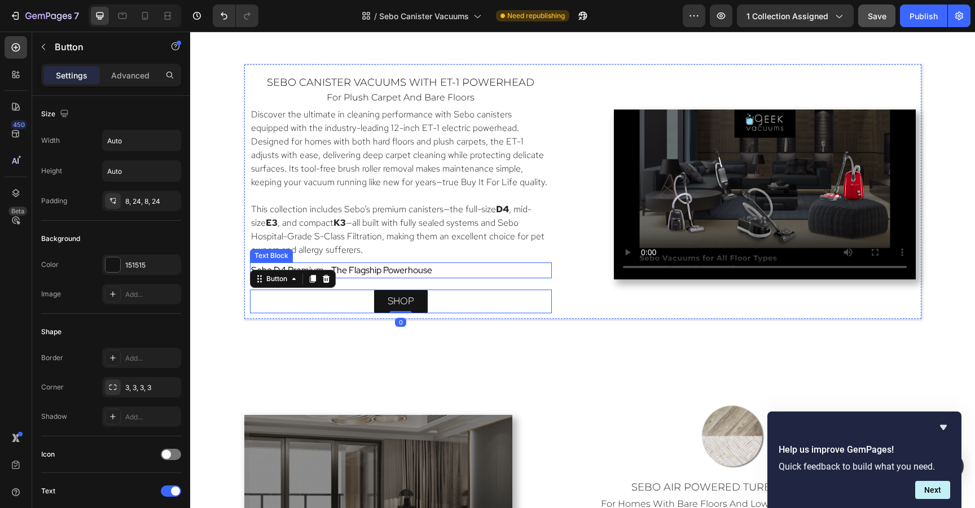
click at [484, 274] on p "Sebo D4 Premium - The Flagship Powerhouse" at bounding box center [400, 270] width 299 height 14
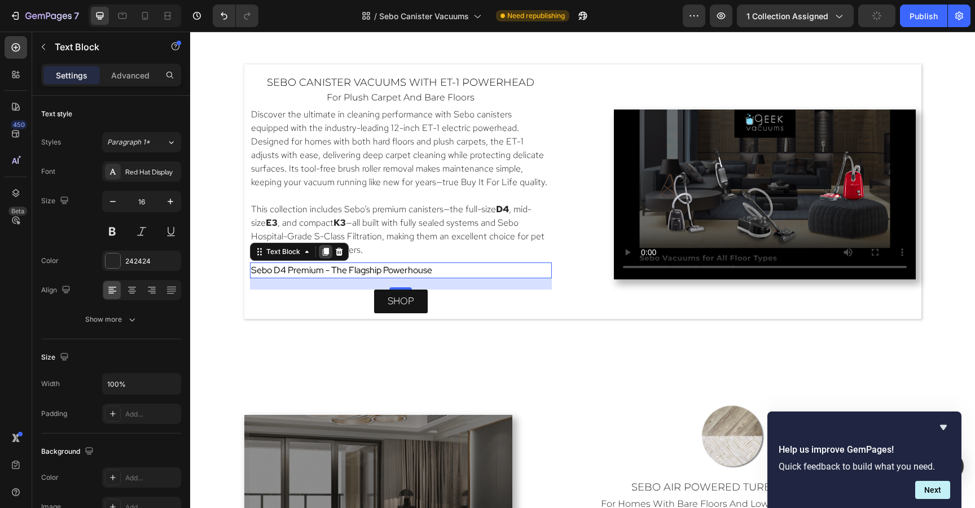
click at [327, 255] on icon at bounding box center [325, 251] width 9 height 9
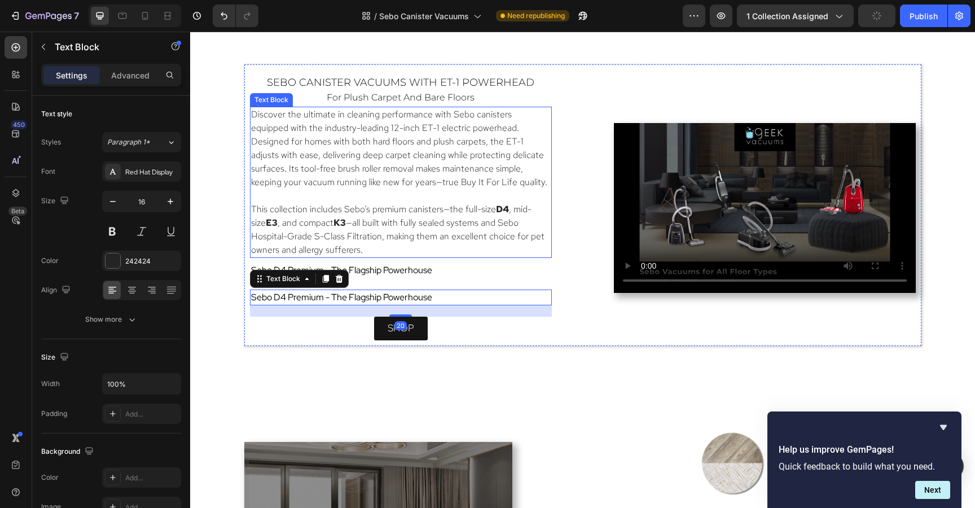
click at [327, 255] on p "This collection includes Sebo’s premium canisters—the full-size D4 , mid-size E…" at bounding box center [400, 229] width 299 height 54
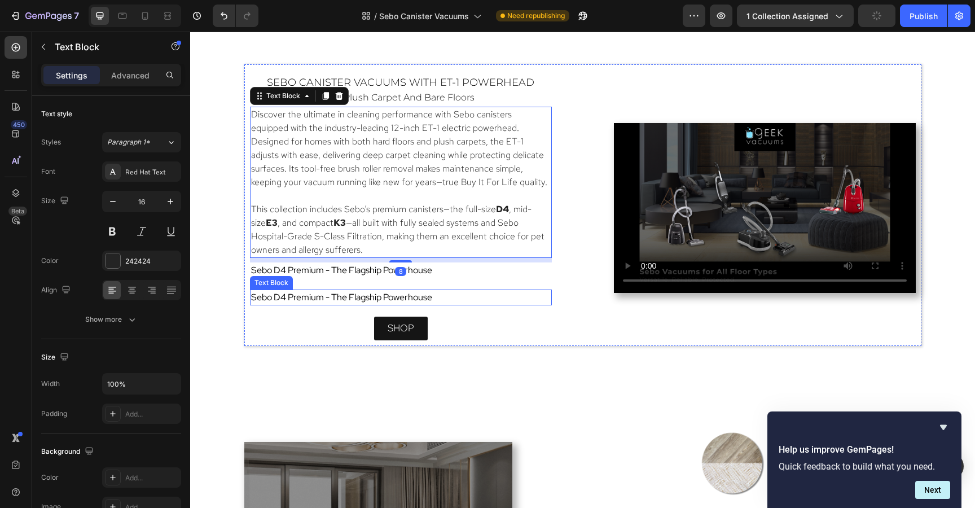
click at [320, 298] on span "Sebo D4 Premium - The Flagship Powerhouse" at bounding box center [341, 297] width 181 height 12
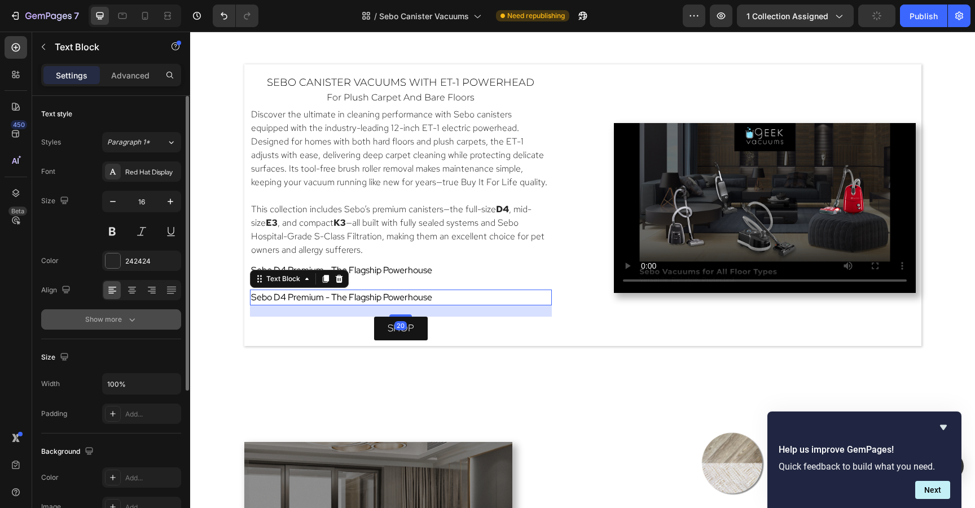
click at [112, 321] on div "Show more" at bounding box center [111, 319] width 52 height 11
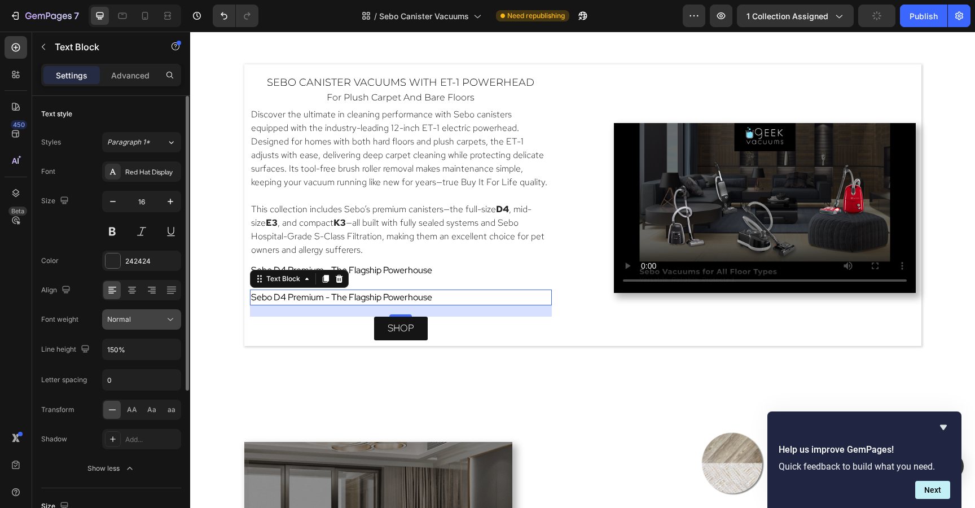
click at [115, 323] on span "Normal" at bounding box center [119, 319] width 24 height 10
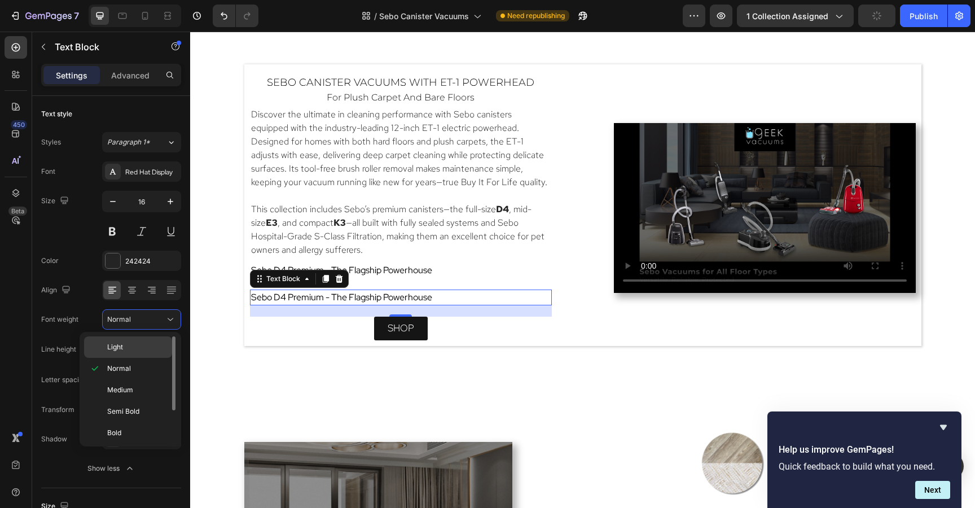
click at [114, 348] on span "Light" at bounding box center [115, 347] width 16 height 10
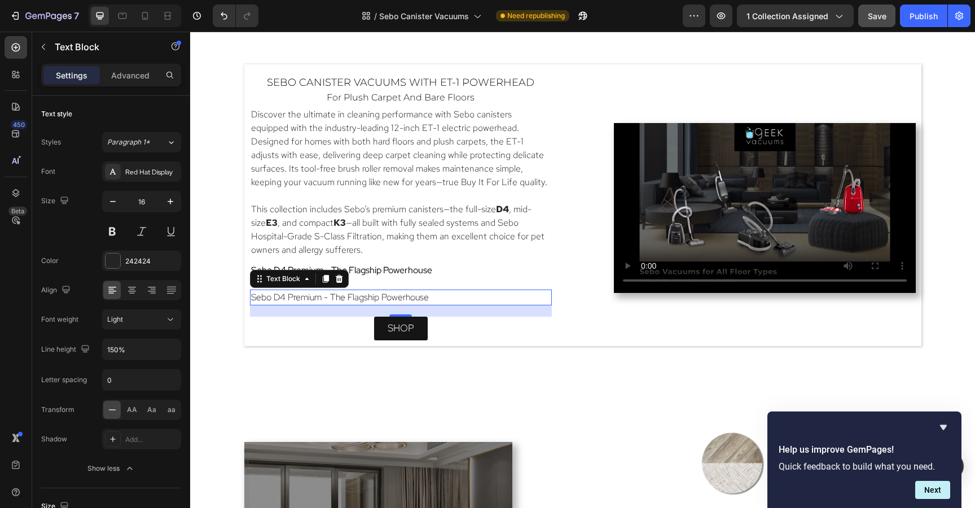
click at [441, 297] on p "Sebo D4 Premium - The Flagship Powerhouse" at bounding box center [400, 297] width 299 height 14
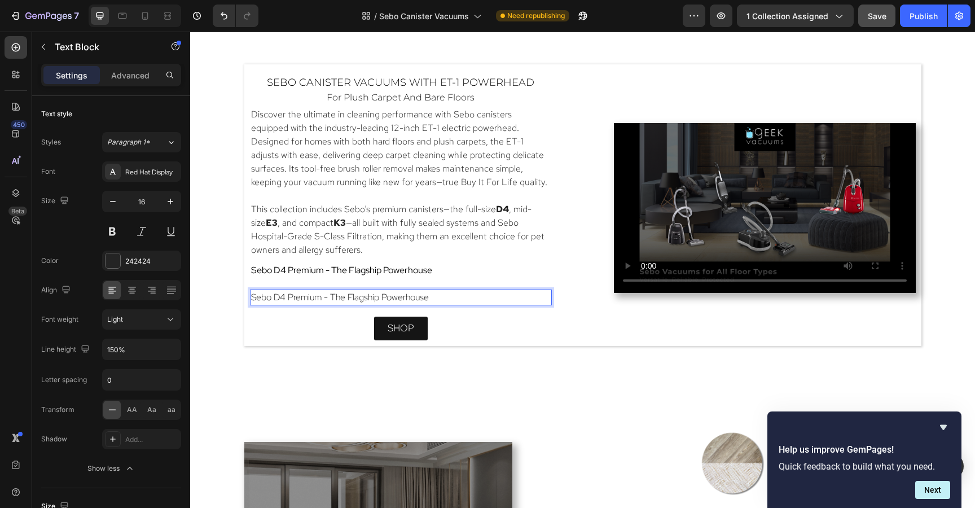
click at [441, 297] on p "Sebo D4 Premium - The Flagship Powerhouse" at bounding box center [400, 297] width 299 height 14
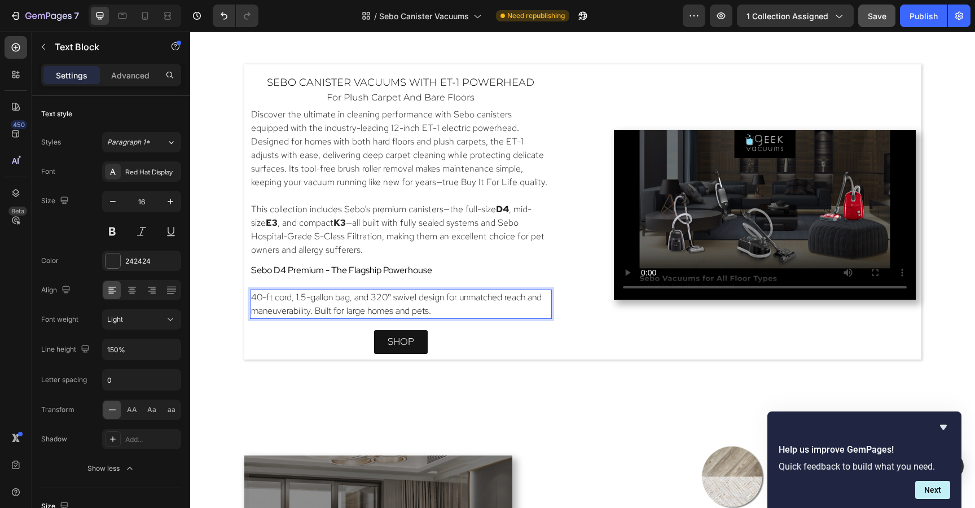
click at [394, 312] on span "40-ft cord, 1.5-gallon bag, and 320° swivel design for unmatched reach and mane…" at bounding box center [396, 303] width 290 height 25
click at [486, 308] on p "40-ft cord, 1.5-gallon bag, and 320° swivel design for unmatched reach and mane…" at bounding box center [400, 303] width 299 height 27
click at [483, 263] on p "Sebo D4 Premium - The Flagship Powerhouse" at bounding box center [400, 270] width 299 height 14
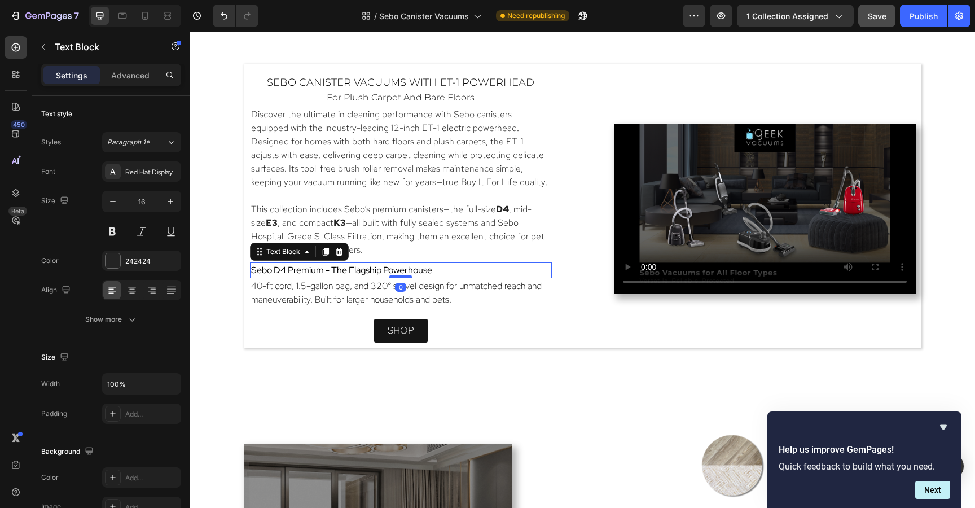
drag, startPoint x: 401, startPoint y: 286, endPoint x: 400, endPoint y: 274, distance: 12.4
click at [400, 275] on div at bounding box center [400, 276] width 23 height 3
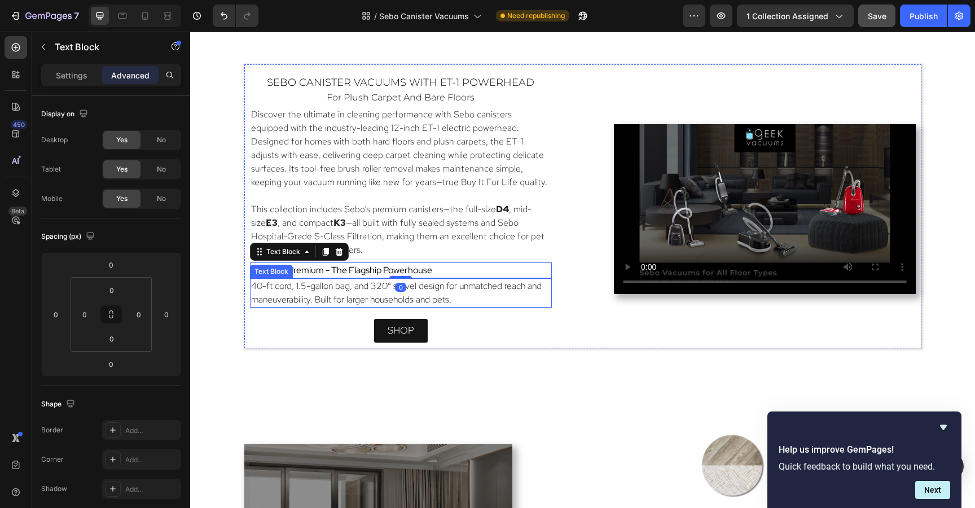
click at [491, 300] on p "40-ft cord, 1.5-gallon bag, and 320° swivel design for unmatched reach and mane…" at bounding box center [400, 292] width 299 height 27
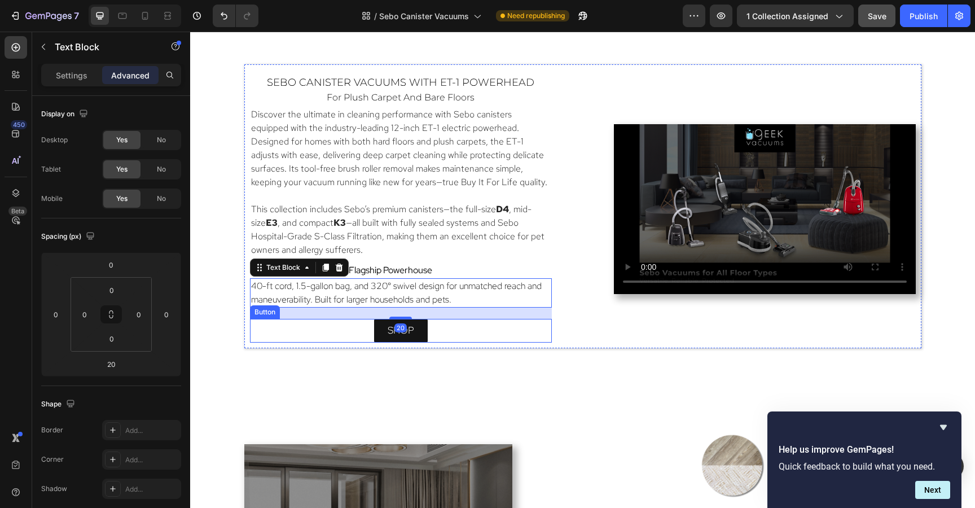
click at [543, 333] on div "shop Button" at bounding box center [401, 331] width 302 height 24
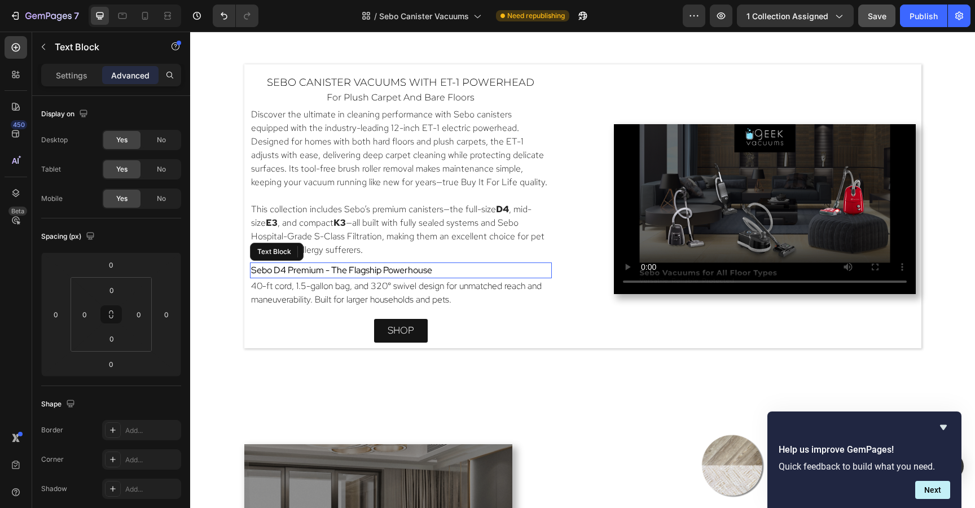
click at [504, 272] on p "Sebo D4 Premium - The Flagship Powerhouse" at bounding box center [400, 270] width 299 height 14
click at [321, 254] on icon at bounding box center [325, 251] width 9 height 9
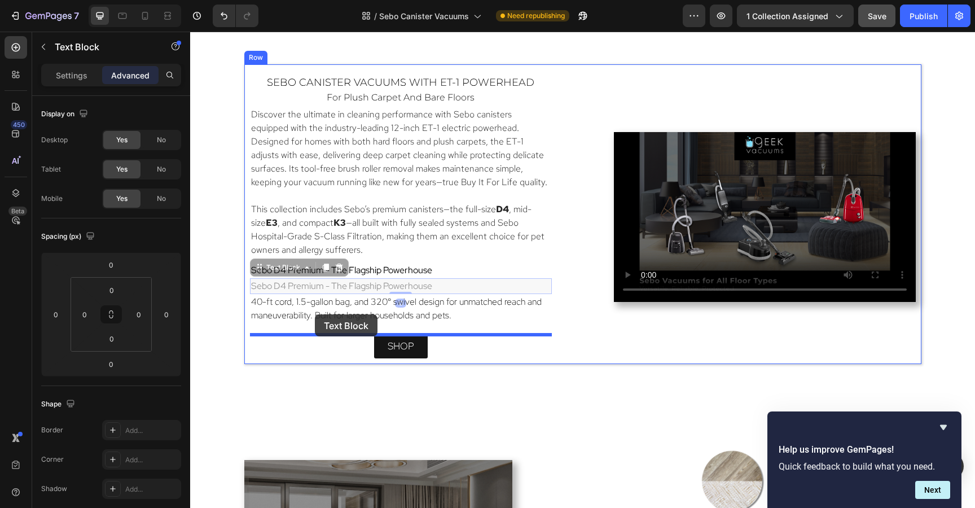
drag, startPoint x: 256, startPoint y: 270, endPoint x: 315, endPoint y: 314, distance: 73.3
type input "20"
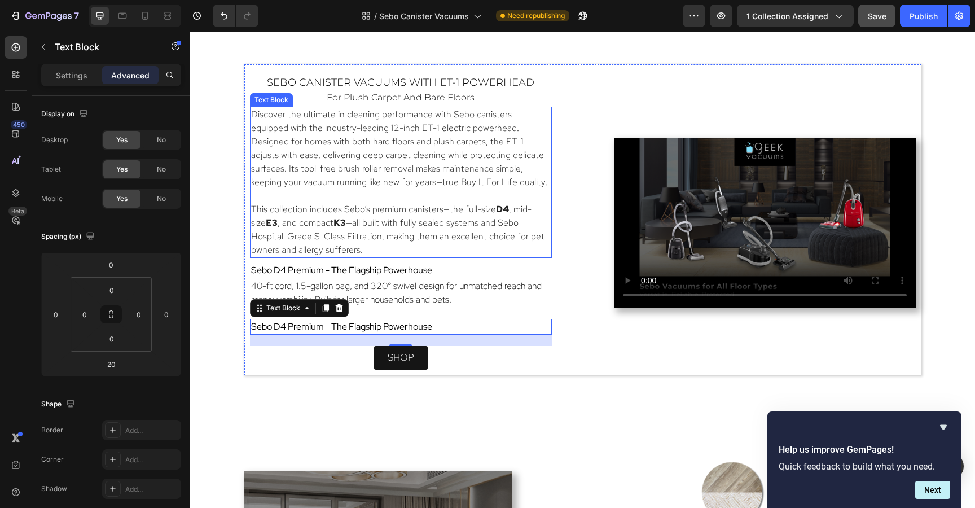
click at [302, 130] on p "Discover the ultimate in cleaning performance with Sebo canisters equipped with…" at bounding box center [400, 148] width 299 height 81
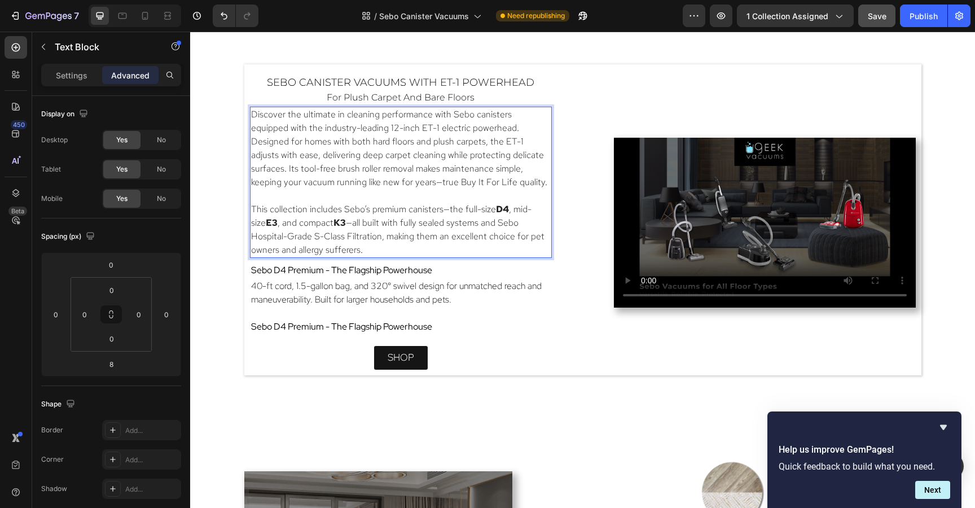
click at [302, 130] on p "Discover the ultimate in cleaning performance with Sebo canisters equipped with…" at bounding box center [400, 148] width 299 height 81
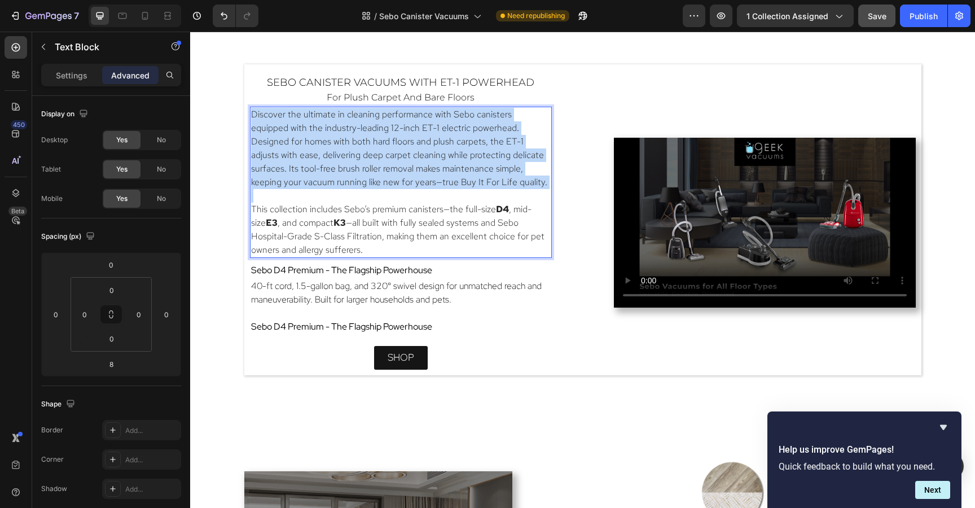
click at [302, 130] on p "Discover the ultimate in cleaning performance with Sebo canisters equipped with…" at bounding box center [400, 148] width 299 height 81
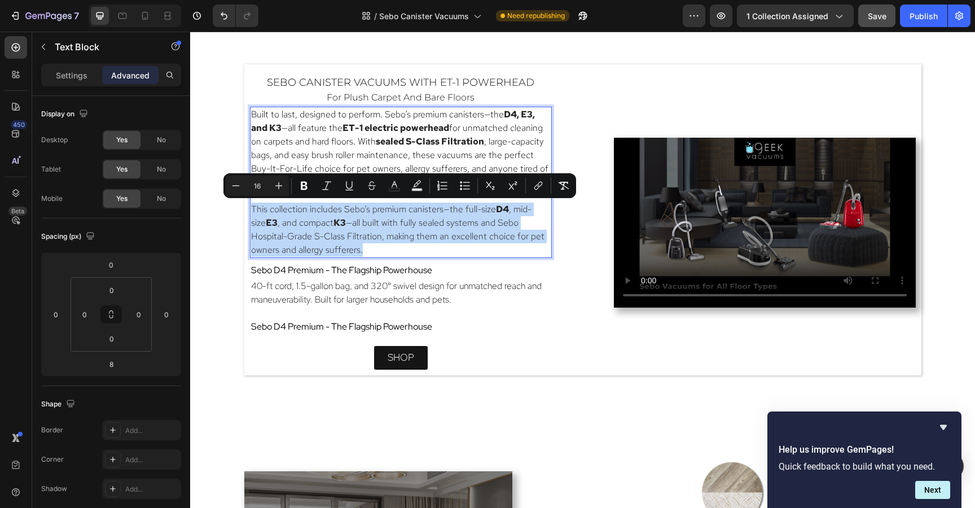
drag, startPoint x: 252, startPoint y: 205, endPoint x: 344, endPoint y: 248, distance: 101.7
click at [344, 248] on p "This collection includes Sebo’s premium canisters—the full-size D4 , mid-size E…" at bounding box center [400, 229] width 299 height 54
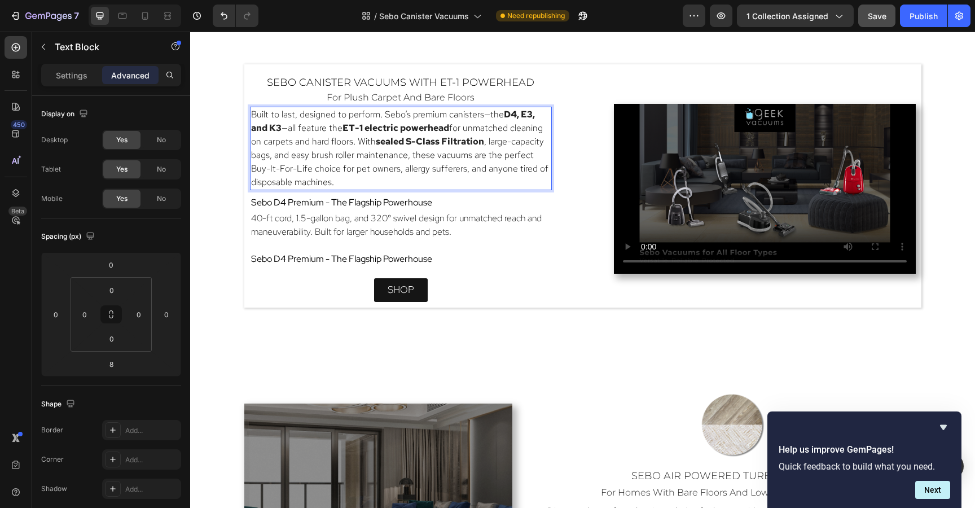
click at [422, 185] on p "Built to last, designed to perform. Sebo’s premium canisters—the D4, E3, and K3…" at bounding box center [400, 148] width 299 height 81
click at [517, 115] on strong "D4, E3, and K3" at bounding box center [393, 120] width 284 height 25
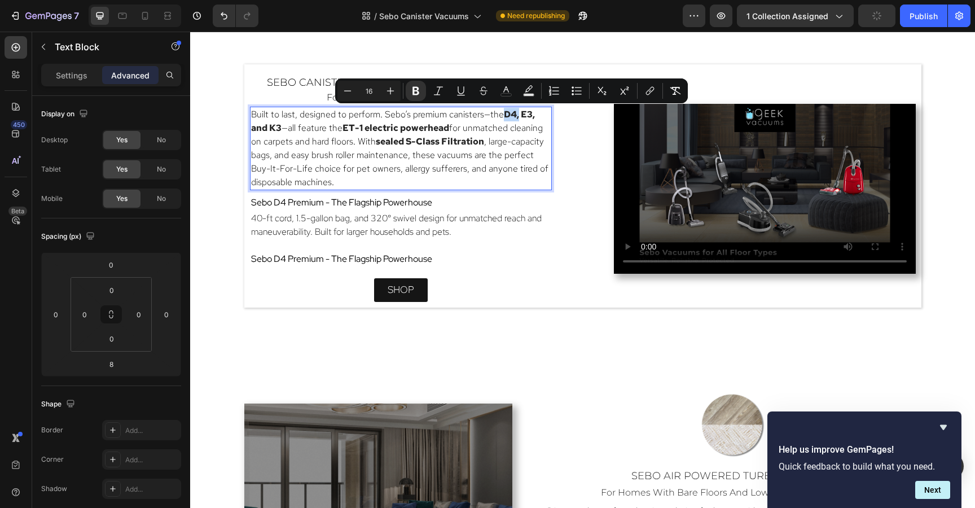
drag, startPoint x: 517, startPoint y: 115, endPoint x: 506, endPoint y: 116, distance: 10.7
click at [506, 116] on strong "D4, E3, and K3" at bounding box center [393, 120] width 284 height 25
click at [649, 94] on icon "Editor contextual toolbar" at bounding box center [648, 93] width 5 height 6
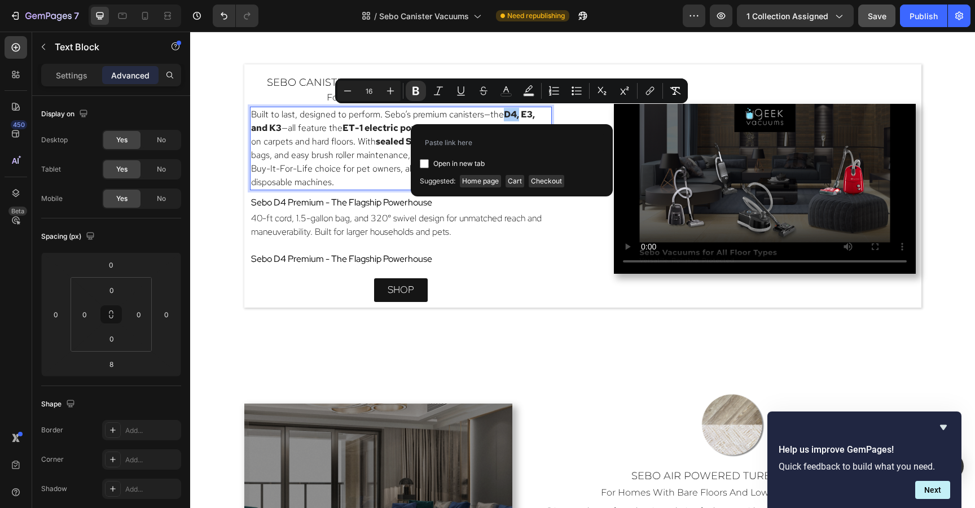
click at [424, 164] on input "Editor contextual toolbar" at bounding box center [424, 163] width 9 height 9
checkbox input "true"
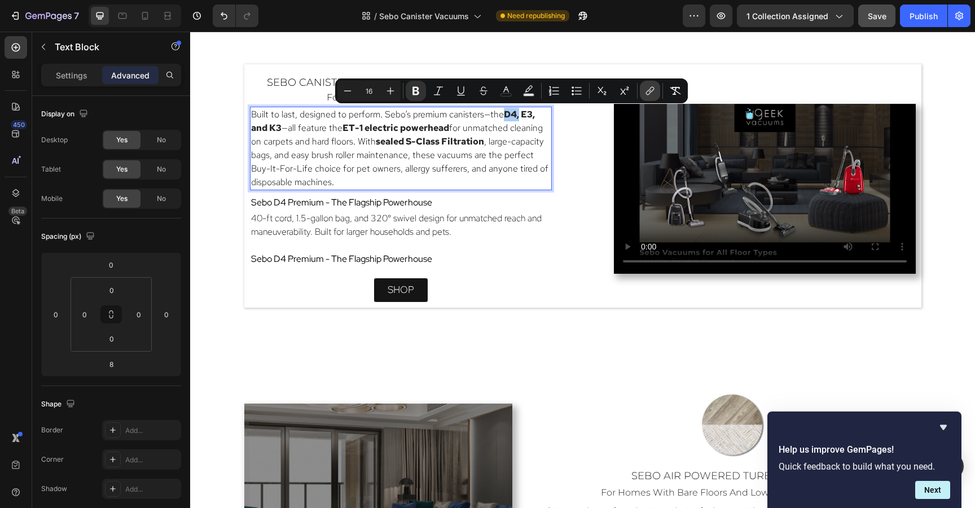
click at [651, 93] on icon "Editor contextual toolbar" at bounding box center [649, 90] width 11 height 11
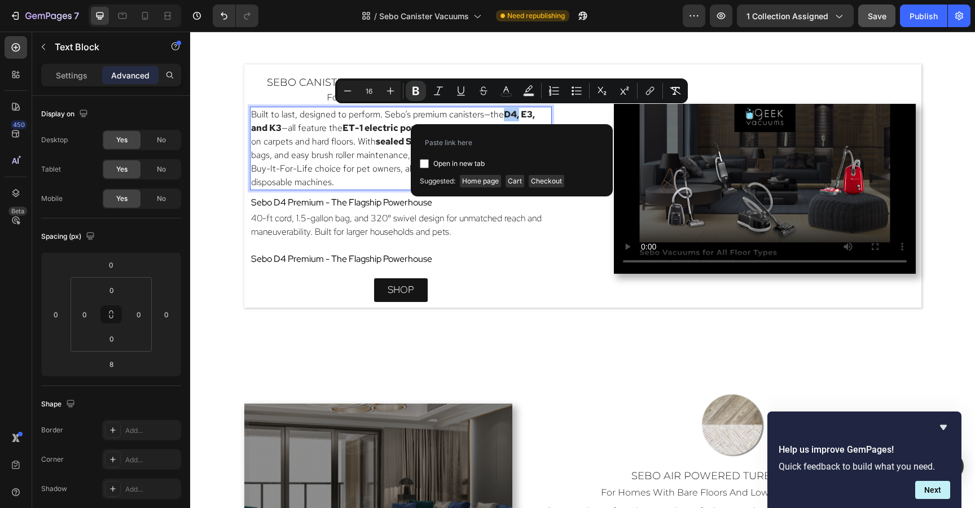
click at [422, 164] on input "Editor contextual toolbar" at bounding box center [424, 163] width 9 height 9
checkbox input "true"
click at [442, 141] on input "Editor contextual toolbar" at bounding box center [512, 142] width 184 height 18
type input "https://geekvacuums.com/products/sebo-airbelt-d4-premium-canister-vacuum?utm_so…"
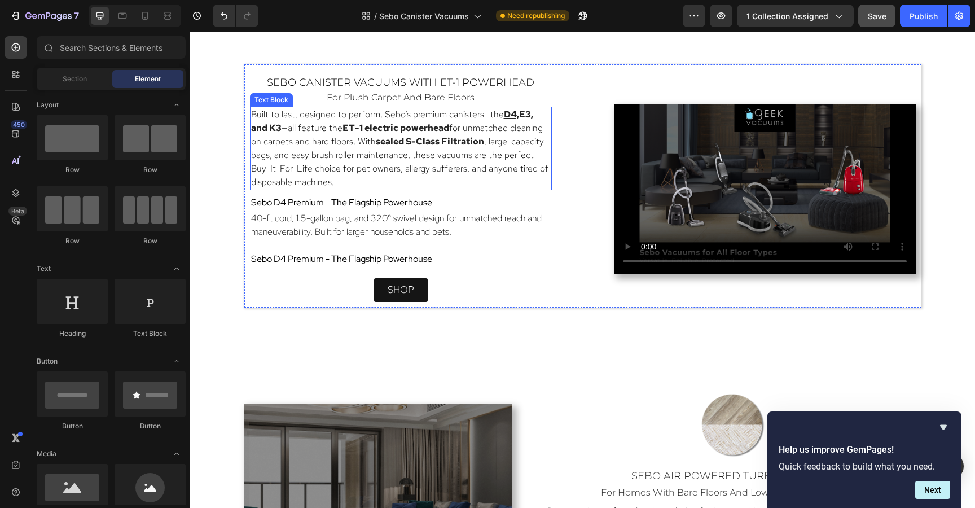
click at [527, 115] on strong "E3, and K3" at bounding box center [392, 120] width 282 height 25
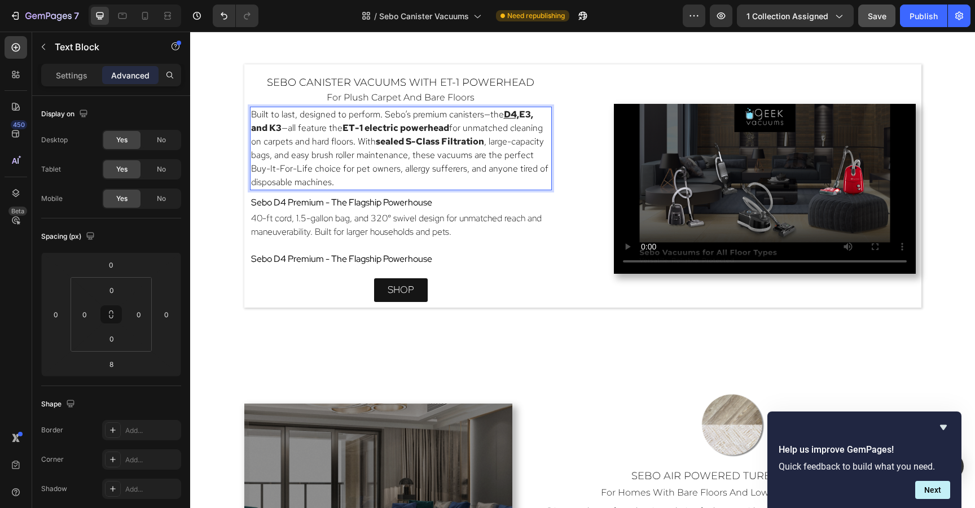
click at [527, 115] on strong "E3, and K3" at bounding box center [392, 120] width 282 height 25
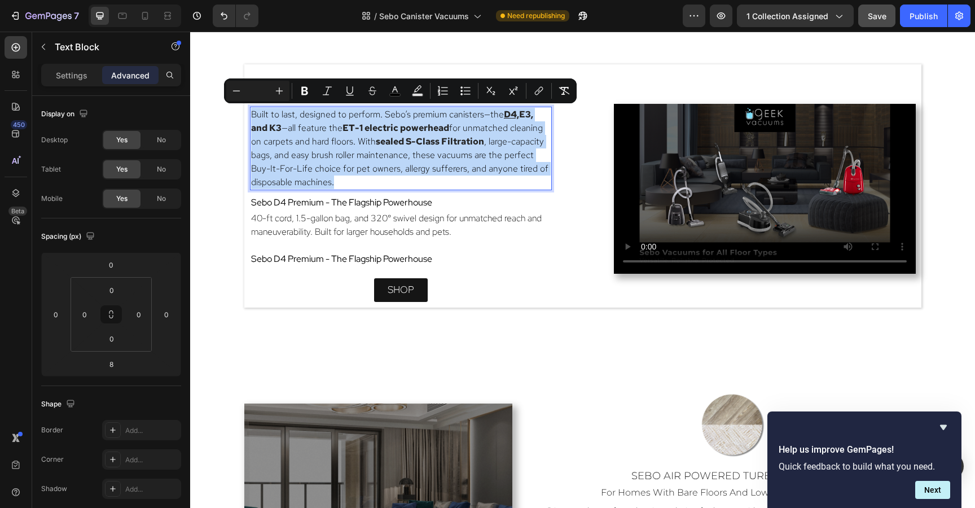
click at [527, 115] on strong "E3, and K3" at bounding box center [392, 120] width 282 height 25
type input "16"
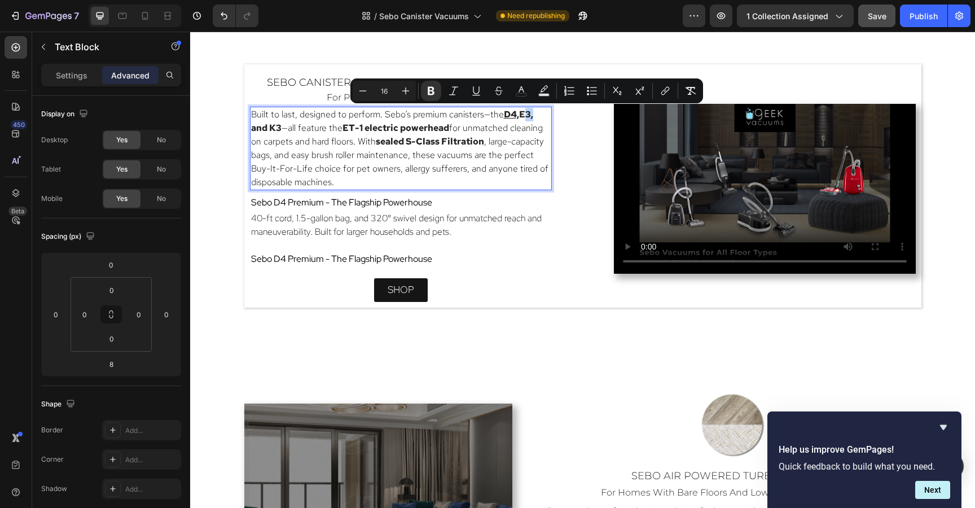
drag, startPoint x: 521, startPoint y: 114, endPoint x: 532, endPoint y: 114, distance: 10.7
click at [532, 114] on strong "E3, and K3" at bounding box center [392, 120] width 282 height 25
click at [664, 94] on icon "Editor contextual toolbar" at bounding box center [664, 90] width 11 height 11
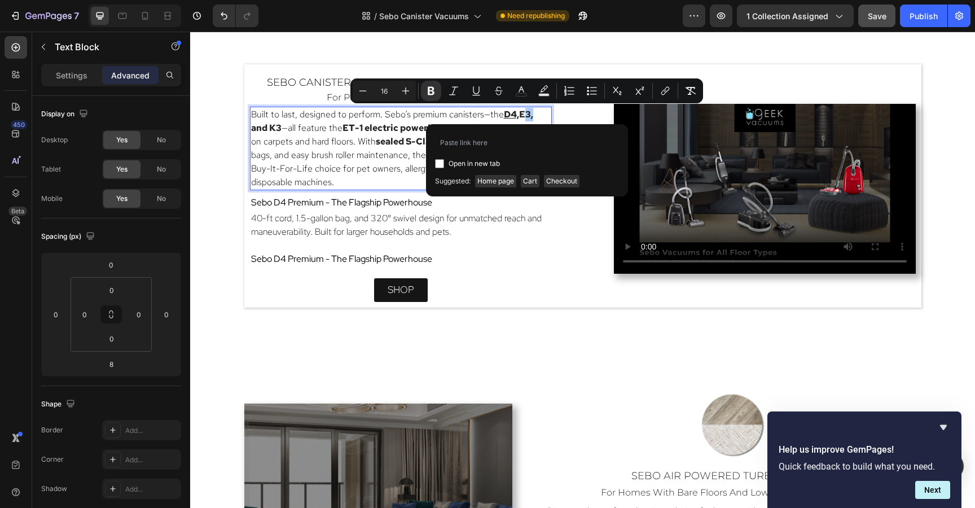
click at [436, 164] on input "Editor contextual toolbar" at bounding box center [439, 163] width 9 height 9
checkbox input "true"
click at [447, 143] on input "Editor contextual toolbar" at bounding box center [527, 142] width 184 height 18
type input "https://geekvacuums.com/products/sebo-airbelt-e3-premium-canister-vacuum?utm_so…"
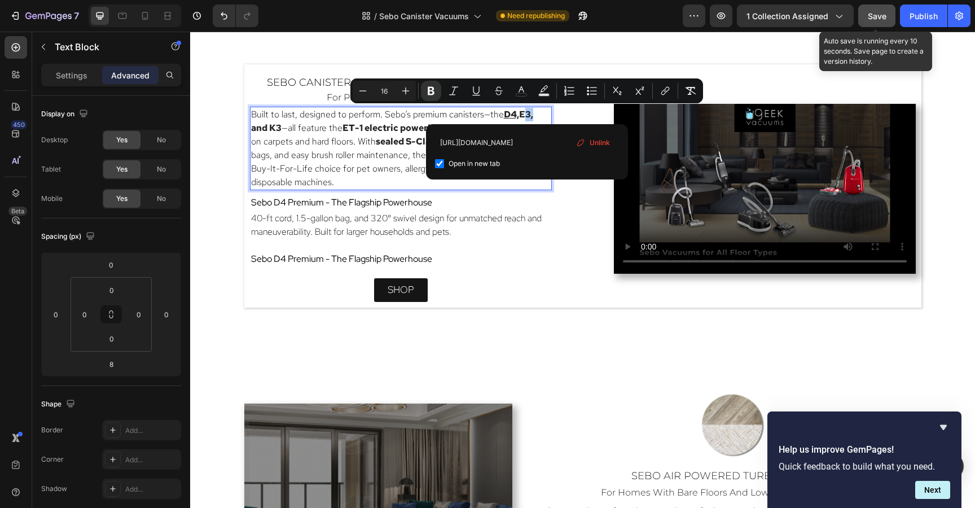
click at [862, 14] on button "Save" at bounding box center [876, 16] width 37 height 23
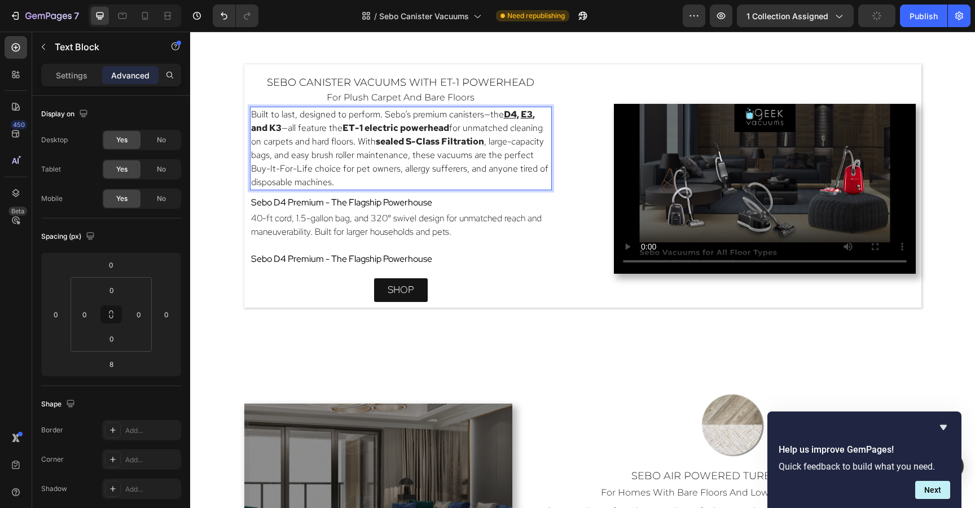
click at [280, 128] on strong ", and K3" at bounding box center [393, 120] width 284 height 25
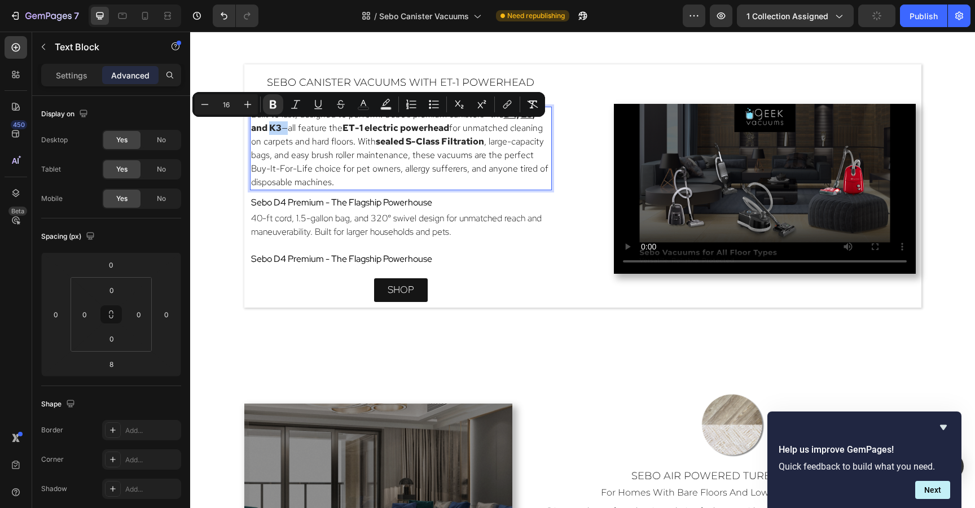
click at [275, 127] on strong ", and K3" at bounding box center [393, 120] width 284 height 25
click at [277, 128] on strong ", and K3" at bounding box center [393, 120] width 284 height 25
drag, startPoint x: 281, startPoint y: 128, endPoint x: 272, endPoint y: 127, distance: 9.0
click at [272, 127] on p "Built to last, designed to perform. Sebo’s premium canisters—the D4, E3 , and K…" at bounding box center [400, 148] width 299 height 81
click at [509, 104] on icon "Editor contextual toolbar" at bounding box center [508, 103] width 5 height 6
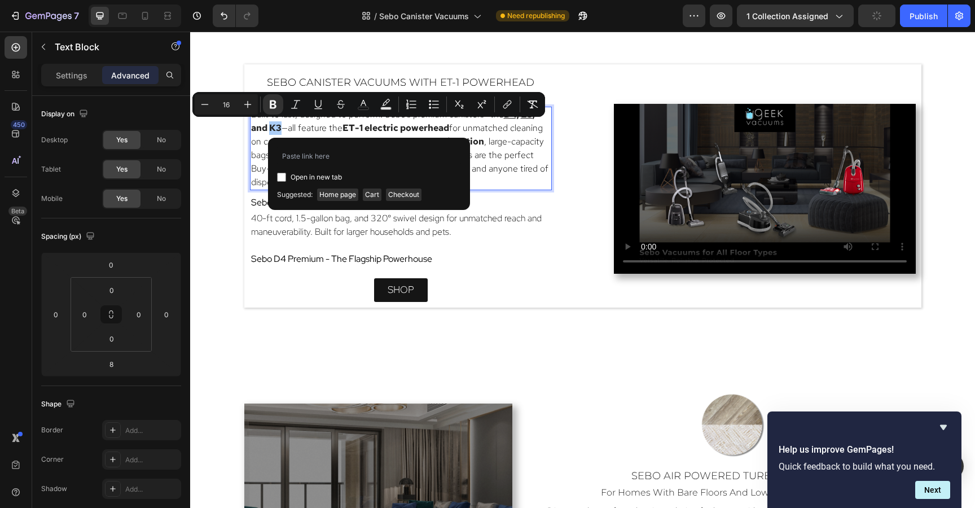
click at [280, 177] on input "Editor contextual toolbar" at bounding box center [281, 177] width 9 height 9
checkbox input "true"
click at [307, 156] on input "Editor contextual toolbar" at bounding box center [369, 156] width 184 height 18
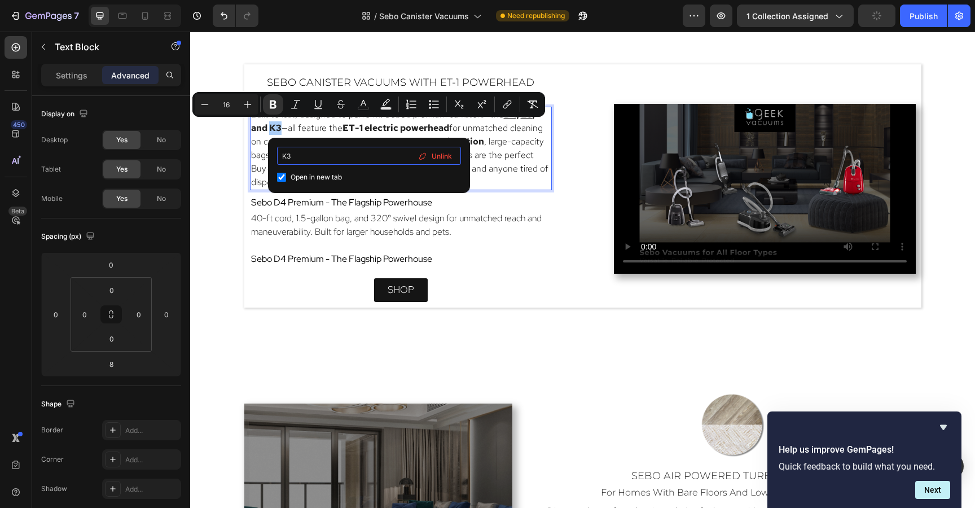
type input "K"
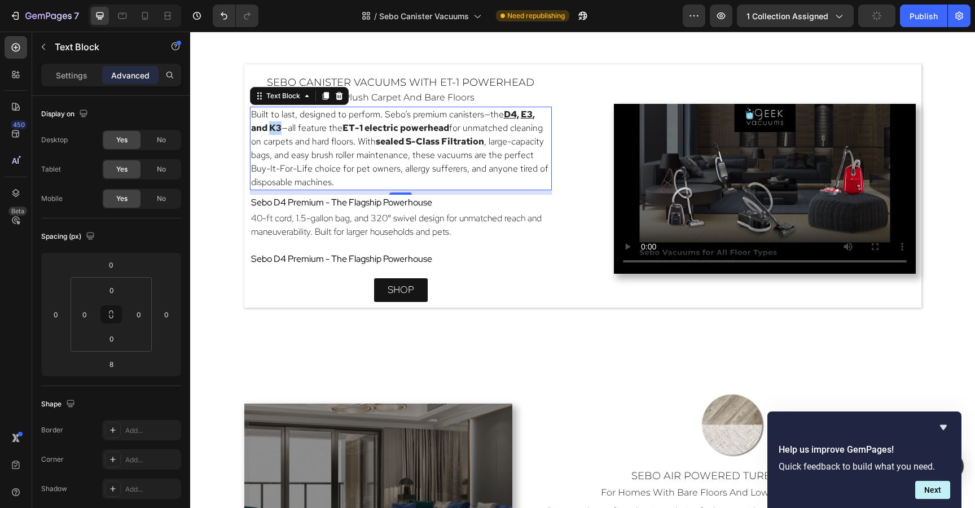
click at [276, 128] on strong ", and K3" at bounding box center [393, 120] width 284 height 25
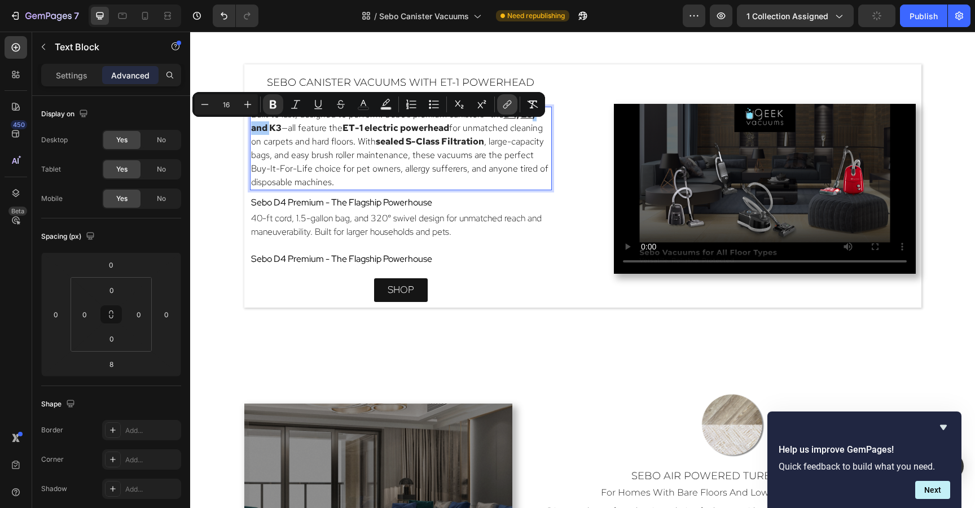
click at [509, 106] on icon "Editor contextual toolbar" at bounding box center [506, 104] width 11 height 11
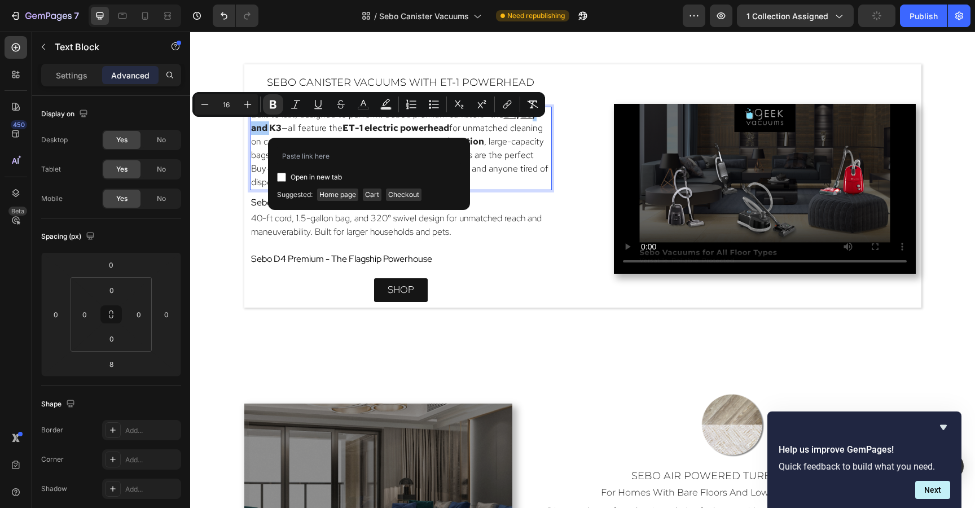
click at [280, 173] on input "Editor contextual toolbar" at bounding box center [281, 177] width 9 height 9
checkbox input "true"
click at [299, 155] on input "Editor contextual toolbar" at bounding box center [369, 156] width 184 height 18
type input "https://geekvacuums.com/products/sebo-airbelt-k3-premium?utm_source=copyToPaste…"
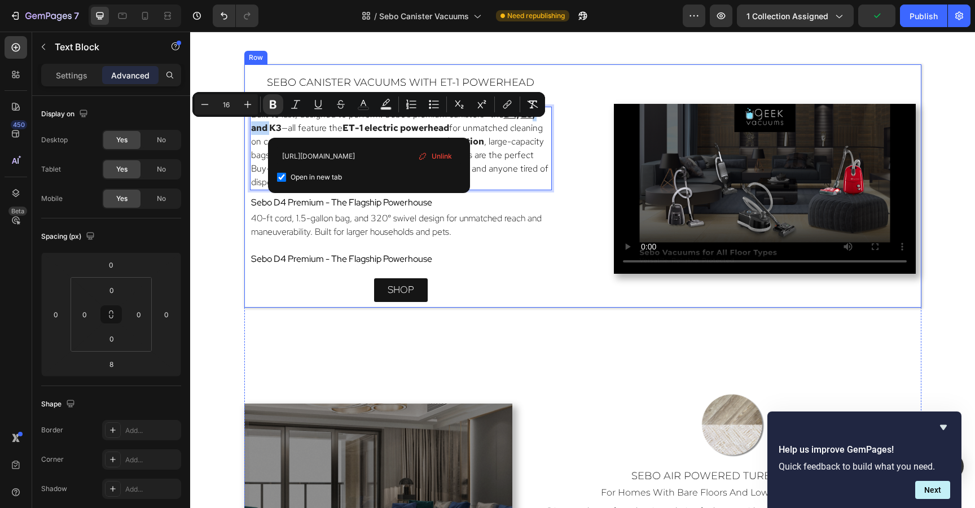
click at [634, 72] on div "sebo canister vacuums with ET-1 Powerhead Heading for plush carpet and bare flo…" at bounding box center [582, 185] width 677 height 243
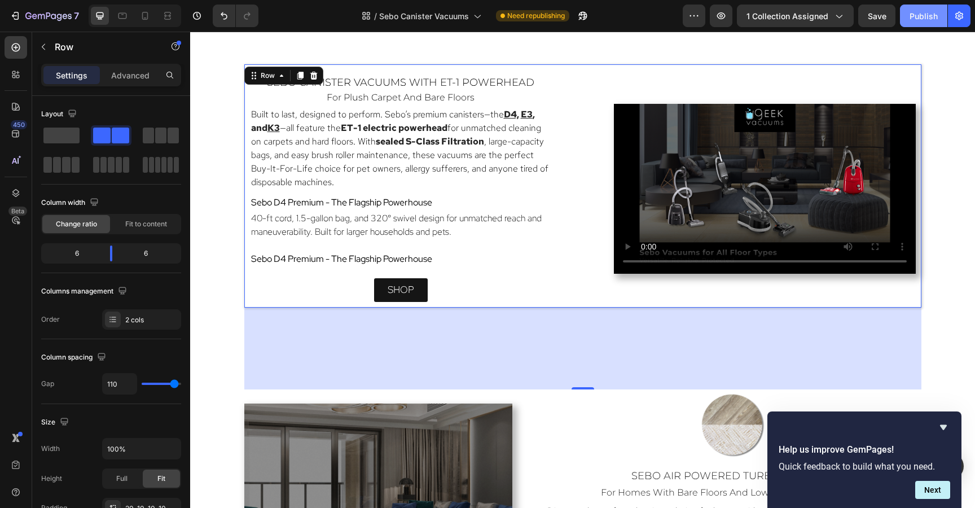
click at [919, 17] on div "Publish" at bounding box center [923, 16] width 28 height 12
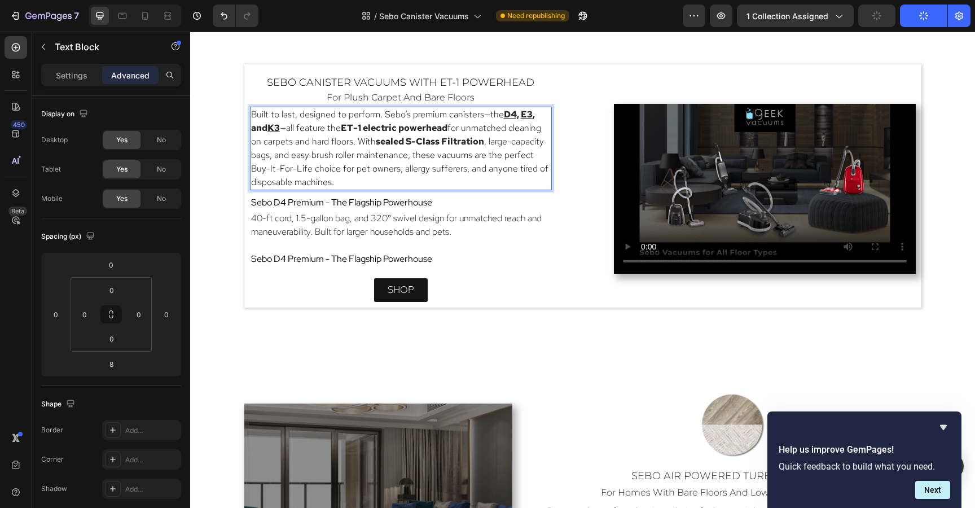
click at [500, 116] on span "Built to last, designed to perform. Sebo’s premium canisters—the" at bounding box center [377, 114] width 253 height 12
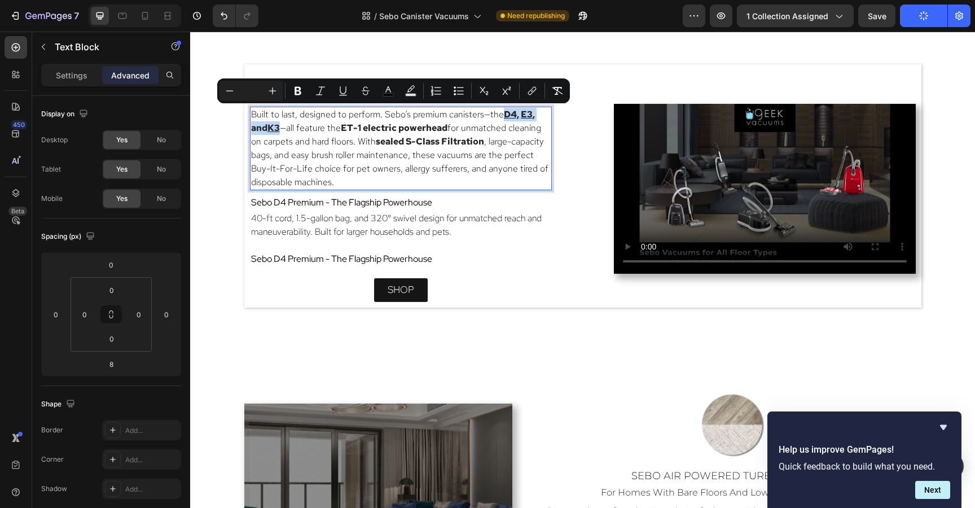
drag, startPoint x: 501, startPoint y: 116, endPoint x: 283, endPoint y: 127, distance: 218.6
click at [283, 127] on p "Built to last, designed to perform. Sebo’s premium canisters—the D4, E3 , and K…" at bounding box center [400, 148] width 299 height 81
click at [342, 92] on icon "Editor contextual toolbar" at bounding box center [342, 90] width 11 height 11
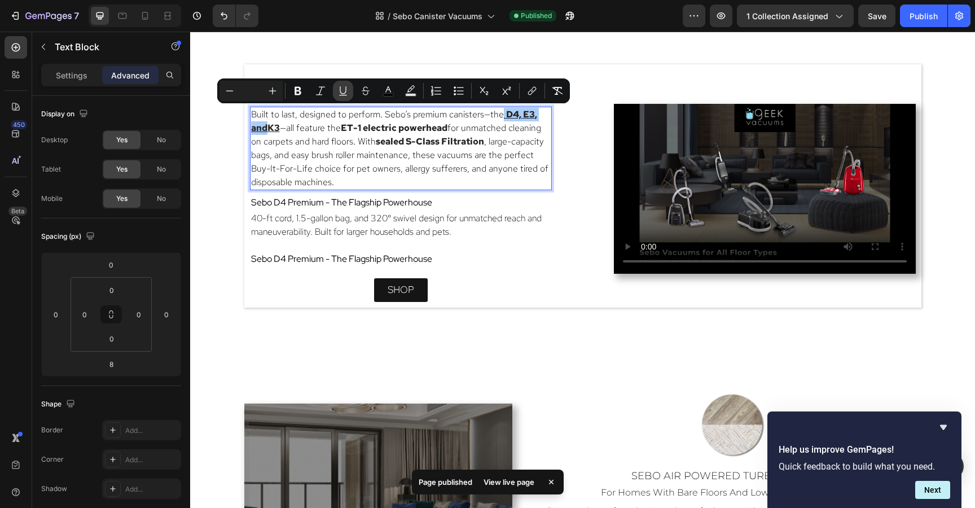
click at [342, 92] on icon "Editor contextual toolbar" at bounding box center [342, 90] width 11 height 11
click at [549, 201] on p "Sebo D4 Premium - The Flagship Powerhouse" at bounding box center [400, 203] width 299 height 14
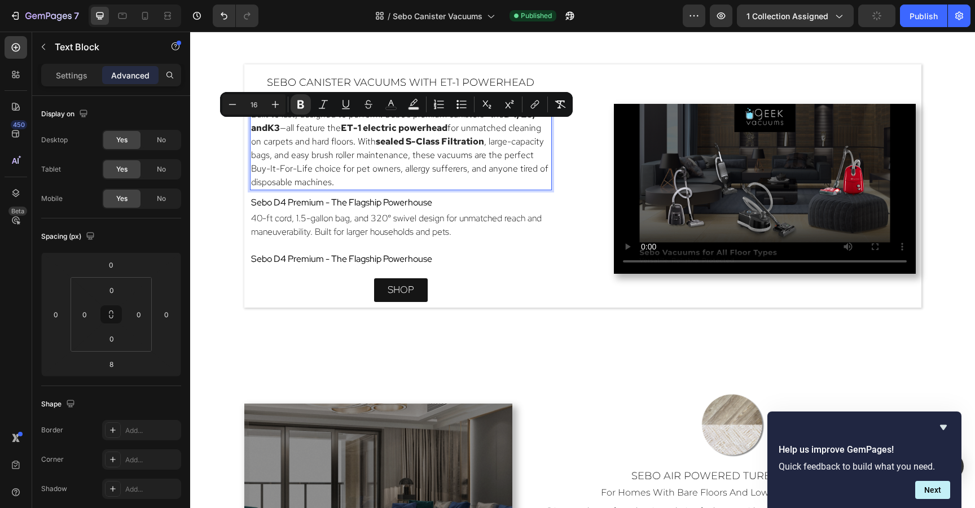
drag, startPoint x: 449, startPoint y: 129, endPoint x: 344, endPoint y: 129, distance: 105.5
click at [344, 129] on p "Built to last, designed to perform. Sebo’s premium canisters—the D4, E3 , and K…" at bounding box center [400, 148] width 299 height 81
click at [298, 104] on icon "Editor contextual toolbar" at bounding box center [300, 104] width 7 height 8
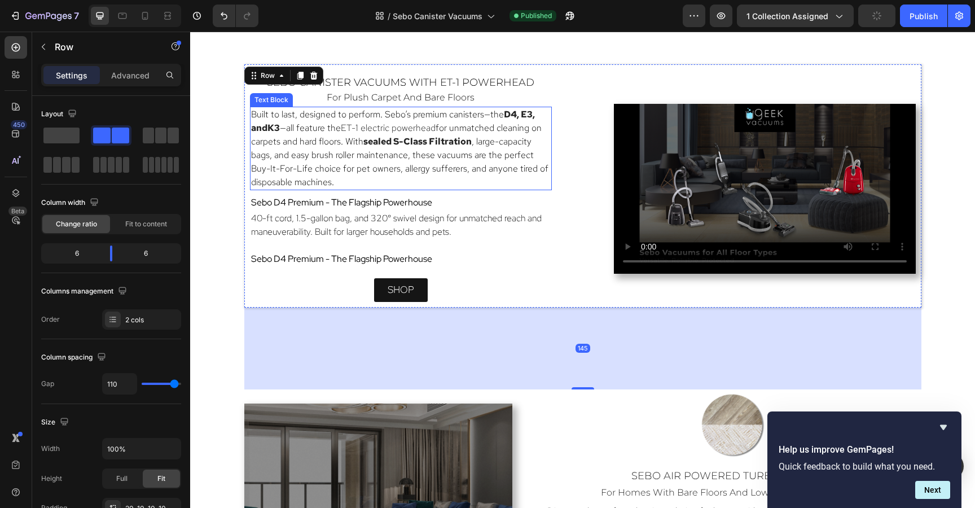
click at [364, 143] on strong "sealed S-Class Filtration" at bounding box center [417, 141] width 108 height 12
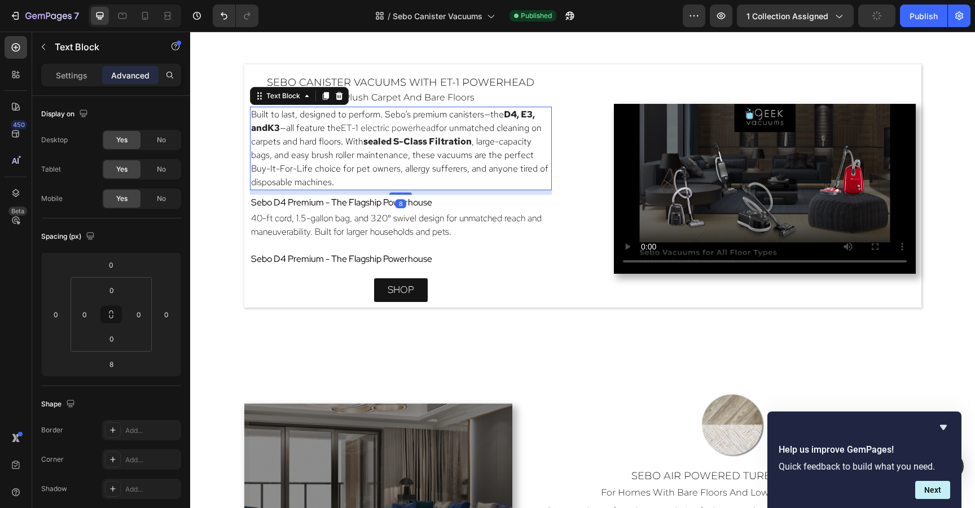
click at [364, 143] on strong "sealed S-Class Filtration" at bounding box center [417, 141] width 108 height 12
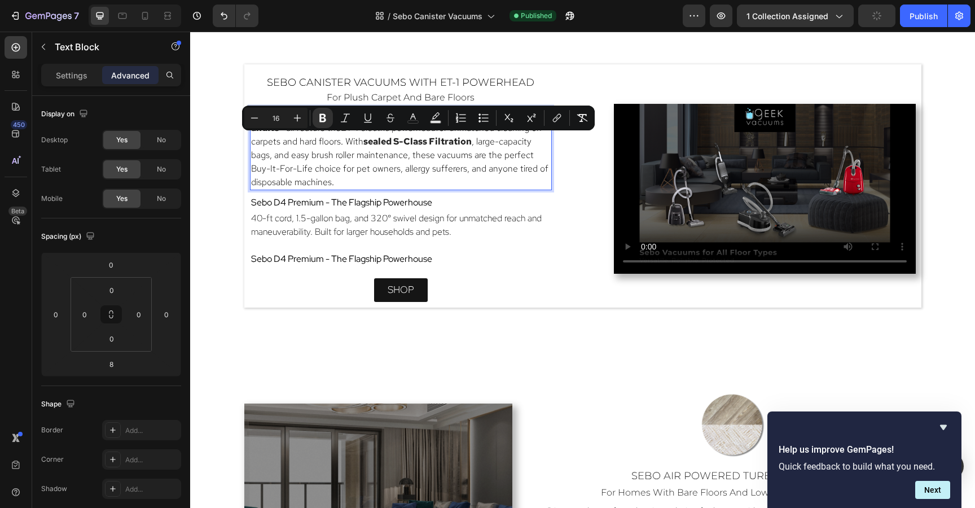
drag, startPoint x: 364, startPoint y: 143, endPoint x: 471, endPoint y: 144, distance: 107.2
click at [471, 144] on strong "sealed S-Class Filtration" at bounding box center [417, 141] width 108 height 12
click at [325, 118] on icon "Editor contextual toolbar" at bounding box center [322, 118] width 7 height 8
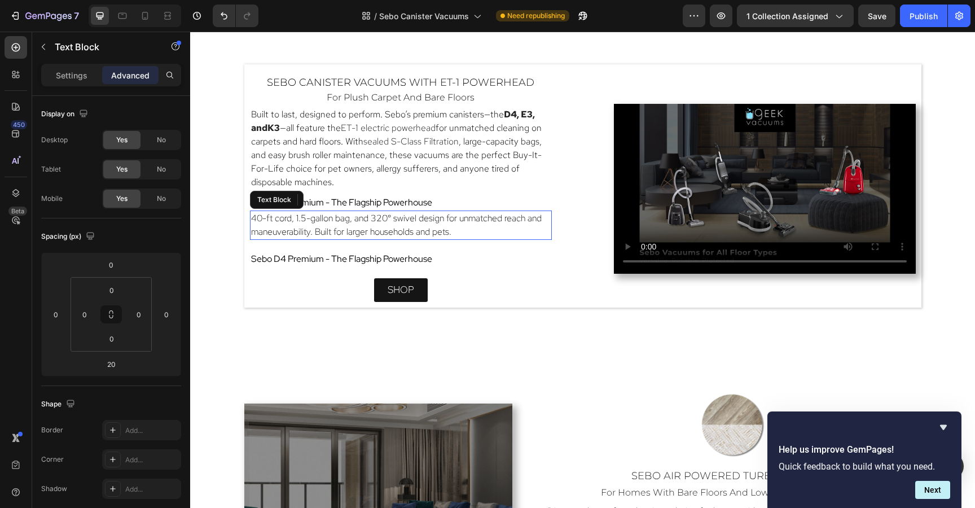
click at [406, 223] on span "40-ft cord, 1.5-gallon bag, and 320° swivel design for unmatched reach and mane…" at bounding box center [396, 224] width 290 height 25
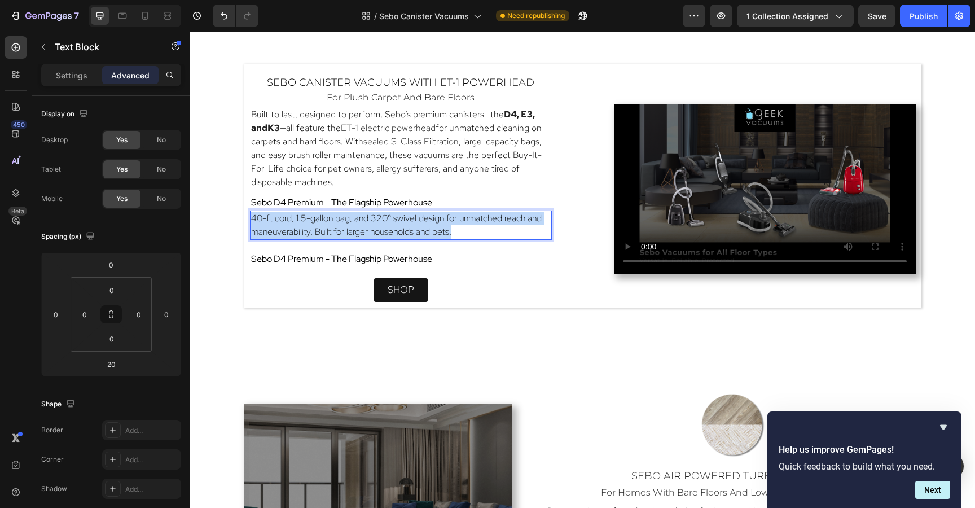
click at [406, 223] on span "40-ft cord, 1.5-gallon bag, and 320° swivel design for unmatched reach and mane…" at bounding box center [396, 224] width 290 height 25
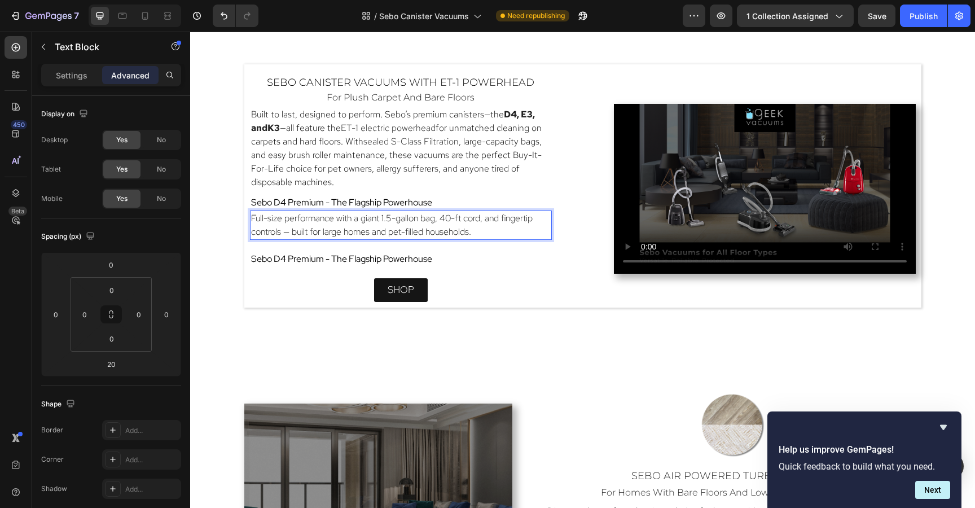
click at [478, 232] on p "Full-size performance with a giant 1.5-gallon bag, 40-ft cord, and fingertip co…" at bounding box center [400, 224] width 299 height 27
click at [376, 261] on span "Sebo D4 Premium - The Flagship Powerhouse" at bounding box center [341, 259] width 181 height 12
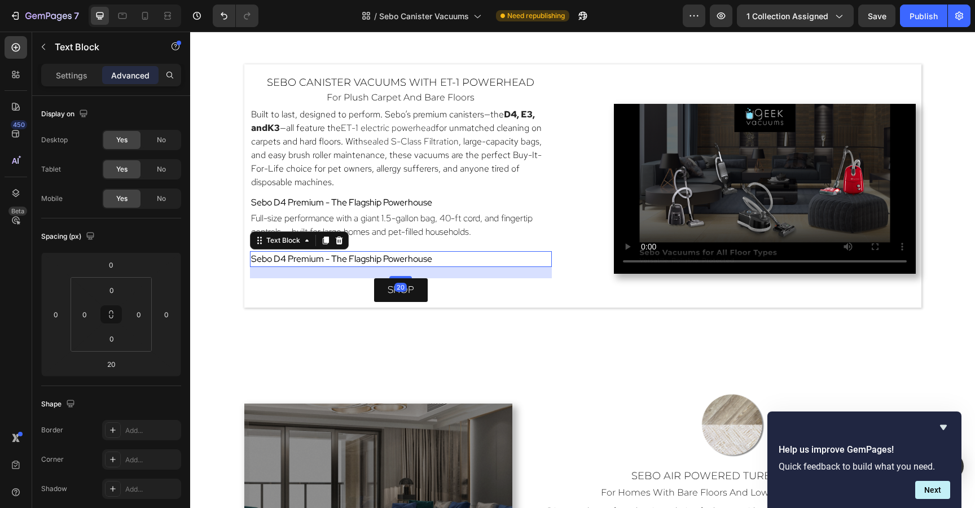
click at [376, 261] on span "Sebo D4 Premium - The Flagship Powerhouse" at bounding box center [341, 259] width 181 height 12
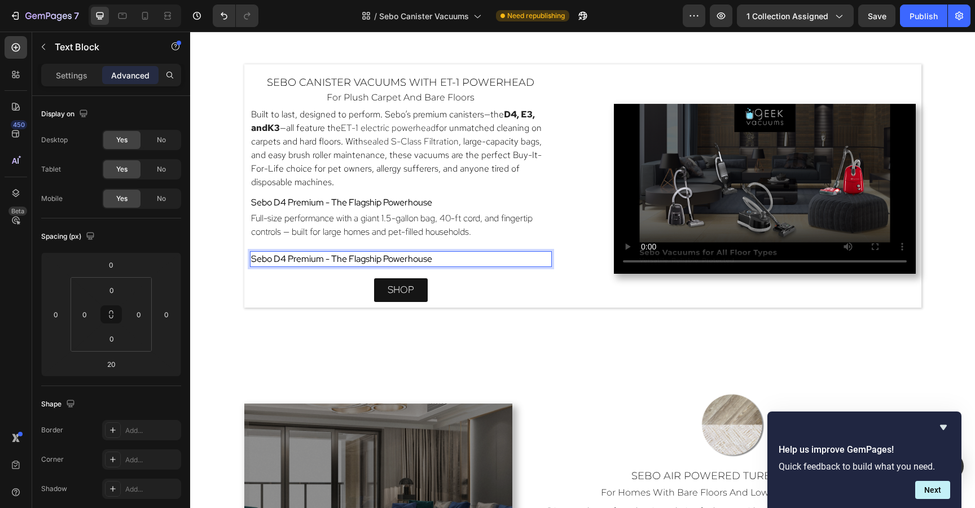
click at [376, 261] on span "Sebo D4 Premium - The Flagship Powerhouse" at bounding box center [341, 259] width 181 height 12
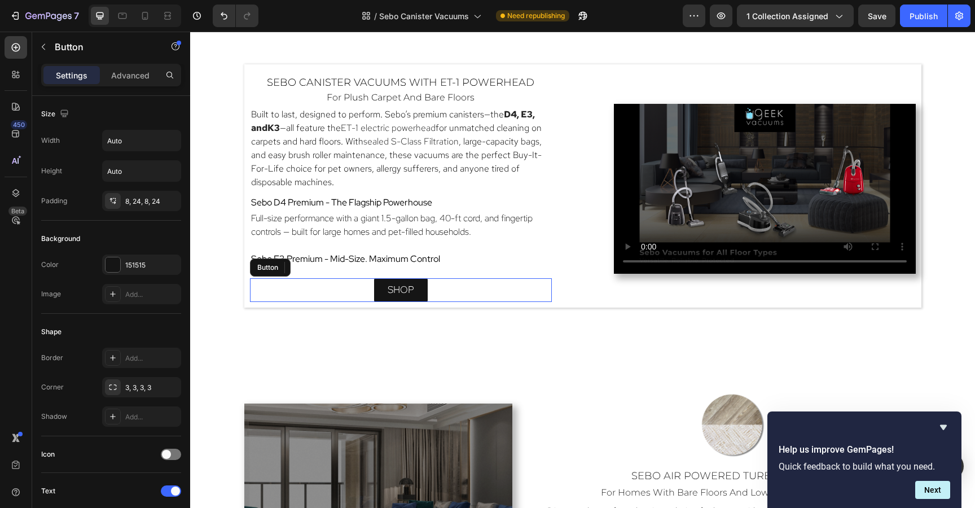
click at [442, 278] on div "shop Button" at bounding box center [401, 290] width 302 height 24
click at [436, 229] on span "Full-size performance with a giant 1.5-gallon bag, 40-ft cord, and fingertip co…" at bounding box center [391, 224] width 281 height 25
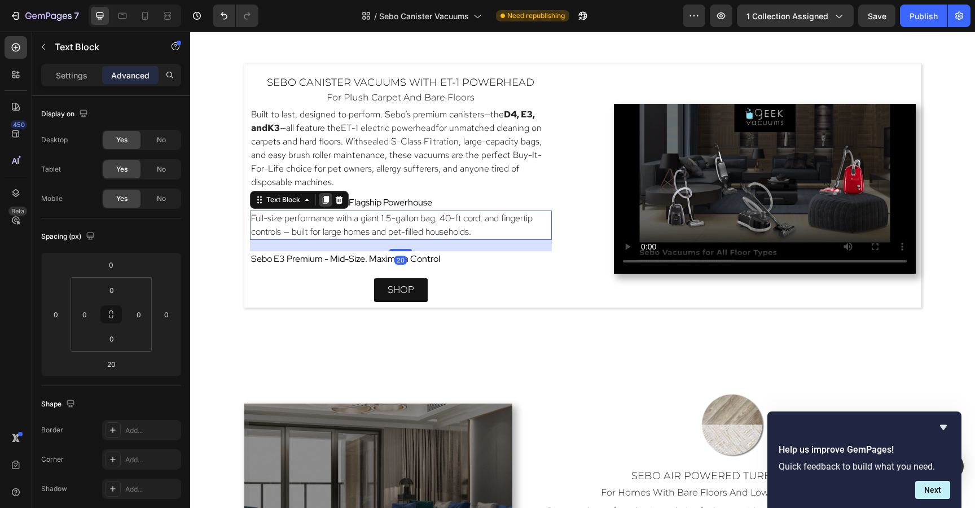
click at [323, 202] on icon at bounding box center [325, 199] width 9 height 9
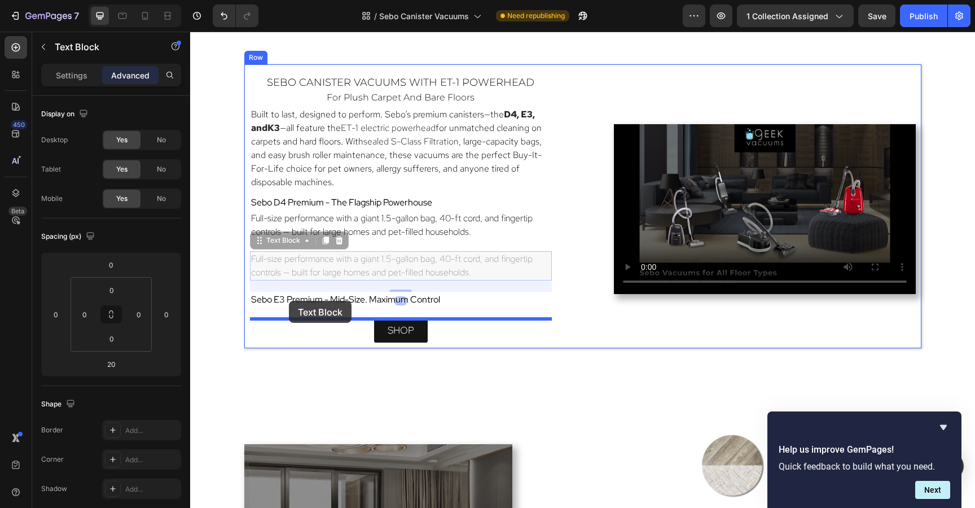
drag, startPoint x: 258, startPoint y: 240, endPoint x: 289, endPoint y: 301, distance: 68.1
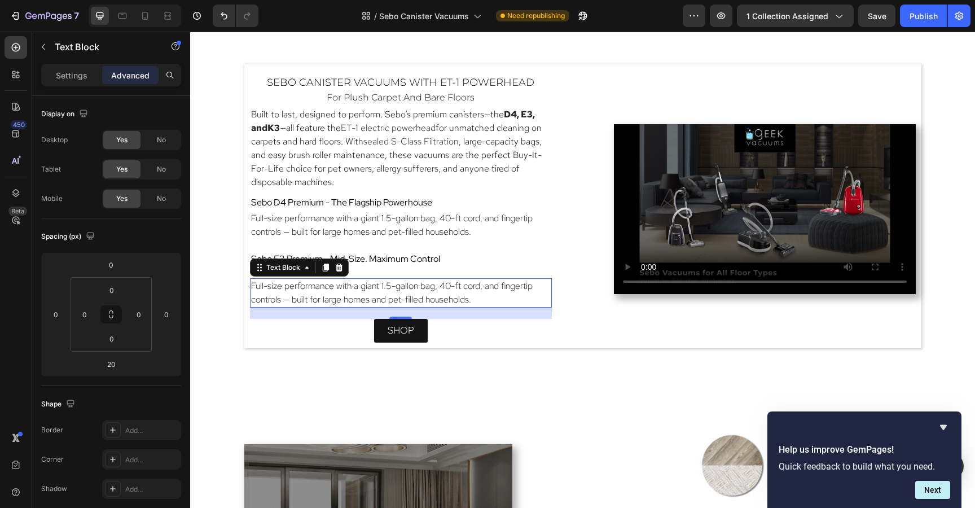
click at [378, 288] on span "Full-size performance with a giant 1.5-gallon bag, 40-ft cord, and fingertip co…" at bounding box center [391, 292] width 281 height 25
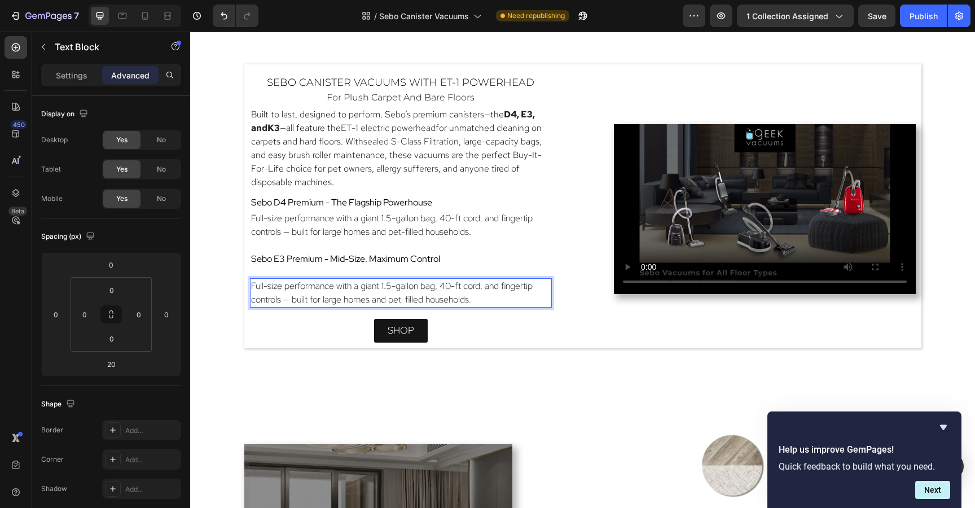
click at [378, 288] on span "Full-size performance with a giant 1.5-gallon bag, 40-ft cord, and fingertip co…" at bounding box center [391, 292] width 281 height 25
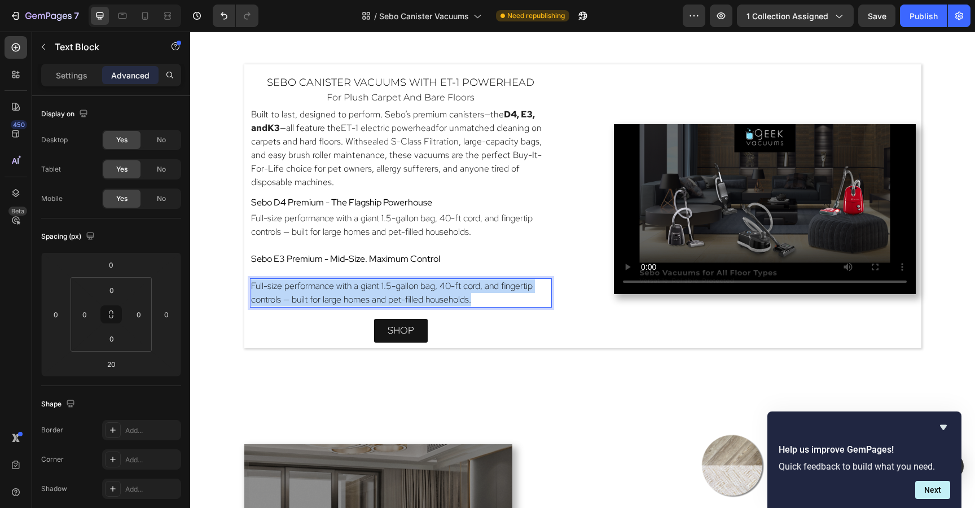
click at [378, 288] on span "Full-size performance with a giant 1.5-gallon bag, 40-ft cord, and fingertip co…" at bounding box center [391, 292] width 281 height 25
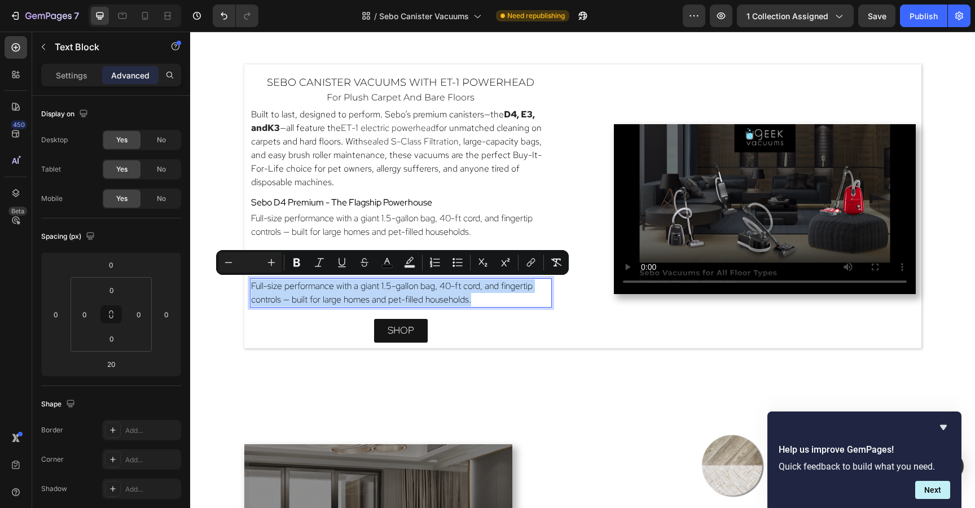
click at [378, 288] on span "Full-size performance with a giant 1.5-gallon bag, 40-ft cord, and fingertip co…" at bounding box center [391, 292] width 281 height 25
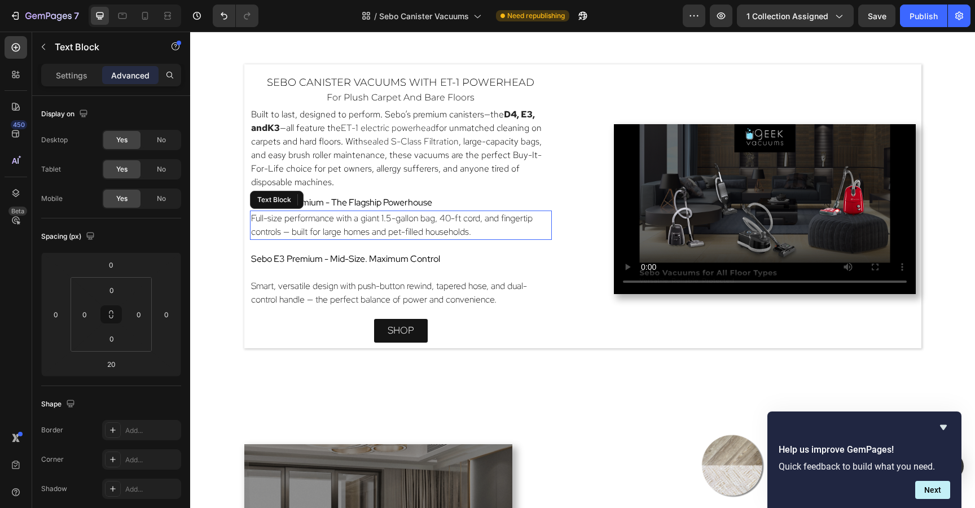
click at [390, 235] on span "Full-size performance with a giant 1.5-gallon bag, 40-ft cord, and fingertip co…" at bounding box center [391, 224] width 281 height 25
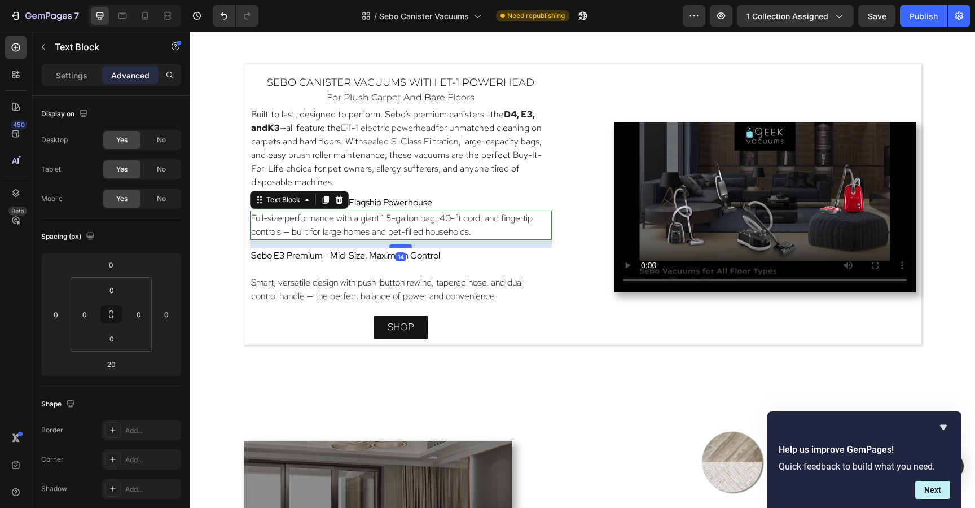
click at [400, 246] on div at bounding box center [400, 245] width 23 height 3
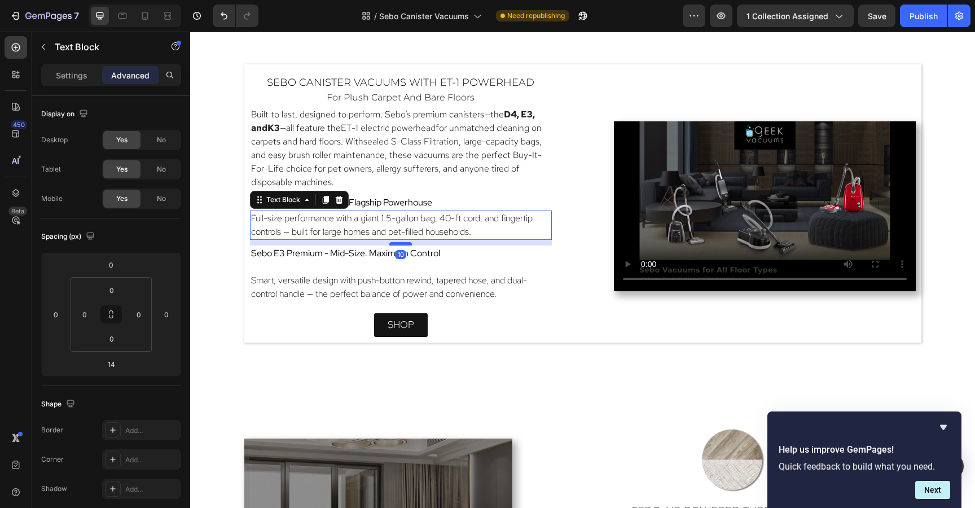
type input "10"
click at [400, 244] on div at bounding box center [400, 243] width 23 height 3
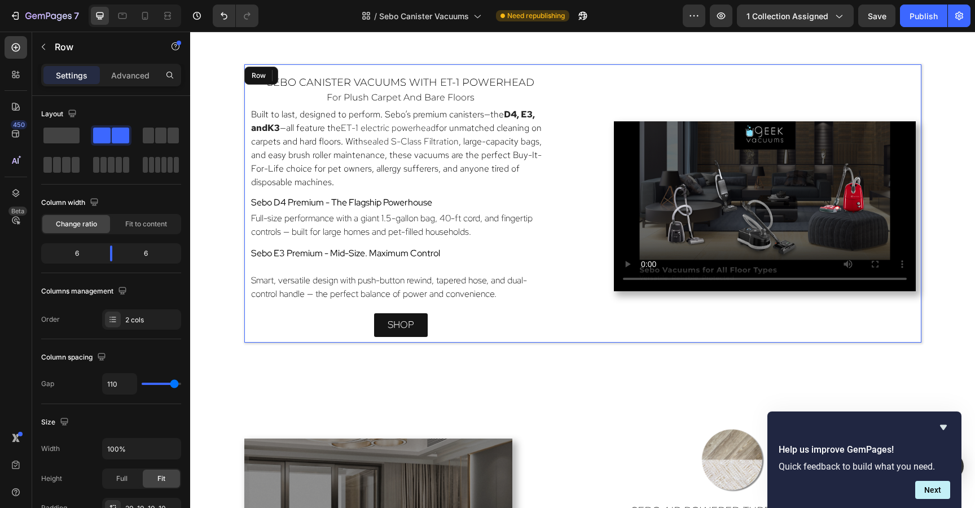
click at [402, 264] on div "sebo canister vacuums with ET-1 Powerhead Heading for plush carpet and bare flo…" at bounding box center [401, 206] width 302 height 261
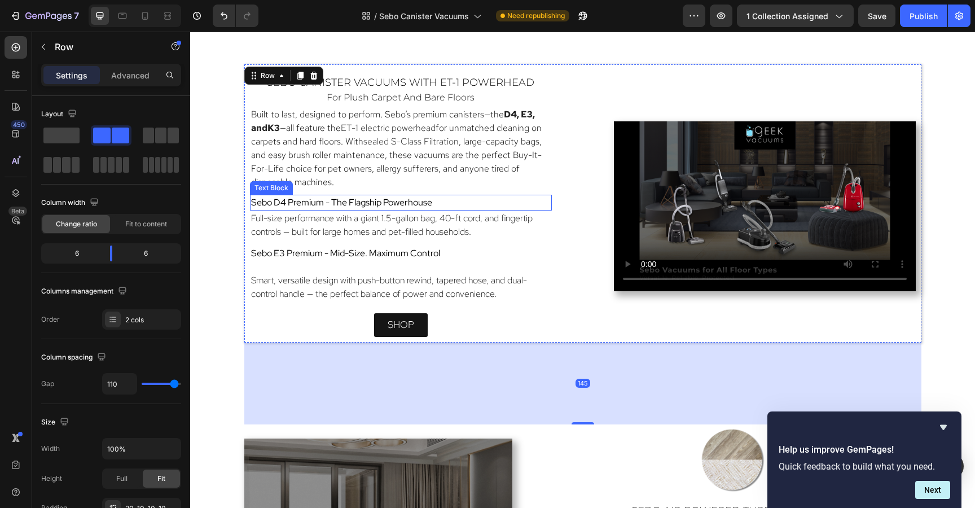
click at [395, 203] on span "Sebo D4 Premium - The Flagship Powerhouse" at bounding box center [341, 202] width 181 height 12
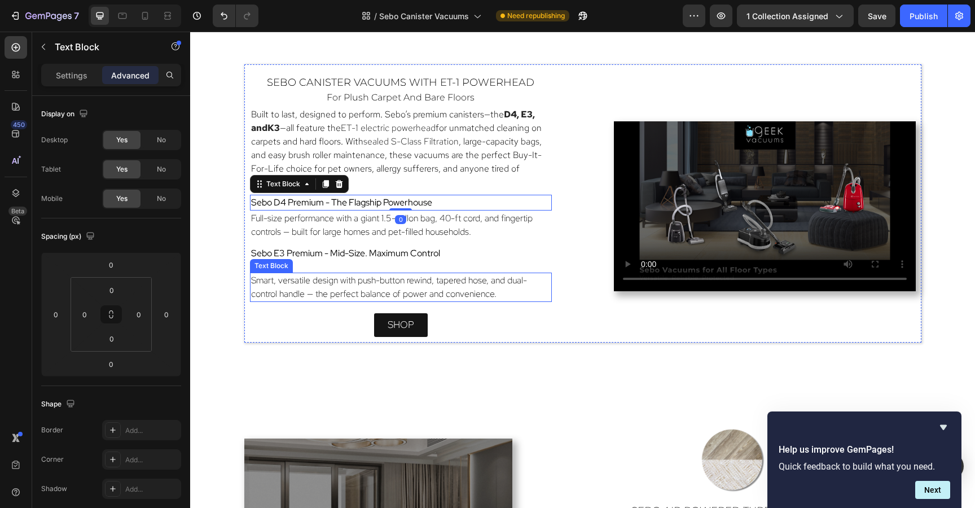
click at [394, 275] on span "Smart, versatile design with push-button rewind, tapered hose, and dual-control…" at bounding box center [389, 286] width 276 height 25
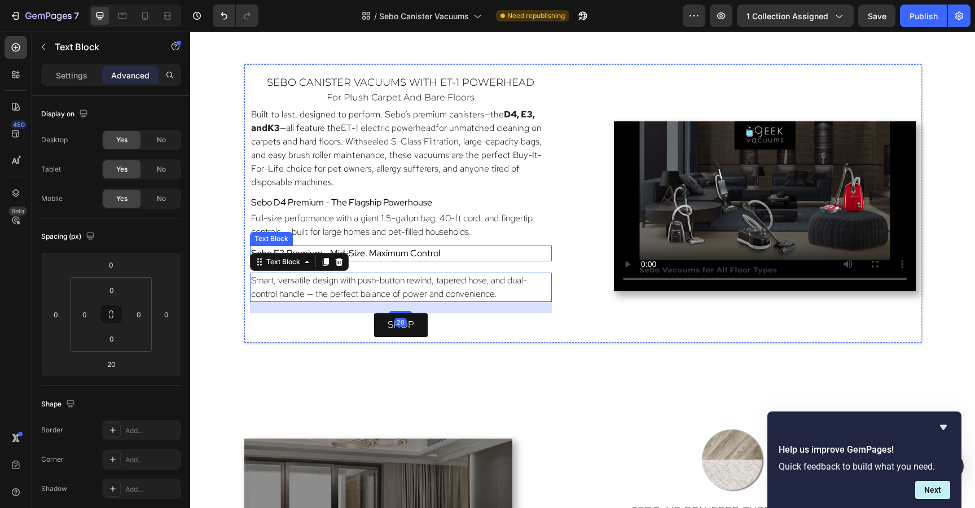
click at [394, 254] on span "Sebo E3 Premium - Mid-Size. Maximum Control" at bounding box center [345, 253] width 189 height 12
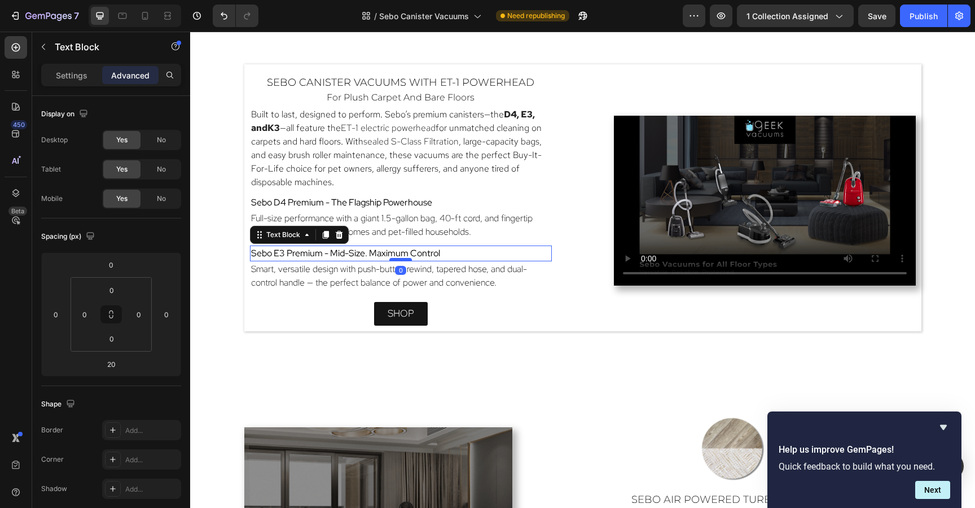
drag, startPoint x: 400, startPoint y: 271, endPoint x: 399, endPoint y: 260, distance: 11.3
click at [399, 260] on div at bounding box center [400, 259] width 23 height 3
type input "0"
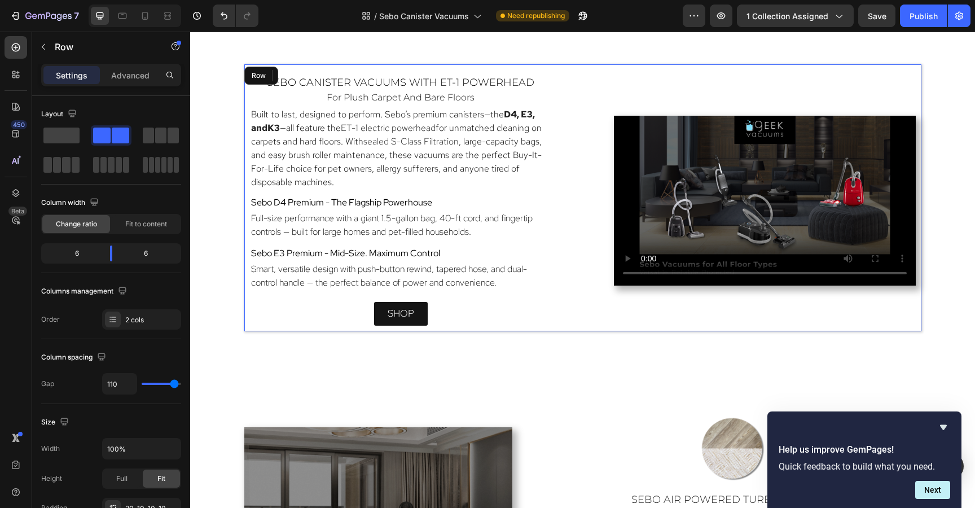
click at [488, 297] on div "sebo canister vacuums with ET-1 Powerhead Heading for plush carpet and bare flo…" at bounding box center [401, 201] width 302 height 250
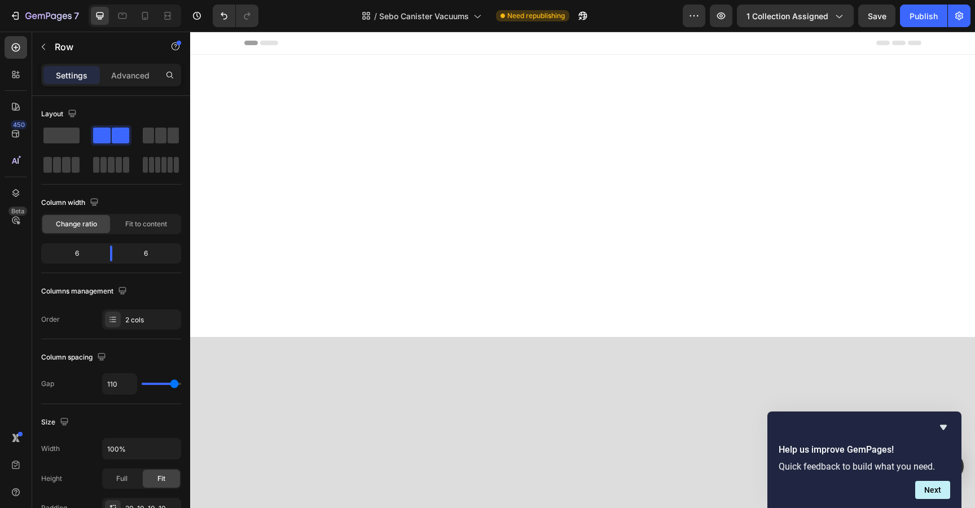
scroll to position [1064, 0]
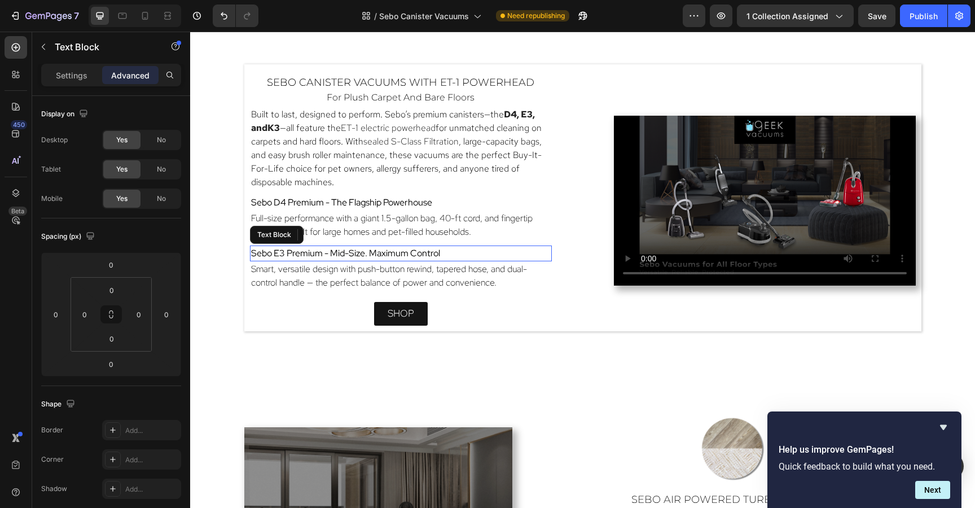
click at [333, 249] on span "Sebo E3 Premium - Mid-Size. Maximum Control" at bounding box center [345, 253] width 189 height 12
click at [323, 234] on icon at bounding box center [325, 234] width 9 height 9
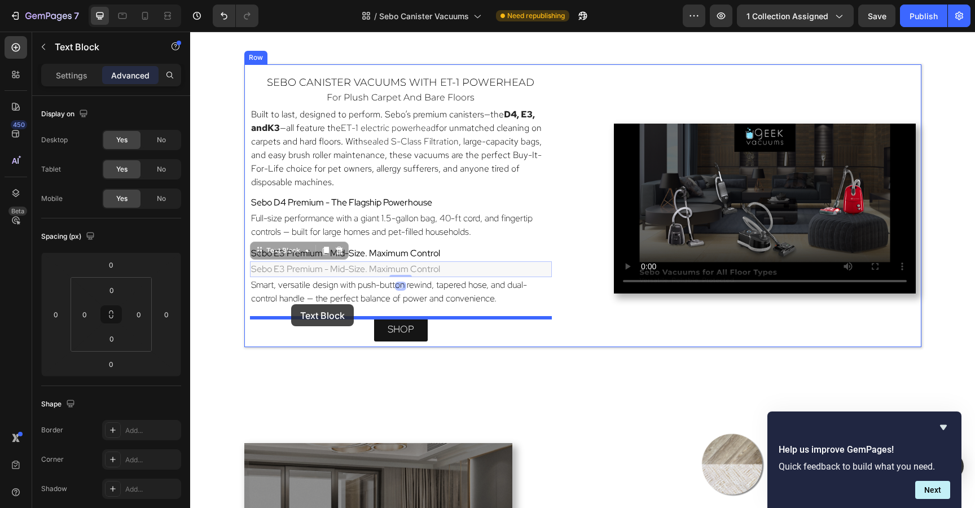
drag, startPoint x: 255, startPoint y: 249, endPoint x: 291, endPoint y: 304, distance: 65.2
type input "20"
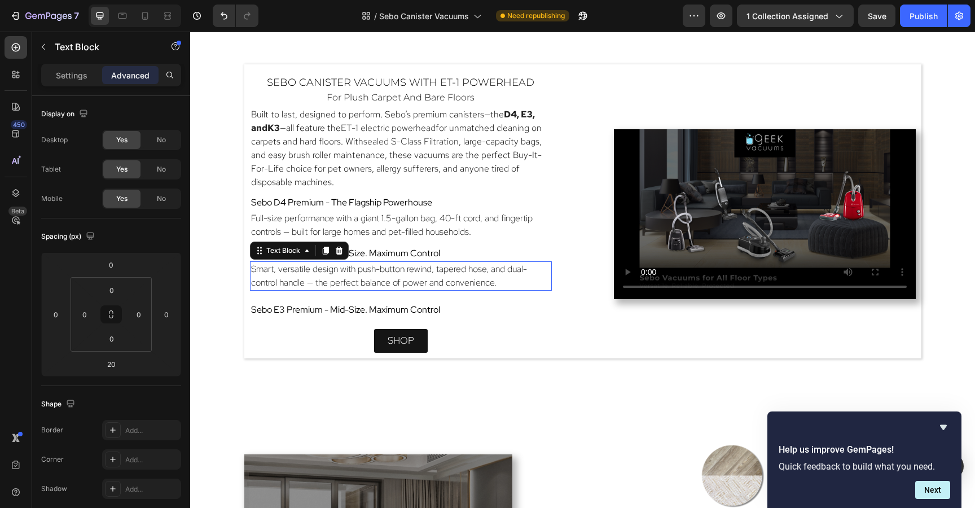
click at [322, 269] on span "Smart, versatile design with push-button rewind, tapered hose, and dual-control…" at bounding box center [389, 275] width 276 height 25
click at [323, 252] on icon at bounding box center [325, 250] width 9 height 9
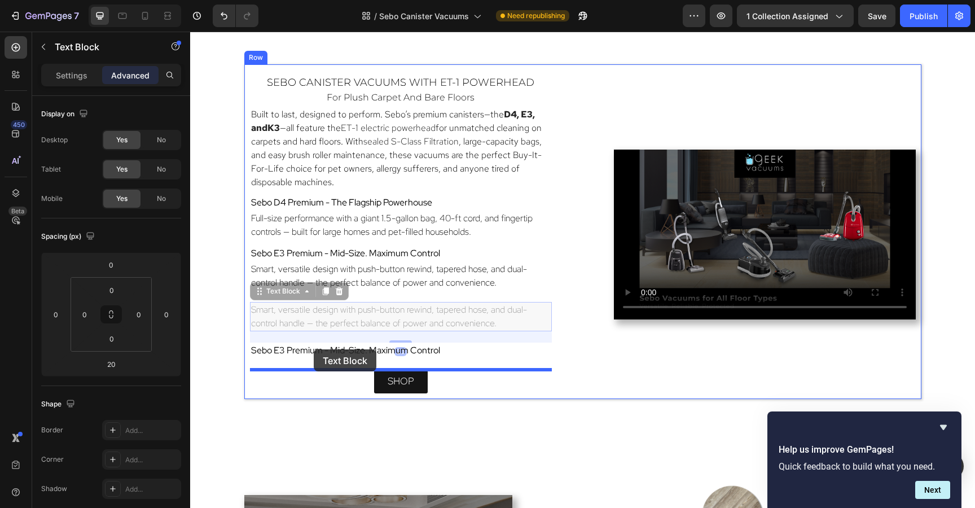
drag, startPoint x: 257, startPoint y: 287, endPoint x: 314, endPoint y: 349, distance: 83.8
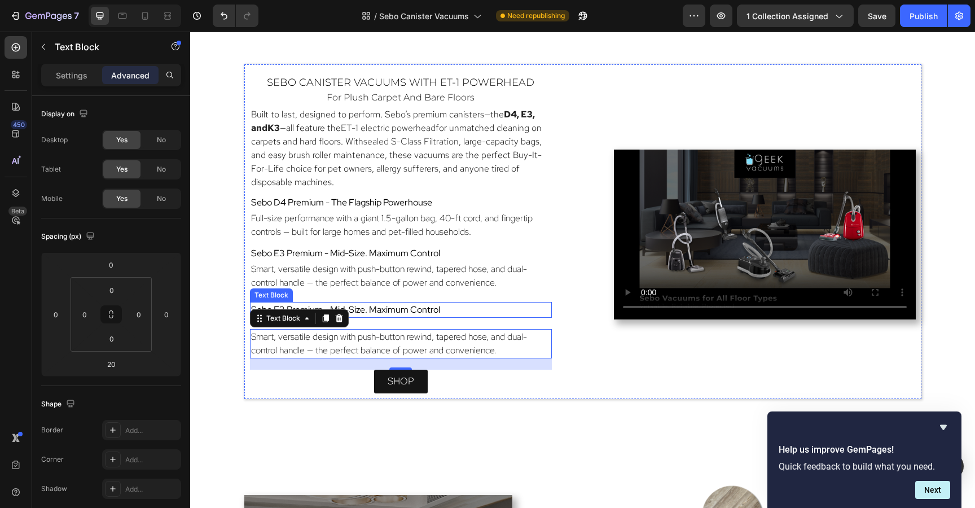
click at [398, 305] on span "Sebo E3 Premium - Mid-Size. Maximum Control" at bounding box center [345, 309] width 189 height 12
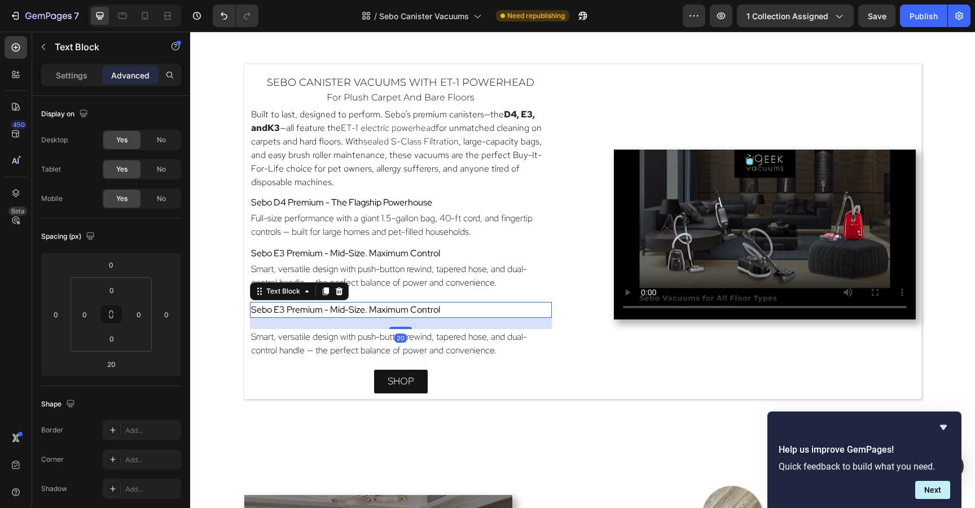
click at [398, 305] on span "Sebo E3 Premium - Mid-Size. Maximum Control" at bounding box center [345, 309] width 189 height 12
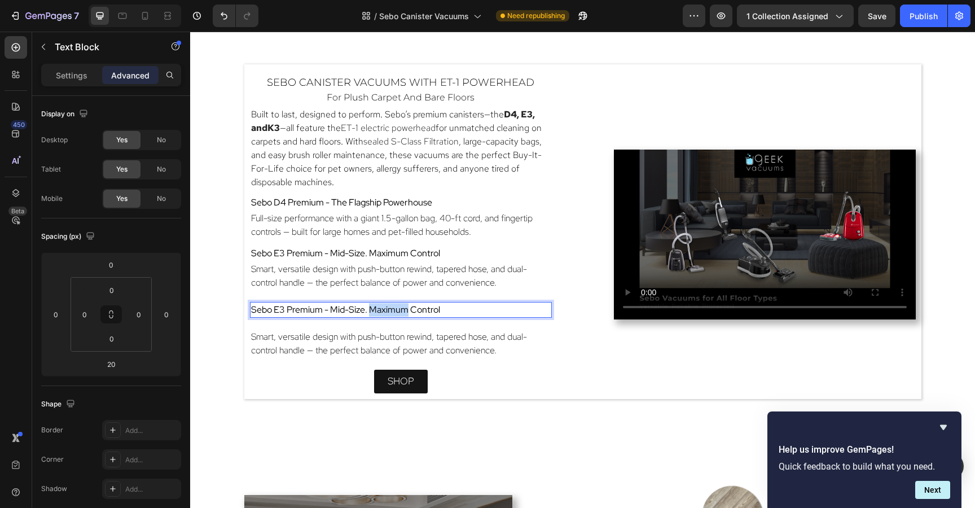
click at [398, 305] on span "Sebo E3 Premium - Mid-Size. Maximum Control" at bounding box center [345, 309] width 189 height 12
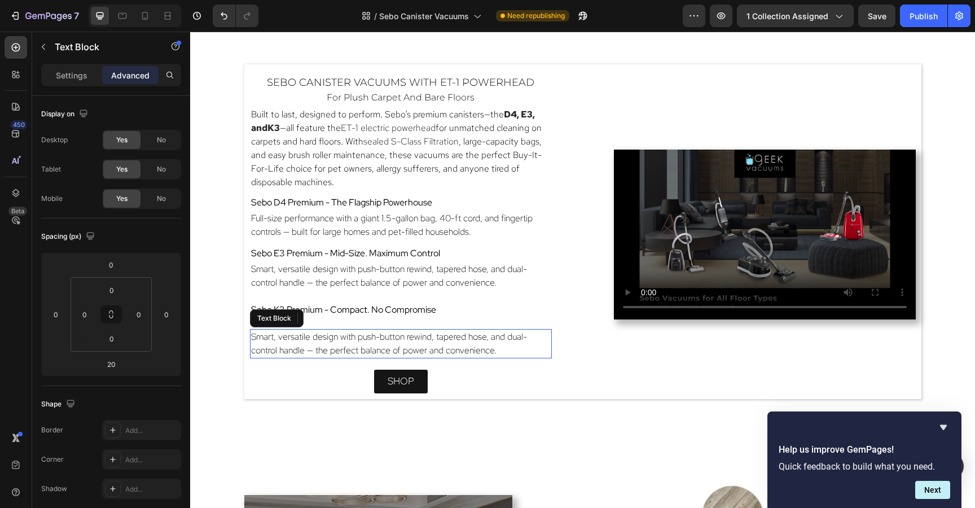
click at [409, 346] on span "Smart, versatile design with push-button rewind, tapered hose, and dual-control…" at bounding box center [389, 342] width 276 height 25
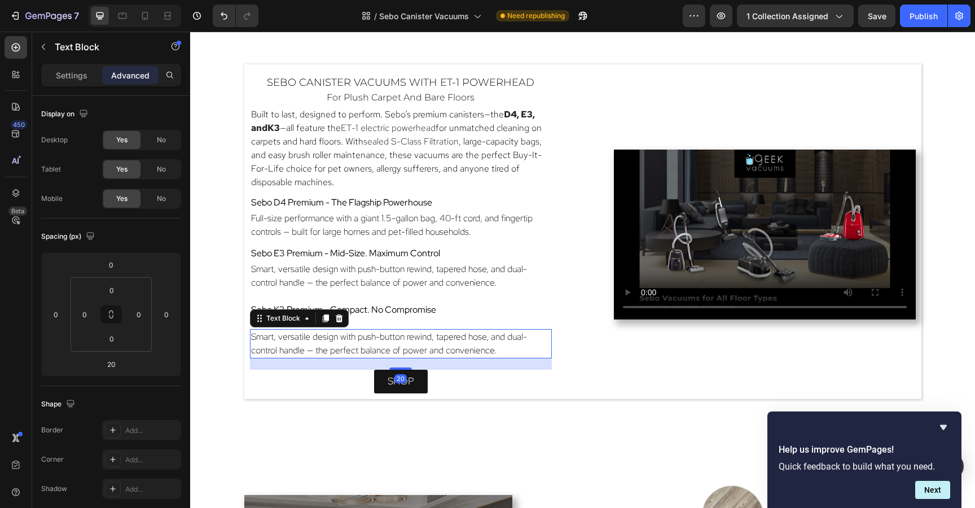
click at [409, 346] on span "Smart, versatile design with push-button rewind, tapered hose, and dual-control…" at bounding box center [389, 342] width 276 height 25
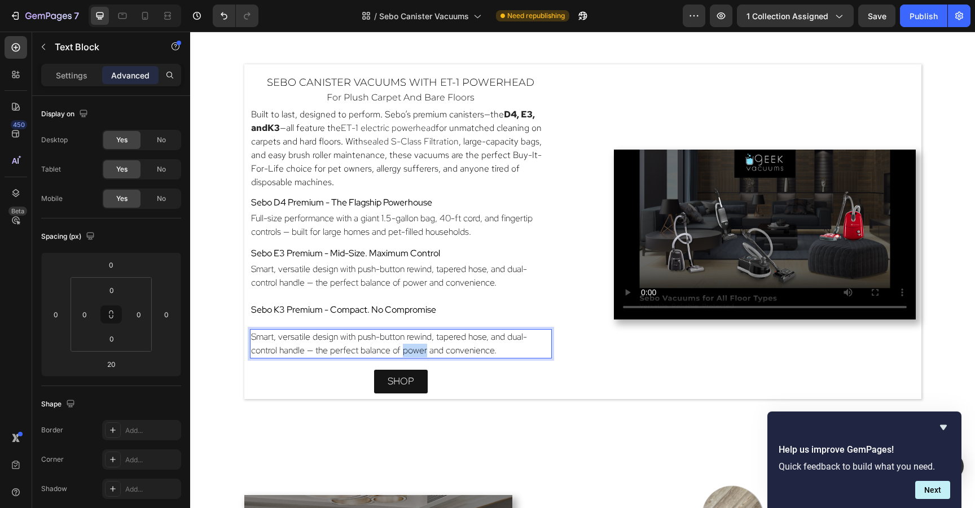
click at [409, 346] on span "Smart, versatile design with push-button rewind, tapered hose, and dual-control…" at bounding box center [389, 342] width 276 height 25
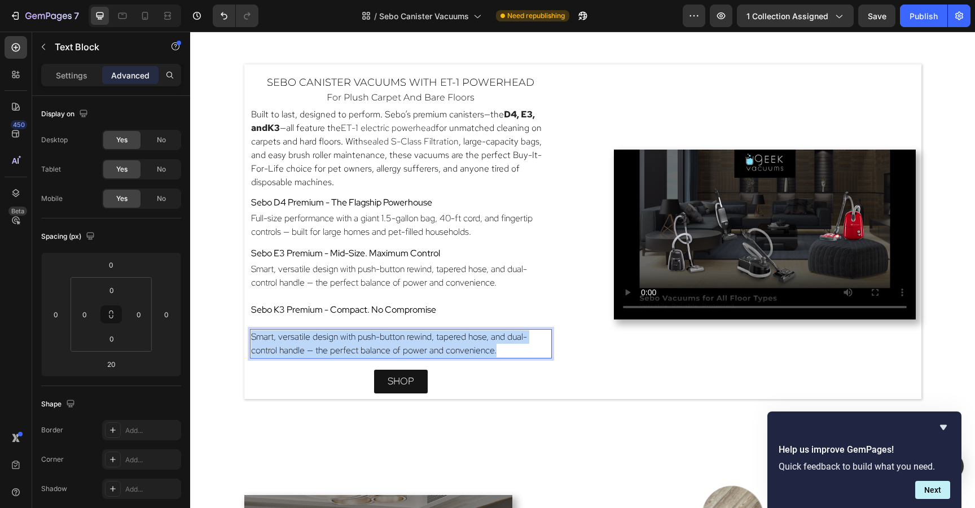
click at [409, 346] on span "Smart, versatile design with push-button rewind, tapered hose, and dual-control…" at bounding box center [389, 342] width 276 height 25
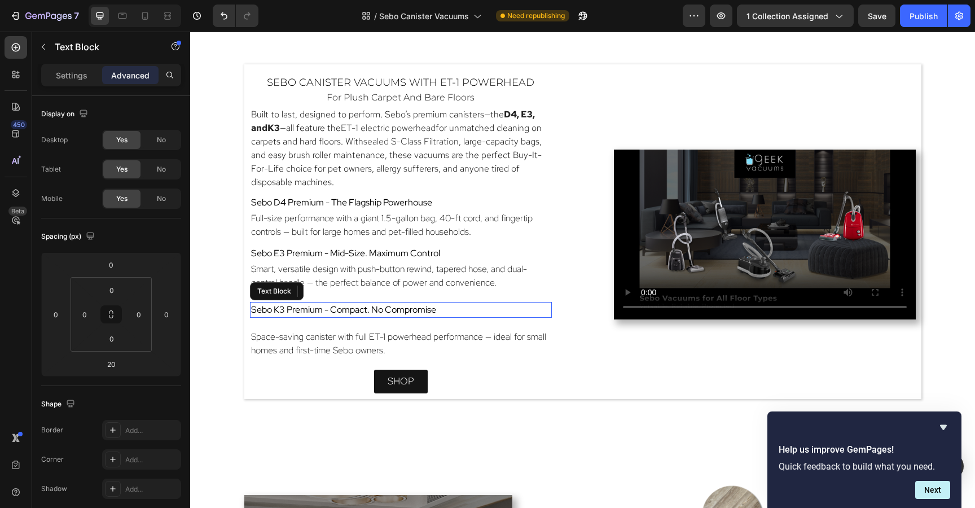
click at [415, 307] on span "Sebo K3 Premium - Compact. No Compromise" at bounding box center [343, 309] width 185 height 12
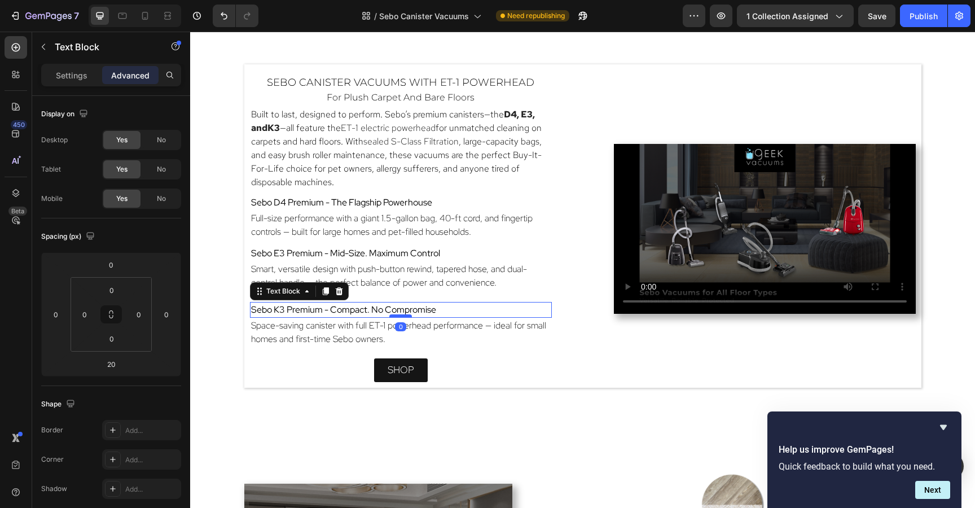
drag, startPoint x: 405, startPoint y: 328, endPoint x: 404, endPoint y: 315, distance: 13.1
type input "0"
click at [404, 315] on div at bounding box center [400, 315] width 23 height 3
click at [448, 345] on p "Space-saving canister with full ET-1 powerhead performance — ideal for small ho…" at bounding box center [400, 332] width 299 height 27
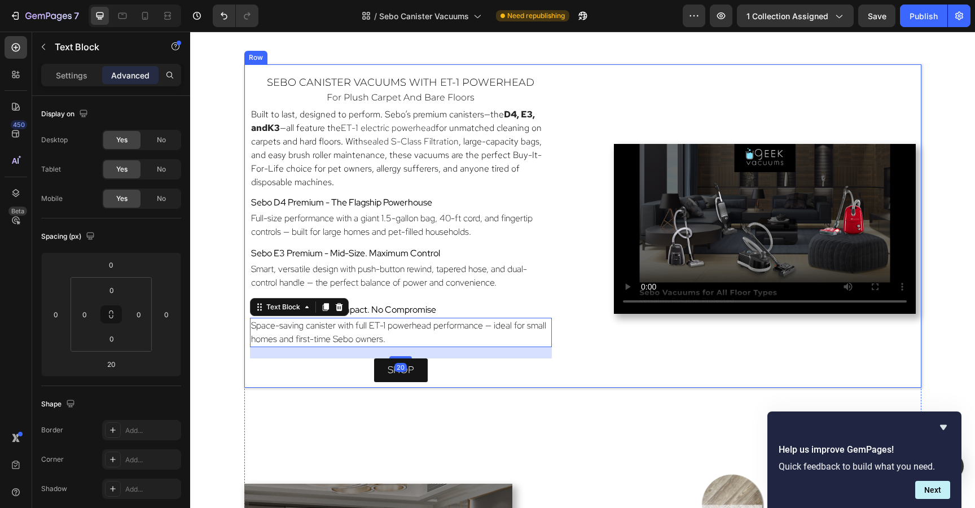
click at [556, 194] on div "sebo canister vacuums with ET-1 Powerhead Heading for plush carpet and bare flo…" at bounding box center [582, 225] width 677 height 323
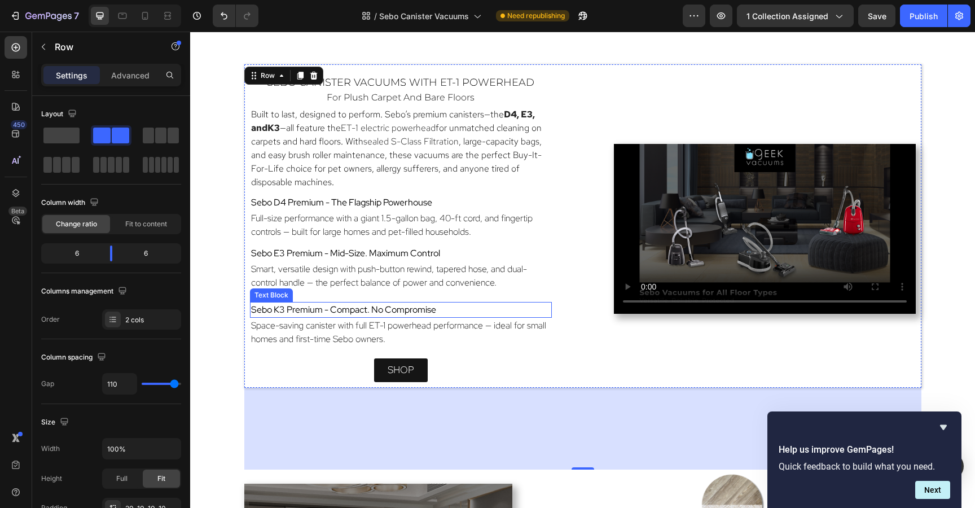
click at [434, 308] on span "Sebo K3 Premium - Compact. No Compromise" at bounding box center [343, 309] width 185 height 12
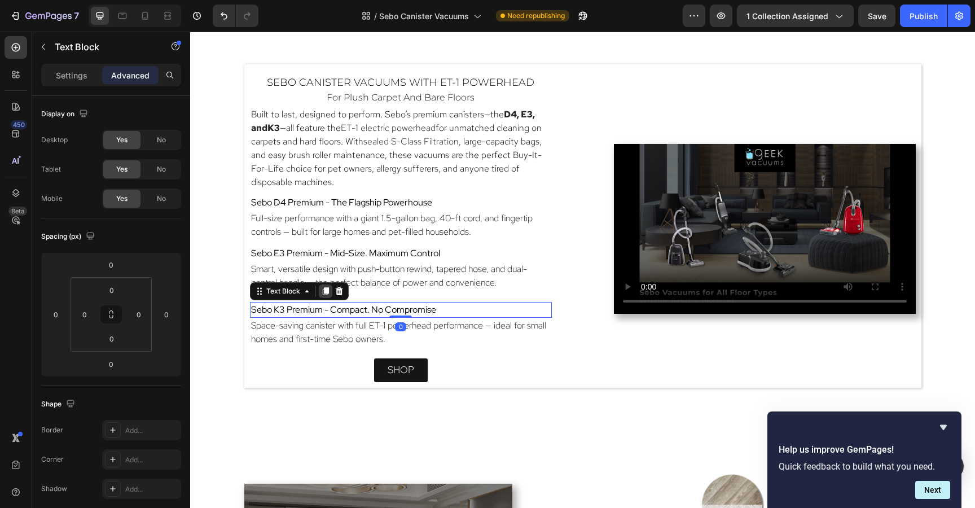
click at [324, 292] on icon at bounding box center [325, 292] width 6 height 8
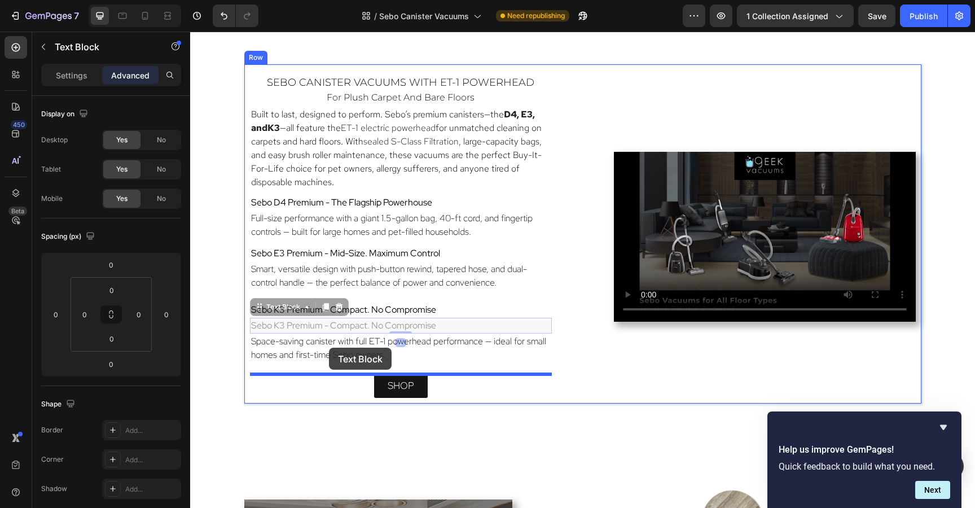
drag, startPoint x: 258, startPoint y: 308, endPoint x: 329, endPoint y: 347, distance: 80.5
type input "20"
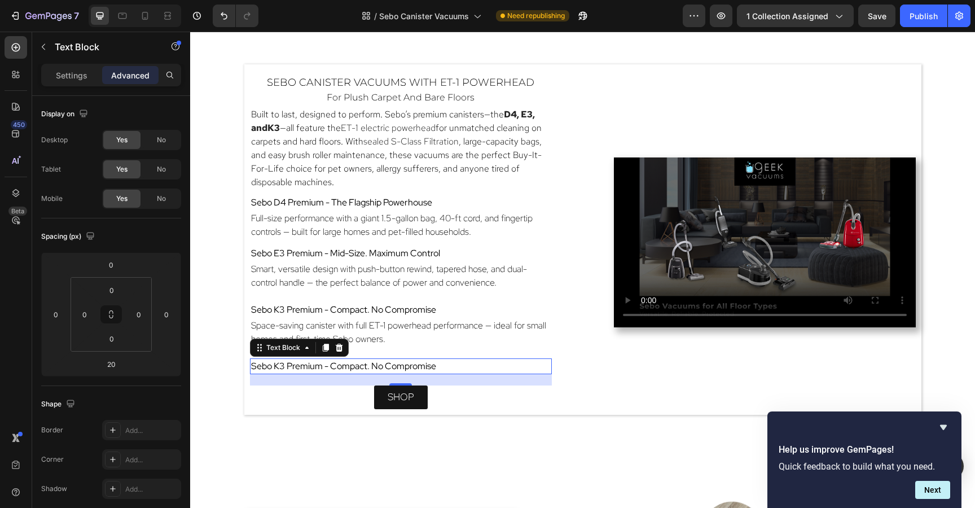
click at [336, 366] on span "Sebo K3 Premium - Compact. No Compromise" at bounding box center [343, 366] width 185 height 12
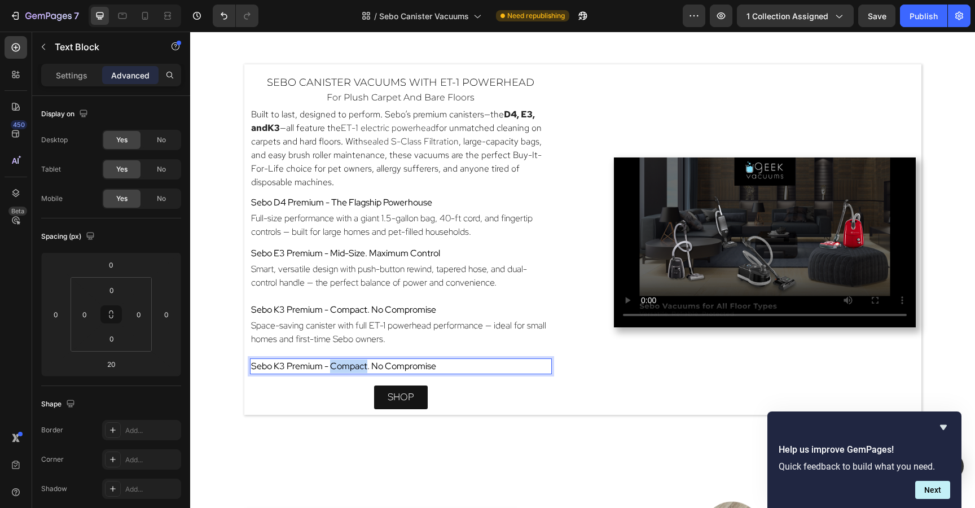
click at [336, 366] on span "Sebo K3 Premium - Compact. No Compromise" at bounding box center [343, 366] width 185 height 12
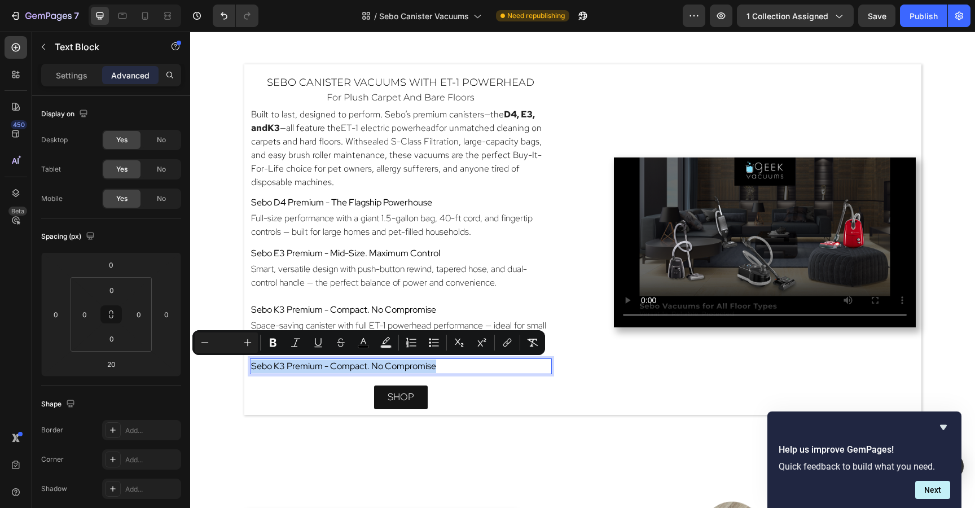
click at [336, 366] on span "Sebo K3 Premium - Compact. No Compromise" at bounding box center [343, 366] width 185 height 12
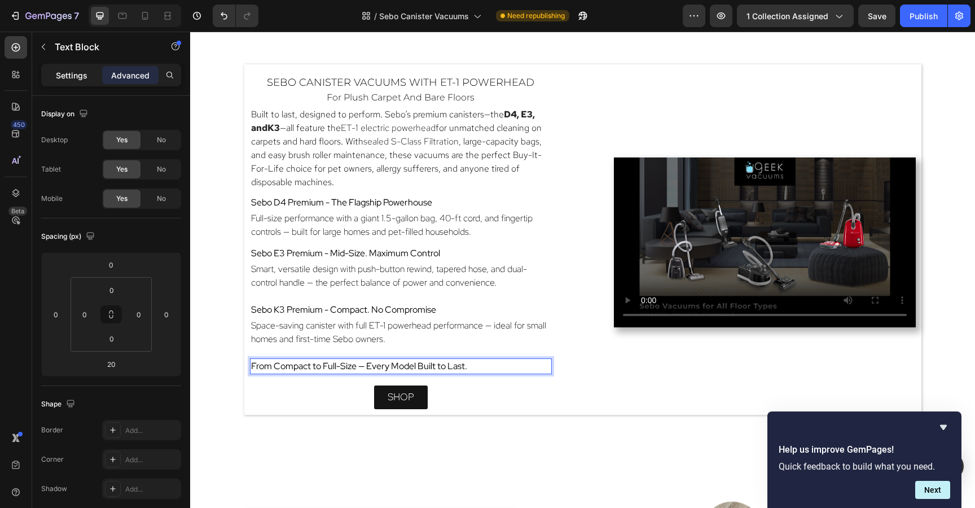
click at [67, 72] on p "Settings" at bounding box center [72, 75] width 32 height 12
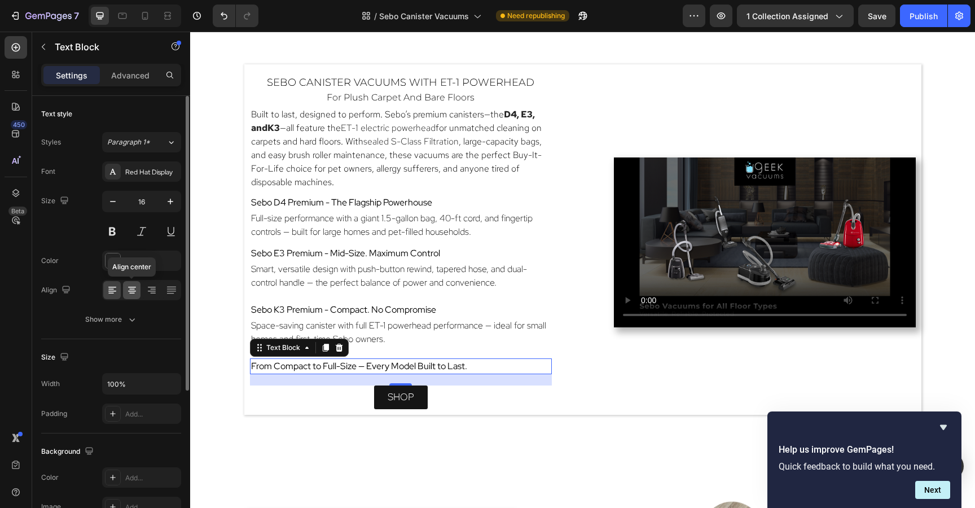
click at [132, 286] on icon at bounding box center [132, 286] width 8 height 1
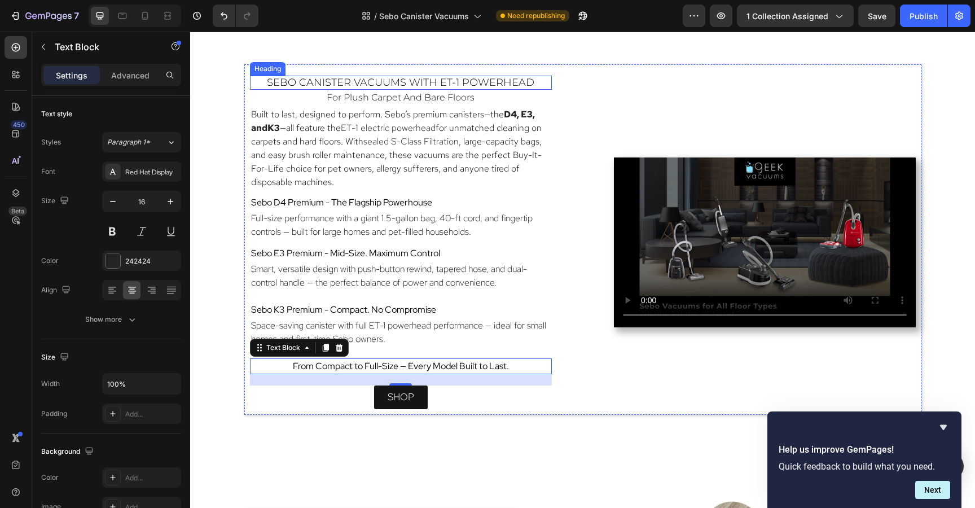
click at [455, 83] on span "sebo canister vacuums with ET-1 Powerhead" at bounding box center [400, 82] width 267 height 12
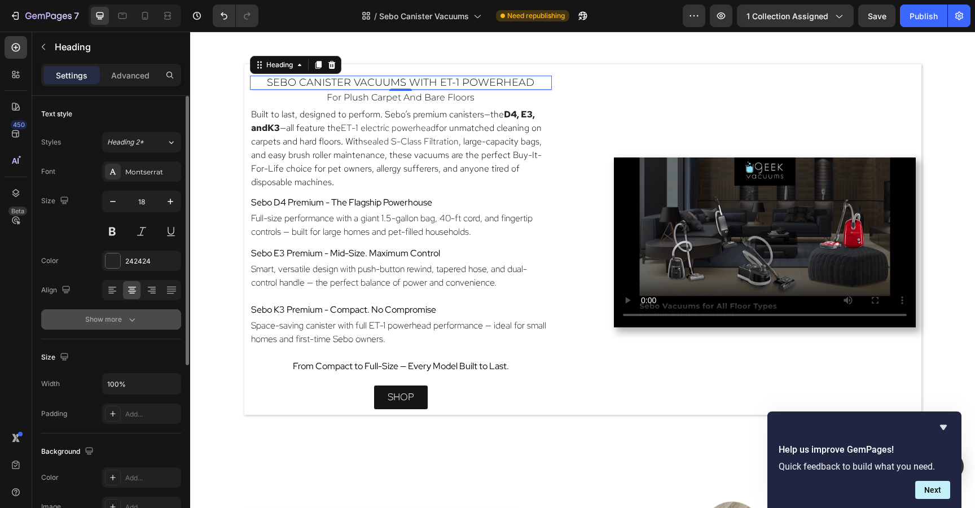
click at [103, 314] on div "Show more" at bounding box center [111, 319] width 52 height 11
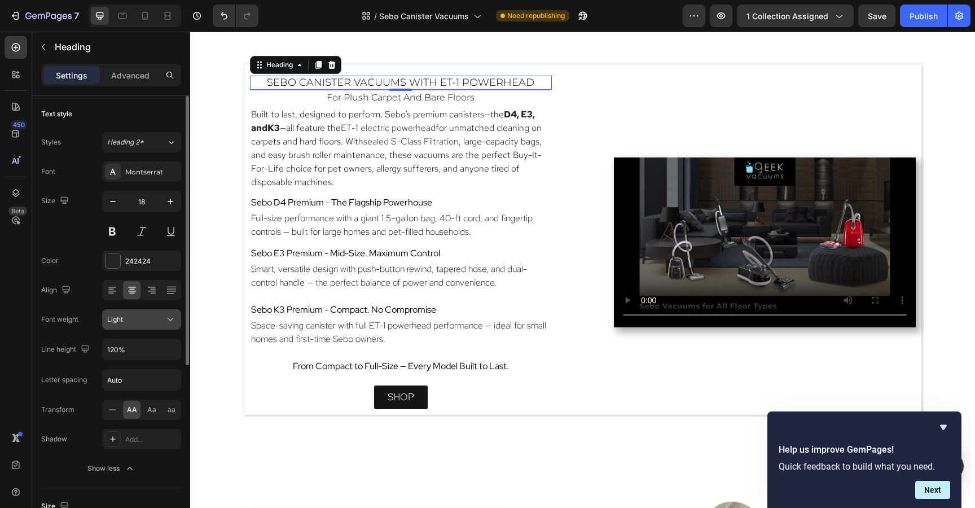
click at [117, 316] on span "Light" at bounding box center [115, 319] width 16 height 8
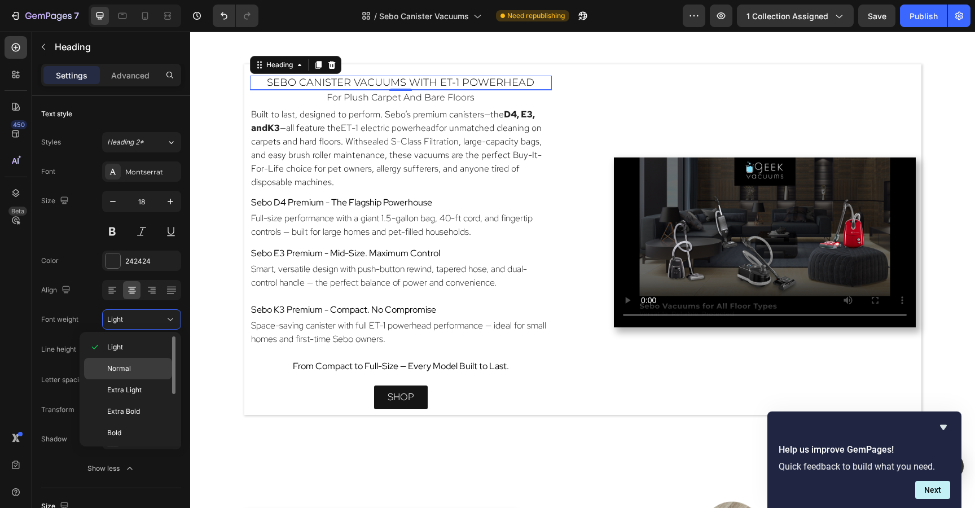
click at [118, 368] on span "Normal" at bounding box center [119, 368] width 24 height 10
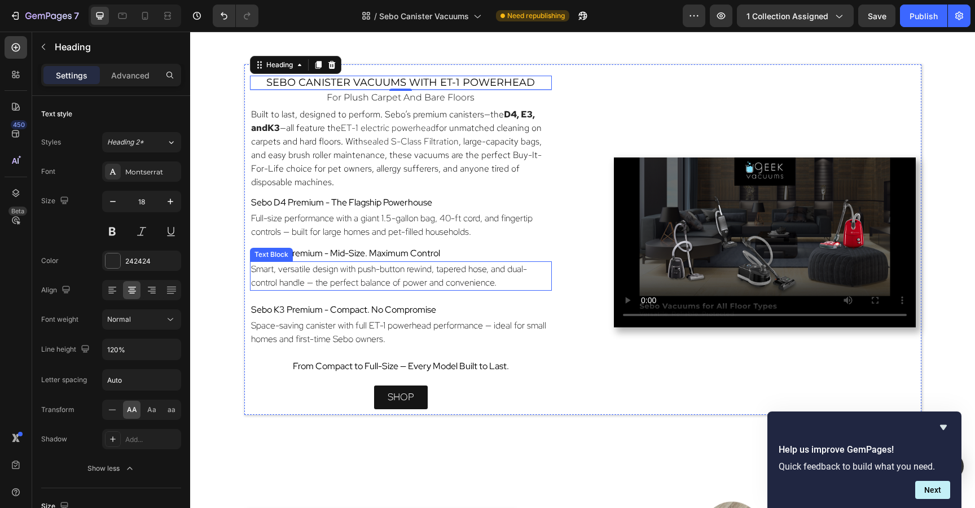
click at [530, 265] on p "Smart, versatile design with push-button rewind, tapered hose, and dual-control…" at bounding box center [400, 275] width 299 height 27
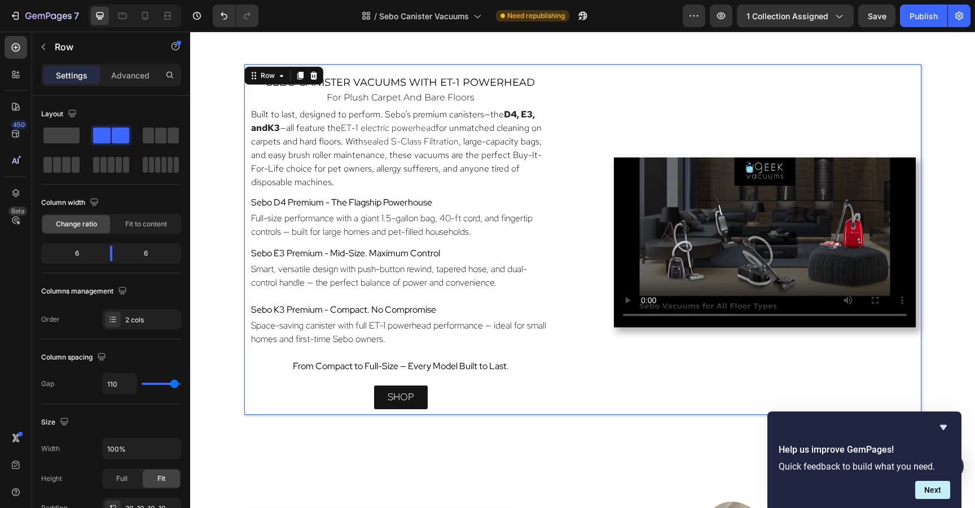
click at [558, 355] on div "sebo canister vacuums with ET-1 Powerhead Heading for plush carpet and bare flo…" at bounding box center [582, 239] width 677 height 350
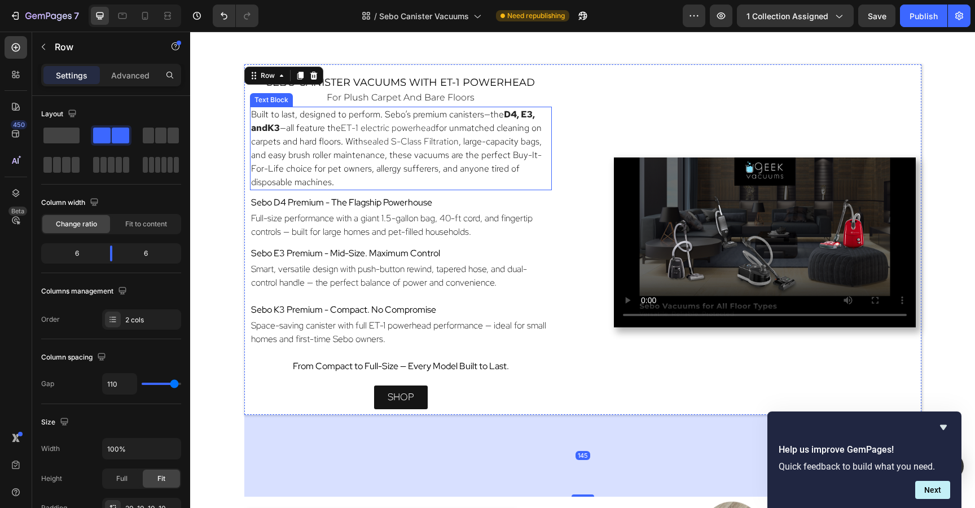
click at [493, 160] on span ", large-capacity bags, and easy brush roller maintenance, these vacuums are the…" at bounding box center [396, 161] width 290 height 52
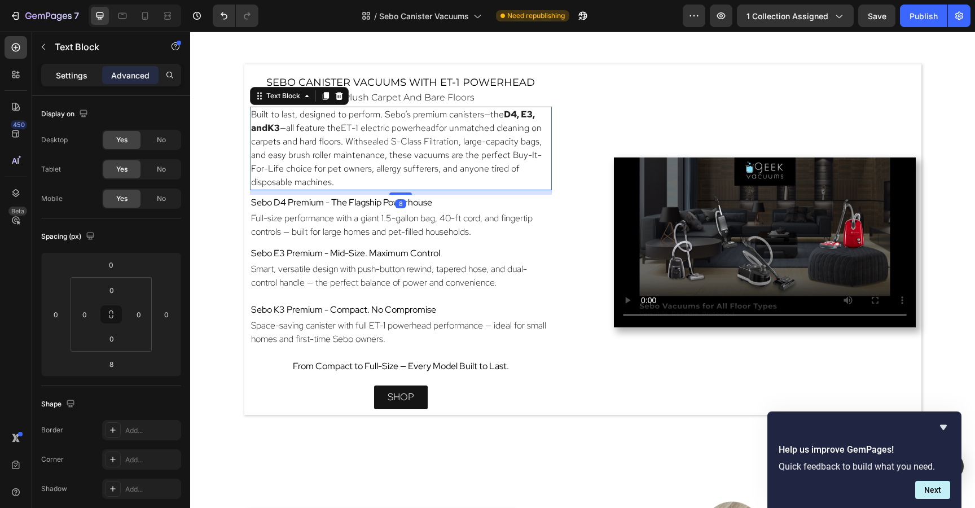
click at [61, 78] on p "Settings" at bounding box center [72, 75] width 32 height 12
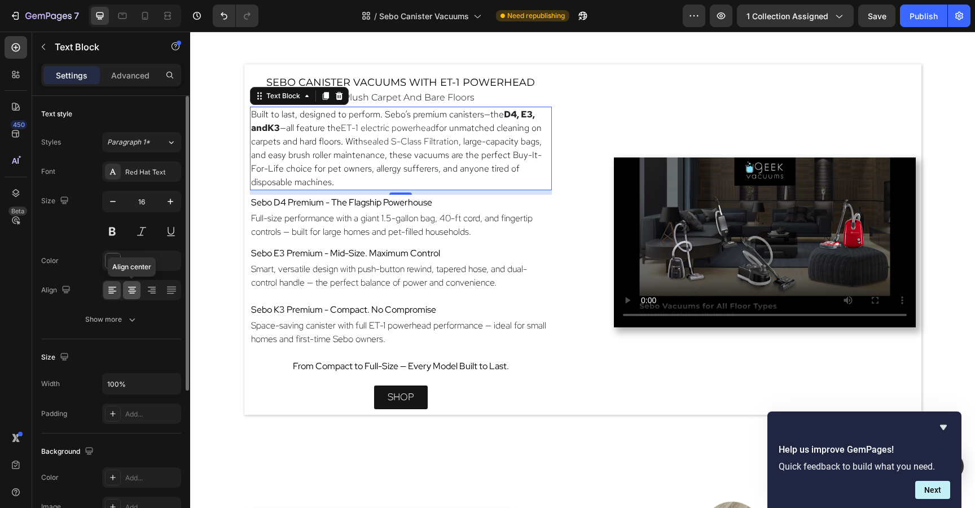
click at [131, 293] on icon at bounding box center [132, 293] width 6 height 1
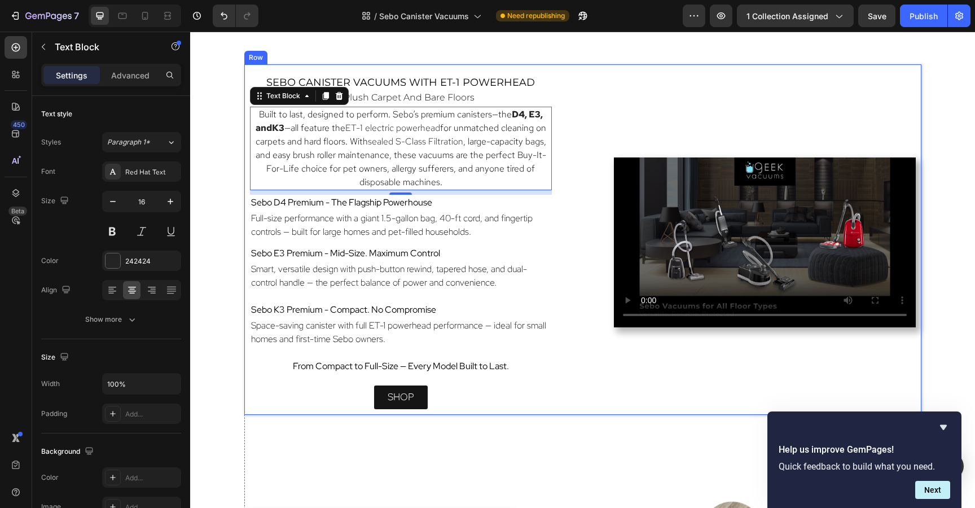
click at [614, 105] on div "Video" at bounding box center [765, 242] width 302 height 333
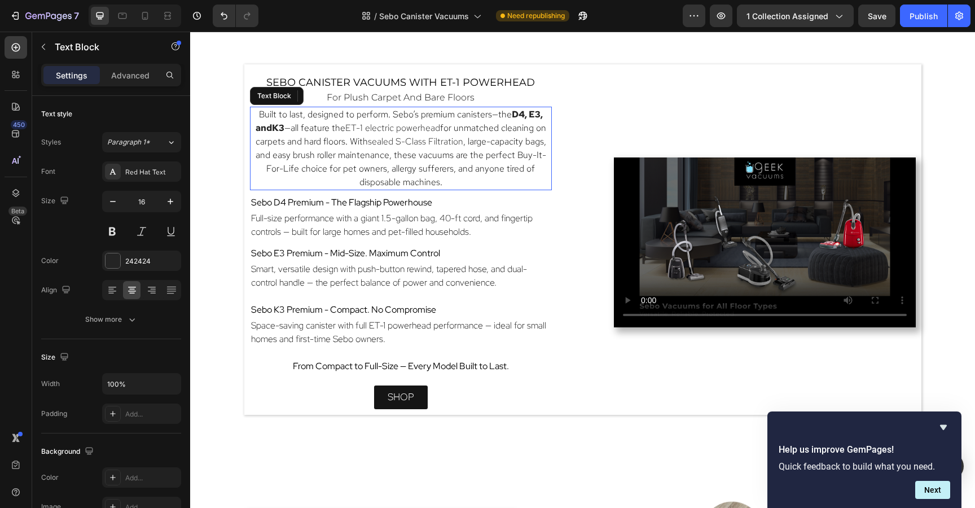
click at [462, 183] on p "Built to last, designed to perform. Sebo’s premium canisters—the D4, E3 , and K…" at bounding box center [400, 148] width 299 height 81
click at [456, 182] on p "Built to last, designed to perform. Sebo’s premium canisters—the D4, E3 , and K…" at bounding box center [400, 148] width 299 height 81
click at [494, 361] on span "From Compact to Full-Size — Every Model Built to Last." at bounding box center [401, 366] width 216 height 12
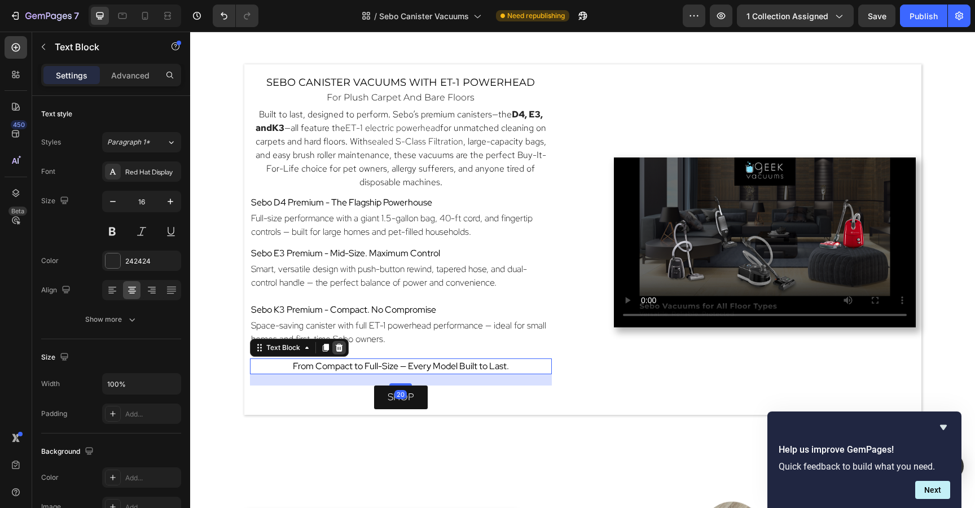
click at [339, 348] on icon at bounding box center [338, 347] width 7 height 8
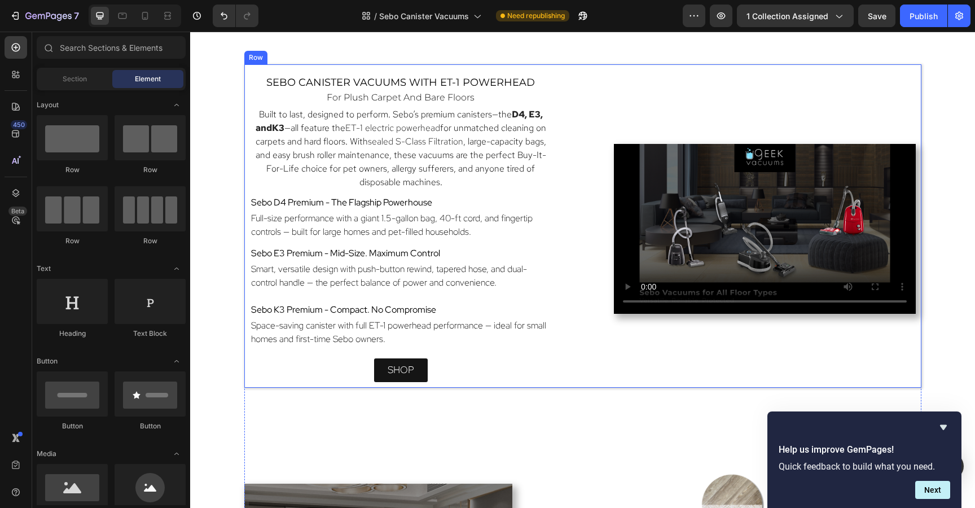
click at [621, 81] on div "Video" at bounding box center [765, 229] width 302 height 306
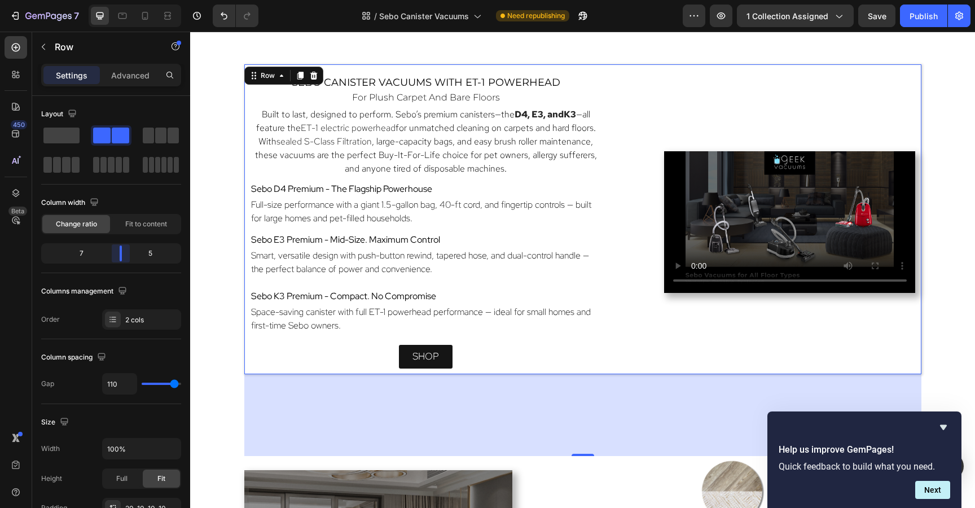
drag, startPoint x: 111, startPoint y: 256, endPoint x: 119, endPoint y: 257, distance: 8.0
click at [119, 0] on body "7 Version history / Sebo Canister Vacuums Need republishing Preview 1 collectio…" at bounding box center [487, 0] width 975 height 0
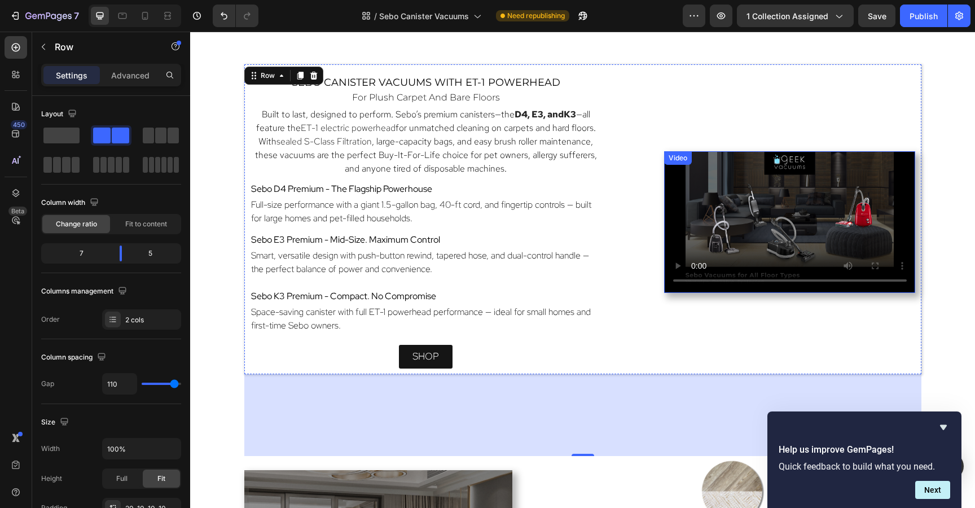
click at [692, 288] on video at bounding box center [790, 222] width 252 height 142
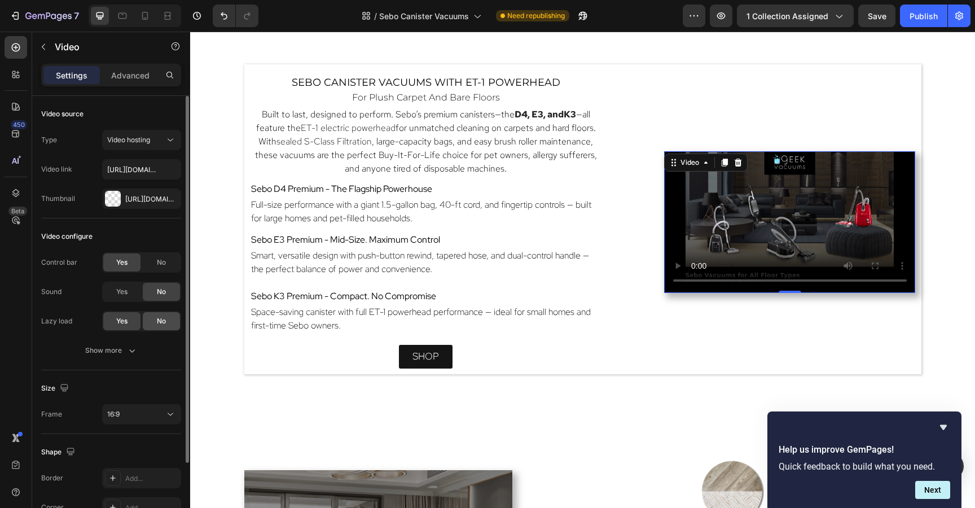
click at [165, 312] on div "No" at bounding box center [161, 321] width 37 height 18
click at [110, 347] on div "Show more" at bounding box center [111, 350] width 52 height 11
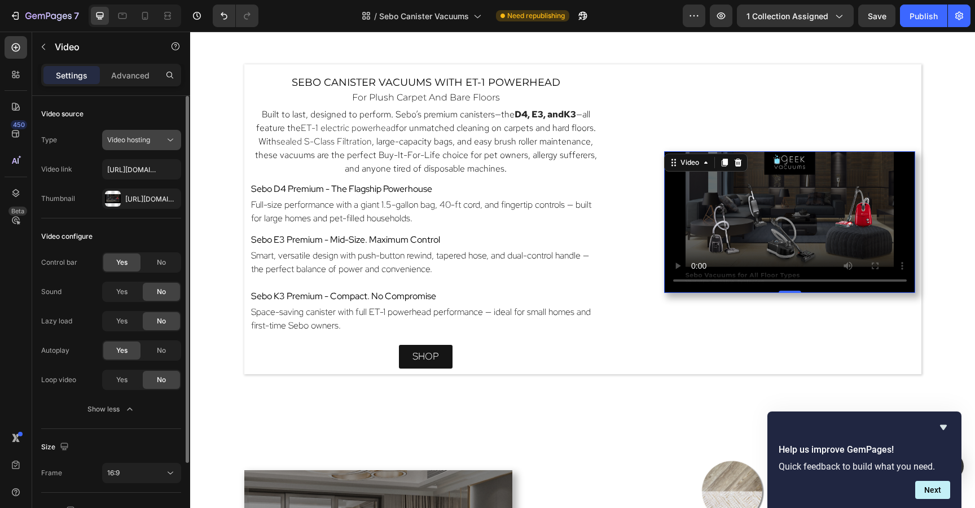
click at [148, 139] on span "Video hosting" at bounding box center [128, 139] width 43 height 8
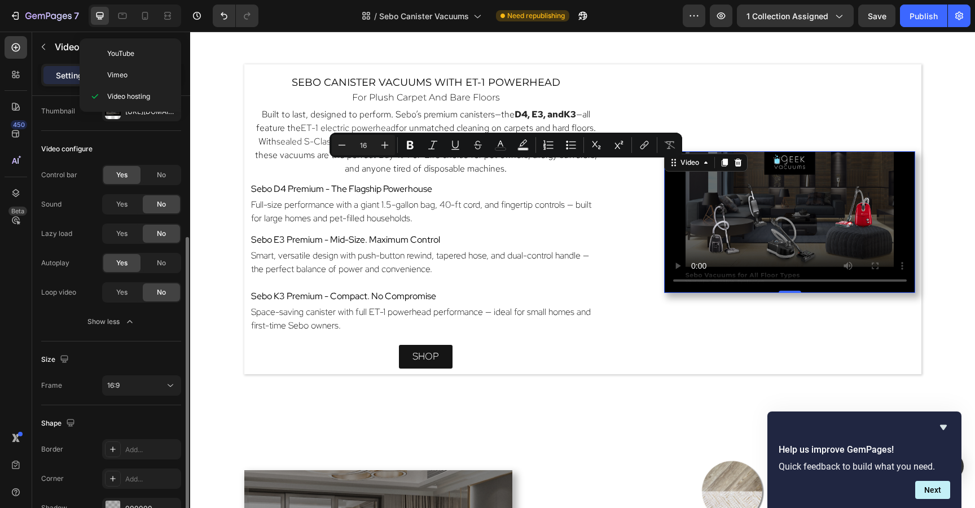
scroll to position [152, 0]
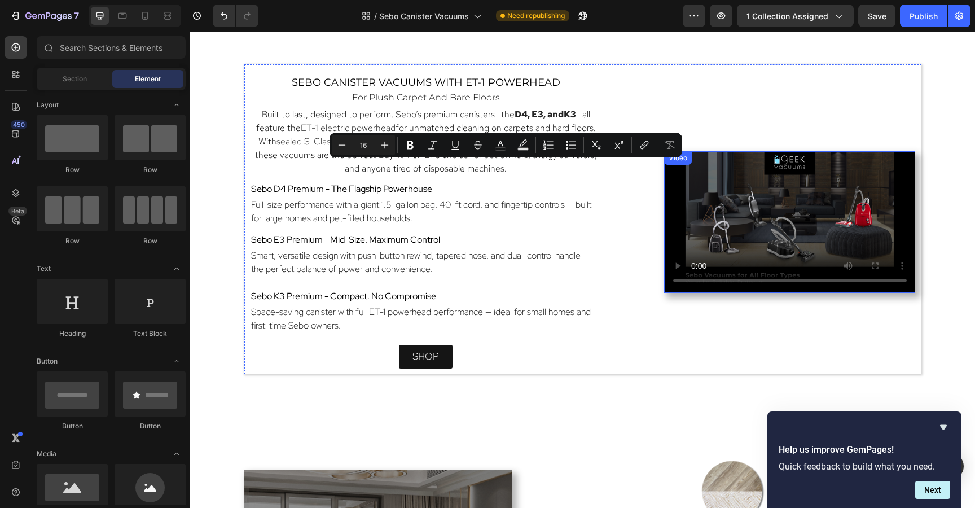
click at [699, 254] on video at bounding box center [790, 222] width 252 height 142
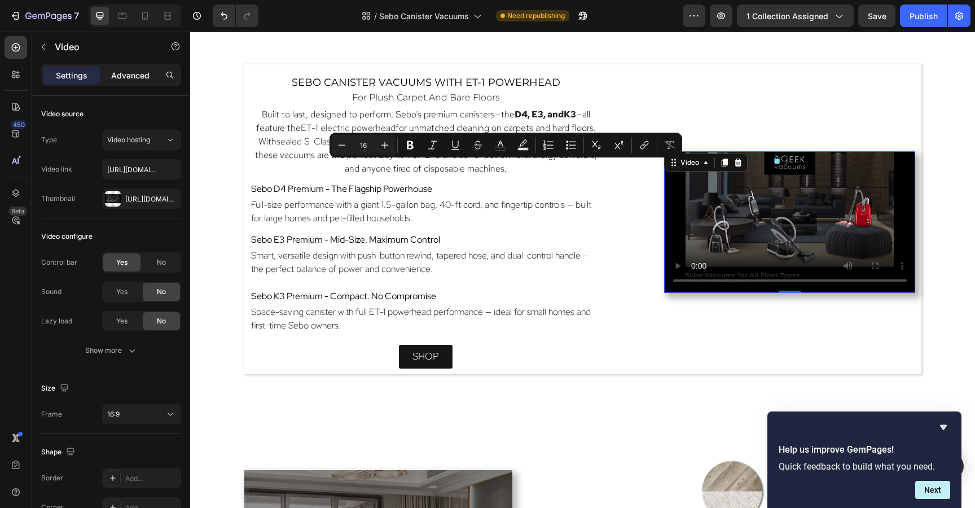
click at [133, 77] on p "Advanced" at bounding box center [130, 75] width 38 height 12
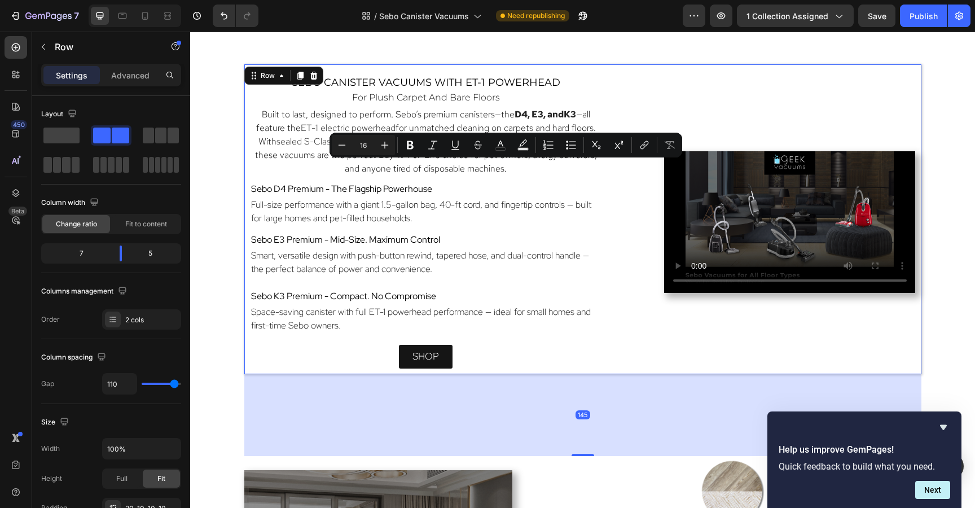
click at [749, 104] on div "Video" at bounding box center [790, 222] width 252 height 293
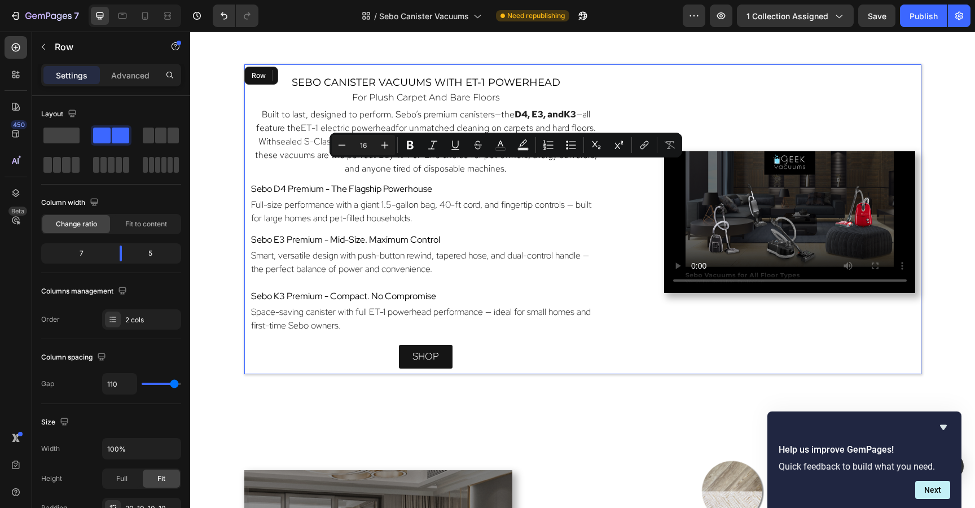
click at [610, 350] on div "sebo canister vacuums with ET-1 Powerhead Heading for plush carpet and bare flo…" at bounding box center [582, 219] width 677 height 310
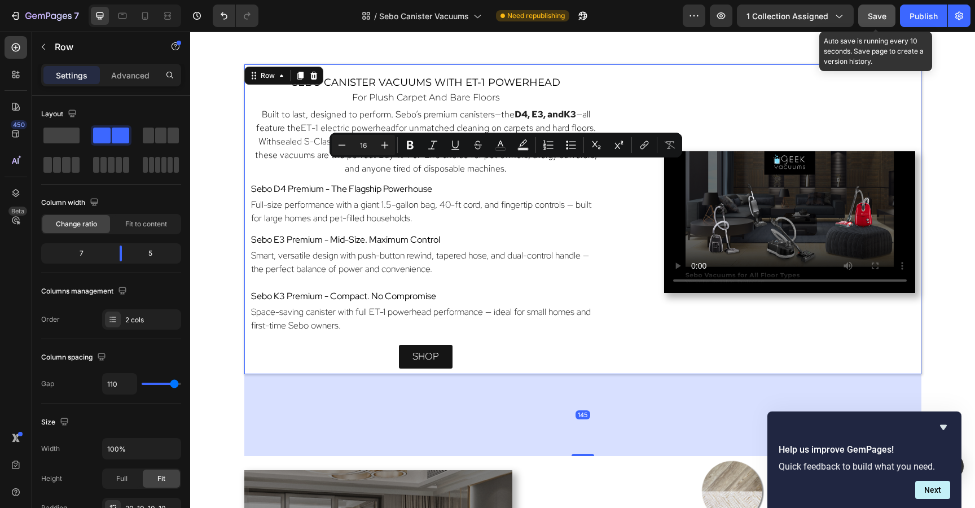
click at [874, 16] on span "Save" at bounding box center [876, 16] width 19 height 10
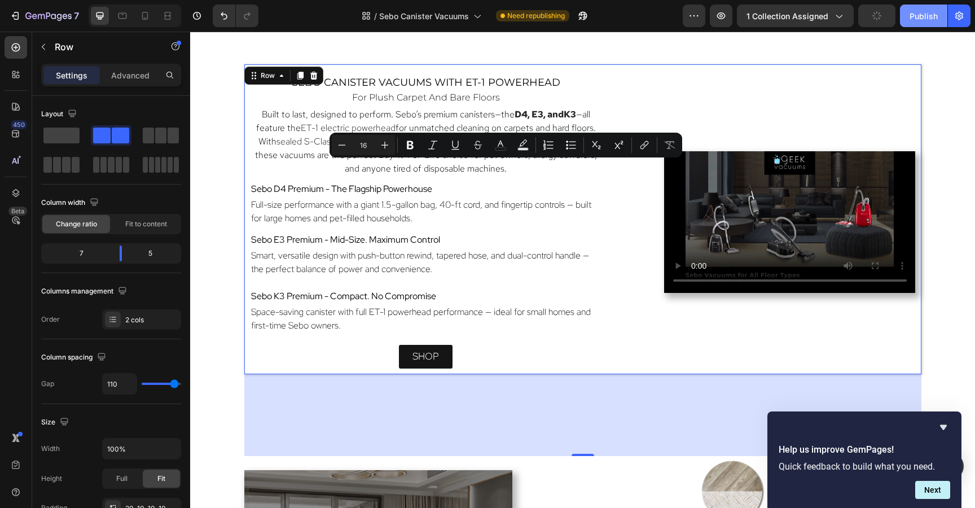
click at [916, 14] on div "Publish" at bounding box center [923, 16] width 28 height 12
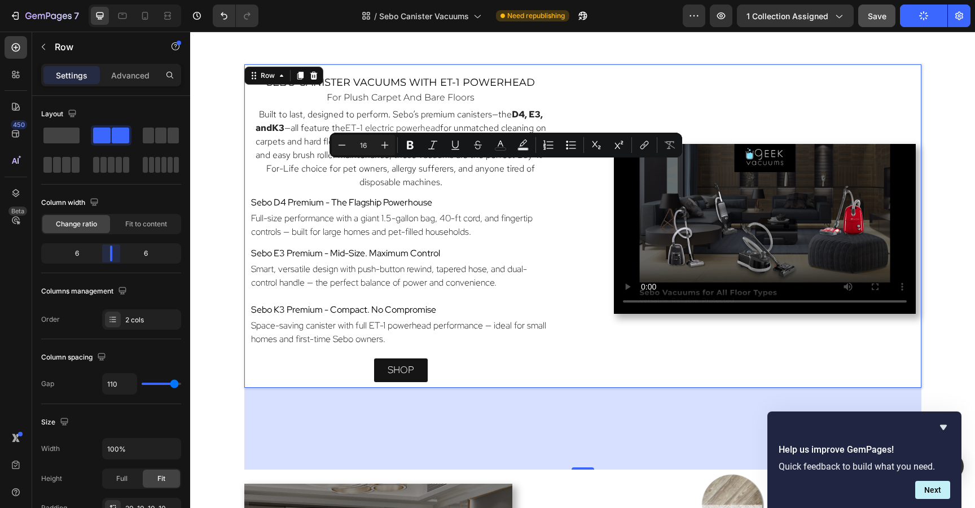
click at [117, 0] on body "7 Version history / Sebo Canister Vacuums Need republishing Preview 1 collectio…" at bounding box center [487, 0] width 975 height 0
click at [573, 327] on div "sebo canister vacuums with ET-1 Powerhead Heading for plush carpet and bare flo…" at bounding box center [582, 225] width 677 height 323
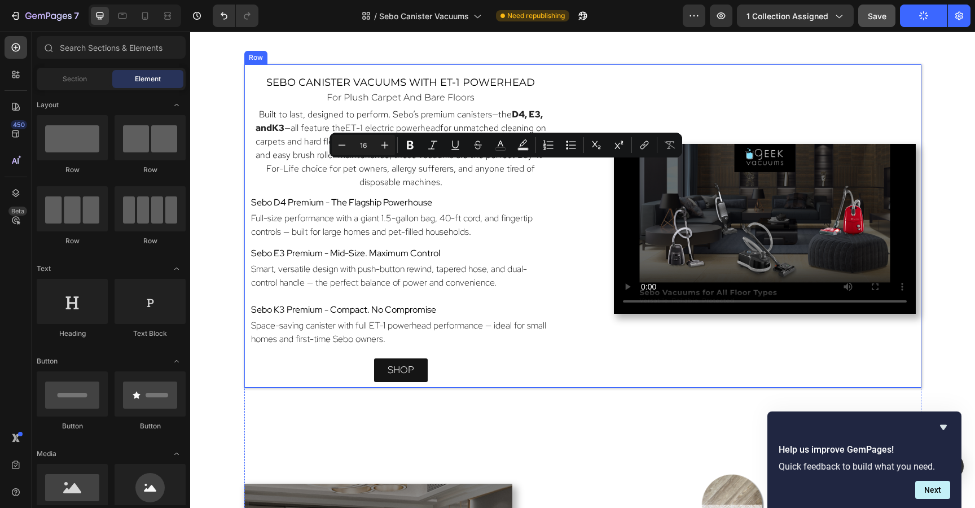
click at [642, 64] on div "sebo canister vacuums with ET-1 Powerhead Heading for plush carpet and bare flo…" at bounding box center [582, 225] width 677 height 323
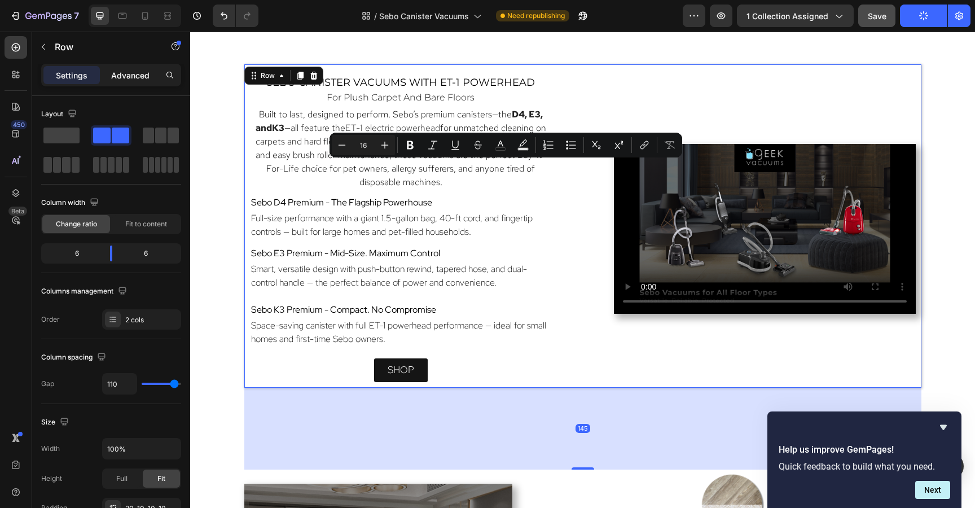
click at [123, 76] on p "Advanced" at bounding box center [130, 75] width 38 height 12
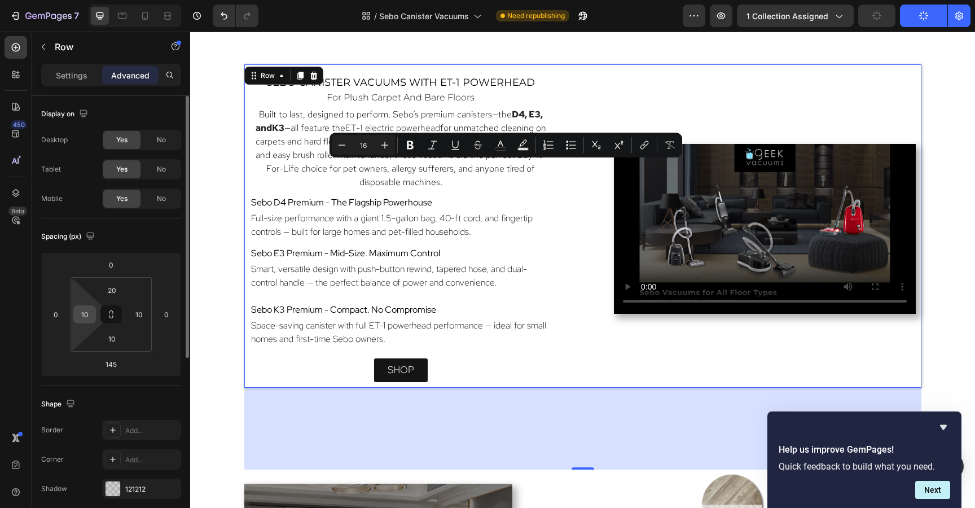
click at [89, 311] on input "10" at bounding box center [84, 314] width 17 height 17
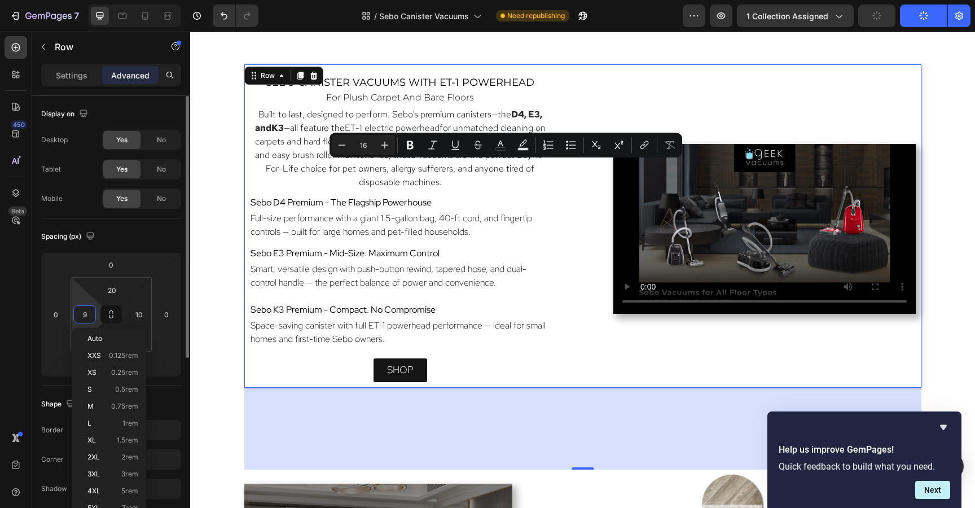
type input "10"
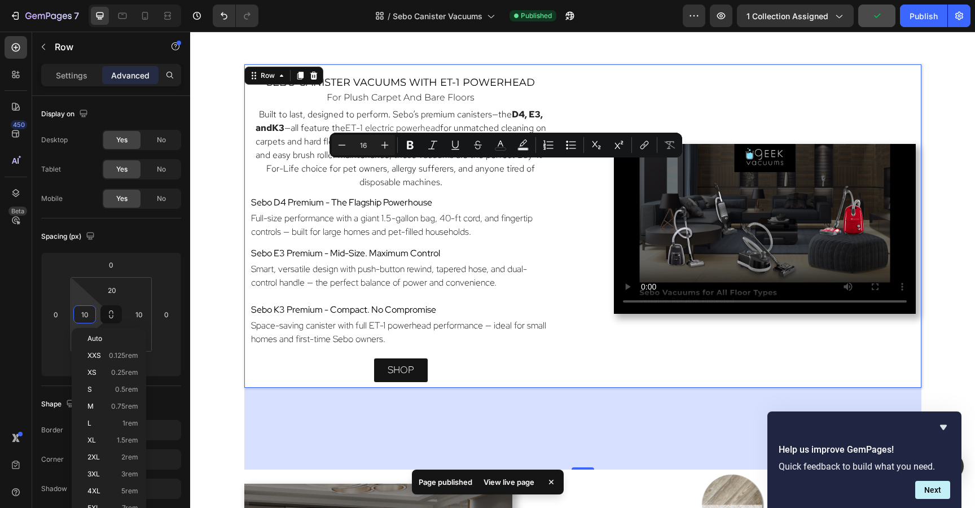
click at [713, 343] on div "Video" at bounding box center [765, 229] width 302 height 306
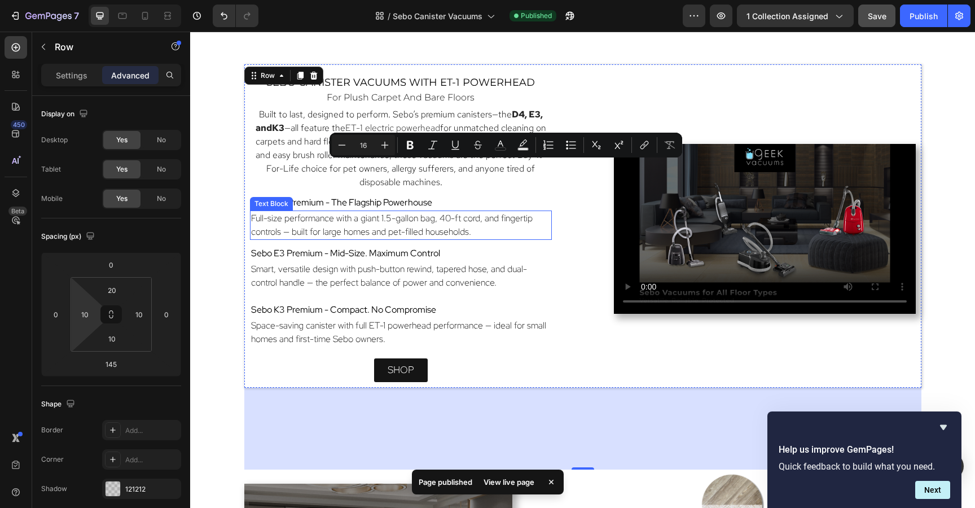
click at [425, 220] on span "Full-size performance with a giant 1.5-gallon bag, 40-ft cord, and fingertip co…" at bounding box center [391, 224] width 281 height 25
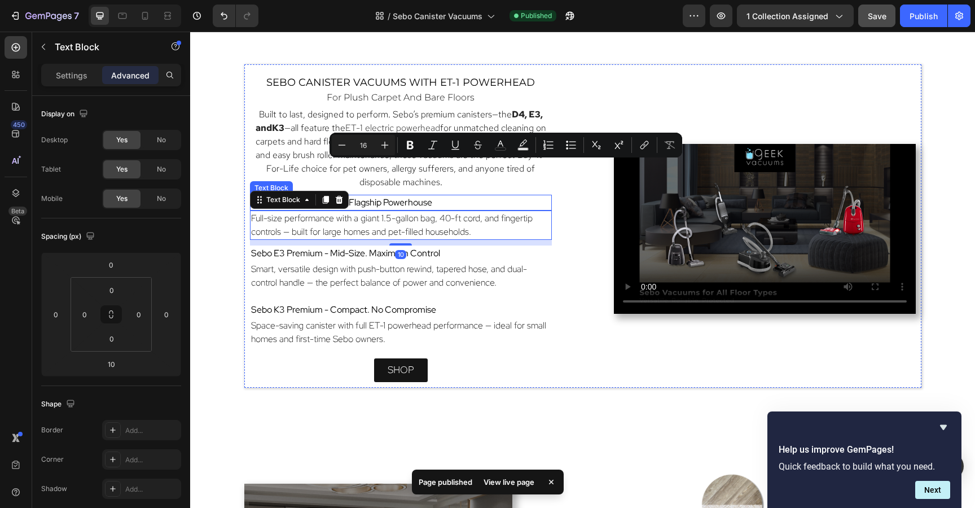
click at [422, 195] on div "Sebo D4 Premium - The Flagship Powerhouse" at bounding box center [401, 203] width 302 height 16
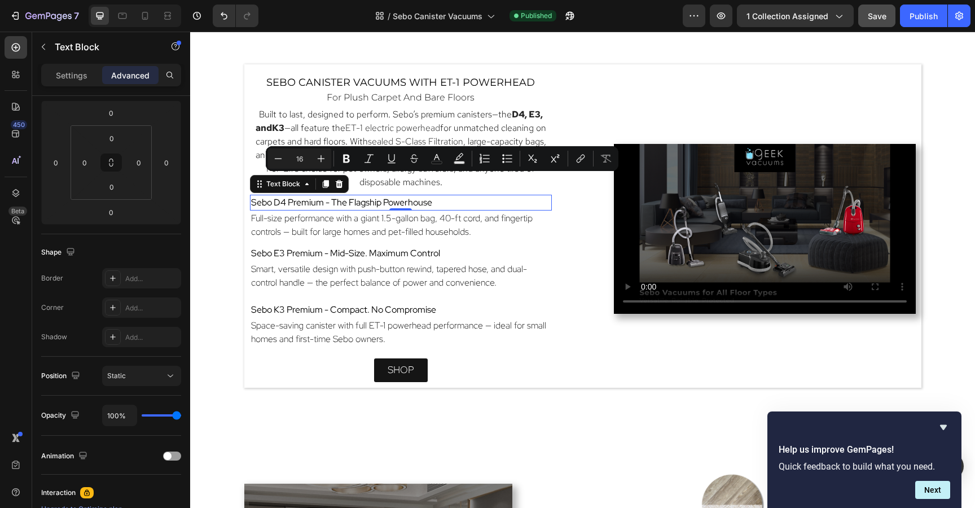
click at [421, 205] on span "Sebo D4 Premium - The Flagship Powerhouse" at bounding box center [341, 202] width 181 height 12
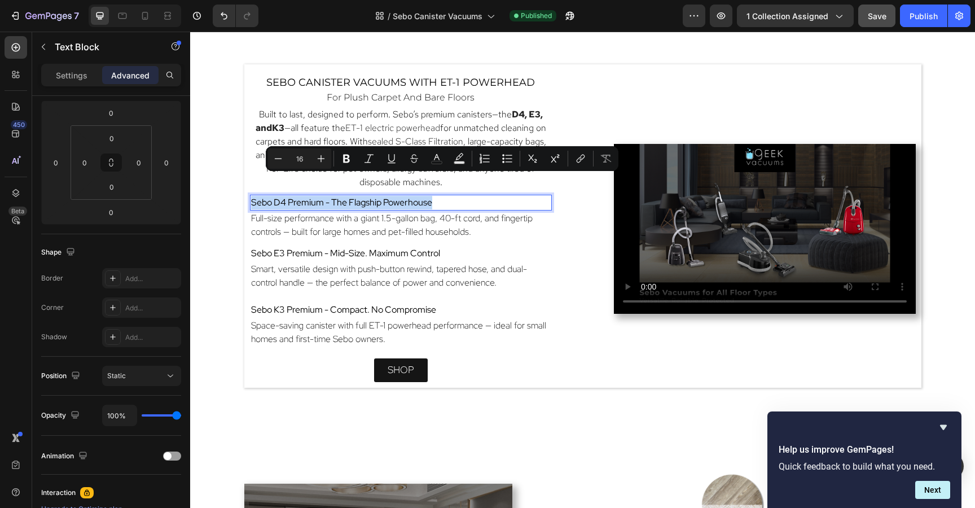
click at [421, 205] on span "Sebo D4 Premium - The Flagship Powerhouse" at bounding box center [341, 202] width 181 height 12
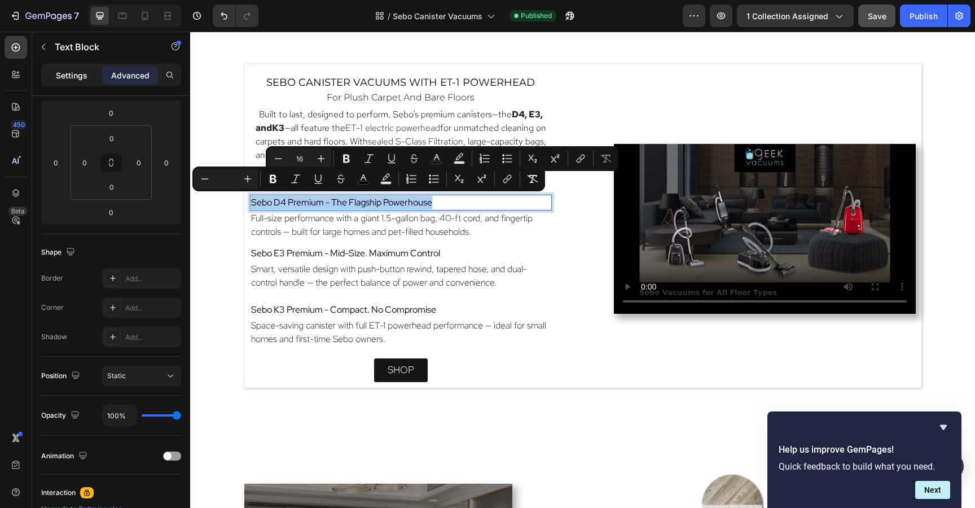
click at [67, 76] on p "Settings" at bounding box center [72, 75] width 32 height 12
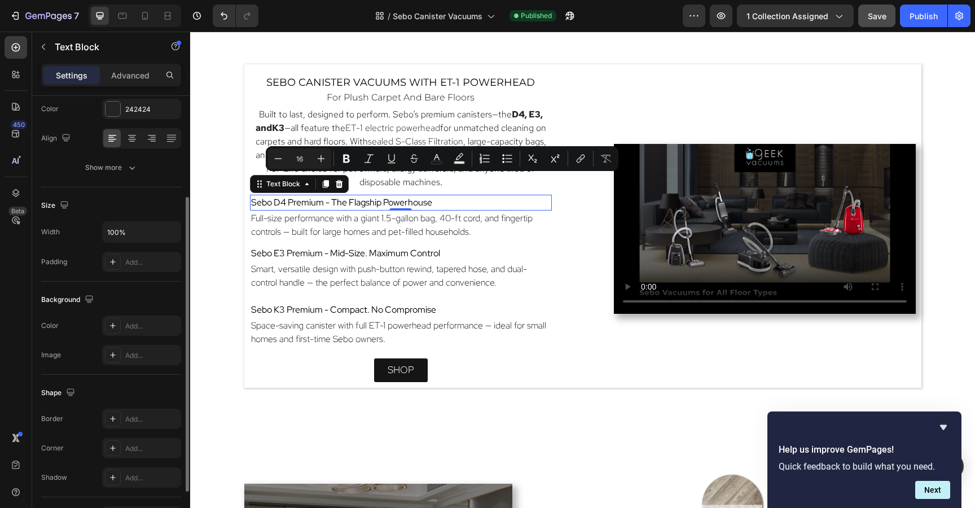
scroll to position [0, 0]
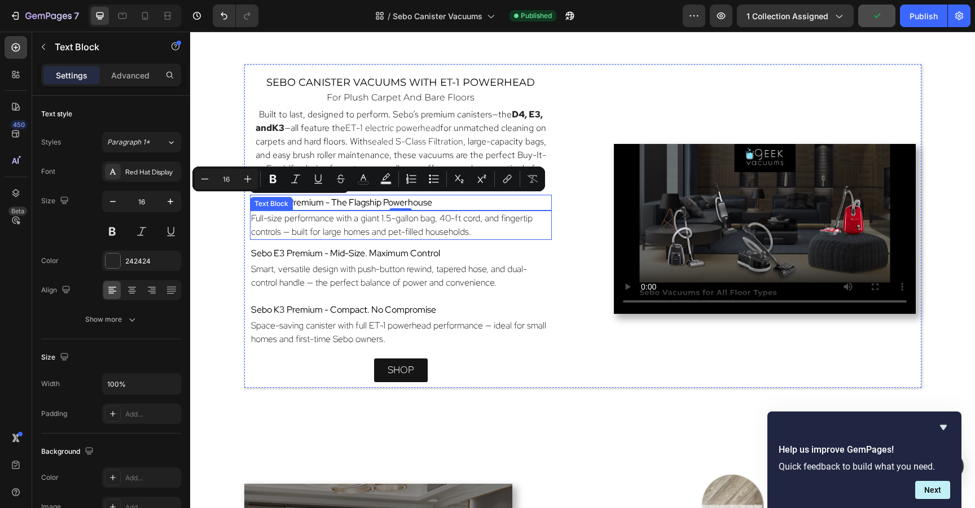
click at [476, 231] on p "Full-size performance with a giant 1.5-gallon bag, 40-ft cord, and fingertip co…" at bounding box center [400, 224] width 299 height 27
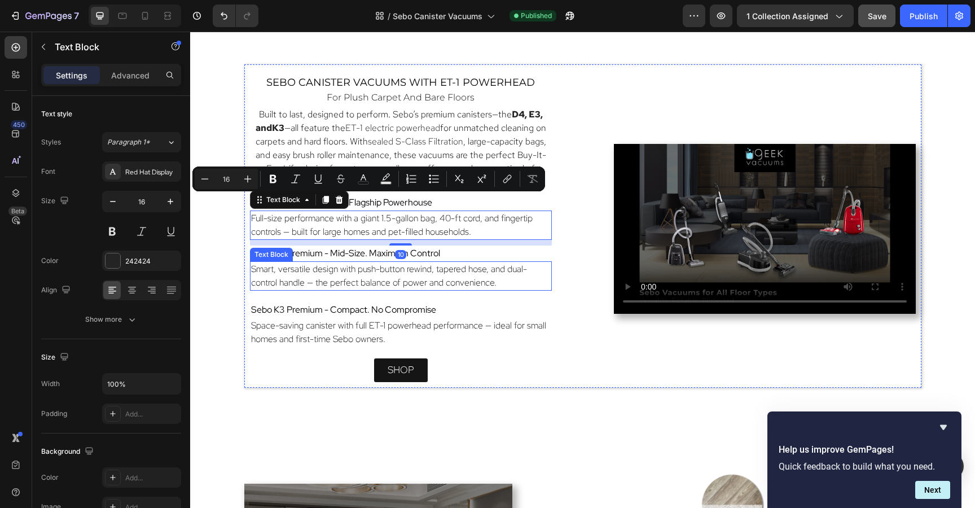
click at [469, 283] on span "Smart, versatile design with push-button rewind, tapered hose, and dual-control…" at bounding box center [389, 275] width 276 height 25
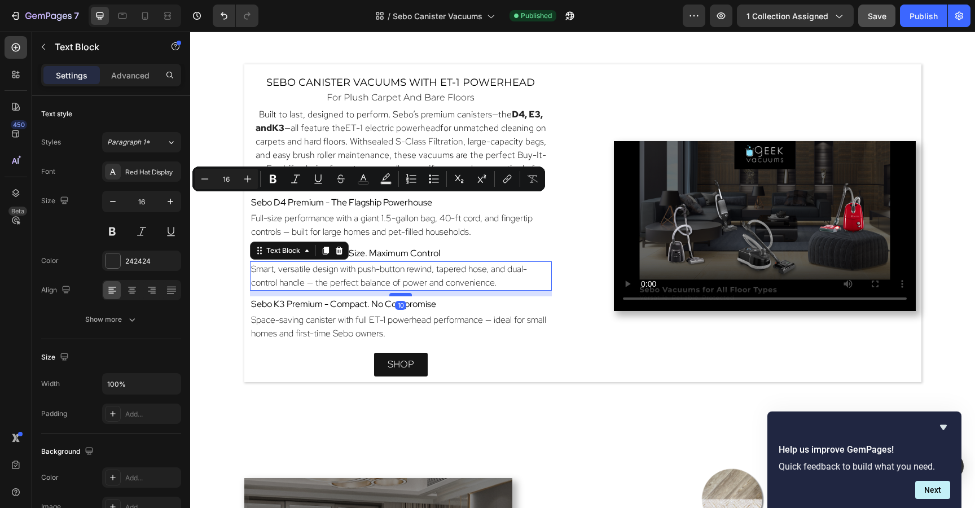
click at [405, 294] on div at bounding box center [400, 294] width 23 height 3
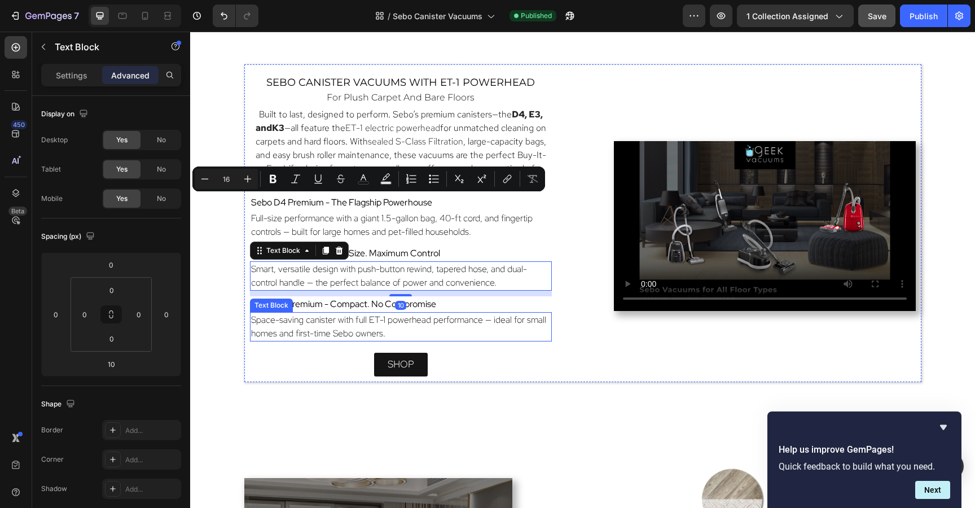
click at [527, 334] on p "Space-saving canister with full ET-1 powerhead performance — ideal for small ho…" at bounding box center [400, 326] width 299 height 27
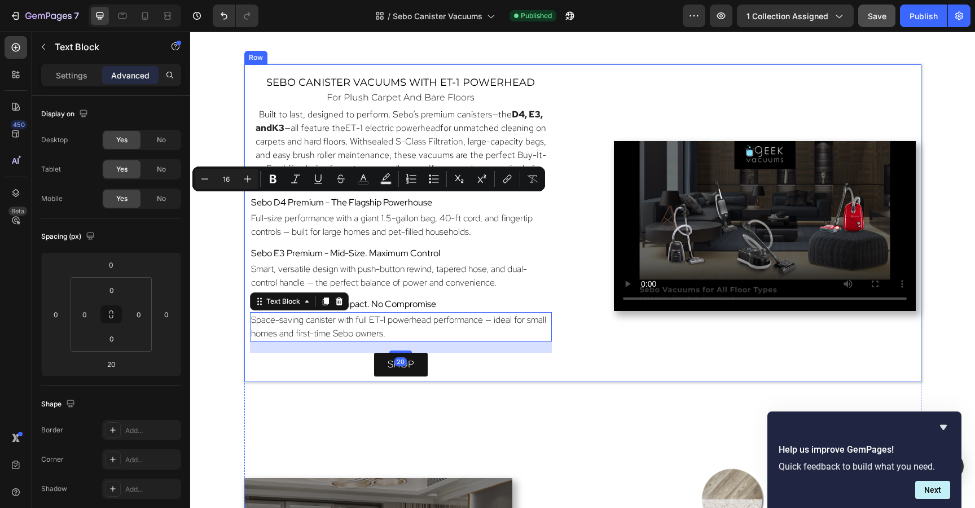
click at [593, 80] on div "sebo canister vacuums with ET-1 Powerhead Heading for plush carpet and bare flo…" at bounding box center [582, 223] width 677 height 318
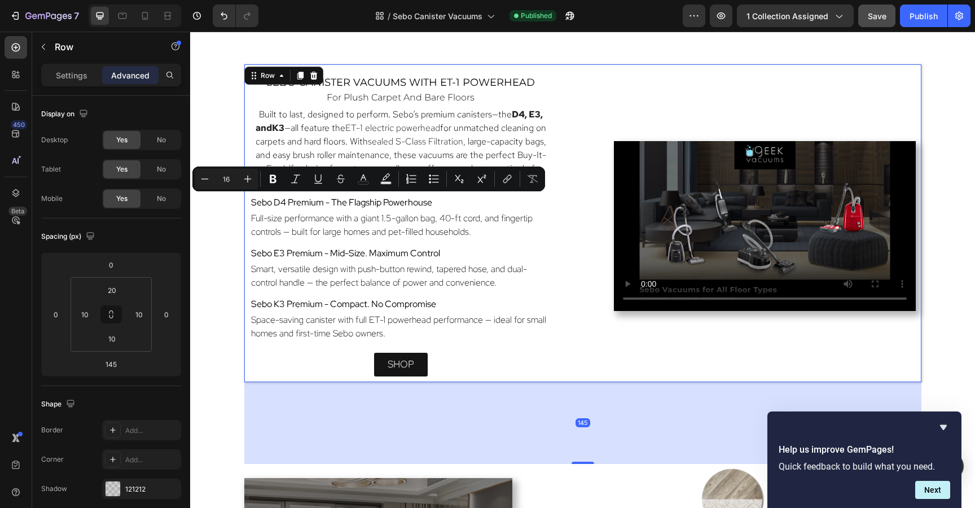
click at [593, 80] on div "sebo canister vacuums with ET-1 Powerhead Heading for plush carpet and bare flo…" at bounding box center [582, 223] width 677 height 318
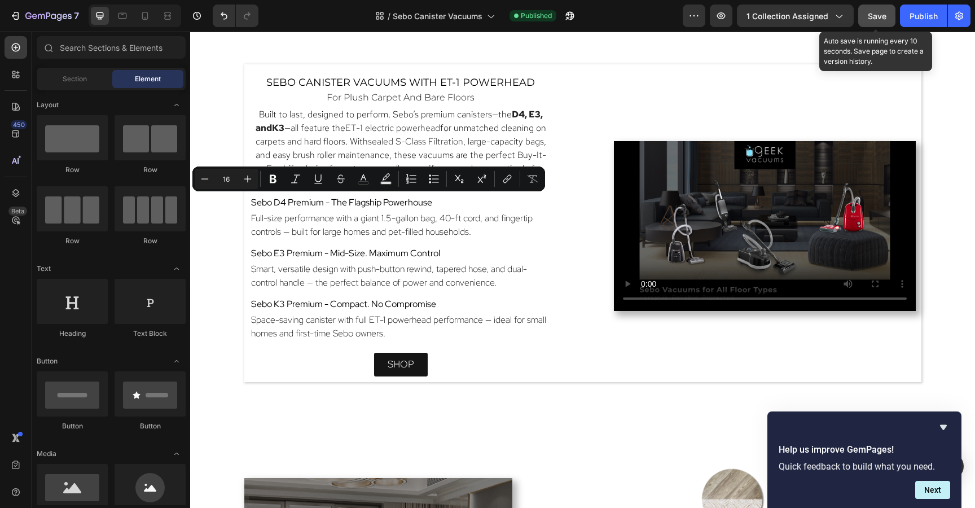
click at [878, 18] on span "Save" at bounding box center [876, 16] width 19 height 10
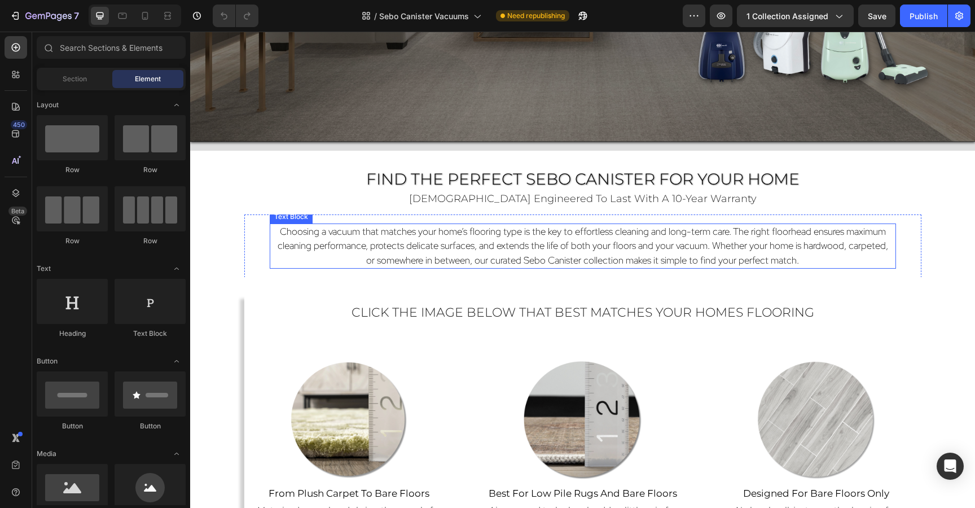
scroll to position [523, 0]
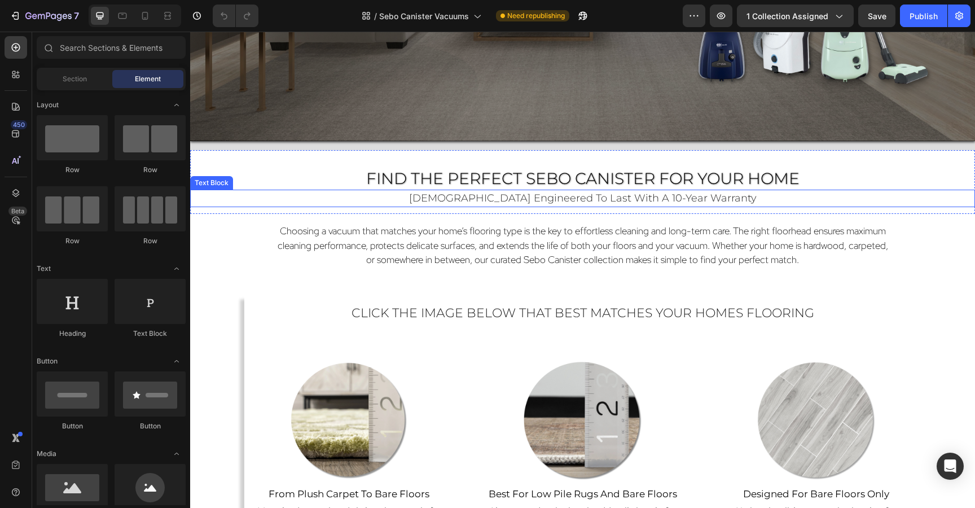
click at [591, 206] on div "[DEMOGRAPHIC_DATA] engineered to last with a 10-year warranty" at bounding box center [582, 197] width 784 height 17
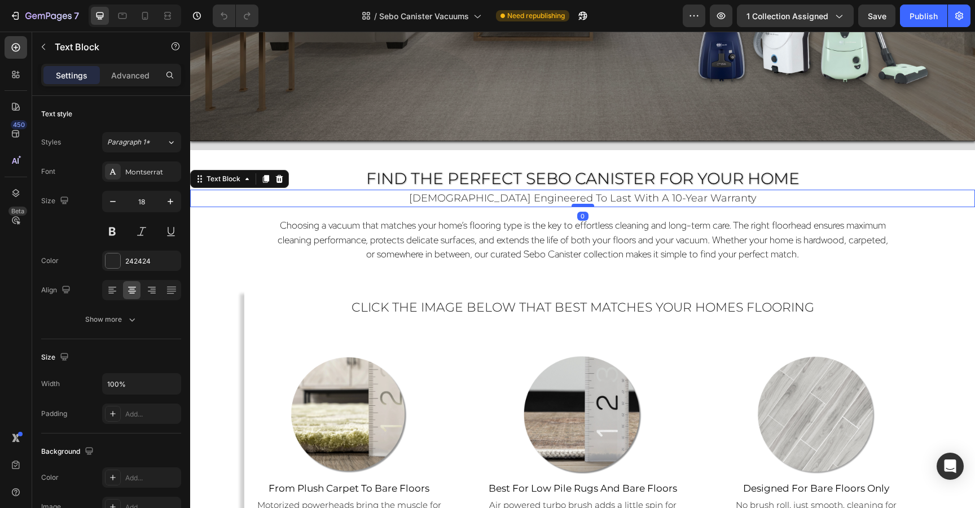
drag, startPoint x: 584, startPoint y: 211, endPoint x: 583, endPoint y: 205, distance: 6.3
click at [583, 205] on div at bounding box center [582, 205] width 23 height 3
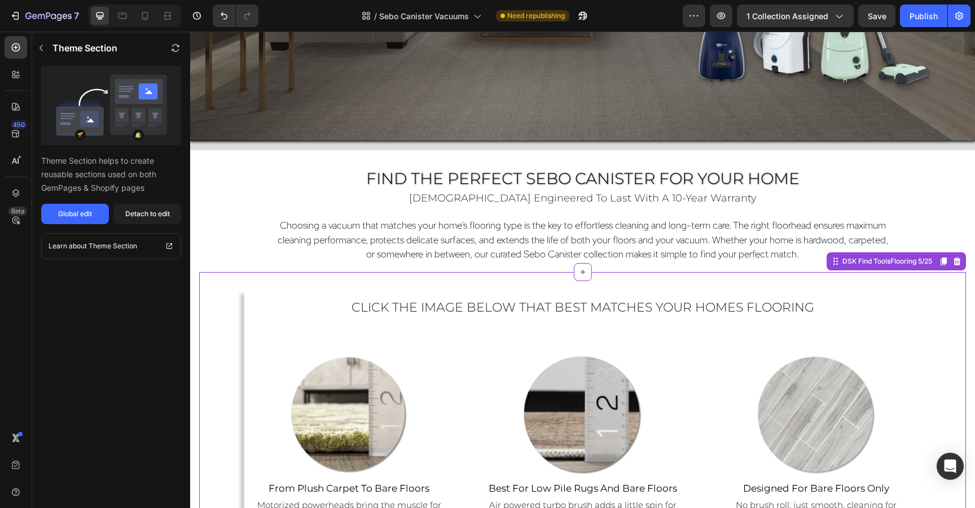
click at [623, 272] on div "click the image below that best matches your homes flooring Heading Image from …" at bounding box center [582, 417] width 766 height 291
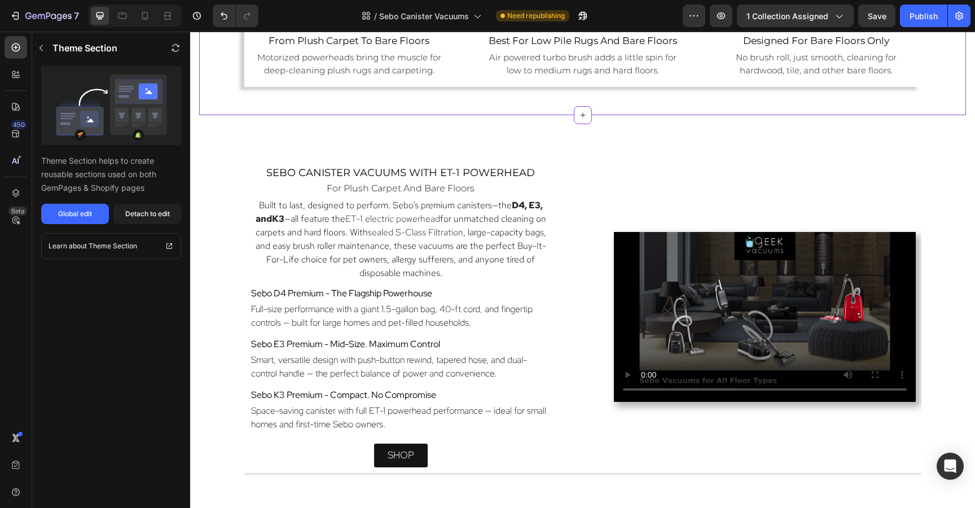
scroll to position [975, 0]
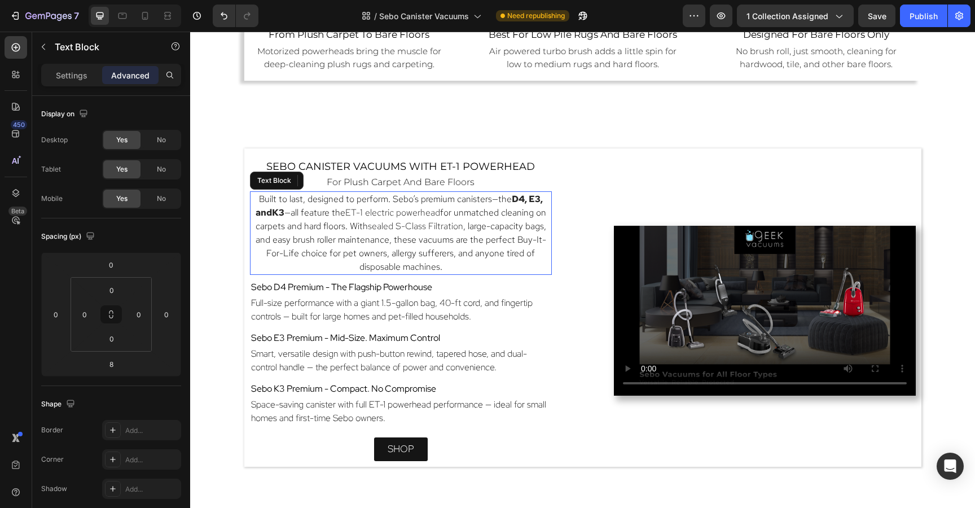
click at [488, 255] on span ", large-capacity bags, and easy brush roller maintenance, these vacuums are the…" at bounding box center [400, 246] width 290 height 52
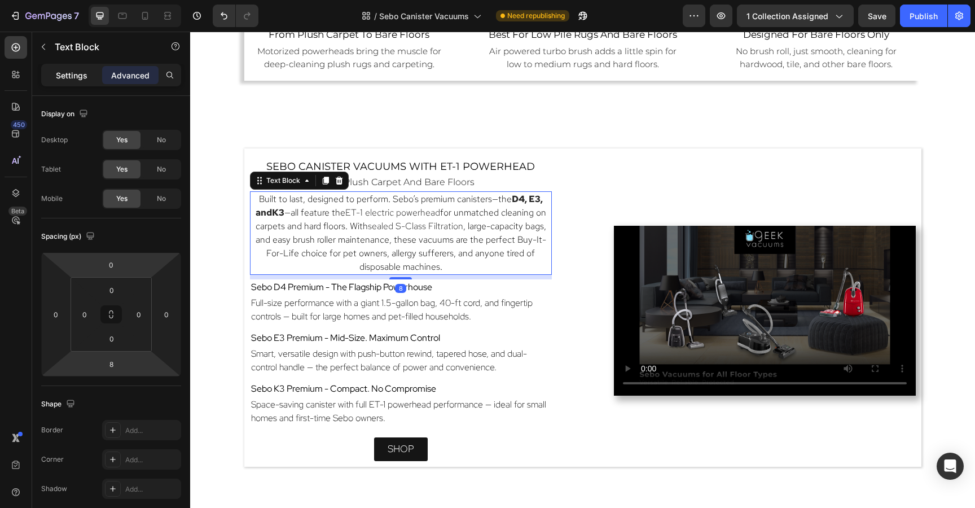
click at [81, 76] on p "Settings" at bounding box center [72, 75] width 32 height 12
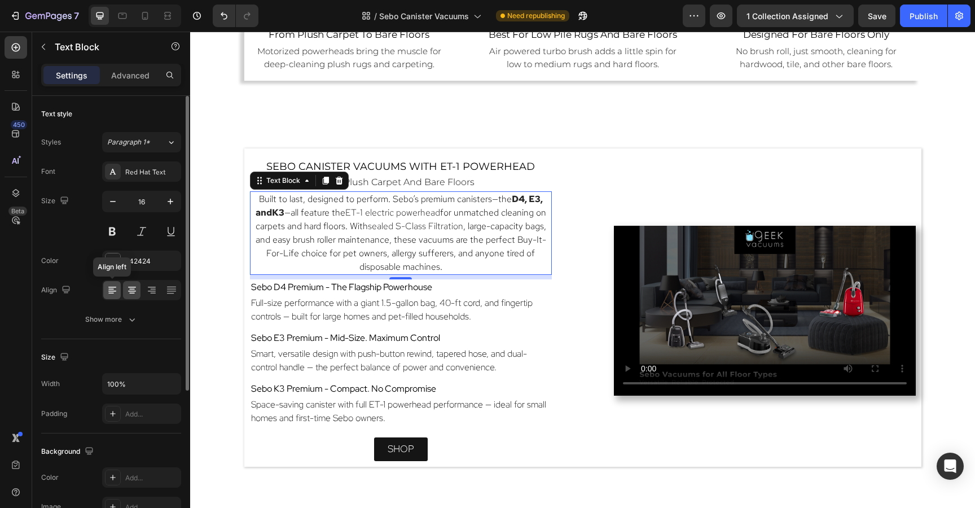
click at [109, 288] on icon at bounding box center [112, 289] width 11 height 11
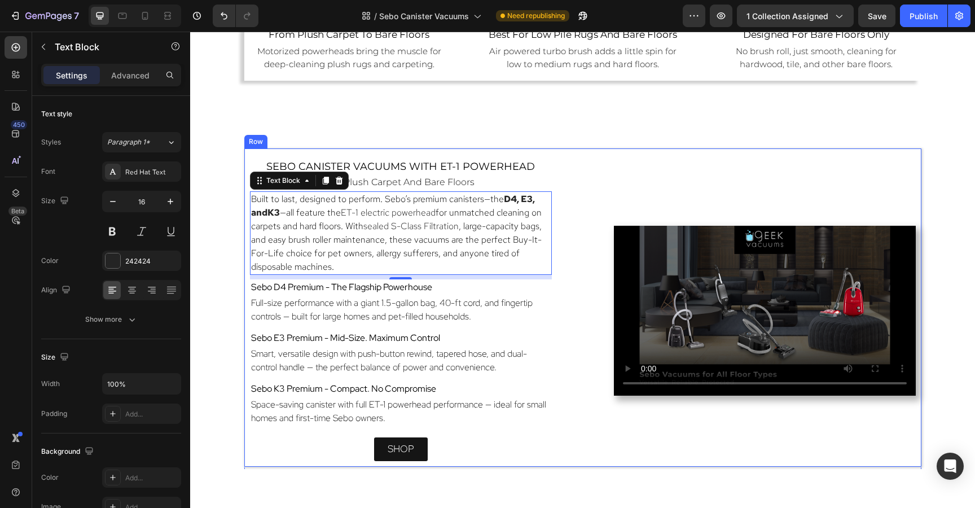
click at [584, 177] on div "sebo canister vacuums with ET-1 Powerhead Heading for plush carpet and bare flo…" at bounding box center [582, 307] width 677 height 318
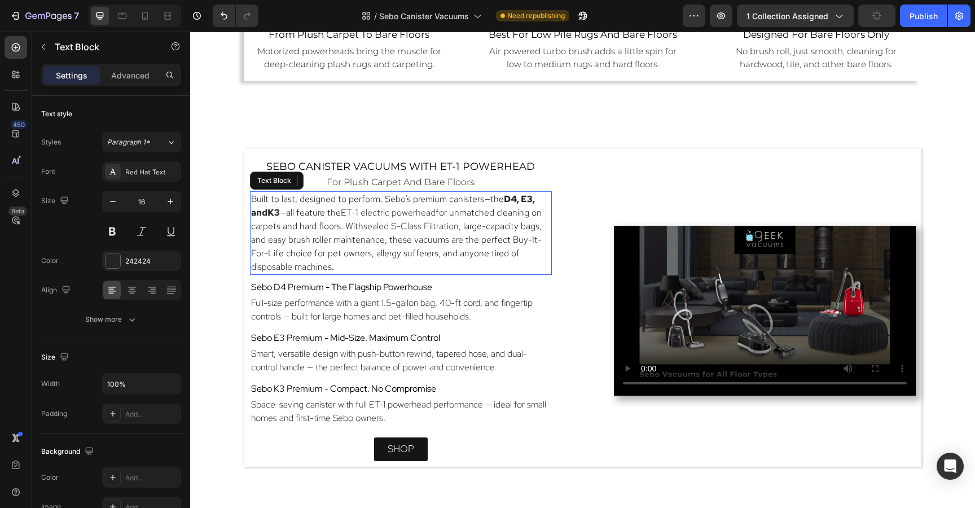
click at [393, 226] on p "Built to last, designed to perform. Sebo’s premium canisters—the D4, E3 , and K…" at bounding box center [400, 232] width 299 height 81
click at [389, 264] on p "Built to last, designed to perform. Sebo’s premium canisters—the D4, E3 , and K…" at bounding box center [400, 232] width 299 height 81
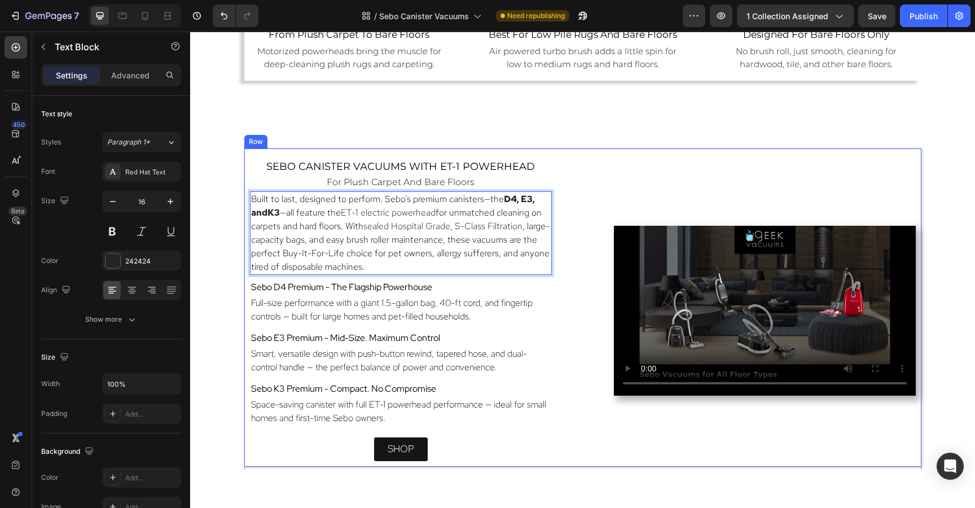
click at [594, 156] on div "sebo canister vacuums with ET-1 Powerhead Heading for plush carpet and bare flo…" at bounding box center [582, 307] width 677 height 318
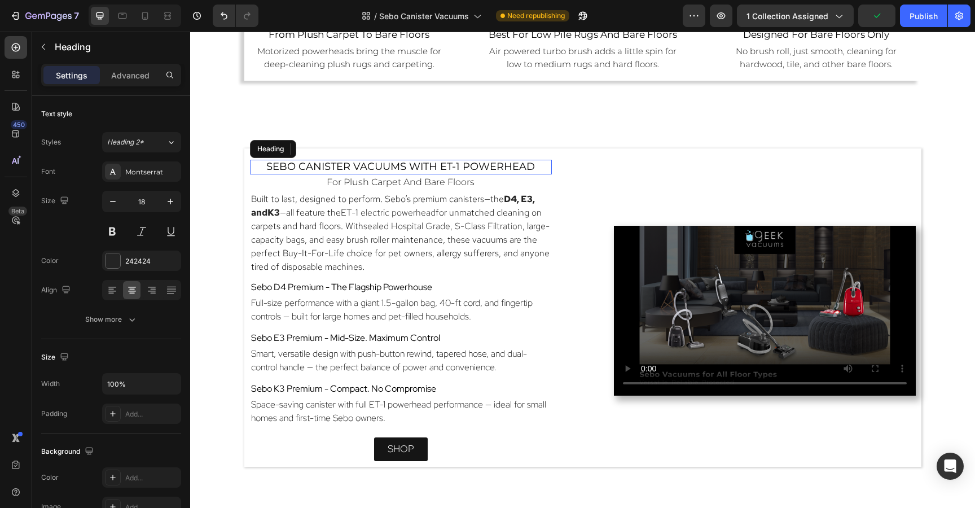
click at [285, 166] on span "sebo canister vacuums with ET-1 Powerhead" at bounding box center [400, 166] width 268 height 12
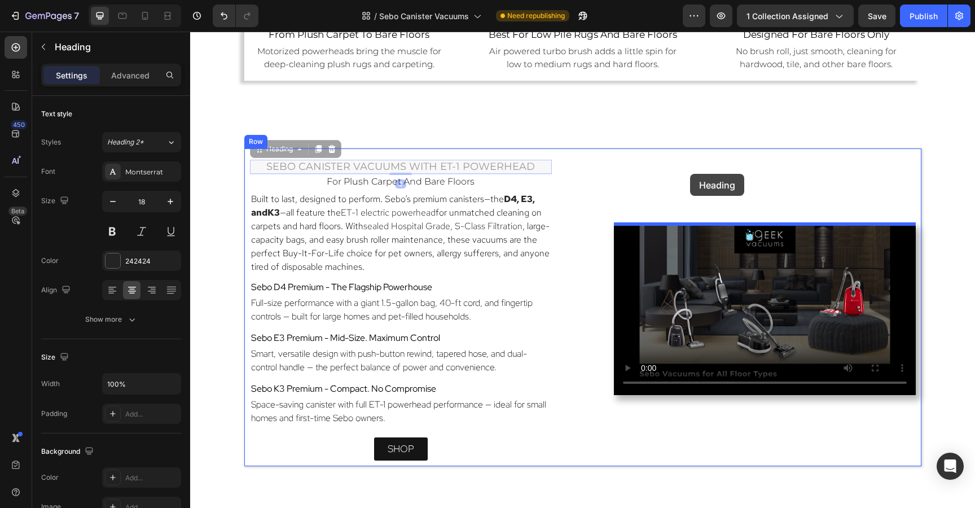
drag, startPoint x: 257, startPoint y: 147, endPoint x: 690, endPoint y: 174, distance: 434.0
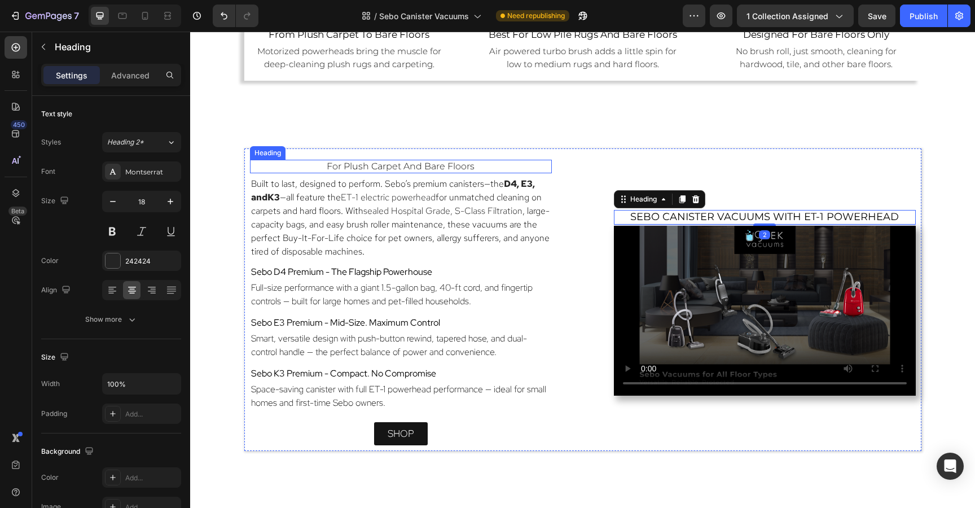
click at [369, 164] on span "for plush carpet and bare floors" at bounding box center [401, 166] width 148 height 11
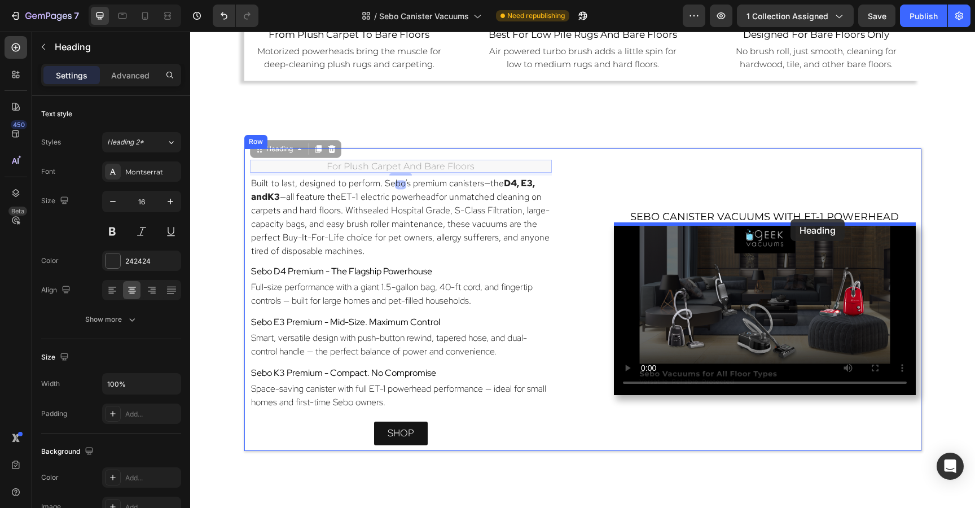
drag, startPoint x: 257, startPoint y: 149, endPoint x: 790, endPoint y: 219, distance: 537.4
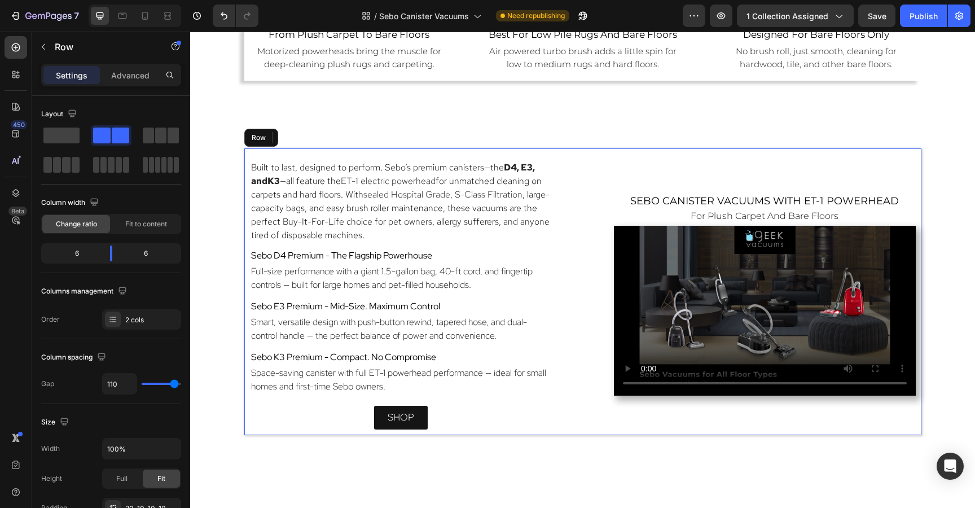
click at [784, 162] on div "sebo canister vacuums with ET-1 Powerhead Heading for plush carpet and bare flo…" at bounding box center [765, 295] width 302 height 270
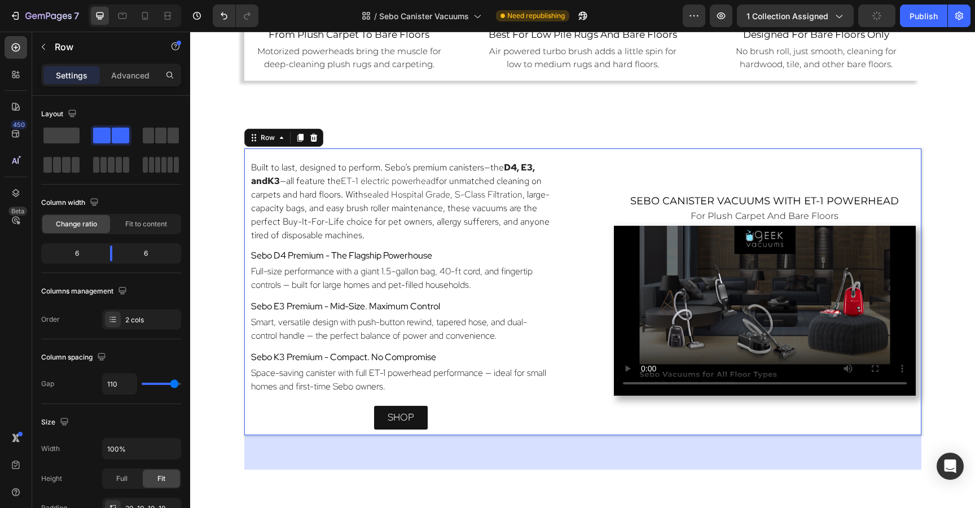
click at [608, 151] on div "Built to last, designed to perform. Sebo’s premium canisters—the D4, E3 , and K…" at bounding box center [582, 291] width 677 height 286
click at [766, 197] on span "sebo canister vacuums with ET-1 Powerhead" at bounding box center [764, 201] width 268 height 12
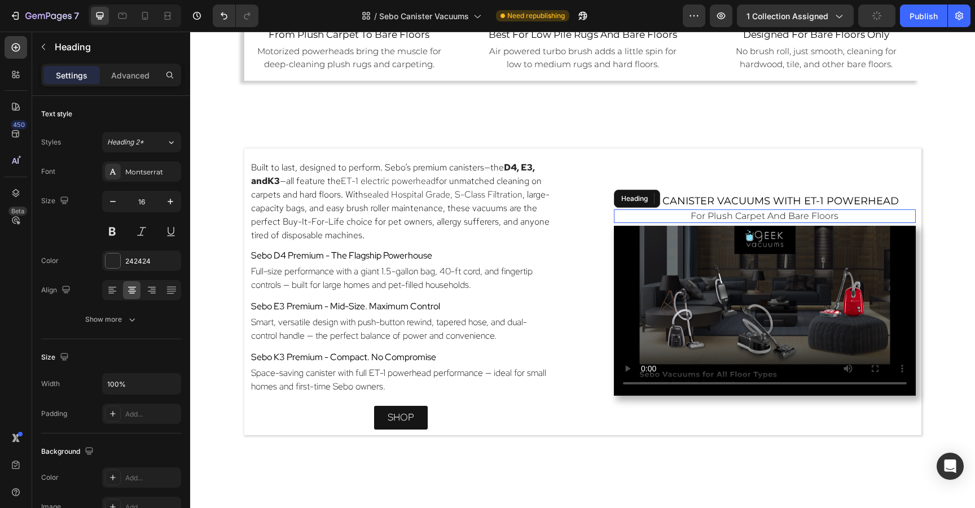
click at [779, 219] on span "for plush carpet and bare floors" at bounding box center [764, 215] width 148 height 11
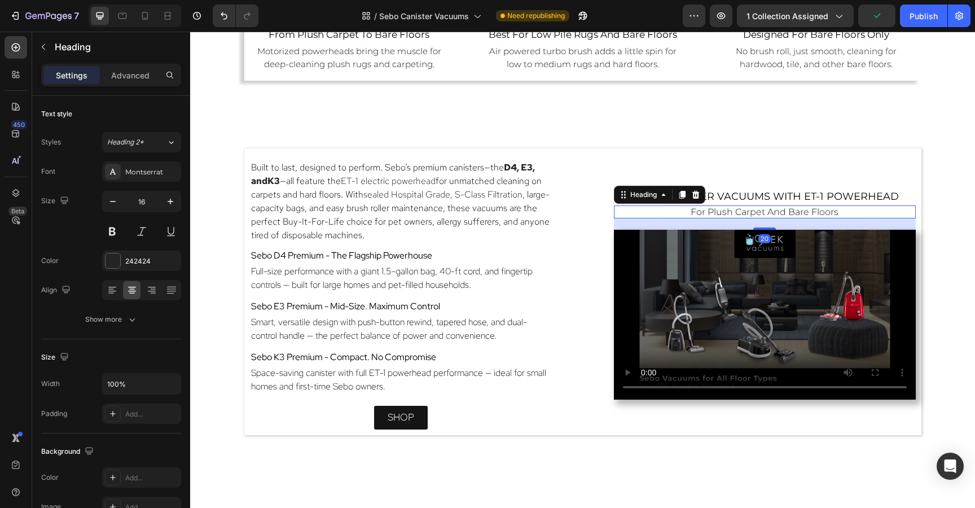
drag, startPoint x: 769, startPoint y: 222, endPoint x: 769, endPoint y: 231, distance: 8.5
click at [769, 231] on div "sebo canister vacuums with ET-1 Powerhead Heading for plush carpet and bare flo…" at bounding box center [765, 295] width 302 height 270
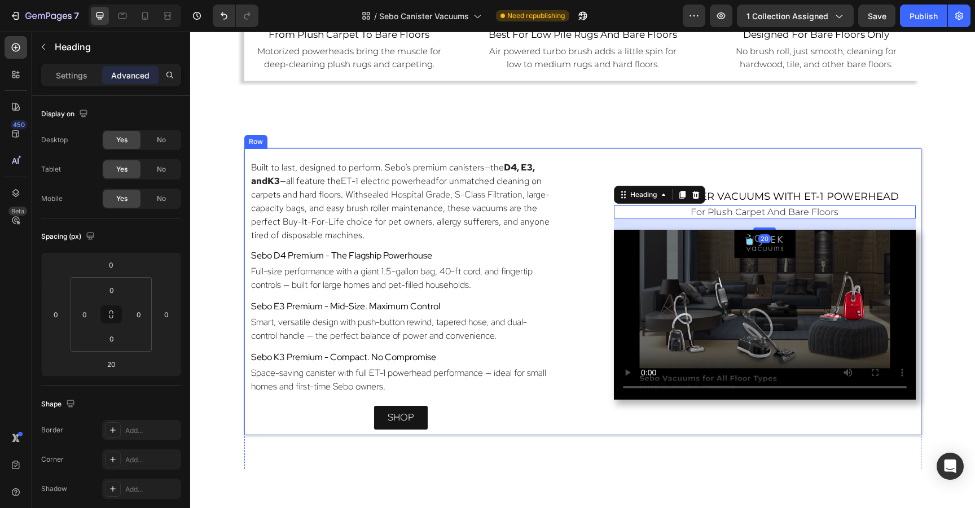
click at [784, 173] on div "sebo canister vacuums with ET-1 Powerhead Heading for plush carpet and bare flo…" at bounding box center [765, 295] width 302 height 270
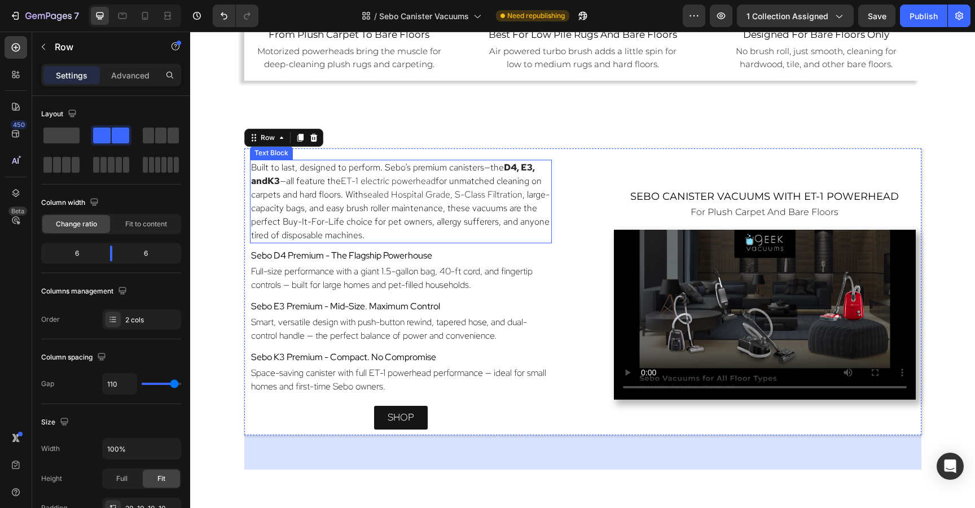
click at [492, 182] on span "for unmatched cleaning on carpets and hard floors. With" at bounding box center [396, 187] width 290 height 25
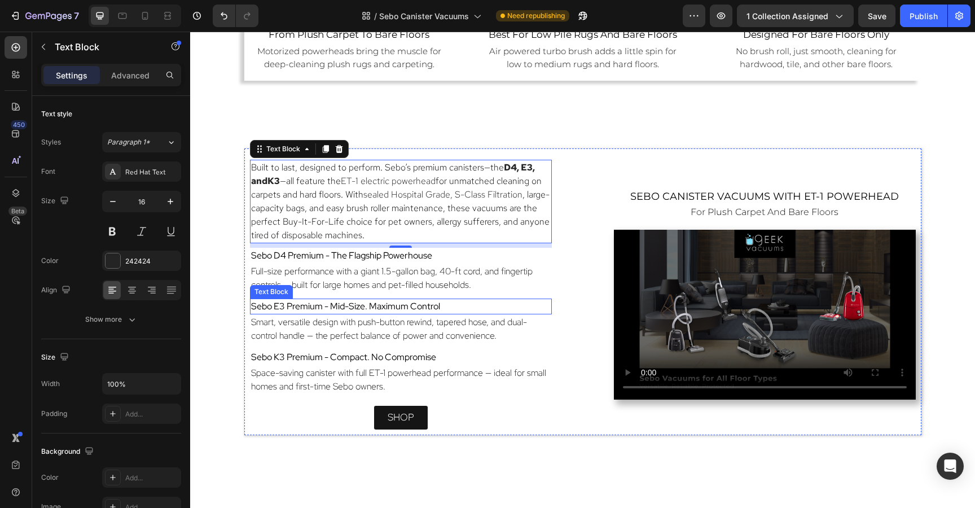
click at [496, 298] on div "Sebo E3 Premium - Mid-Size. Maximum Control" at bounding box center [401, 306] width 302 height 16
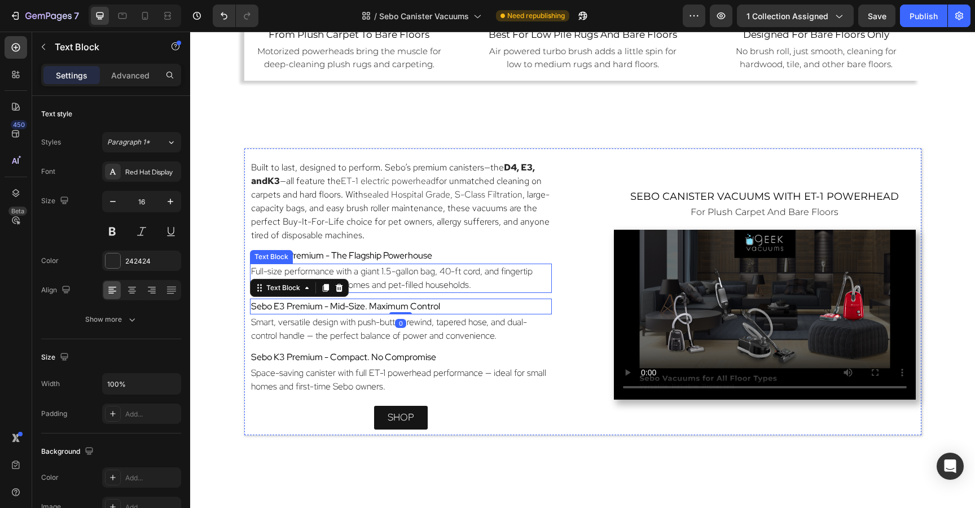
click at [491, 277] on p "Full-size performance with a giant 1.5-gallon bag, 40-ft cord, and fingertip co…" at bounding box center [400, 277] width 299 height 27
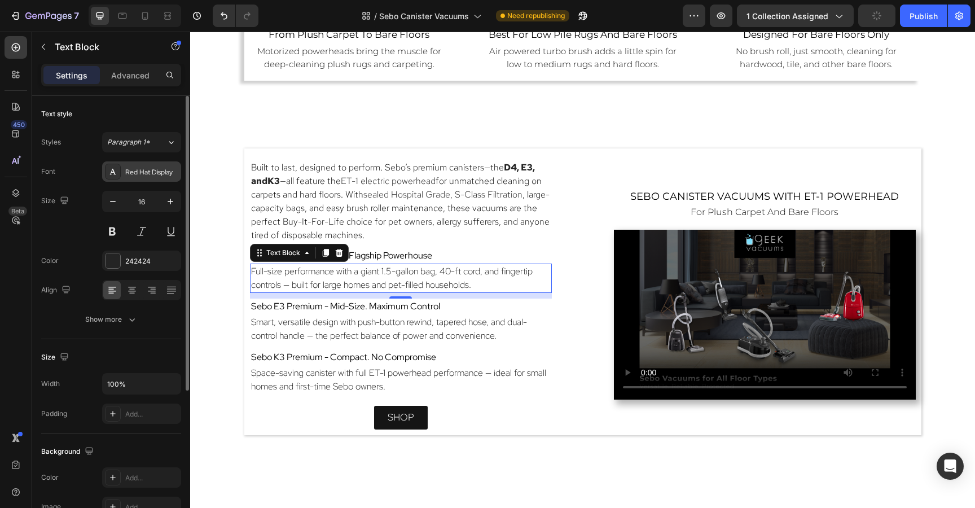
click at [139, 171] on div "Red Hat Display" at bounding box center [151, 172] width 53 height 10
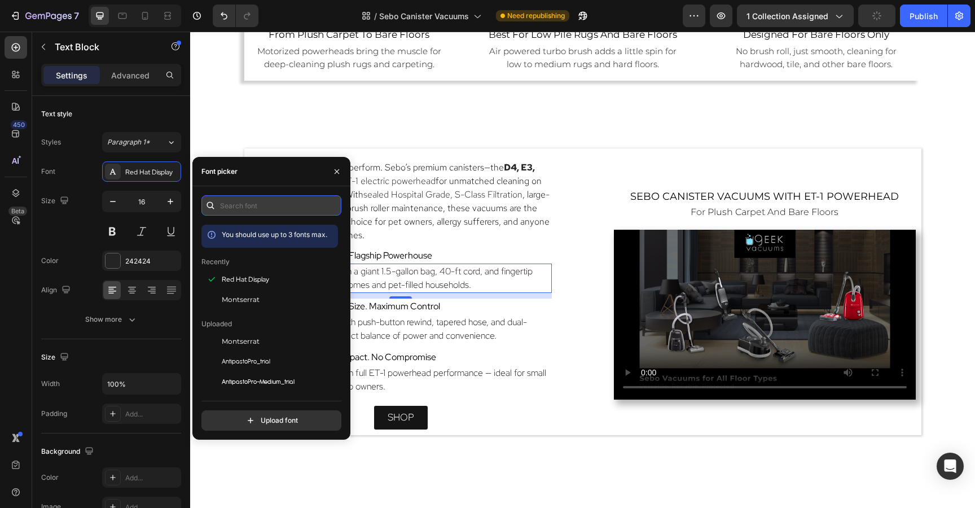
click at [234, 205] on input "text" at bounding box center [271, 205] width 140 height 20
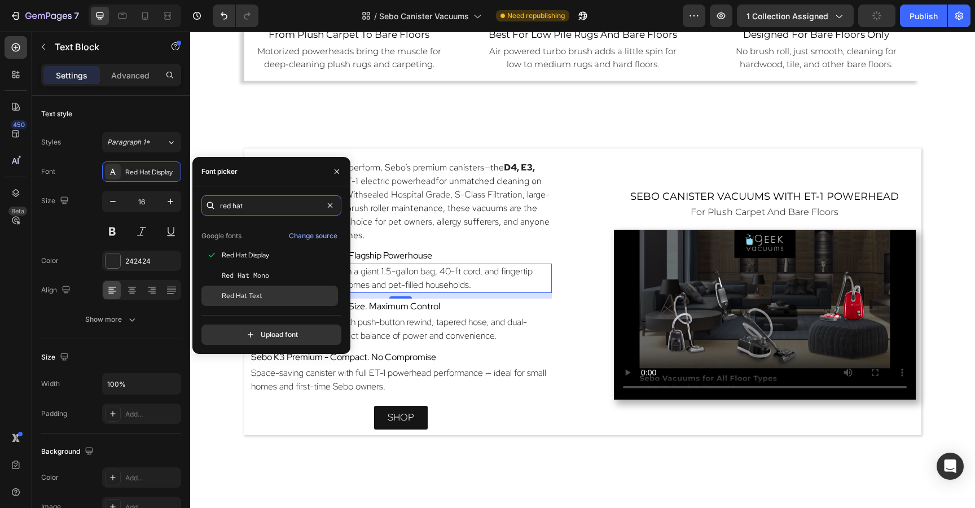
scroll to position [28, 0]
type input "red hat"
click at [240, 294] on span "Red Hat Text" at bounding box center [242, 295] width 41 height 10
click at [455, 331] on span "Smart, versatile design with push-button rewind, tapered hose, and dual-control…" at bounding box center [389, 328] width 276 height 25
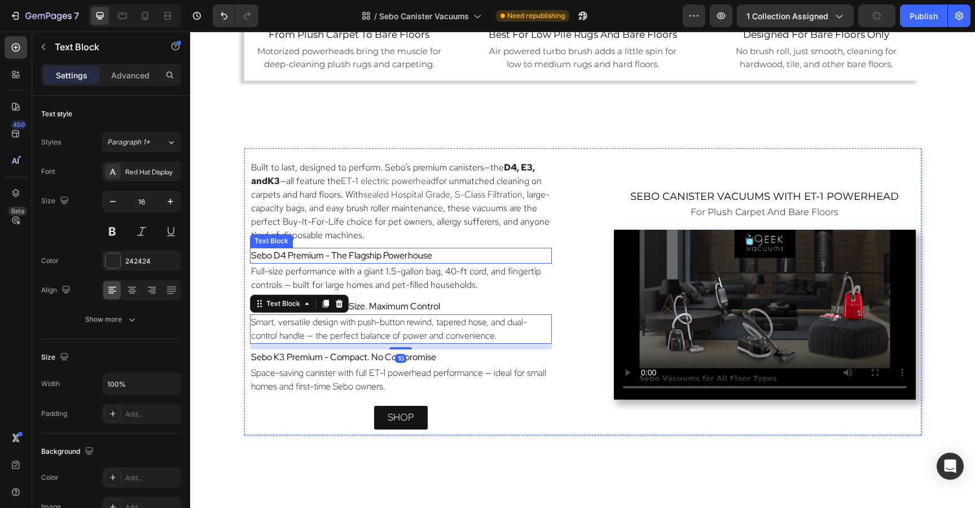
click at [423, 257] on span "Sebo D4 Premium - The Flagship Powerhouse" at bounding box center [341, 255] width 181 height 12
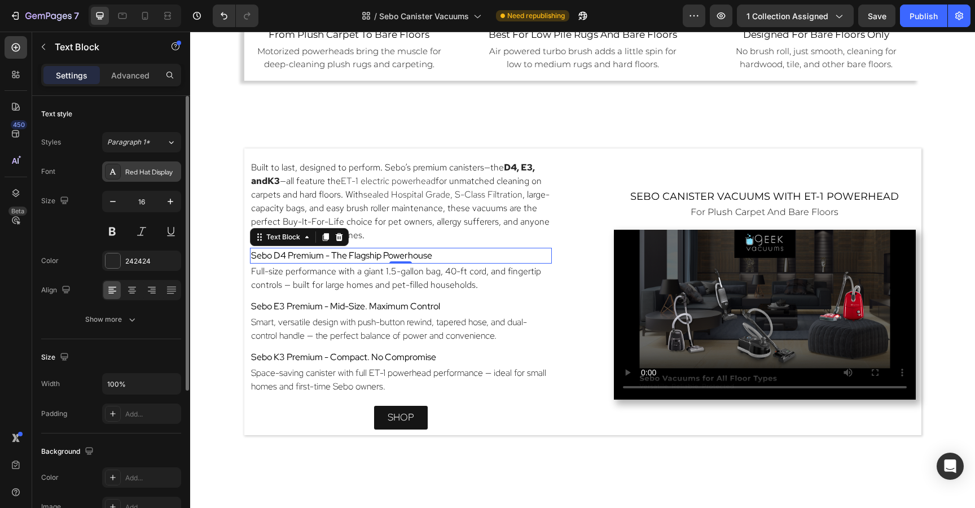
click at [143, 173] on div "Red Hat Display" at bounding box center [151, 172] width 53 height 10
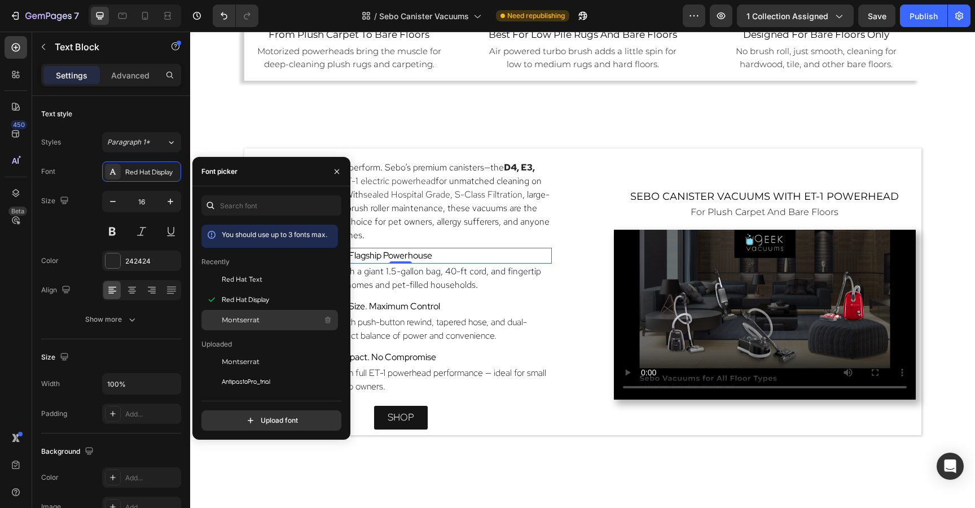
click at [232, 315] on span "Montserrat" at bounding box center [241, 320] width 38 height 10
click at [438, 305] on span "Sebo E3 Premium - Mid-Size. Maximum Control" at bounding box center [345, 306] width 189 height 12
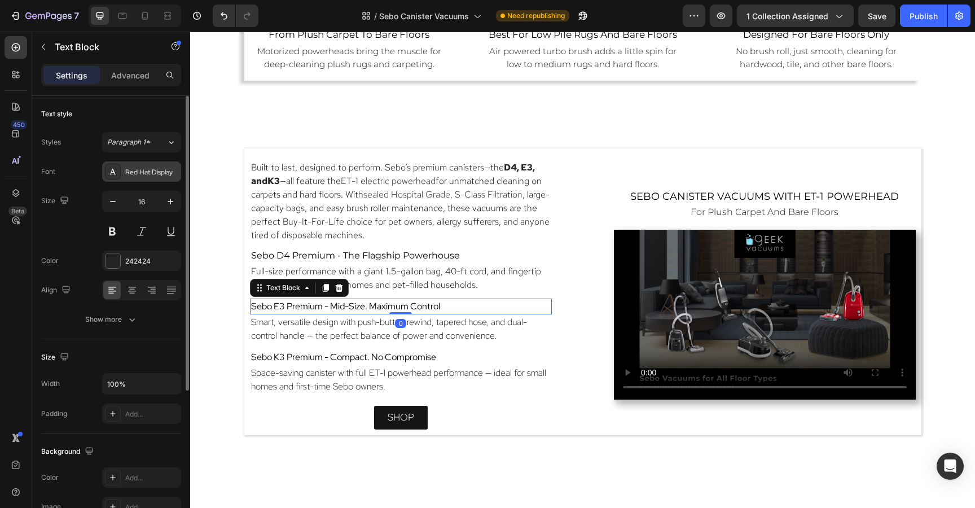
click at [138, 170] on div "Red Hat Display" at bounding box center [151, 172] width 53 height 10
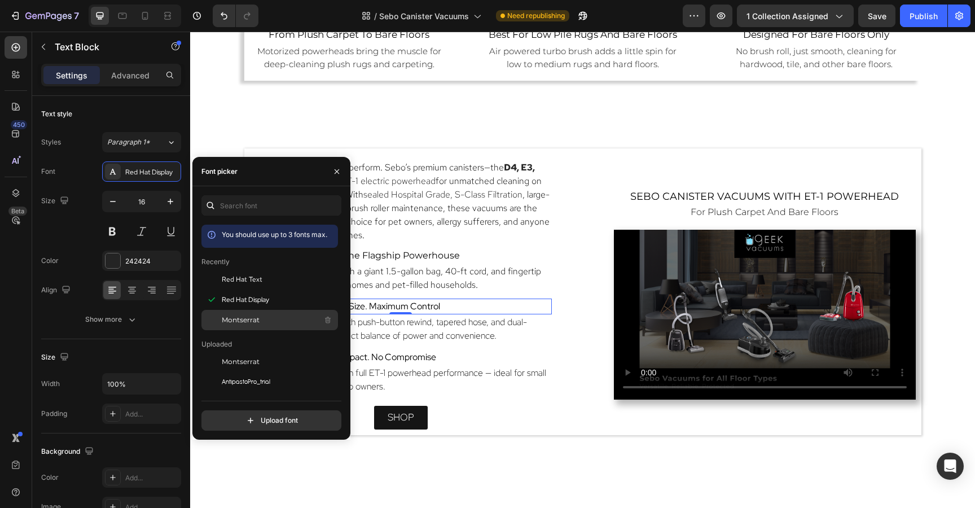
click at [235, 319] on span "Montserrat" at bounding box center [241, 320] width 38 height 10
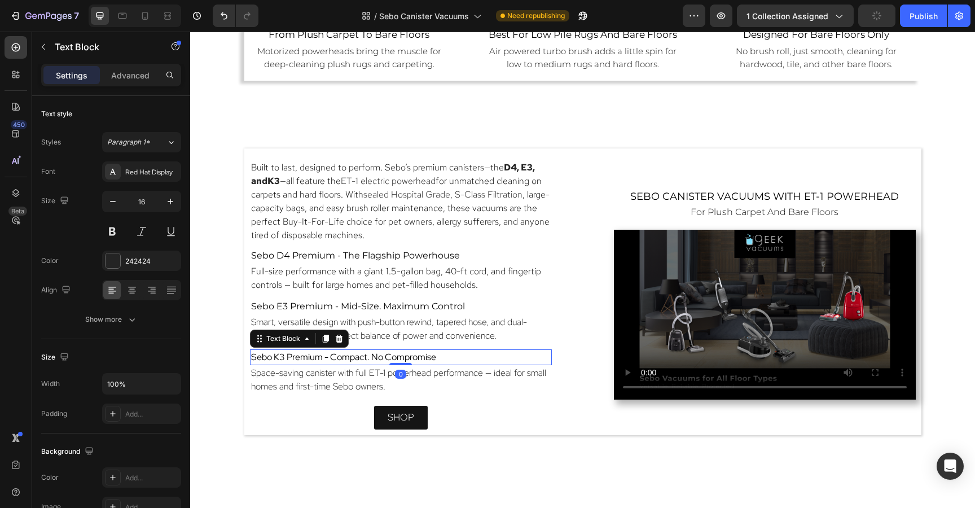
click at [406, 351] on span "Sebo K3 Premium - Compact. No Compromise" at bounding box center [343, 357] width 185 height 12
click at [153, 161] on div "Red Hat Display" at bounding box center [141, 171] width 79 height 20
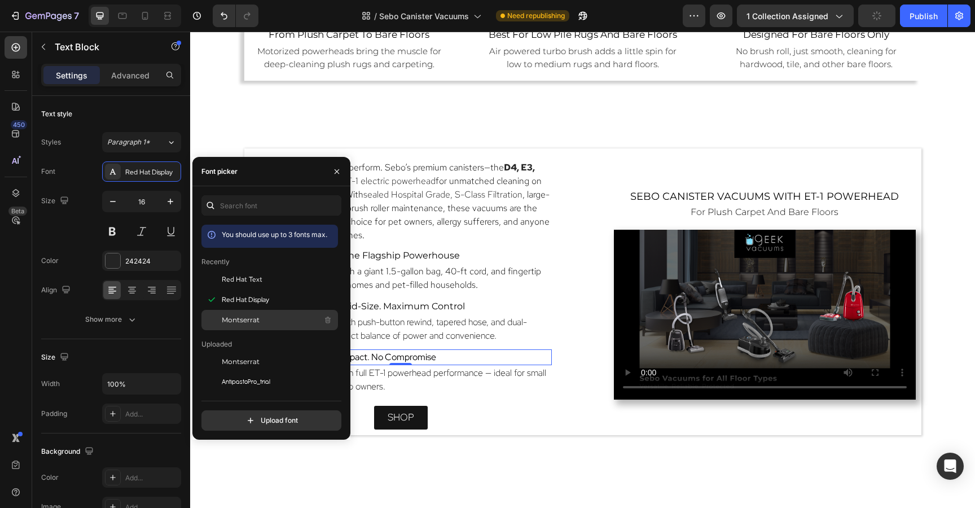
click at [249, 316] on span "Montserrat" at bounding box center [241, 320] width 38 height 10
click at [460, 279] on span "Full-size performance with a giant 1.5-gallon bag, 40-ft cord, and fingertip co…" at bounding box center [396, 277] width 290 height 25
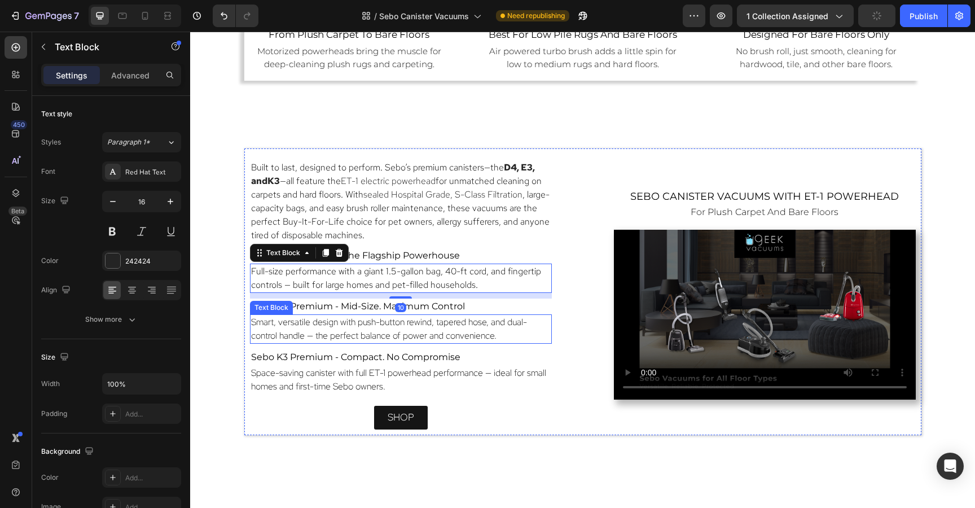
click at [477, 335] on span "Smart, versatile design with push-button rewind, tapered hose, and dual-control…" at bounding box center [389, 328] width 276 height 25
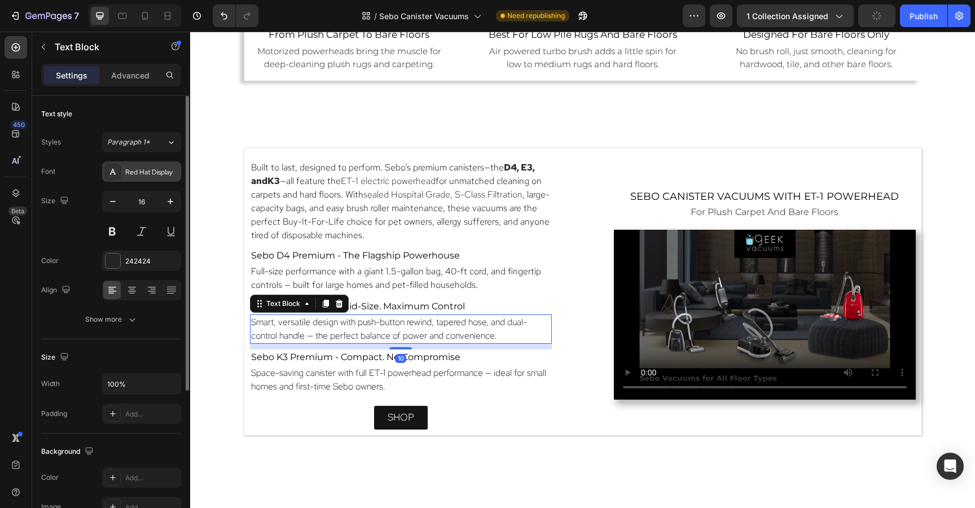
click at [136, 168] on div "Red Hat Display" at bounding box center [151, 172] width 53 height 10
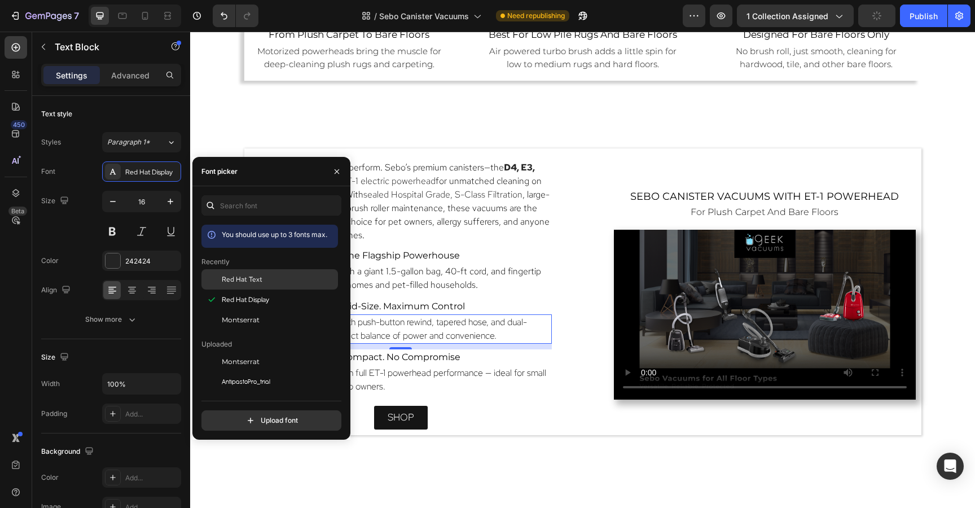
click at [227, 280] on span "Red Hat Text" at bounding box center [242, 279] width 41 height 10
click at [456, 378] on p "Space-saving canister with full ET-1 powerhead performance — ideal for small ho…" at bounding box center [400, 379] width 299 height 27
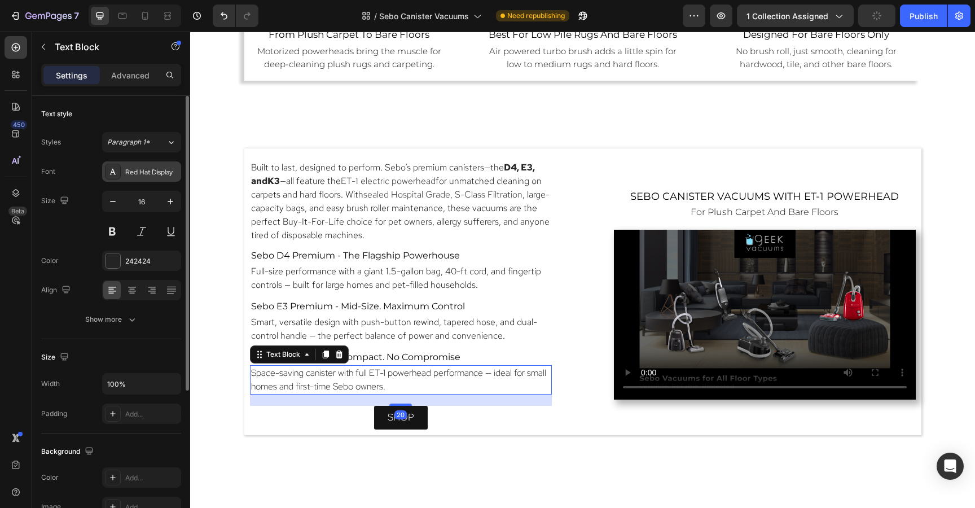
click at [148, 172] on div "Red Hat Display" at bounding box center [151, 172] width 53 height 10
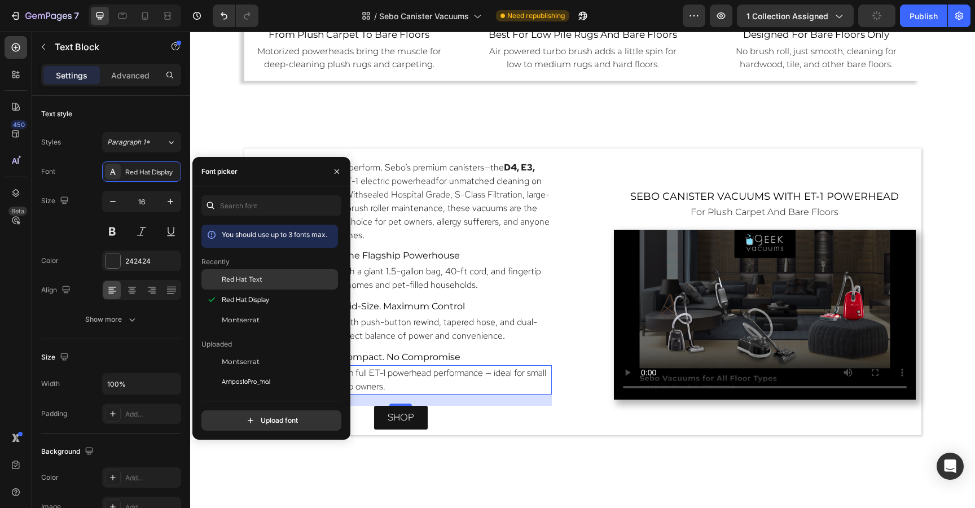
click at [228, 276] on span "Red Hat Text" at bounding box center [242, 279] width 41 height 10
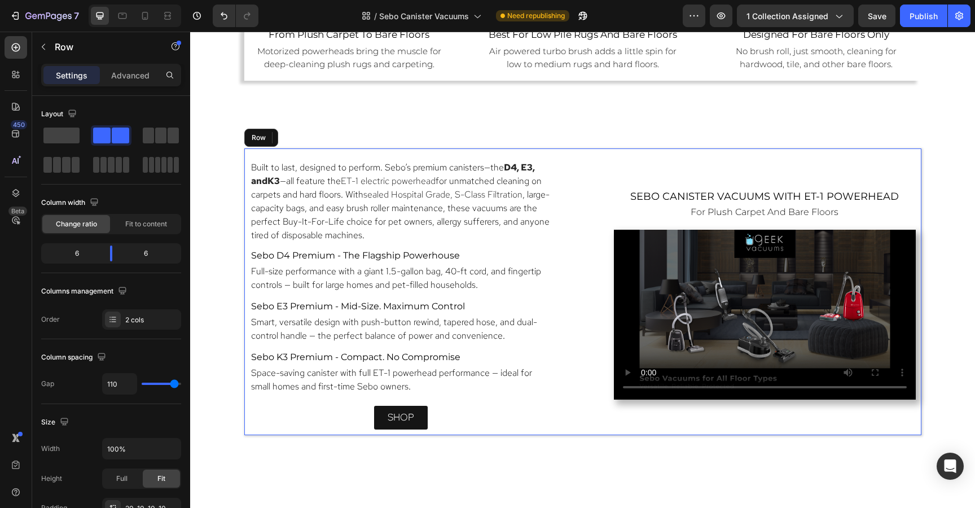
click at [579, 197] on div "Built to last, designed to perform. Sebo’s premium canisters—the D4, E3 , and K…" at bounding box center [582, 291] width 677 height 286
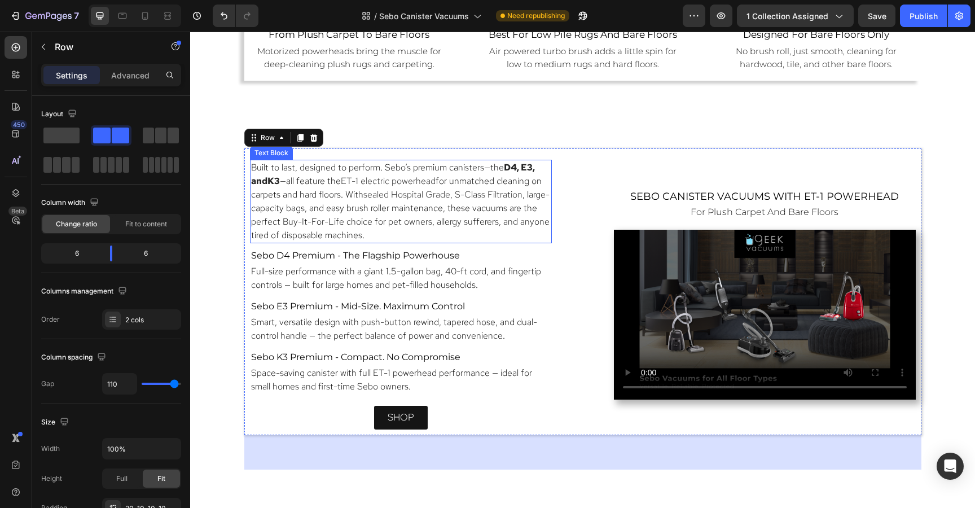
click at [465, 197] on p "Built to last, designed to perform. Sebo’s premium canisters—the D4, E3 , and K…" at bounding box center [400, 201] width 299 height 81
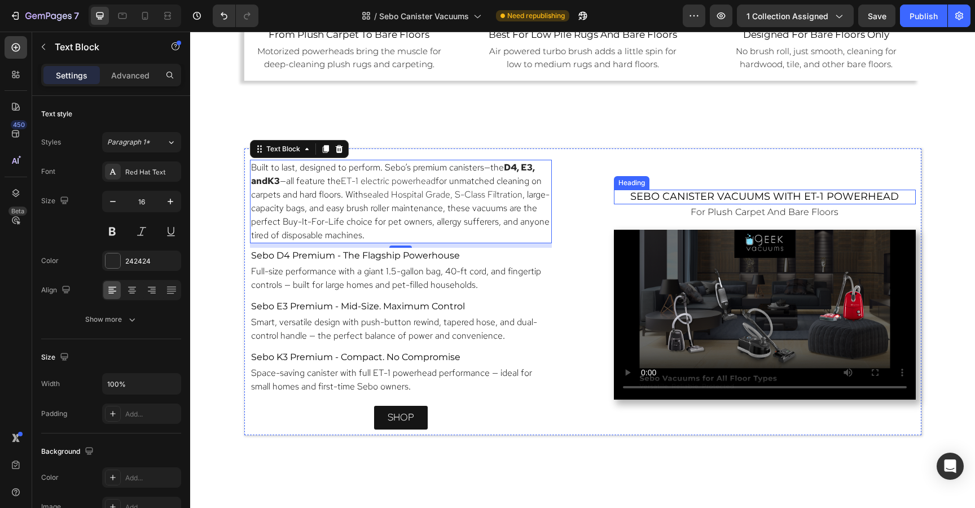
click at [697, 197] on span "sebo canister vacuums with ET-1 Powerhead" at bounding box center [764, 196] width 268 height 12
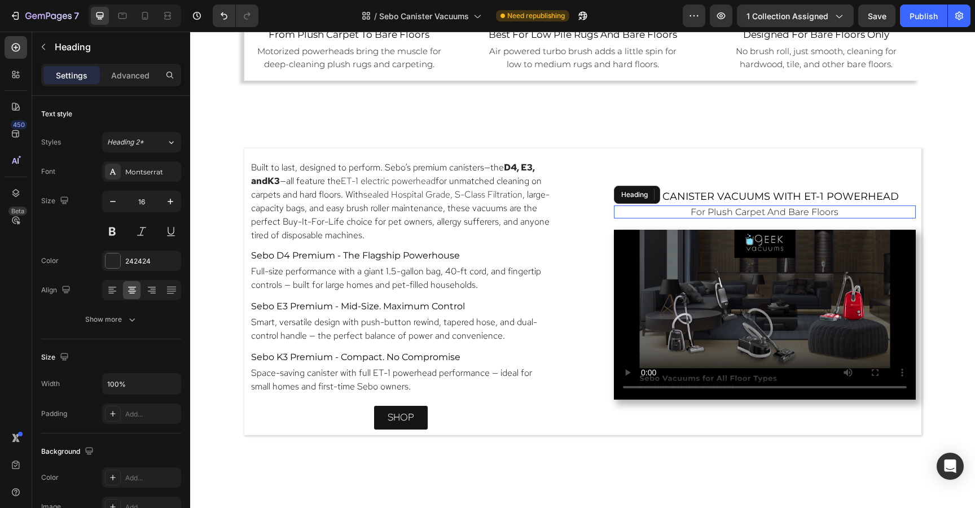
click at [717, 211] on span "for plush carpet and bare floors" at bounding box center [764, 211] width 148 height 11
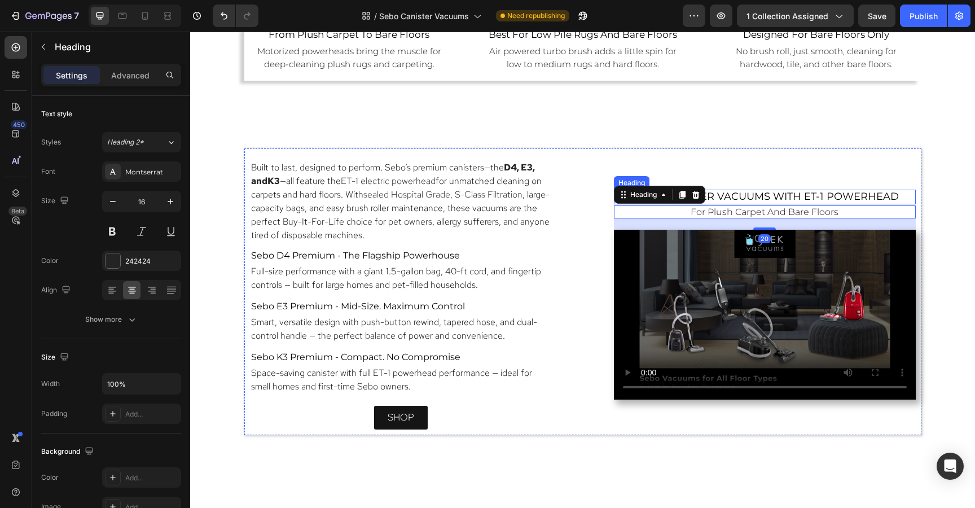
click at [742, 196] on span "sebo canister vacuums with ET-1 Powerhead" at bounding box center [764, 196] width 268 height 12
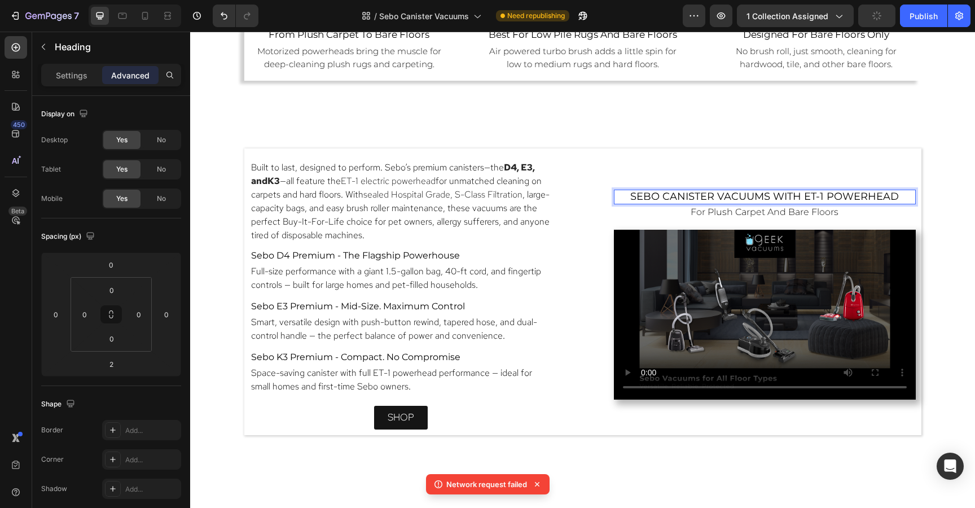
click at [742, 196] on span "sebo canister vacuums with ET-1 Powerhead" at bounding box center [764, 196] width 268 height 12
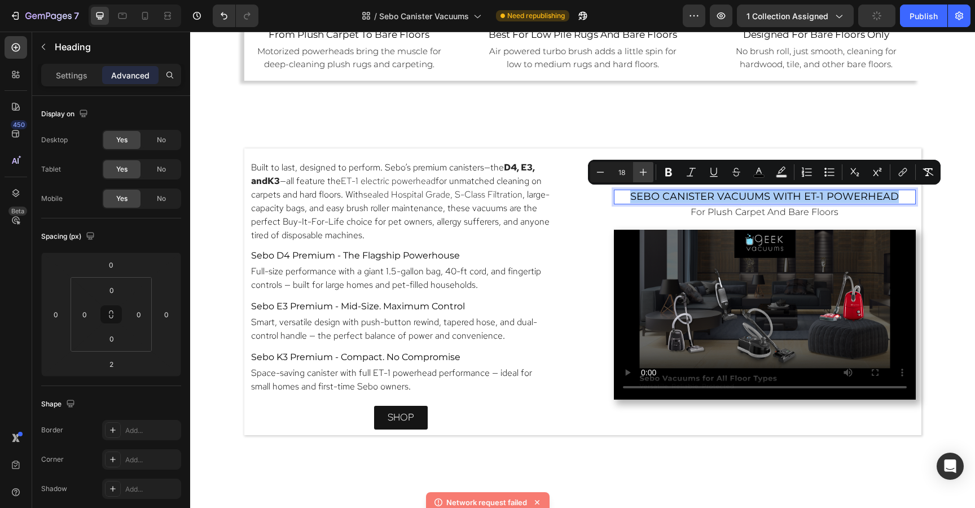
click at [646, 170] on icon "Editor contextual toolbar" at bounding box center [642, 171] width 11 height 11
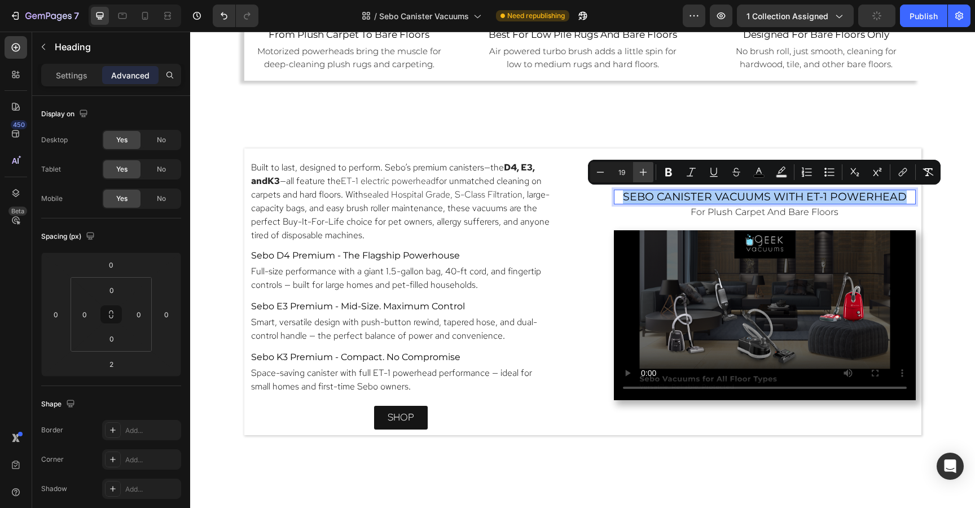
click at [646, 170] on icon "Editor contextual toolbar" at bounding box center [642, 171] width 11 height 11
type input "20"
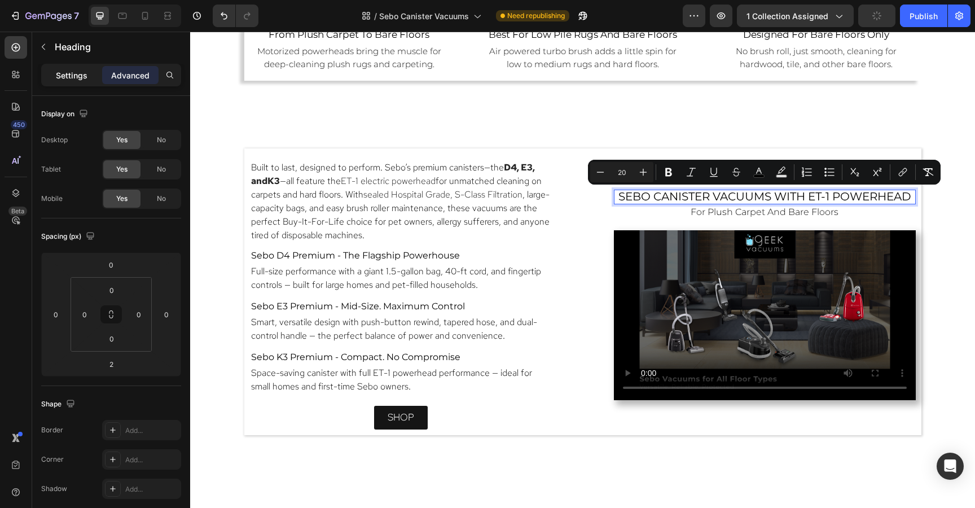
click at [52, 73] on div "Settings" at bounding box center [71, 75] width 56 height 18
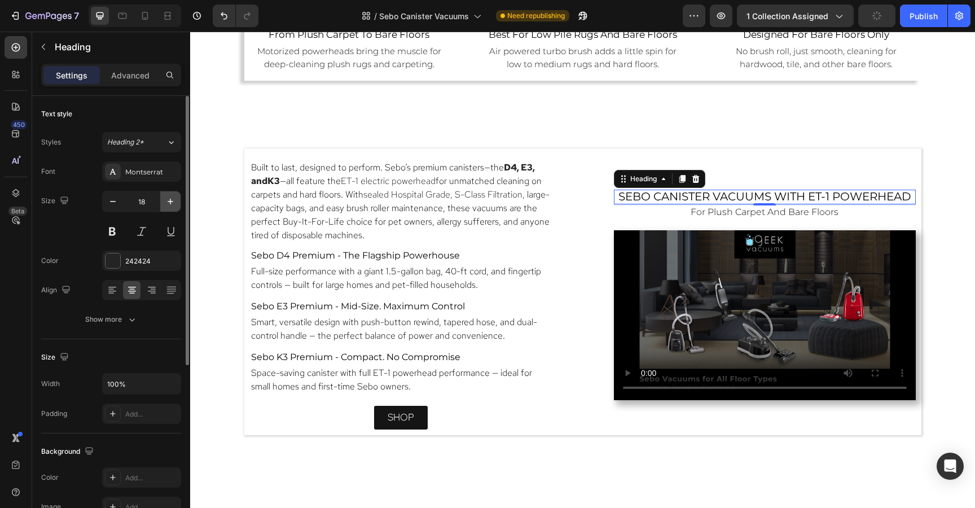
click at [168, 203] on icon "button" at bounding box center [170, 201] width 11 height 11
type input "20"
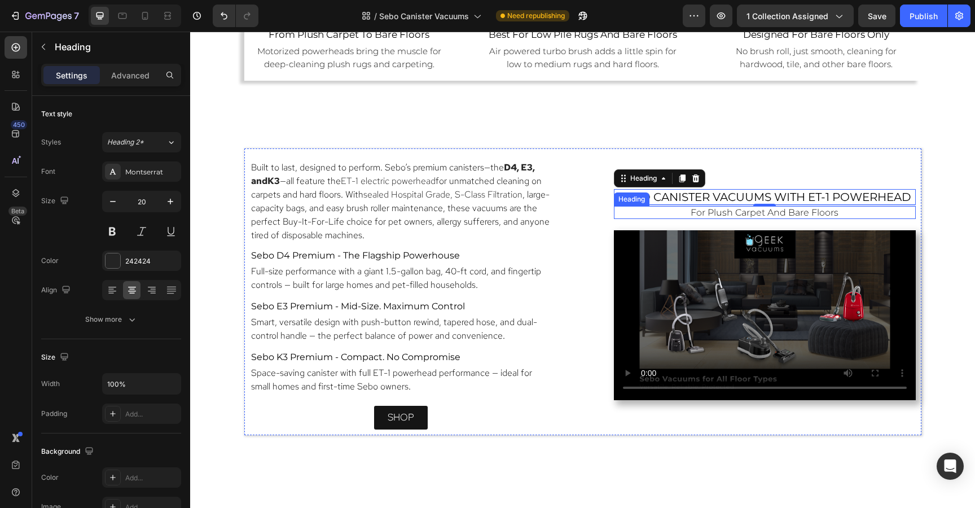
click at [700, 213] on span "for plush carpet and bare floors" at bounding box center [764, 212] width 148 height 11
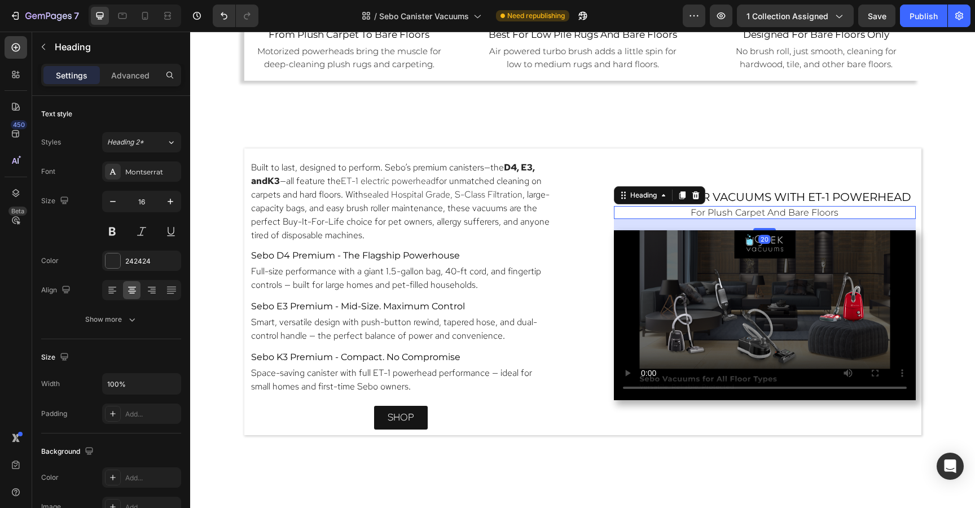
click at [700, 213] on span "for plush carpet and bare floors" at bounding box center [764, 212] width 148 height 11
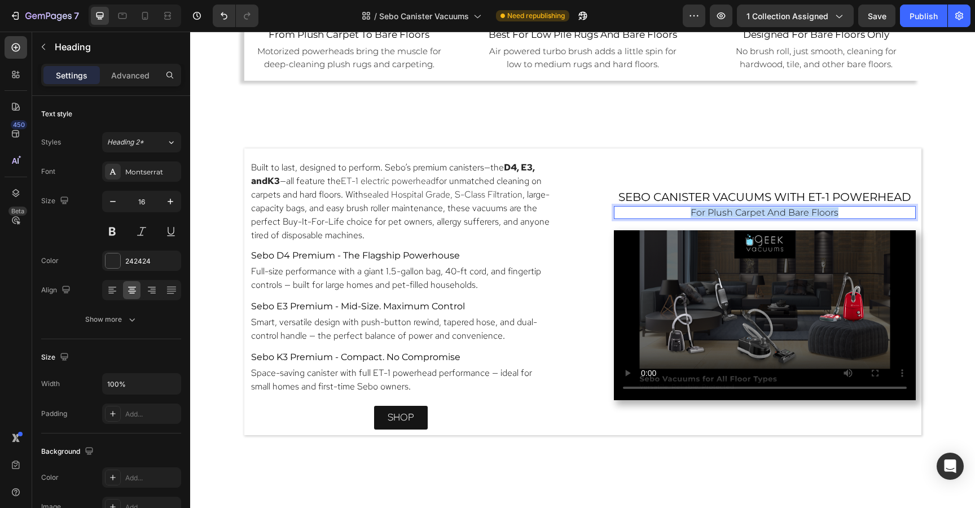
click at [700, 213] on span "for plush carpet and bare floors" at bounding box center [764, 212] width 148 height 11
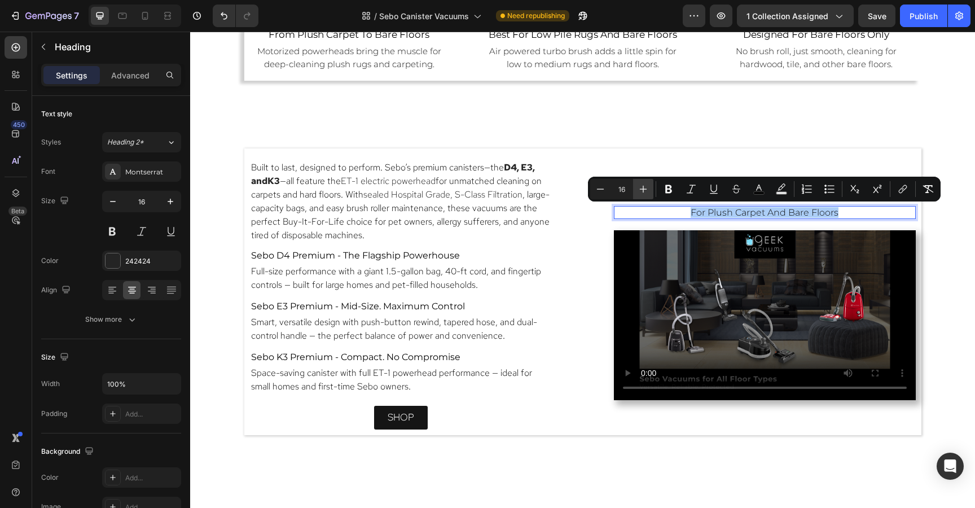
click at [641, 187] on icon "Editor contextual toolbar" at bounding box center [642, 188] width 11 height 11
type input "18"
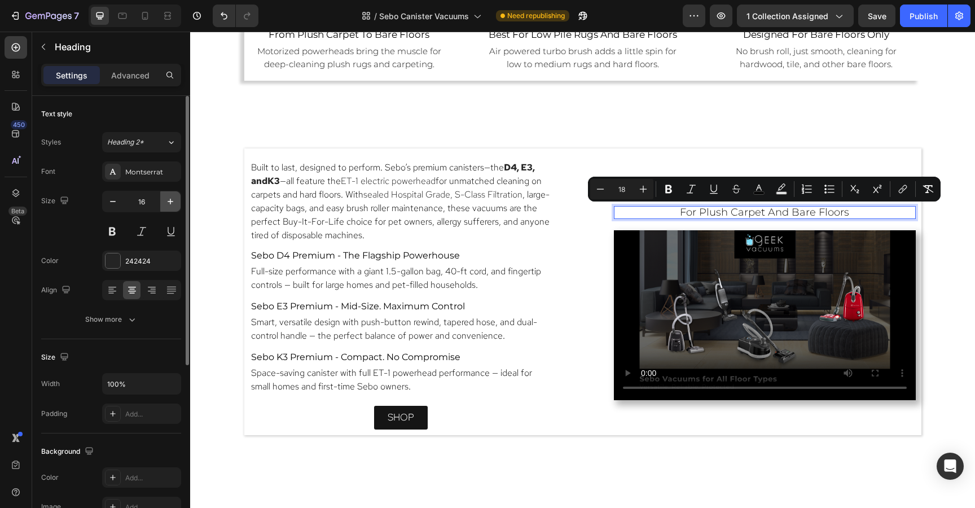
click at [167, 201] on icon "button" at bounding box center [170, 201] width 11 height 11
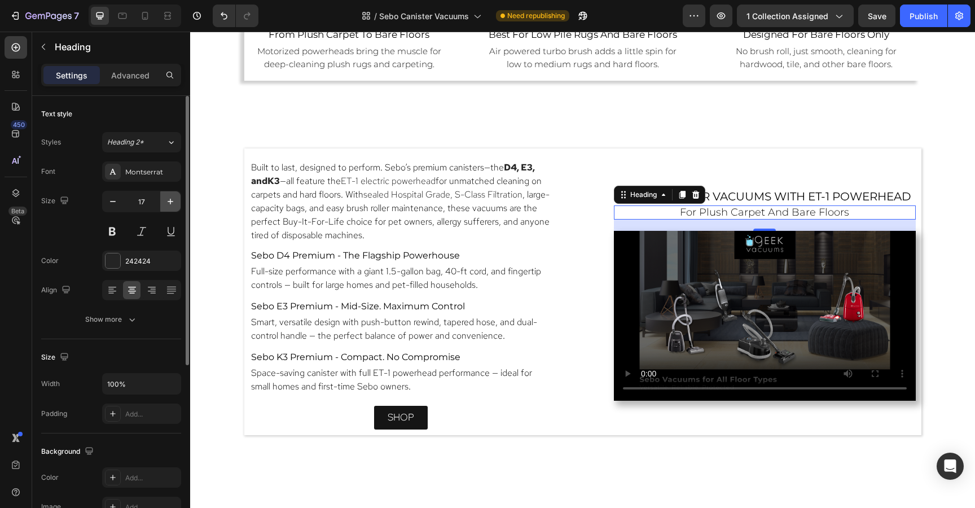
click at [167, 201] on icon "button" at bounding box center [170, 202] width 6 height 6
type input "18"
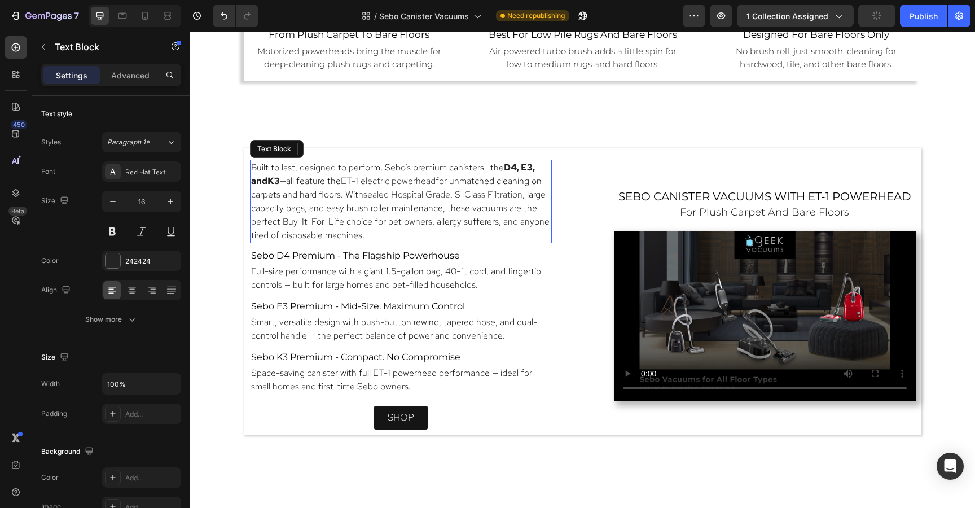
click at [509, 190] on p "Built to last, designed to perform. Sebo’s premium canisters—the D4, E3 , and K…" at bounding box center [400, 201] width 299 height 81
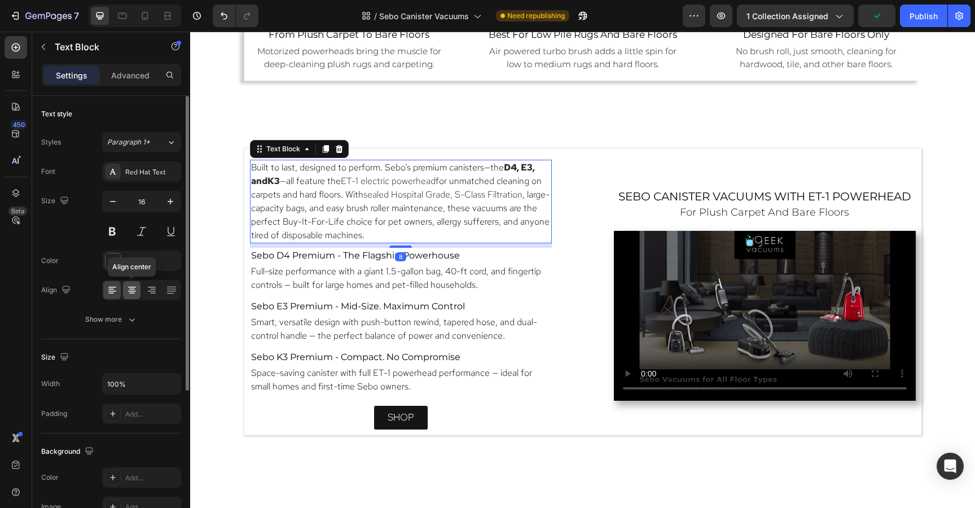
click at [133, 293] on icon at bounding box center [132, 293] width 6 height 1
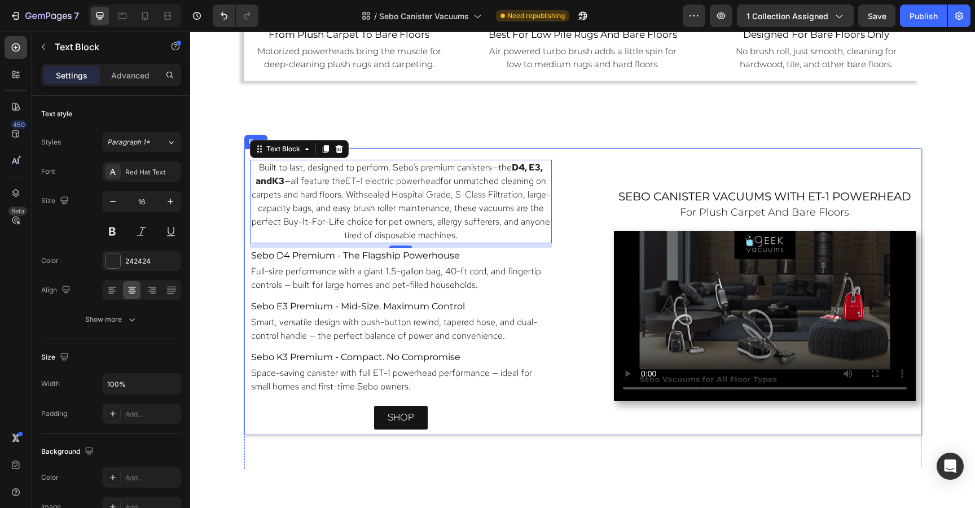
click at [614, 155] on div "Built to last, designed to perform. Sebo’s premium canisters—the D4, E3 , and K…" at bounding box center [582, 291] width 677 height 286
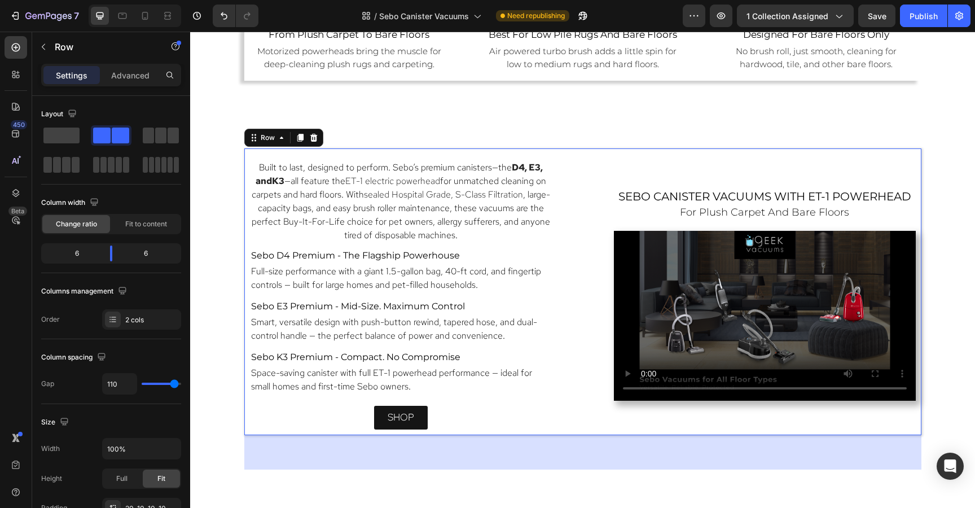
click at [559, 152] on div "Built to last, designed to perform. Sebo’s premium canisters—the D4, E3 , and K…" at bounding box center [582, 291] width 677 height 286
type input "108"
type input "106"
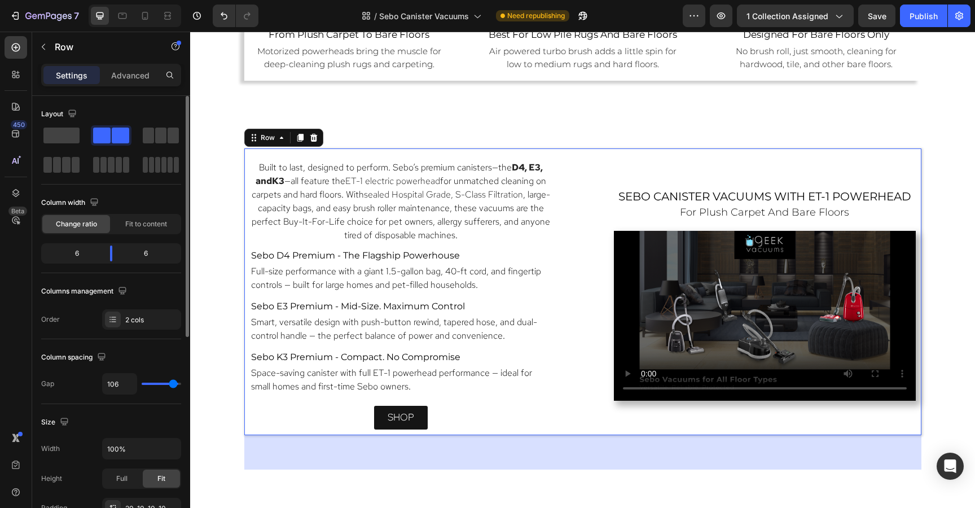
type input "103"
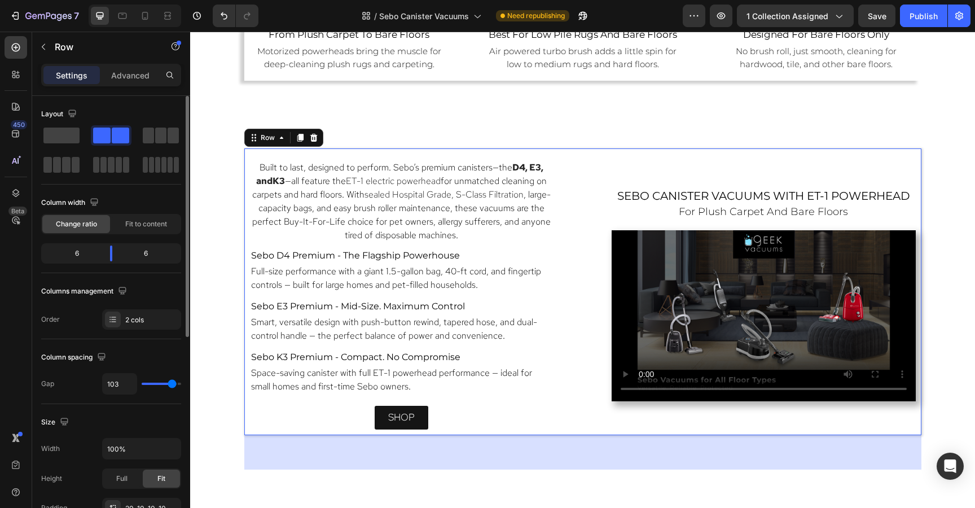
type input "101"
type input "99"
type input "97"
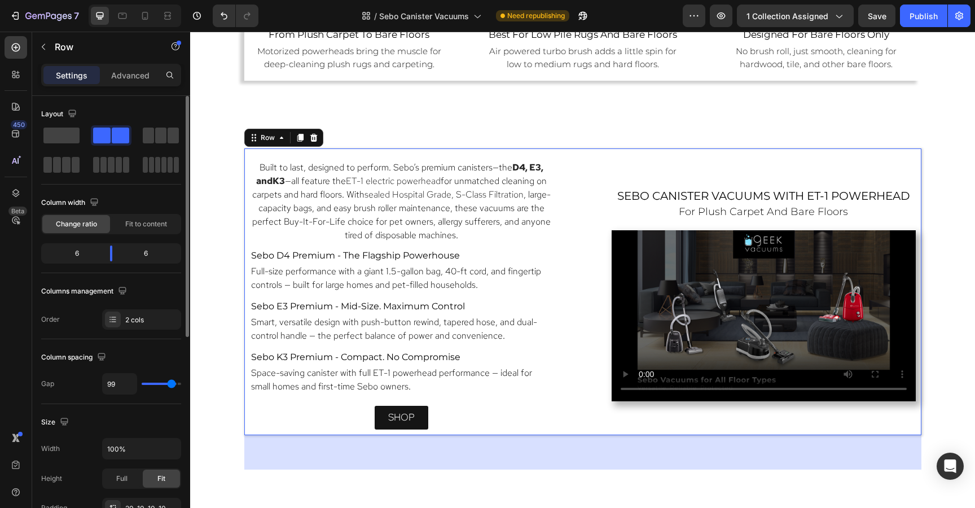
type input "97"
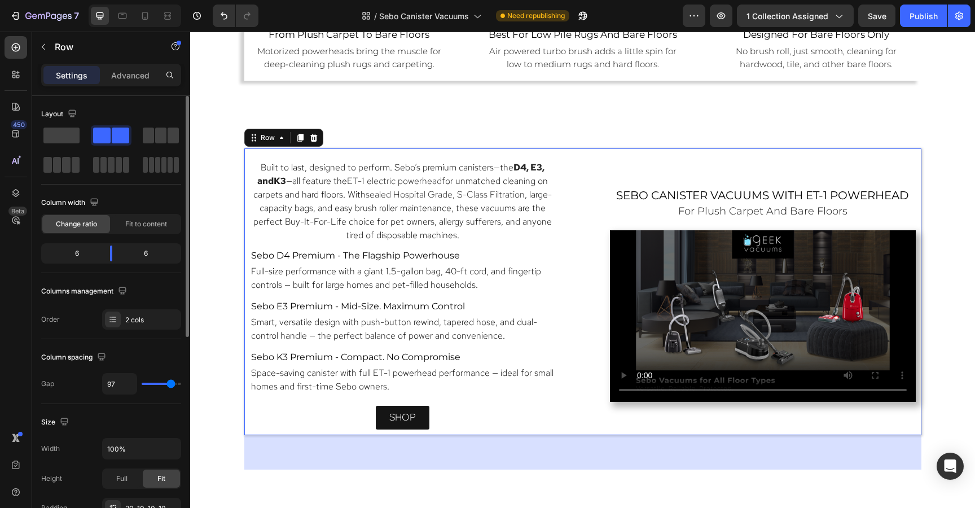
type input "95"
type input "93"
type input "91"
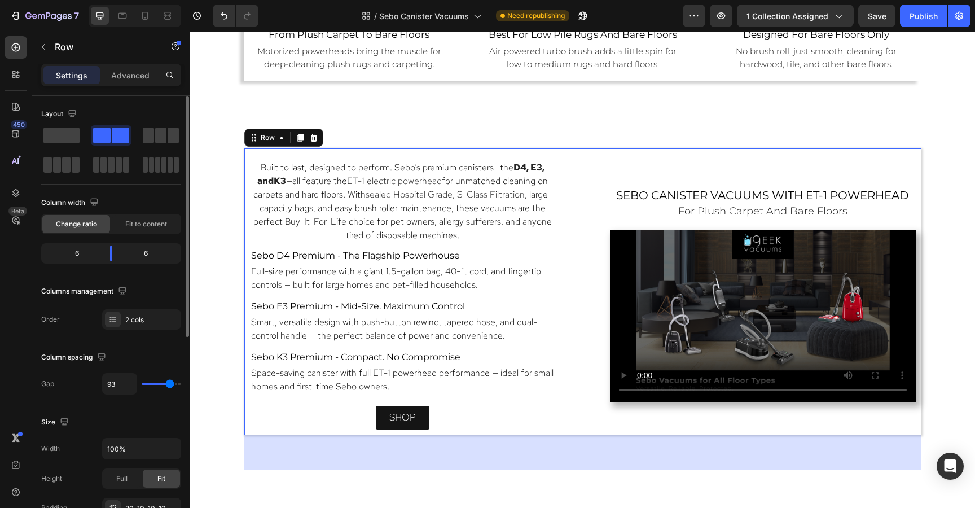
type input "91"
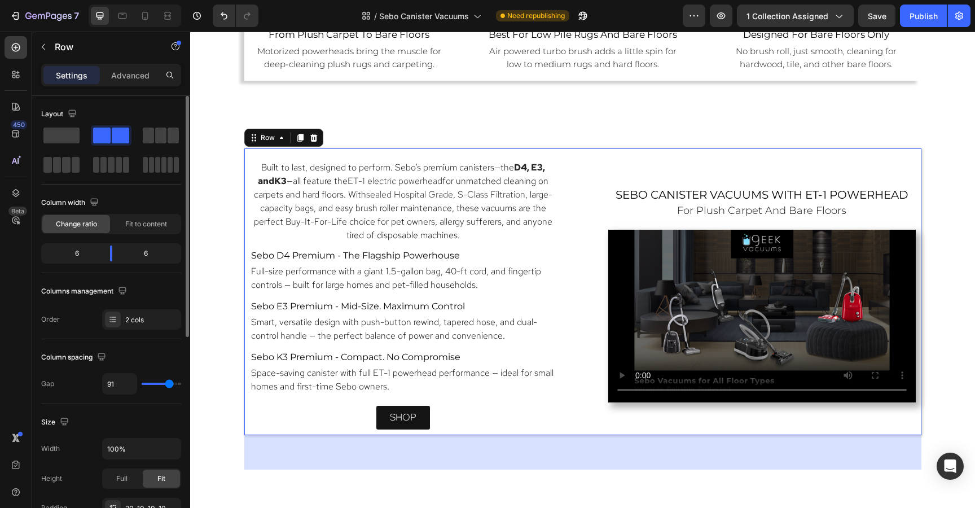
type input "89"
type input "87"
type input "85"
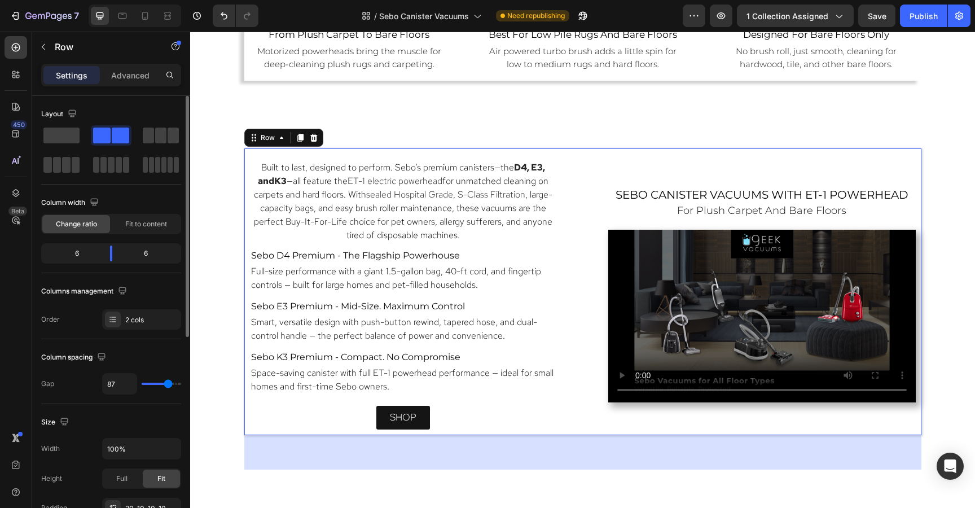
type input "85"
type input "83"
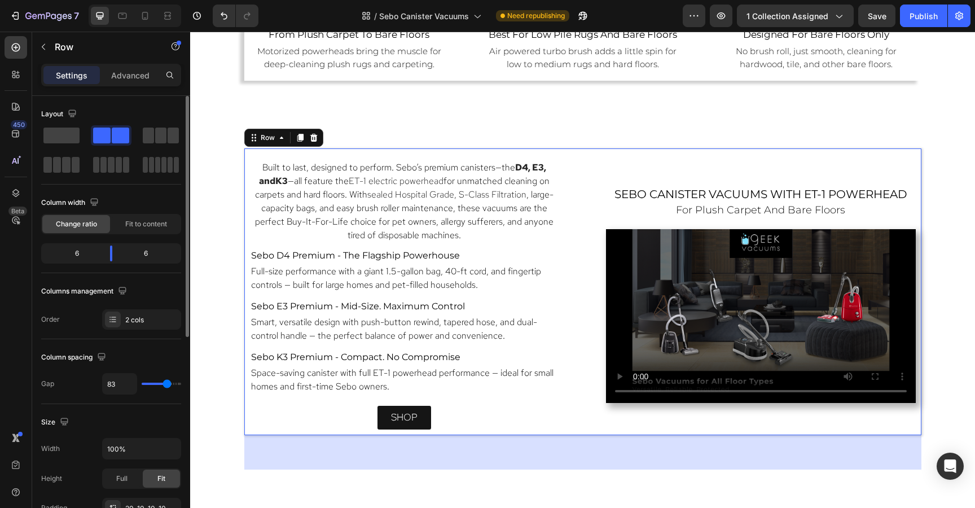
type input "81"
type input "79"
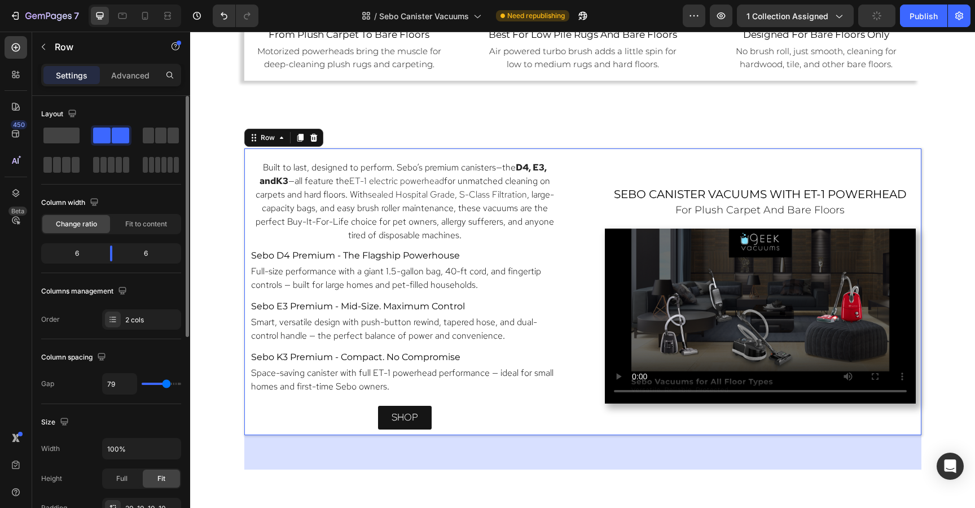
type input "77"
type input "74"
type input "72"
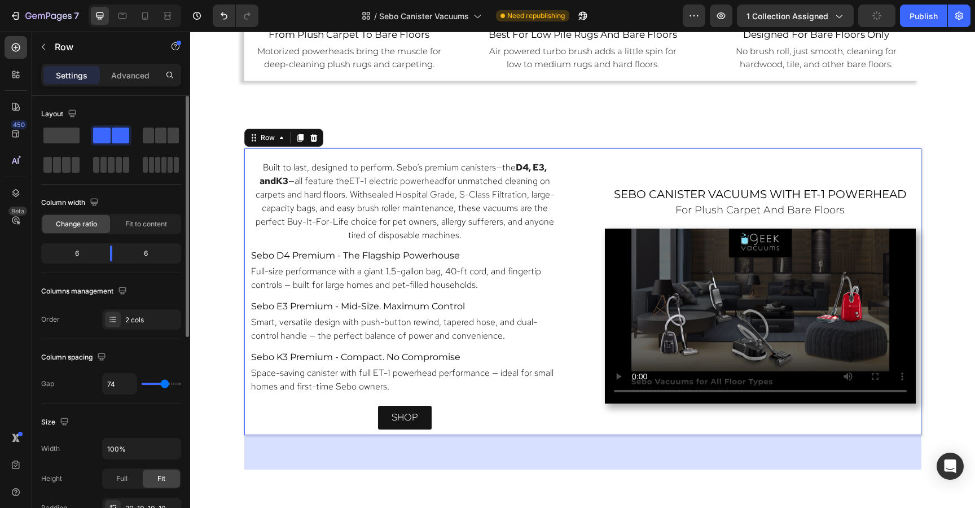
type input "72"
type input "70"
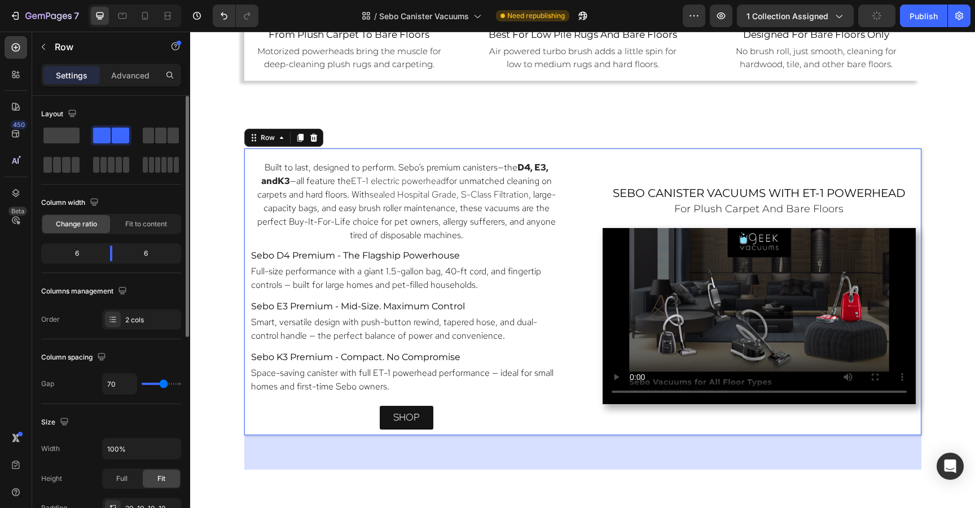
type input "68"
type input "66"
type input "64"
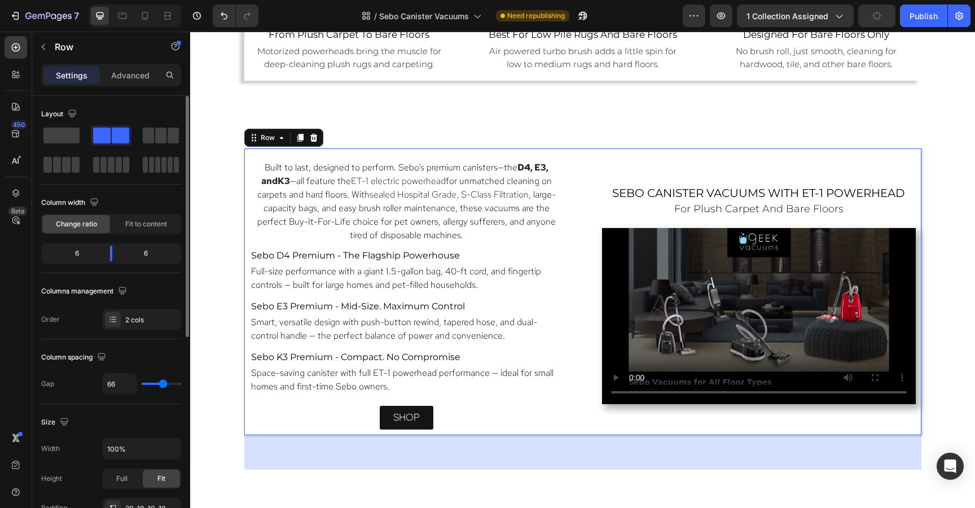
type input "64"
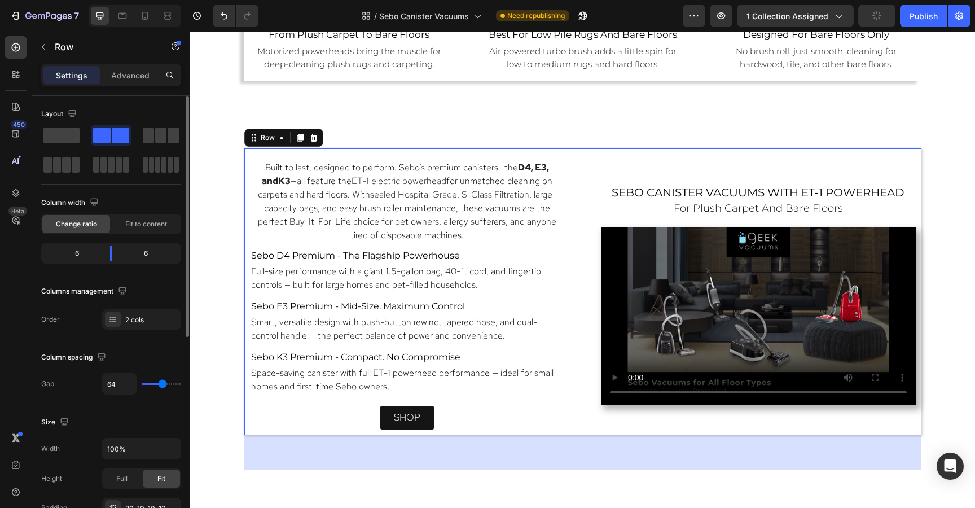
type input "62"
type input "60"
type input "58"
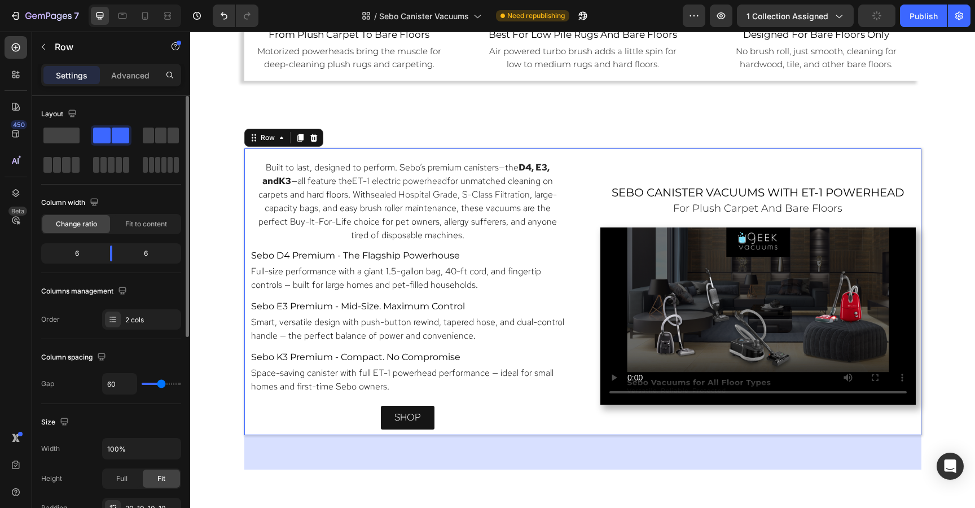
type input "58"
type input "56"
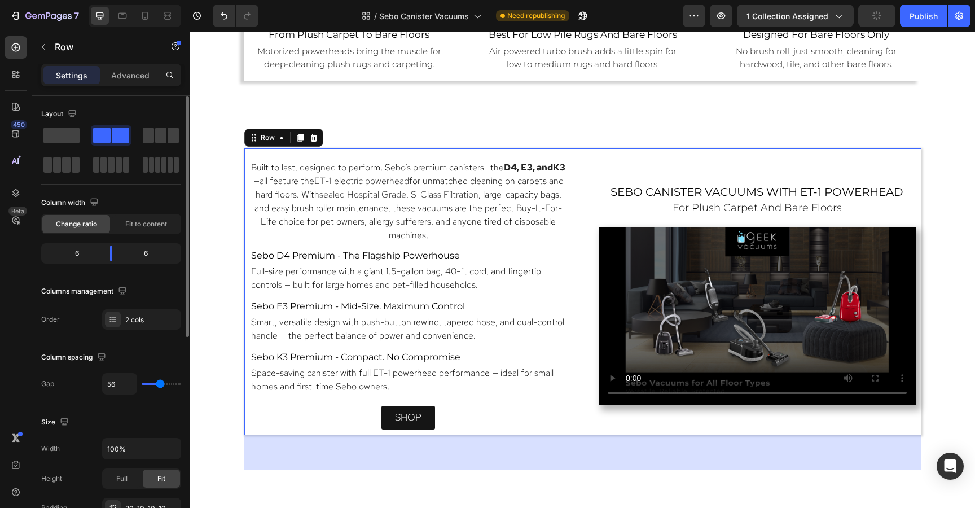
type input "54"
type input "52"
type input "50"
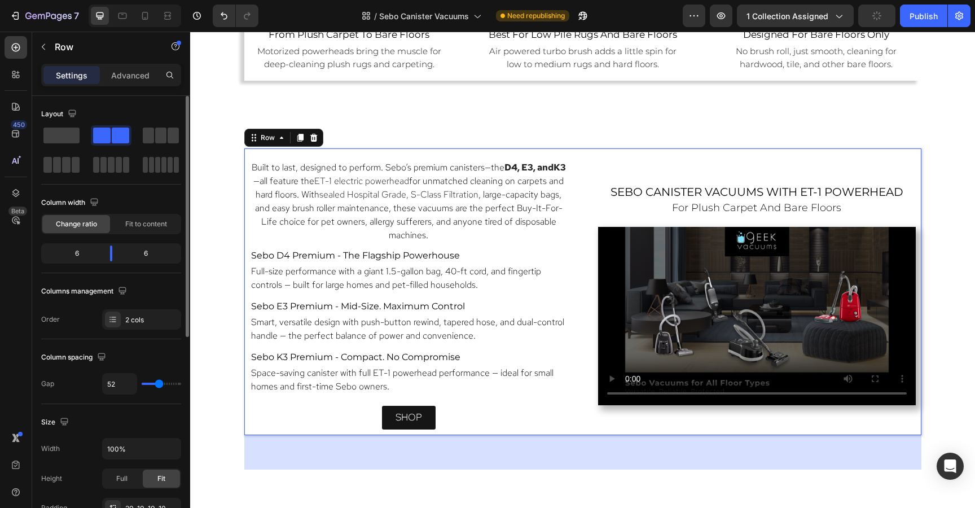
type input "50"
type input "48"
type input "46"
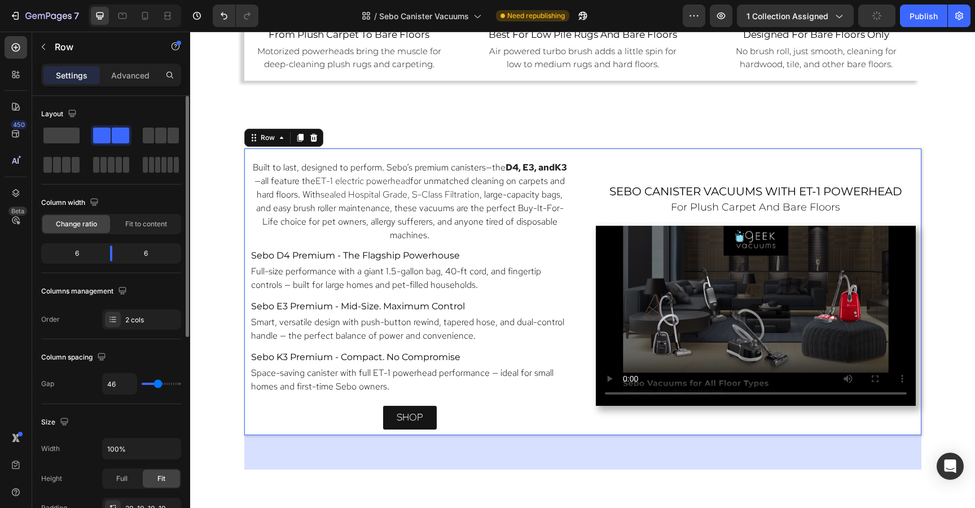
type input "43"
type input "46"
type input "48"
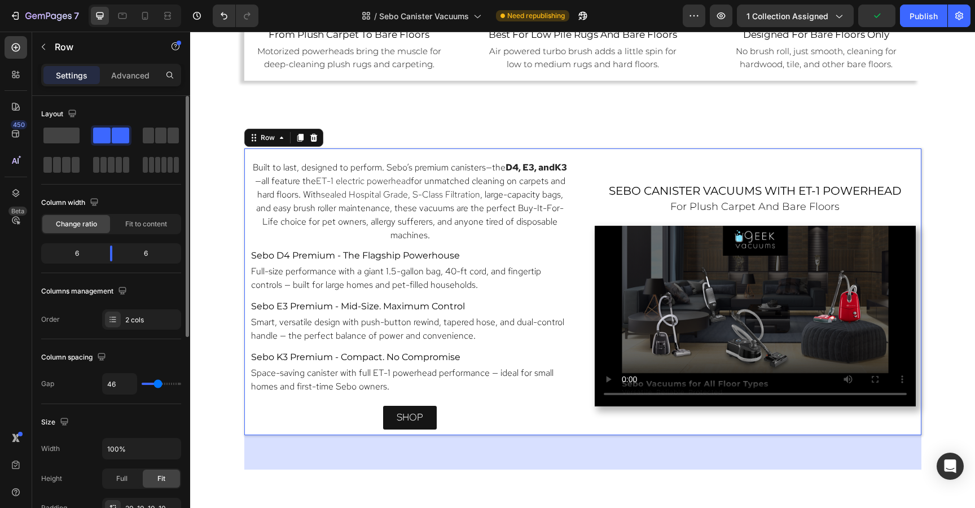
type input "48"
type input "50"
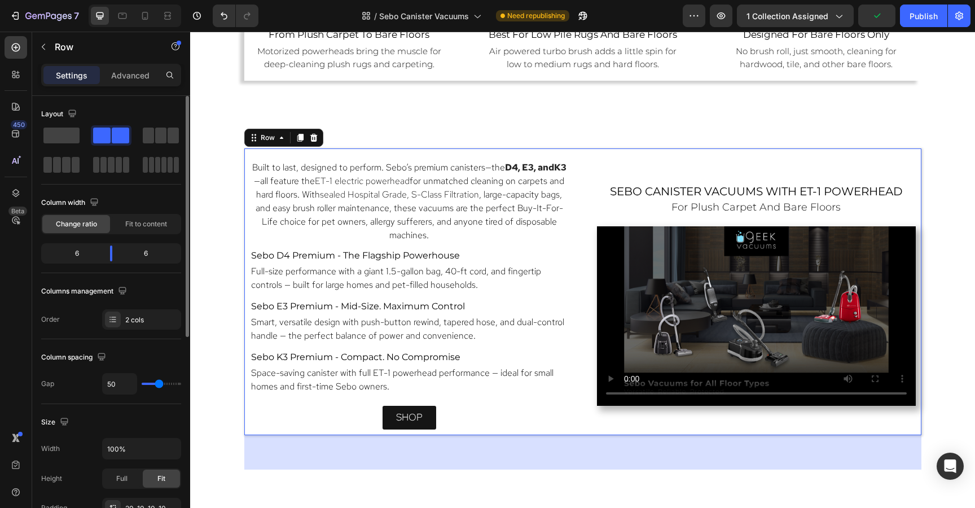
type input "52"
drag, startPoint x: 174, startPoint y: 387, endPoint x: 158, endPoint y: 386, distance: 15.8
type input "52"
click at [158, 385] on input "range" at bounding box center [161, 383] width 39 height 2
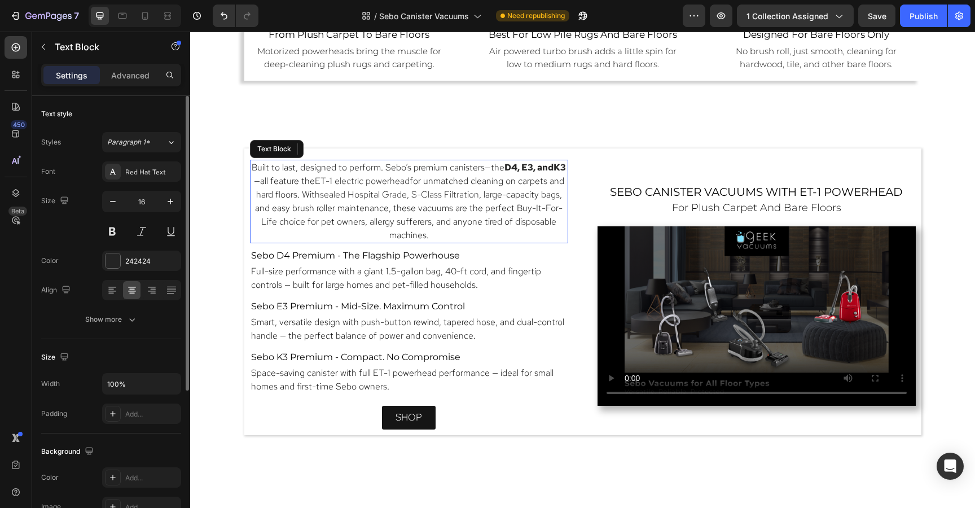
click at [514, 214] on span ", large-capacity bags, and easy brush roller maintenance, these vacuums are the…" at bounding box center [408, 214] width 307 height 52
click at [111, 291] on icon at bounding box center [112, 290] width 8 height 1
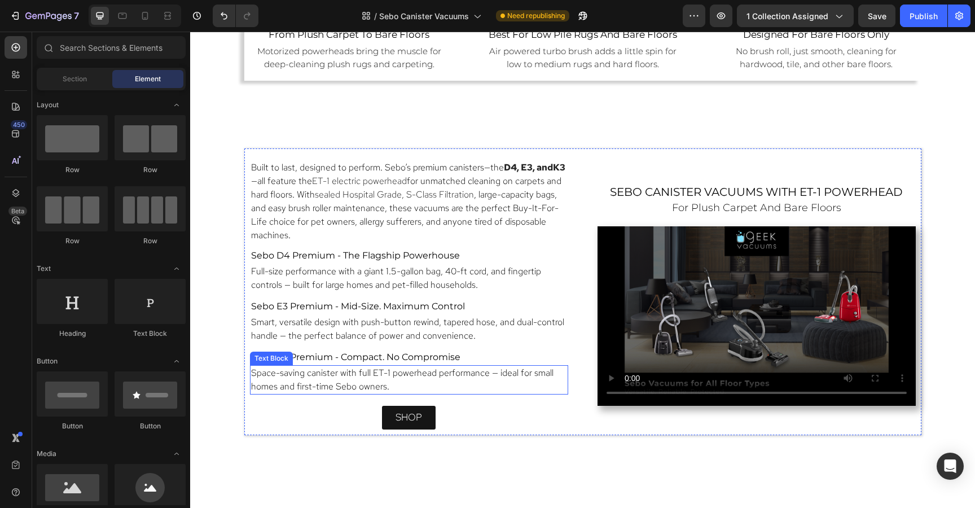
click at [516, 389] on p "Space-saving canister with full ET-1 powerhead performance — ideal for small ho…" at bounding box center [409, 379] width 316 height 27
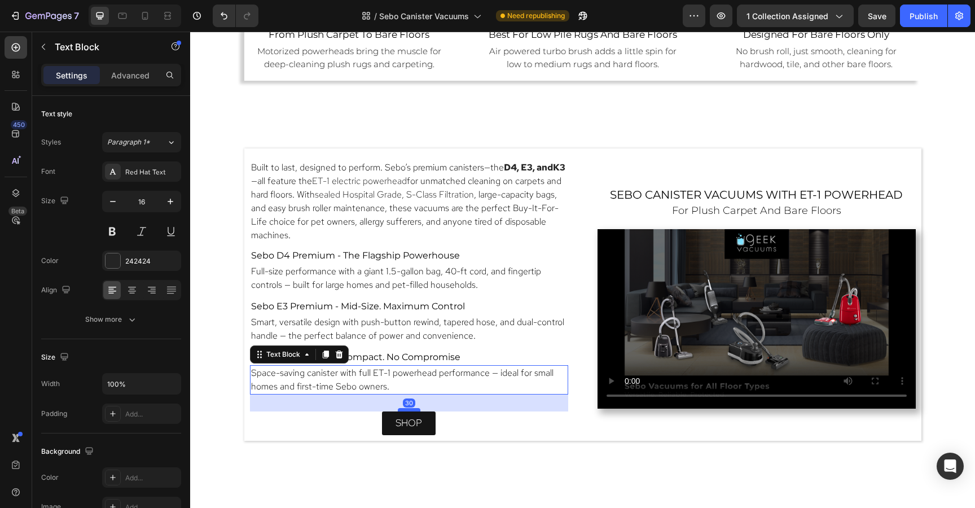
drag, startPoint x: 411, startPoint y: 402, endPoint x: 411, endPoint y: 407, distance: 5.7
click at [411, 408] on div at bounding box center [409, 409] width 23 height 3
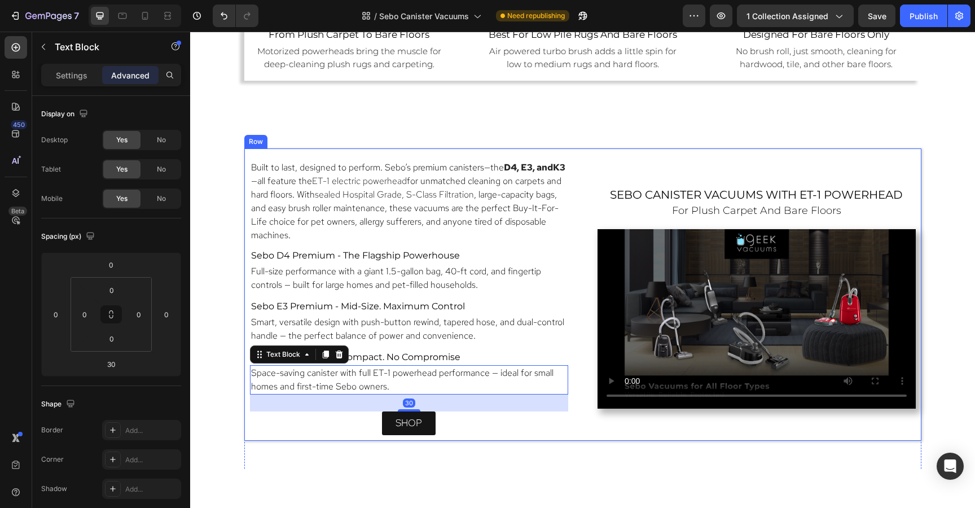
click at [636, 167] on div "⁠⁠⁠⁠⁠⁠⁠ sebo canister vacuums with ET-1 Powerhead Heading ⁠⁠⁠⁠⁠⁠⁠ for plush car…" at bounding box center [756, 297] width 318 height 275
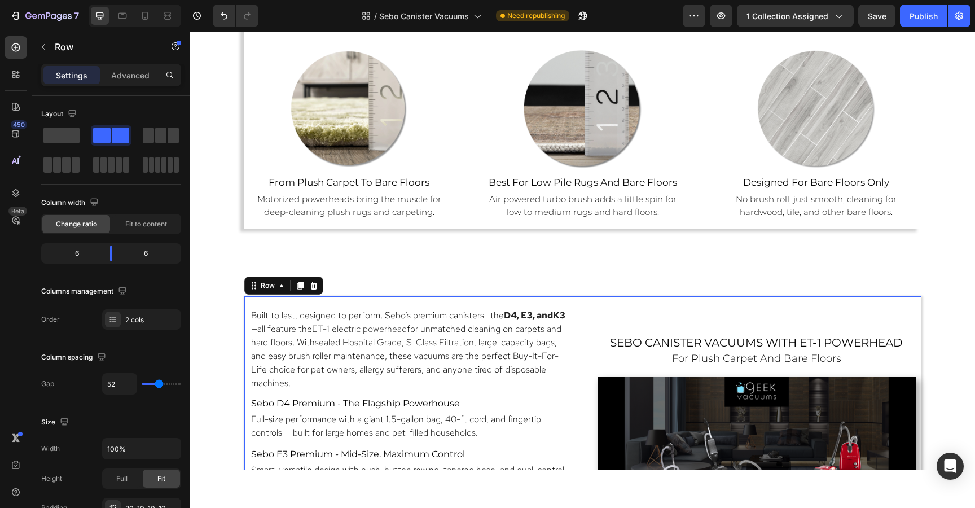
scroll to position [826, 0]
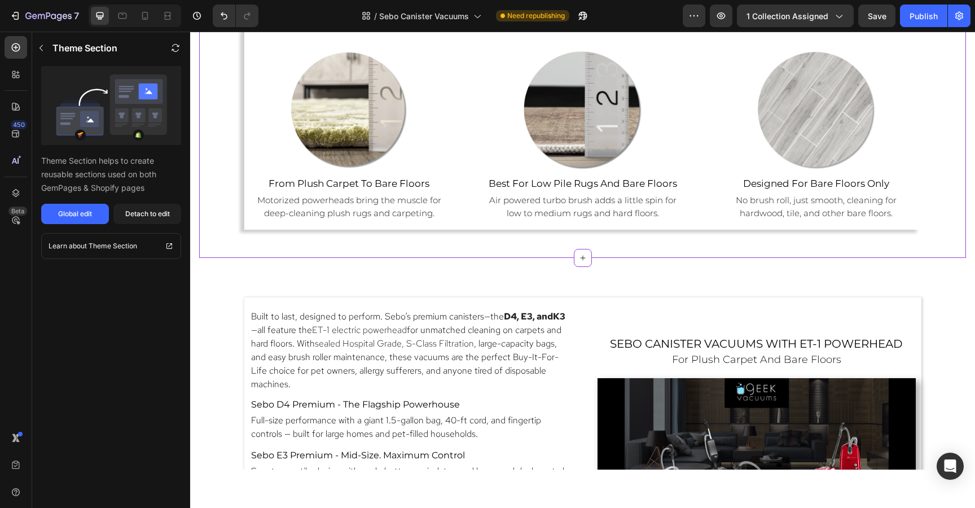
click at [404, 124] on img at bounding box center [349, 110] width 124 height 124
click at [374, 100] on img at bounding box center [349, 110] width 124 height 124
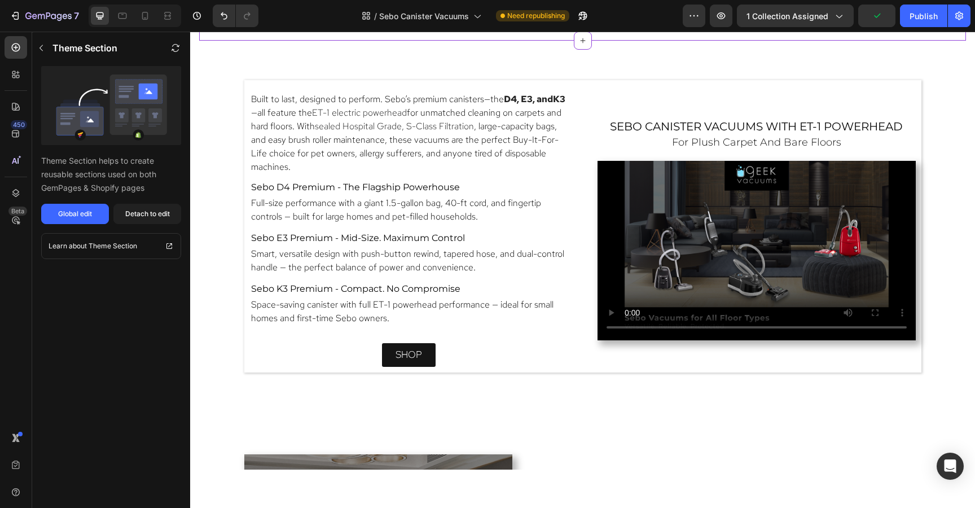
scroll to position [1044, 0]
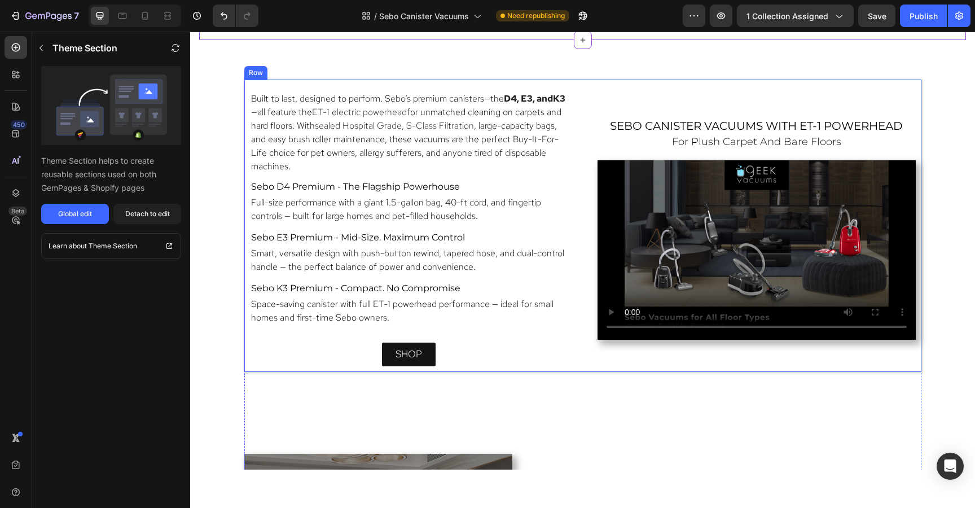
click at [583, 358] on div "Built to last, designed to perform. Sebo’s premium canisters—the D4, E3 , and K…" at bounding box center [582, 226] width 677 height 292
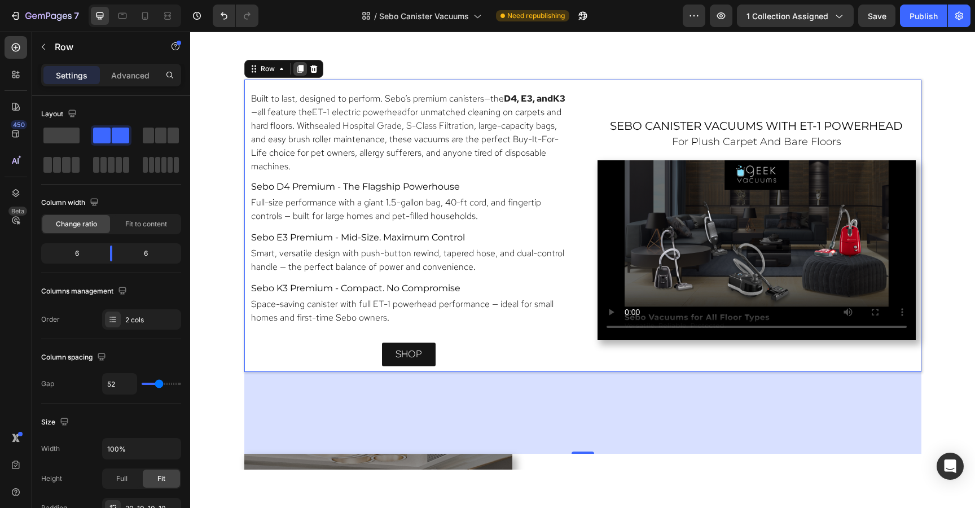
click at [301, 70] on icon at bounding box center [300, 69] width 6 height 8
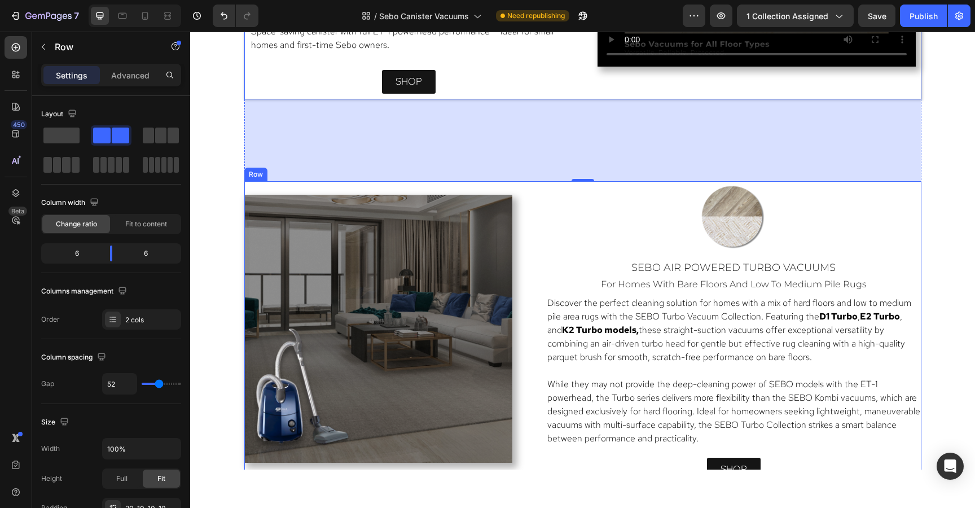
scroll to position [1692, 0]
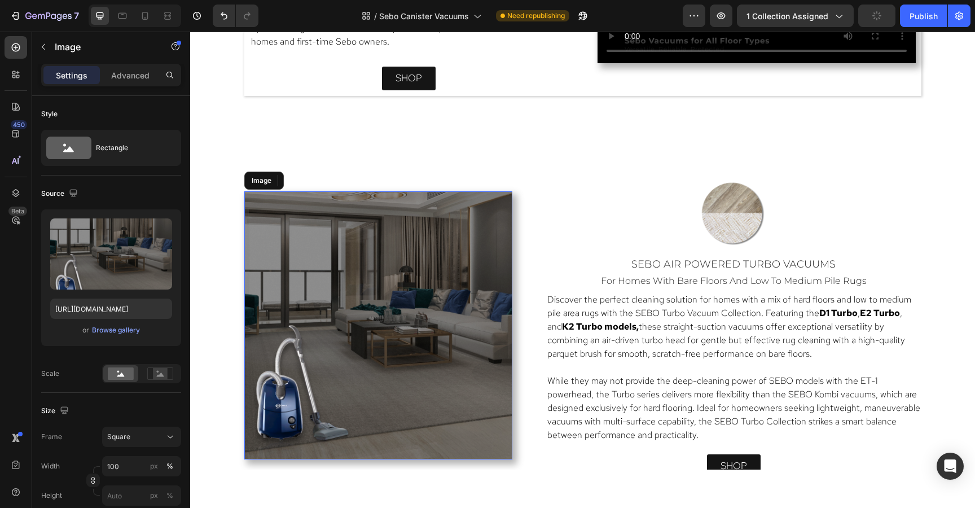
click at [447, 312] on img at bounding box center [378, 325] width 268 height 268
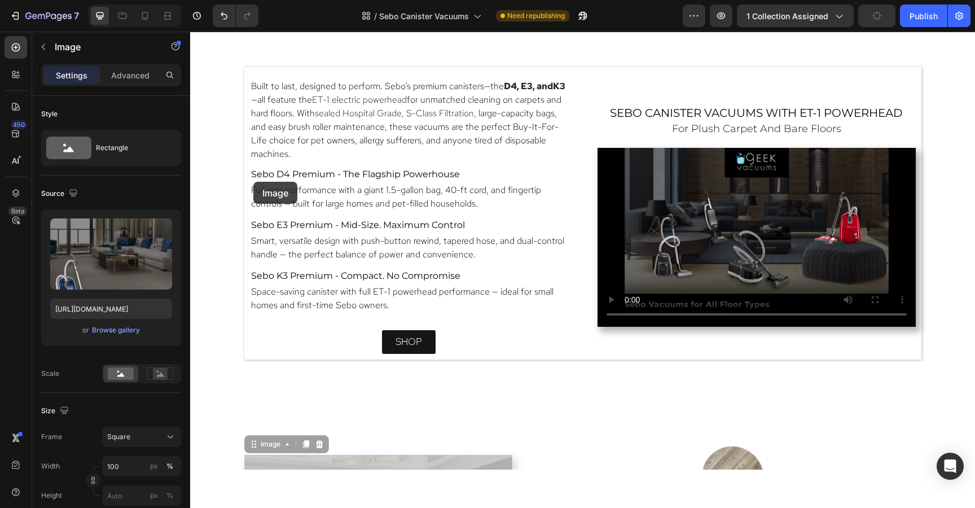
scroll to position [1428, 0]
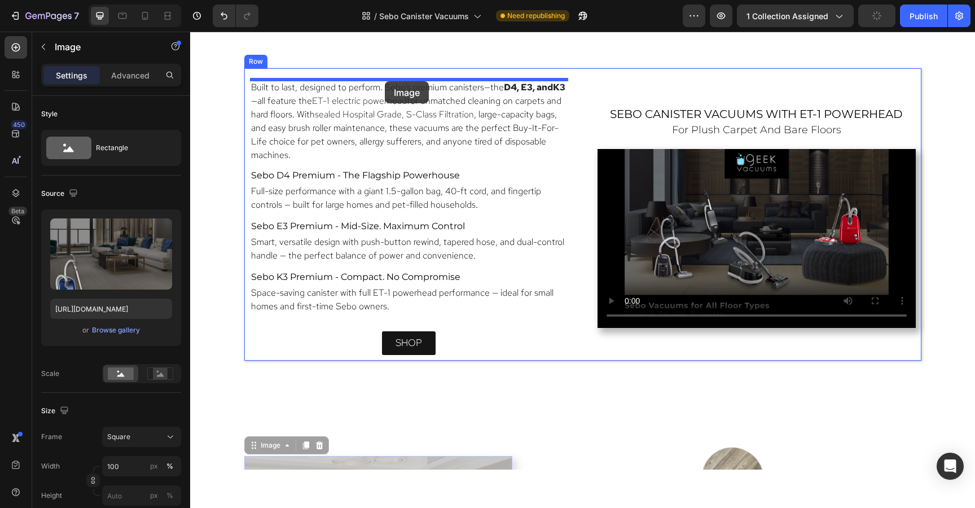
drag, startPoint x: 253, startPoint y: 182, endPoint x: 385, endPoint y: 81, distance: 165.4
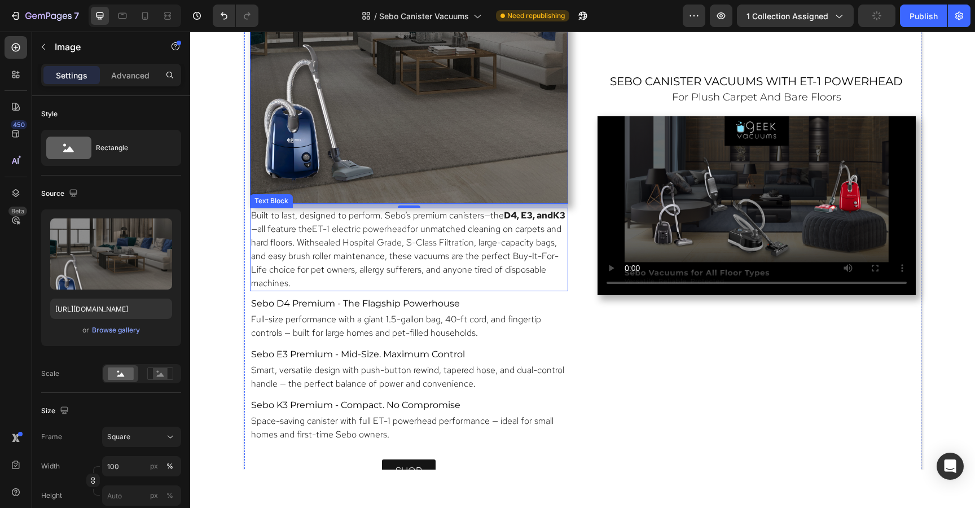
scroll to position [1594, 0]
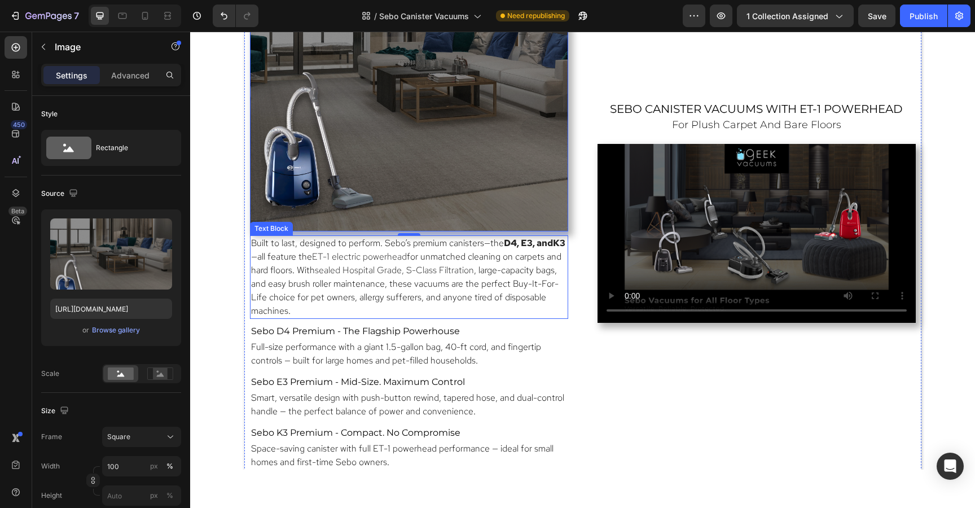
click at [347, 285] on span ", large-capacity bags, and easy brush roller maintenance, these vacuums are the…" at bounding box center [404, 290] width 307 height 52
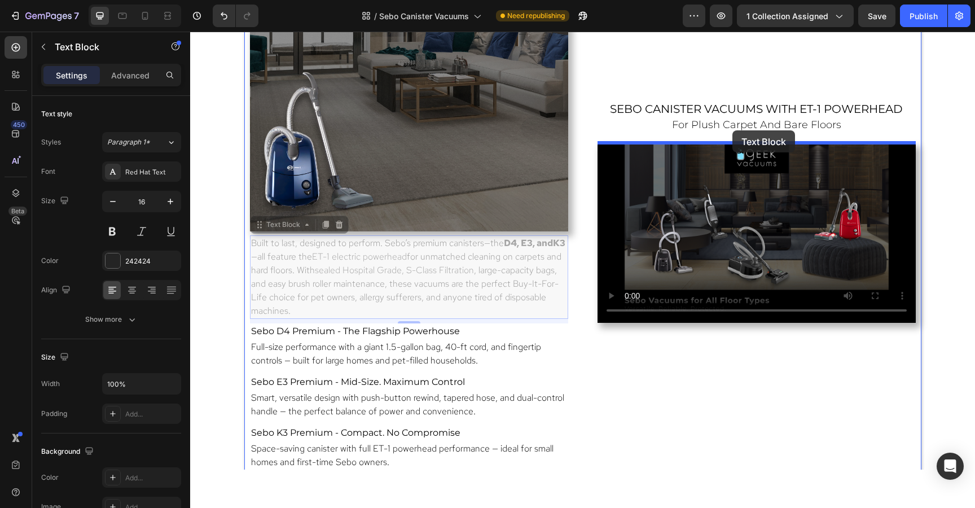
drag, startPoint x: 261, startPoint y: 226, endPoint x: 732, endPoint y: 130, distance: 481.0
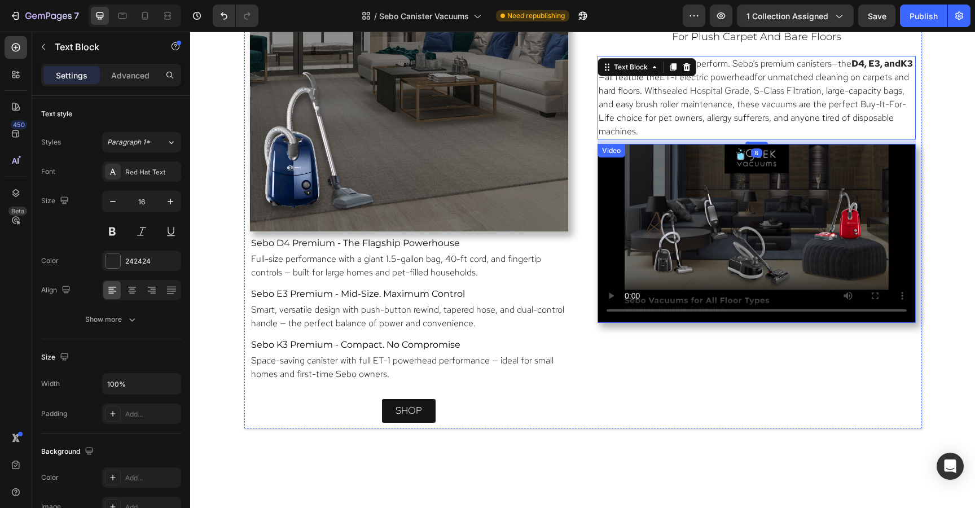
click at [692, 269] on video at bounding box center [756, 233] width 318 height 179
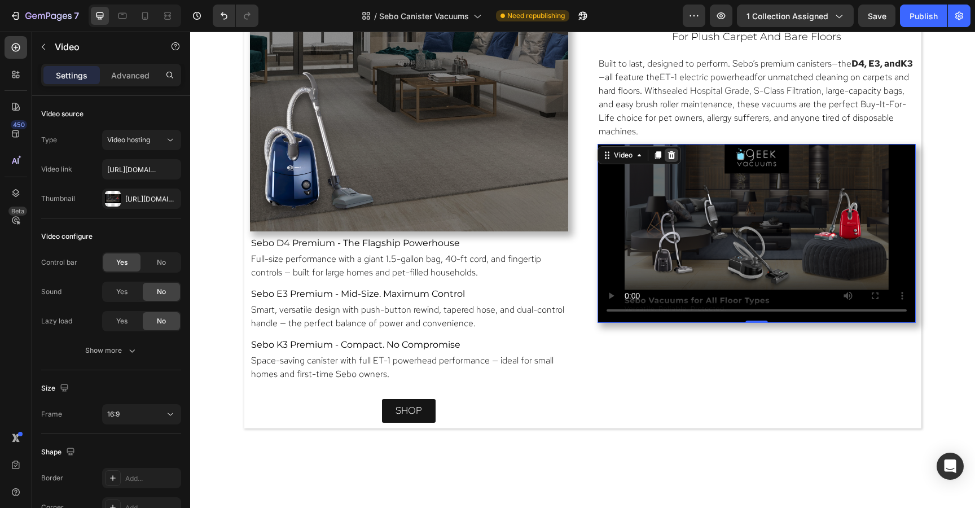
click at [672, 154] on icon at bounding box center [671, 155] width 9 height 9
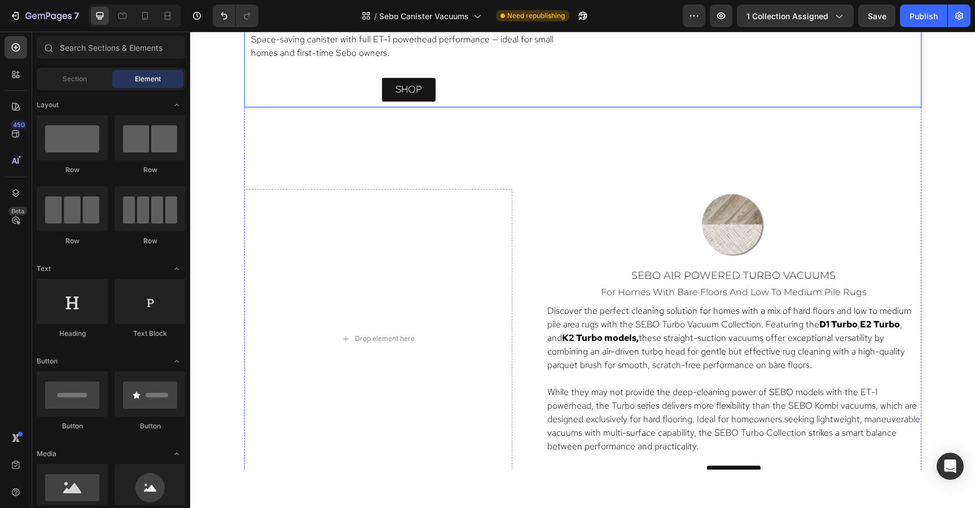
scroll to position [1917, 0]
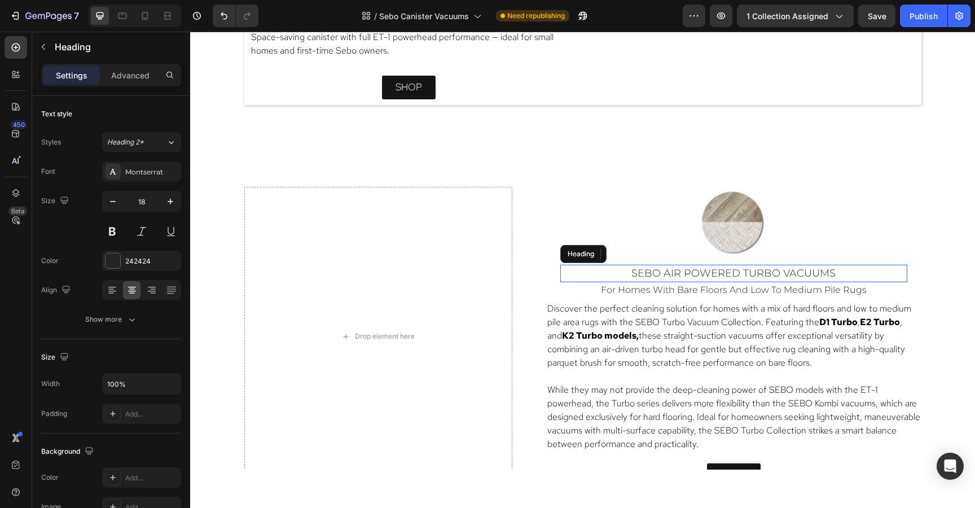
click at [633, 272] on span "sebo air powered turbo vacuums" at bounding box center [733, 273] width 204 height 12
click at [635, 277] on span "sebo air powered turbo vacuums" at bounding box center [733, 273] width 204 height 12
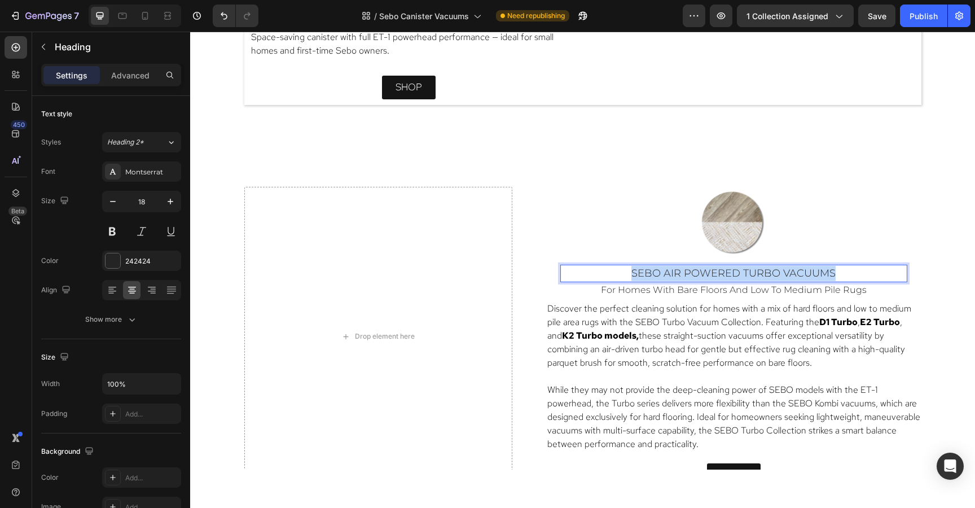
click at [635, 277] on span "sebo air powered turbo vacuums" at bounding box center [733, 273] width 204 height 12
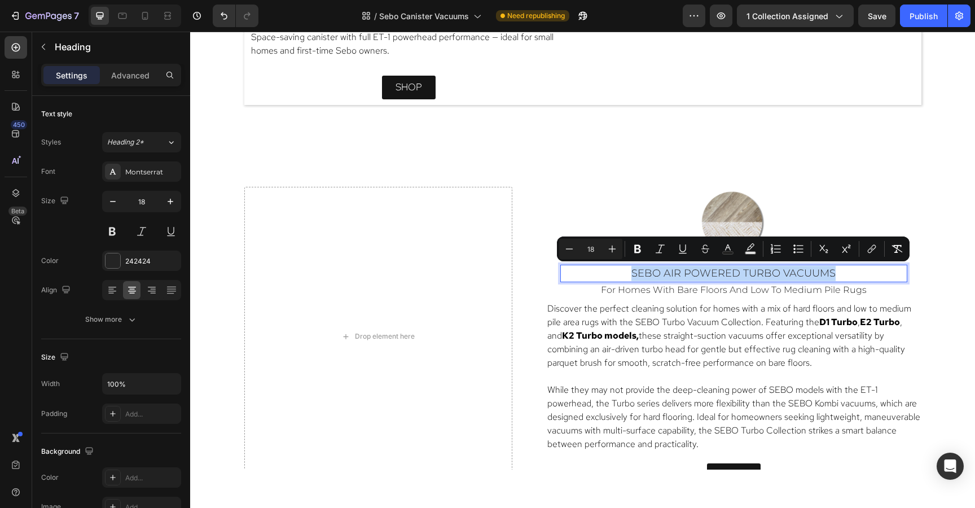
copy span "sebo air powered turbo vacuums"
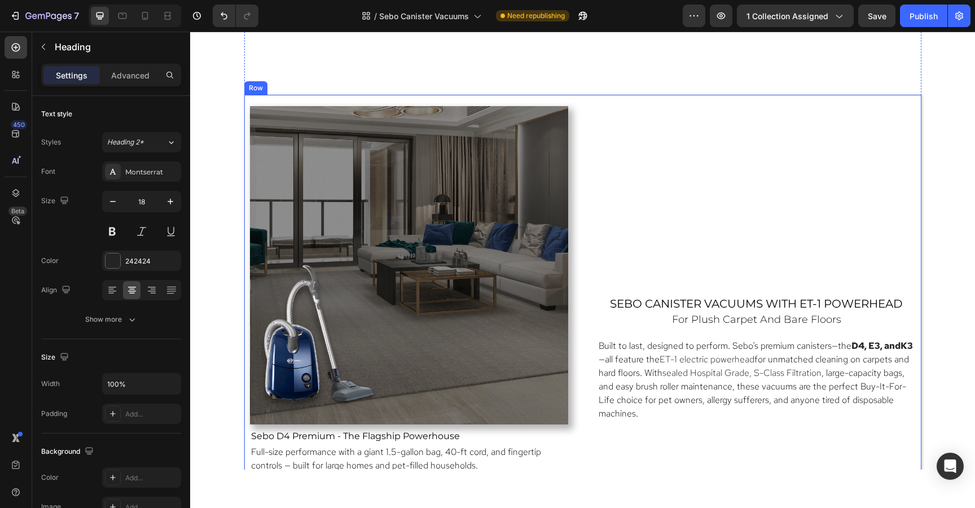
scroll to position [1426, 0]
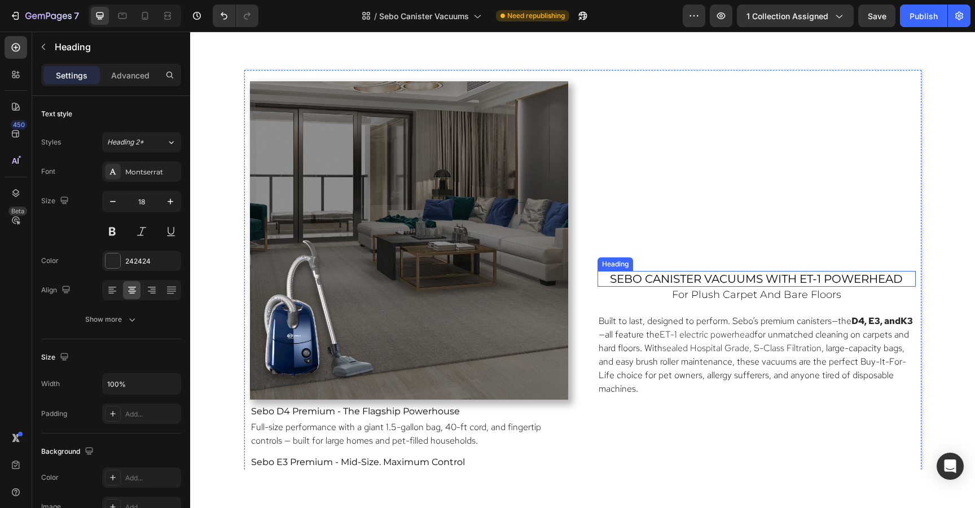
click at [635, 277] on span "sebo canister vacuums with ET-1 Powerhead" at bounding box center [756, 279] width 293 height 14
click at [805, 279] on span "sebo air powered turbo vacuums" at bounding box center [756, 278] width 205 height 12
click at [776, 299] on span "for plush carpet and bare floors" at bounding box center [756, 294] width 169 height 12
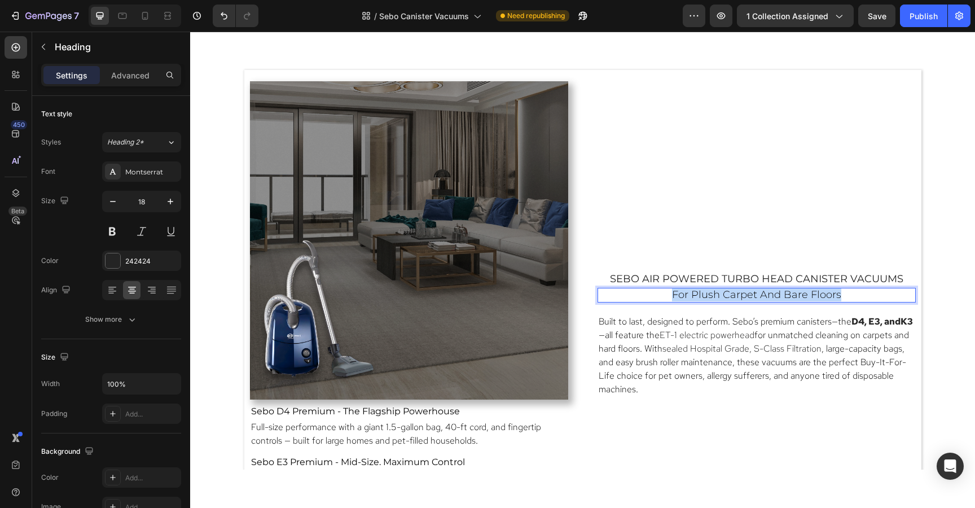
drag, startPoint x: 850, startPoint y: 294, endPoint x: 671, endPoint y: 297, distance: 179.9
click at [671, 297] on p "for plush carpet and bare floors" at bounding box center [756, 295] width 316 height 12
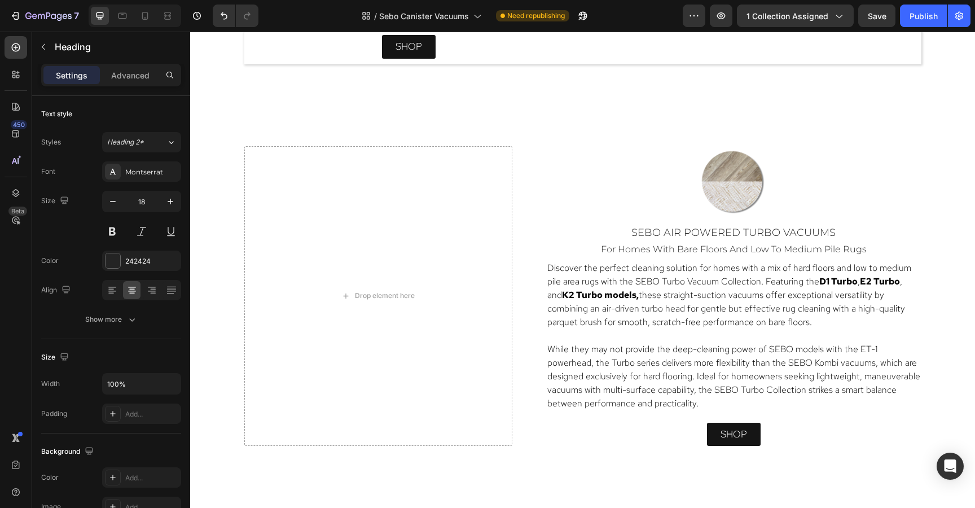
scroll to position [1960, 0]
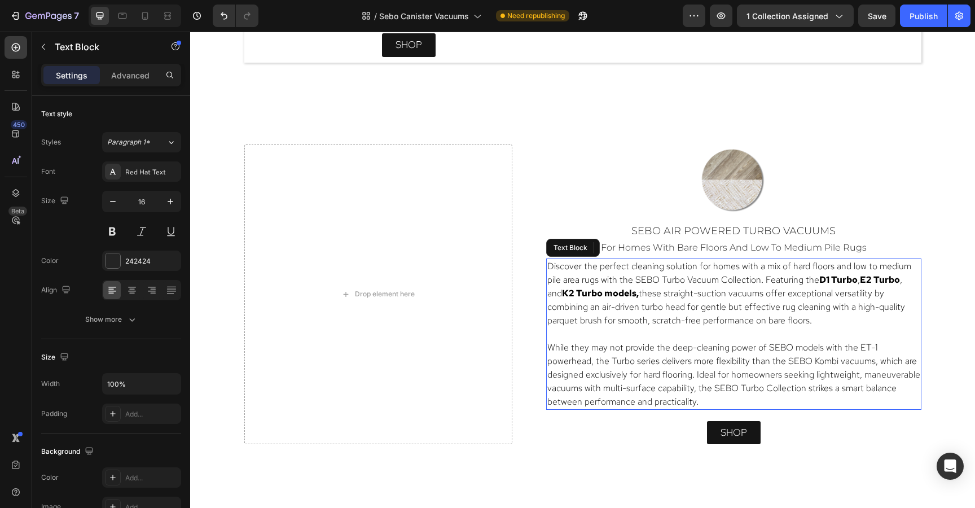
click at [594, 392] on span "While they may not provide the deep-cleaning power of SEBO models with the ET-1…" at bounding box center [733, 374] width 373 height 66
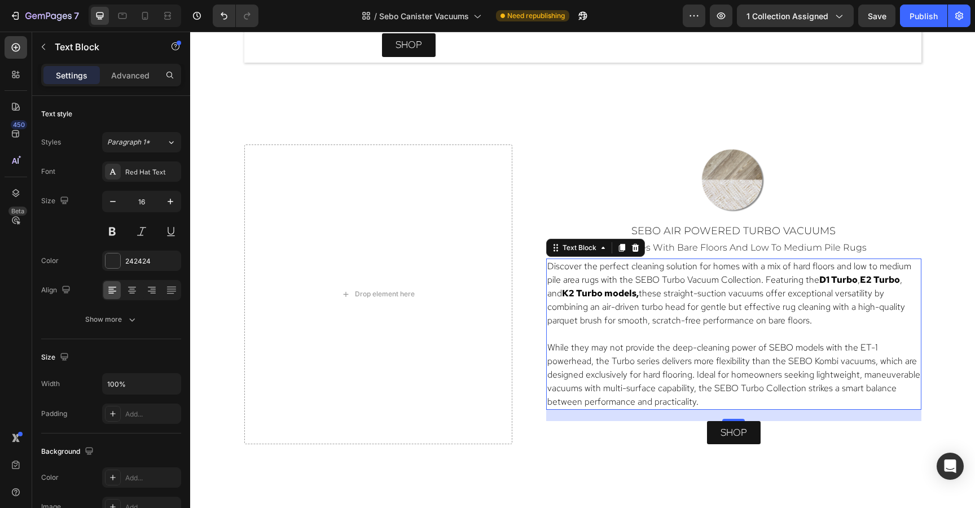
click at [547, 263] on span "Discover the perfect cleaning solution for homes with a mix of hard floors and …" at bounding box center [729, 272] width 364 height 25
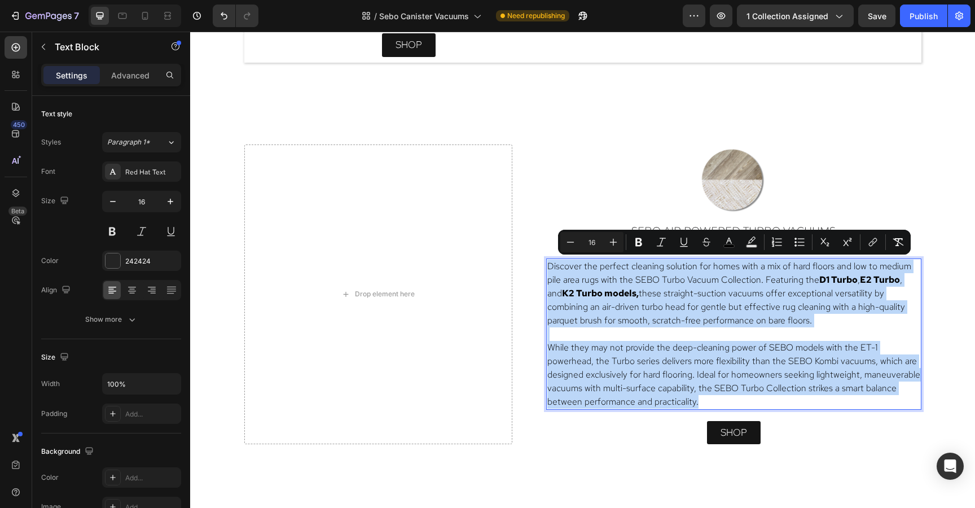
drag, startPoint x: 547, startPoint y: 263, endPoint x: 733, endPoint y: 403, distance: 232.5
click at [733, 403] on div "Discover the perfect cleaning solution for homes with a mix of hard floors and …" at bounding box center [733, 333] width 375 height 151
copy div "Discover the perfect cleaning solution for homes with a mix of hard floors and …"
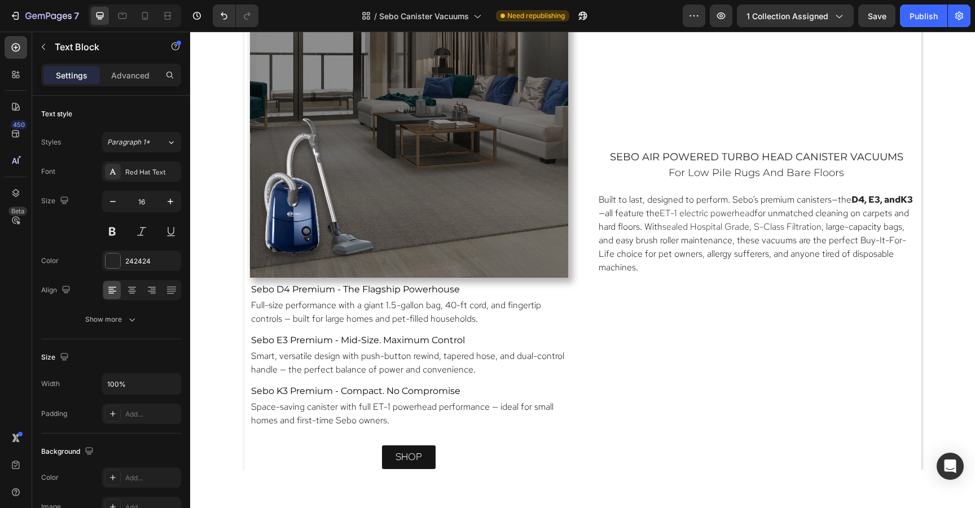
scroll to position [1541, 0]
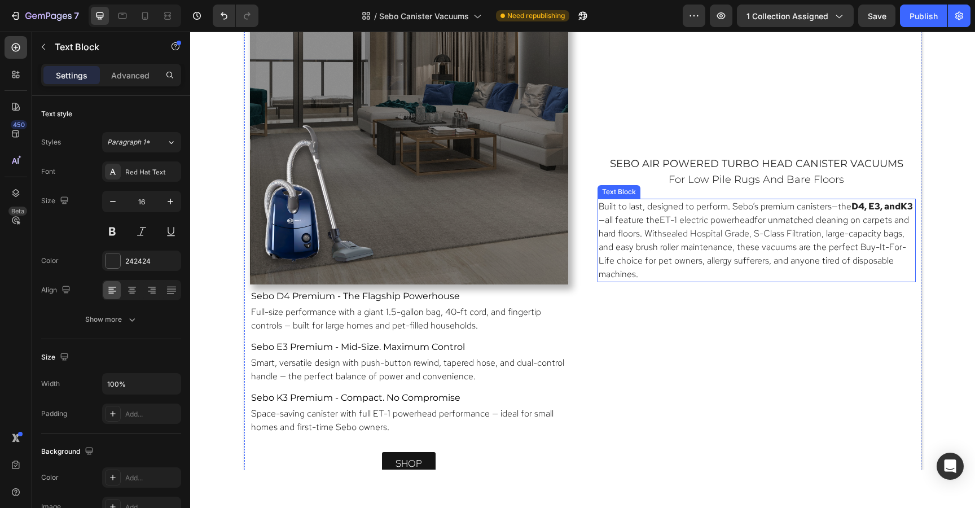
click at [706, 246] on span ", large-capacity bags, and easy brush roller maintenance, these vacuums are the…" at bounding box center [751, 253] width 307 height 52
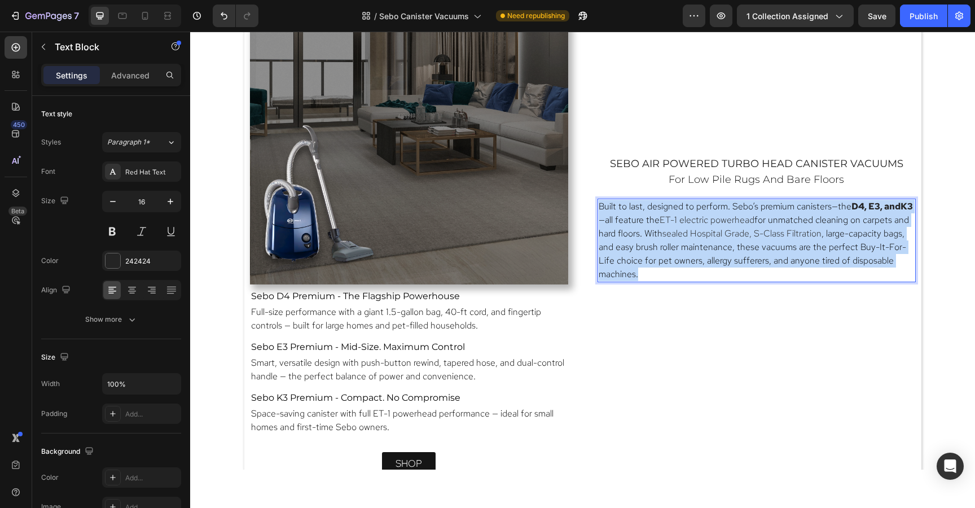
click at [706, 246] on span ", large-capacity bags, and easy brush roller maintenance, these vacuums are the…" at bounding box center [751, 253] width 307 height 52
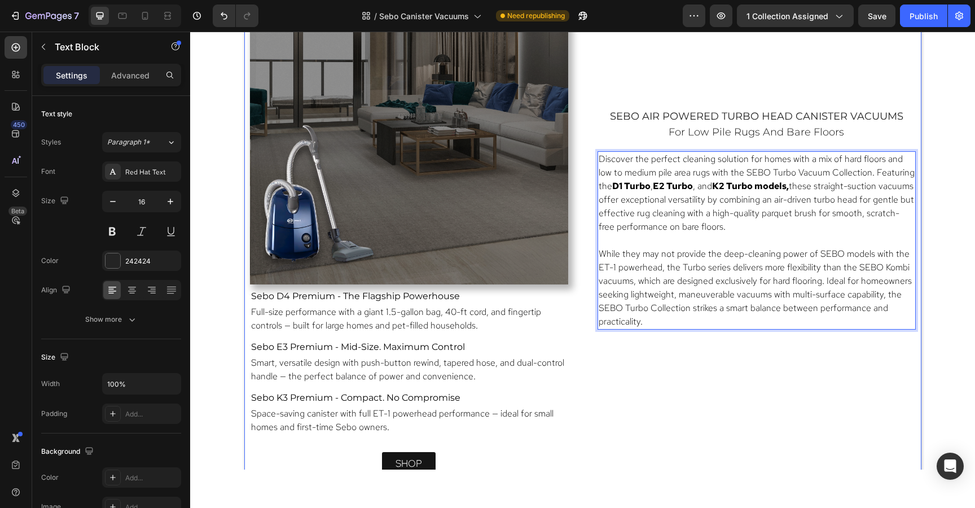
click at [747, 367] on div "⁠⁠⁠⁠⁠⁠⁠ sebo air powered turbo head canister vacuums Heading ⁠⁠⁠⁠⁠⁠⁠ For low pi…" at bounding box center [756, 220] width 318 height 509
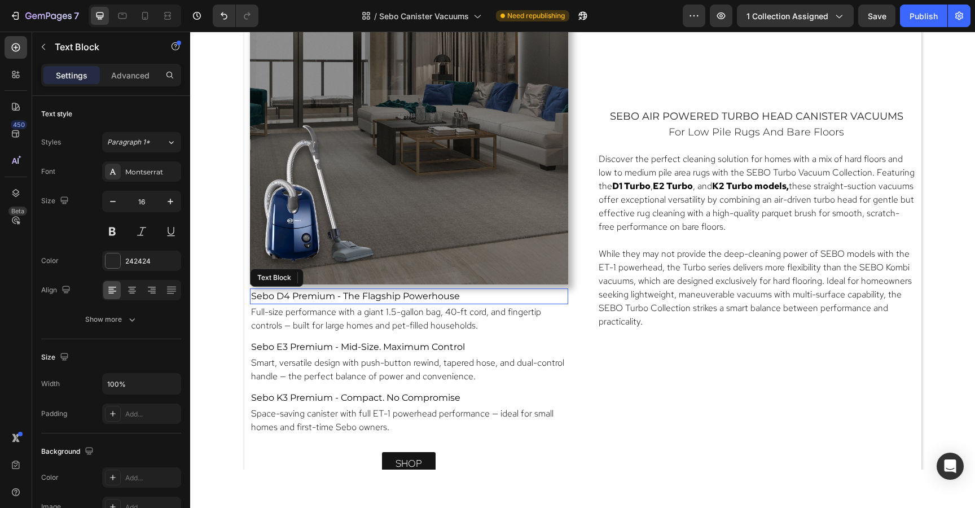
click at [501, 291] on p "Sebo D4 Premium - The Flagship Powerhouse" at bounding box center [409, 296] width 316 height 14
click at [339, 278] on icon at bounding box center [338, 277] width 9 height 9
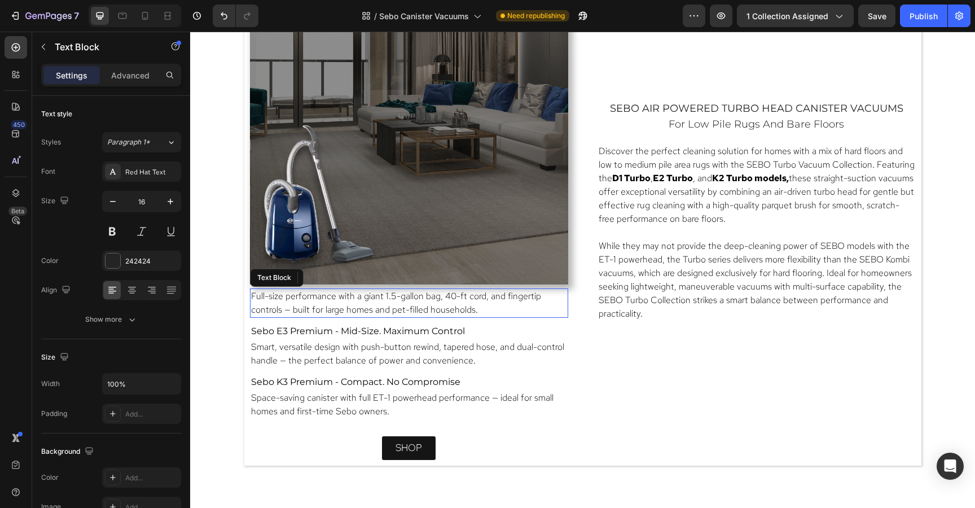
click at [343, 296] on span "Full-size performance with a giant 1.5-gallon bag, 40-ft cord, and fingertip co…" at bounding box center [396, 302] width 290 height 25
click at [337, 279] on icon at bounding box center [338, 278] width 7 height 8
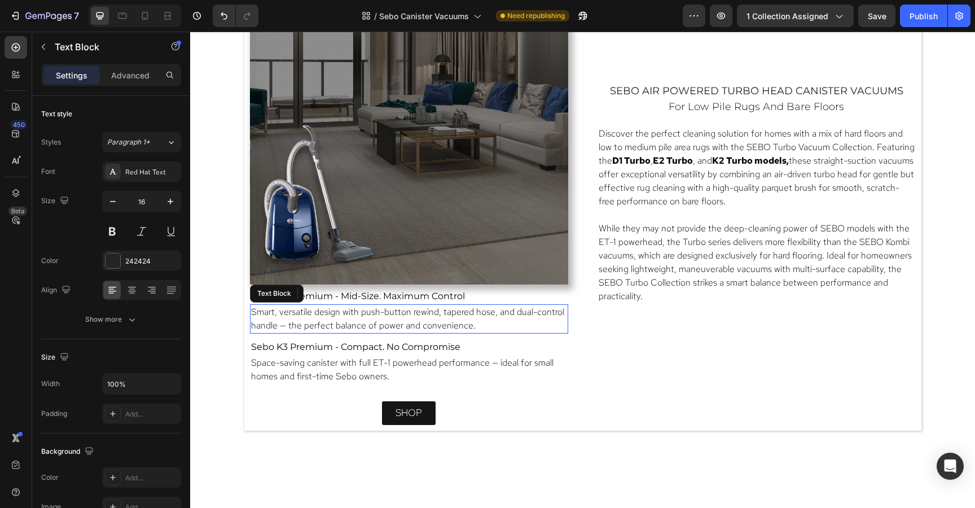
click at [338, 312] on span "Smart, versatile design with push-button rewind, tapered hose, and dual-control…" at bounding box center [407, 318] width 313 height 25
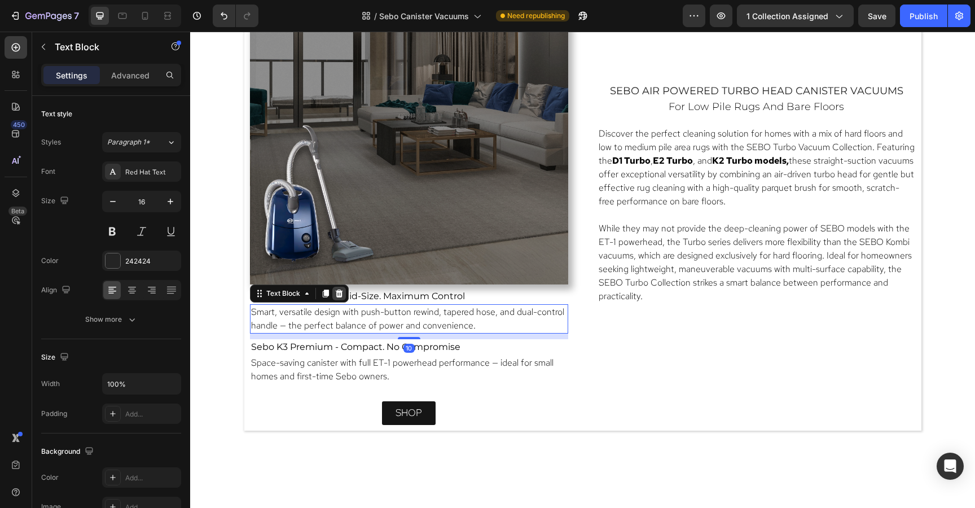
click at [337, 296] on icon at bounding box center [338, 293] width 7 height 8
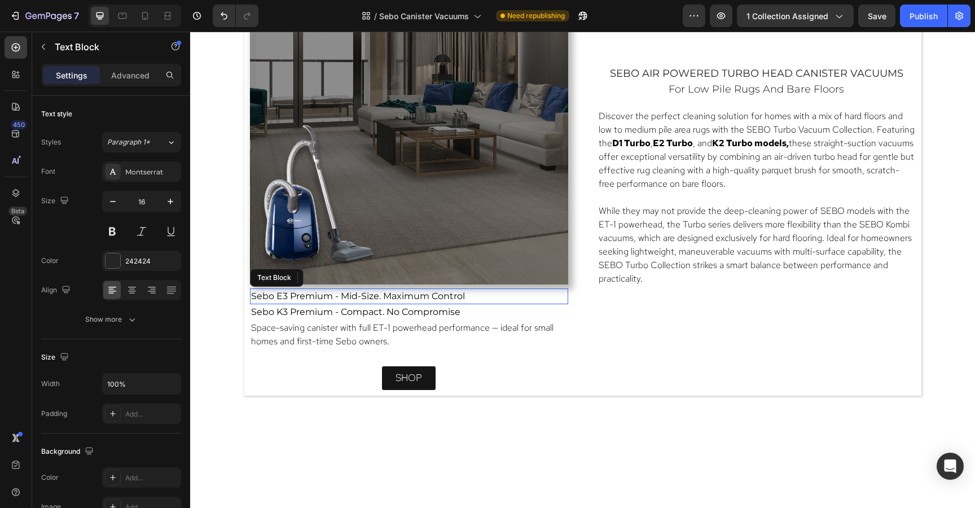
click at [337, 296] on span "Sebo E3 Premium - Mid-Size. Maximum Control" at bounding box center [358, 295] width 214 height 11
click at [339, 282] on div at bounding box center [339, 278] width 14 height 14
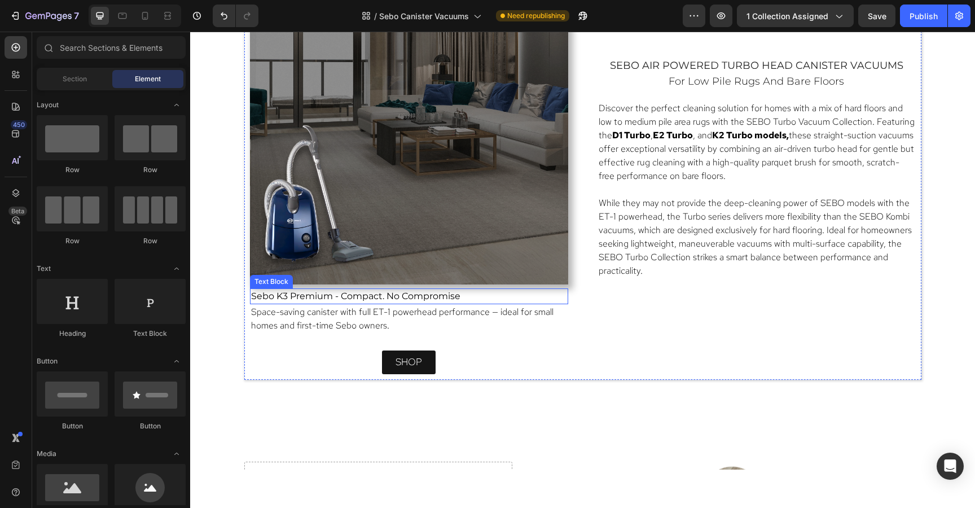
click at [339, 292] on span "Sebo K3 Premium - Compact. No Compromise" at bounding box center [355, 295] width 209 height 11
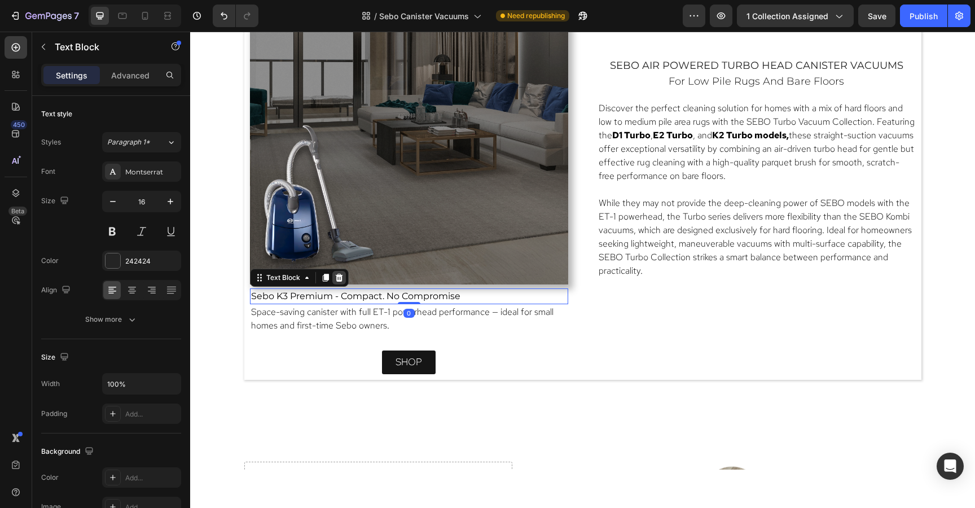
click at [338, 279] on icon at bounding box center [338, 278] width 7 height 8
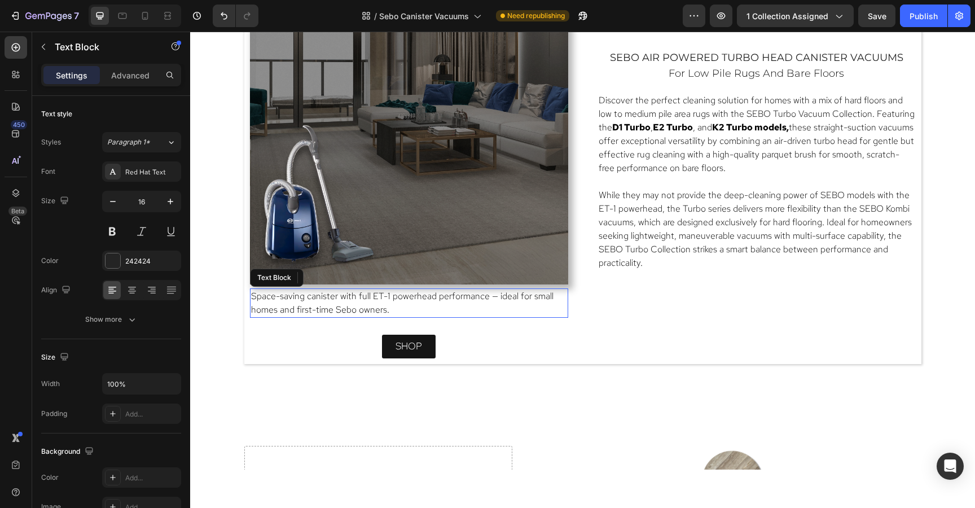
click at [339, 302] on p "Space-saving canister with full ET-1 powerhead performance — ideal for small ho…" at bounding box center [409, 302] width 316 height 27
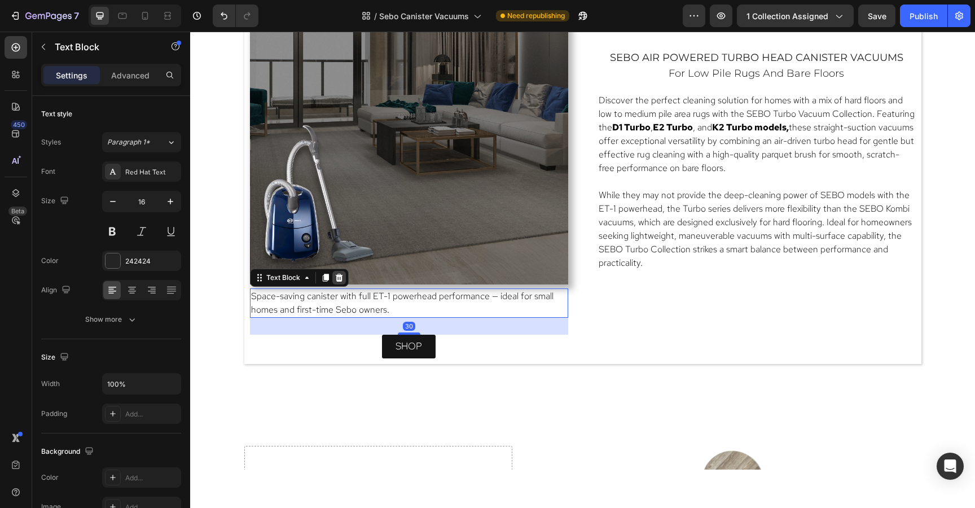
click at [338, 279] on icon at bounding box center [338, 277] width 9 height 9
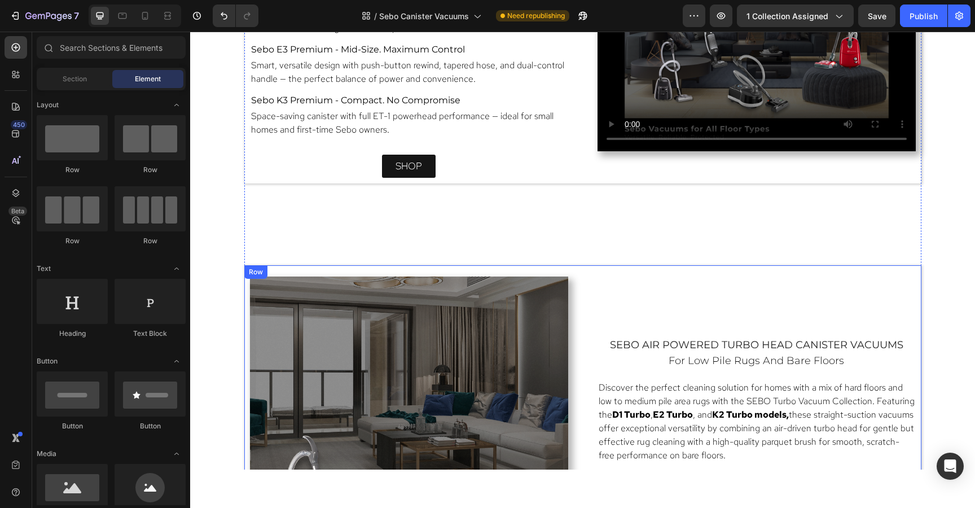
scroll to position [1215, 0]
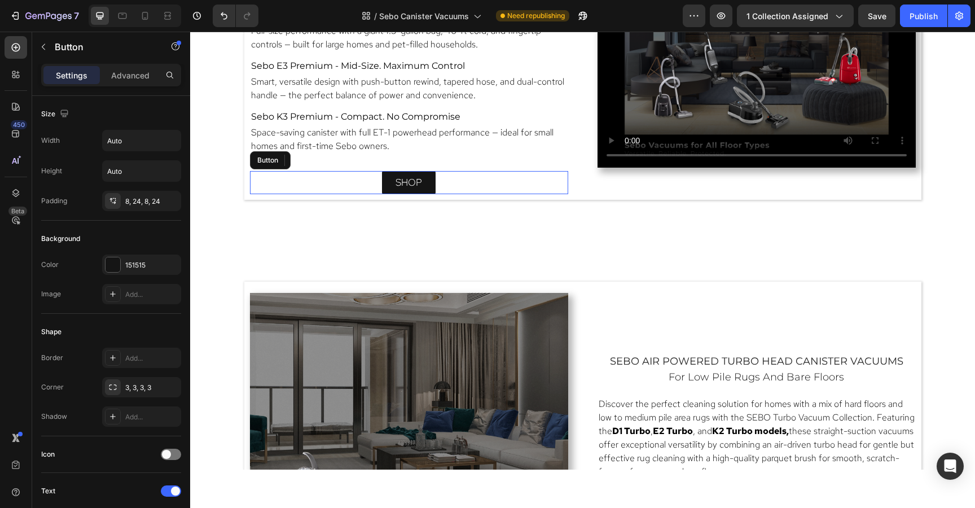
click at [552, 186] on div "shop Button" at bounding box center [409, 183] width 318 height 24
click at [581, 193] on div "Built to last, designed to perform. Sebo’s premium canisters—the D4, E3 , and K…" at bounding box center [582, 54] width 677 height 292
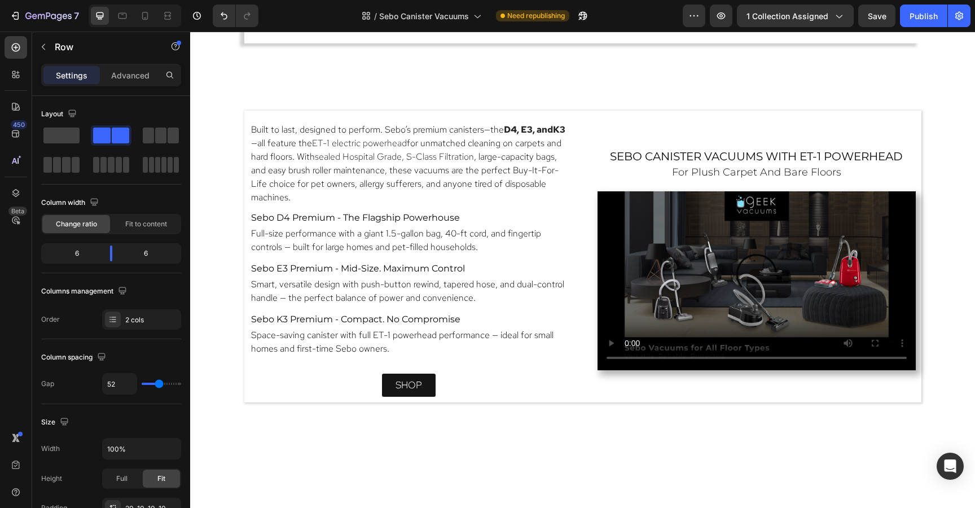
scroll to position [1018, 0]
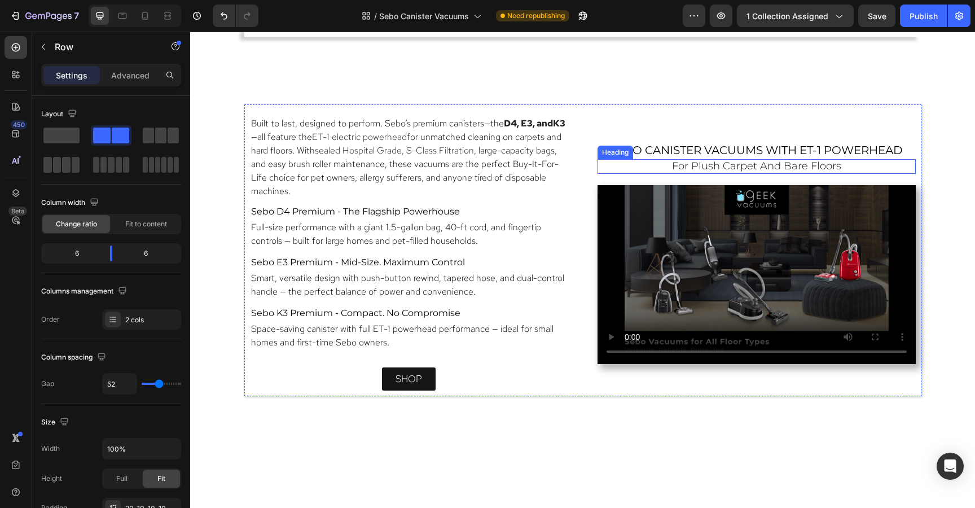
click at [623, 156] on div "Heading" at bounding box center [615, 152] width 36 height 14
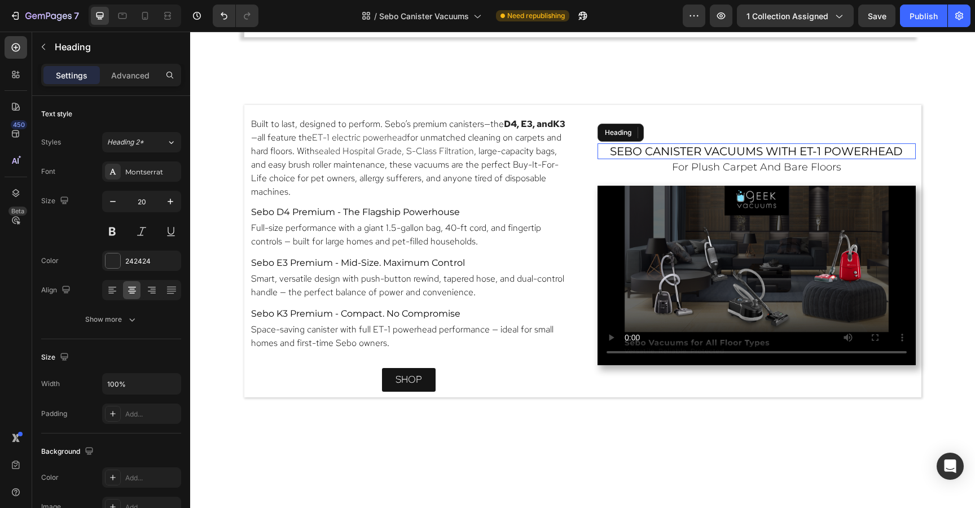
click at [703, 147] on span "sebo canister vacuums with ET-1 Powerhead" at bounding box center [756, 151] width 293 height 14
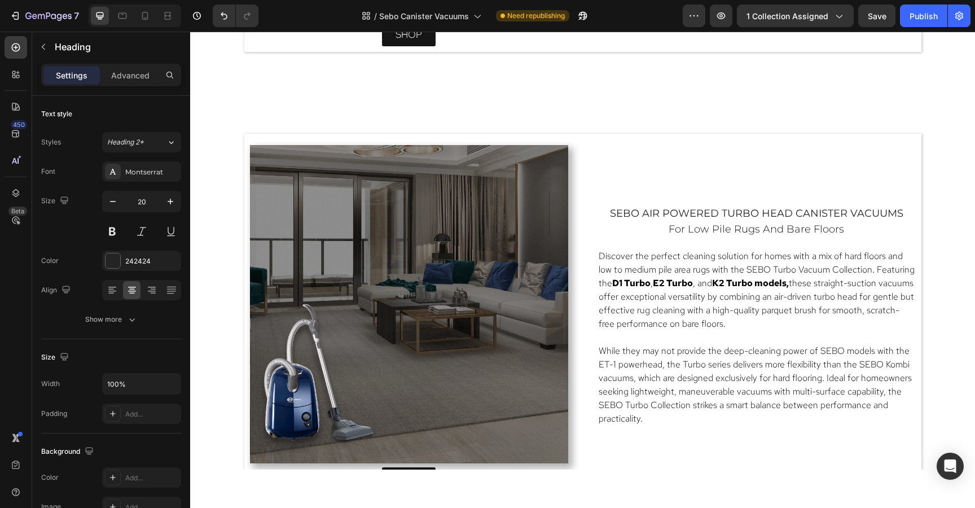
scroll to position [1423, 0]
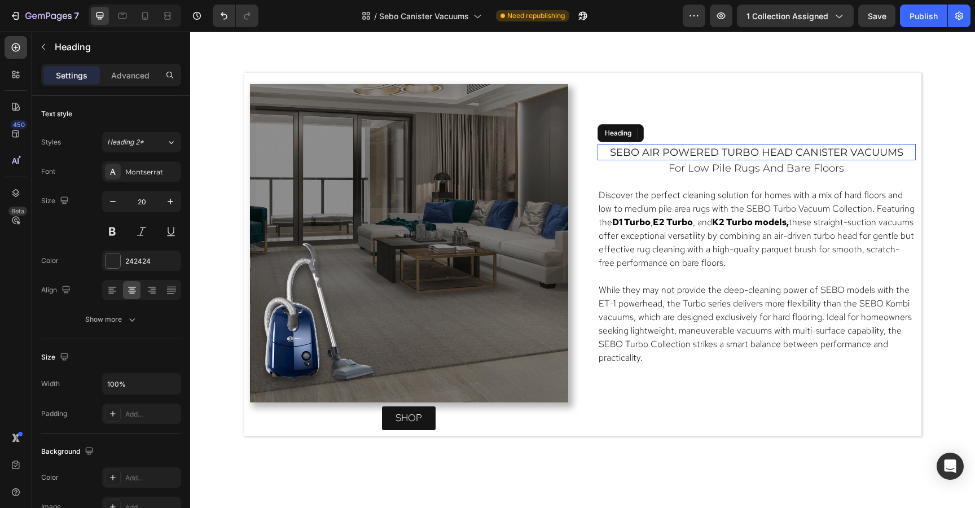
click at [704, 147] on span "sebo air powered turbo head canister vacuums" at bounding box center [756, 152] width 293 height 12
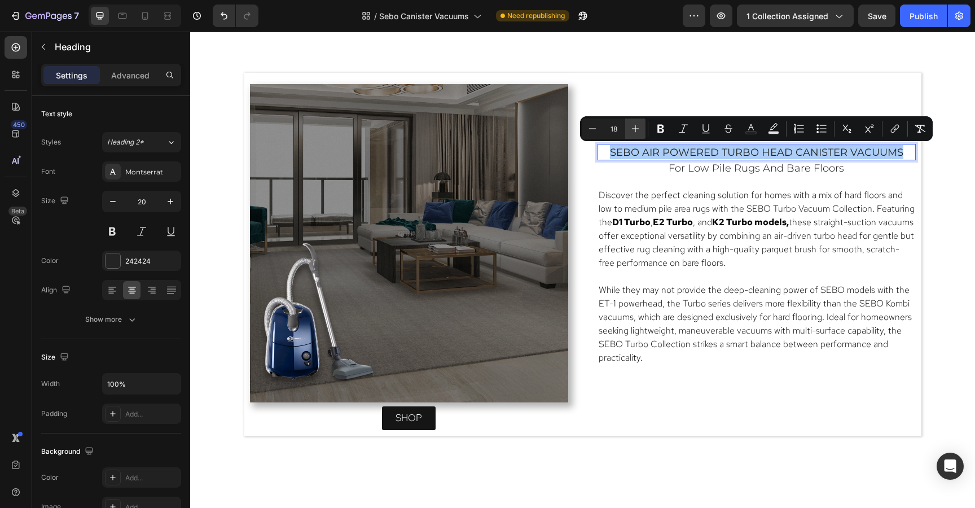
click at [633, 126] on icon "Editor contextual toolbar" at bounding box center [634, 128] width 11 height 11
type input "20"
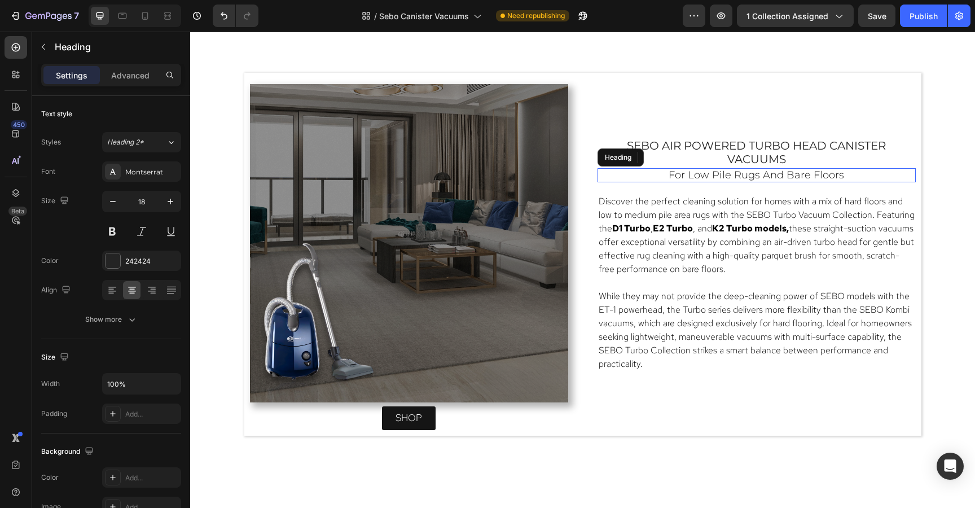
click at [652, 179] on h2 "for low pile rugs and bare floors" at bounding box center [756, 175] width 318 height 15
click at [652, 179] on p "for low pile rugs and bare floors" at bounding box center [756, 175] width 316 height 12
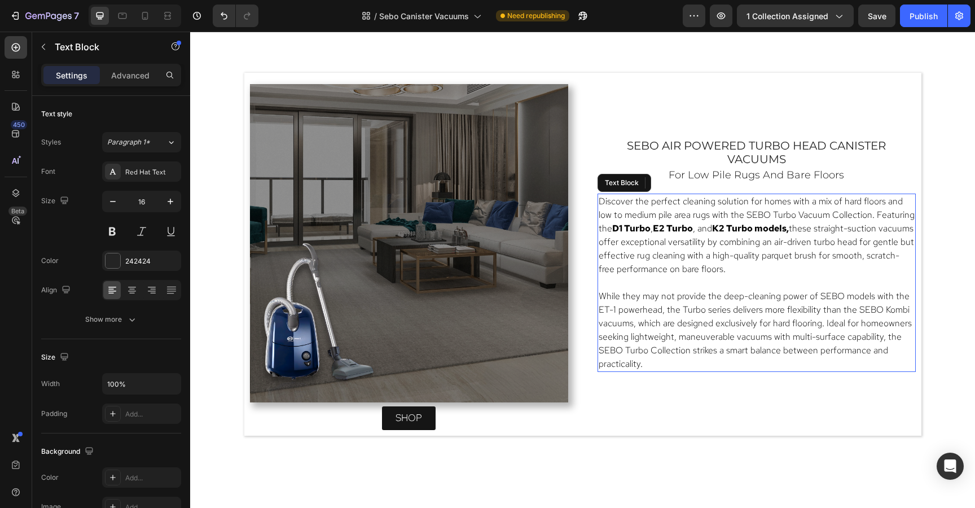
click at [682, 295] on span "While they may not provide the deep-cleaning power of SEBO models with the ET-1…" at bounding box center [754, 330] width 313 height 80
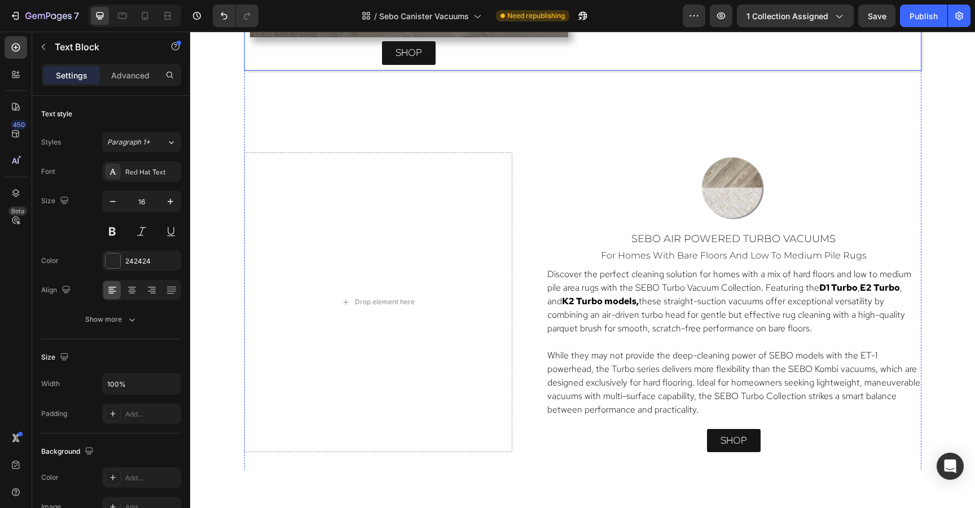
scroll to position [1789, 0]
click at [699, 439] on div "shop Button" at bounding box center [733, 440] width 375 height 24
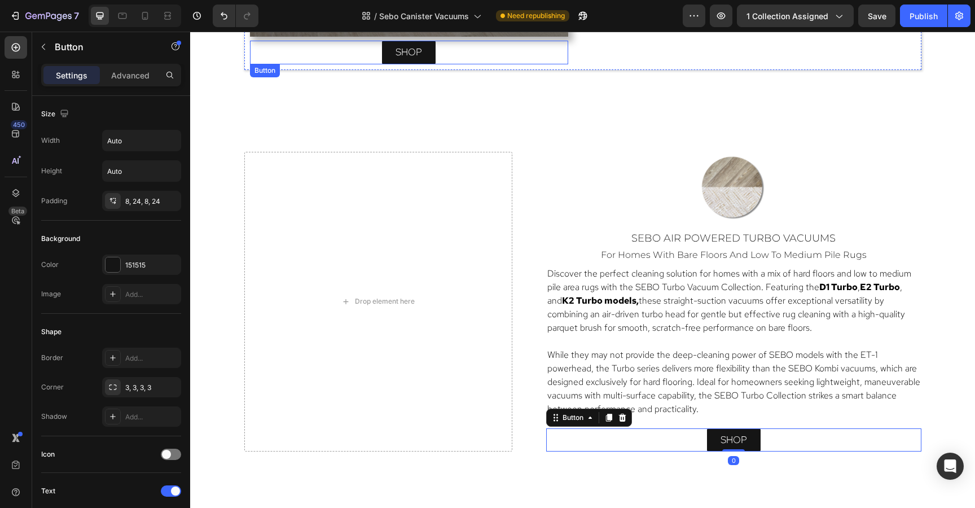
click at [453, 56] on div "shop Button" at bounding box center [409, 53] width 318 height 24
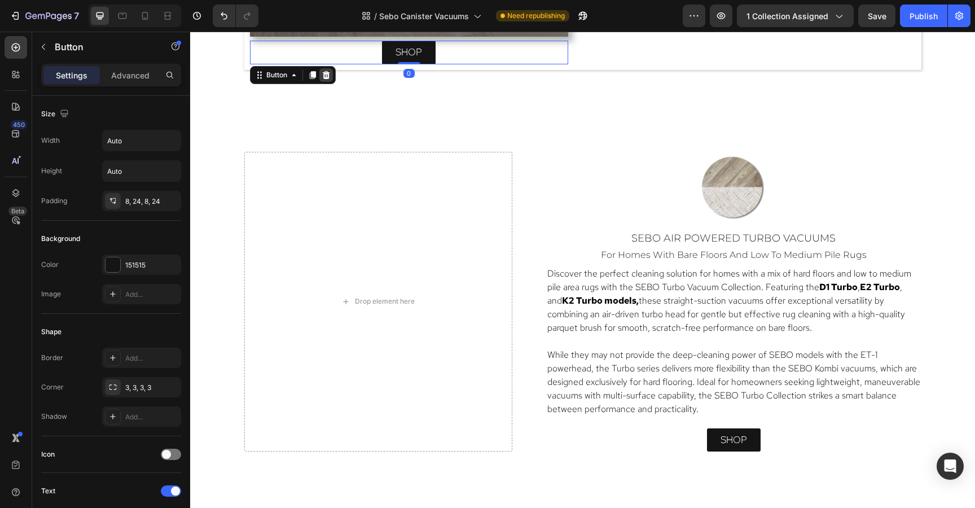
click at [325, 75] on icon at bounding box center [325, 74] width 9 height 9
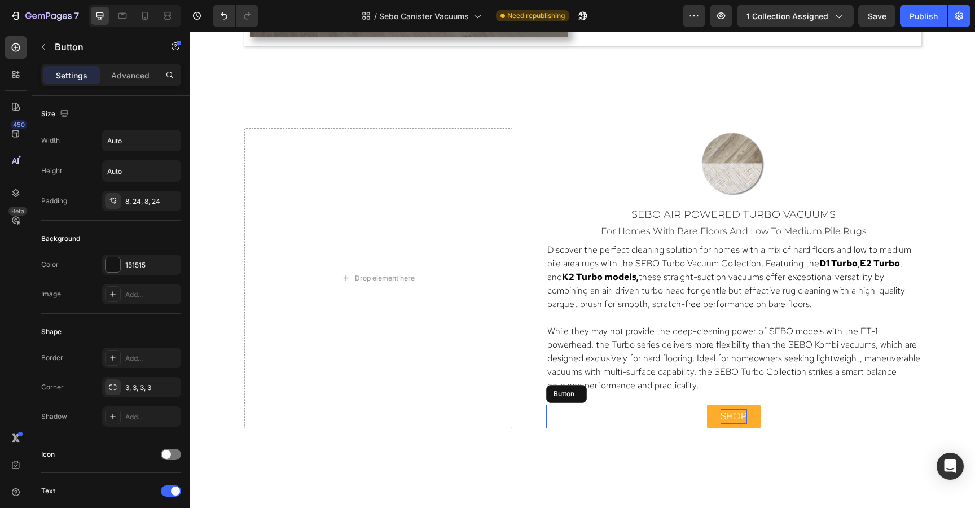
click at [735, 418] on span "shop" at bounding box center [733, 415] width 27 height 12
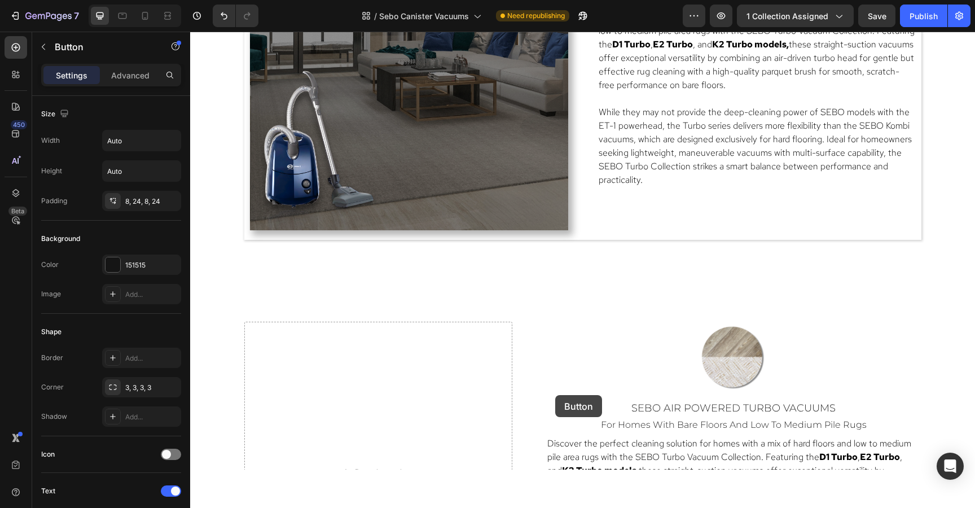
scroll to position [1573, 0]
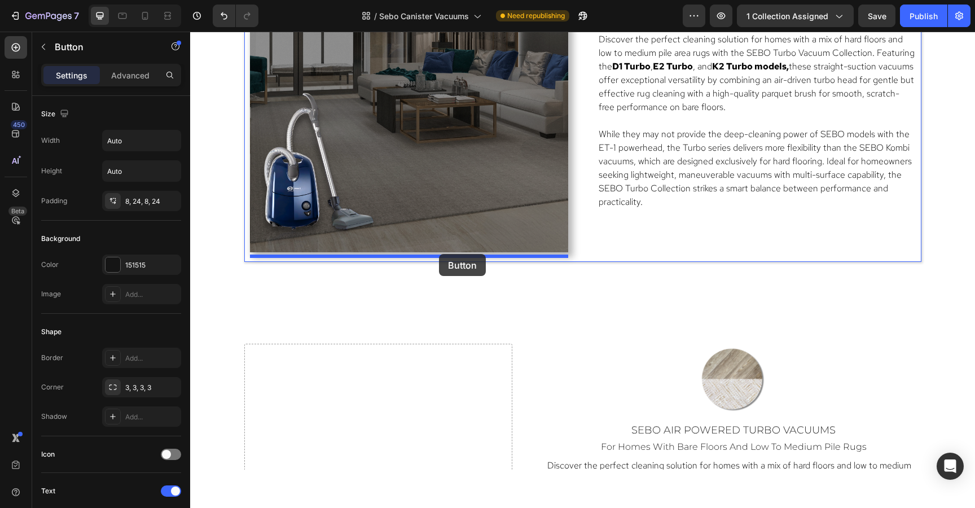
drag, startPoint x: 555, startPoint y: 395, endPoint x: 439, endPoint y: 253, distance: 183.1
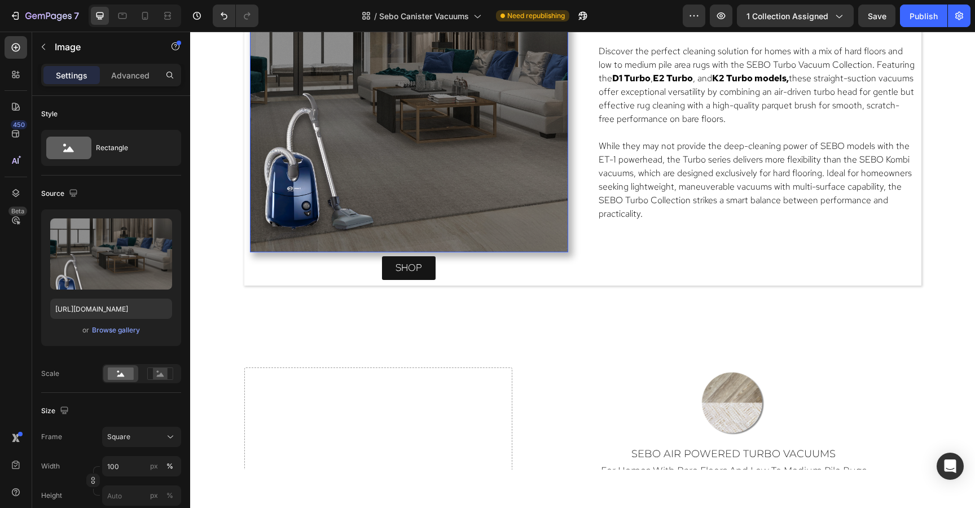
click at [439, 247] on img at bounding box center [409, 93] width 318 height 318
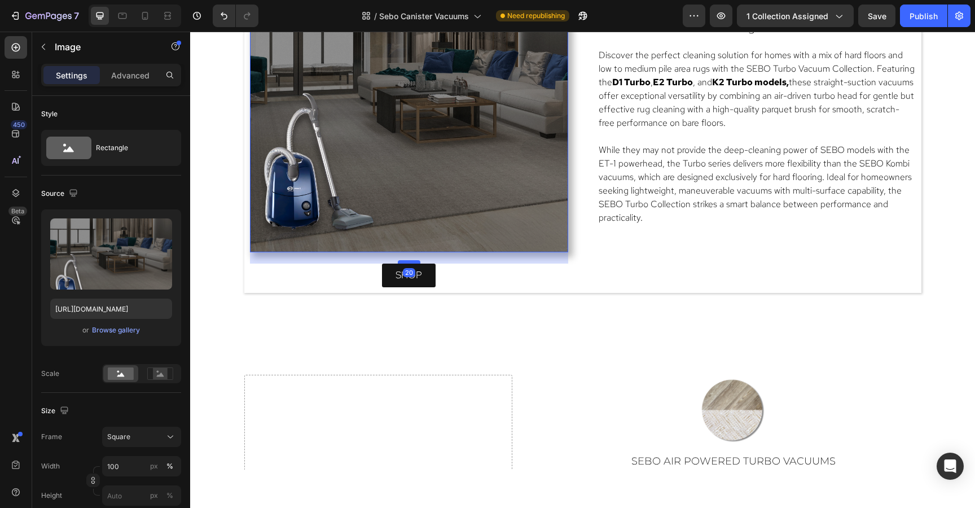
drag, startPoint x: 415, startPoint y: 254, endPoint x: 415, endPoint y: 261, distance: 6.8
click at [415, 261] on div at bounding box center [409, 261] width 23 height 3
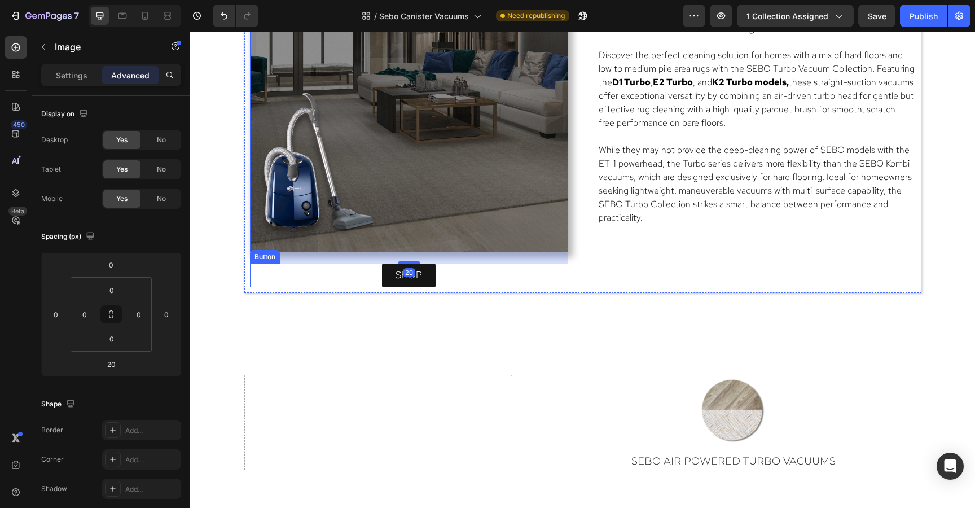
click at [538, 276] on div "shop Button" at bounding box center [409, 275] width 318 height 24
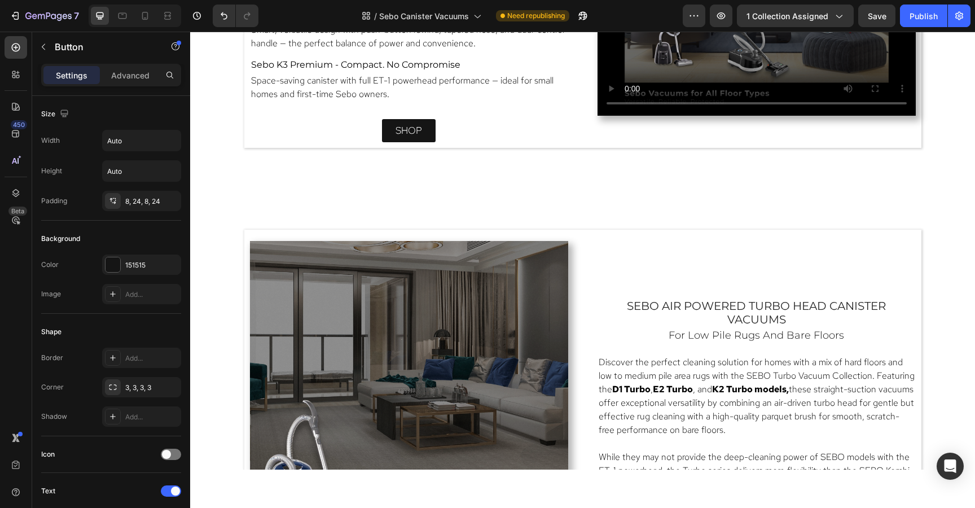
scroll to position [1266, 0]
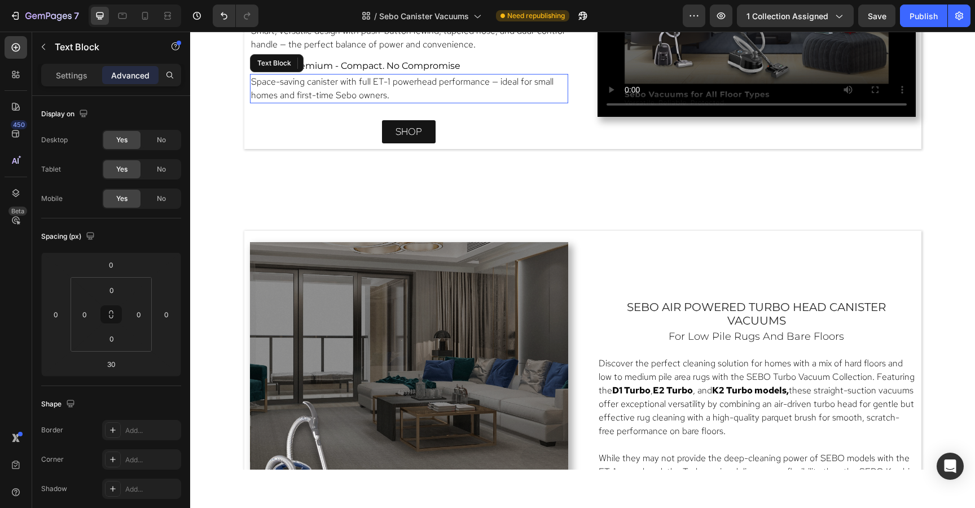
click at [493, 74] on div "Space-saving canister with full ET-1 powerhead performance — ideal for small ho…" at bounding box center [409, 88] width 318 height 29
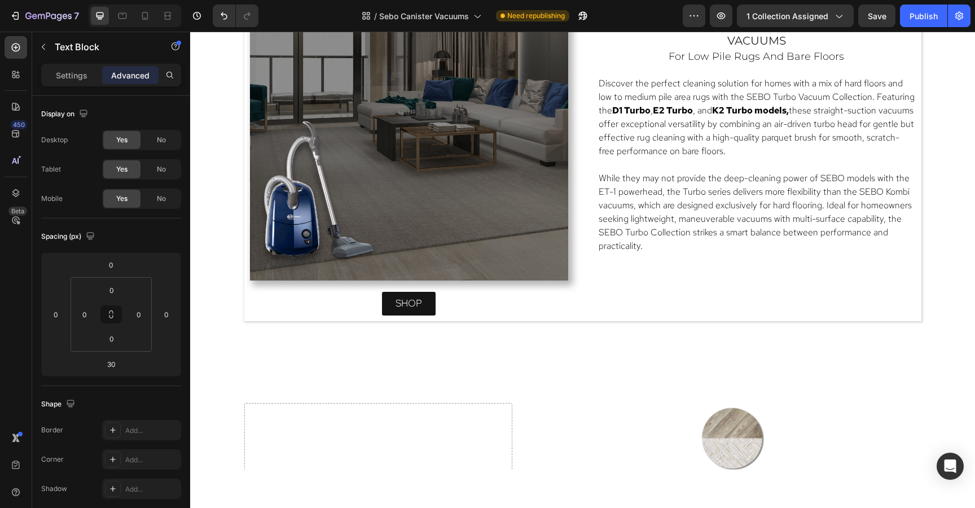
scroll to position [1547, 0]
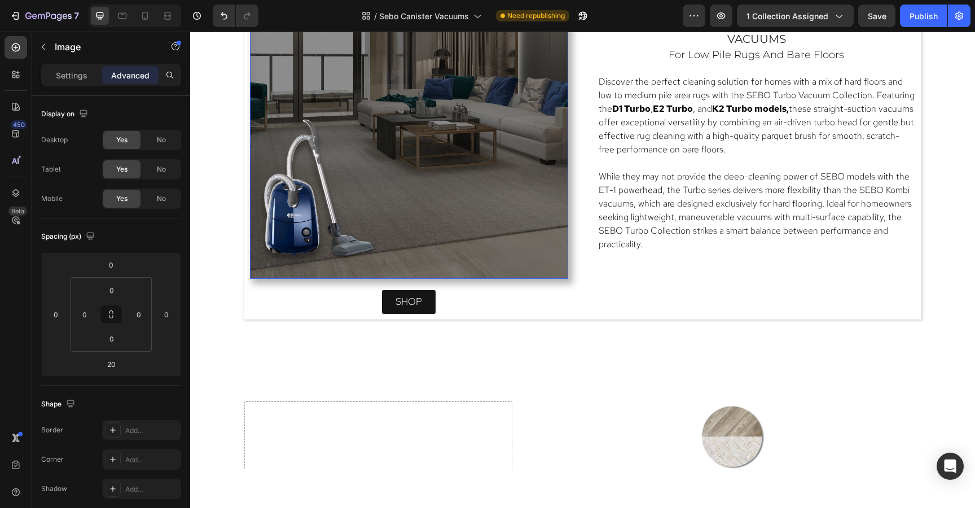
click at [445, 275] on img at bounding box center [409, 120] width 318 height 318
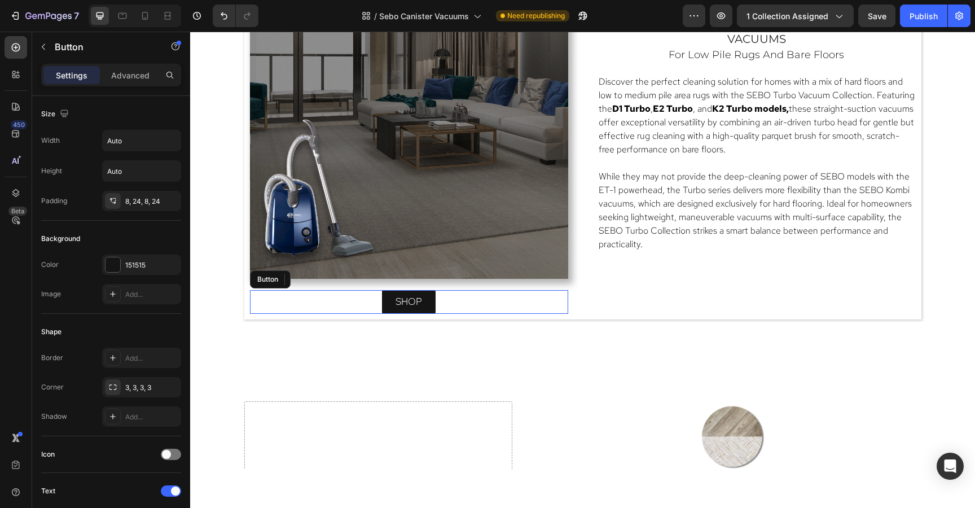
click at [361, 301] on div "shop Button" at bounding box center [409, 302] width 318 height 24
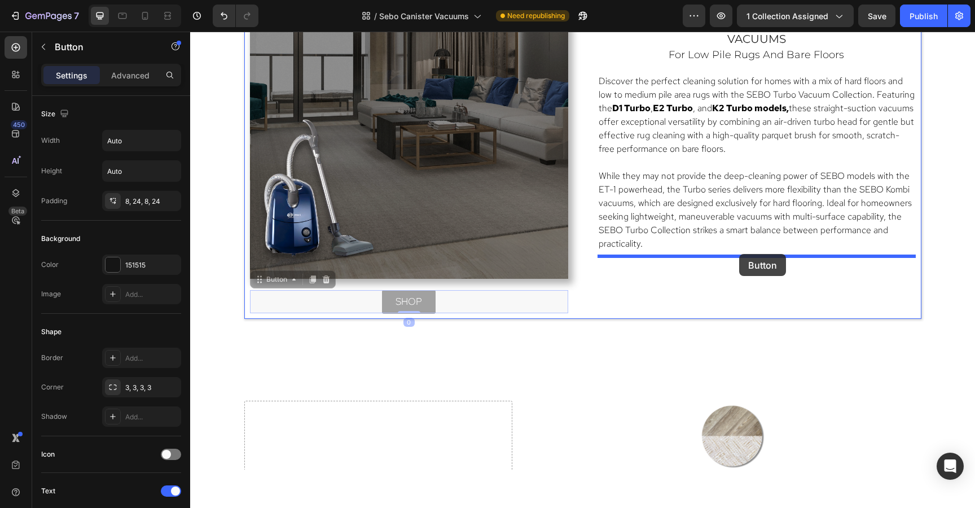
drag, startPoint x: 259, startPoint y: 282, endPoint x: 739, endPoint y: 254, distance: 480.2
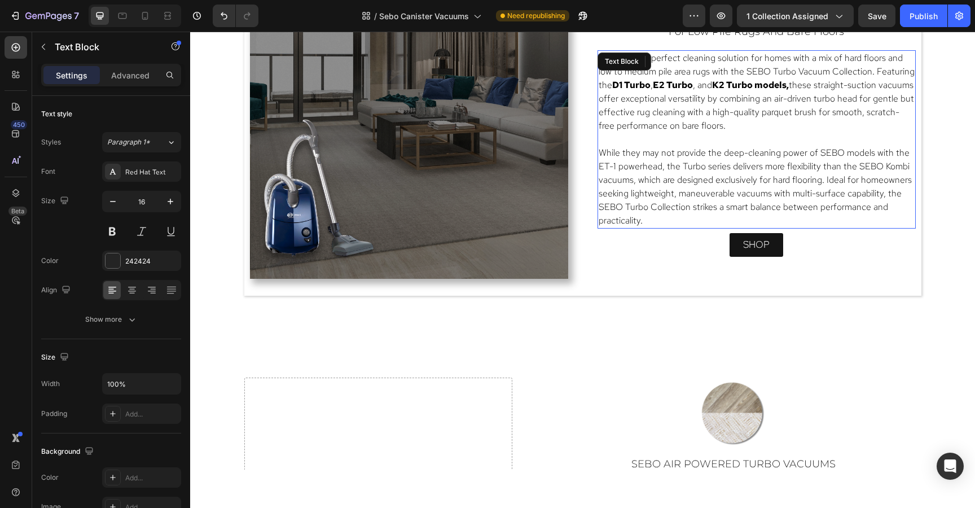
click at [730, 208] on span "While they may not provide the deep-cleaning power of SEBO models with the ET-1…" at bounding box center [754, 187] width 313 height 80
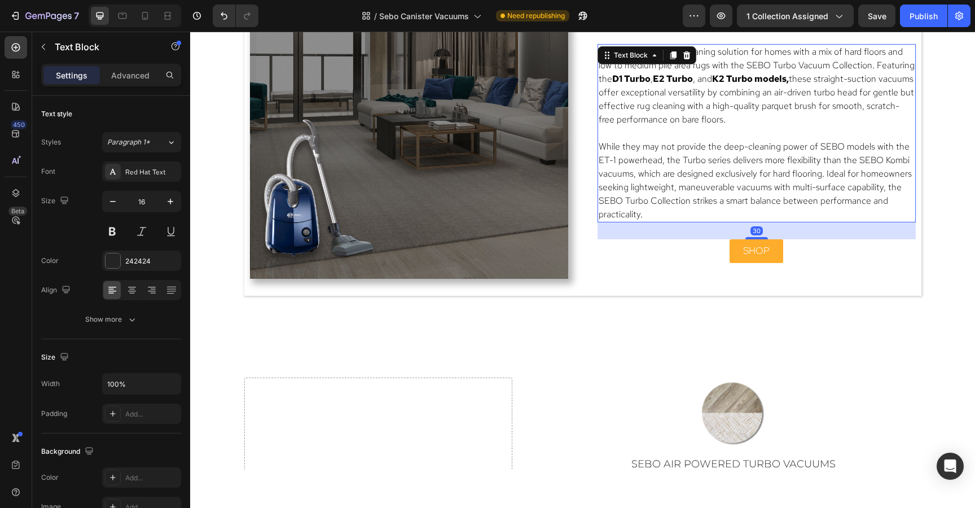
drag, startPoint x: 759, startPoint y: 230, endPoint x: 761, endPoint y: 242, distance: 12.5
click at [761, 242] on div "⁠⁠⁠⁠⁠⁠⁠ sebo air powered turbo head canister vacuums Heading ⁠⁠⁠⁠⁠⁠⁠ for low pi…" at bounding box center [756, 125] width 318 height 329
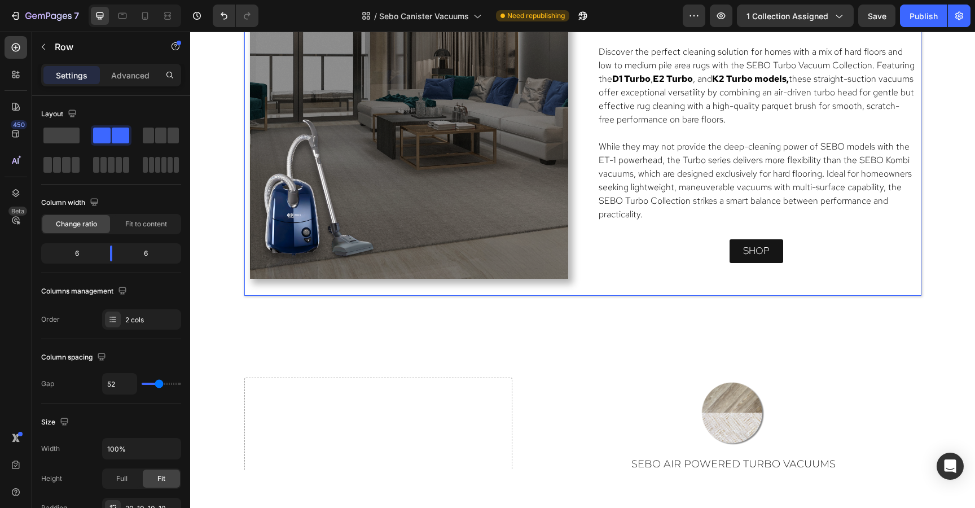
click at [676, 263] on div "⁠⁠⁠⁠⁠⁠⁠ sebo air powered turbo head canister vacuums Heading ⁠⁠⁠⁠⁠⁠⁠ for low pi…" at bounding box center [756, 125] width 318 height 329
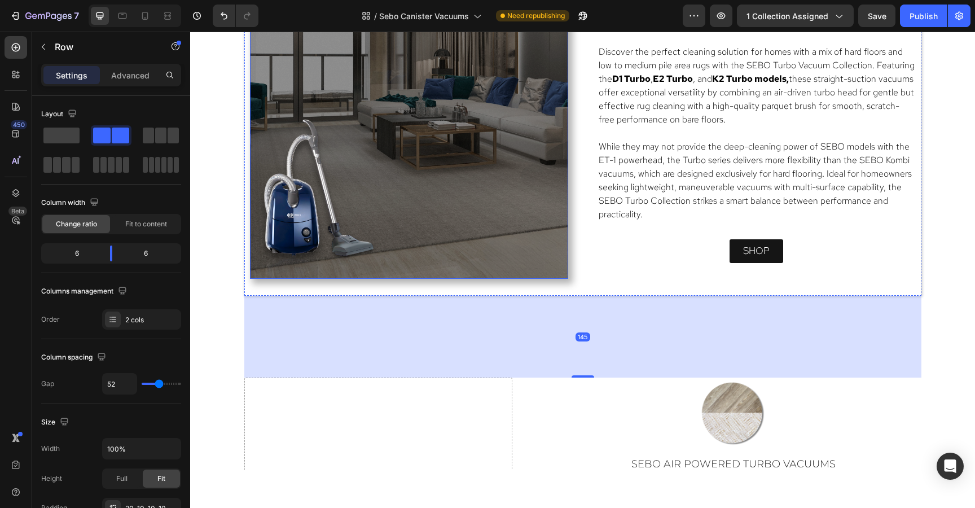
click at [521, 222] on img at bounding box center [409, 120] width 318 height 318
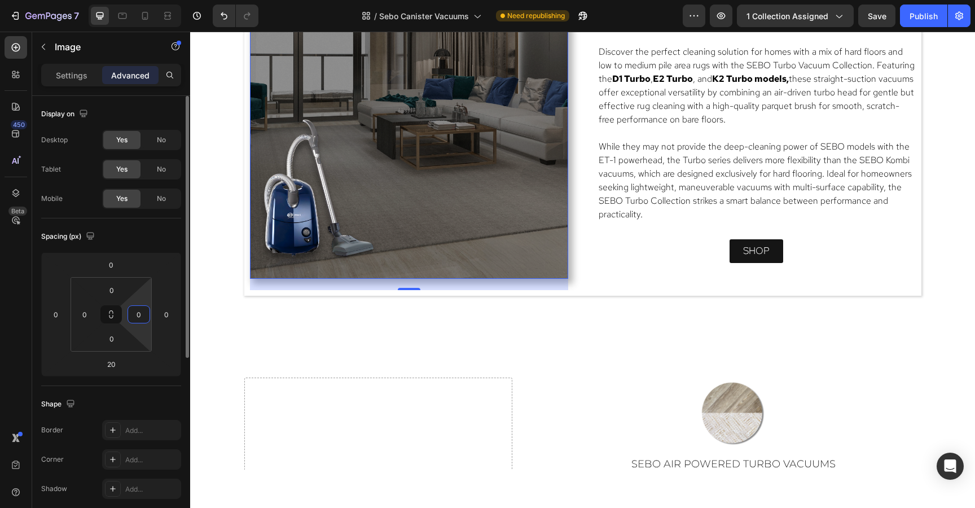
click at [145, 313] on input "0" at bounding box center [138, 314] width 17 height 17
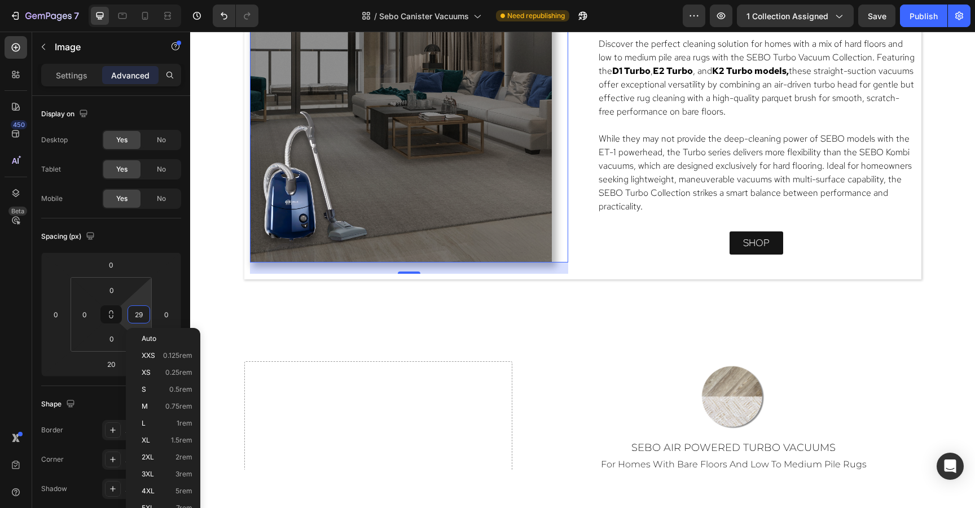
type input "30"
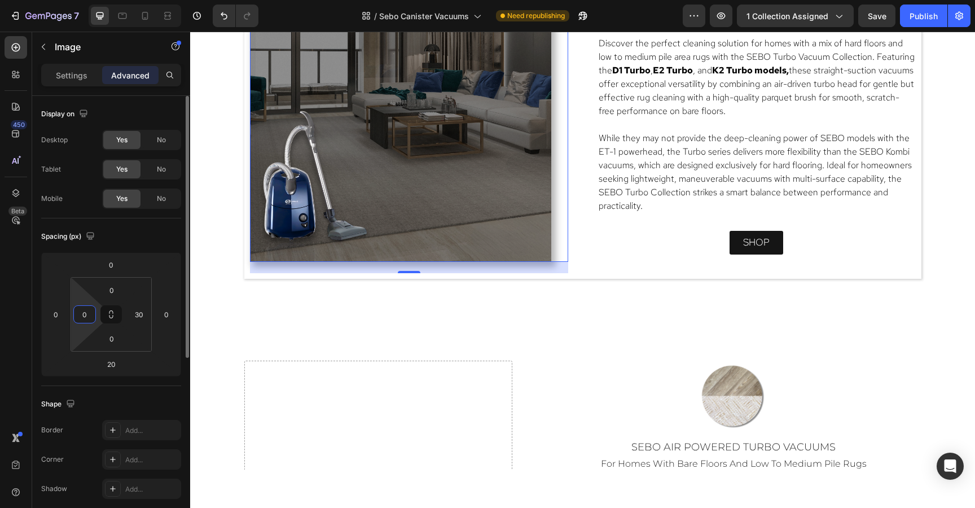
click at [83, 315] on input "0" at bounding box center [84, 314] width 17 height 17
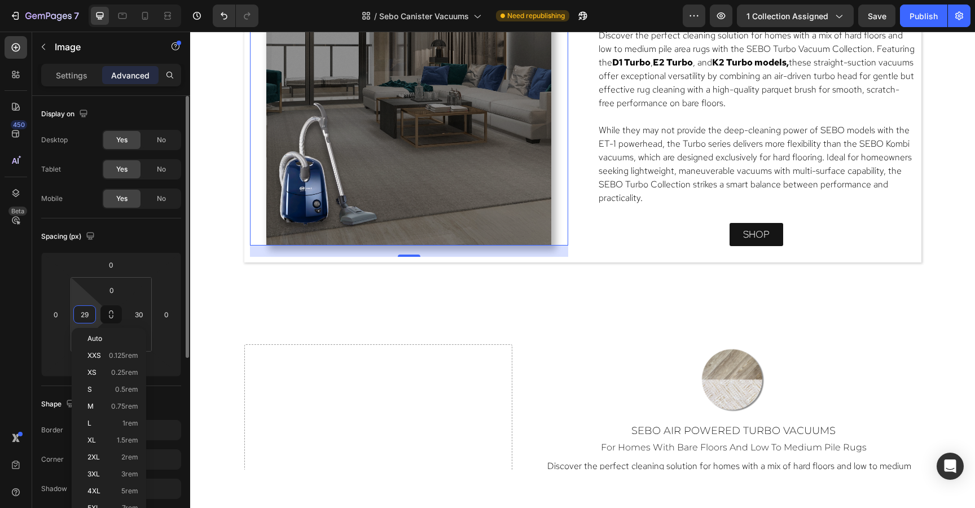
type input "30"
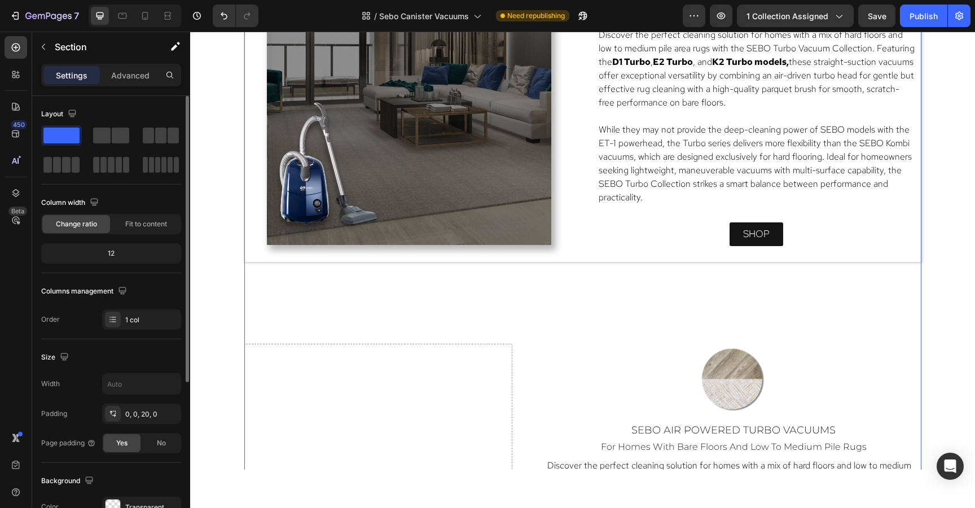
click at [679, 287] on div "Built to last, designed to perform. Sebo’s premium canisters—the D4, E3 , and K…" at bounding box center [582, 282] width 677 height 1412
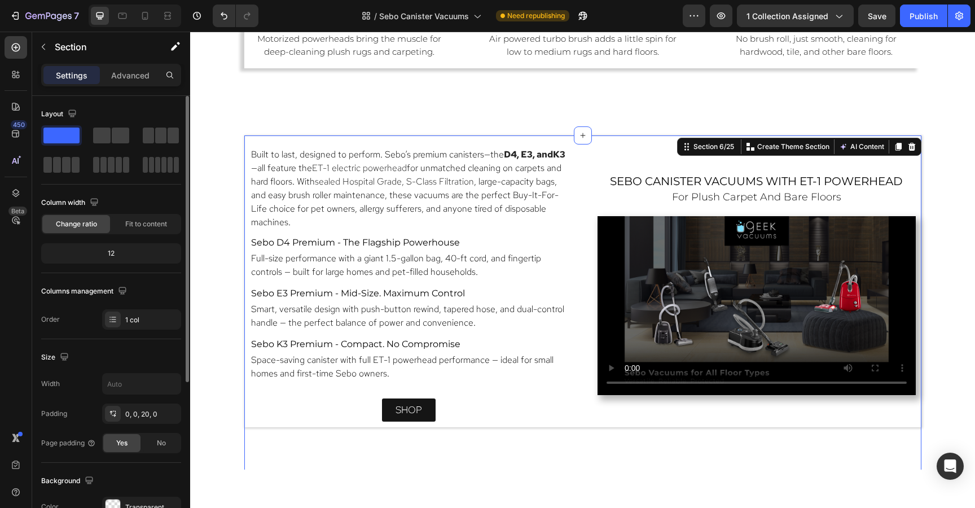
scroll to position [981, 0]
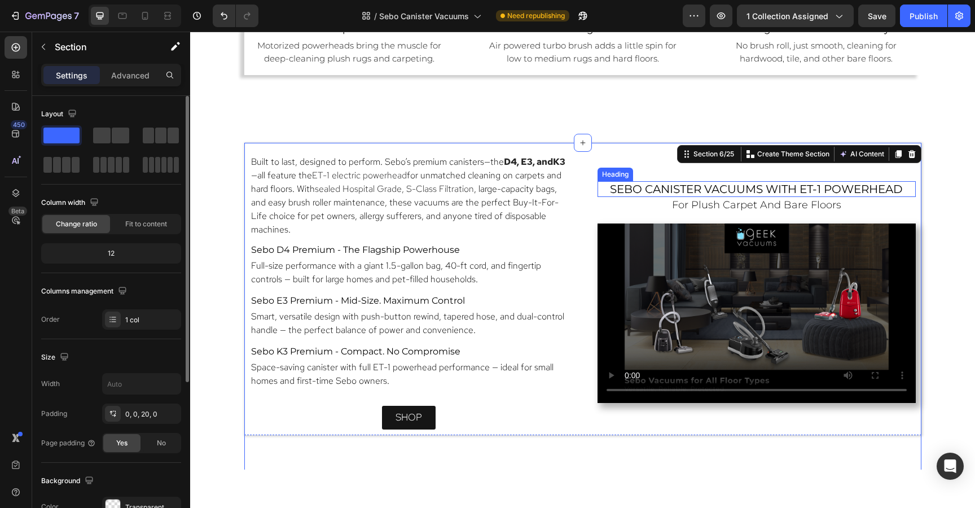
click at [652, 185] on span "sebo canister vacuums with ET-1 Powerhead" at bounding box center [756, 189] width 293 height 14
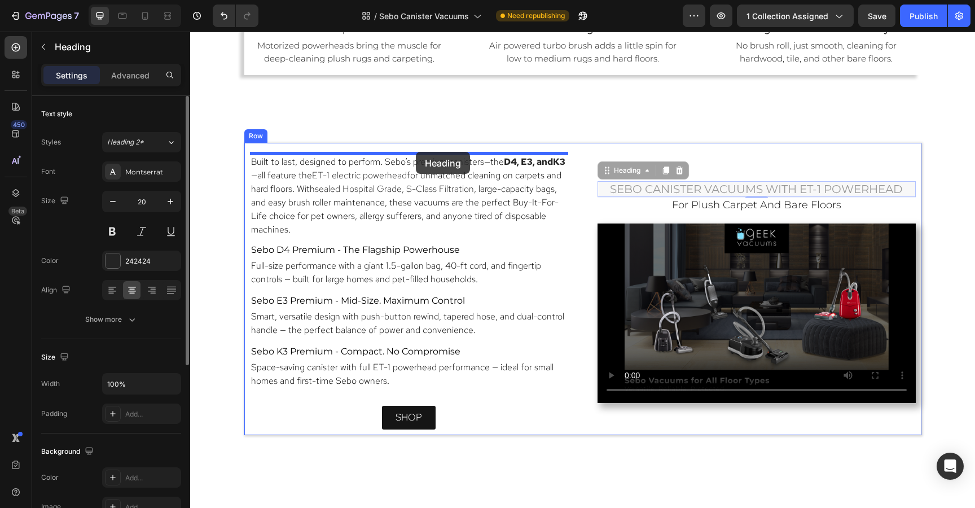
drag, startPoint x: 607, startPoint y: 170, endPoint x: 416, endPoint y: 152, distance: 192.6
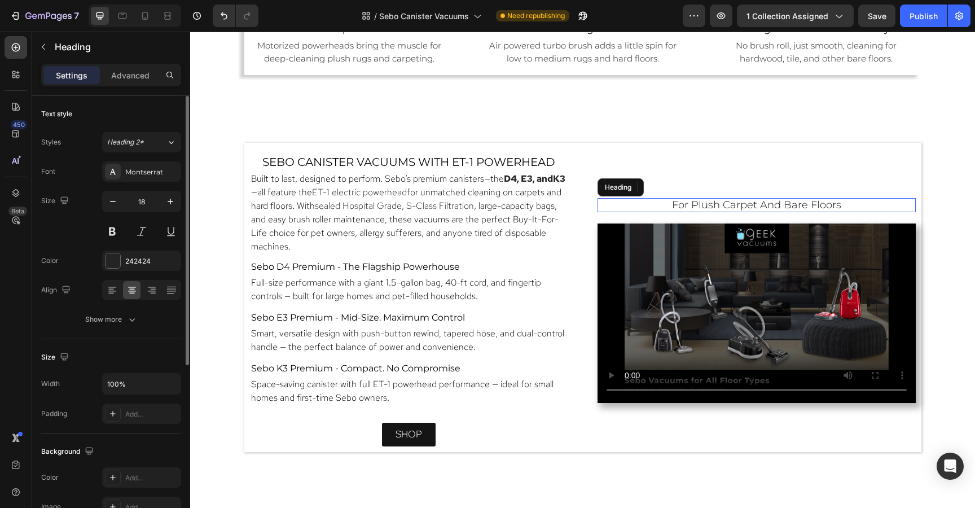
click at [753, 204] on span "for plush carpet and bare floors" at bounding box center [756, 205] width 169 height 12
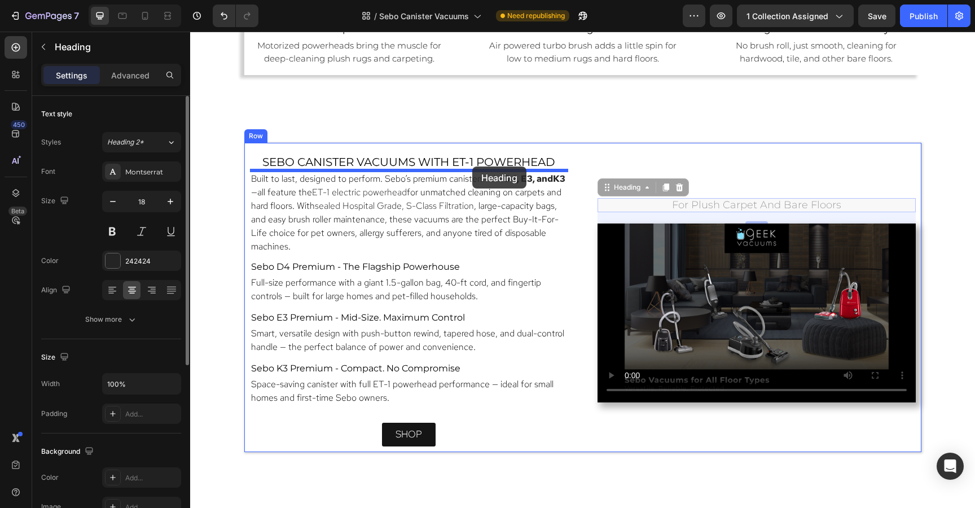
drag, startPoint x: 607, startPoint y: 187, endPoint x: 472, endPoint y: 166, distance: 136.4
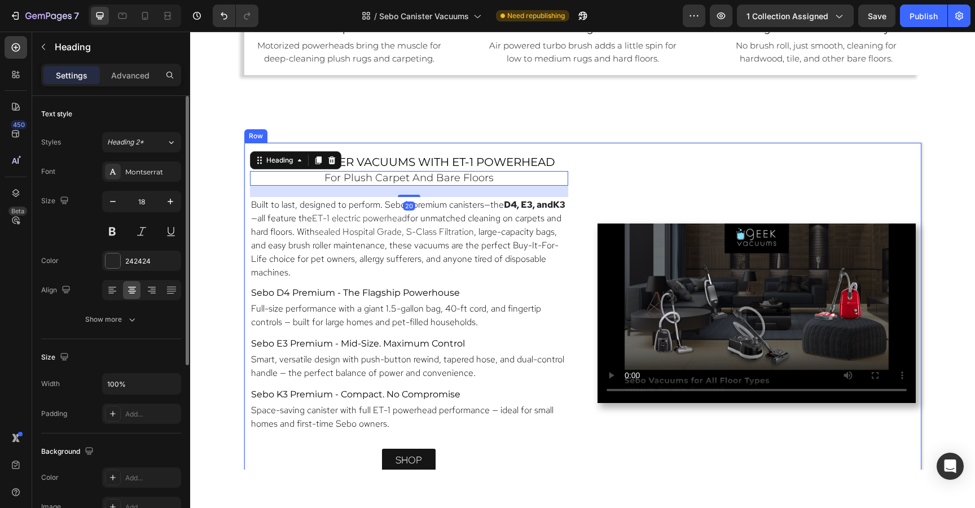
click at [661, 173] on div "Video" at bounding box center [756, 313] width 318 height 318
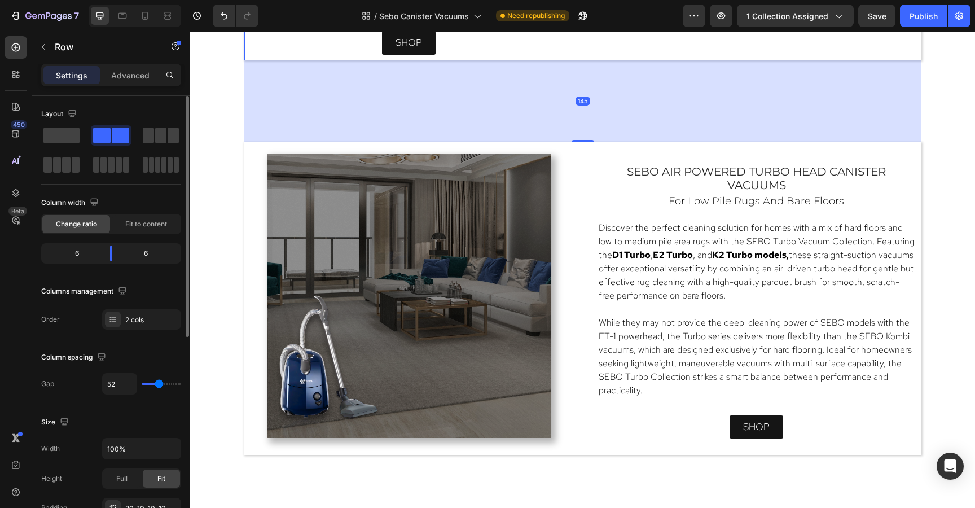
scroll to position [1406, 0]
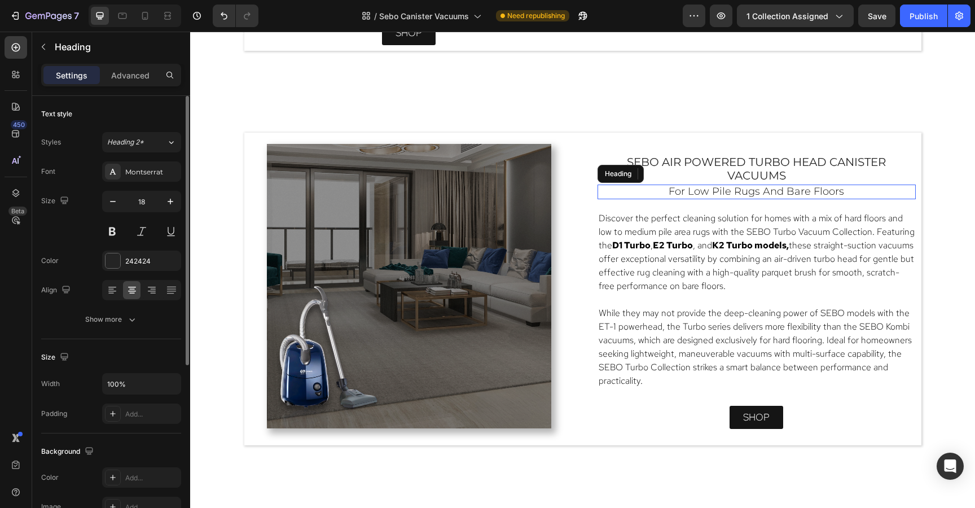
click at [710, 186] on span "for low pile rugs and bare floors" at bounding box center [755, 191] width 175 height 12
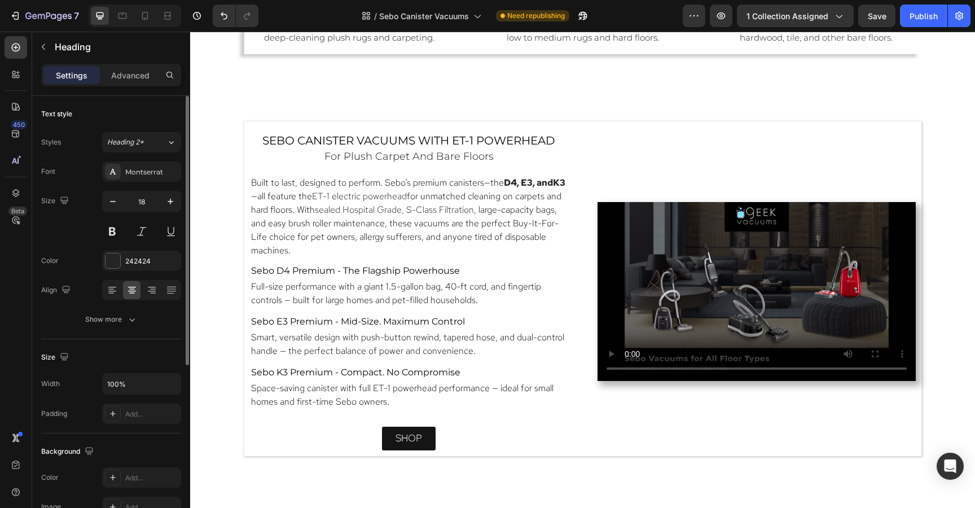
scroll to position [990, 0]
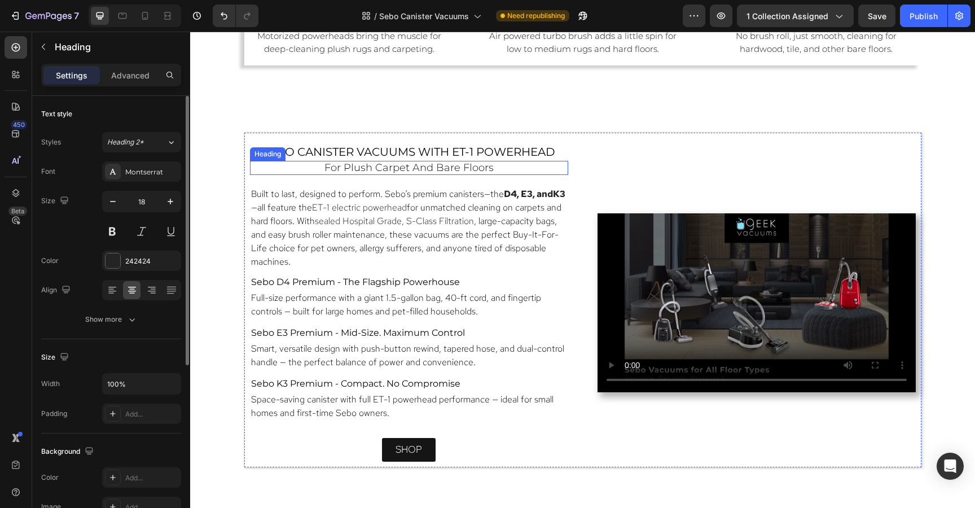
click at [458, 161] on span "for plush carpet and bare floors" at bounding box center [408, 167] width 169 height 12
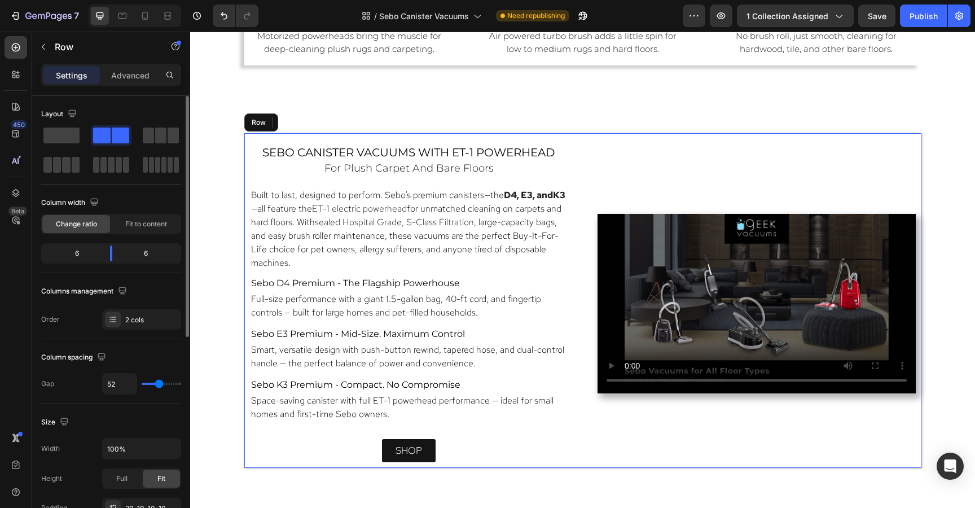
click at [550, 430] on div "sebo canister vacuums with ET-1 Powerhead Heading for plush carpet and bare flo…" at bounding box center [409, 303] width 318 height 318
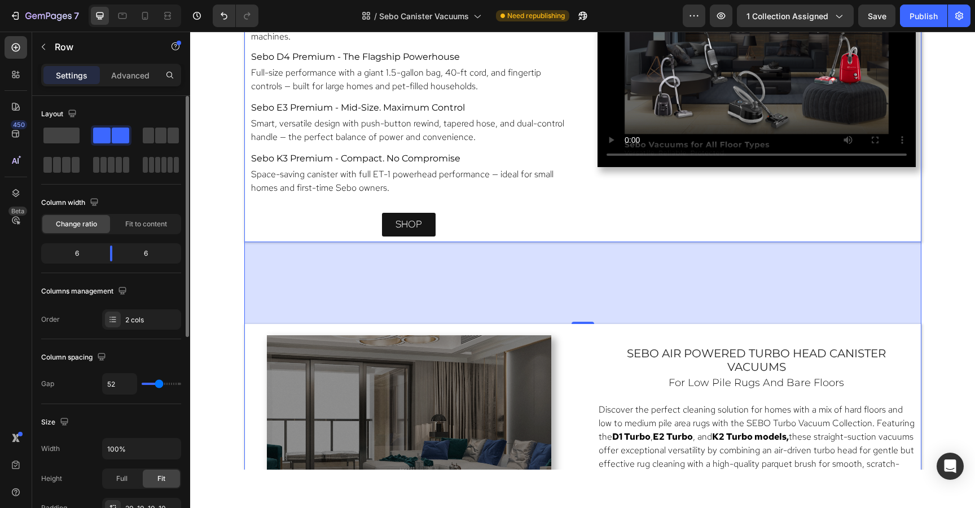
scroll to position [1019, 0]
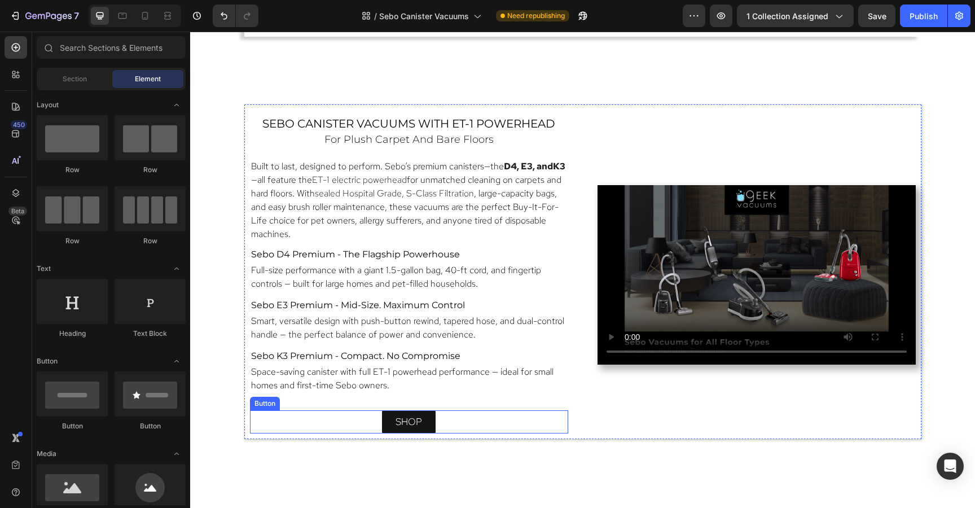
click at [473, 422] on div "shop Button" at bounding box center [409, 422] width 318 height 24
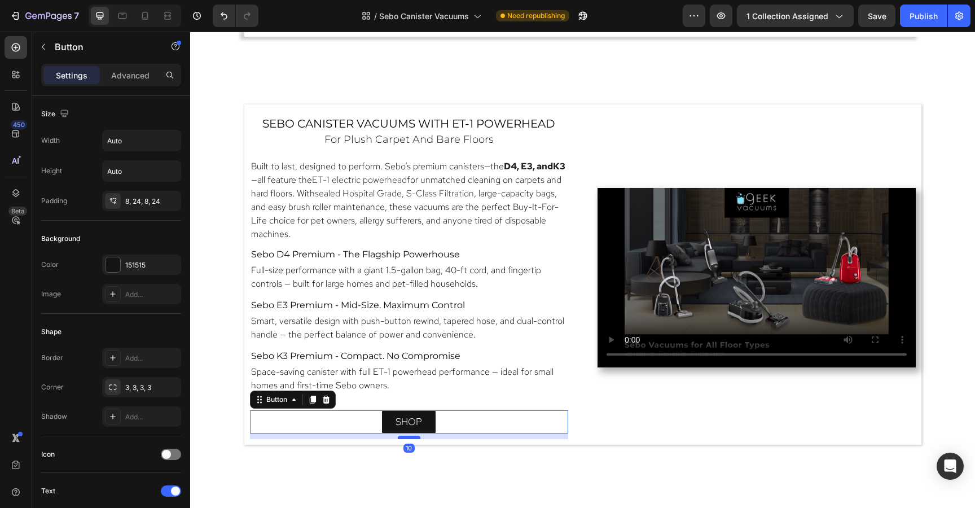
click at [410, 437] on div at bounding box center [409, 436] width 23 height 3
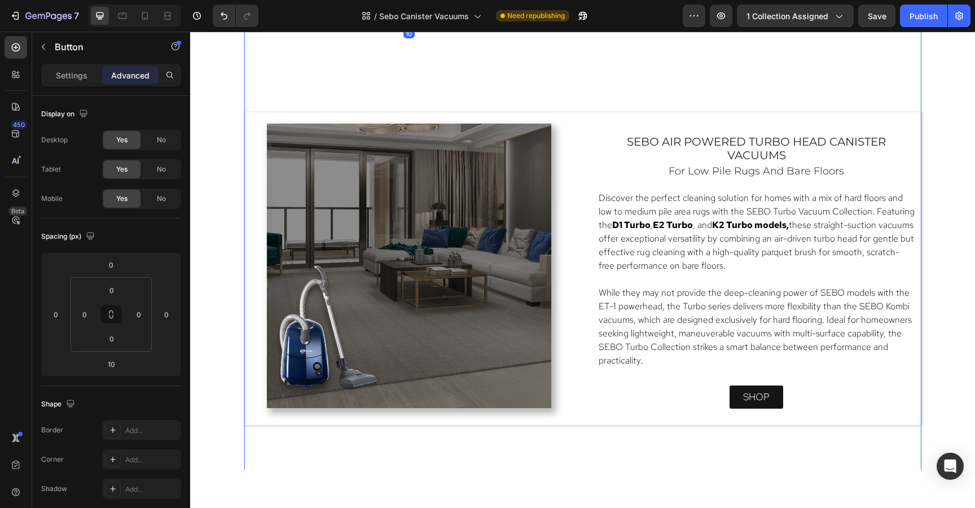
scroll to position [1433, 0]
click at [762, 391] on span "shop" at bounding box center [756, 396] width 27 height 12
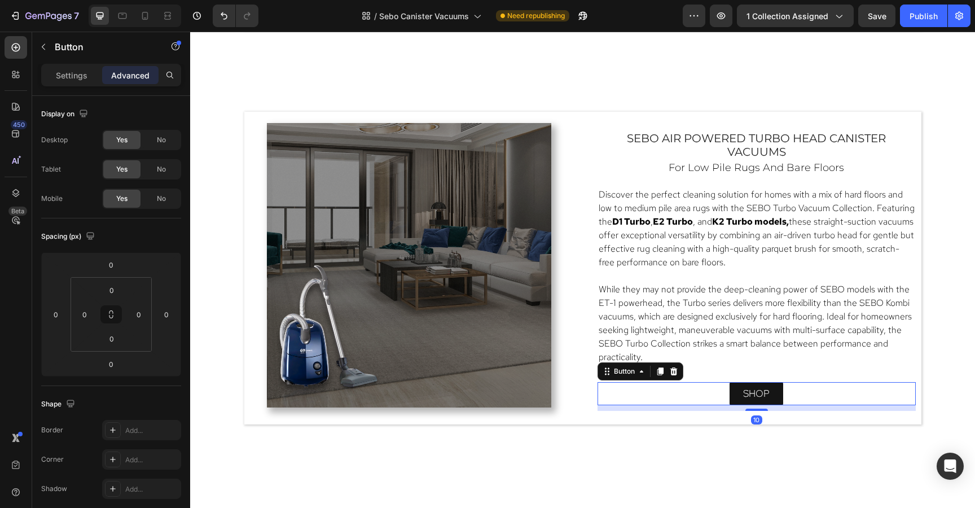
click at [759, 411] on div "⁠⁠⁠⁠⁠⁠⁠ sebo air powered turbo head canister vacuums Heading ⁠⁠⁠⁠⁠⁠⁠ for low pi…" at bounding box center [756, 271] width 318 height 296
type input "10"
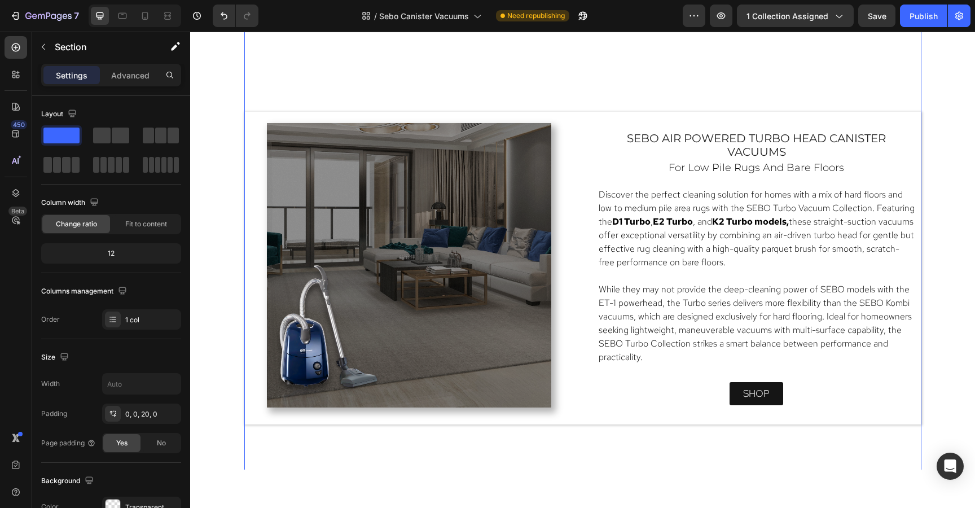
click at [736, 108] on div "sebo canister vacuums with ET-1 Powerhead Heading for plush carpet and bare flo…" at bounding box center [582, 420] width 677 height 1460
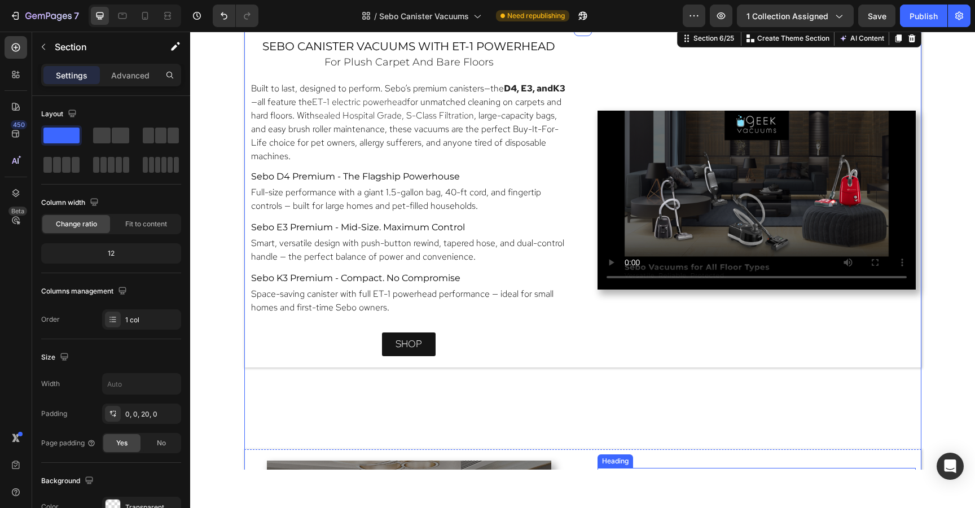
scroll to position [1094, 0]
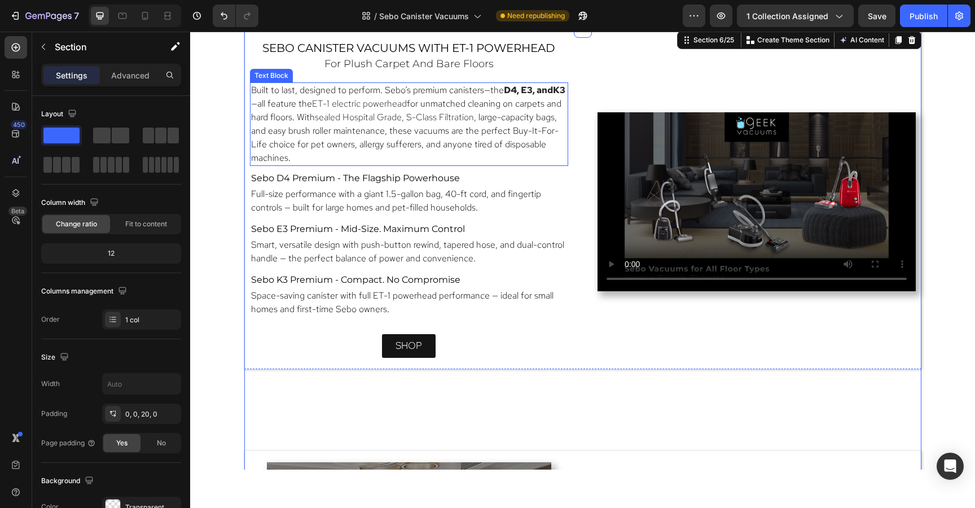
click at [432, 137] on p "Built to last, designed to perform. Sebo’s premium canisters—the D4, E3 , and K…" at bounding box center [409, 123] width 316 height 81
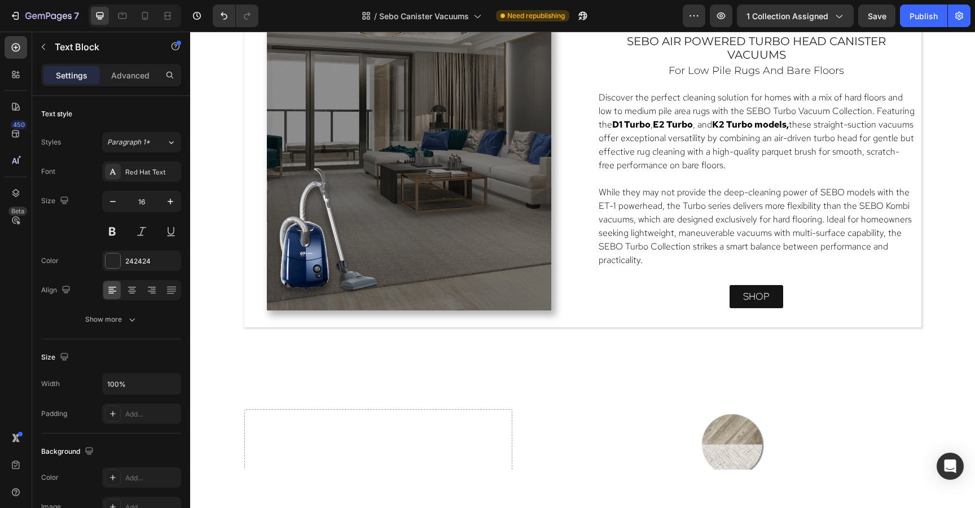
scroll to position [1554, 0]
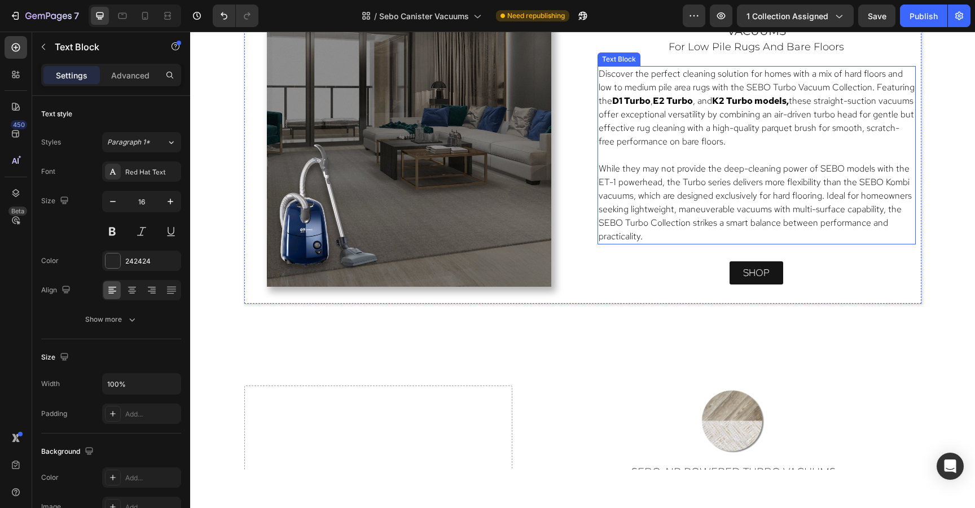
click at [696, 156] on p at bounding box center [756, 155] width 316 height 14
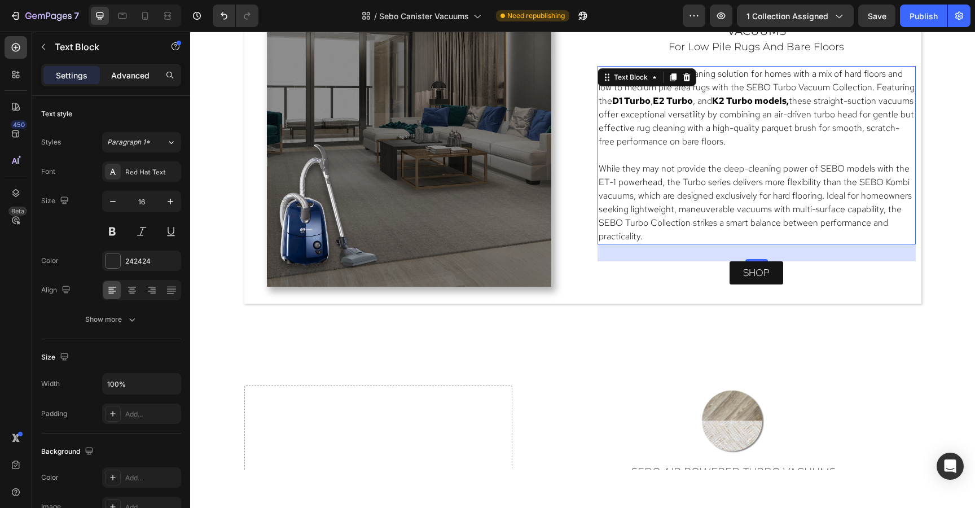
click at [129, 77] on p "Advanced" at bounding box center [130, 75] width 38 height 12
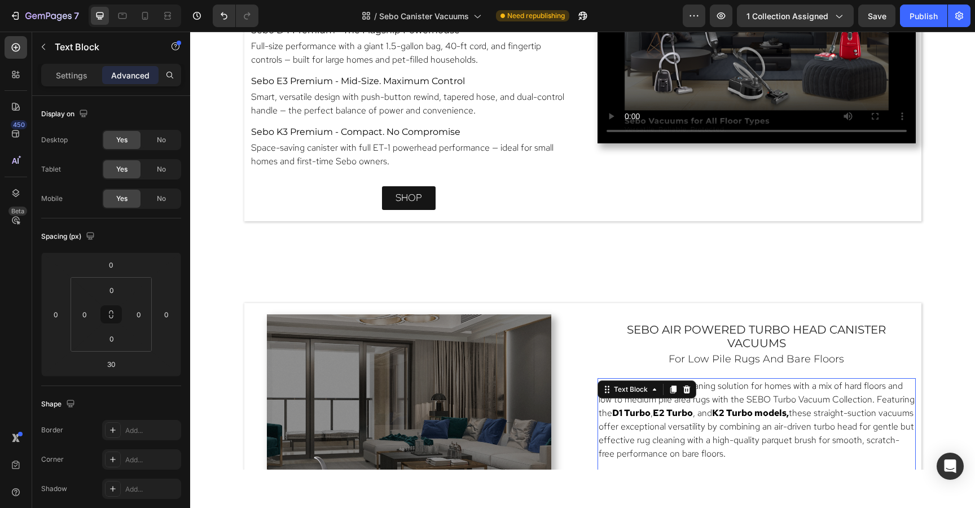
scroll to position [1241, 0]
click at [491, 120] on div "sebo canister vacuums with ET-1 Powerhead Heading for plush carpet and bare flo…" at bounding box center [409, 54] width 318 height 323
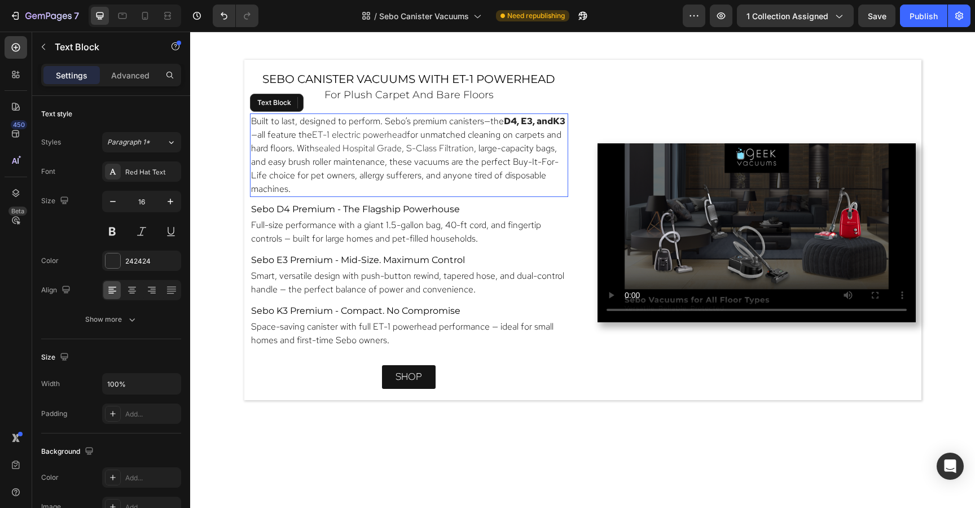
click at [488, 118] on span "Built to last, designed to perform. Sebo’s premium canisters—the" at bounding box center [377, 121] width 253 height 12
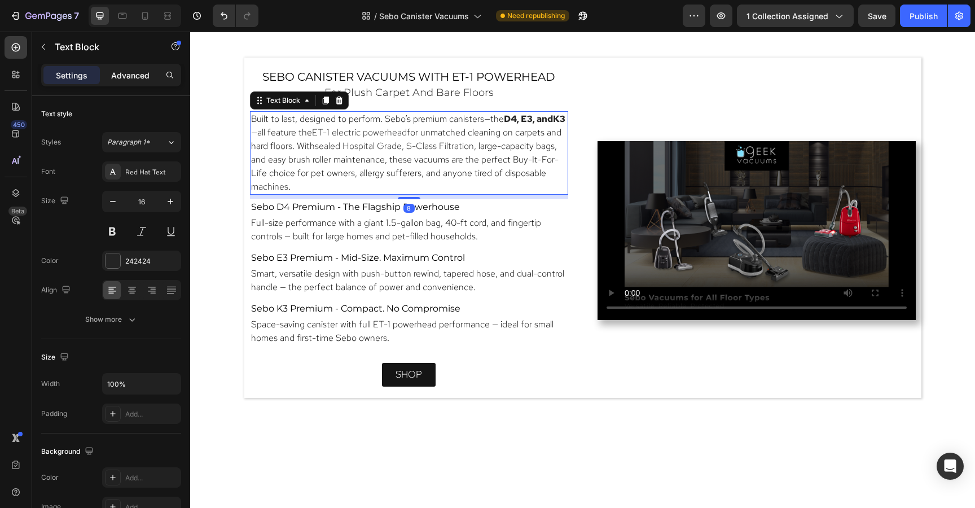
click at [122, 76] on p "Advanced" at bounding box center [130, 75] width 38 height 12
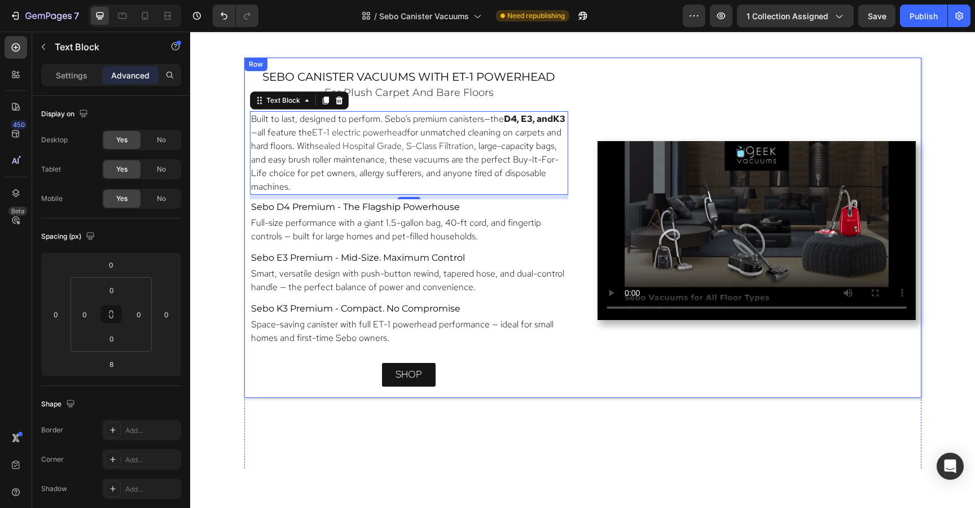
click at [464, 349] on div "sebo canister vacuums with ET-1 Powerhead Heading for plush carpet and bare flo…" at bounding box center [409, 230] width 318 height 323
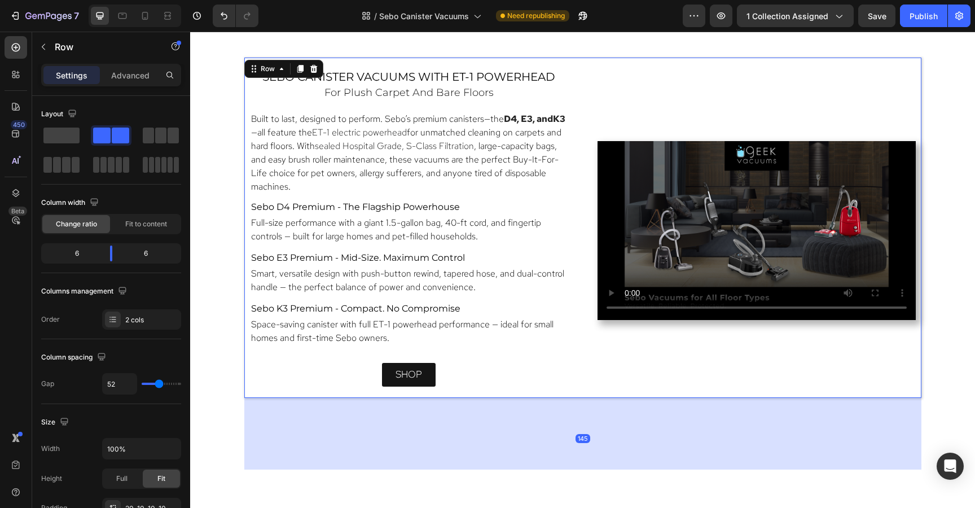
click at [566, 351] on div "sebo canister vacuums with ET-1 Powerhead Heading for plush carpet and bare flo…" at bounding box center [409, 230] width 318 height 323
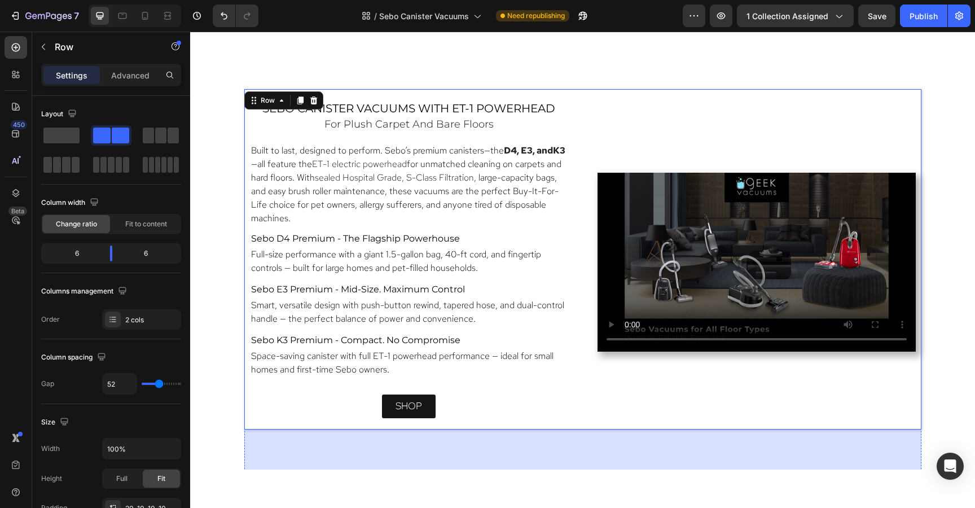
scroll to position [1033, 0]
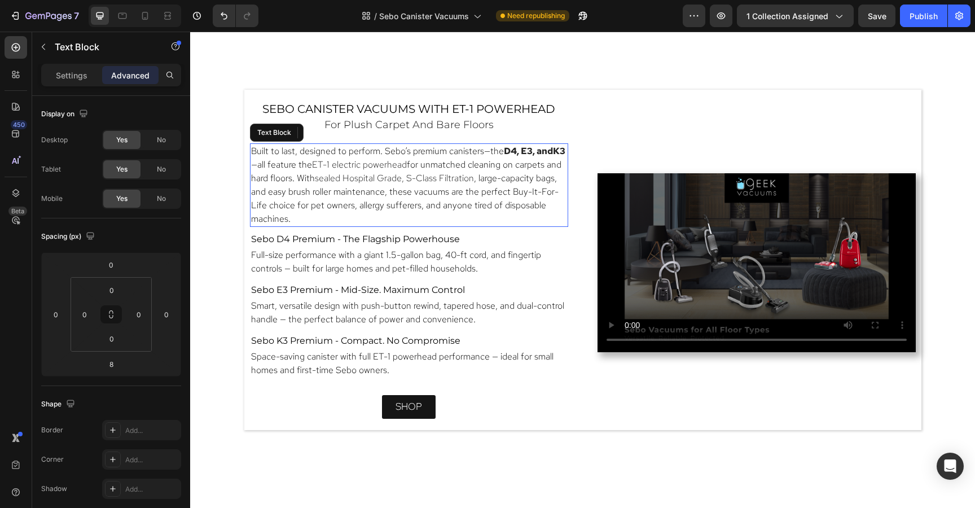
click at [545, 195] on span ", large-capacity bags, and easy brush roller maintenance, these vacuums are the…" at bounding box center [404, 198] width 307 height 52
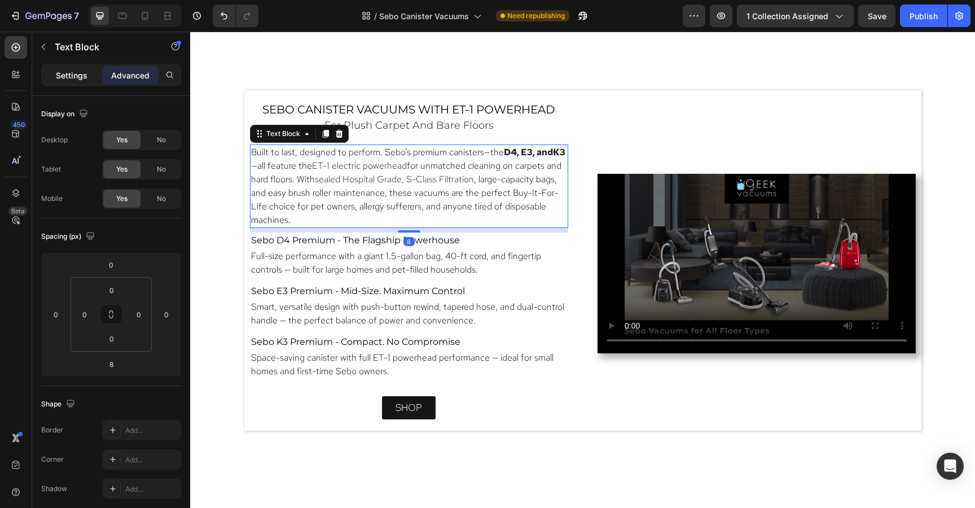
click at [71, 74] on p "Settings" at bounding box center [72, 75] width 32 height 12
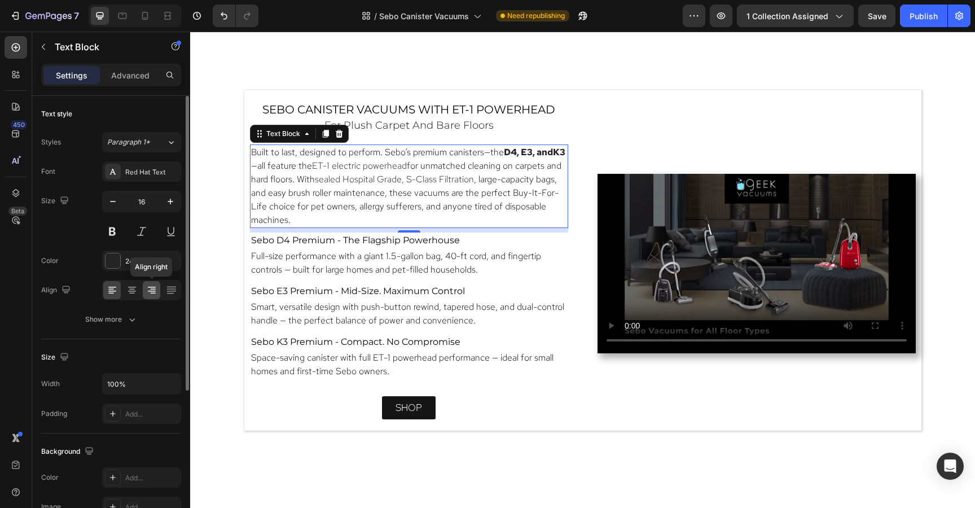
click at [149, 289] on icon at bounding box center [151, 289] width 11 height 11
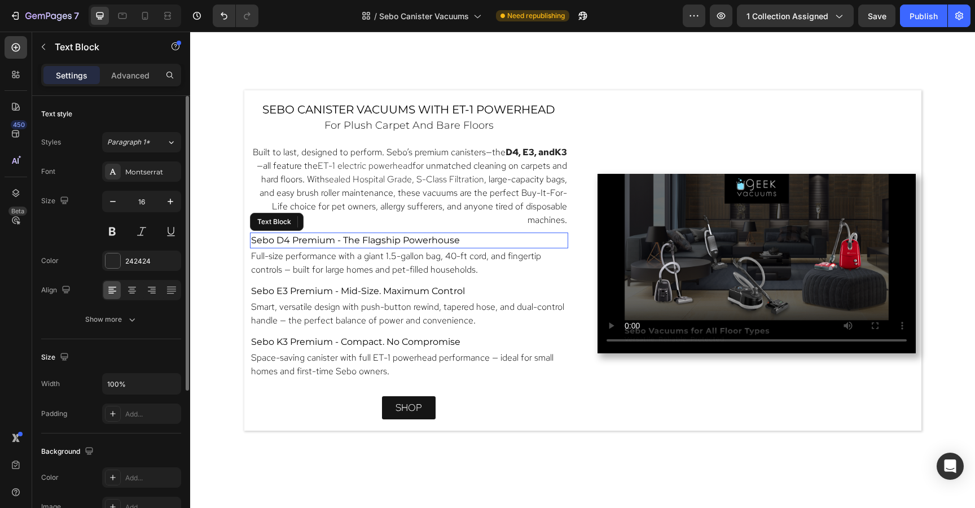
click at [537, 239] on p "Sebo D4 Premium - The Flagship Powerhouse" at bounding box center [409, 240] width 316 height 14
click at [149, 294] on icon at bounding box center [151, 289] width 11 height 11
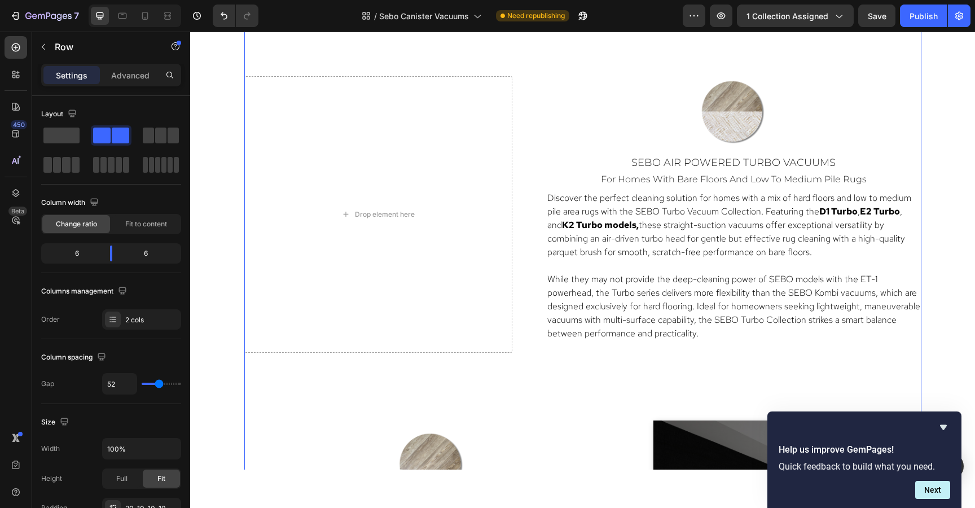
scroll to position [1866, 0]
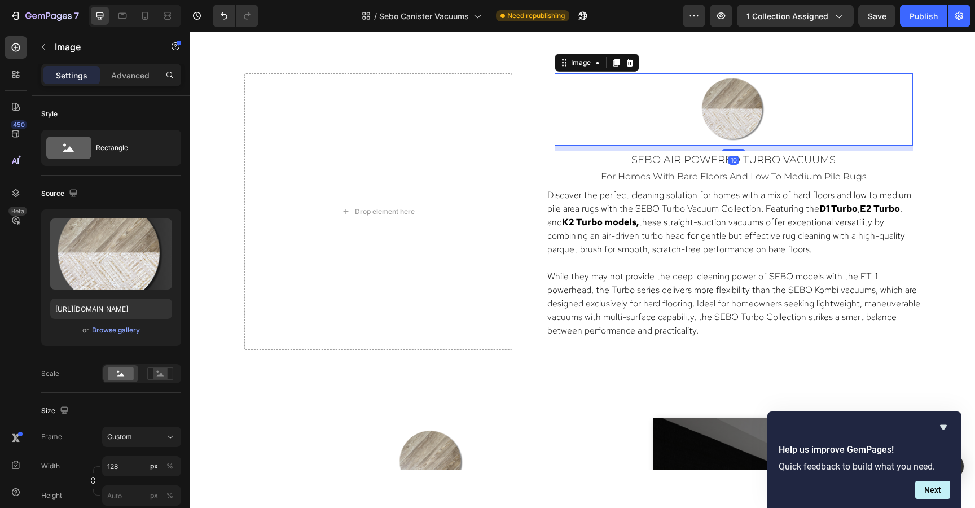
click at [755, 90] on img at bounding box center [733, 109] width 72 height 72
click at [630, 61] on icon at bounding box center [629, 62] width 9 height 9
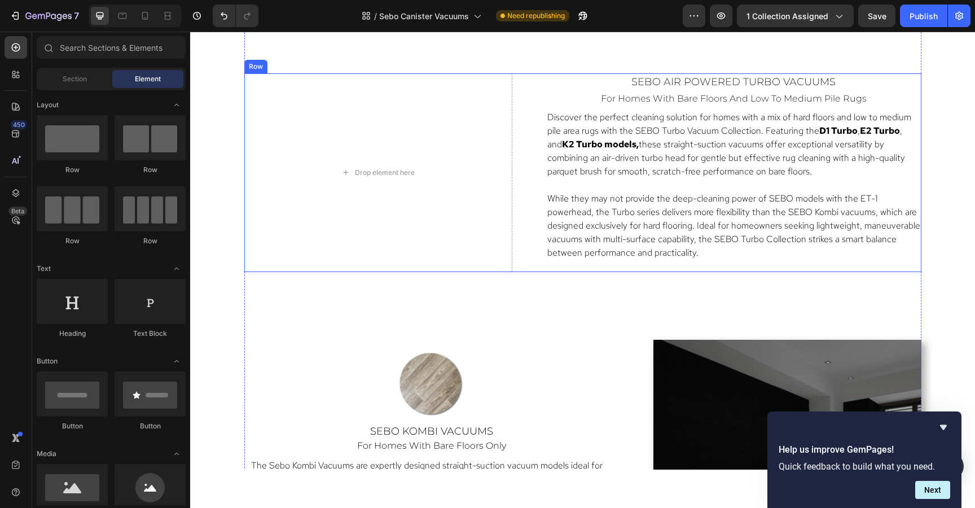
click at [641, 266] on div "sebo air powered turbo vacuums Heading for homes with bare floors and low to me…" at bounding box center [733, 172] width 375 height 199
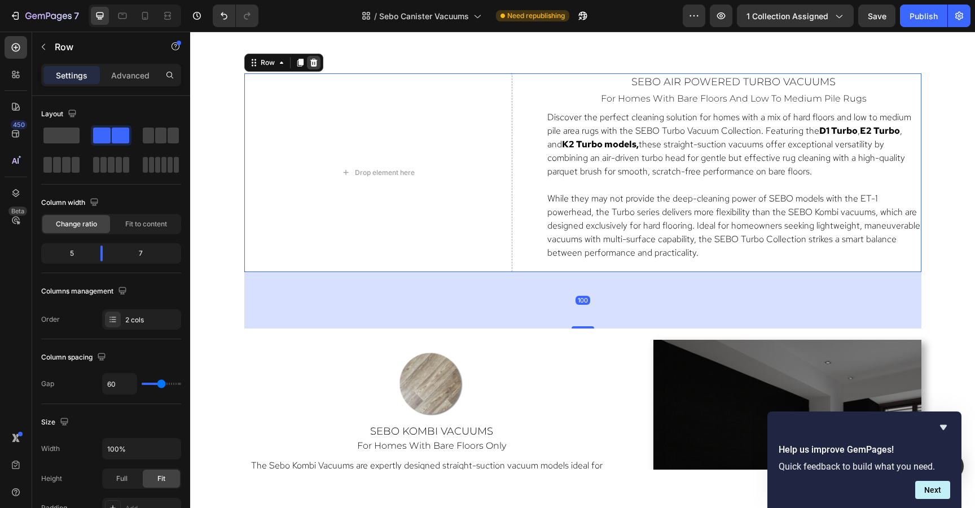
click at [312, 64] on icon at bounding box center [313, 62] width 9 height 9
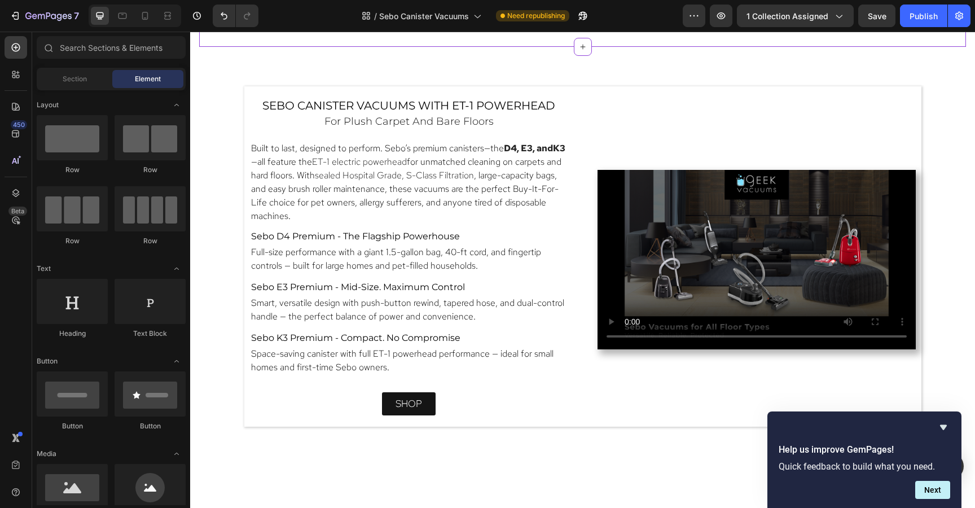
scroll to position [1043, 0]
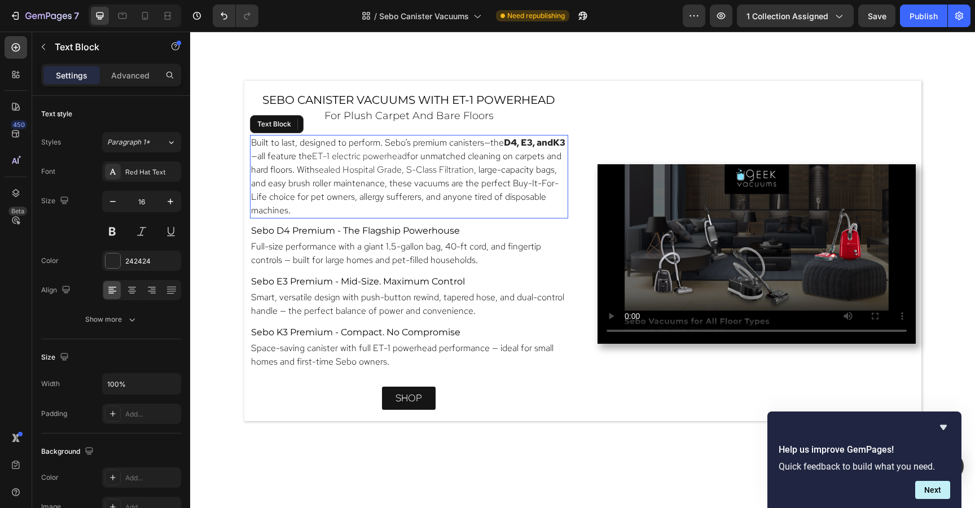
click at [313, 167] on span "for unmatched cleaning on carpets and hard floors. With" at bounding box center [406, 162] width 310 height 25
click at [296, 184] on span ", large-capacity bags, and easy brush roller maintenance, these vacuums are the…" at bounding box center [404, 190] width 307 height 52
click at [307, 182] on span ", large-capacity bags, and easy brush roller maintenance, these vacuums are the…" at bounding box center [404, 190] width 307 height 52
click at [384, 184] on span ", large-capacity bags, and push button brush roller maintenance, these vacuums …" at bounding box center [406, 190] width 311 height 52
click at [465, 182] on span ", large-capacity bags, and push button brush roll removal, maintenance, these v…" at bounding box center [404, 190] width 306 height 52
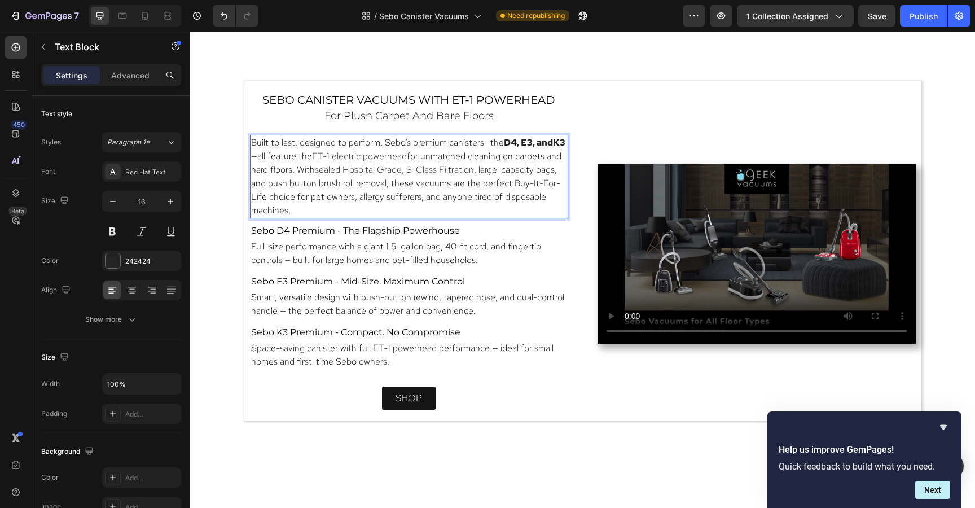
click at [491, 206] on p "Built to last, designed to perform. Sebo’s premium canisters—the D4, E3 , and K…" at bounding box center [409, 176] width 316 height 81
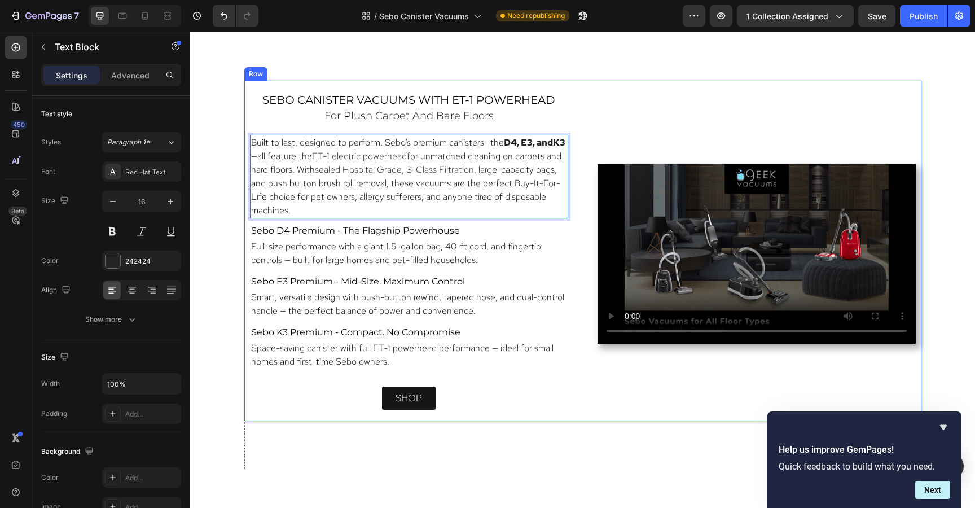
click at [693, 84] on div "sebo canister vacuums with ET-1 Powerhead Heading for plush carpet and bare flo…" at bounding box center [582, 251] width 677 height 340
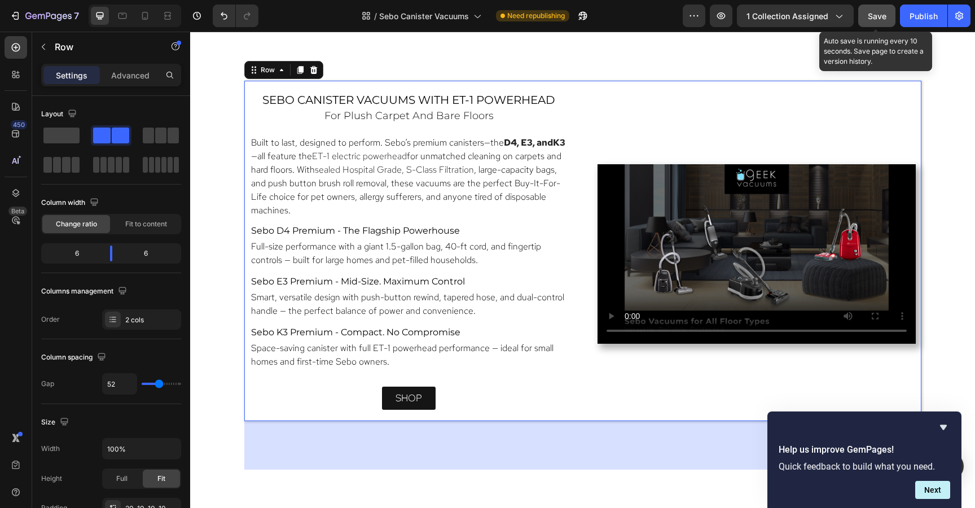
click at [886, 14] on span "Save" at bounding box center [876, 16] width 19 height 10
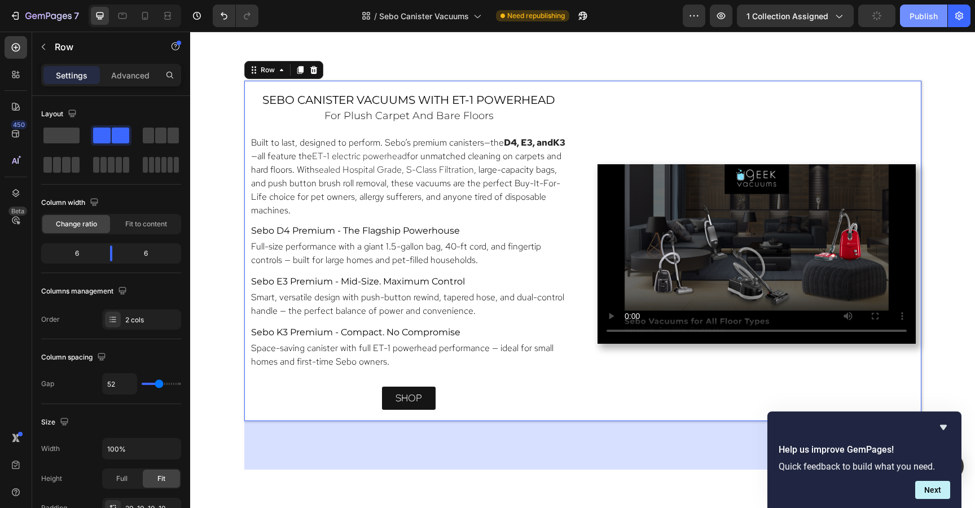
click at [915, 15] on div "Publish" at bounding box center [923, 16] width 28 height 12
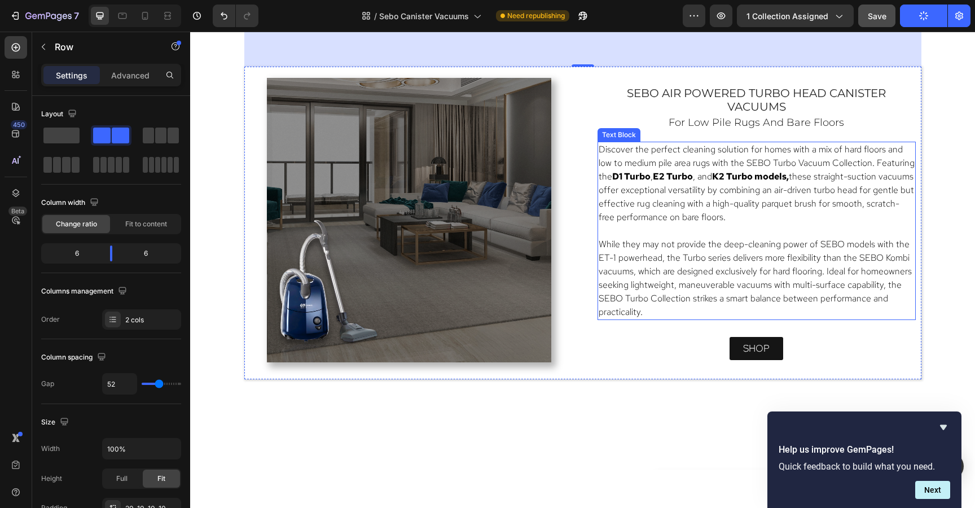
scroll to position [1469, 0]
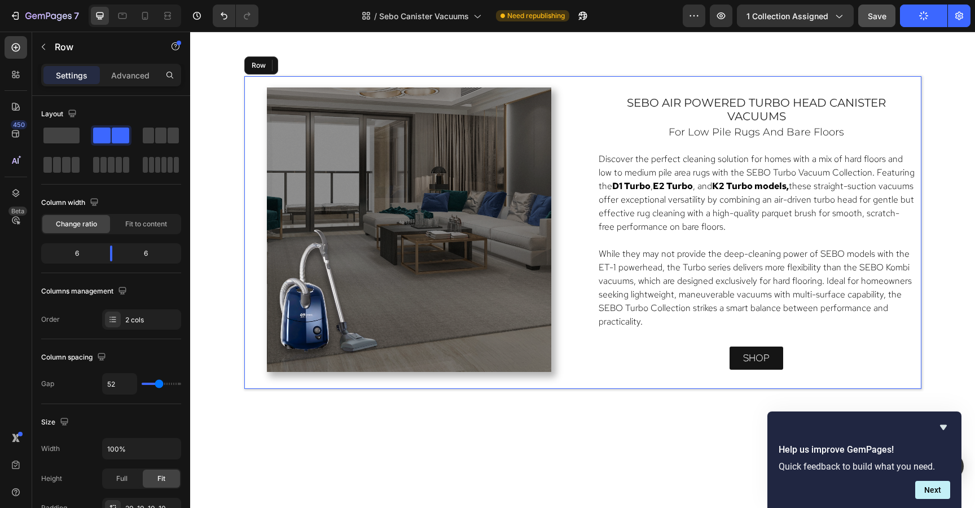
click at [826, 80] on div "Image ⁠⁠⁠⁠⁠⁠⁠ sebo air powered turbo head canister vacuums Heading ⁠⁠⁠⁠⁠⁠⁠ for …" at bounding box center [582, 232] width 677 height 312
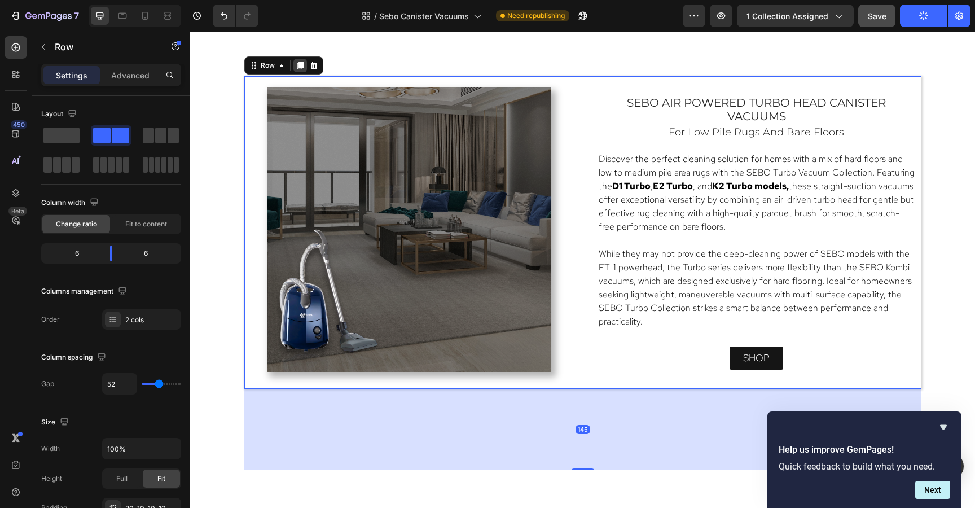
click at [297, 64] on icon at bounding box center [300, 65] width 6 height 8
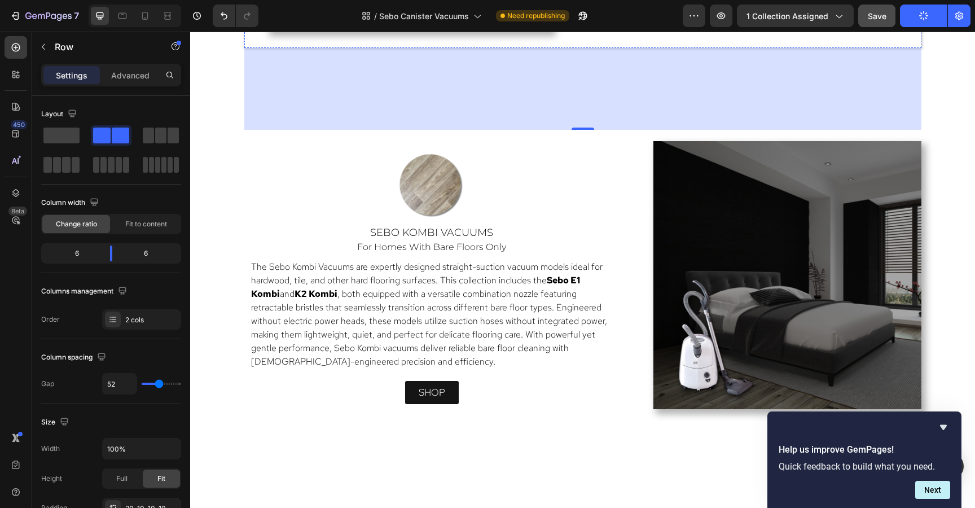
scroll to position [2204, 0]
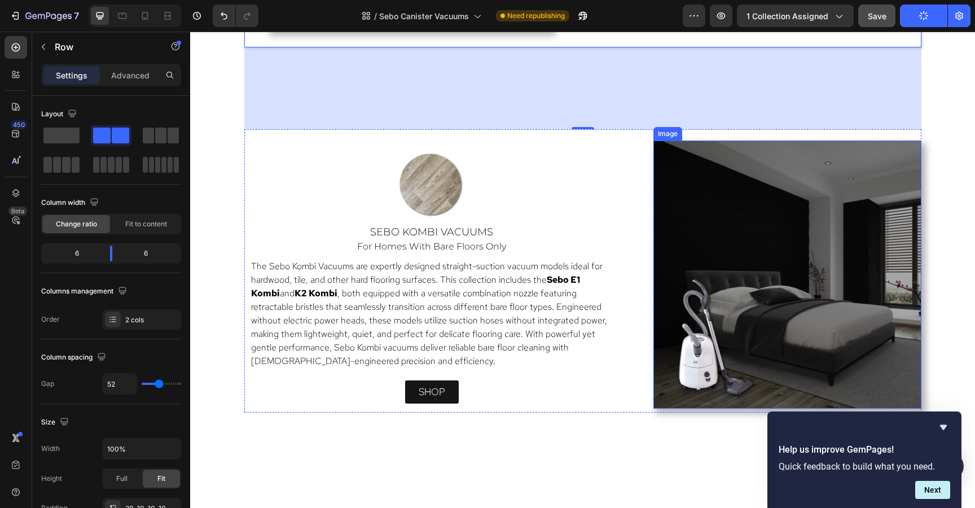
click at [760, 156] on img at bounding box center [787, 274] width 268 height 268
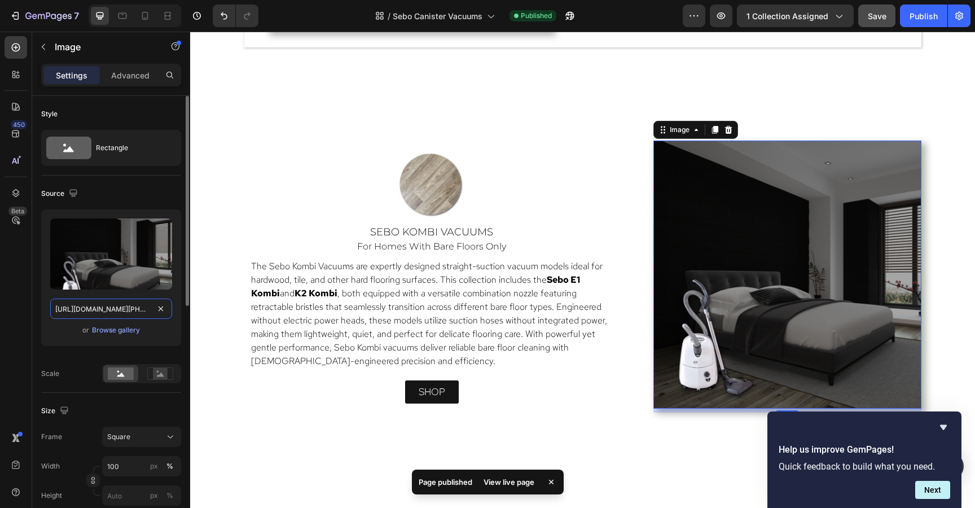
click at [91, 307] on input "[URL][DOMAIN_NAME][PHONE_NUMBER]" at bounding box center [111, 308] width 122 height 20
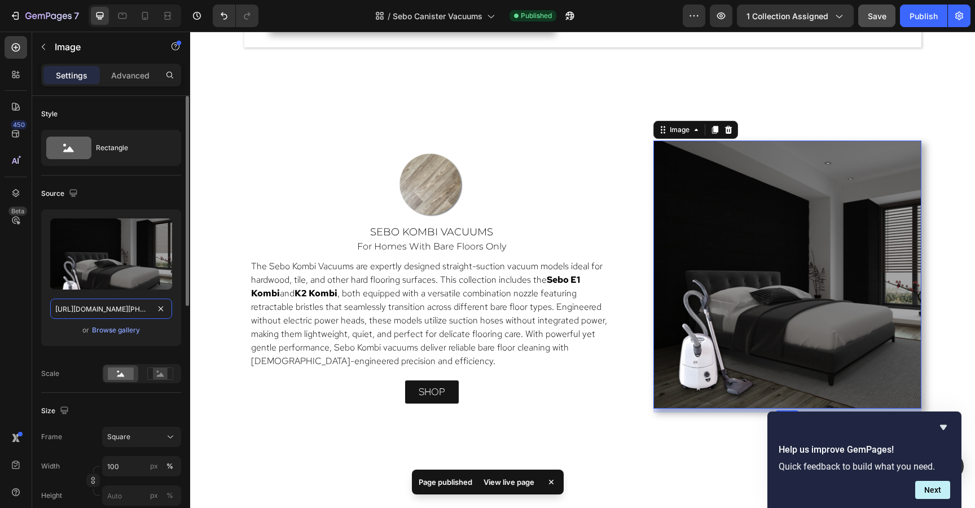
click at [91, 307] on input "[URL][DOMAIN_NAME][PHONE_NUMBER]" at bounding box center [111, 308] width 122 height 20
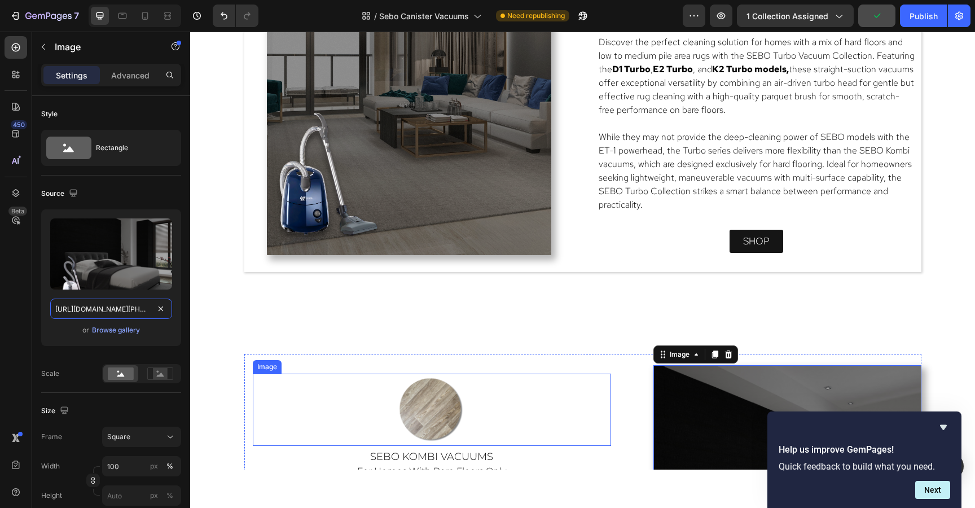
scroll to position [1893, 0]
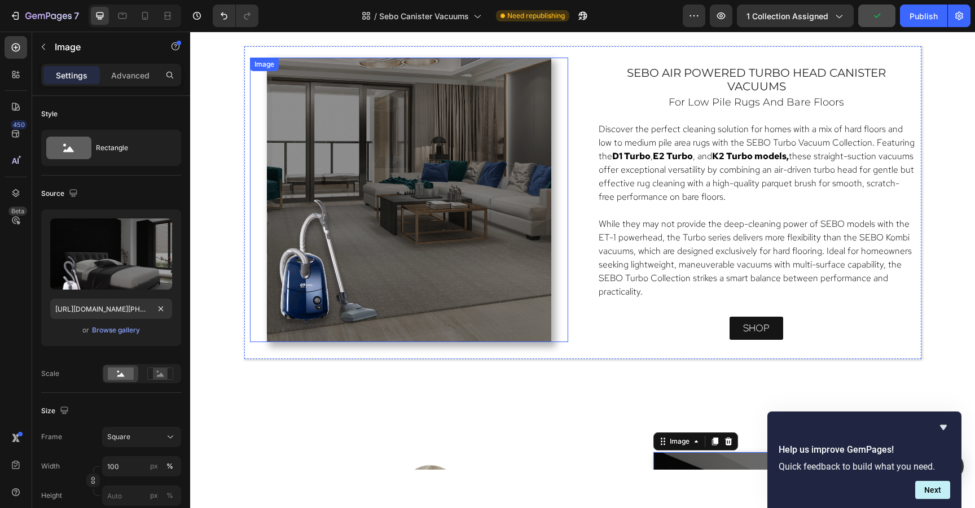
click at [322, 184] on img at bounding box center [409, 200] width 284 height 284
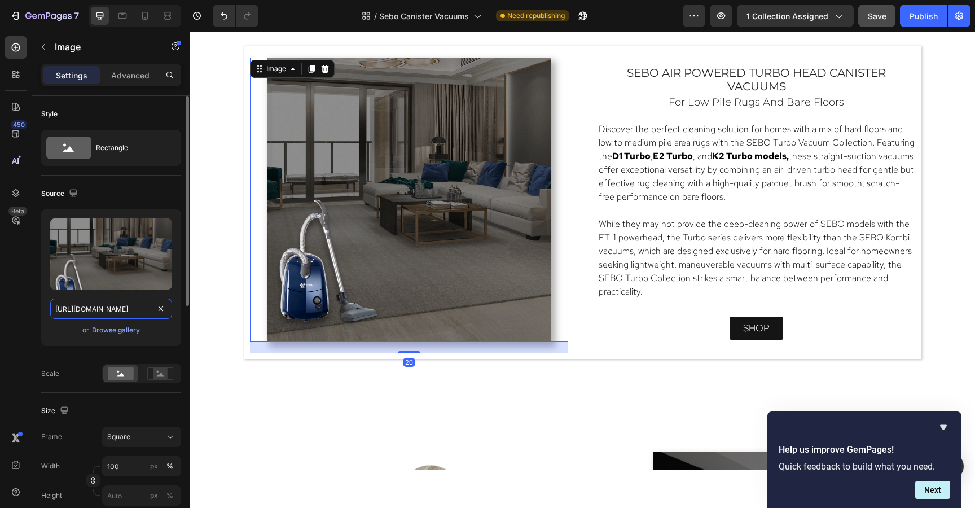
click at [77, 309] on input "[URL][DOMAIN_NAME]" at bounding box center [111, 308] width 122 height 20
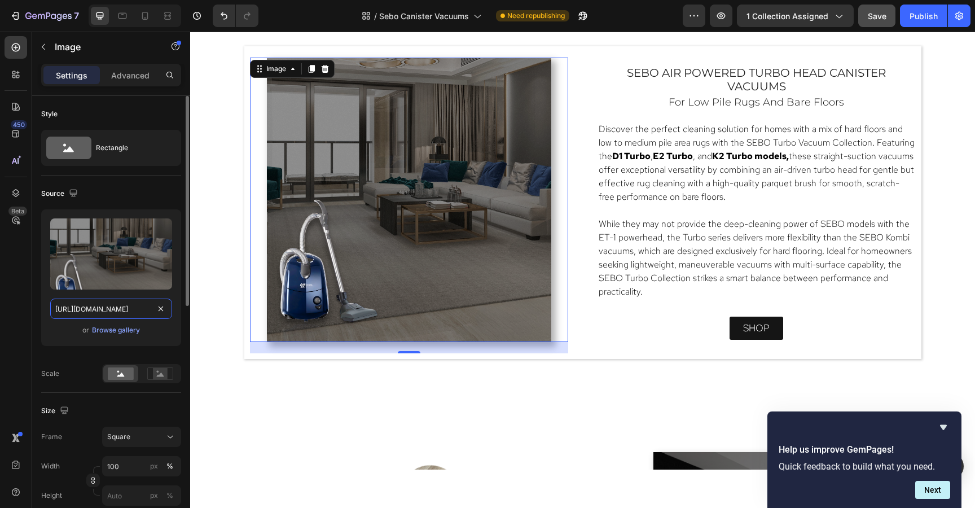
paste input "Vacuums_Landing_Page_Hero_Mobile_Square.png?v=[PHONE_NUMBER]"
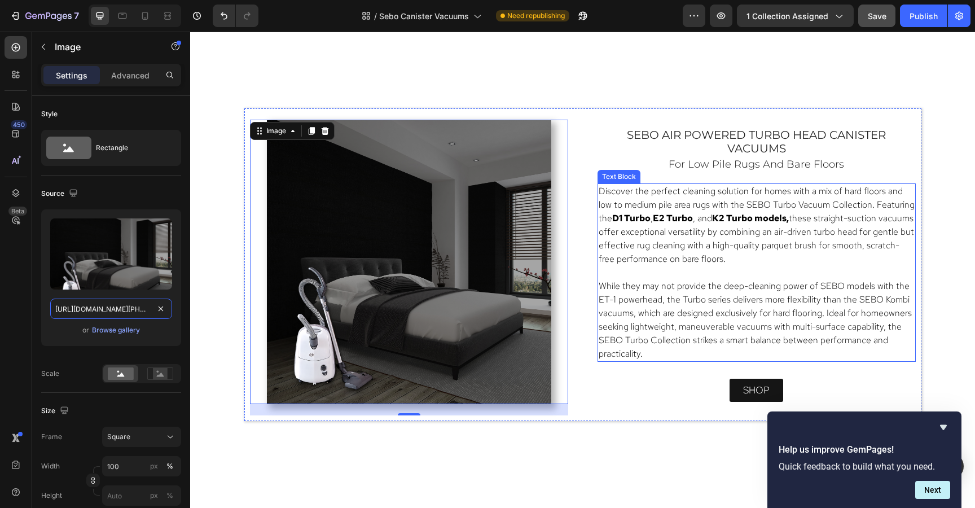
scroll to position [1832, 0]
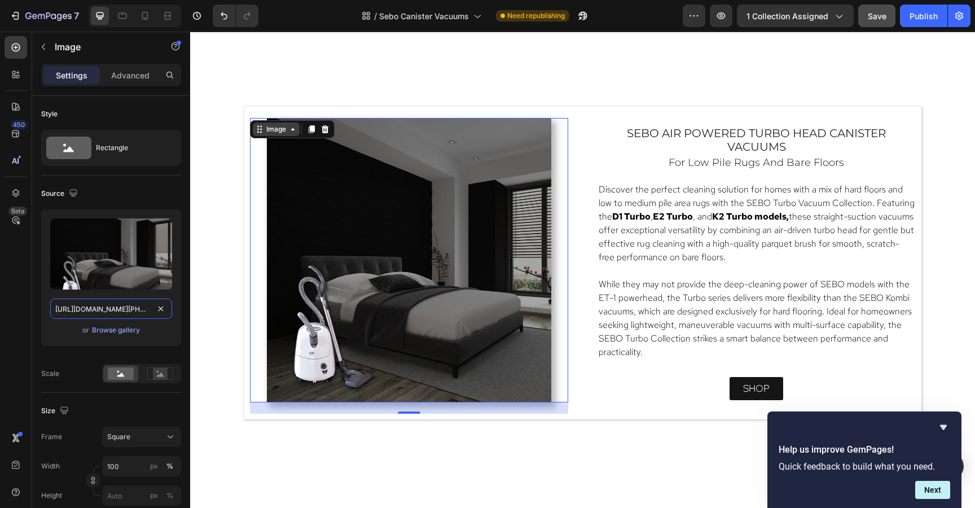
type input "[URL][DOMAIN_NAME][PHONE_NUMBER]"
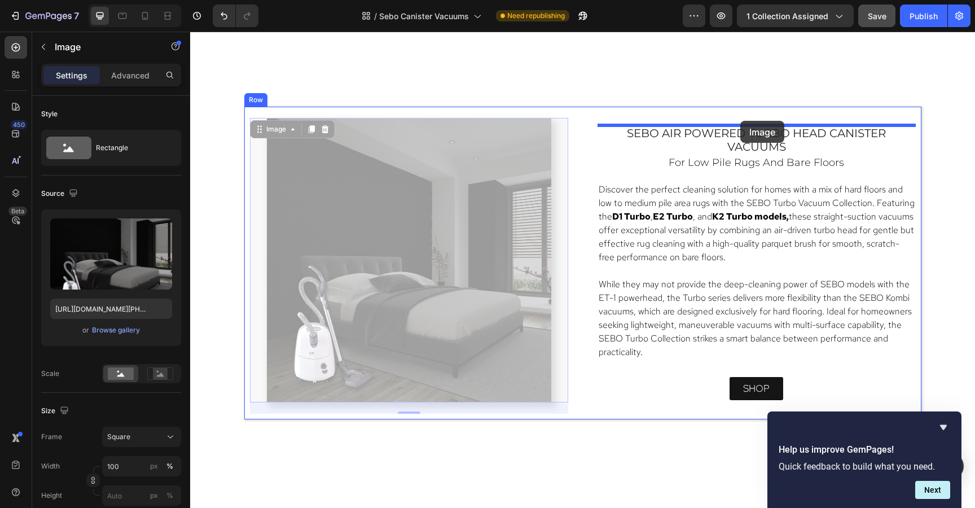
drag, startPoint x: 261, startPoint y: 130, endPoint x: 740, endPoint y: 121, distance: 478.9
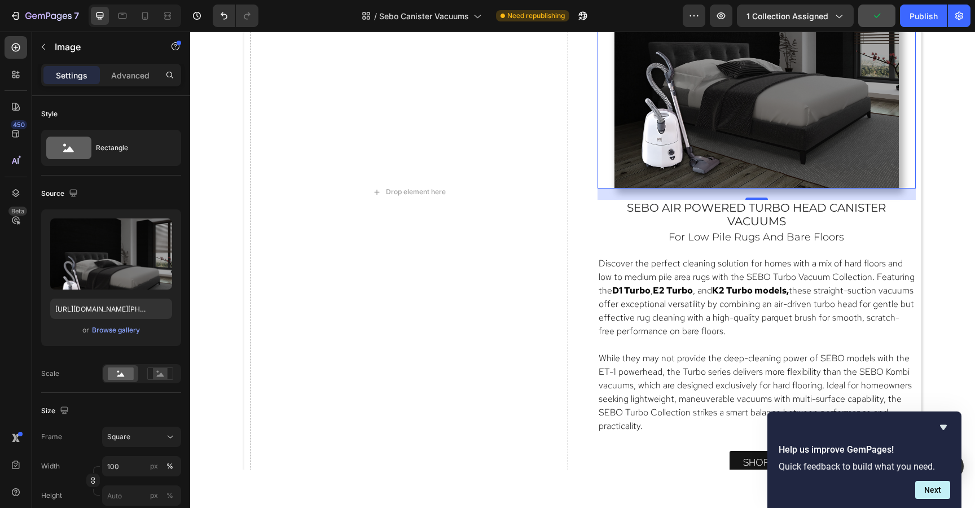
scroll to position [2045, 0]
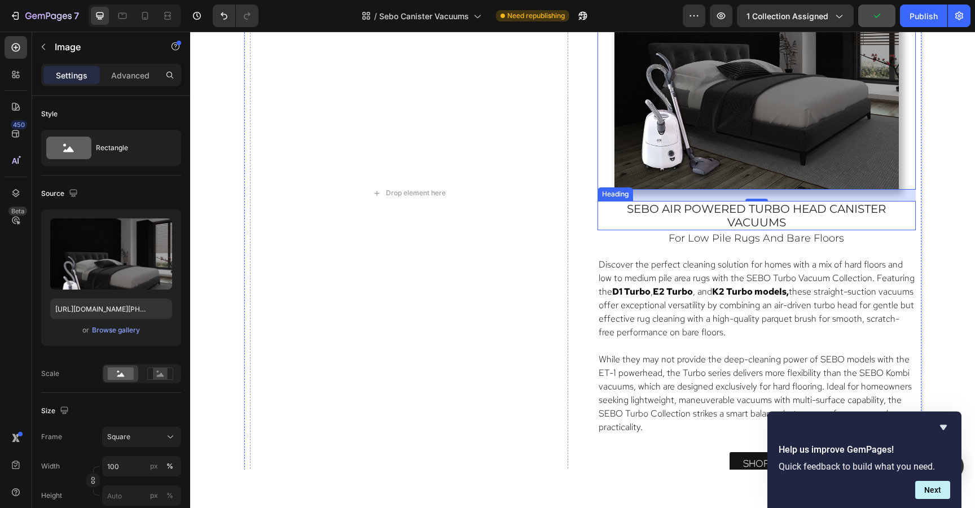
click at [729, 209] on span "sebo air powered turbo head canister vacuums" at bounding box center [756, 215] width 259 height 27
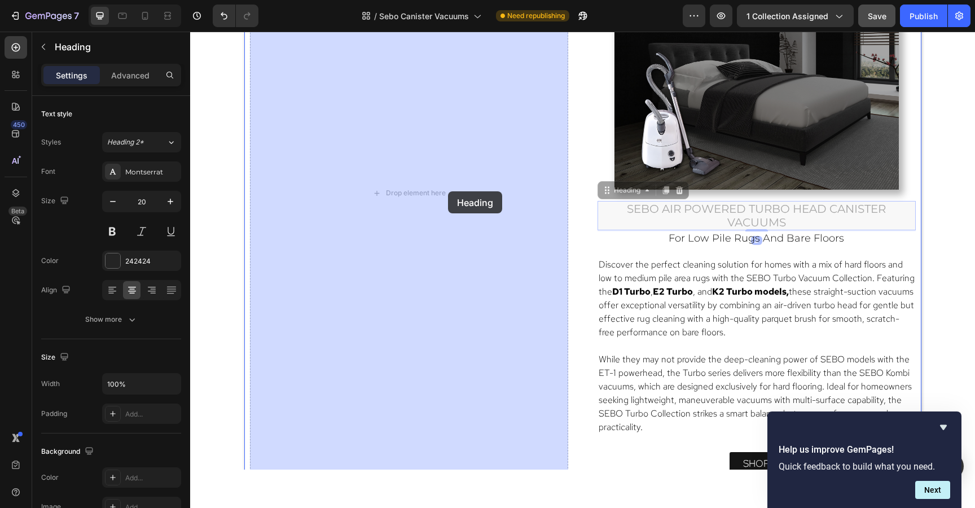
drag, startPoint x: 606, startPoint y: 191, endPoint x: 448, endPoint y: 192, distance: 157.9
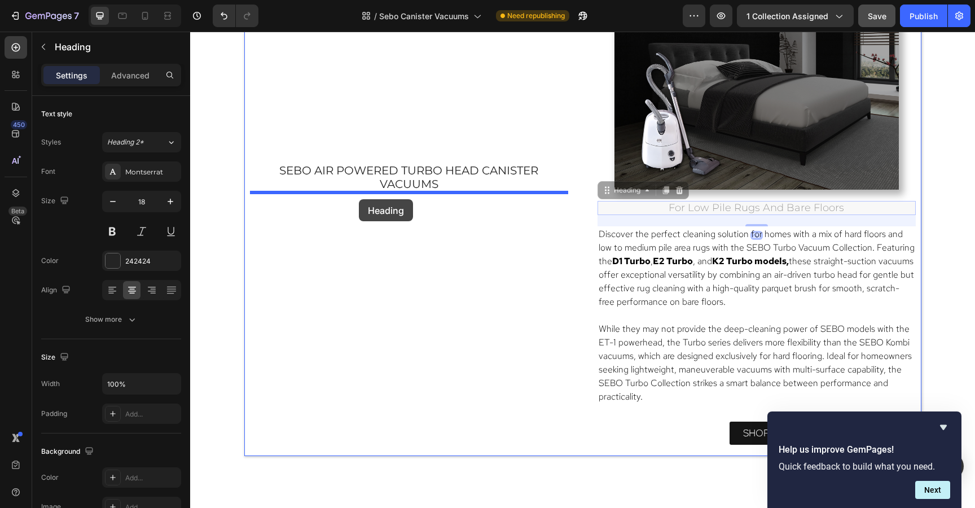
drag, startPoint x: 709, startPoint y: 205, endPoint x: 359, endPoint y: 199, distance: 350.3
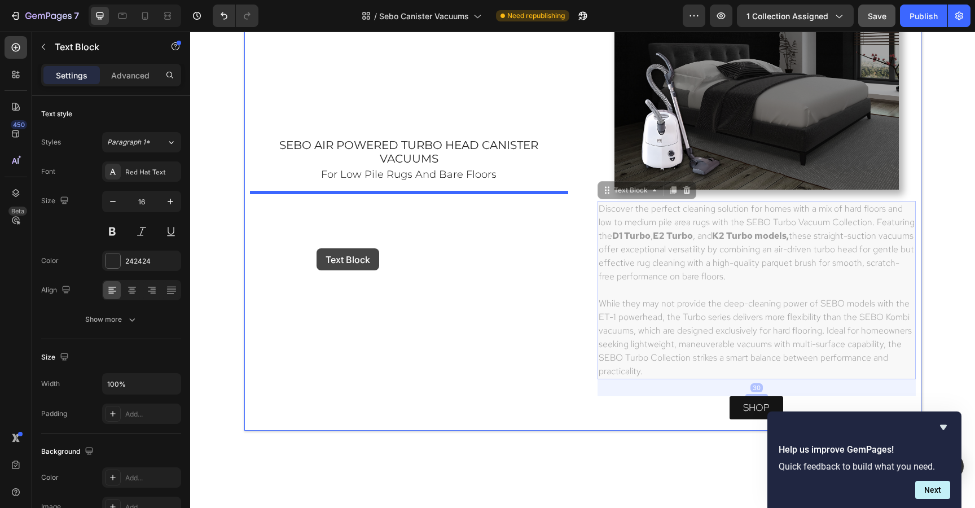
drag, startPoint x: 696, startPoint y: 268, endPoint x: 316, endPoint y: 248, distance: 380.1
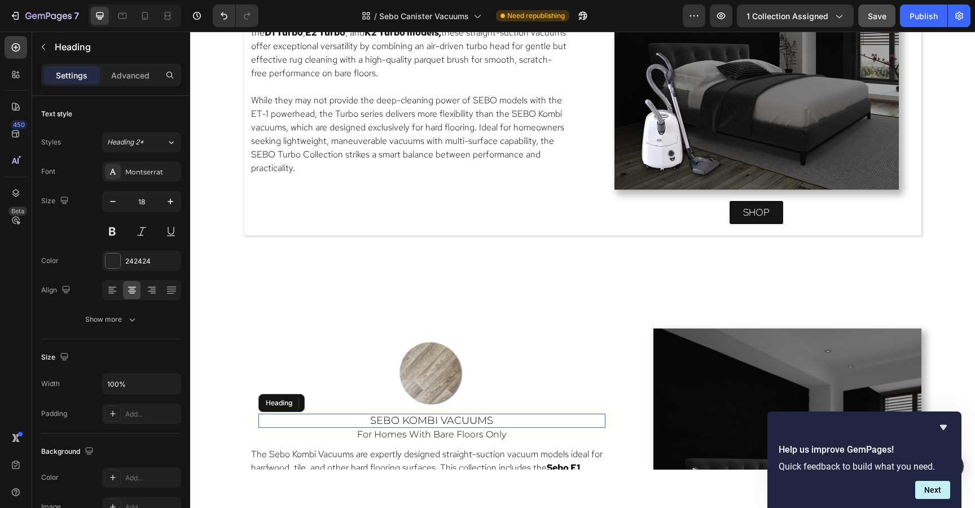
click at [381, 417] on span "sebo kombi vacuums" at bounding box center [431, 420] width 123 height 12
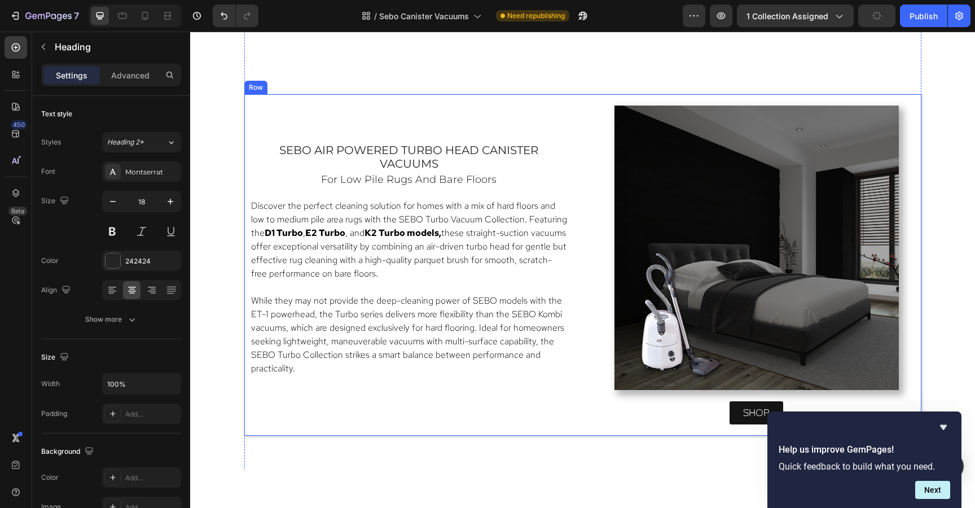
scroll to position [1844, 0]
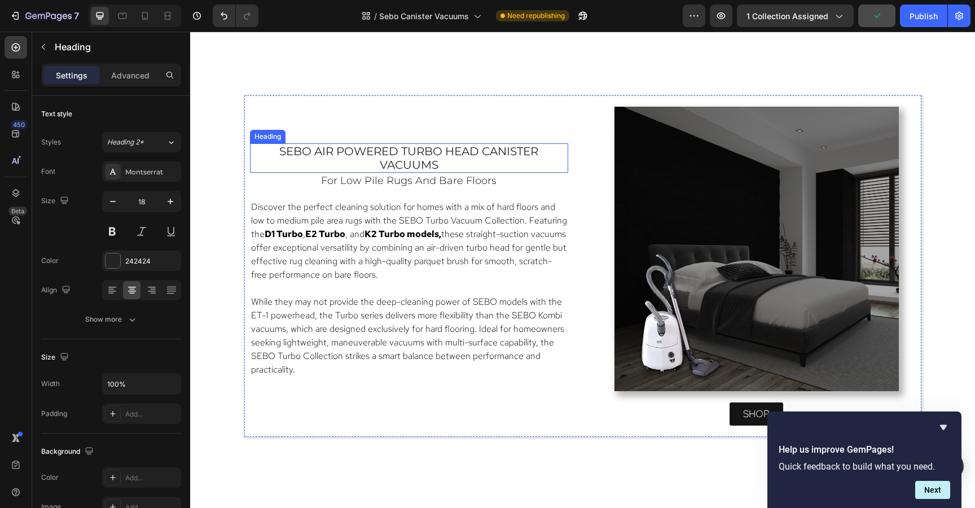
click at [411, 149] on span "sebo air powered turbo head canister vacuums" at bounding box center [408, 157] width 259 height 27
click at [314, 150] on span "sebo air powered turbo head canister vacuums" at bounding box center [408, 157] width 259 height 27
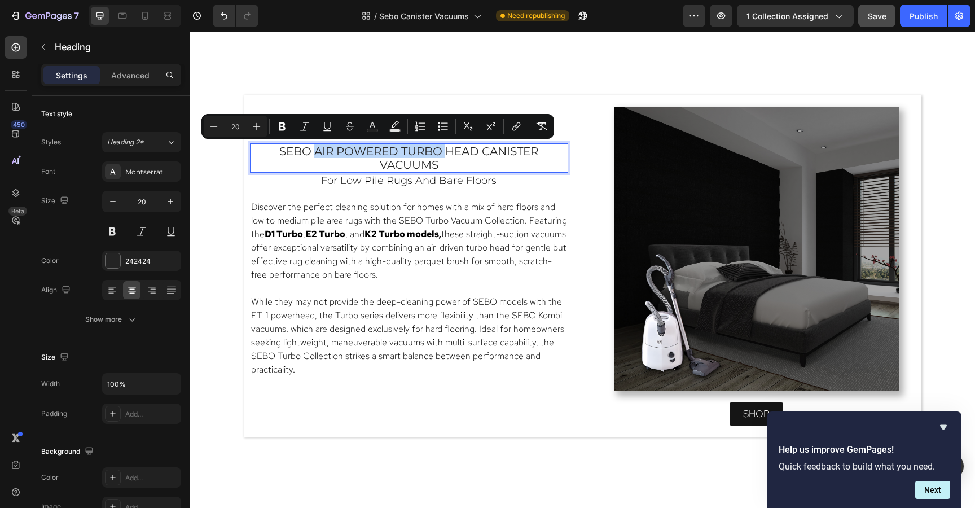
drag, startPoint x: 314, startPoint y: 150, endPoint x: 439, endPoint y: 148, distance: 125.2
click at [439, 148] on span "sebo air powered turbo head canister vacuums" at bounding box center [408, 157] width 259 height 27
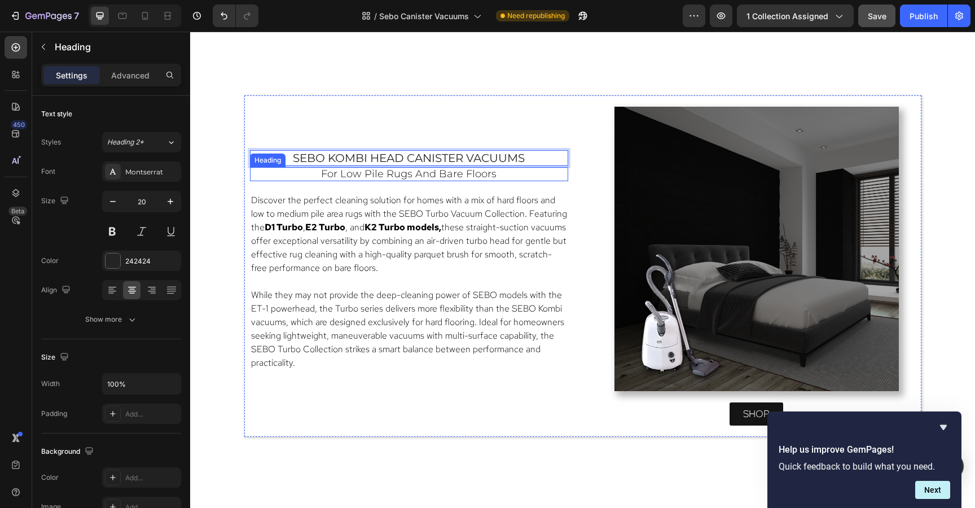
click at [540, 175] on h2 "for low pile rugs and bare floors" at bounding box center [409, 174] width 318 height 15
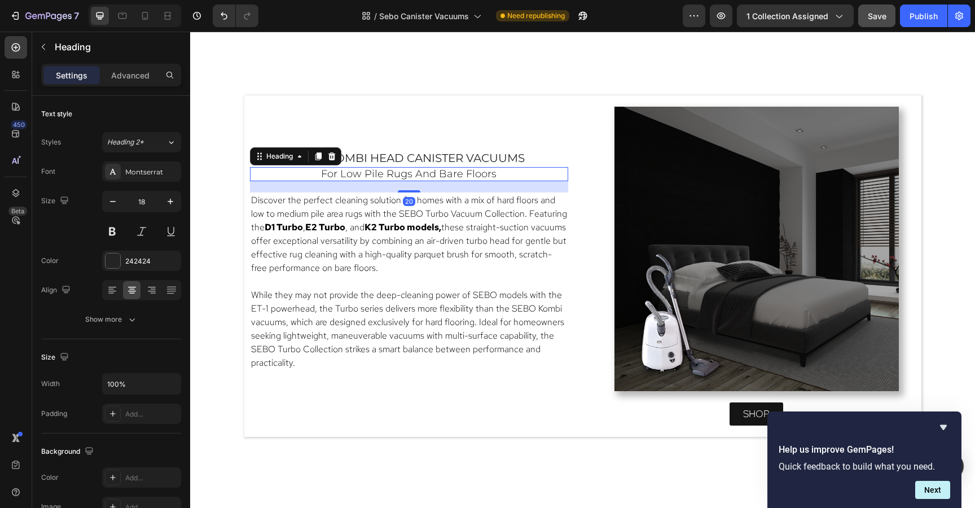
click at [505, 171] on h2 "for low pile rugs and bare floors" at bounding box center [409, 174] width 318 height 15
click at [505, 171] on p "for low pile rugs and bare floors" at bounding box center [409, 174] width 316 height 12
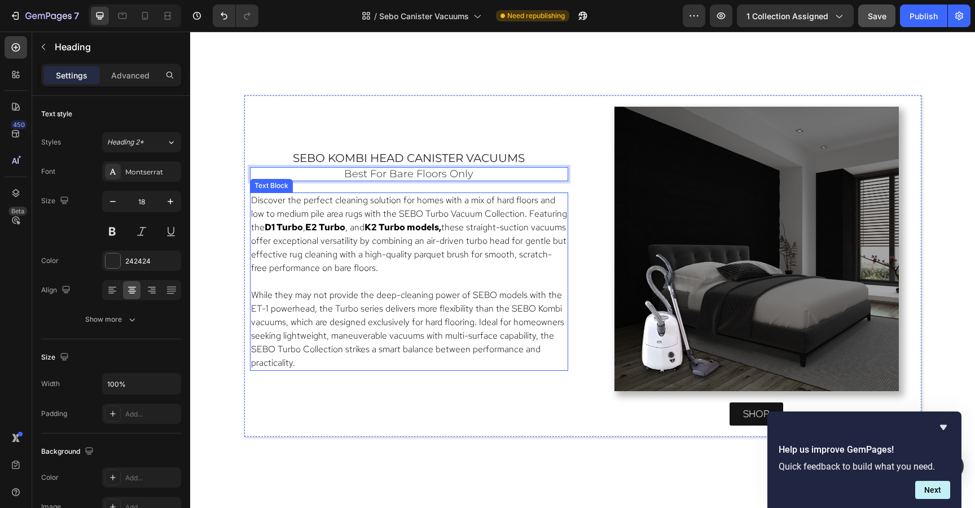
click at [543, 272] on p "Discover the perfect cleaning solution for homes with a mix of hard floors and …" at bounding box center [409, 233] width 316 height 81
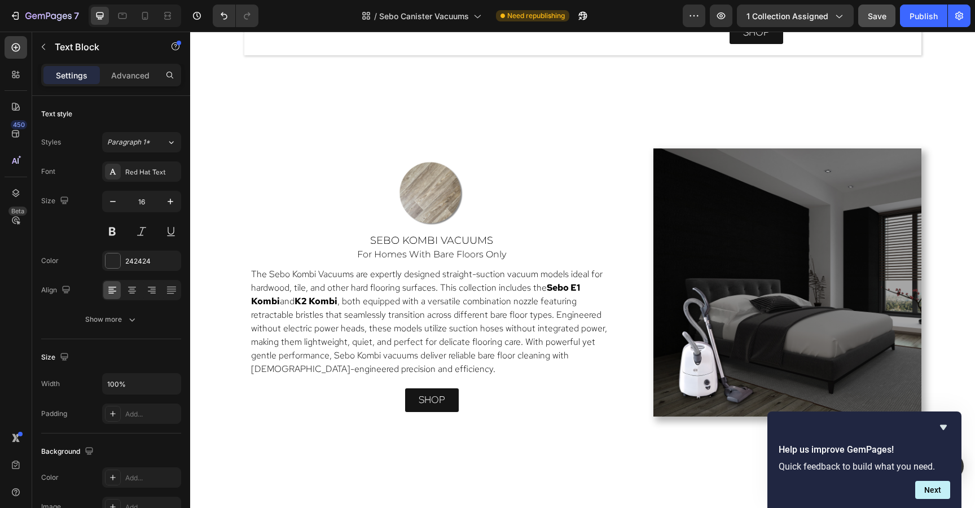
scroll to position [2248, 0]
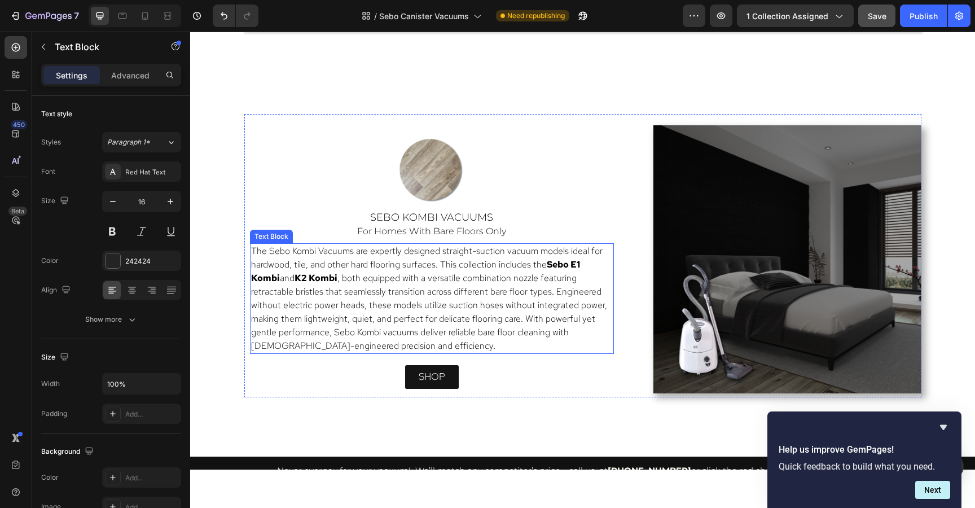
click at [499, 307] on span ", both equipped with a versatile combination nozzle featuring retractable brist…" at bounding box center [429, 312] width 356 height 80
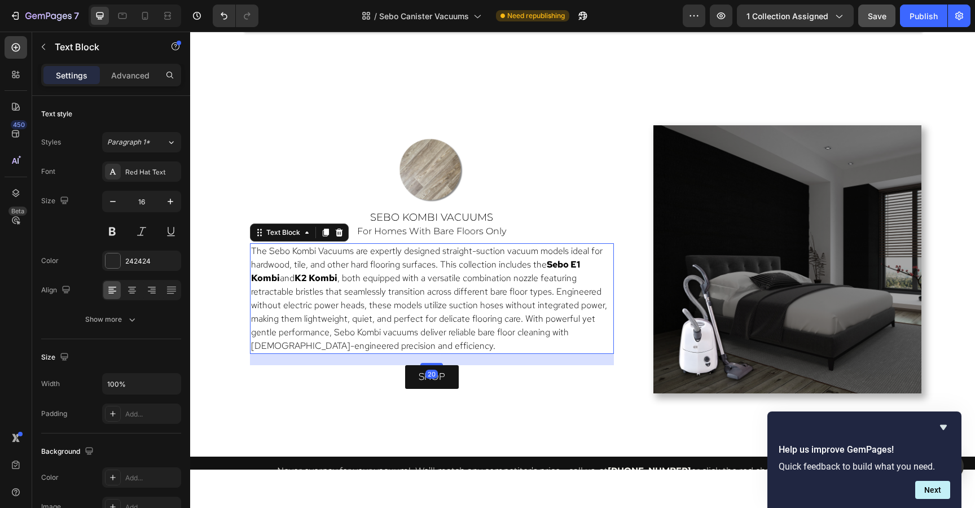
click at [251, 248] on span "The Sebo Kombi Vacuums are expertly designed straight-suction vacuum models ide…" at bounding box center [426, 257] width 351 height 25
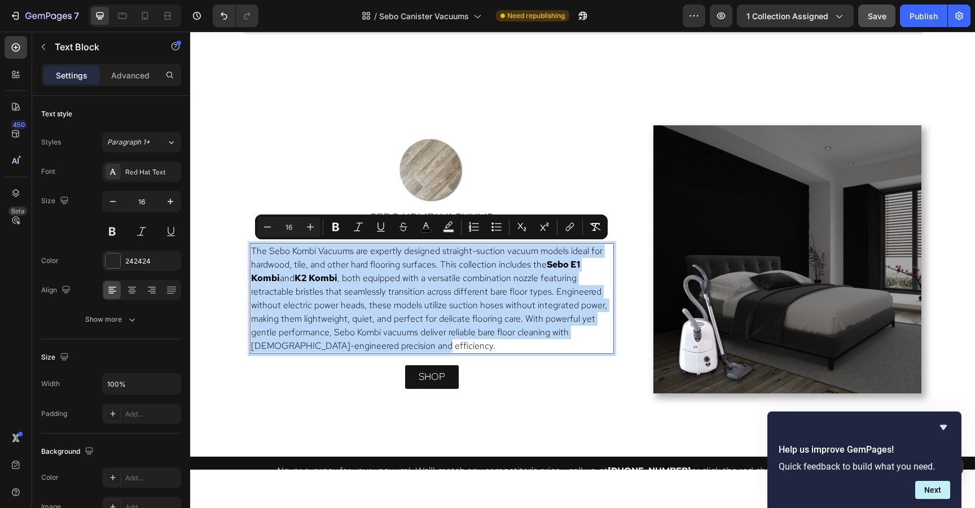
drag, startPoint x: 251, startPoint y: 248, endPoint x: 420, endPoint y: 342, distance: 193.9
click at [420, 342] on p "The Sebo Kombi Vacuums are expertly designed straight-suction vacuum models ide…" at bounding box center [431, 298] width 361 height 108
copy p "The Sebo Kombi Vacuums are expertly designed straight-suction vacuum models ide…"
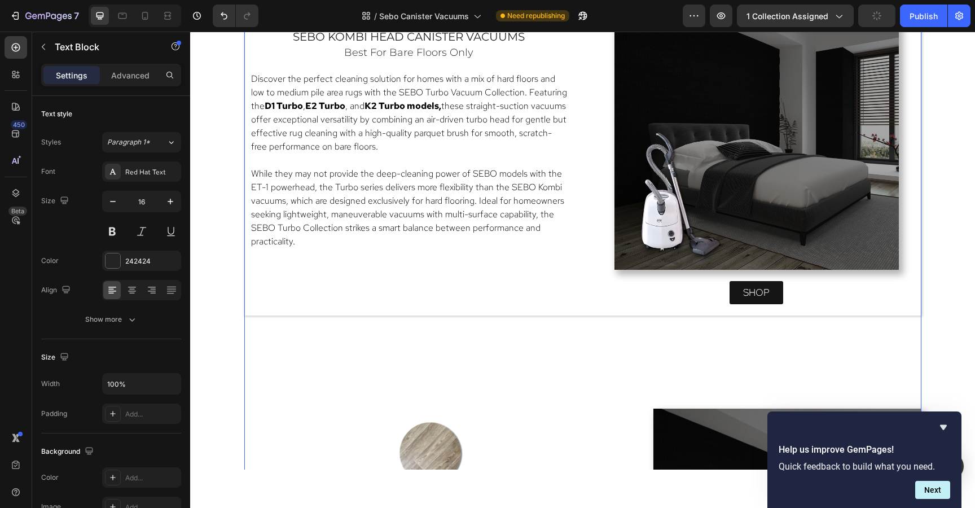
scroll to position [1887, 0]
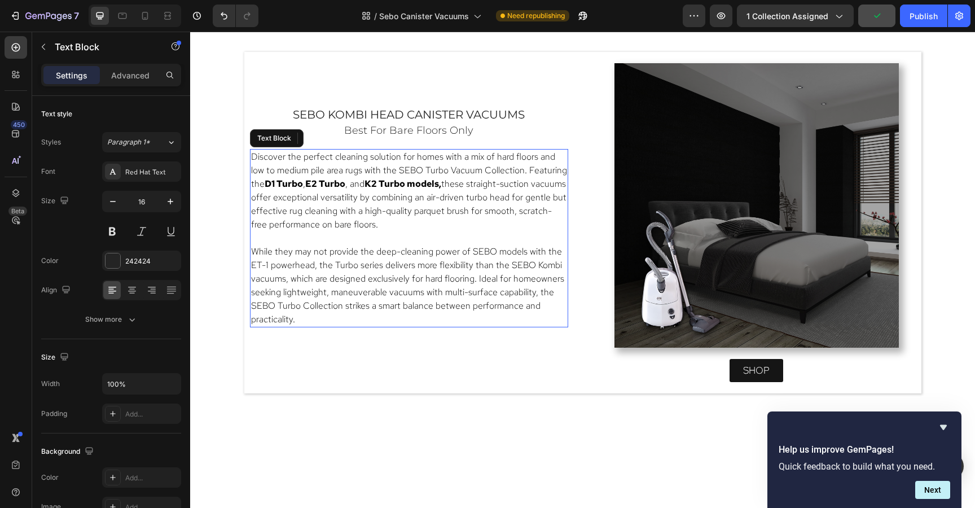
click at [406, 276] on span "While they may not provide the deep-cleaning power of SEBO models with the ET-1…" at bounding box center [407, 285] width 313 height 80
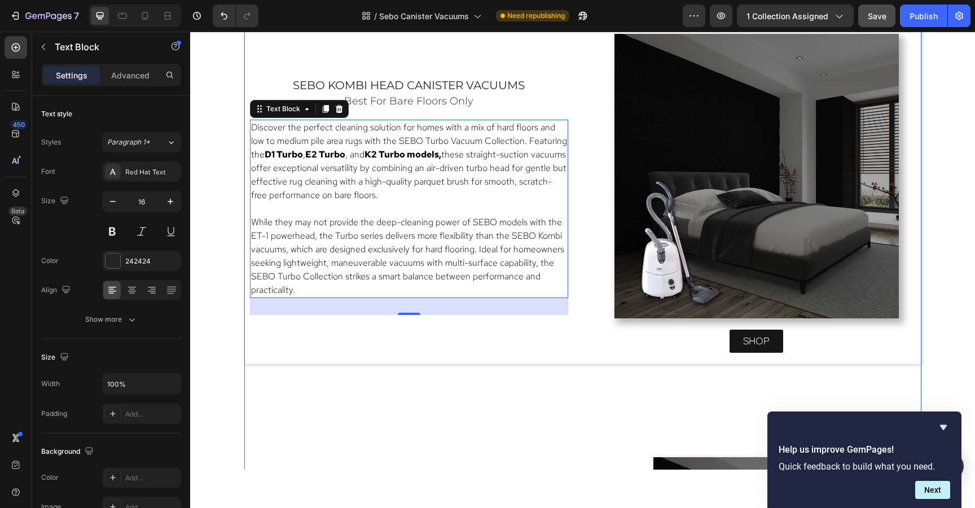
scroll to position [1901, 0]
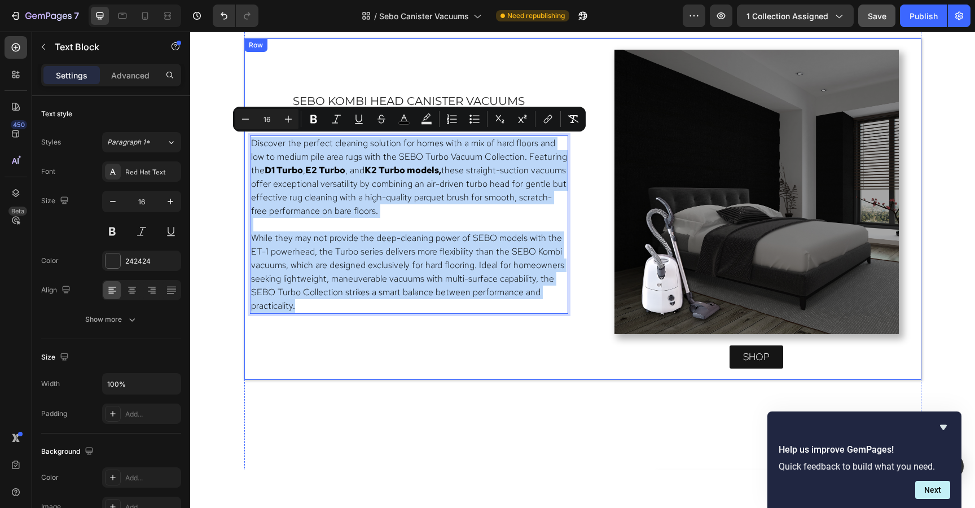
drag, startPoint x: 350, startPoint y: 300, endPoint x: 249, endPoint y: 139, distance: 189.8
click at [249, 139] on div "⁠⁠⁠⁠⁠⁠⁠ sebo kombi head canister vacuums Heading Best for bare floors only Head…" at bounding box center [582, 209] width 677 height 342
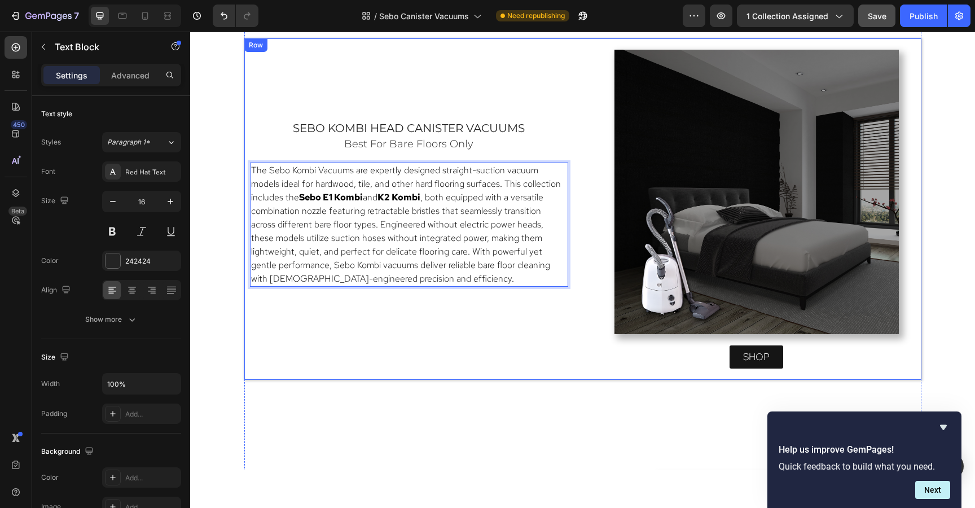
click at [558, 314] on div "⁠⁠⁠⁠⁠⁠⁠ sebo kombi head canister vacuums Heading Best for bare floors only Head…" at bounding box center [409, 212] width 318 height 325
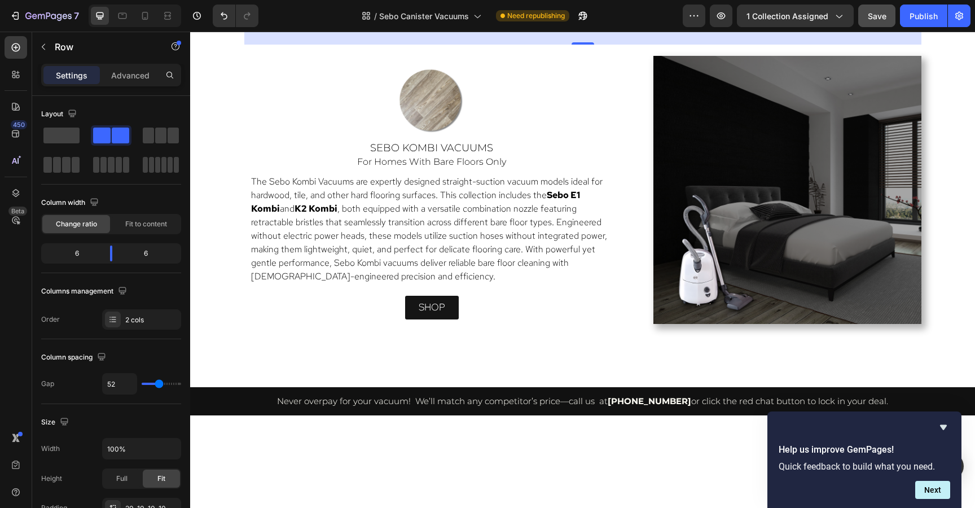
scroll to position [2318, 0]
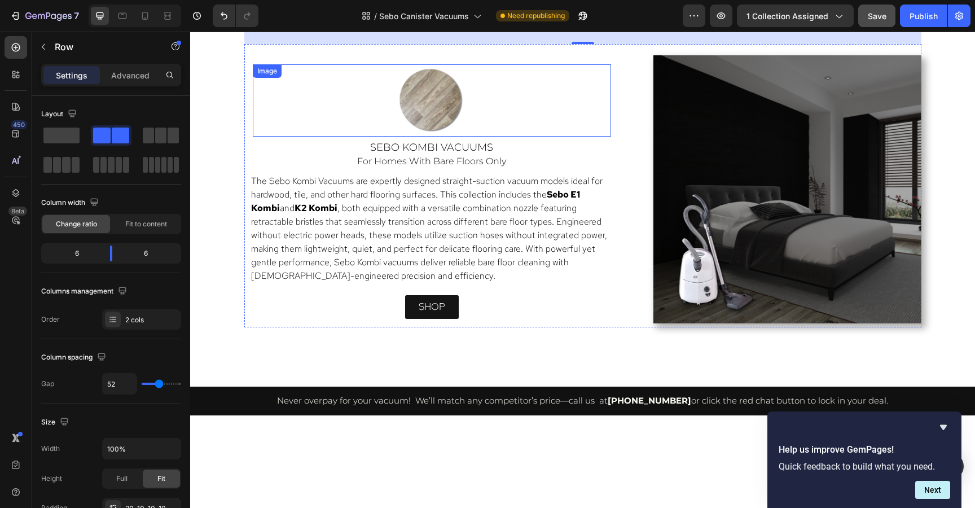
click at [432, 87] on img at bounding box center [431, 100] width 72 height 72
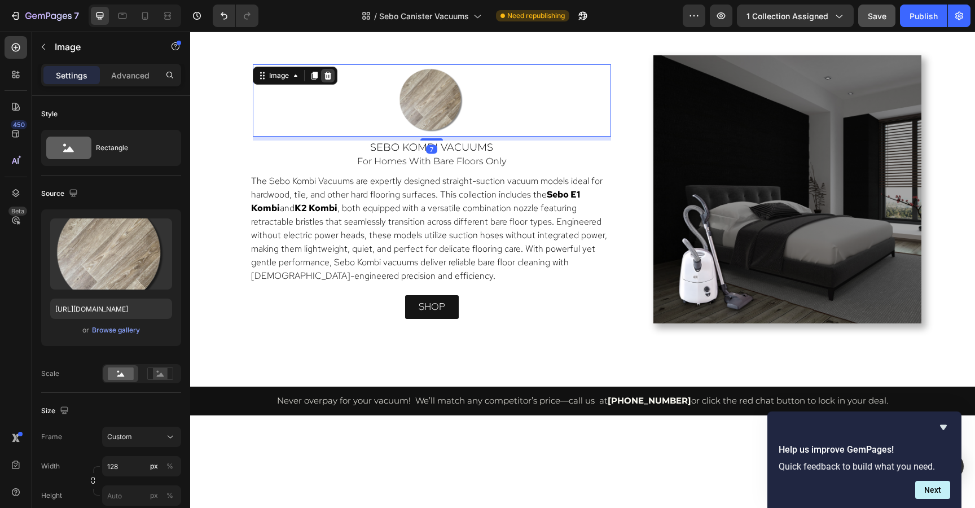
click at [331, 72] on icon at bounding box center [327, 75] width 9 height 9
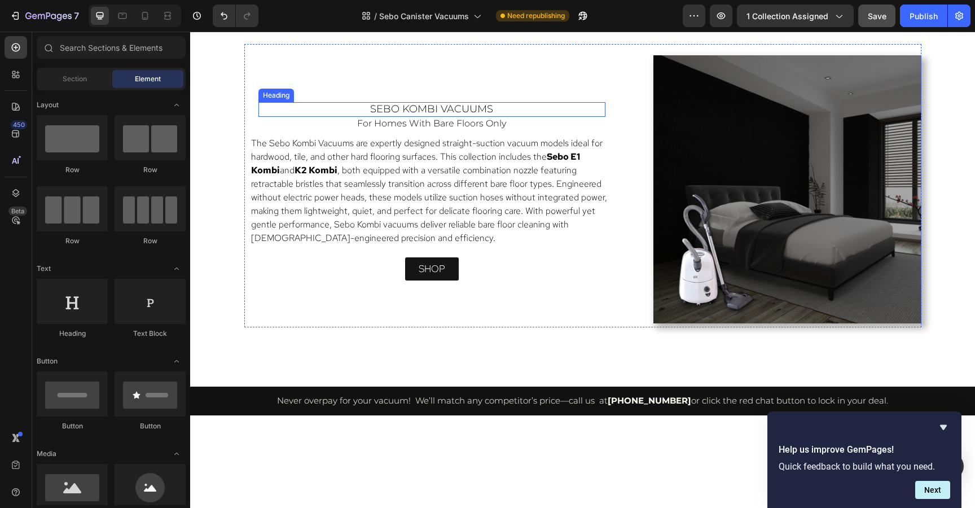
click at [397, 104] on span "sebo kombi vacuums" at bounding box center [431, 109] width 123 height 12
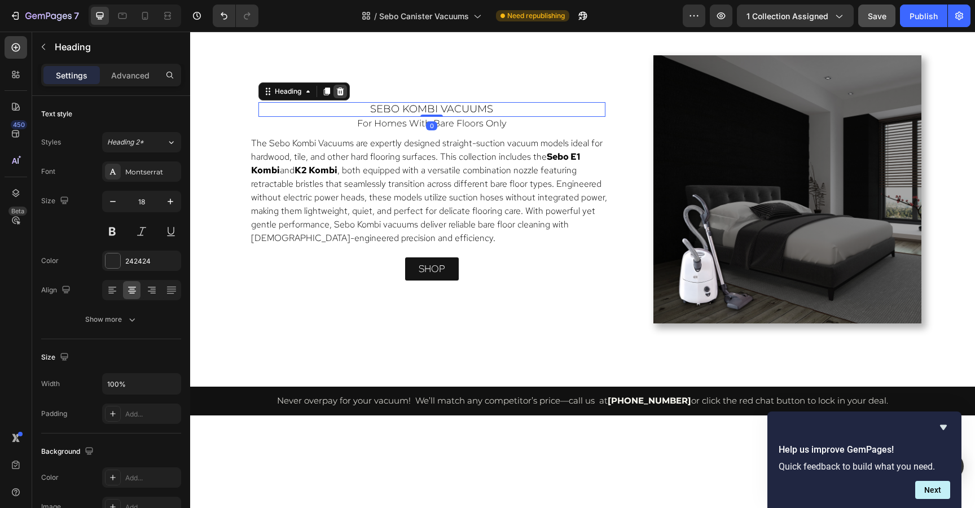
click at [338, 90] on icon at bounding box center [339, 91] width 7 height 8
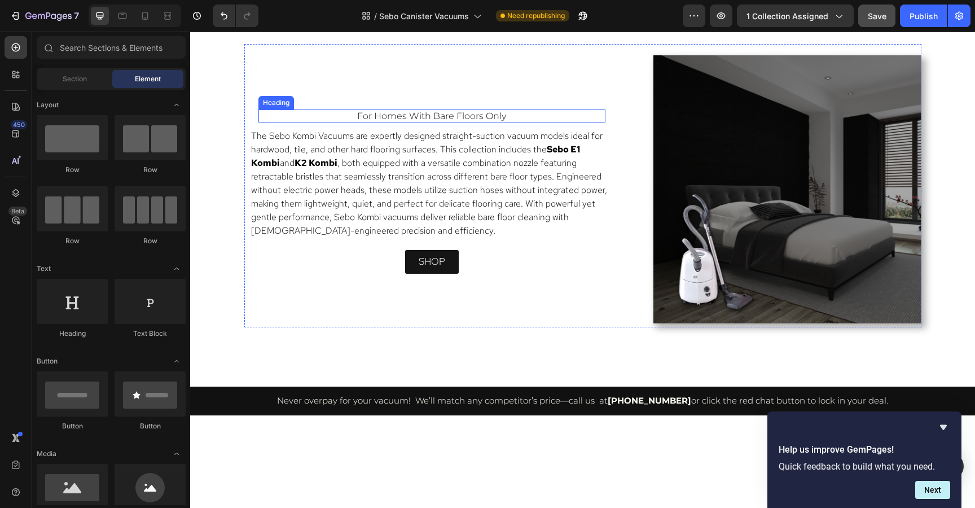
click at [381, 111] on span "for homes with bare floors only" at bounding box center [431, 116] width 149 height 11
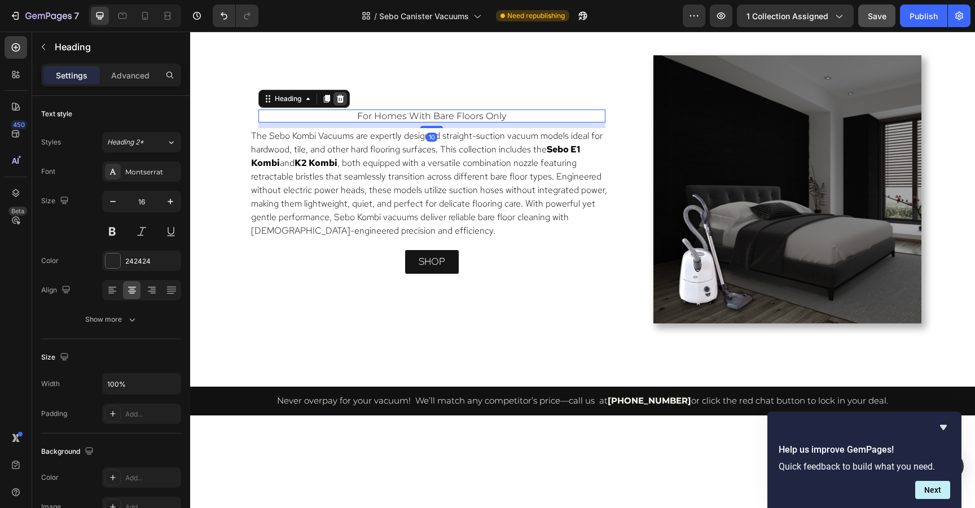
click at [342, 95] on icon at bounding box center [339, 99] width 7 height 8
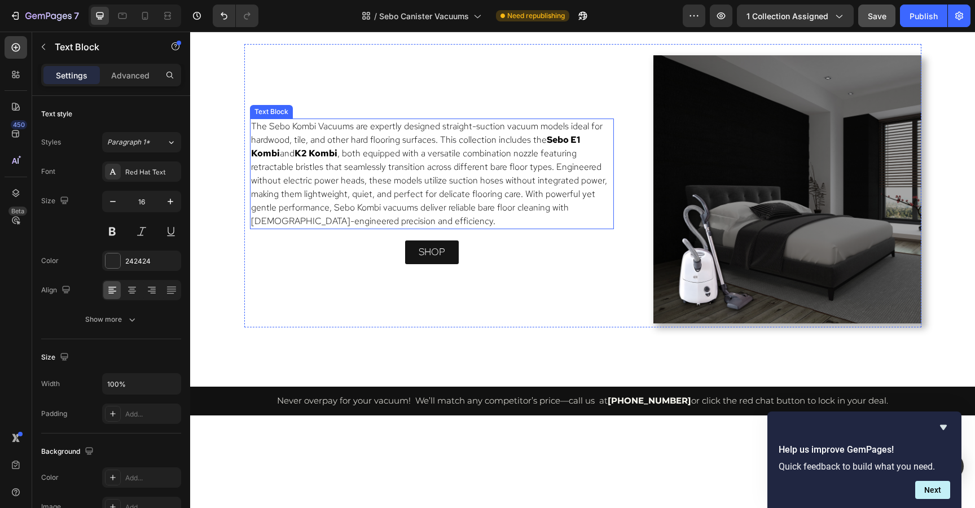
click at [364, 165] on span ", both equipped with a versatile combination nozzle featuring retractable brist…" at bounding box center [429, 187] width 356 height 80
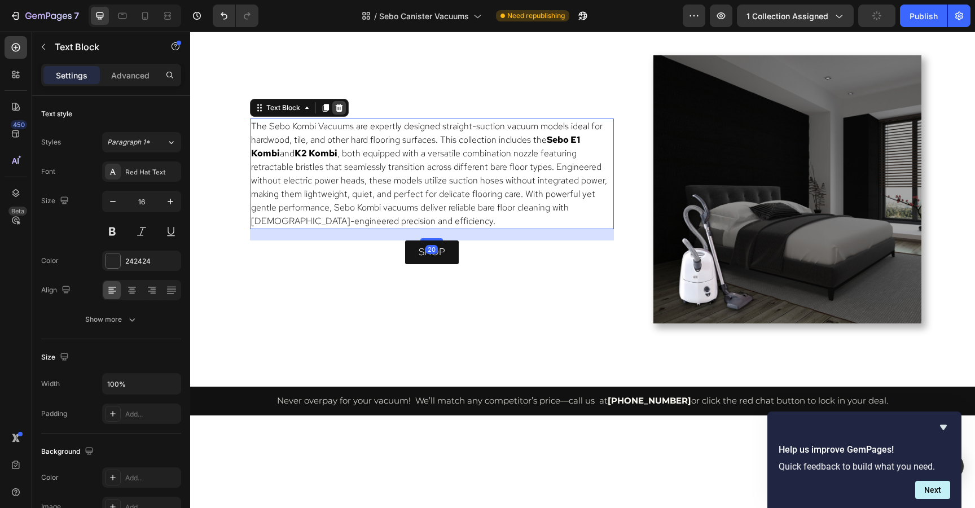
click at [339, 106] on icon at bounding box center [338, 108] width 7 height 8
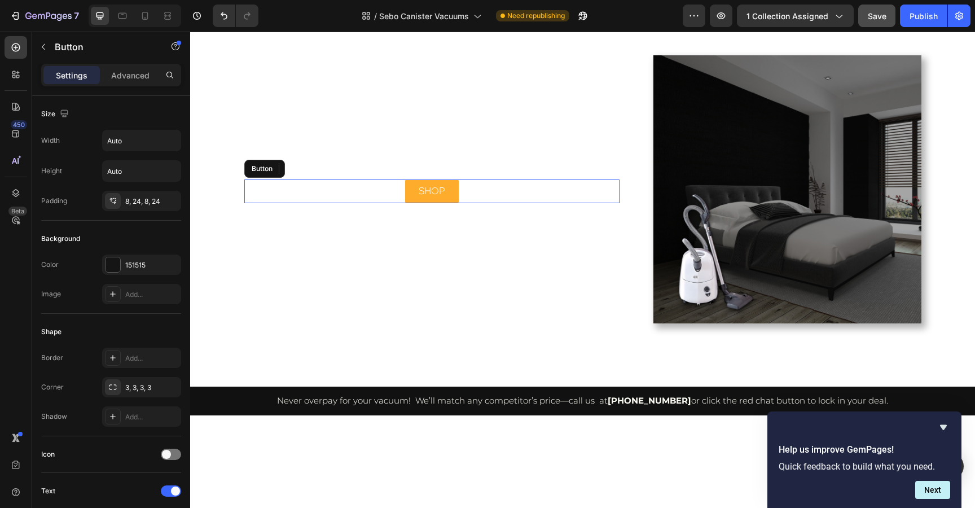
click at [413, 190] on link "shop" at bounding box center [432, 191] width 54 height 24
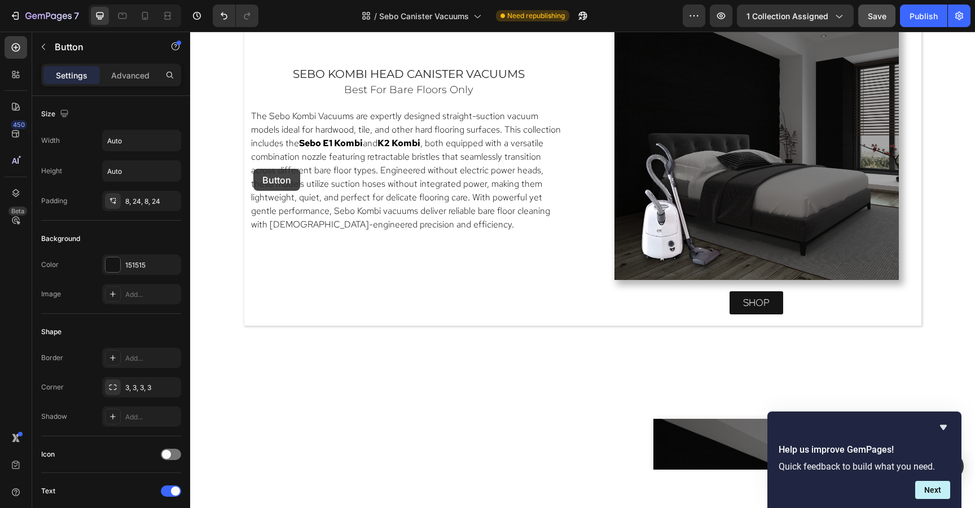
scroll to position [1954, 0]
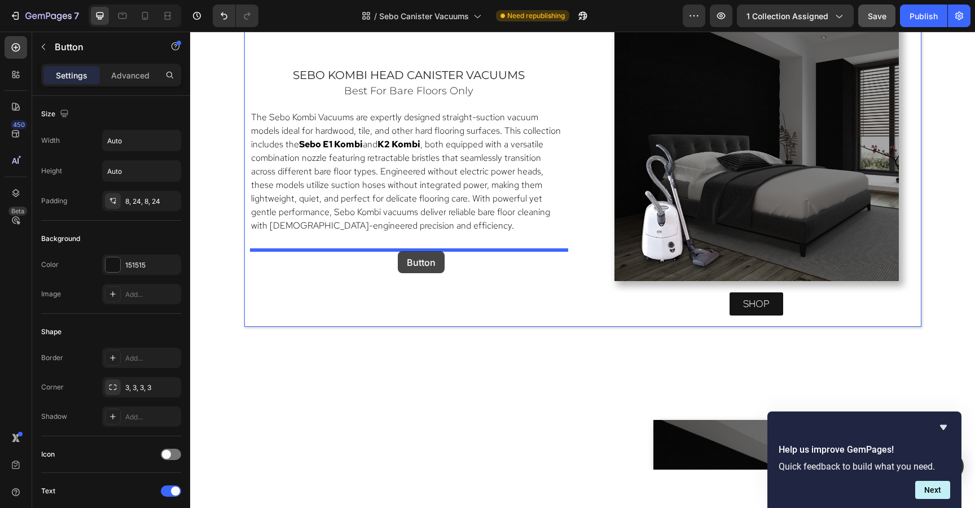
drag, startPoint x: 253, startPoint y: 169, endPoint x: 399, endPoint y: 252, distance: 167.7
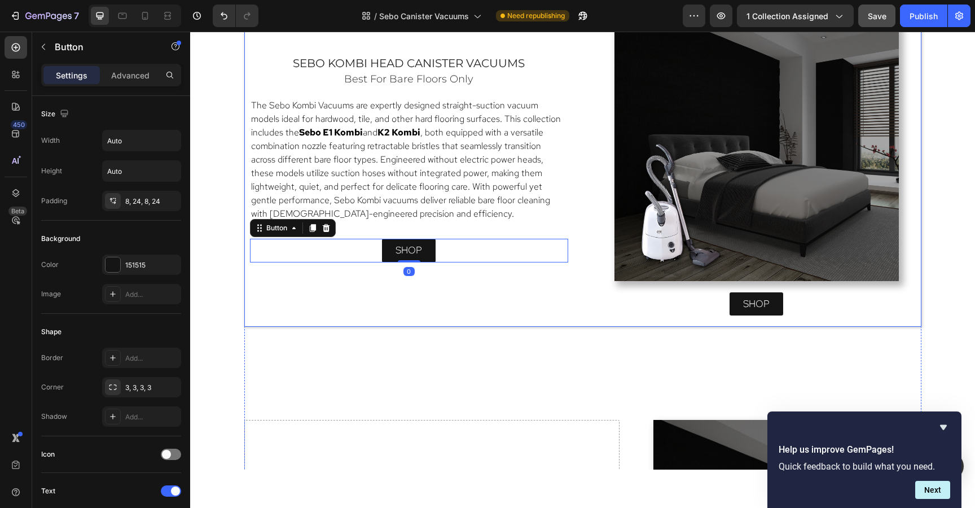
click at [498, 292] on div "⁠⁠⁠⁠⁠⁠⁠ sebo kombi head canister vacuums Heading Best for bare floors only Head…" at bounding box center [409, 159] width 318 height 325
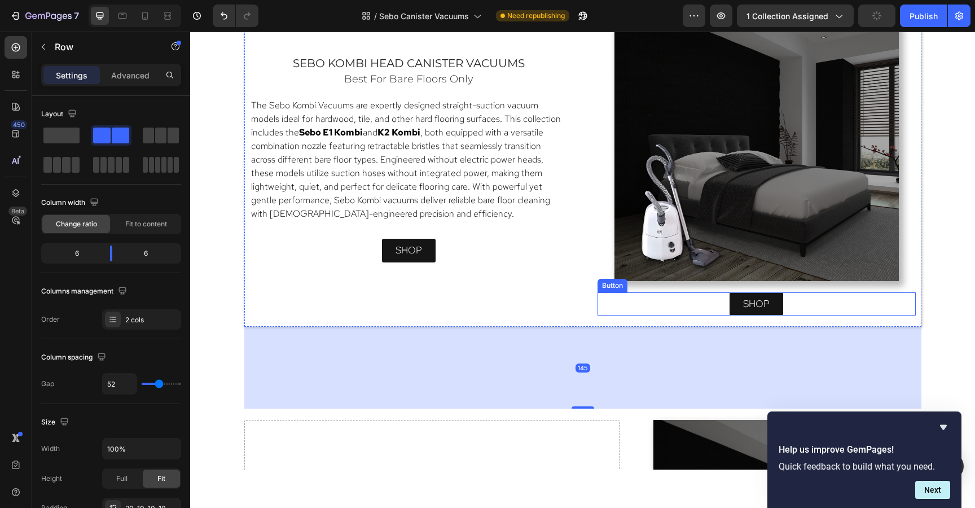
click at [822, 312] on div "shop Button" at bounding box center [756, 304] width 318 height 24
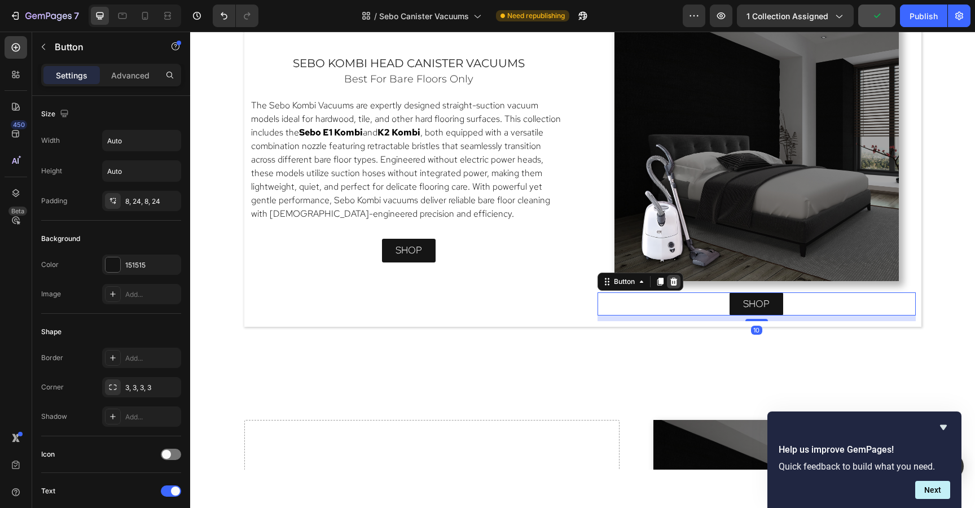
click at [673, 282] on icon at bounding box center [672, 281] width 7 height 8
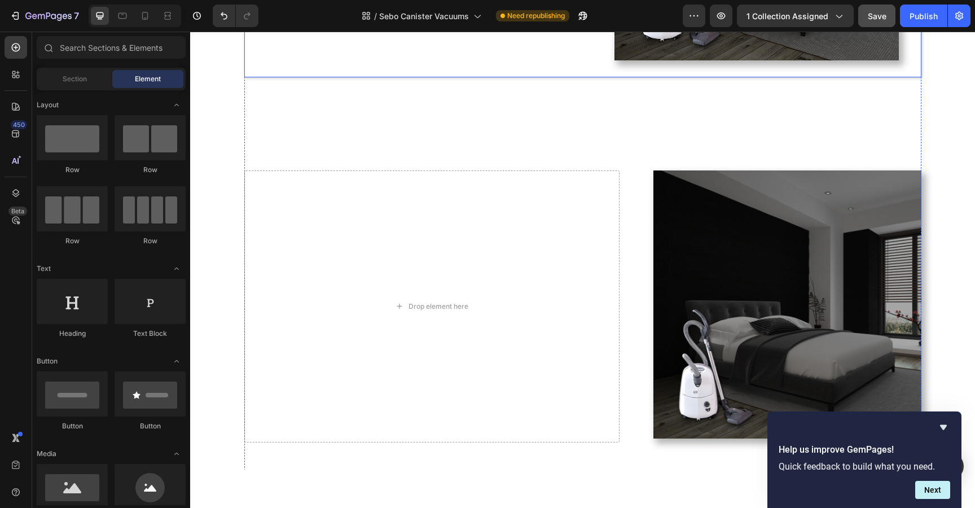
scroll to position [2176, 0]
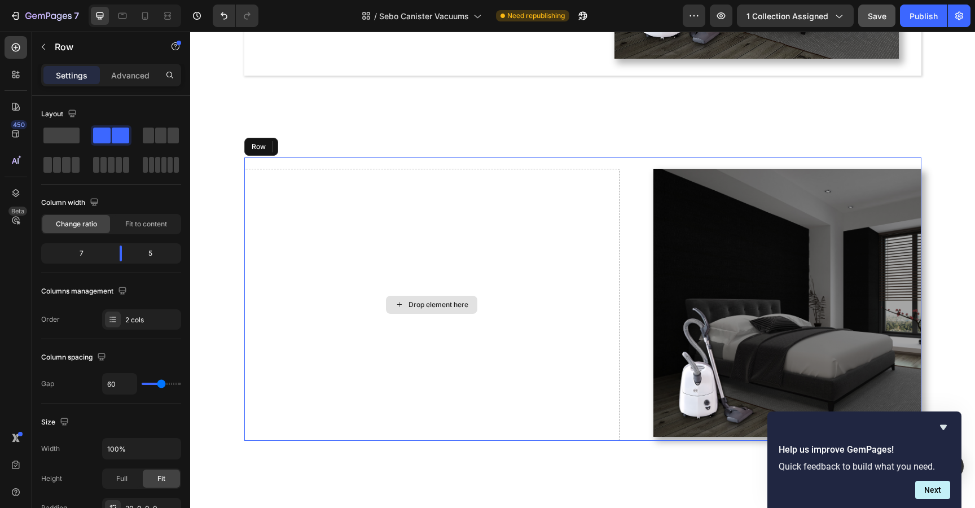
click at [561, 176] on div "Drop element here" at bounding box center [431, 305] width 375 height 272
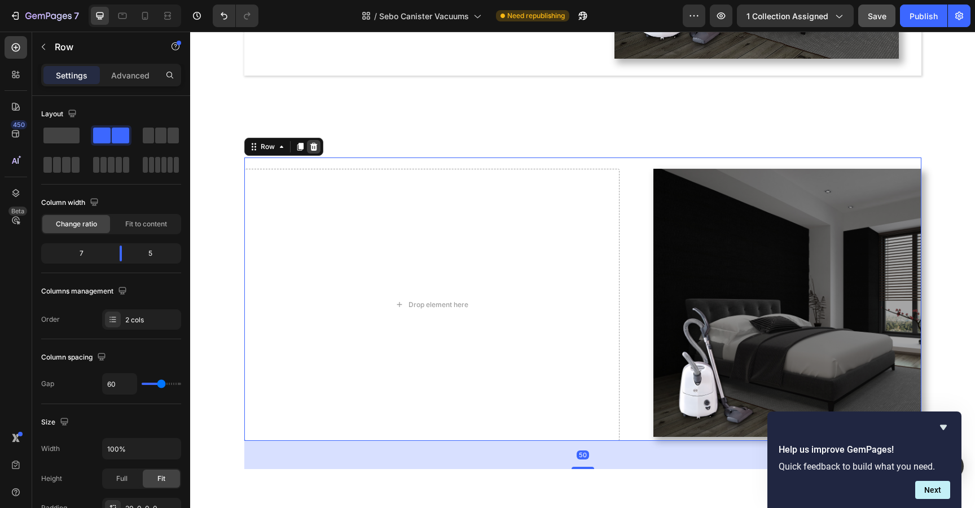
click at [315, 143] on icon at bounding box center [313, 147] width 7 height 8
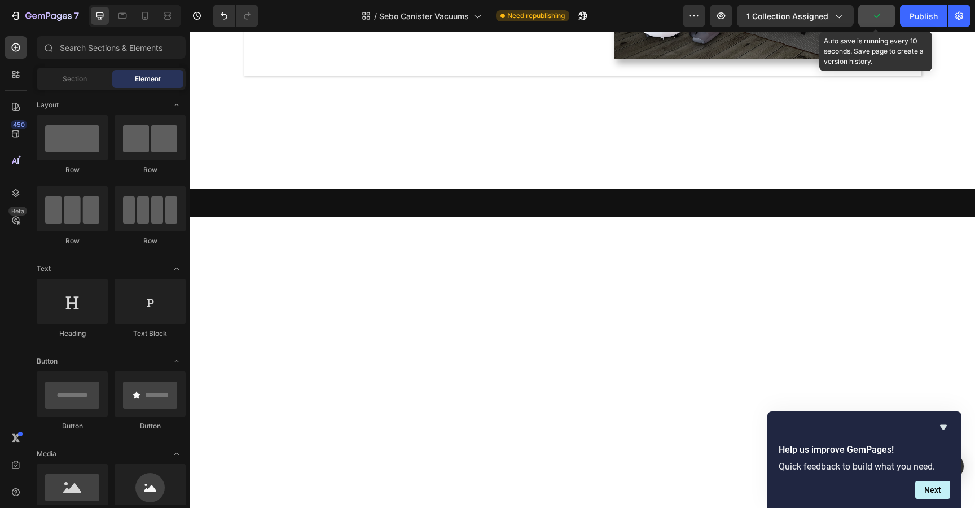
click at [879, 6] on button "button" at bounding box center [876, 16] width 37 height 23
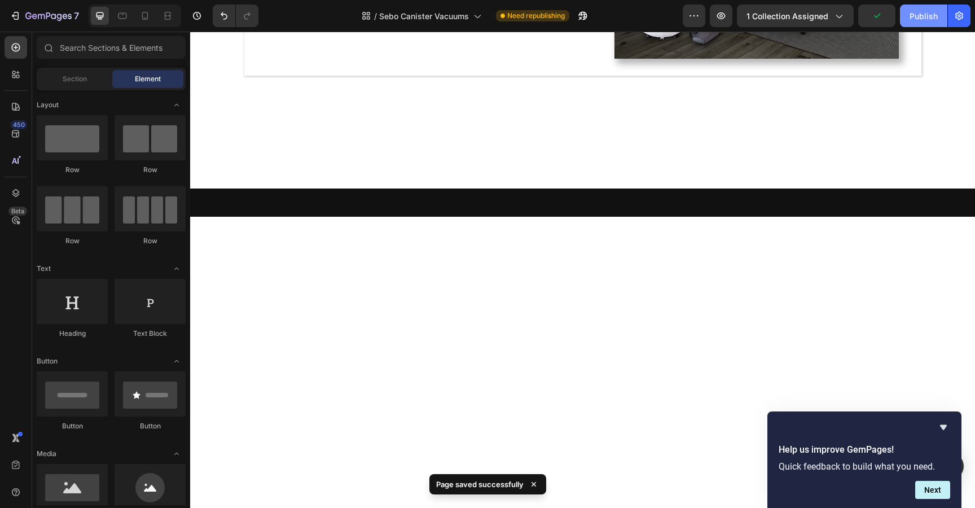
click at [914, 12] on div "Publish" at bounding box center [923, 16] width 28 height 12
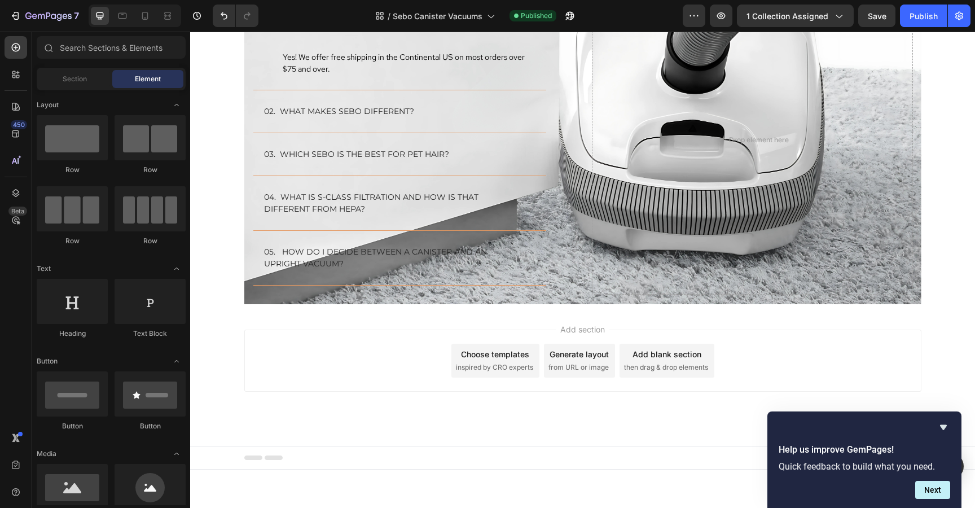
scroll to position [3201, 0]
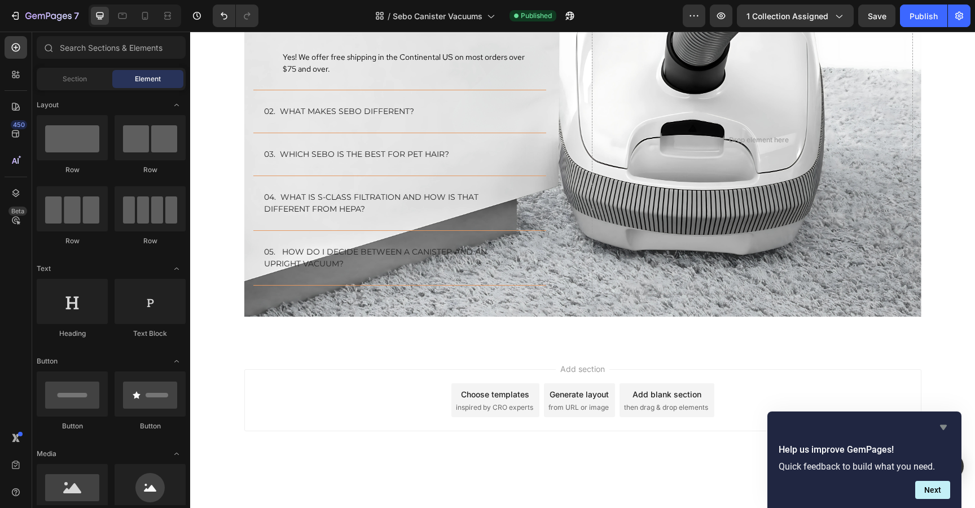
click at [941, 429] on icon "Hide survey" at bounding box center [943, 427] width 14 height 14
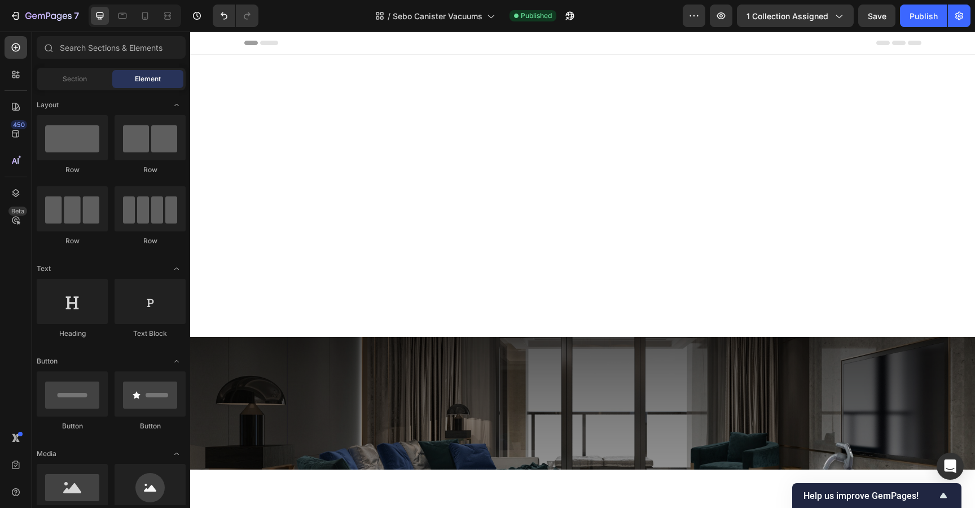
scroll to position [0, 0]
